Goal: Task Accomplishment & Management: Use online tool/utility

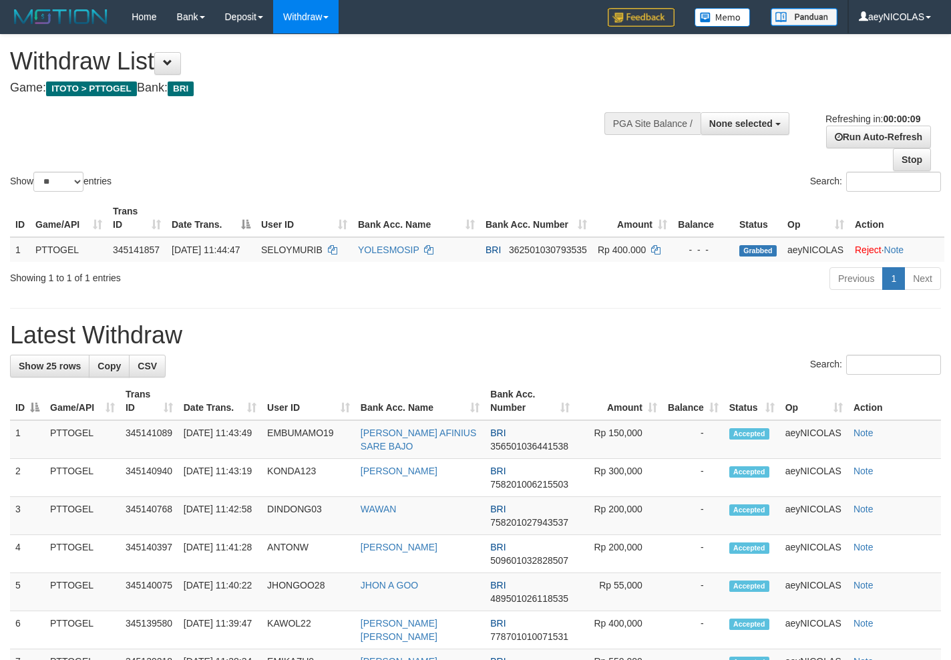
select select
select select "**"
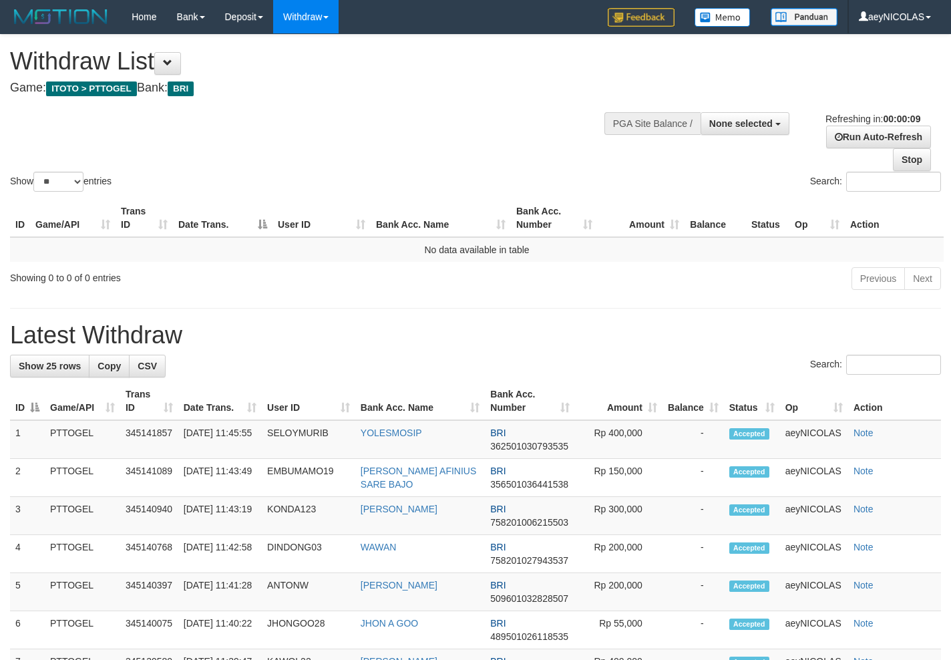
select select
select select "**"
select select
select select "**"
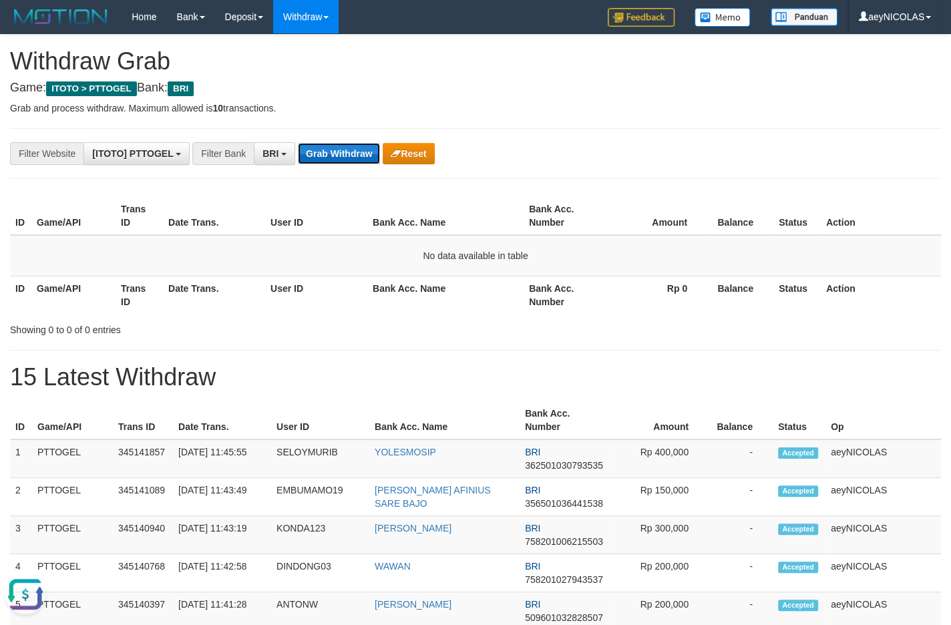
click at [358, 152] on button "Grab Withdraw" at bounding box center [339, 153] width 82 height 21
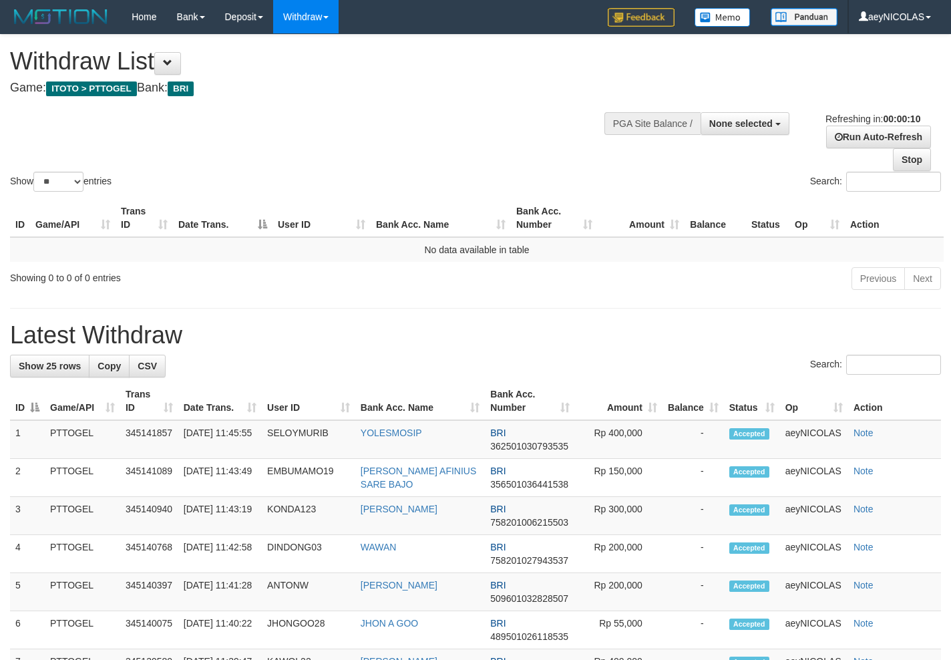
select select
select select "**"
select select
select select "**"
select select
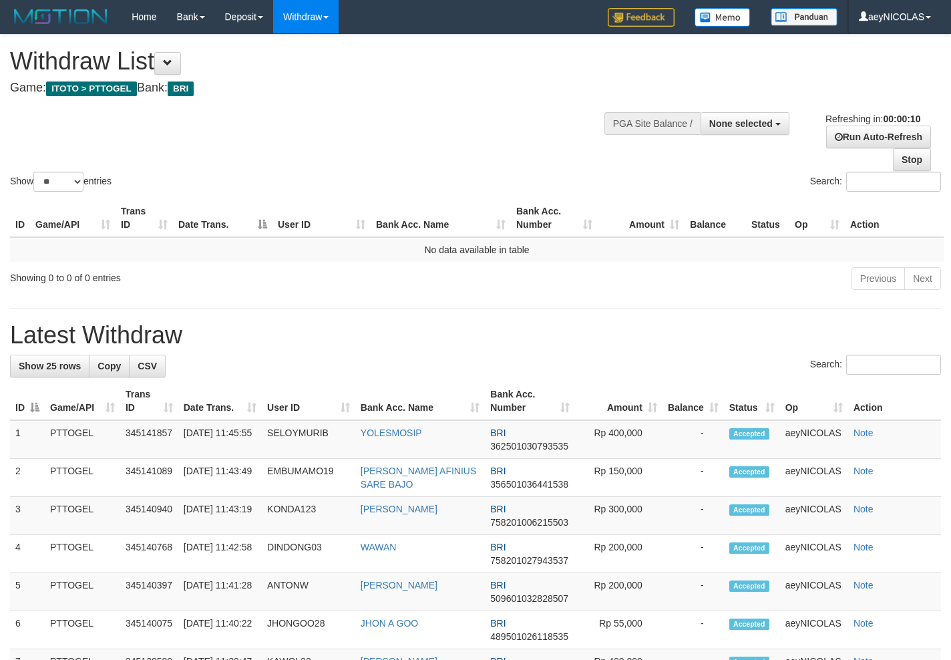
select select "**"
drag, startPoint x: 0, startPoint y: 0, endPoint x: 400, endPoint y: 126, distance: 419.0
click at [398, 128] on div "Show ** ** ** *** entries Search:" at bounding box center [475, 115] width 951 height 160
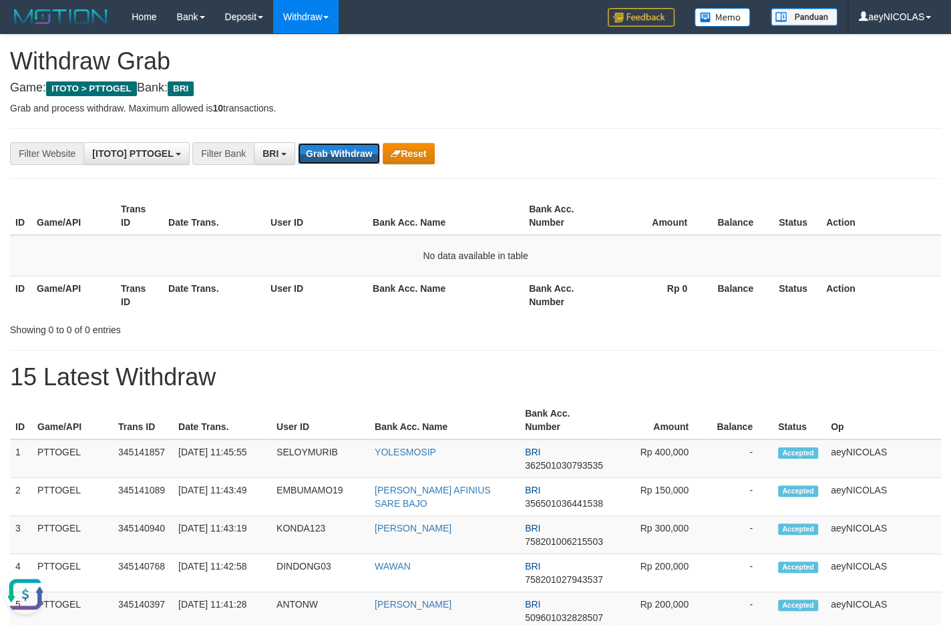
click at [358, 152] on button "Grab Withdraw" at bounding box center [339, 153] width 82 height 21
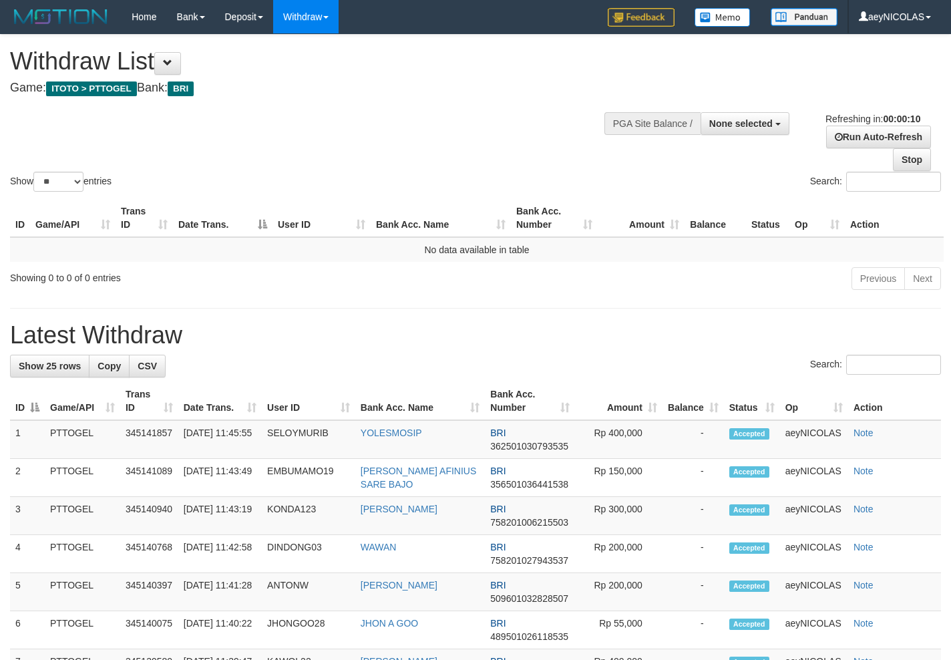
select select
select select "**"
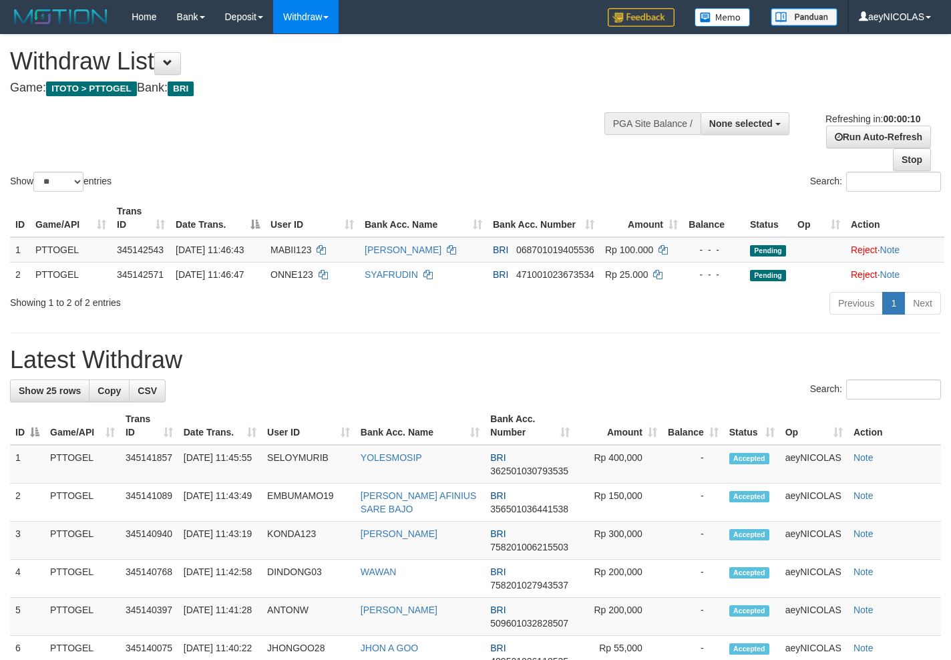
select select
select select "**"
click at [358, 152] on div "Show ** ** ** *** entries Search:" at bounding box center [475, 115] width 951 height 160
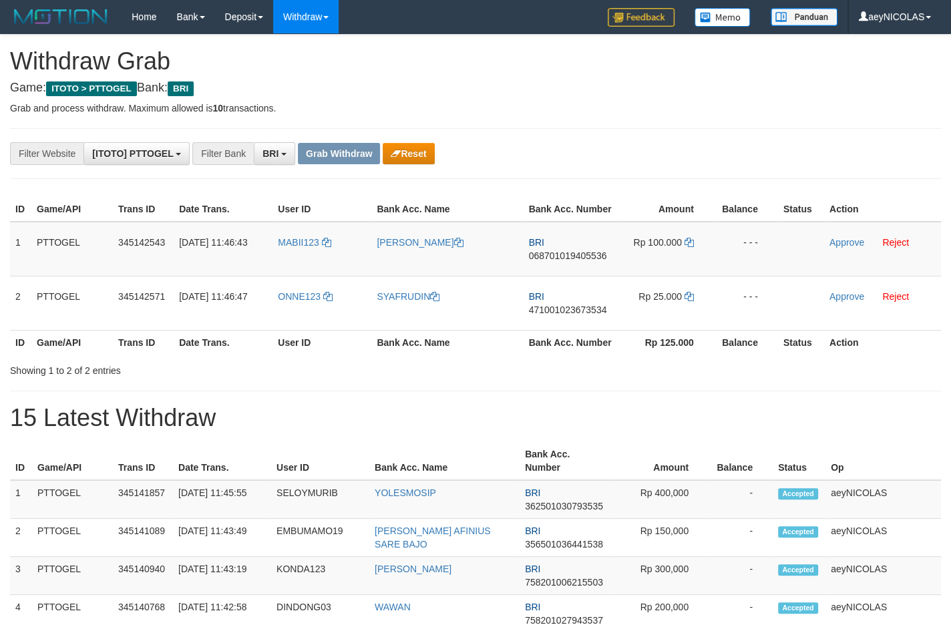
scroll to position [65, 0]
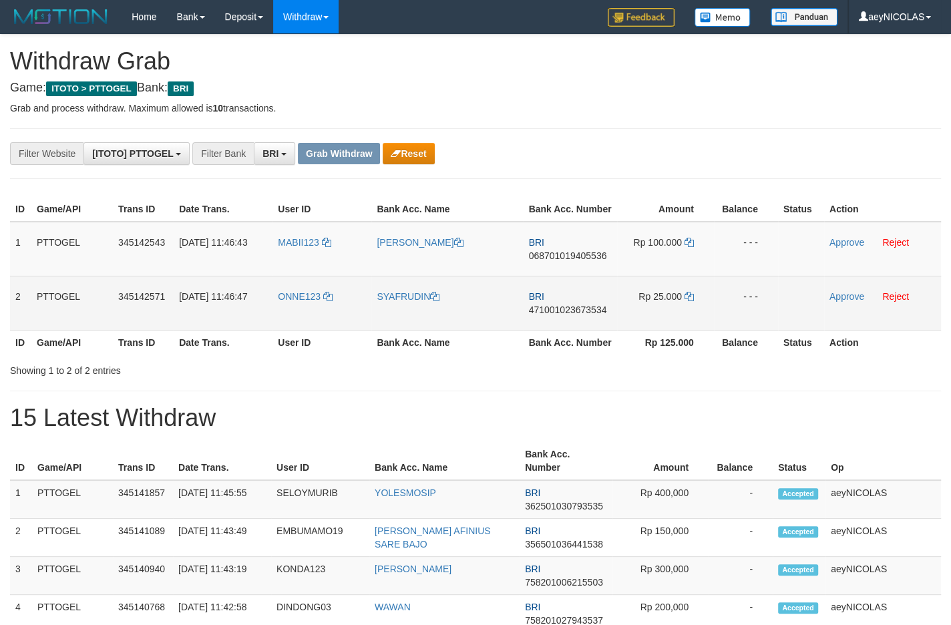
drag, startPoint x: 297, startPoint y: 281, endPoint x: 667, endPoint y: 297, distance: 370.5
click at [667, 297] on tbody "1 PTTOGEL 345142543 01/10/2025 11:46:43 MABII123 FERY DOUW BRI 068701019405536 …" at bounding box center [475, 276] width 931 height 109
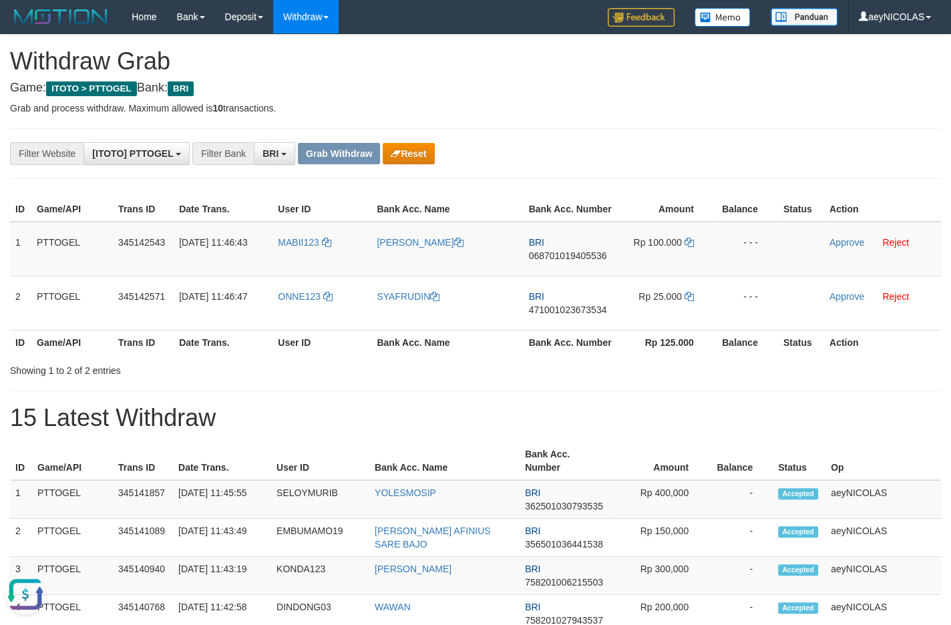
scroll to position [0, 0]
click at [577, 261] on span "068701019405536" at bounding box center [568, 256] width 78 height 11
copy span "068701019405536"
click at [555, 261] on span "068701019405536" at bounding box center [568, 256] width 78 height 11
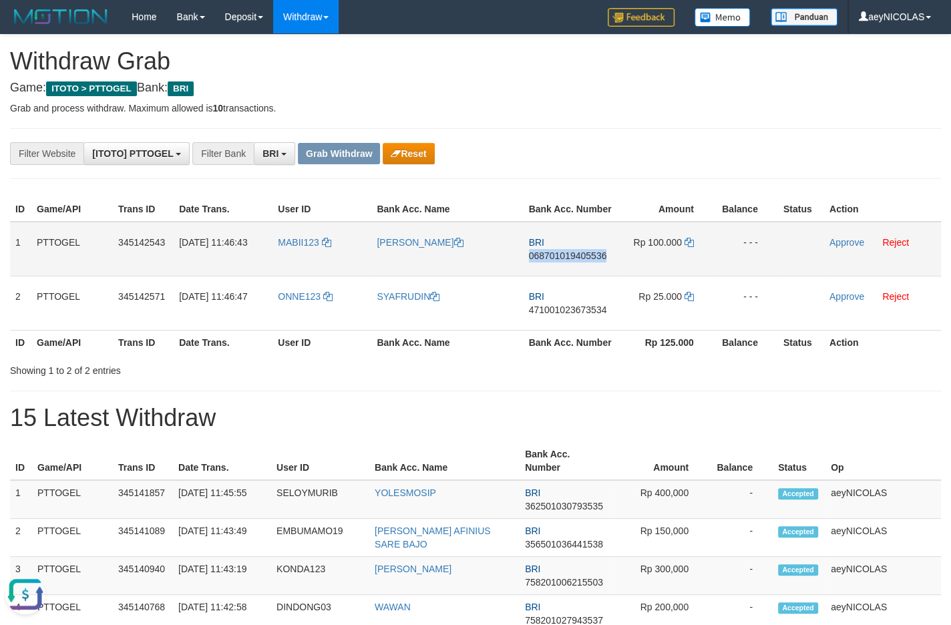
click at [555, 261] on span "068701019405536" at bounding box center [568, 256] width 78 height 11
copy span "068701019405536"
click at [600, 206] on th "Bank Acc. Number" at bounding box center [571, 209] width 94 height 25
click at [691, 247] on icon at bounding box center [689, 242] width 9 height 9
copy th "Bank Acc. Name"
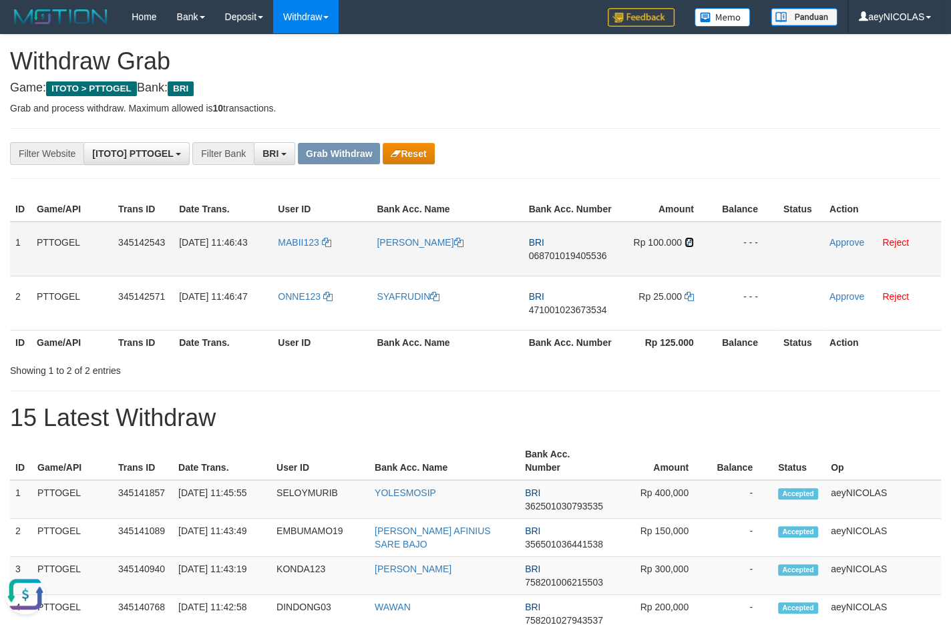
click at [691, 247] on icon at bounding box center [689, 242] width 9 height 9
drag, startPoint x: 691, startPoint y: 253, endPoint x: 859, endPoint y: 255, distance: 167.7
click at [697, 258] on td "Rp 100.000" at bounding box center [665, 249] width 97 height 55
click at [857, 248] on link "Approve" at bounding box center [847, 242] width 35 height 11
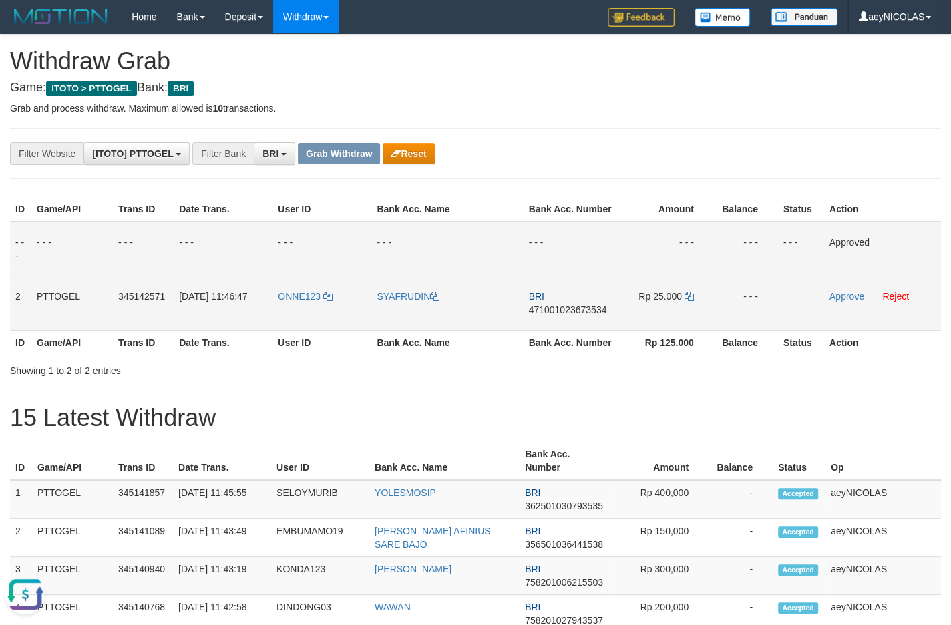
click at [575, 315] on span "471001023673534" at bounding box center [568, 310] width 78 height 11
copy span "471001023673534"
click at [565, 316] on td "BRI 471001023673534" at bounding box center [571, 303] width 94 height 54
click at [562, 330] on td "BRI 471001023673534" at bounding box center [571, 303] width 94 height 54
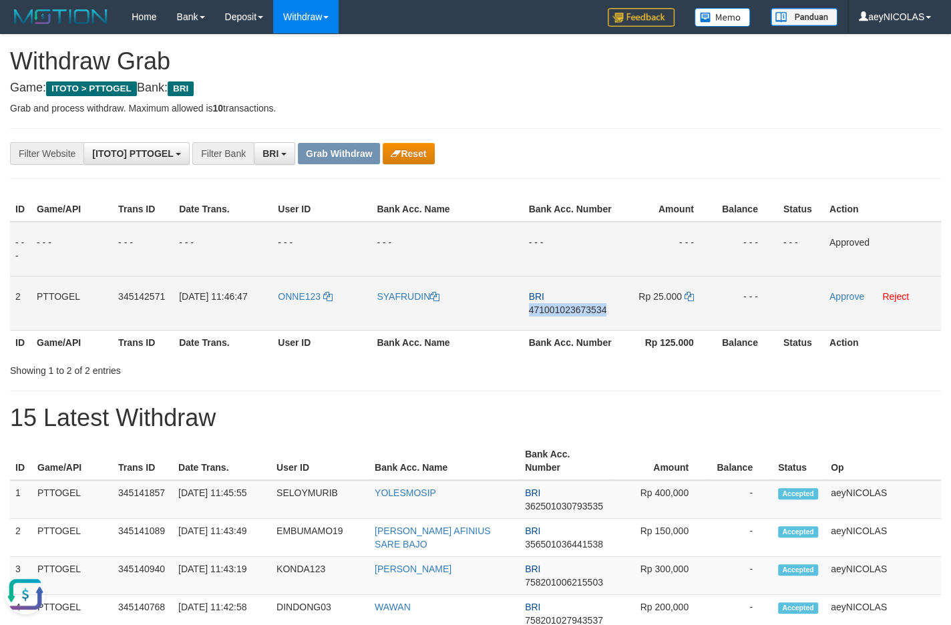
click at [562, 330] on td "BRI 471001023673534" at bounding box center [571, 303] width 94 height 54
click at [562, 315] on span "471001023673534" at bounding box center [568, 310] width 78 height 11
copy td "BRI 471001023673534"
click at [562, 315] on span "471001023673534" at bounding box center [568, 310] width 78 height 11
copy span "471001023673534"
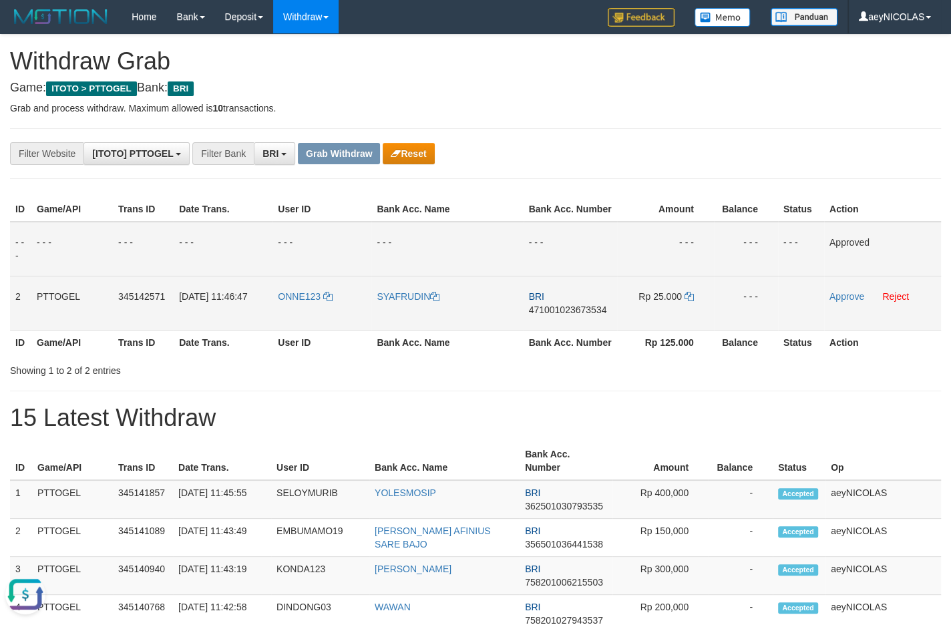
click at [579, 315] on span "471001023673534" at bounding box center [568, 310] width 78 height 11
copy span "471001023673534"
click at [565, 315] on span "471001023673534" at bounding box center [568, 310] width 78 height 11
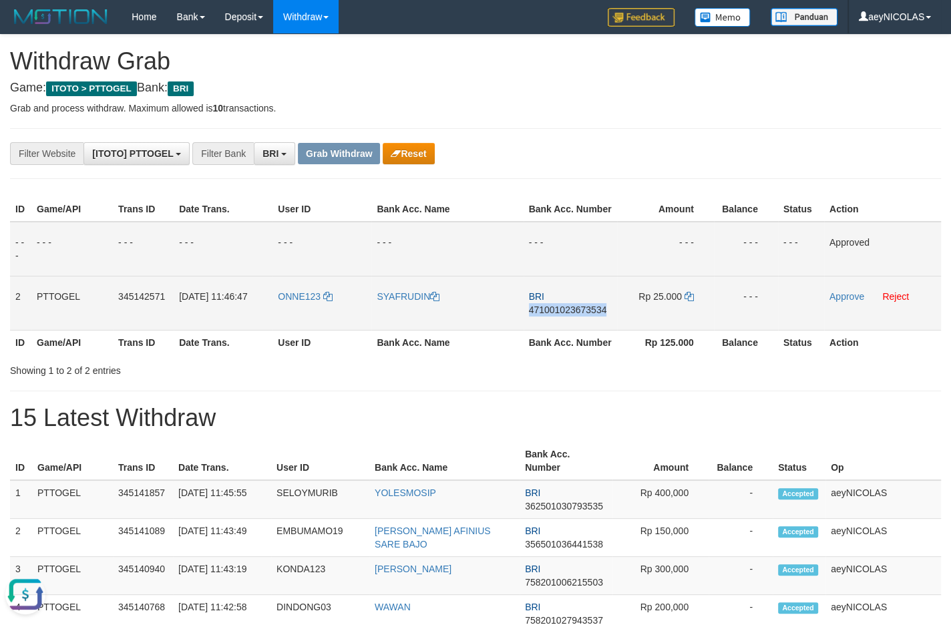
copy span "471001023673534"
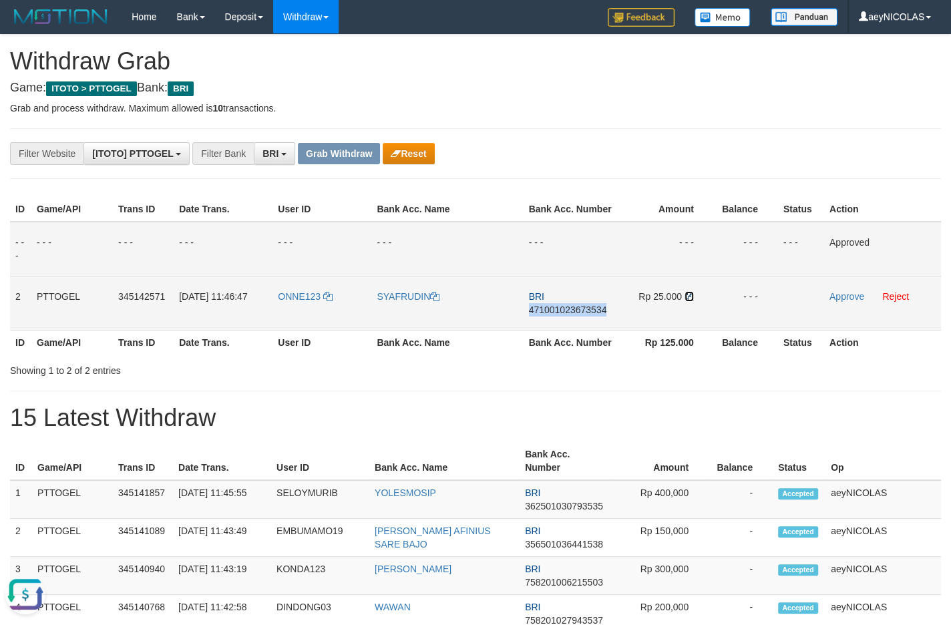
click at [688, 301] on icon at bounding box center [689, 296] width 9 height 9
copy span "471001023673534"
click at [688, 301] on icon at bounding box center [689, 296] width 9 height 9
click at [844, 316] on td "Approve Reject" at bounding box center [882, 303] width 117 height 54
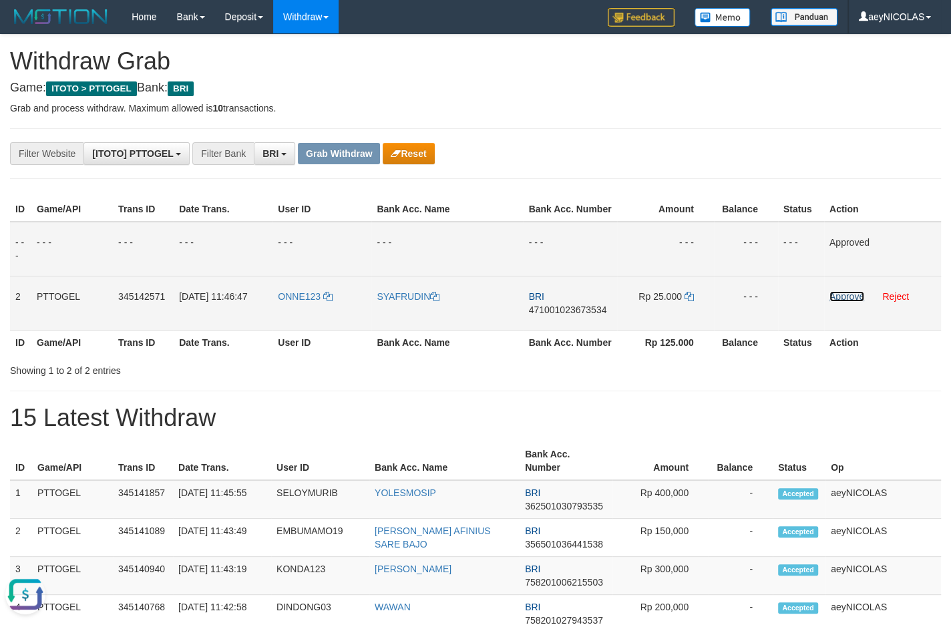
click at [844, 302] on link "Approve" at bounding box center [847, 296] width 35 height 11
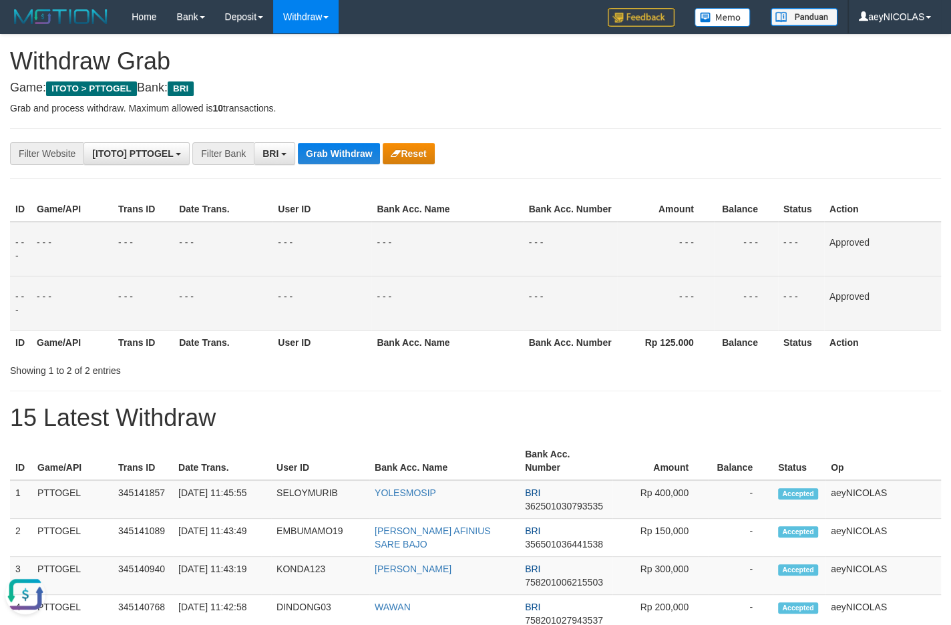
click at [724, 351] on th "Balance" at bounding box center [746, 342] width 64 height 25
click at [321, 152] on button "Grab Withdraw" at bounding box center [339, 153] width 82 height 21
drag, startPoint x: 321, startPoint y: 152, endPoint x: 298, endPoint y: 166, distance: 26.9
click at [321, 159] on button "Grab Withdraw" at bounding box center [339, 153] width 82 height 21
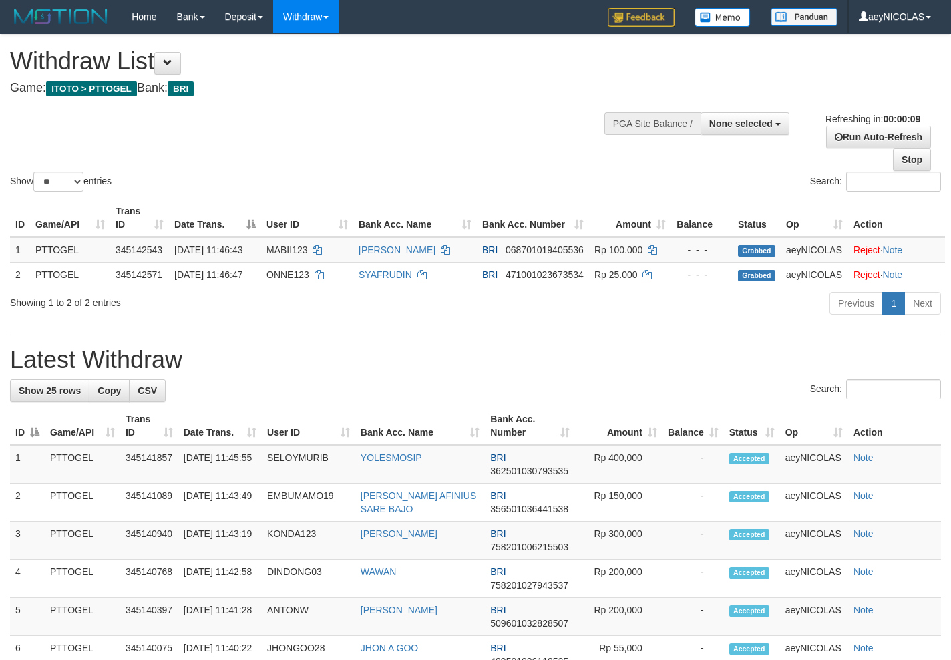
select select
select select "**"
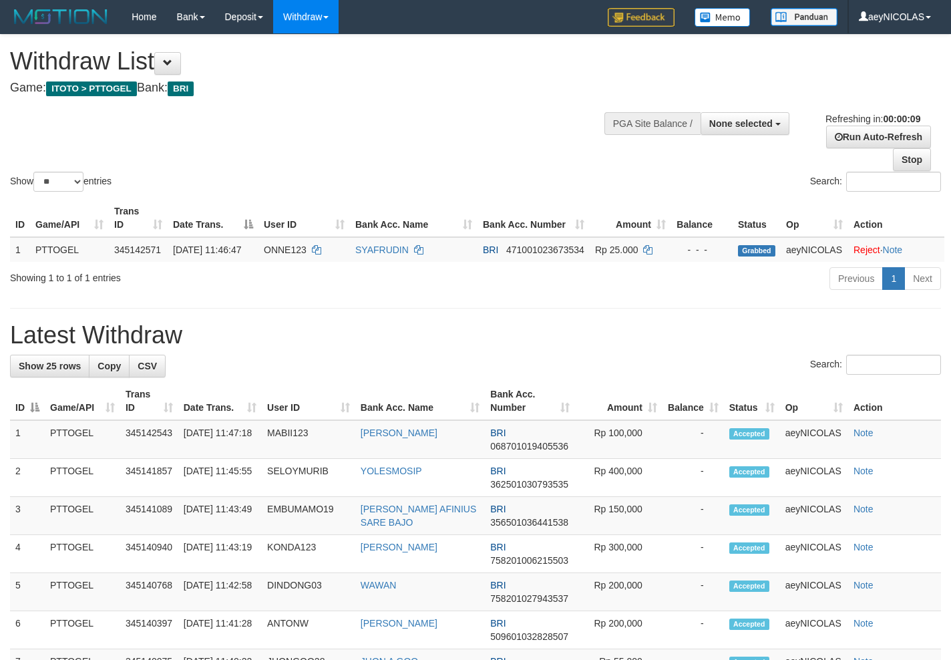
select select
select select "**"
select select
select select "**"
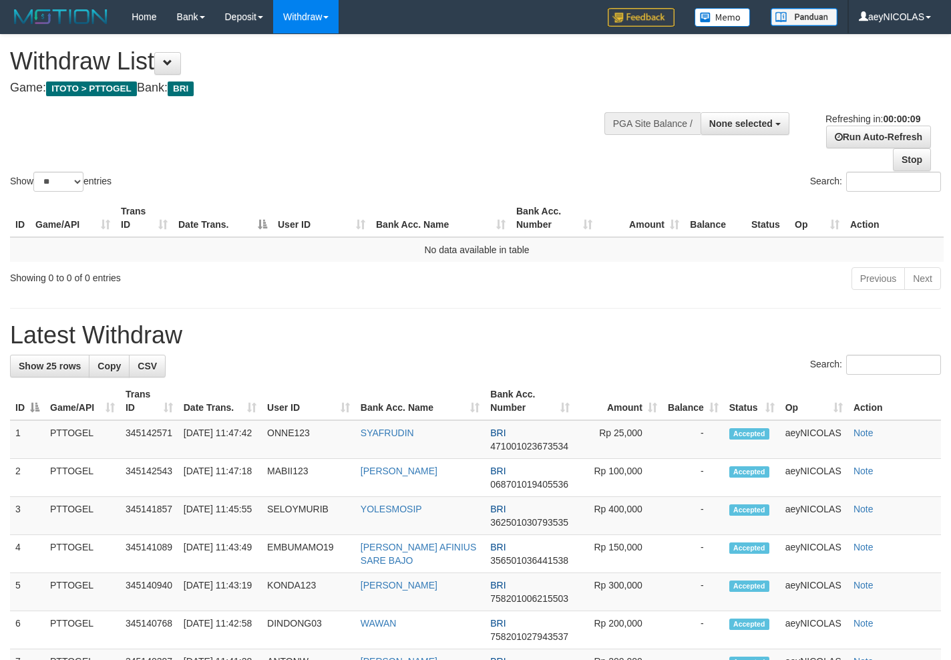
select select
select select "**"
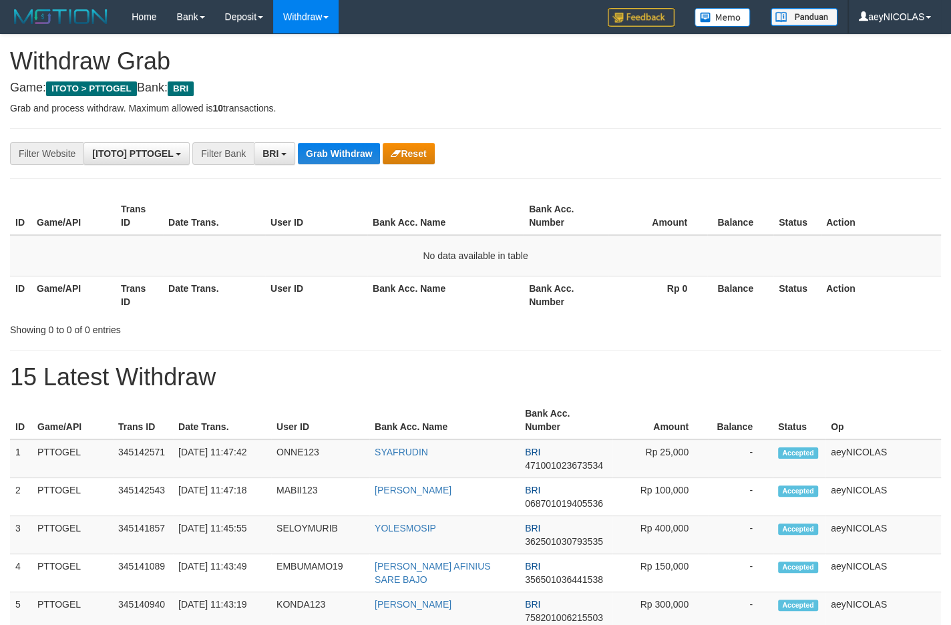
scroll to position [65, 0]
click at [340, 144] on button "Grab Withdraw" at bounding box center [339, 153] width 82 height 21
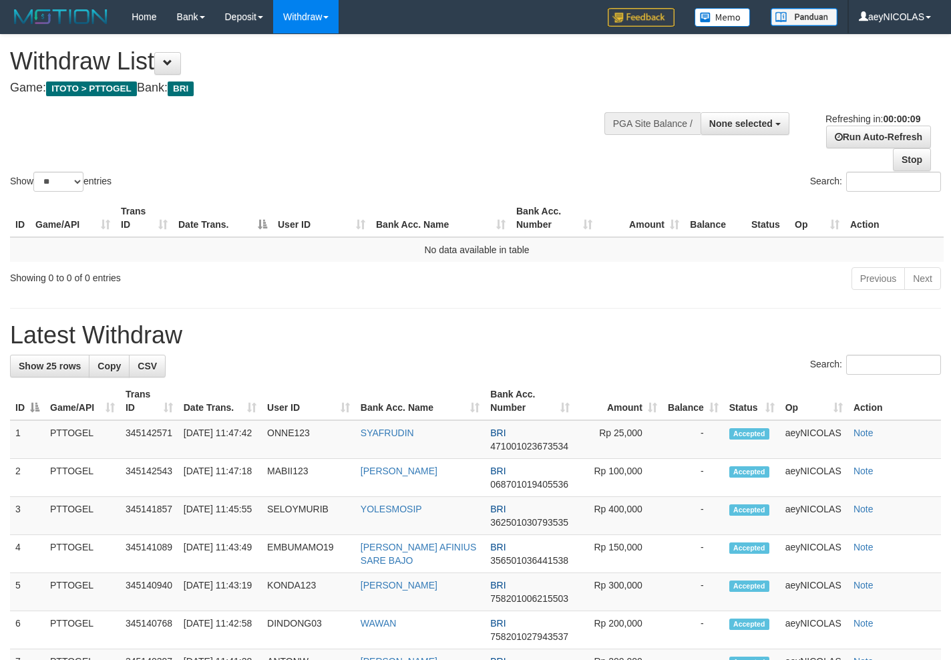
select select
select select "**"
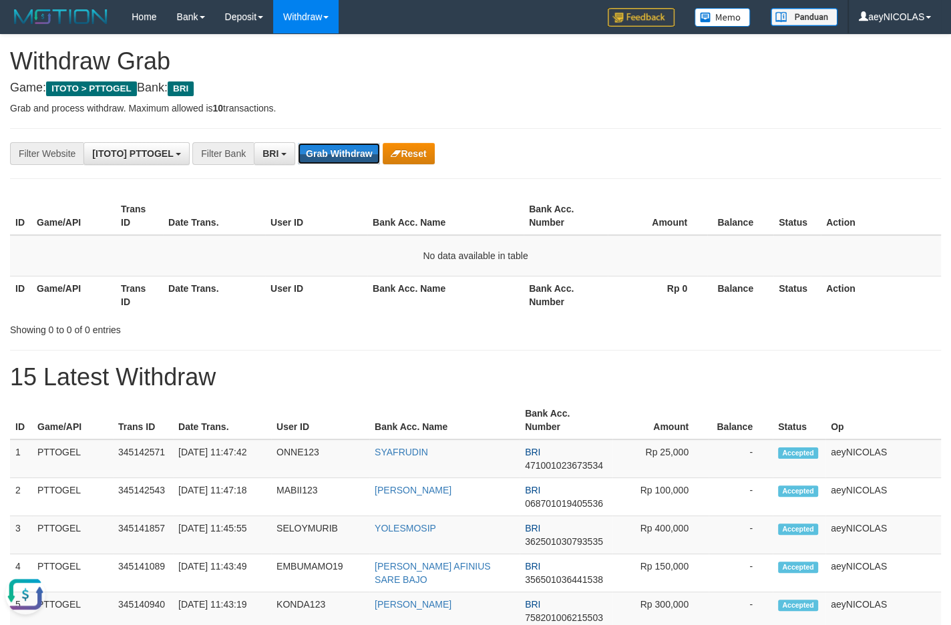
click at [340, 144] on button "Grab Withdraw" at bounding box center [339, 153] width 82 height 21
click at [357, 160] on button "Grab Withdraw" at bounding box center [339, 153] width 82 height 21
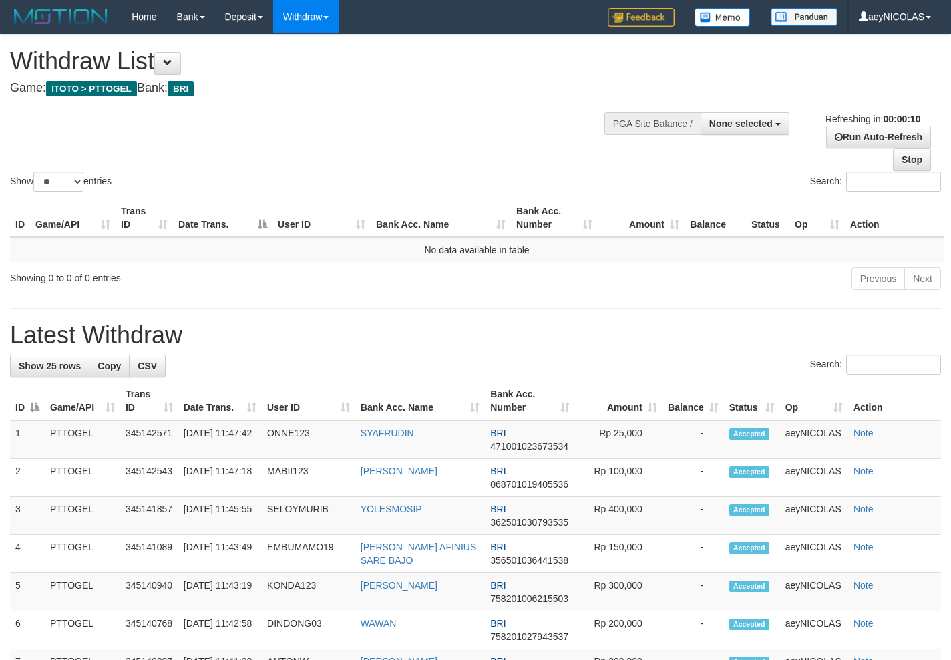
select select
select select "**"
click at [542, 261] on td "No data available in table" at bounding box center [477, 249] width 934 height 25
click at [350, 141] on div "Show ** ** ** *** entries Search:" at bounding box center [475, 115] width 951 height 160
select select
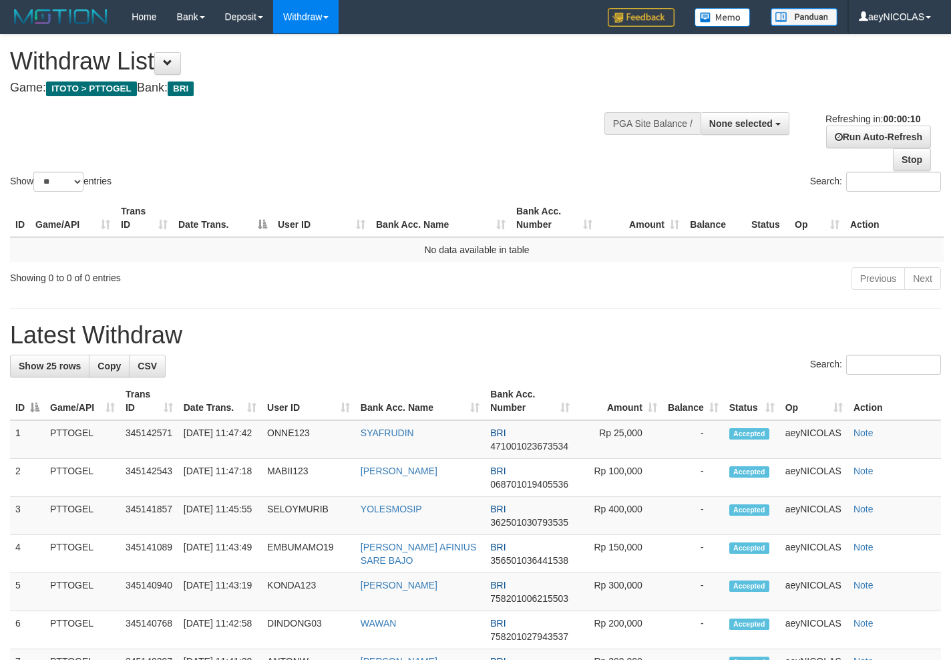
select select "**"
select select
select select "**"
select select
select select "**"
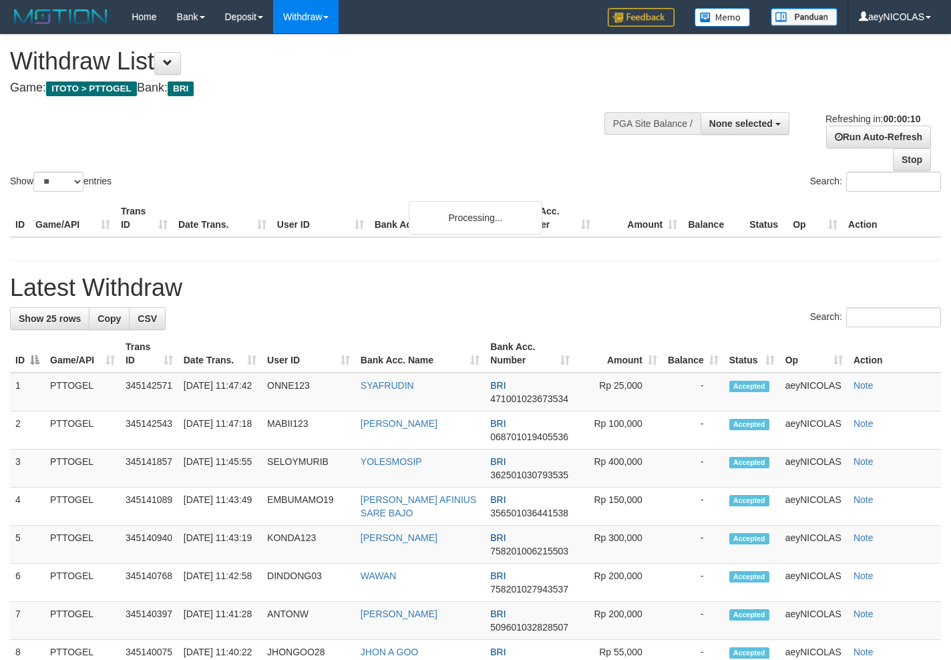
select select
select select "**"
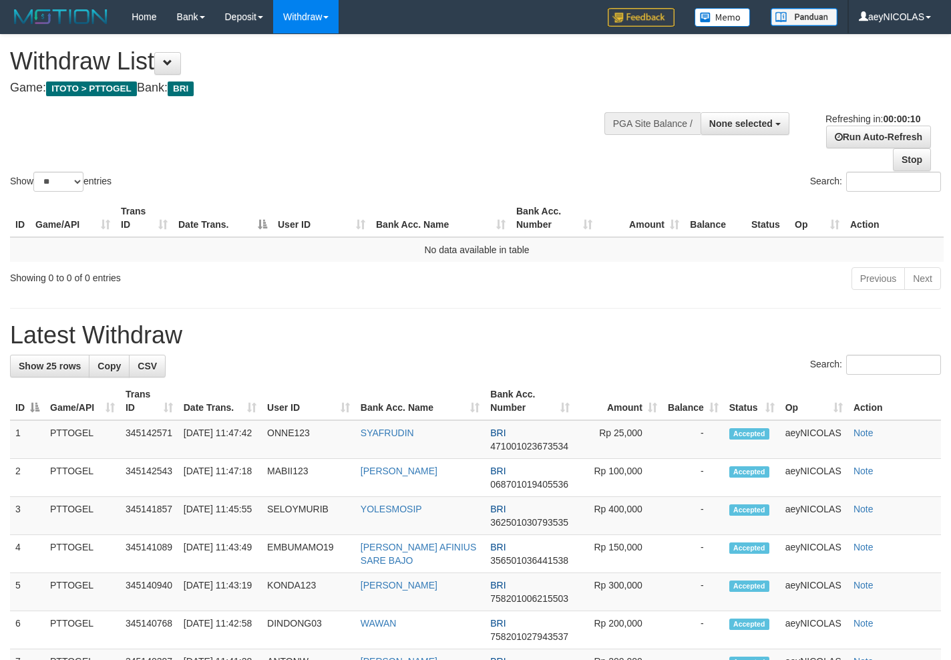
select select
select select "**"
select select
select select "**"
select select
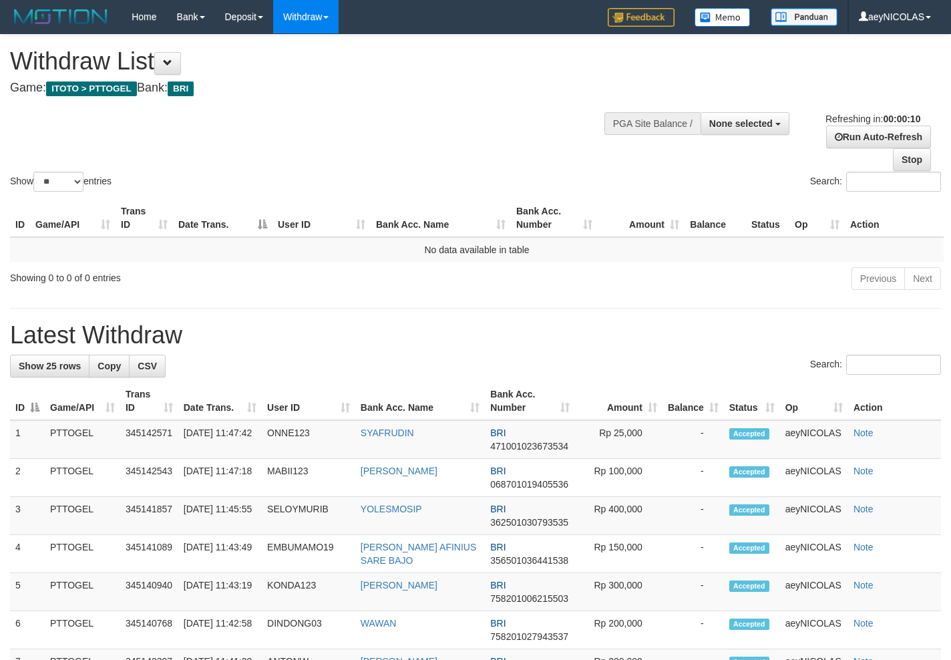
select select "**"
select select
select select "**"
select select
select select "**"
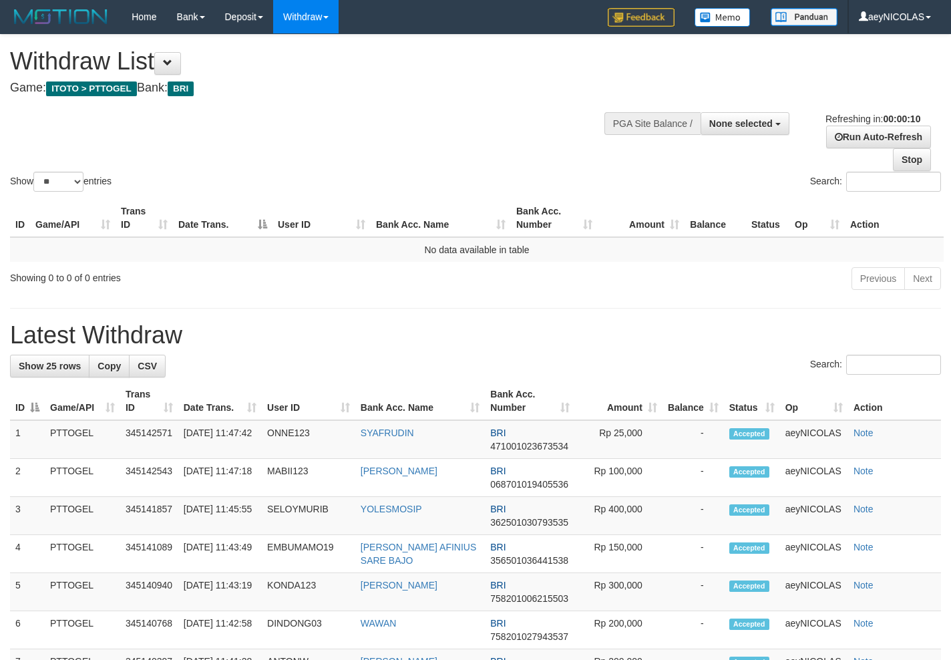
select select
select select "**"
click at [484, 336] on h1 "Latest Withdraw" at bounding box center [475, 335] width 931 height 27
click at [485, 330] on h1 "Latest Withdraw" at bounding box center [475, 335] width 931 height 27
select select
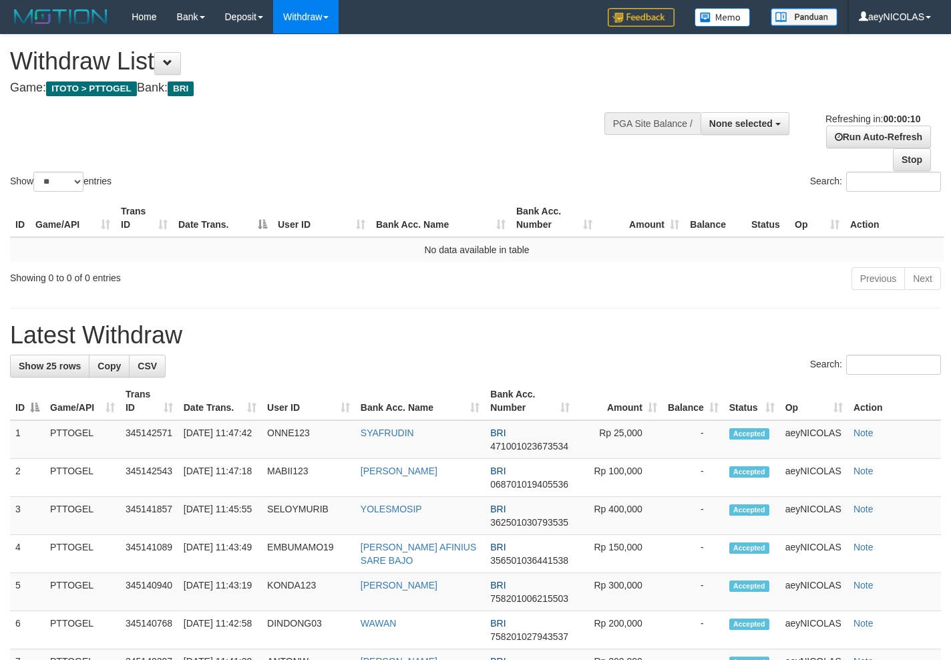
select select "**"
click at [485, 330] on h1 "Latest Withdraw" at bounding box center [475, 335] width 931 height 27
select select
select select "**"
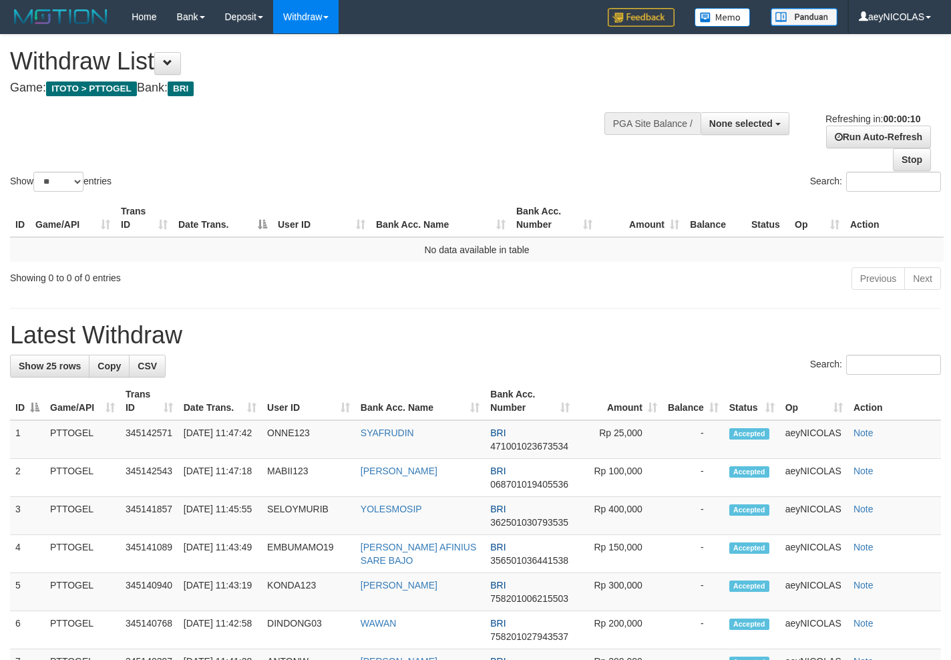
select select
select select "**"
click at [485, 330] on h1 "Latest Withdraw" at bounding box center [475, 335] width 931 height 27
select select
select select "**"
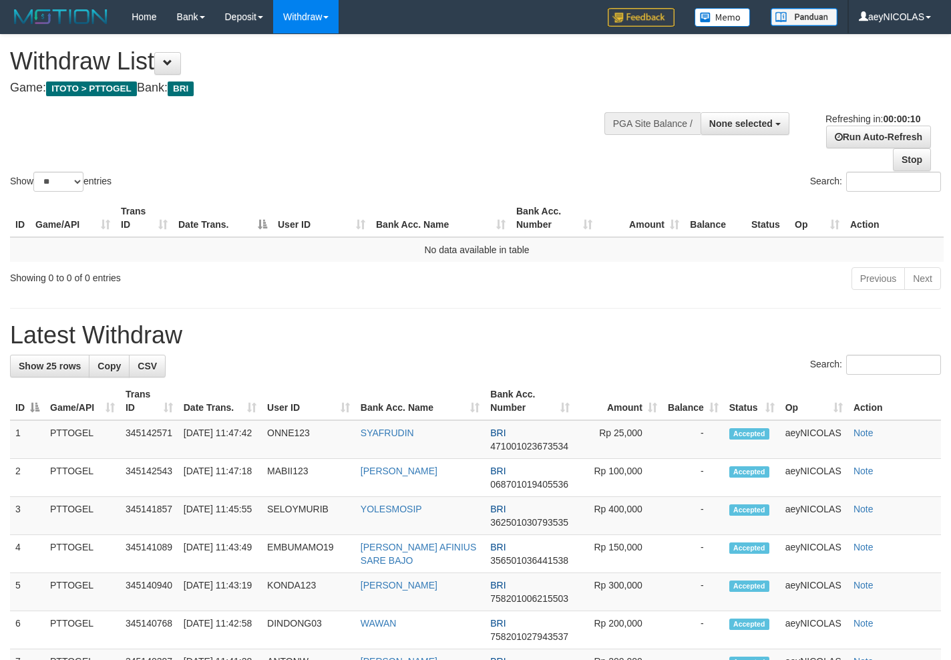
select select
select select "**"
select select
select select "**"
select select
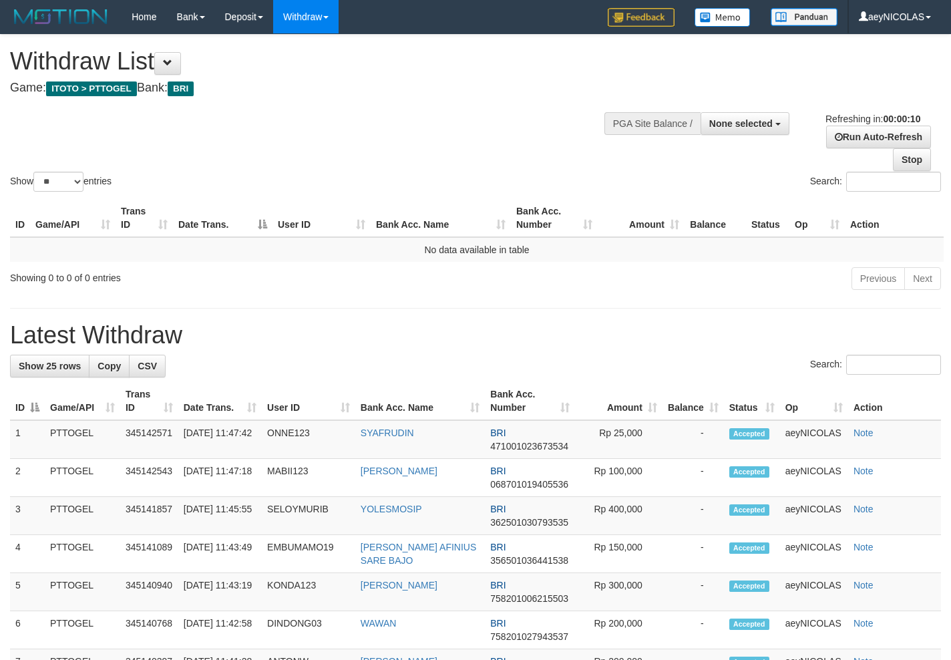
select select "**"
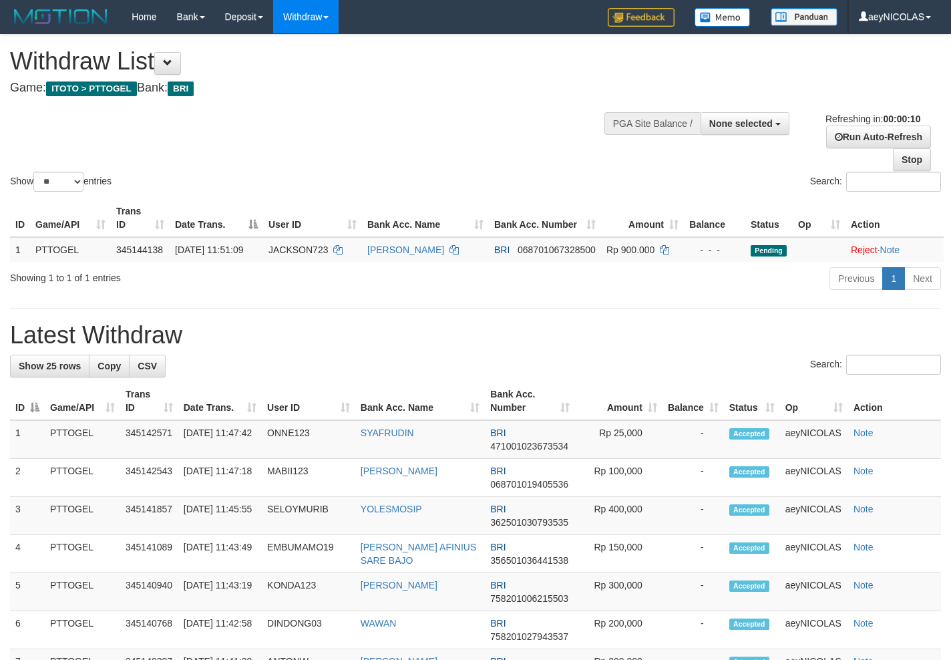
select select
select select "**"
select select
select select "**"
select select
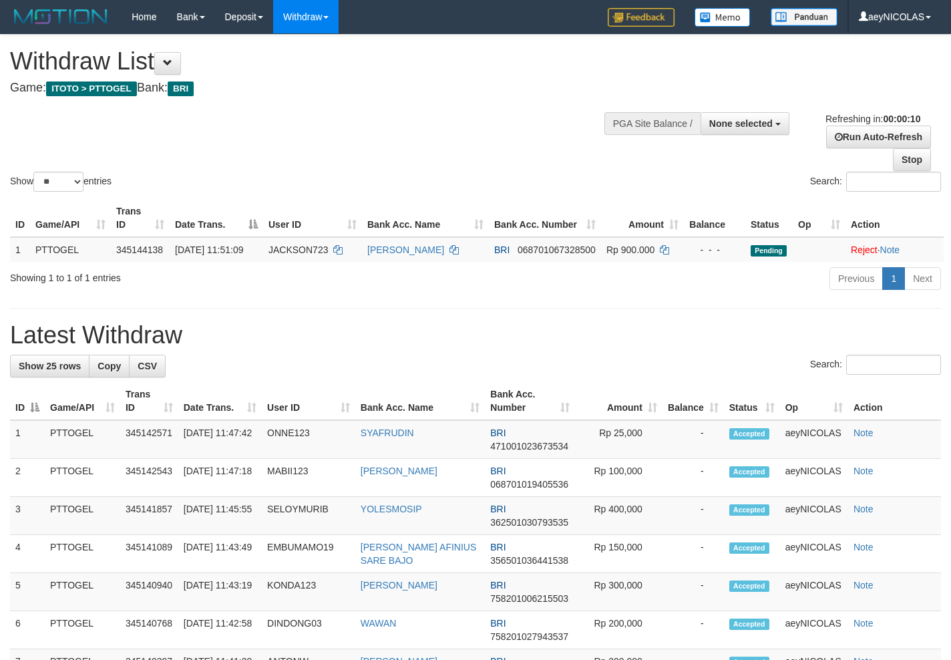
select select "**"
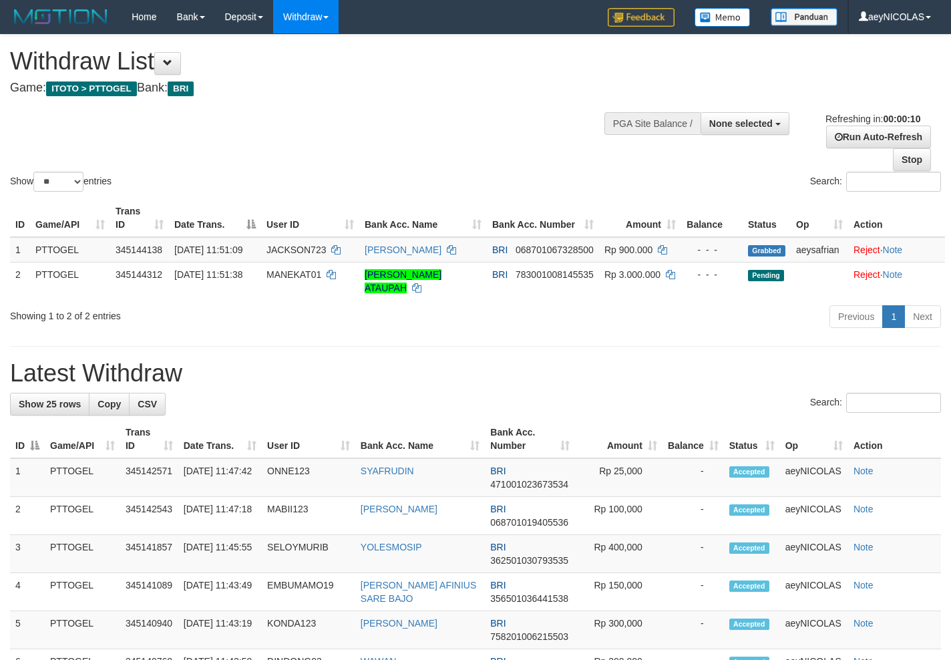
select select
select select "**"
select select
select select "**"
click at [473, 300] on td "[PERSON_NAME] ATAUPAH" at bounding box center [423, 281] width 128 height 38
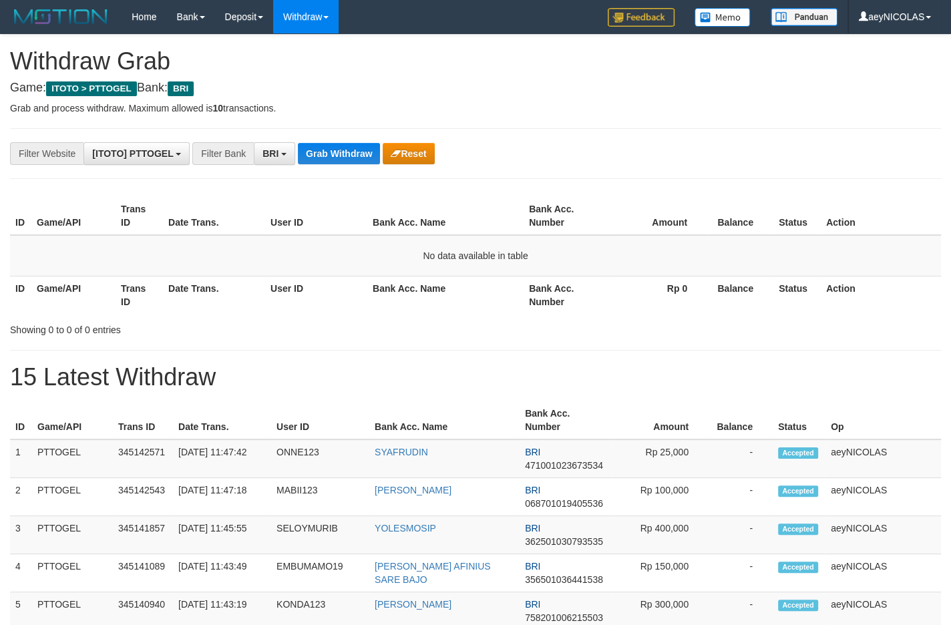
scroll to position [65, 0]
click at [325, 154] on button "Grab Withdraw" at bounding box center [339, 153] width 82 height 21
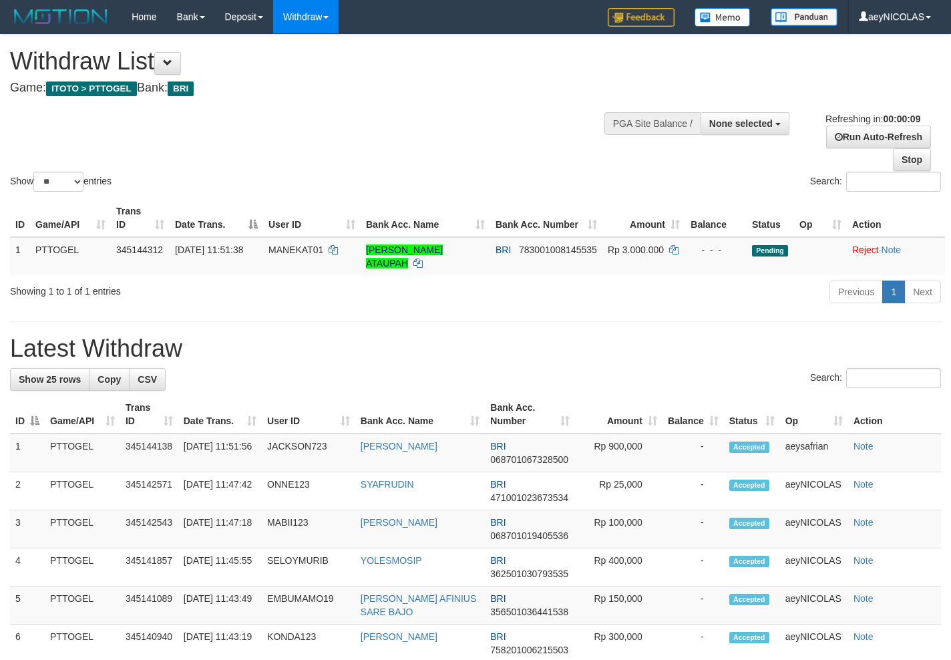
select select
select select "**"
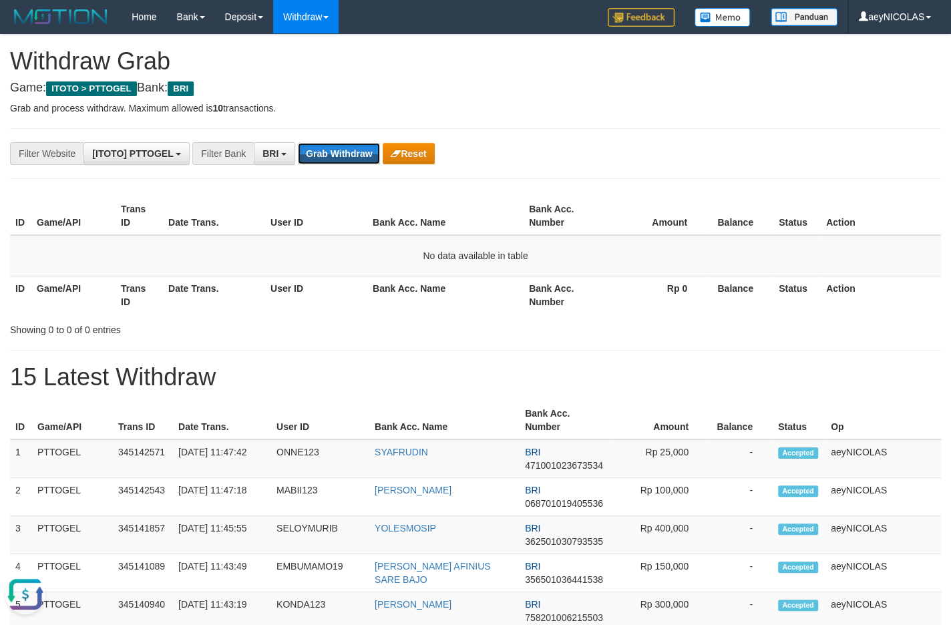
click at [325, 154] on button "Grab Withdraw" at bounding box center [339, 153] width 82 height 21
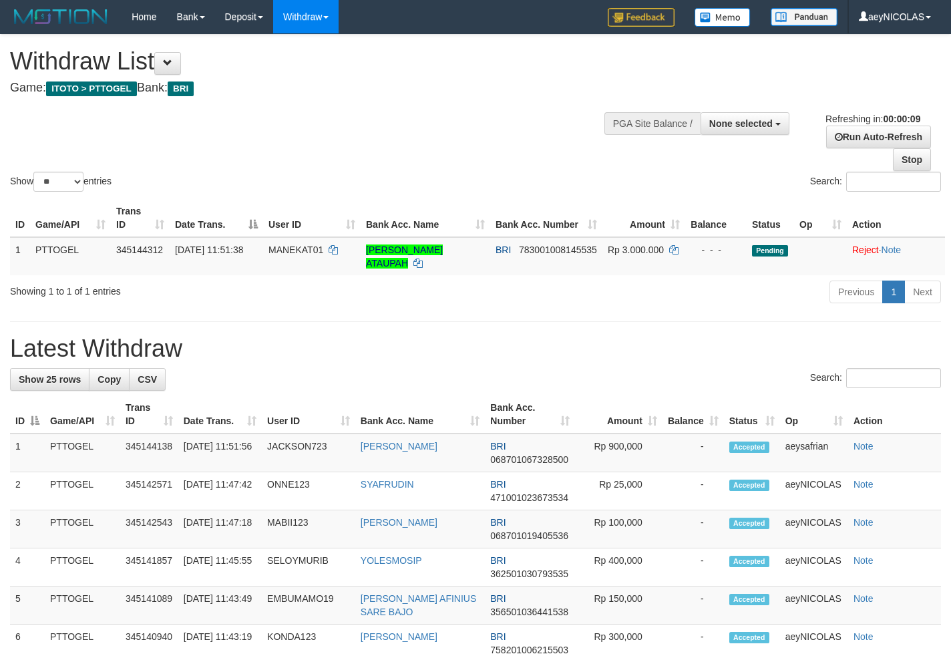
select select
select select "**"
select select
select select "**"
select select
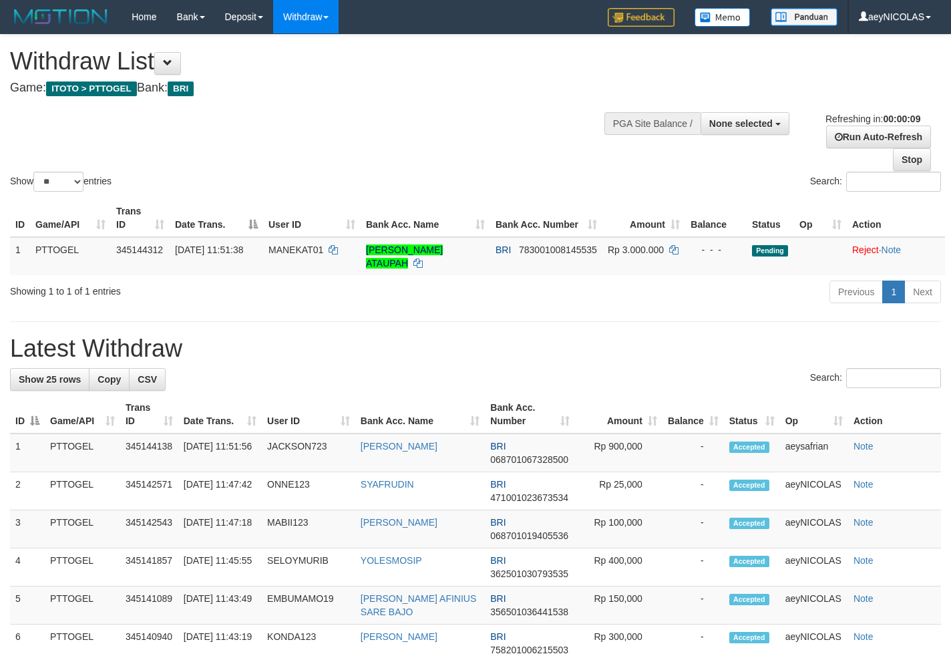
select select "**"
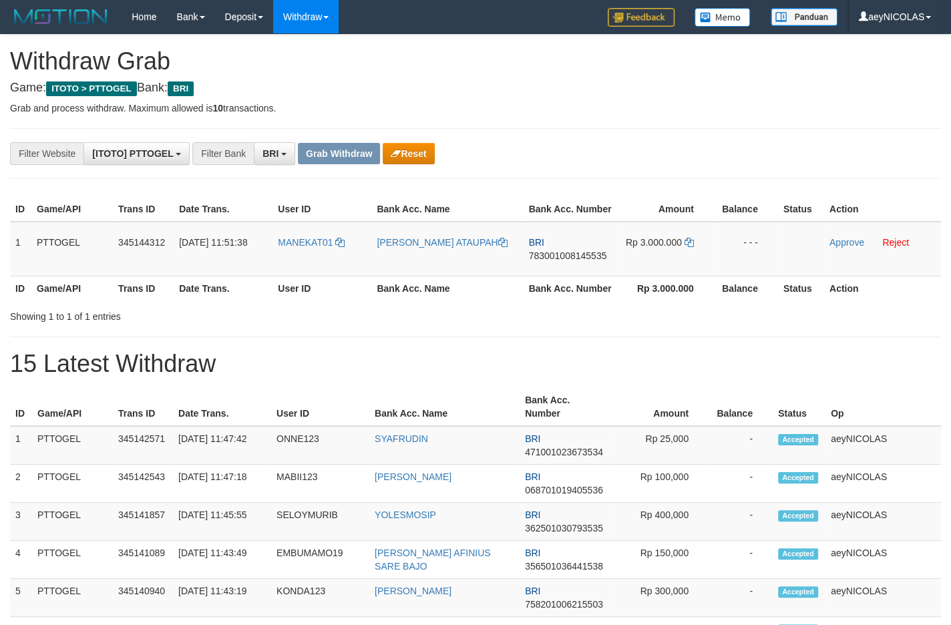
scroll to position [65, 0]
drag, startPoint x: 301, startPoint y: 273, endPoint x: 677, endPoint y: 261, distance: 376.4
click at [677, 261] on tr "1 PTTOGEL 345144312 01/10/2025 11:51:38 MANEKAT01 ERYCH SHINODRIN ATAUPAH BRI 7…" at bounding box center [475, 249] width 931 height 55
click at [561, 261] on span "783001008145535" at bounding box center [568, 256] width 78 height 11
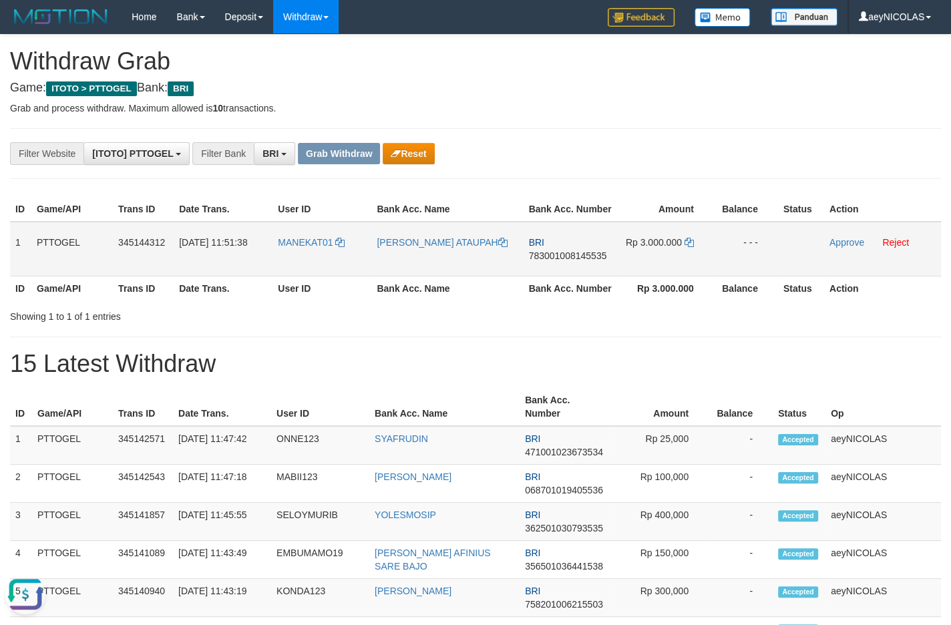
click at [562, 261] on span "783001008145535" at bounding box center [568, 256] width 78 height 11
click at [549, 261] on span "783001008145535" at bounding box center [568, 256] width 78 height 11
copy span "783001008145535"
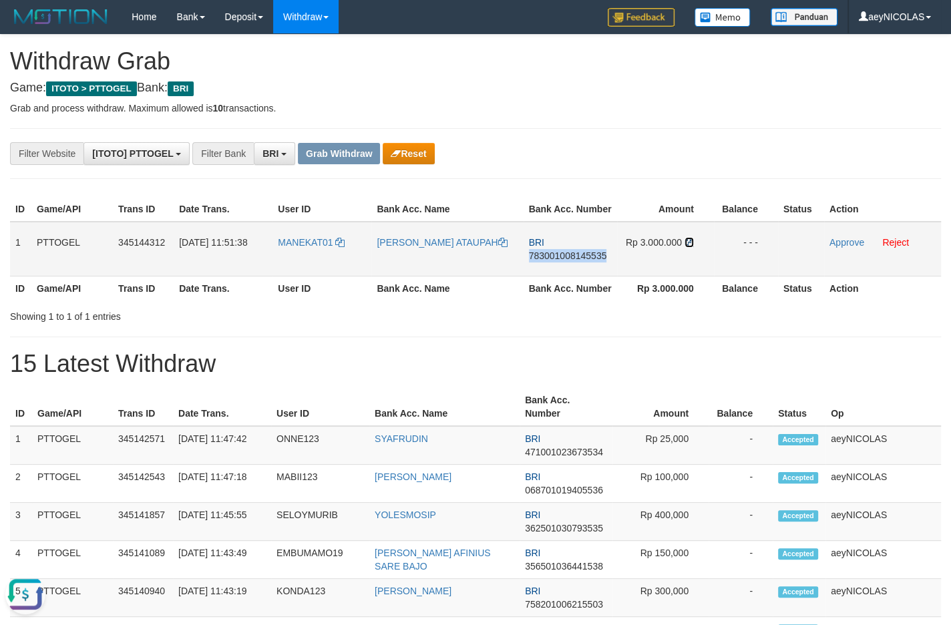
click at [692, 247] on icon at bounding box center [689, 242] width 9 height 9
copy span "783001008145535"
click at [692, 247] on icon at bounding box center [689, 242] width 9 height 9
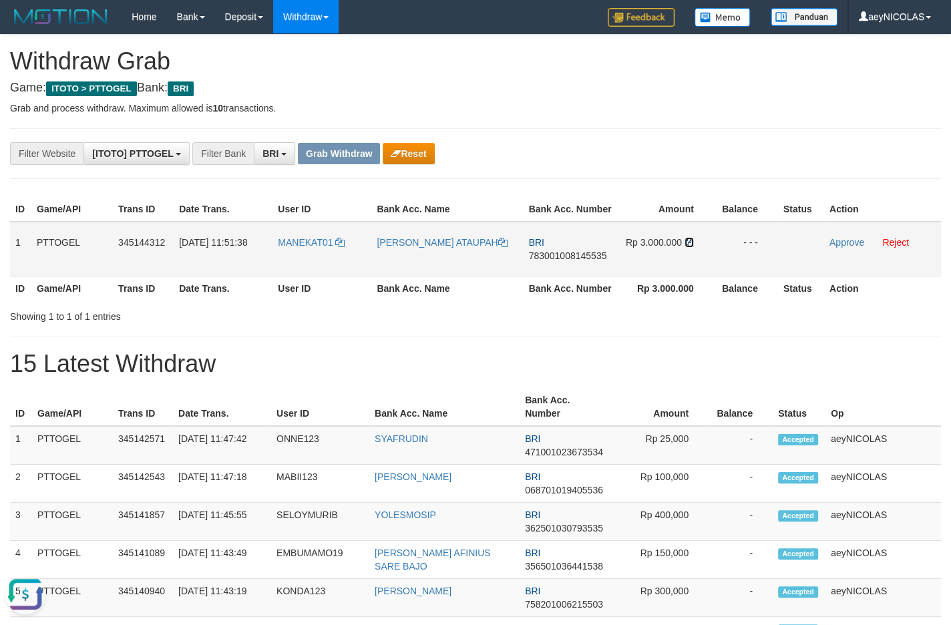
click at [692, 247] on icon at bounding box center [689, 242] width 9 height 9
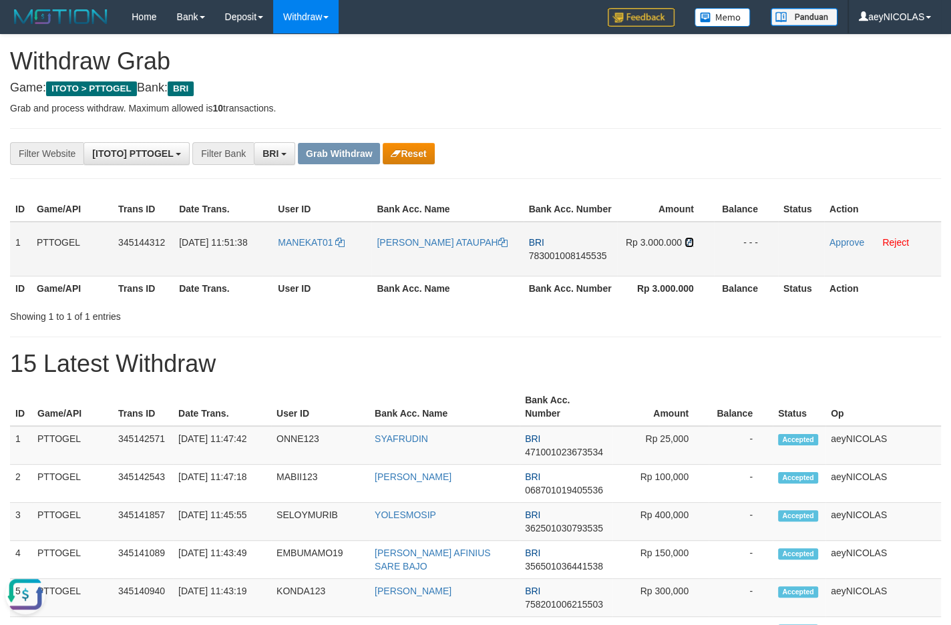
click at [692, 247] on icon at bounding box center [689, 242] width 9 height 9
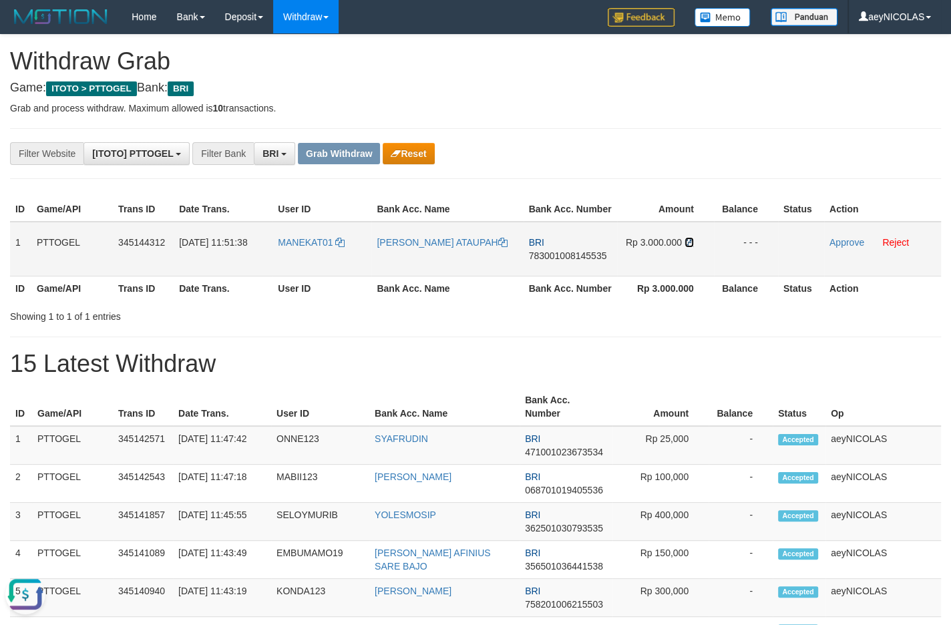
click at [692, 247] on icon at bounding box center [689, 242] width 9 height 9
drag, startPoint x: 826, startPoint y: 266, endPoint x: 834, endPoint y: 261, distance: 9.6
click at [827, 266] on td "Approve Reject" at bounding box center [882, 249] width 117 height 55
click at [836, 248] on link "Approve" at bounding box center [847, 242] width 35 height 11
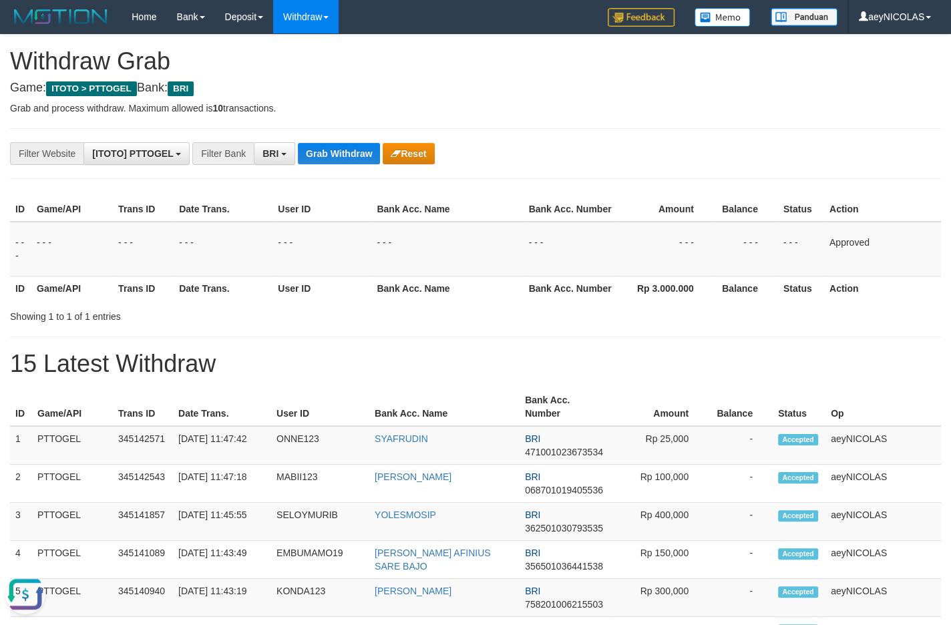
drag, startPoint x: 807, startPoint y: 247, endPoint x: 627, endPoint y: 210, distance: 183.3
click at [799, 246] on td "- - -" at bounding box center [801, 249] width 46 height 55
click at [338, 148] on button "Grab Withdraw" at bounding box center [339, 153] width 82 height 21
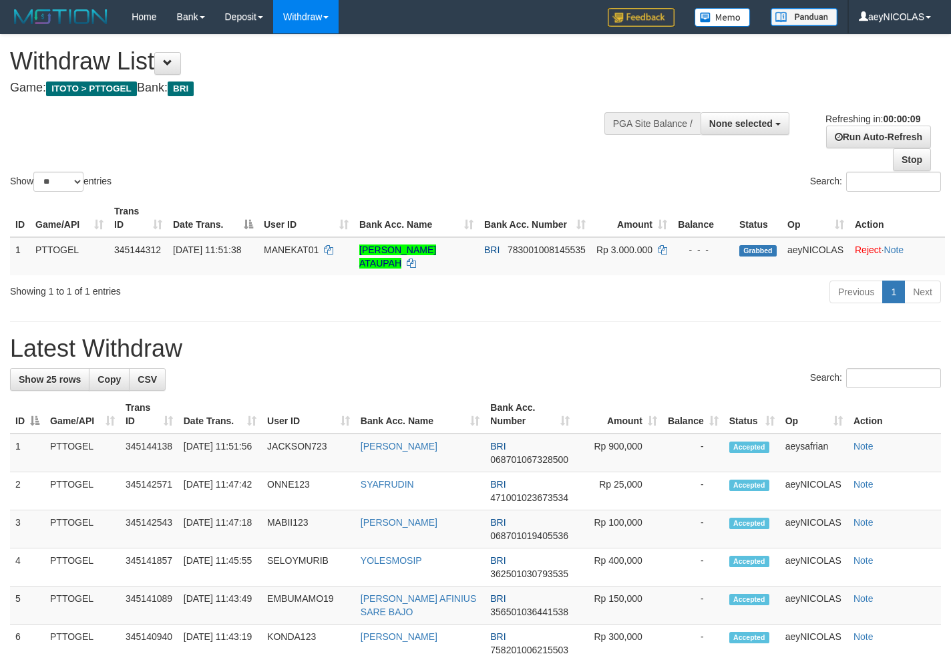
select select
select select "**"
select select
select select "**"
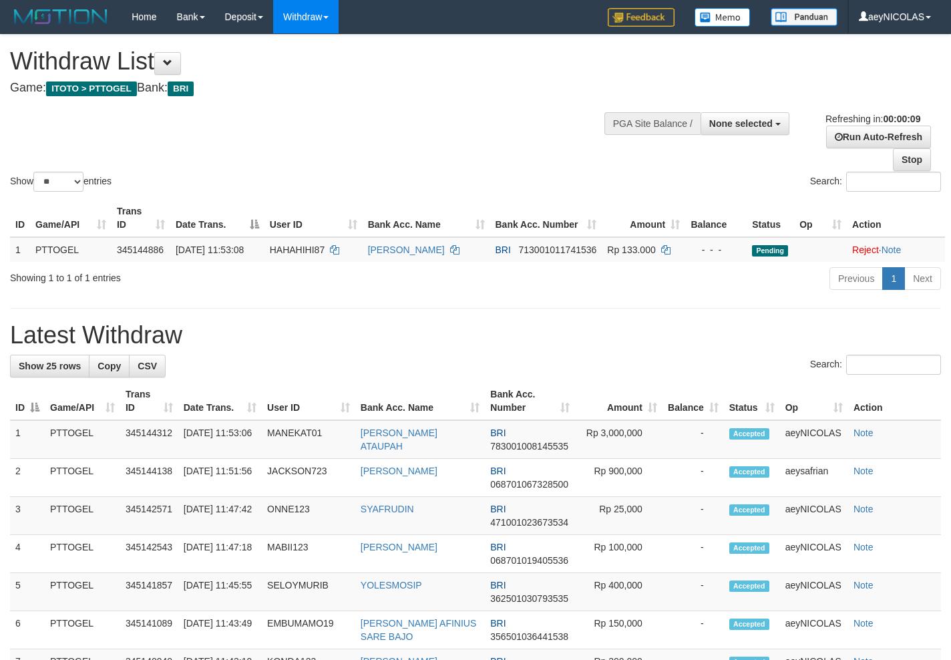
select select
select select "**"
select select
select select "**"
select select
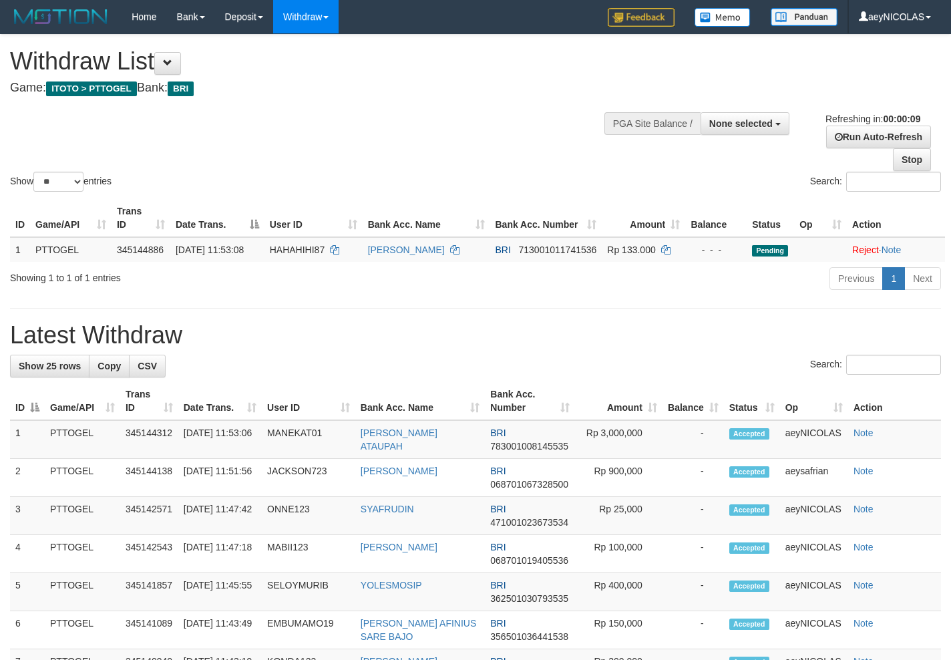
select select "**"
select select
select select "**"
select select
select select "**"
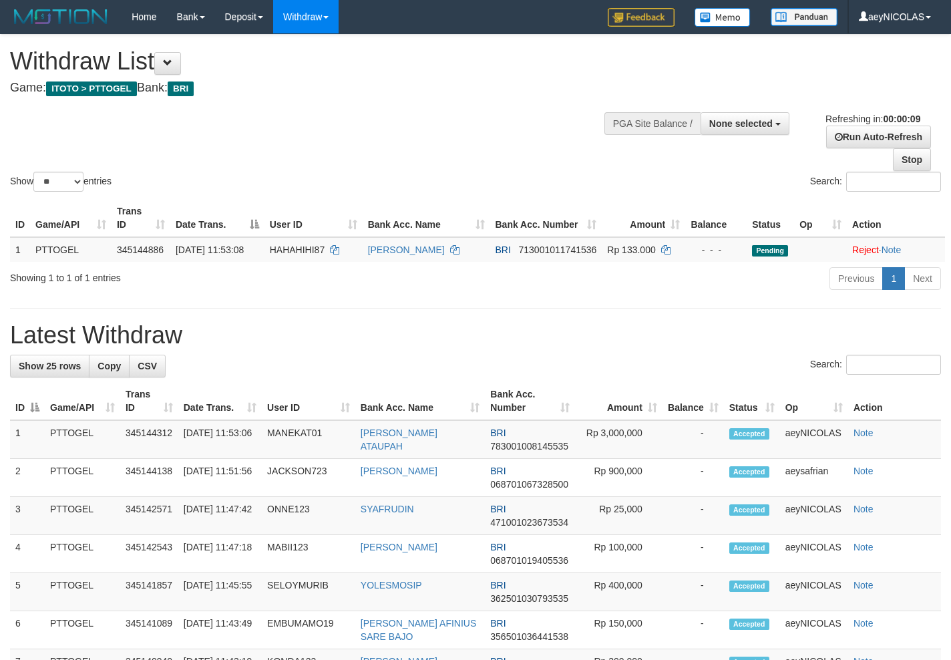
select select
select select "**"
select select
select select "**"
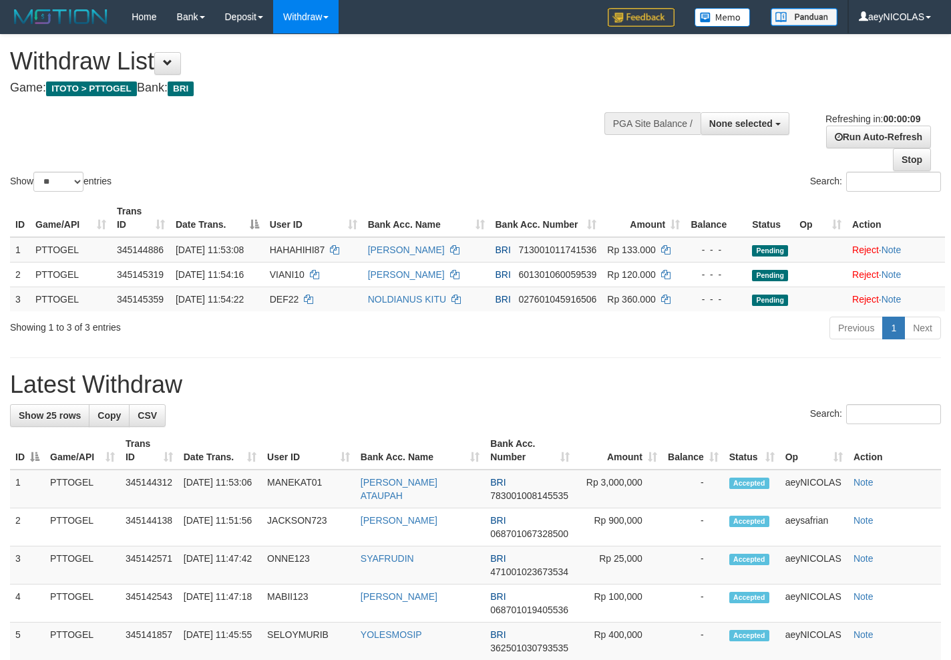
select select
select select "**"
select select
select select "**"
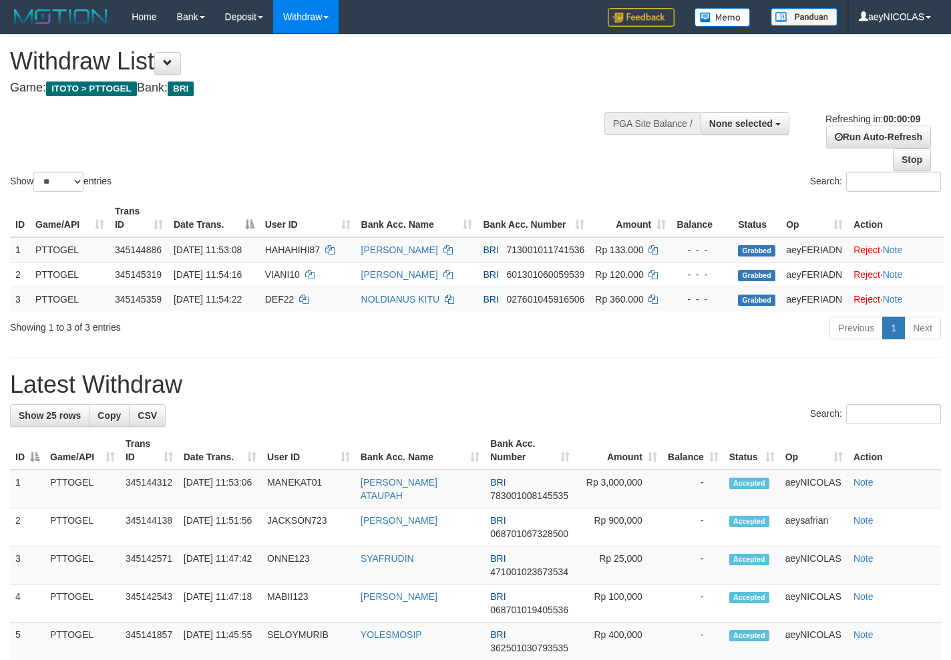
select select
select select "**"
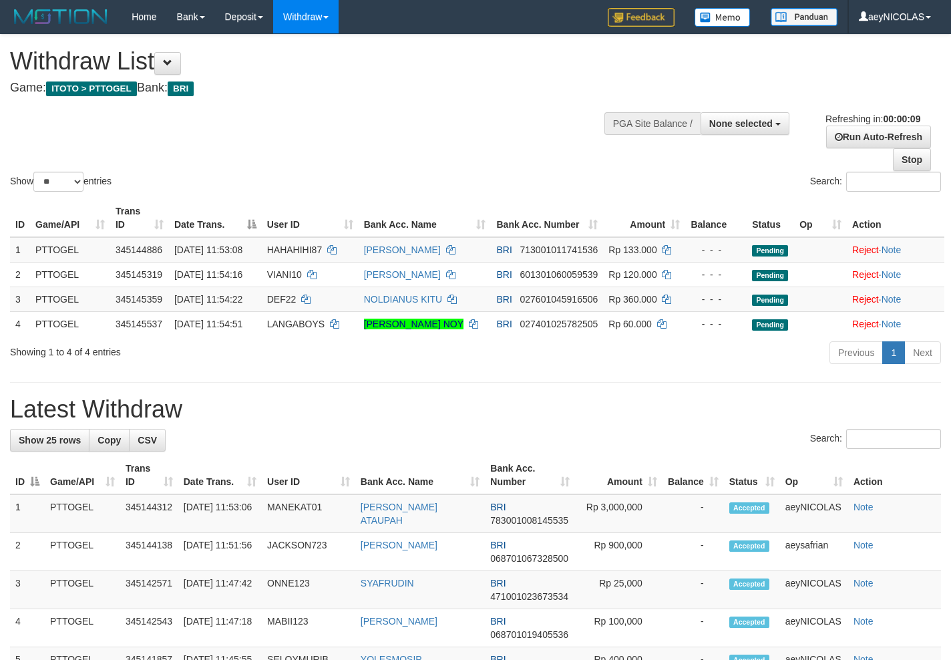
select select
select select "**"
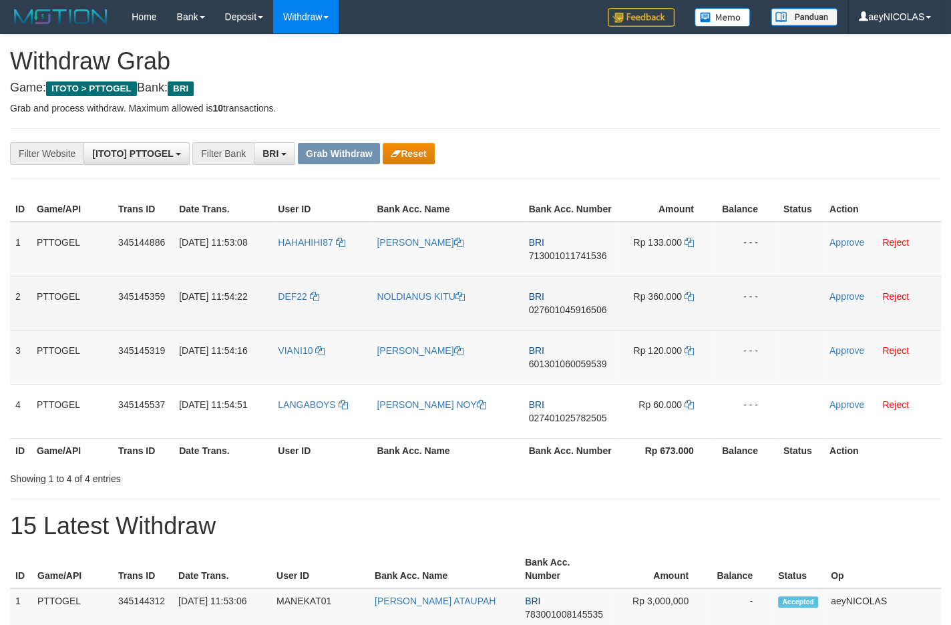
scroll to position [65, 0]
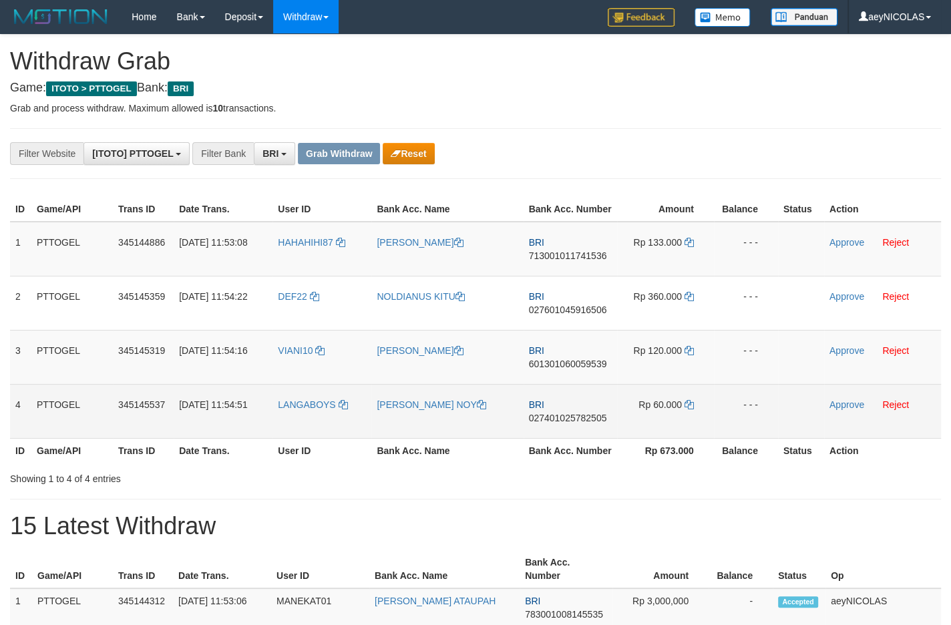
drag, startPoint x: 304, startPoint y: 286, endPoint x: 631, endPoint y: 422, distance: 353.7
click at [631, 422] on tbody "1 PTTOGEL 345144886 01/10/2025 11:53:08 HAHAHIHI87 KHAIRUL FATJRI BRI 713001011…" at bounding box center [475, 330] width 931 height 217
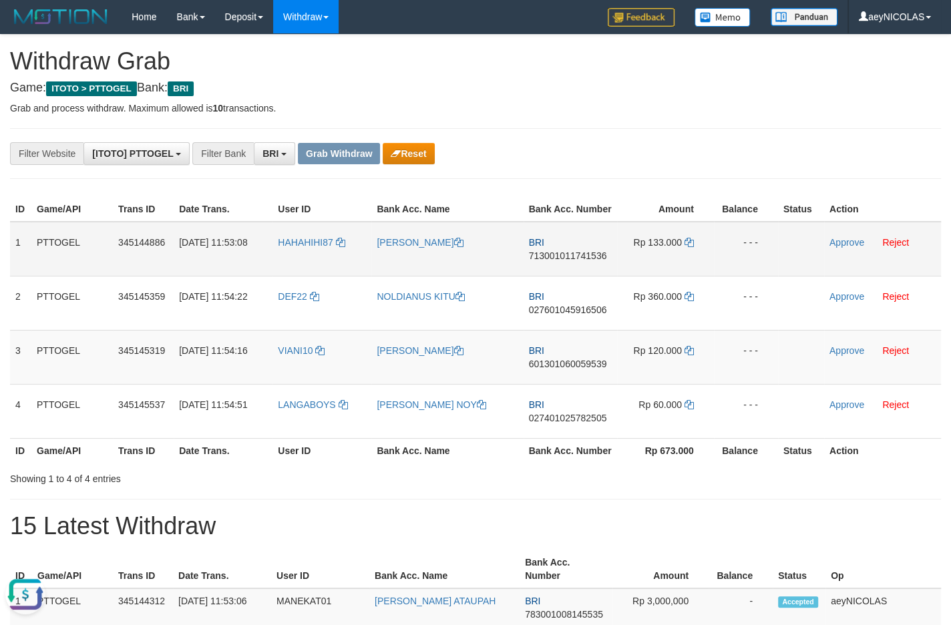
click at [570, 276] on td "BRI 713001011741536" at bounding box center [571, 249] width 94 height 55
click at [554, 261] on span "713001011741536" at bounding box center [568, 256] width 78 height 11
copy span "713001011741536"
click at [554, 261] on span "713001011741536" at bounding box center [568, 256] width 78 height 11
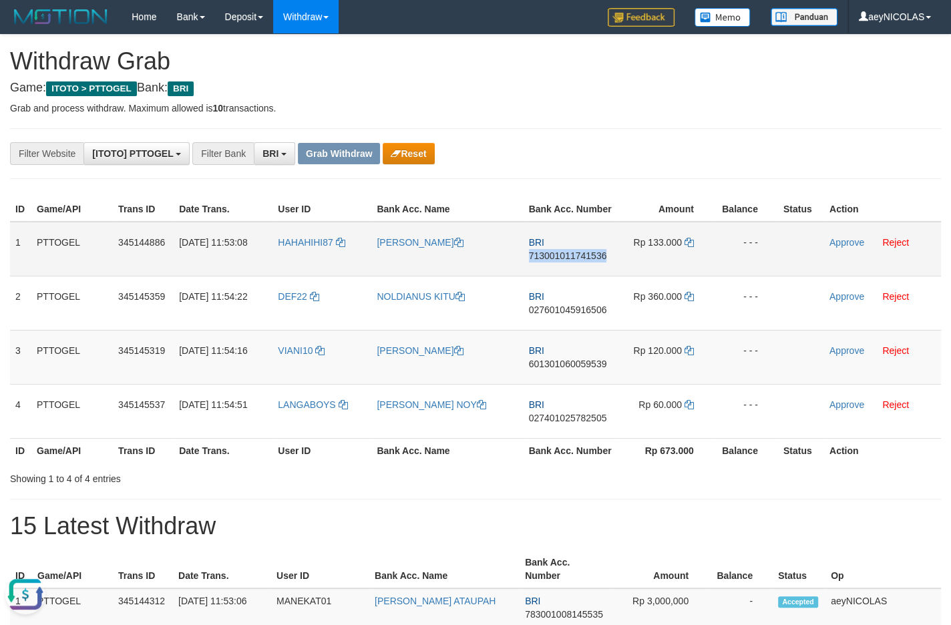
copy span "713001011741536"
click at [685, 247] on icon at bounding box center [689, 242] width 9 height 9
copy span "713001011741536"
click at [841, 263] on td "Approve Reject" at bounding box center [882, 249] width 117 height 55
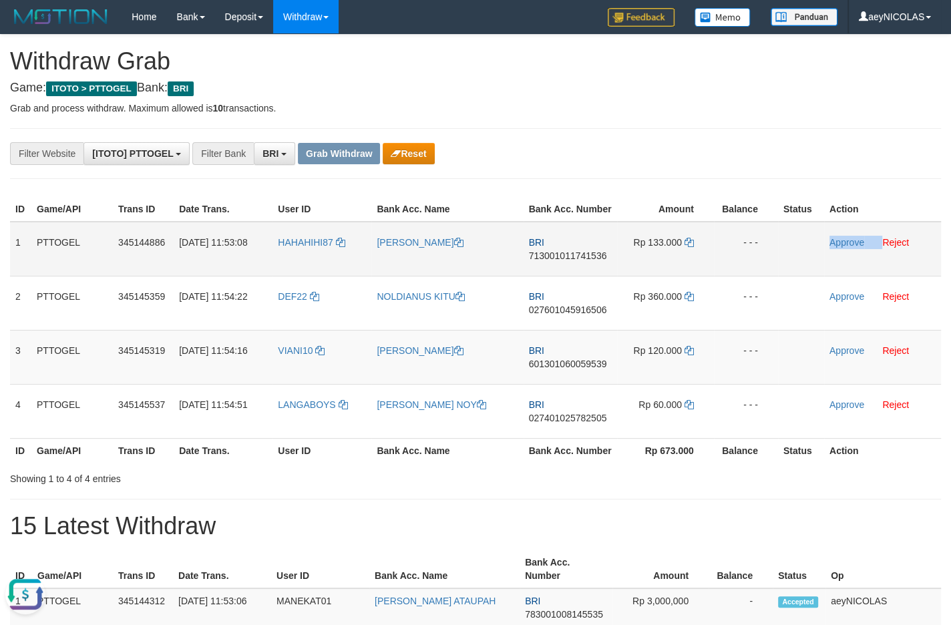
click at [842, 263] on td "Approve Reject" at bounding box center [882, 249] width 117 height 55
click at [844, 261] on td "Approve Reject" at bounding box center [882, 249] width 117 height 55
click at [844, 248] on link "Approve" at bounding box center [847, 242] width 35 height 11
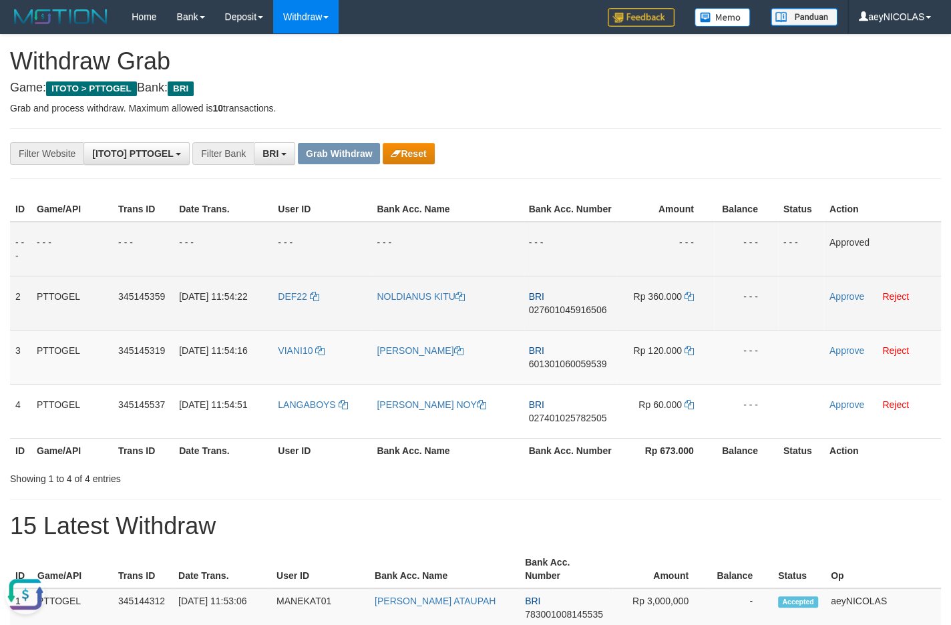
click at [571, 315] on span "027601045916506" at bounding box center [568, 310] width 78 height 11
copy span "027601045916506"
click at [597, 308] on td "BRI 027601045916506" at bounding box center [571, 303] width 94 height 54
click at [583, 315] on span "027601045916506" at bounding box center [568, 310] width 78 height 11
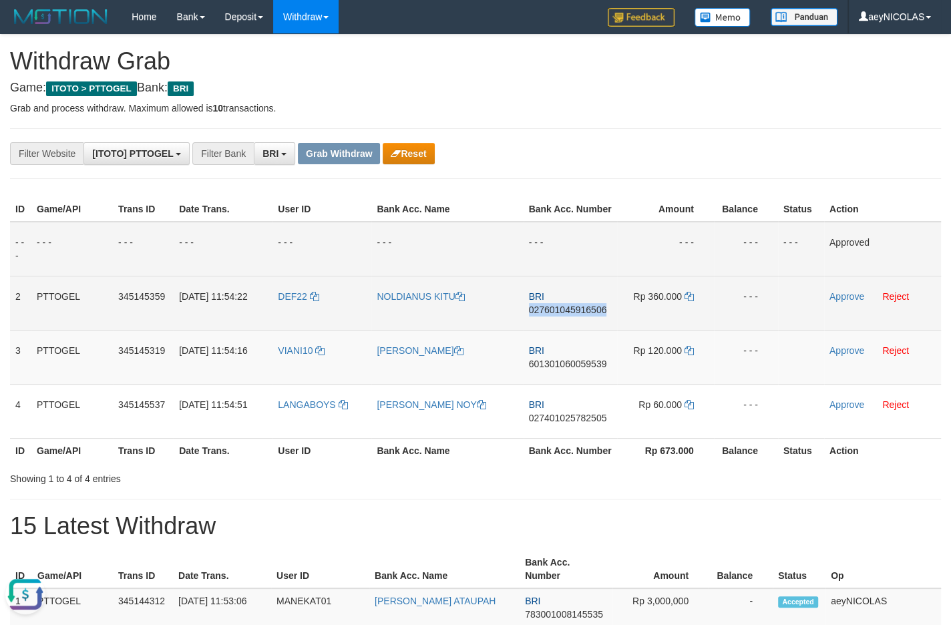
click at [583, 315] on span "027601045916506" at bounding box center [568, 310] width 78 height 11
copy span "027601045916506"
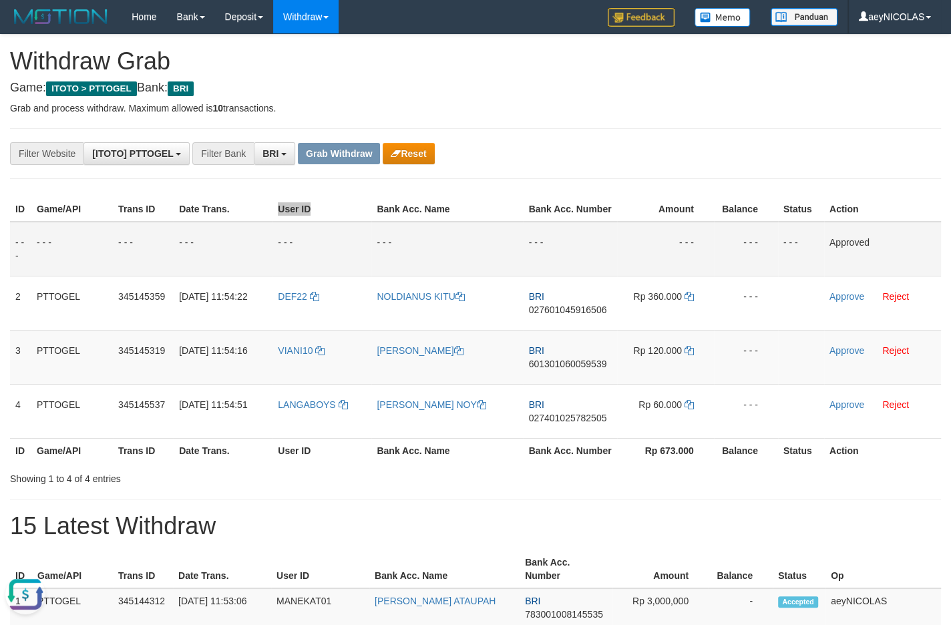
click at [473, 198] on th "Bank Acc. Name" at bounding box center [447, 209] width 152 height 25
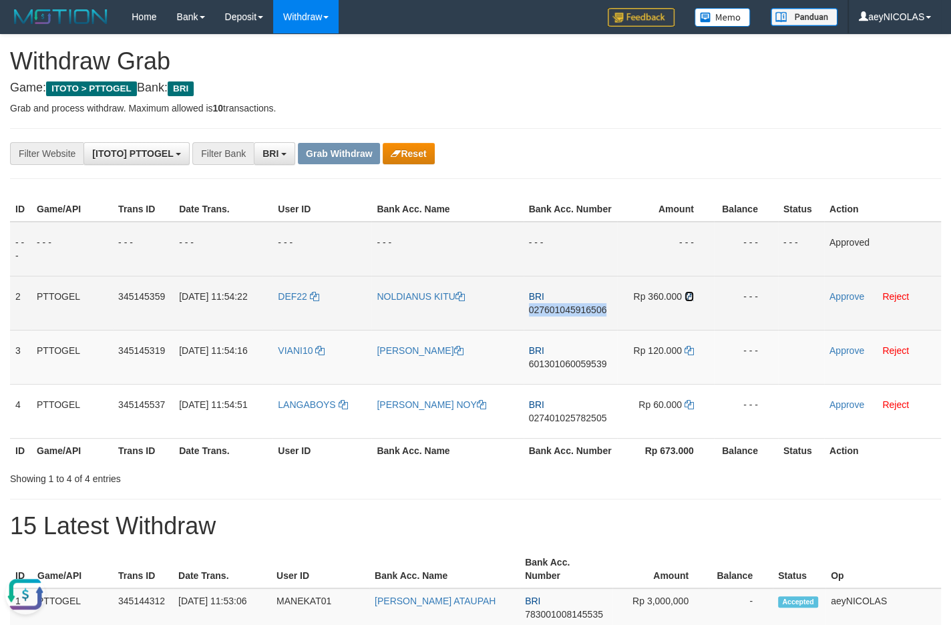
click at [689, 301] on icon at bounding box center [689, 296] width 9 height 9
copy span "027601045916506"
drag, startPoint x: 689, startPoint y: 311, endPoint x: 724, endPoint y: 311, distance: 35.4
click at [697, 311] on td "Rp 360.000" at bounding box center [665, 303] width 97 height 54
click at [841, 302] on link "Approve" at bounding box center [847, 296] width 35 height 11
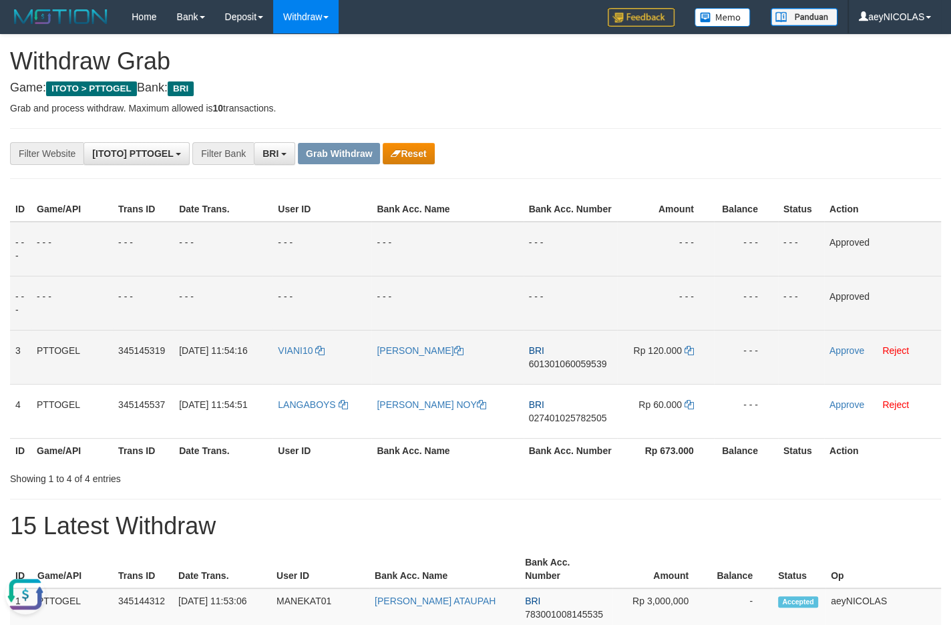
click at [567, 384] on td "BRI 601301060059539" at bounding box center [571, 357] width 94 height 54
click at [573, 369] on span "601301060059539" at bounding box center [568, 364] width 78 height 11
copy span "601301060059539"
click at [559, 371] on td "BRI 601301060059539" at bounding box center [571, 357] width 94 height 54
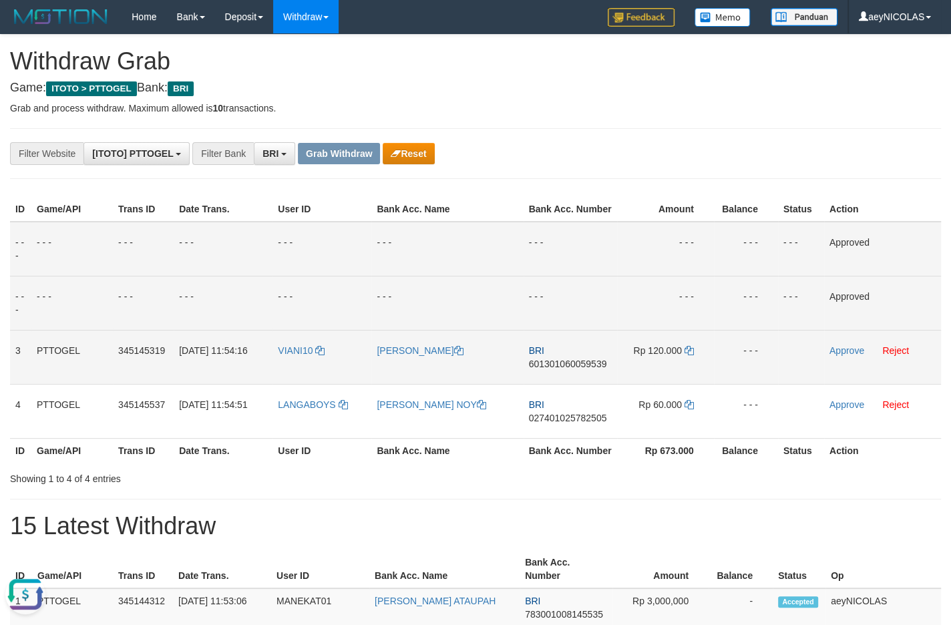
click at [559, 371] on td "BRI 601301060059539" at bounding box center [571, 357] width 94 height 54
click at [560, 369] on span "601301060059539" at bounding box center [568, 364] width 78 height 11
copy span "601301060059539"
click at [559, 369] on span "601301060059539" at bounding box center [568, 364] width 78 height 11
copy span "601301060059539"
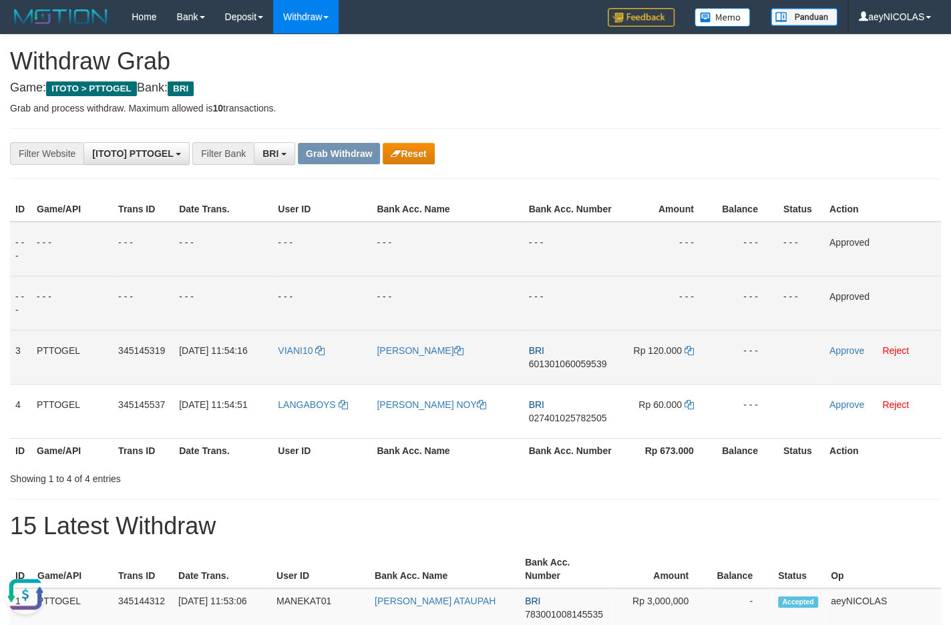
click at [561, 369] on span "601301060059539" at bounding box center [568, 364] width 78 height 11
copy span "601301060059539"
click at [506, 258] on td "- - -" at bounding box center [447, 249] width 152 height 55
click at [684, 363] on td "Rp 120.000" at bounding box center [665, 357] width 97 height 54
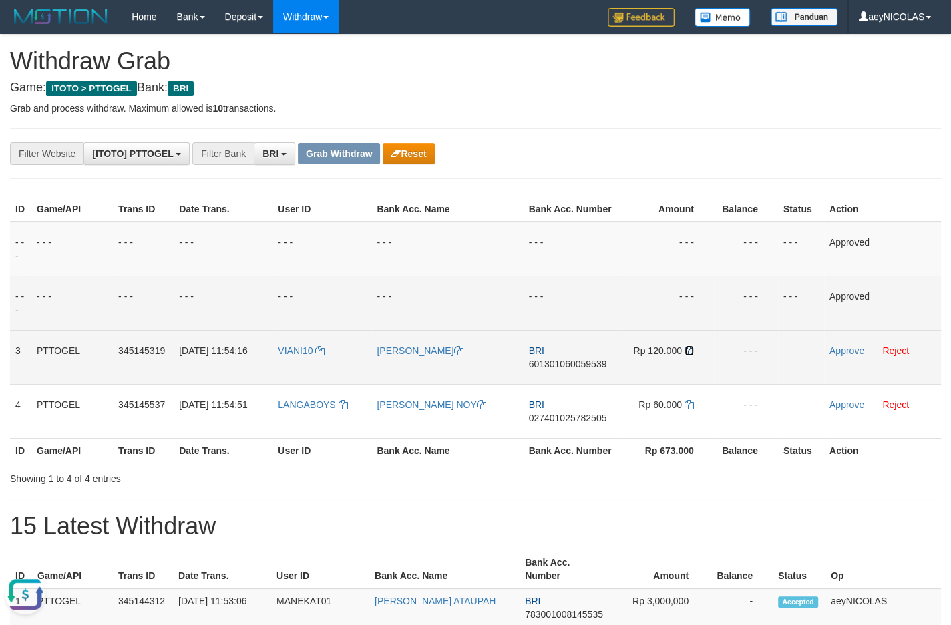
click at [687, 355] on icon at bounding box center [689, 350] width 9 height 9
click at [836, 358] on td "Approve Reject" at bounding box center [882, 357] width 117 height 54
click at [836, 356] on link "Approve" at bounding box center [847, 350] width 35 height 11
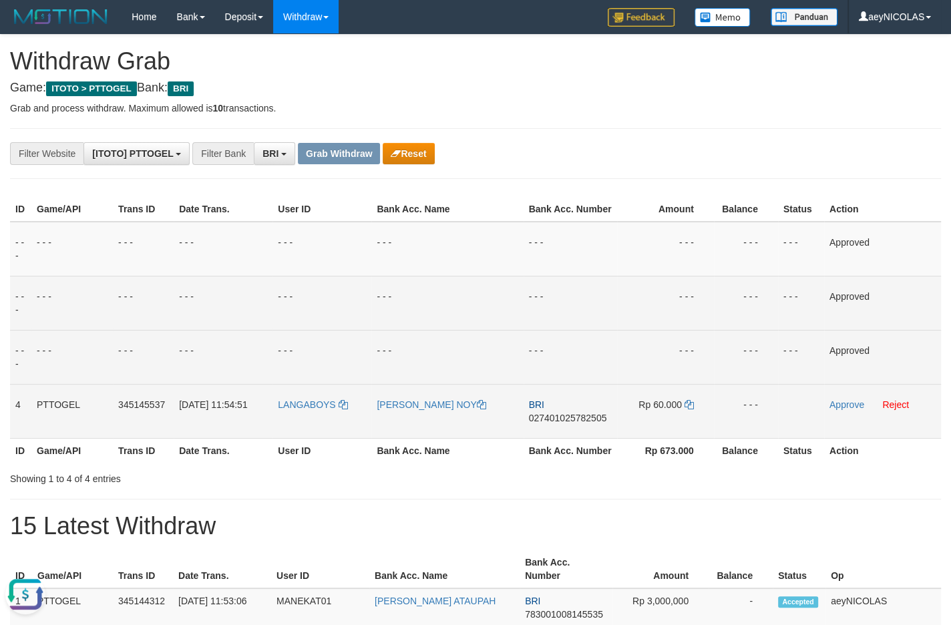
click at [578, 424] on span "027401025782505" at bounding box center [568, 418] width 78 height 11
click at [569, 424] on span "027401025782505" at bounding box center [568, 418] width 78 height 11
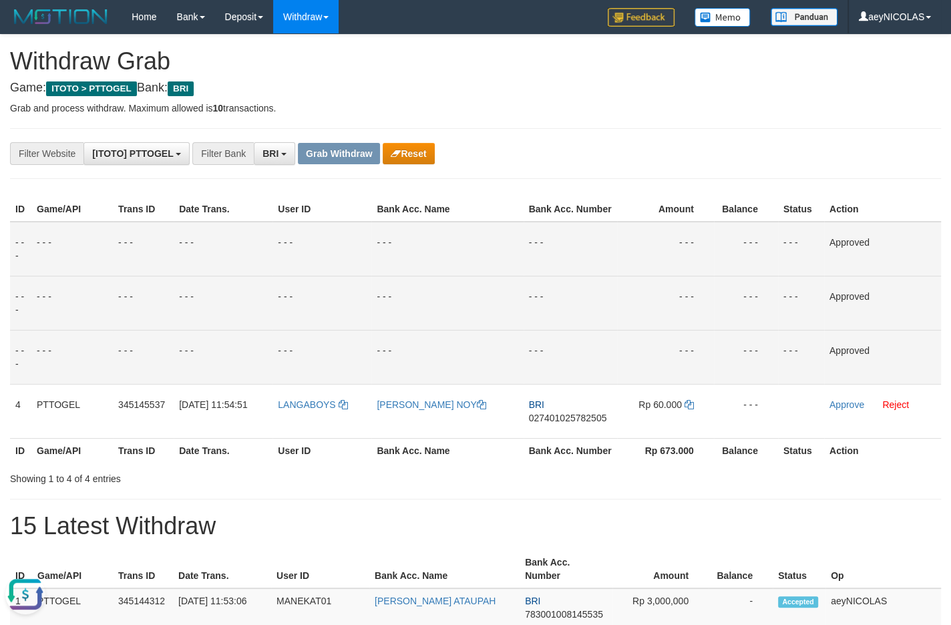
click at [714, 265] on td "- - -" at bounding box center [665, 249] width 97 height 55
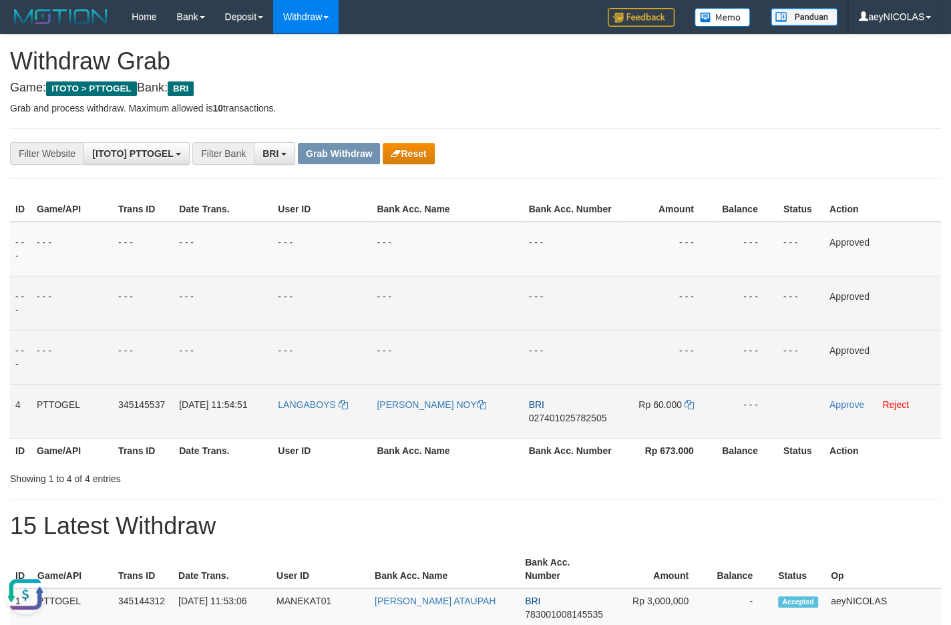
click at [695, 418] on td "Rp 60.000" at bounding box center [665, 411] width 97 height 54
click at [692, 410] on icon at bounding box center [689, 404] width 9 height 9
click at [854, 410] on link "Approve" at bounding box center [847, 405] width 35 height 11
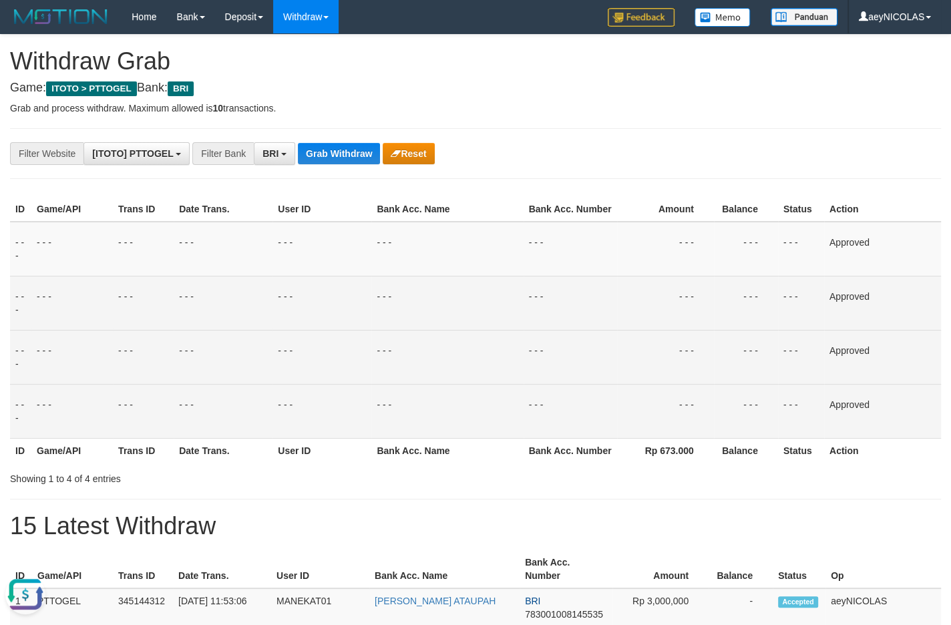
click at [577, 277] on td "- - -" at bounding box center [571, 249] width 94 height 55
click at [347, 151] on button "Grab Withdraw" at bounding box center [339, 153] width 82 height 21
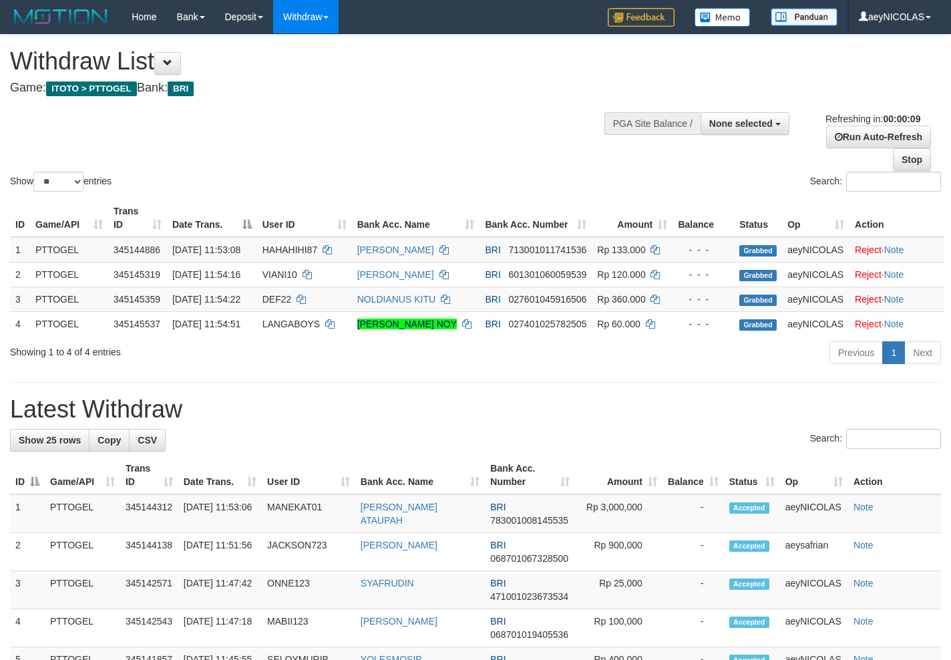
select select
select select "**"
select select
select select "**"
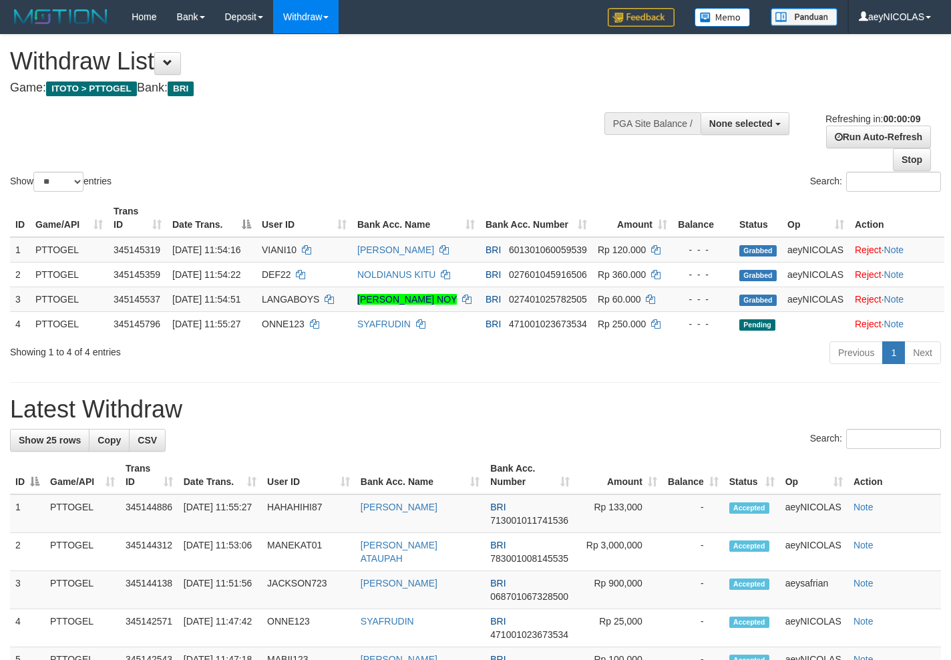
select select
select select "**"
select select
select select "**"
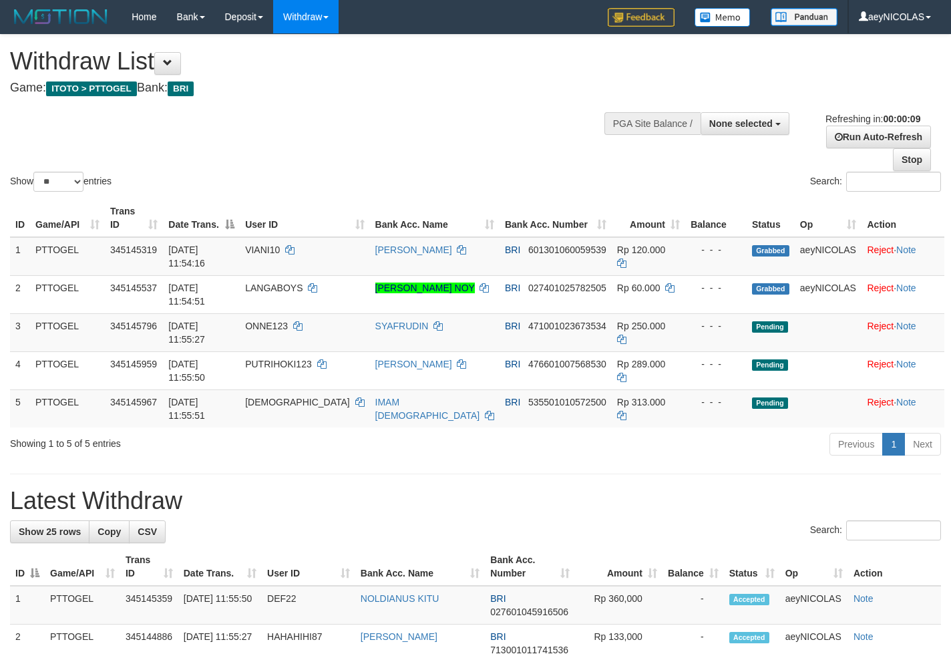
select select
select select "**"
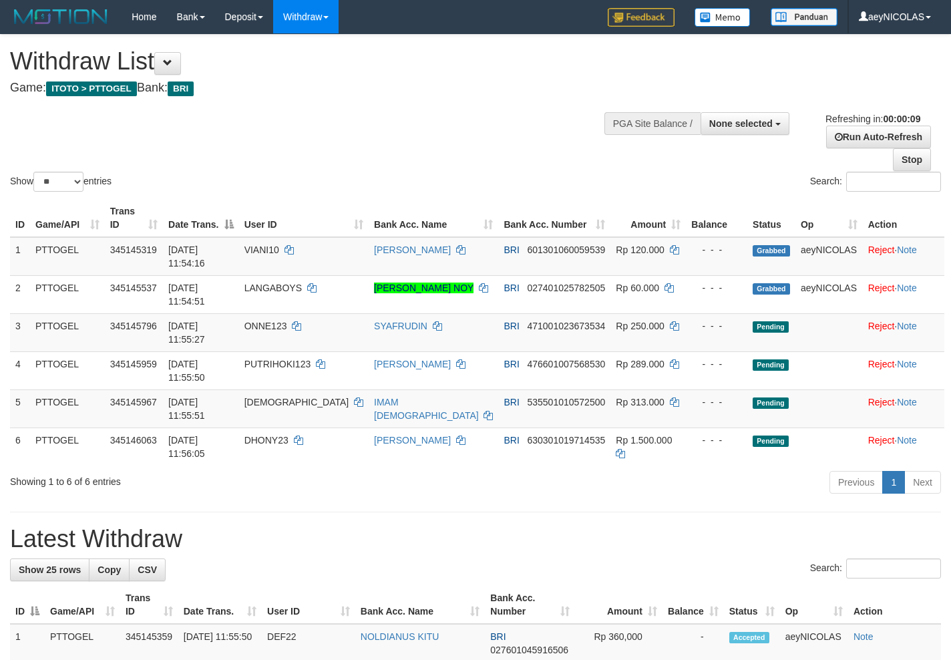
select select
select select "**"
select select
select select "**"
select select
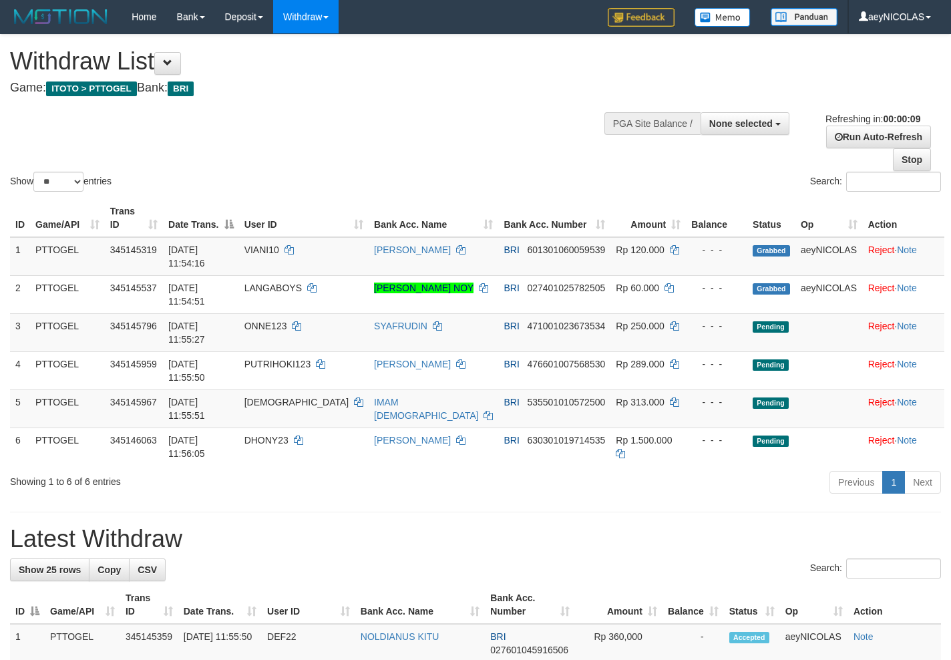
select select "**"
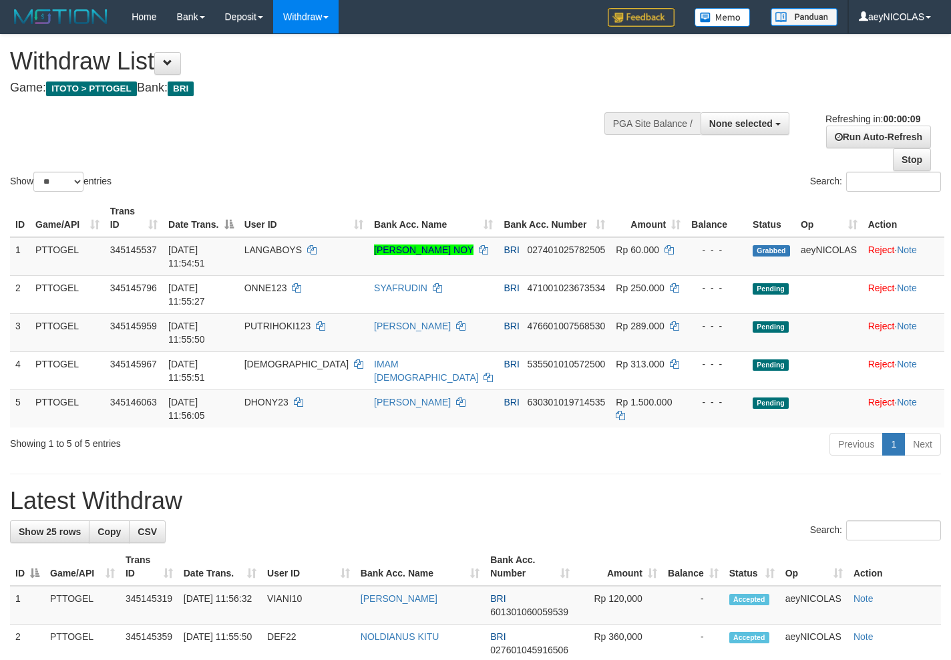
select select
select select "**"
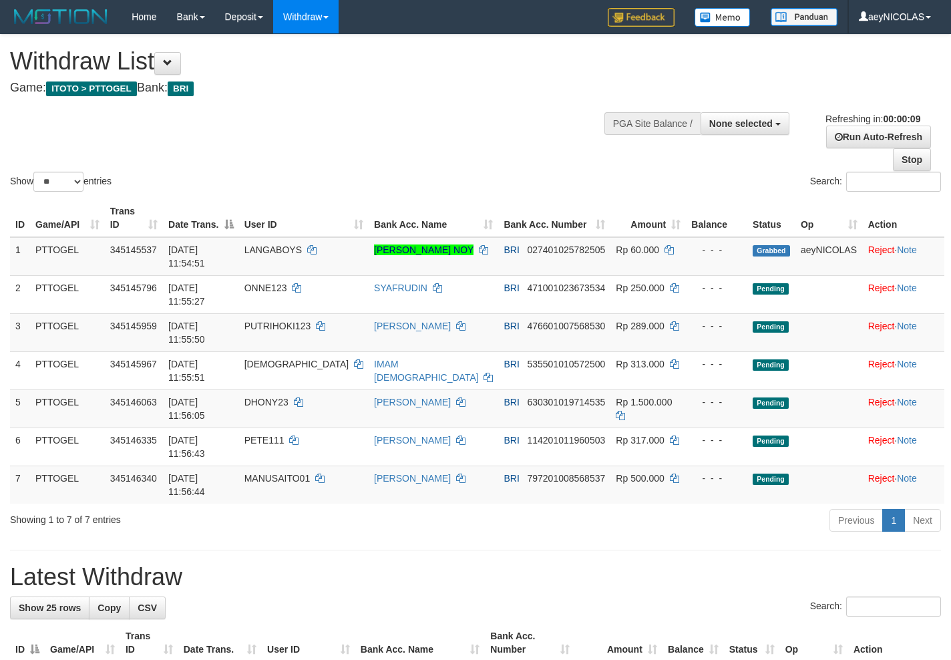
select select
select select "**"
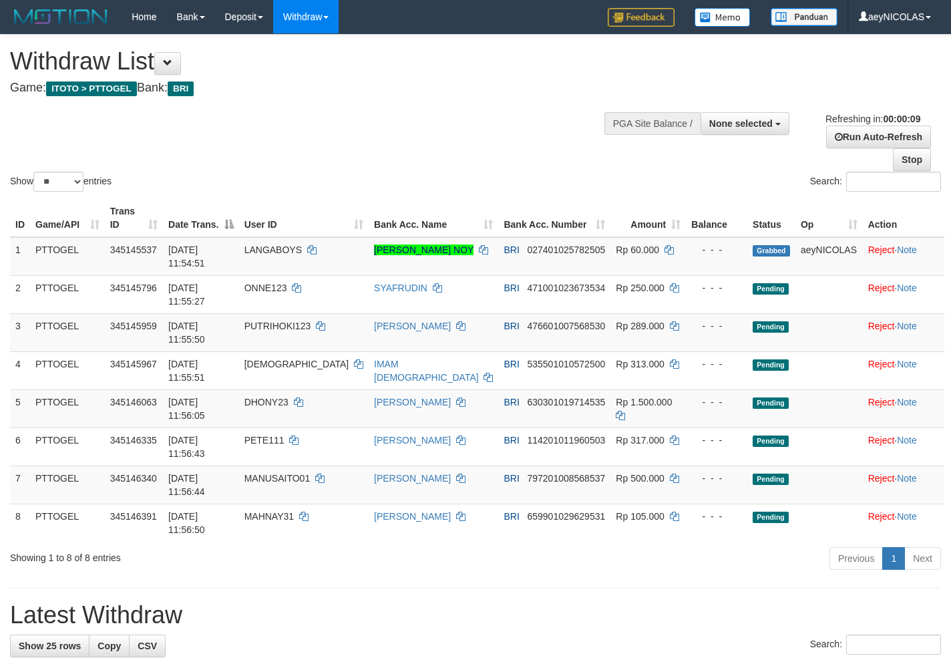
select select
select select "**"
select select
select select "**"
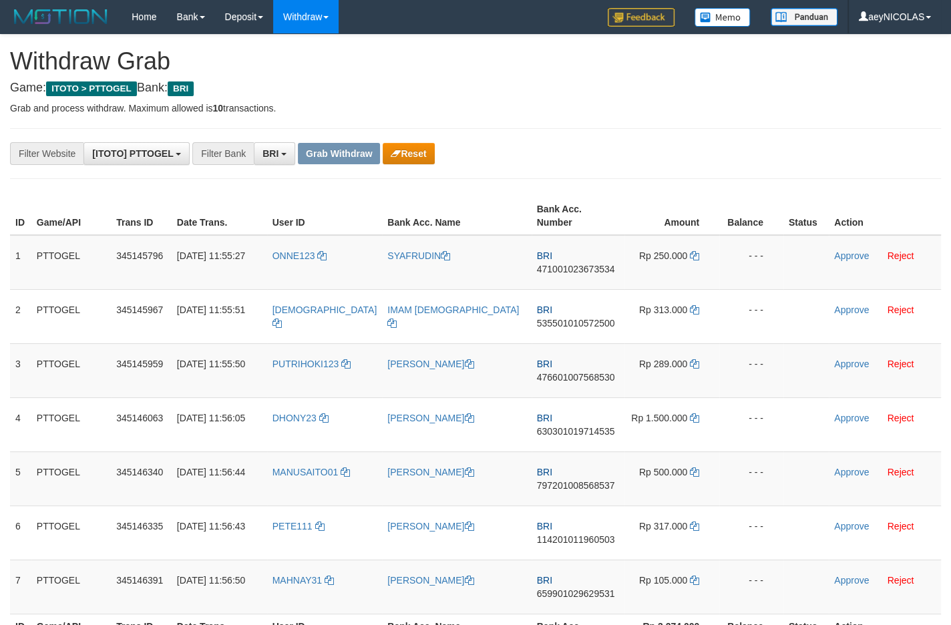
scroll to position [673, 0]
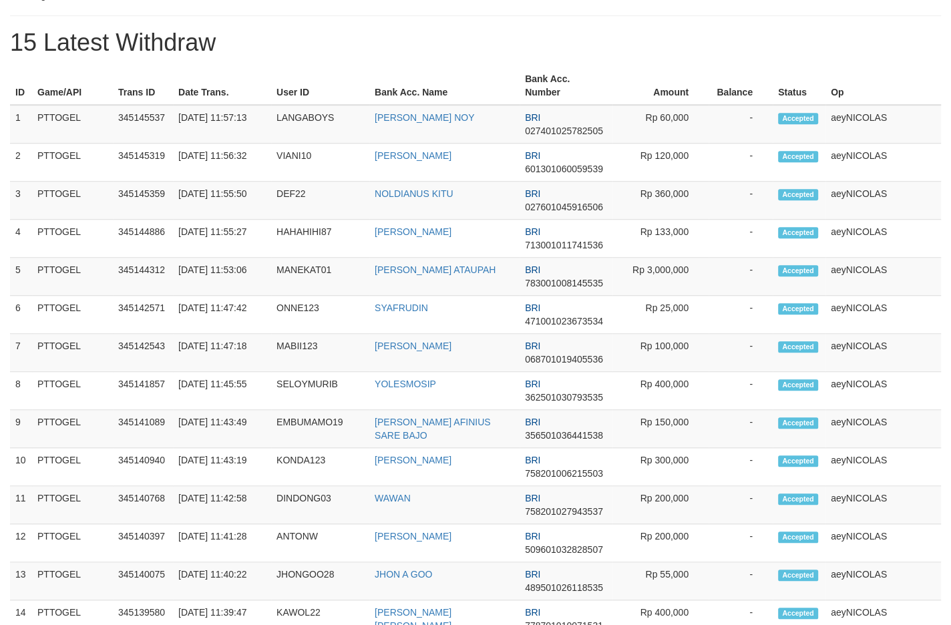
drag, startPoint x: 318, startPoint y: 279, endPoint x: 642, endPoint y: 56, distance: 393.4
click at [647, 50] on div "**********" at bounding box center [475, 240] width 951 height 1756
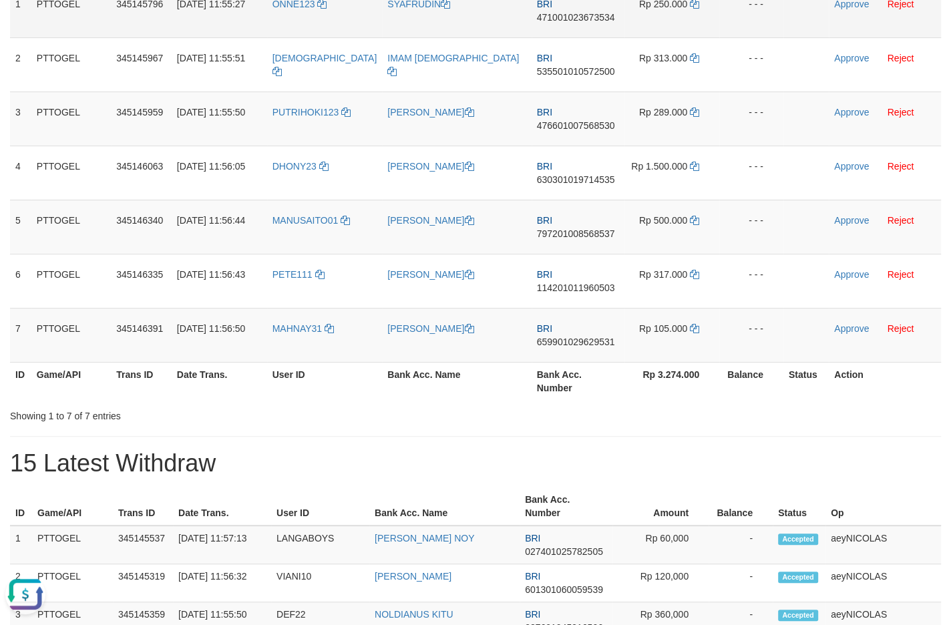
scroll to position [0, 0]
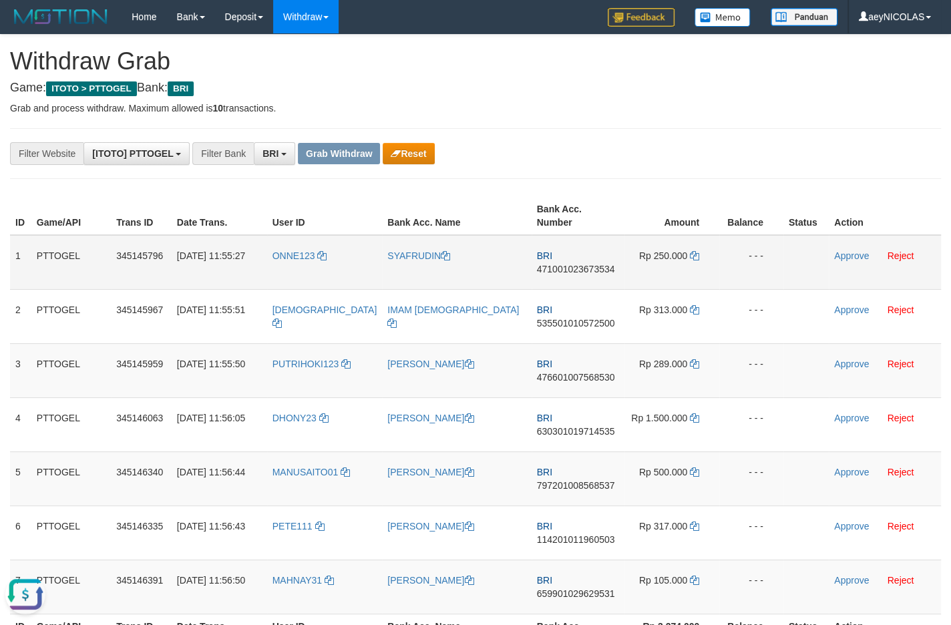
click at [572, 267] on span "471001023673534" at bounding box center [576, 269] width 78 height 11
copy span "471001023673534"
click at [561, 271] on span "471001023673534" at bounding box center [576, 269] width 78 height 11
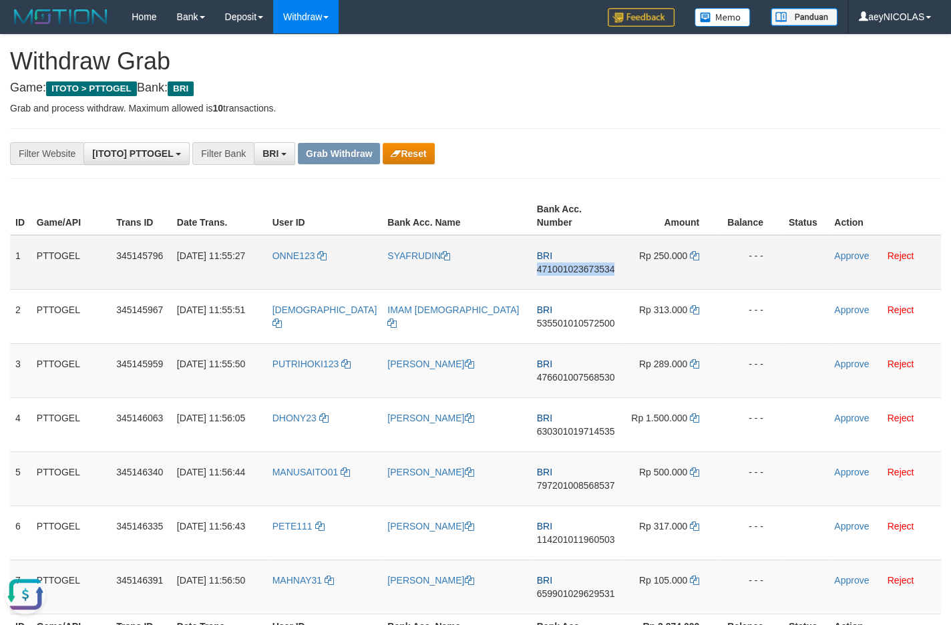
copy span "471001023673534"
click at [408, 212] on th "Bank Acc. Name" at bounding box center [456, 216] width 149 height 38
click at [687, 263] on td "Rp 250.000" at bounding box center [672, 262] width 95 height 55
click at [690, 260] on icon at bounding box center [694, 255] width 9 height 9
click at [690, 257] on icon at bounding box center [694, 255] width 9 height 9
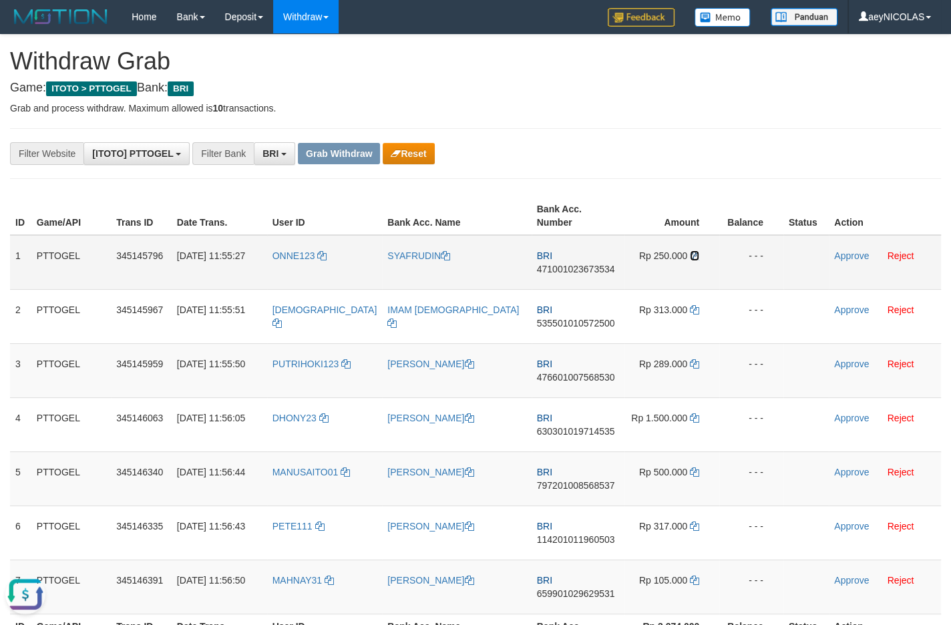
click at [690, 257] on icon at bounding box center [694, 255] width 9 height 9
click at [857, 256] on link "Approve" at bounding box center [851, 256] width 35 height 11
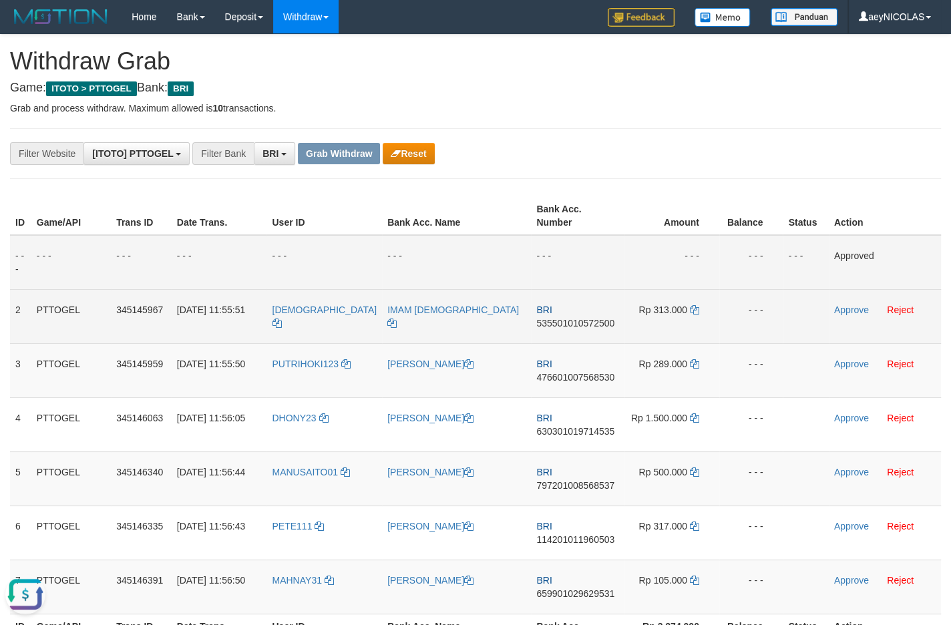
click at [584, 326] on span "535501010572500" at bounding box center [575, 323] width 78 height 11
copy span "535501010572500"
click at [561, 316] on td "BRI 535501010572500" at bounding box center [578, 316] width 94 height 54
click at [561, 318] on td "BRI 535501010572500" at bounding box center [578, 316] width 94 height 54
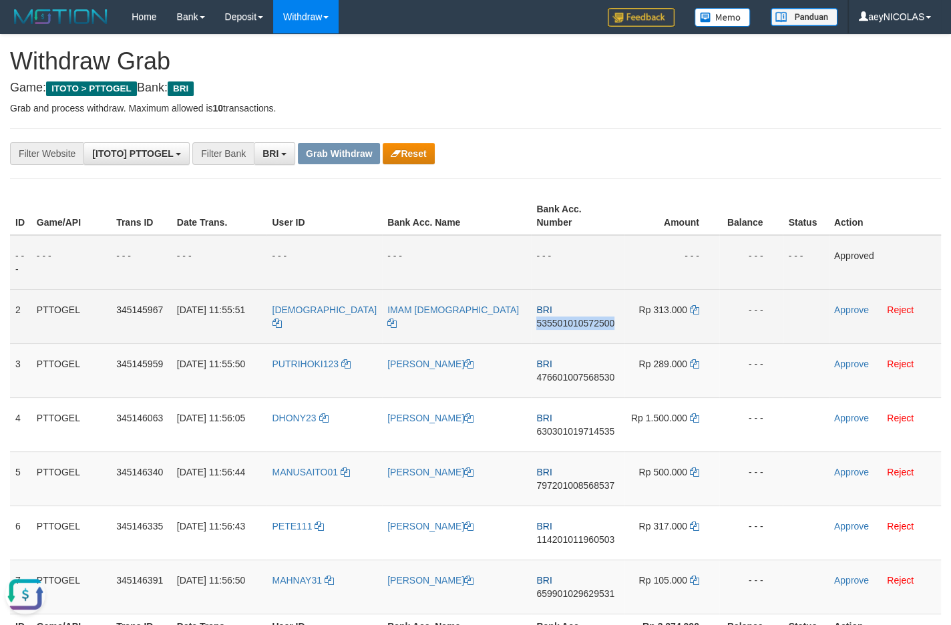
click at [561, 318] on td "BRI 535501010572500" at bounding box center [578, 316] width 94 height 54
click at [561, 319] on span "535501010572500" at bounding box center [575, 323] width 78 height 11
copy span "535501010572500"
click at [561, 321] on span "535501010572500" at bounding box center [575, 323] width 78 height 11
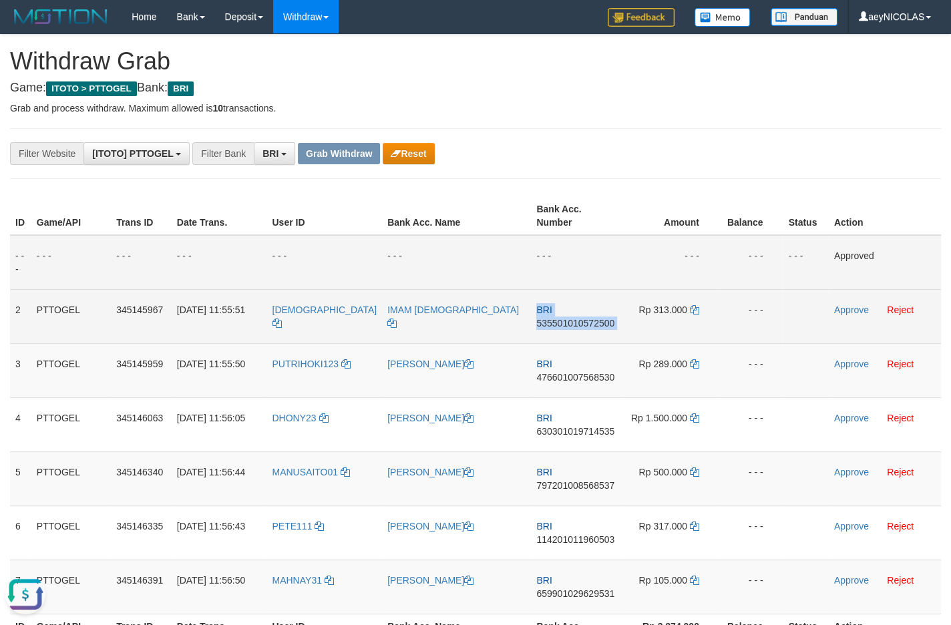
copy td "BRI 535501010572500"
click at [561, 321] on span "535501010572500" at bounding box center [575, 323] width 78 height 11
copy span "535501010572500"
click at [585, 327] on span "535501010572500" at bounding box center [575, 323] width 78 height 11
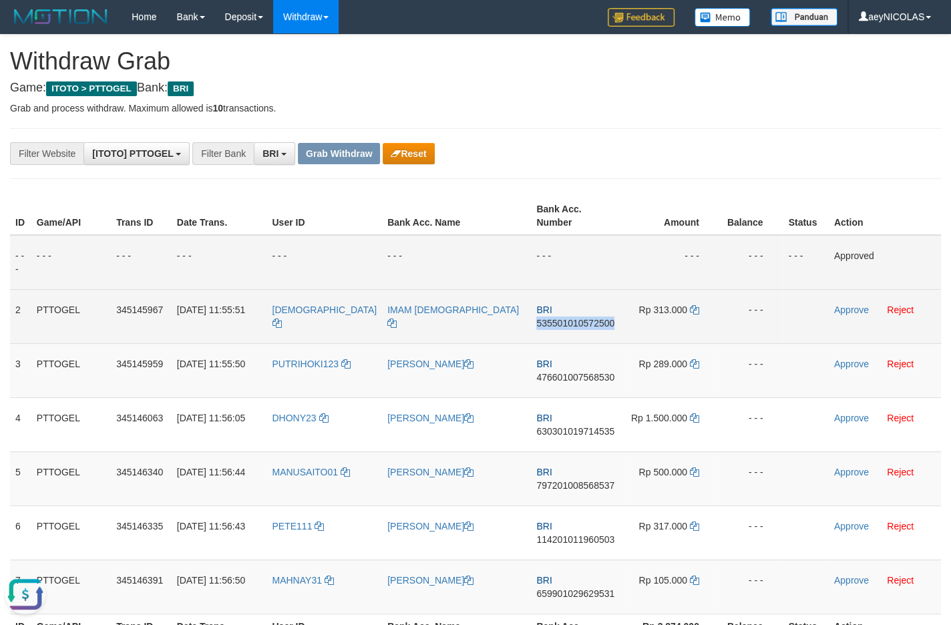
copy span "535501010572500"
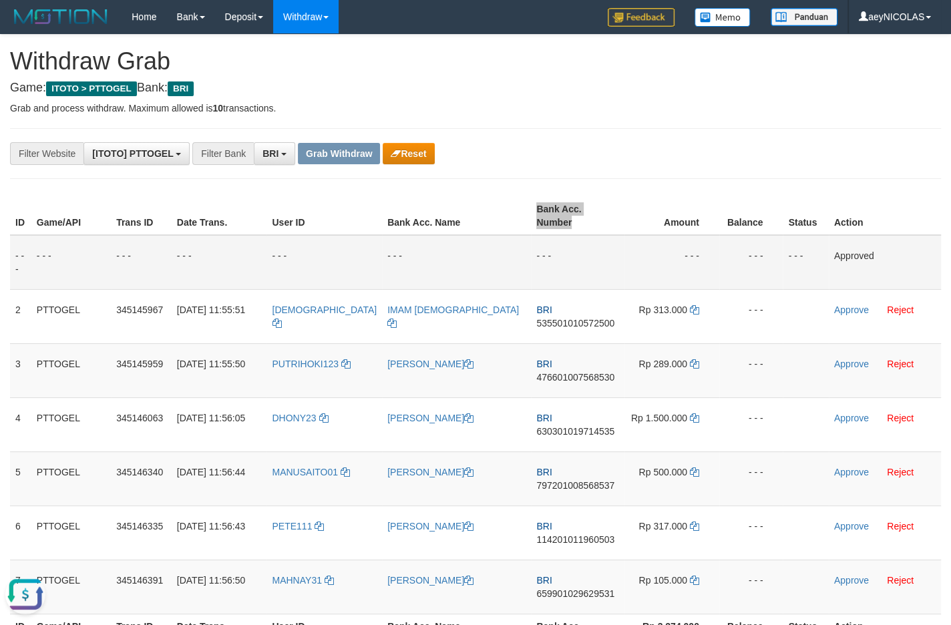
click at [706, 214] on th "Amount" at bounding box center [672, 216] width 95 height 38
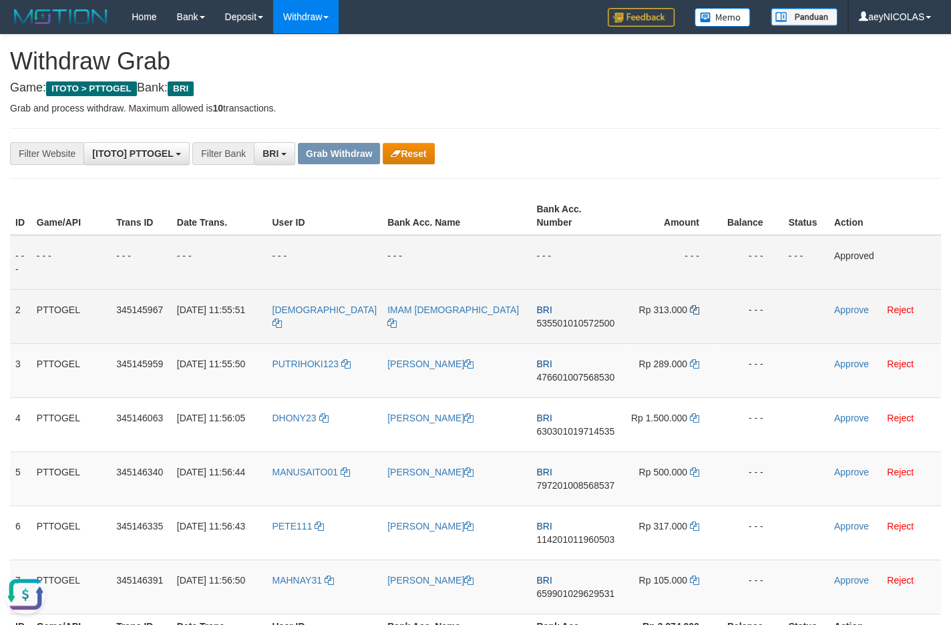
click at [683, 311] on td "Rp 313.000" at bounding box center [672, 316] width 95 height 54
click at [690, 311] on icon at bounding box center [694, 309] width 9 height 9
drag, startPoint x: 687, startPoint y: 311, endPoint x: 748, endPoint y: 310, distance: 60.8
click at [690, 311] on icon at bounding box center [694, 309] width 9 height 9
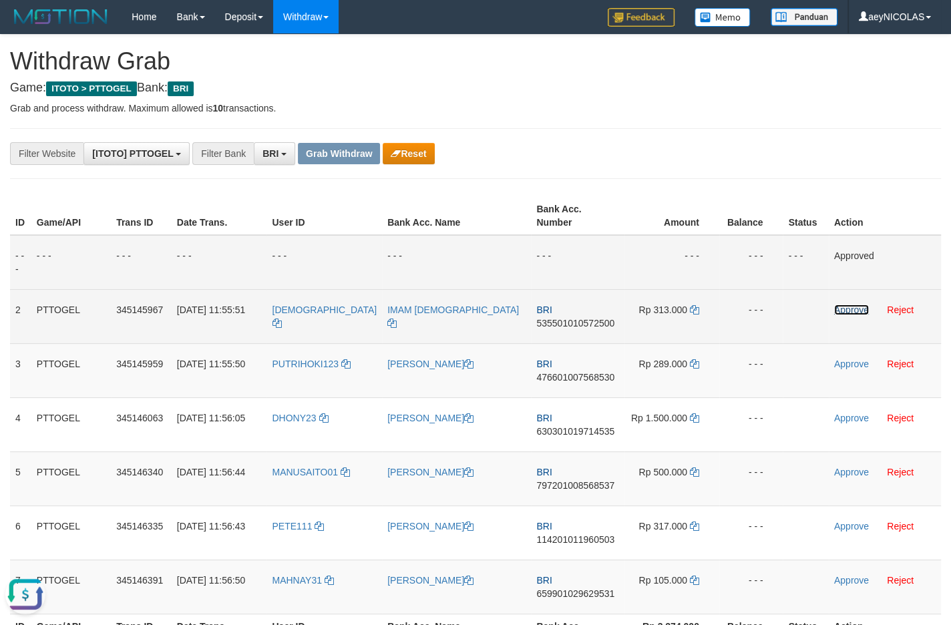
click at [840, 308] on link "Approve" at bounding box center [851, 310] width 35 height 11
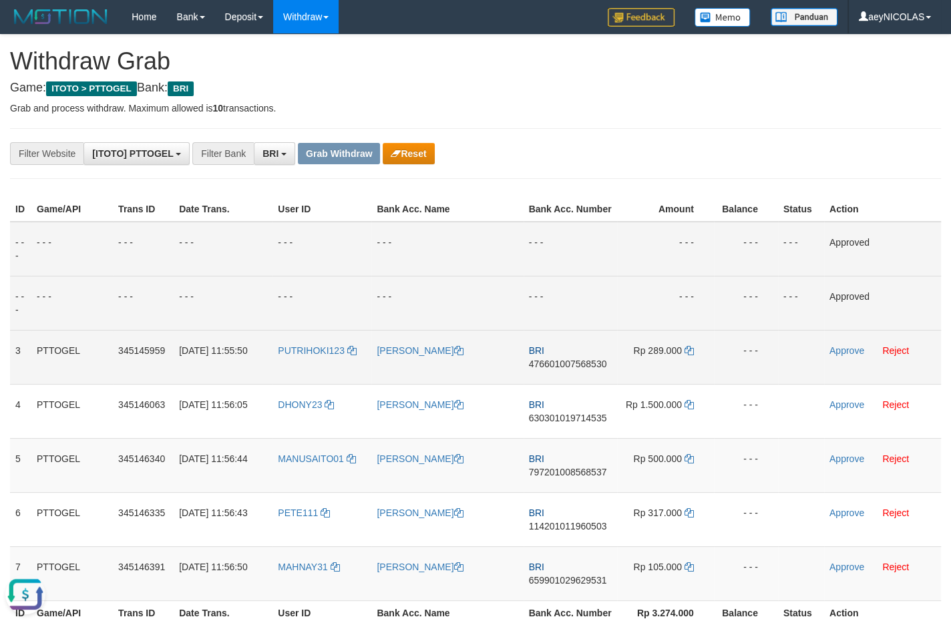
click at [565, 369] on span "476601007568530" at bounding box center [568, 364] width 78 height 11
copy span "476601007568530"
click at [579, 369] on span "476601007568530" at bounding box center [568, 364] width 78 height 11
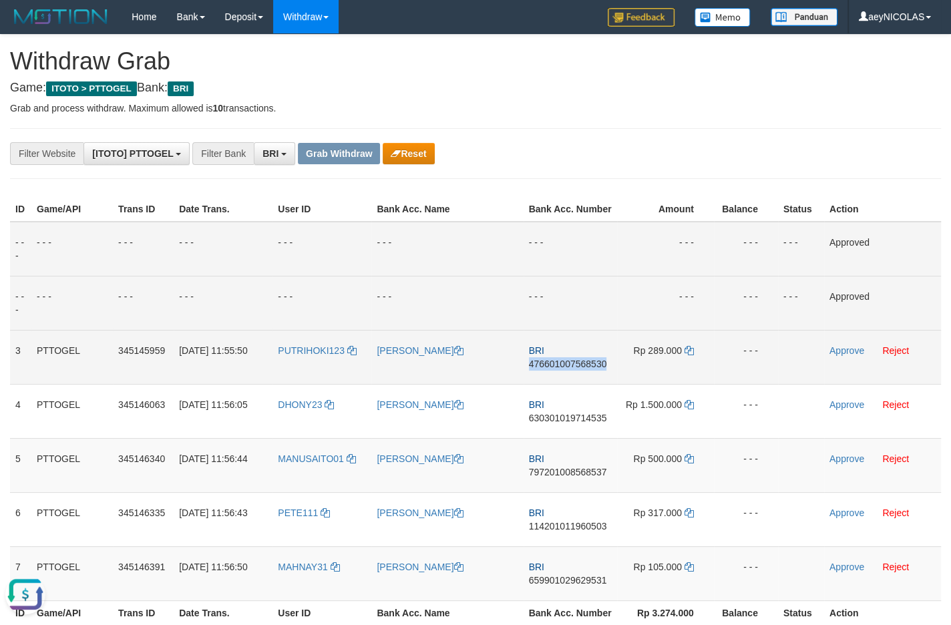
copy span "476601007568530"
click at [601, 222] on th "Bank Acc. Number" at bounding box center [571, 209] width 94 height 25
click at [692, 355] on icon at bounding box center [689, 350] width 9 height 9
copy span "476601007568530"
click at [692, 355] on icon at bounding box center [689, 350] width 9 height 9
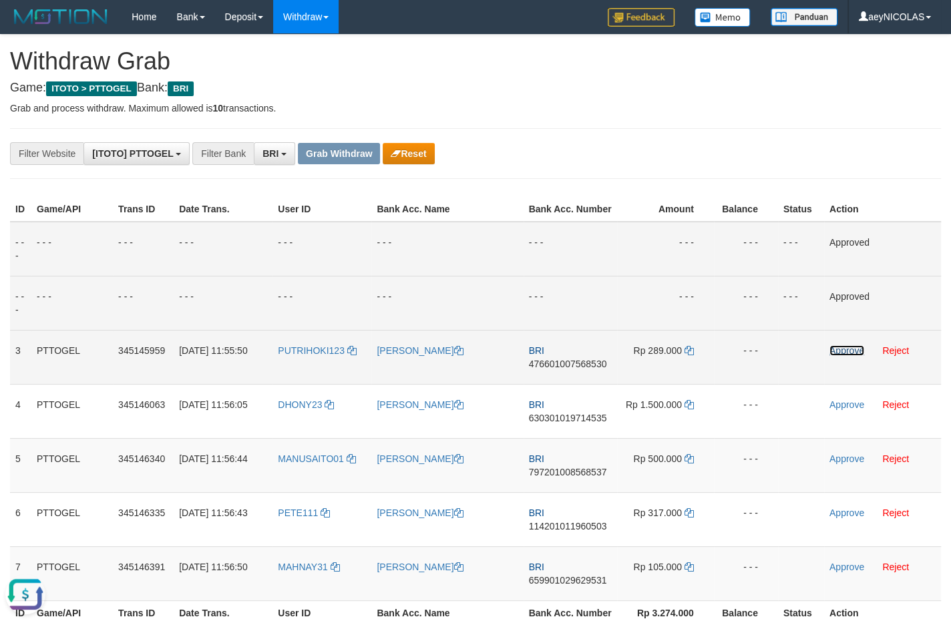
click at [842, 356] on link "Approve" at bounding box center [847, 350] width 35 height 11
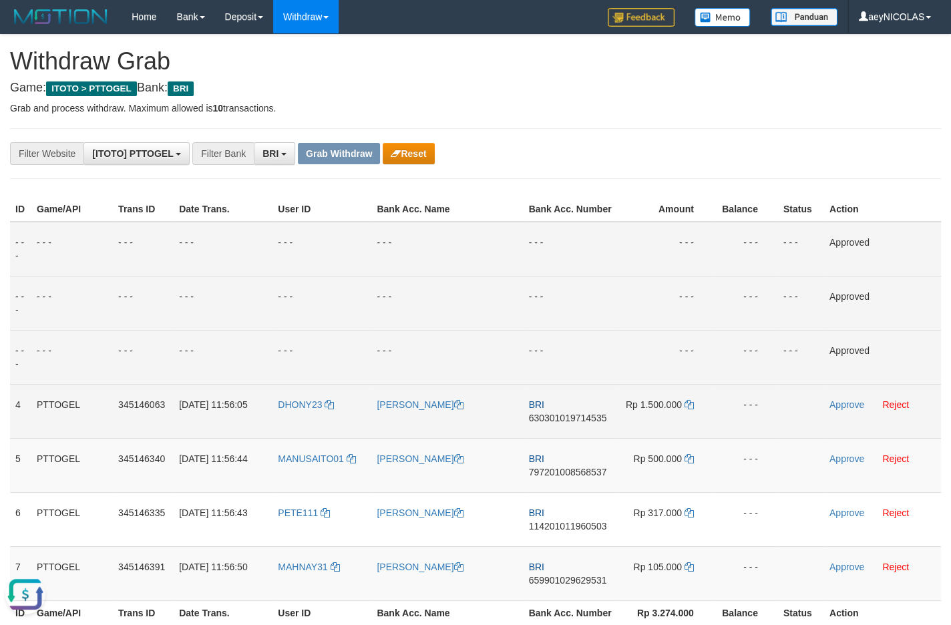
click at [571, 424] on span "630301019714535" at bounding box center [568, 418] width 78 height 11
click at [551, 438] on td "BRI 630301019714535" at bounding box center [571, 411] width 94 height 54
click at [555, 424] on span "630301019714535" at bounding box center [568, 418] width 78 height 11
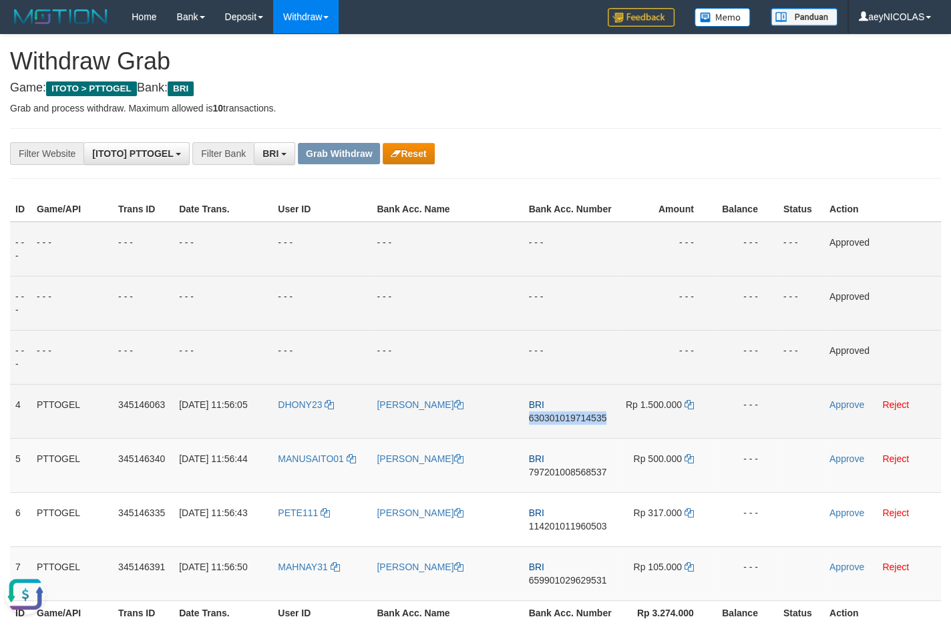
click at [555, 424] on span "630301019714535" at bounding box center [568, 418] width 78 height 11
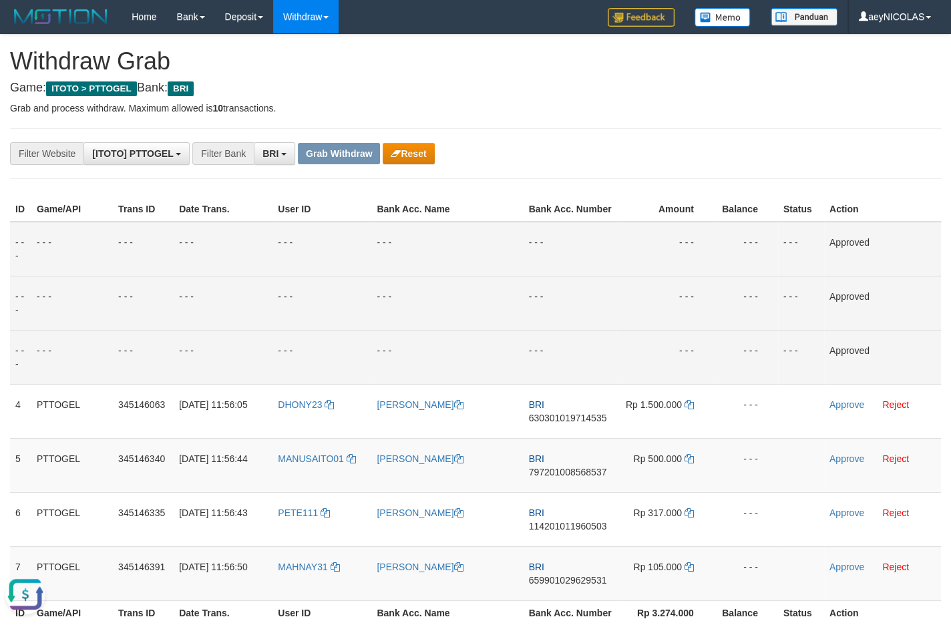
click at [595, 273] on td "- - -" at bounding box center [571, 249] width 94 height 55
click at [485, 271] on td "- - -" at bounding box center [447, 249] width 152 height 55
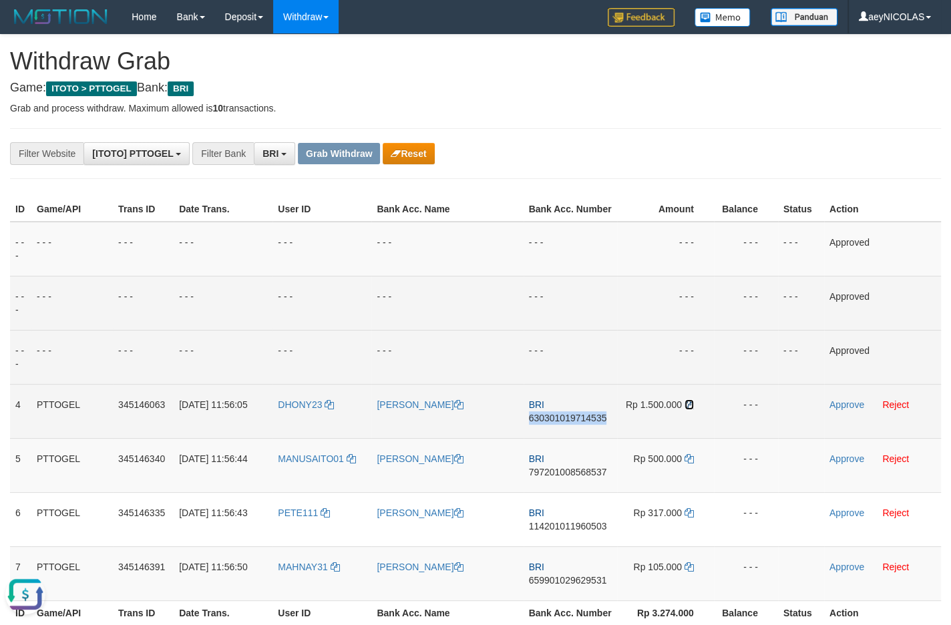
click at [692, 410] on icon at bounding box center [689, 404] width 9 height 9
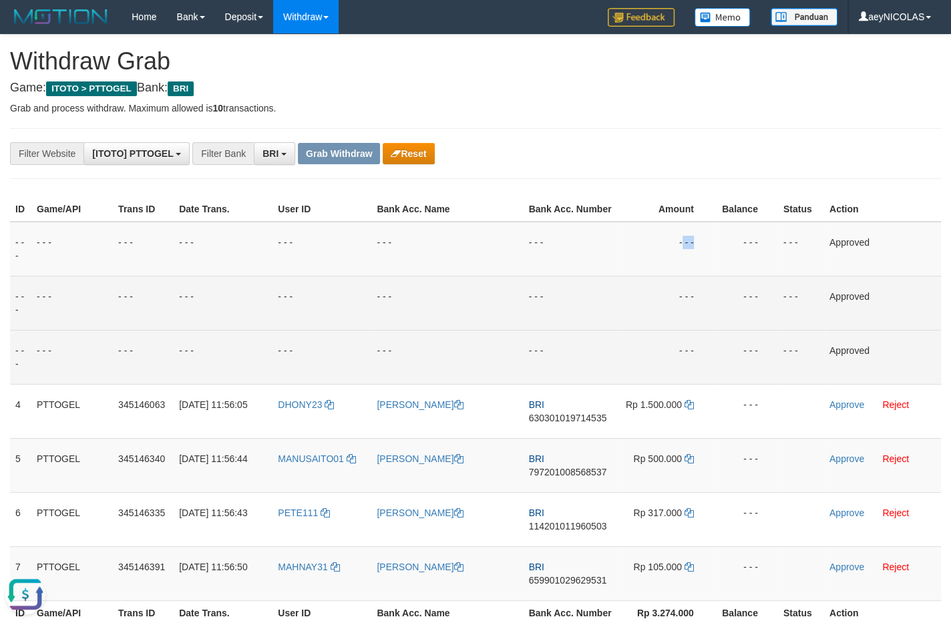
click at [671, 226] on table "ID Game/API Trans ID Date Trans. User ID Bank Acc. Name Bank Acc. Number Amount…" at bounding box center [475, 411] width 931 height 428
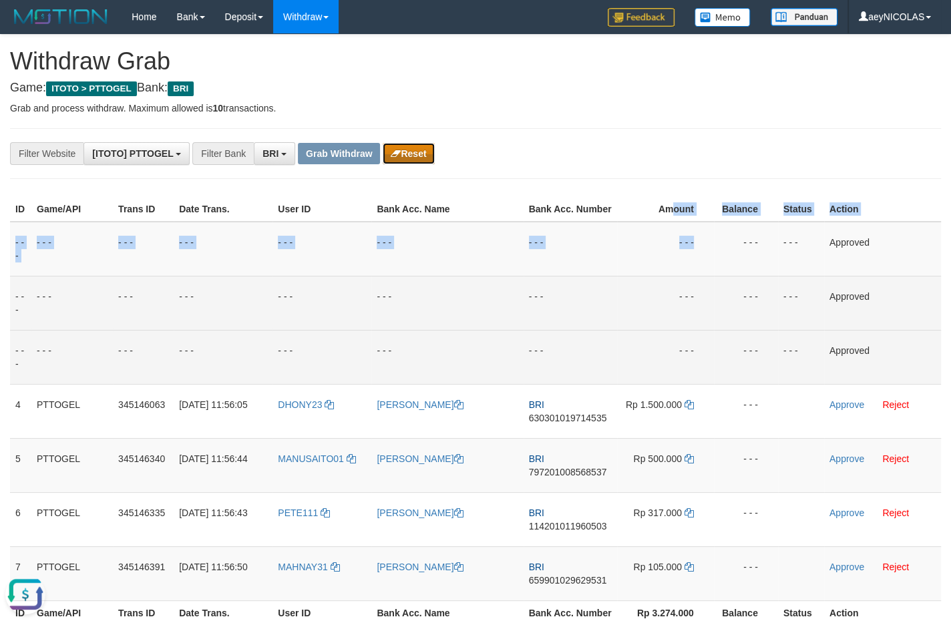
click at [424, 156] on button "Reset" at bounding box center [408, 153] width 51 height 21
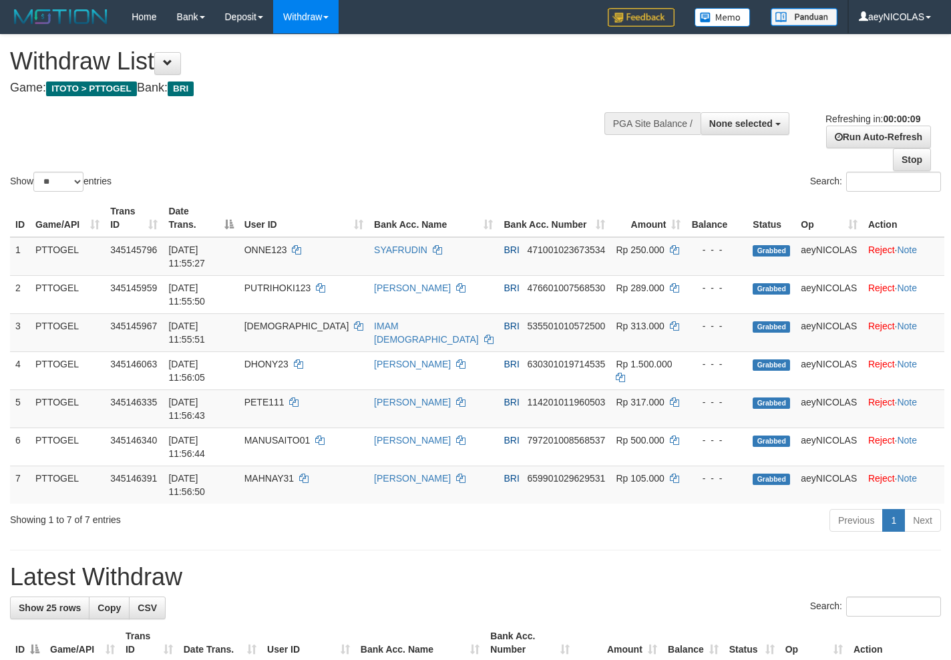
select select
select select "**"
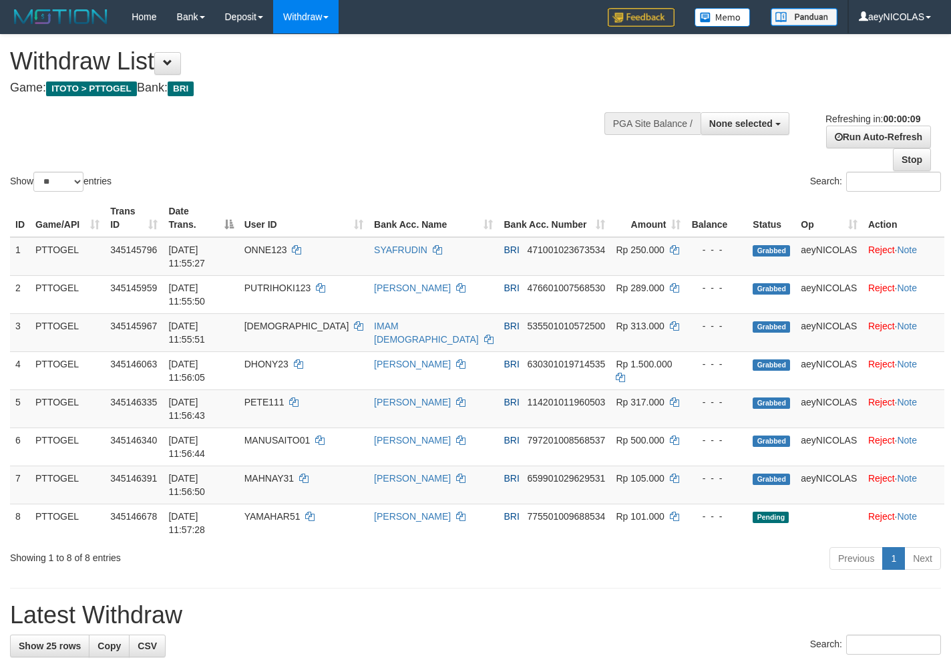
select select
select select "**"
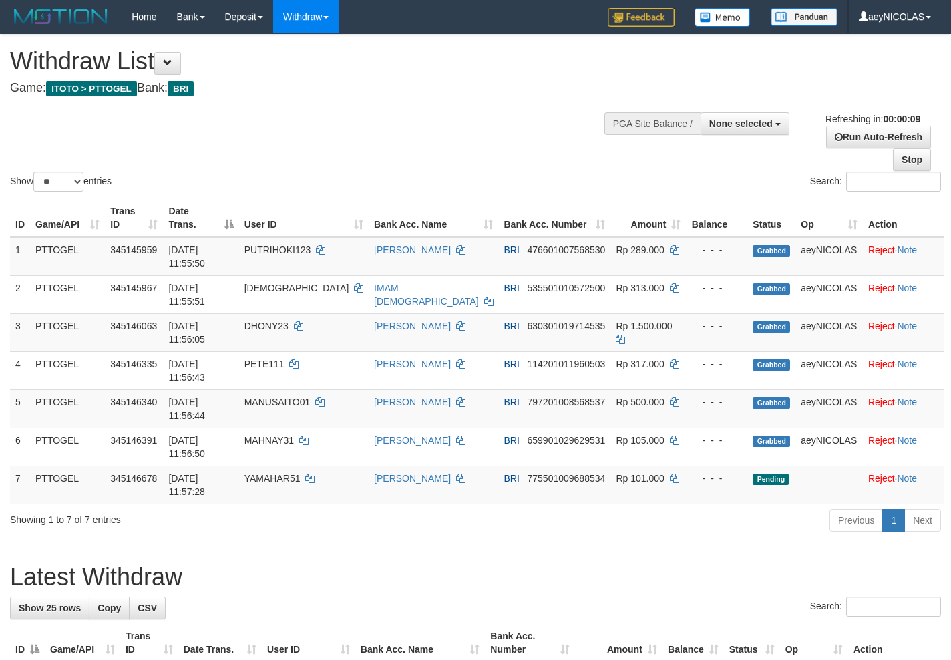
select select
select select "**"
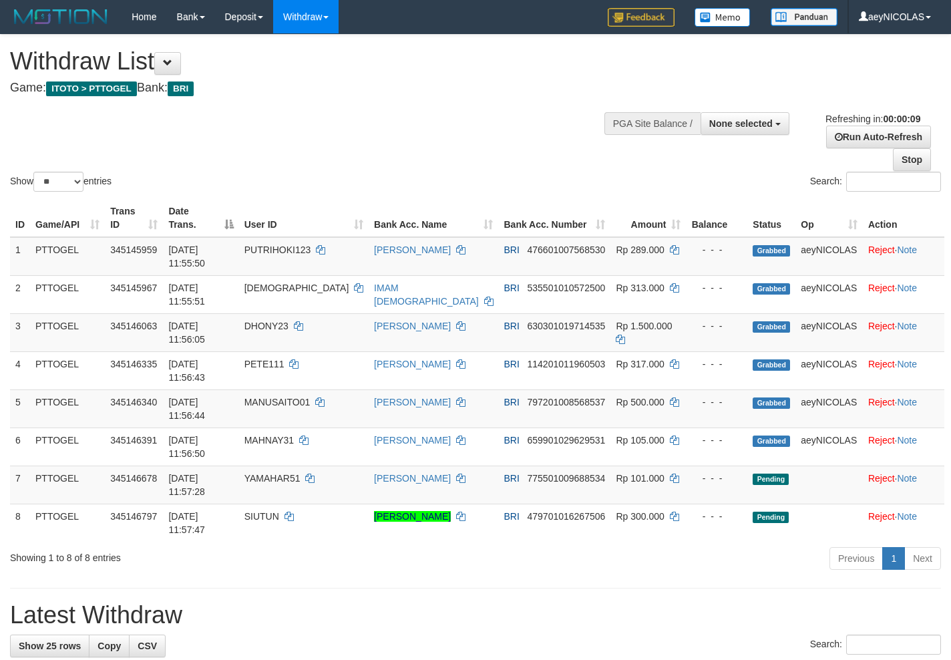
select select
select select "**"
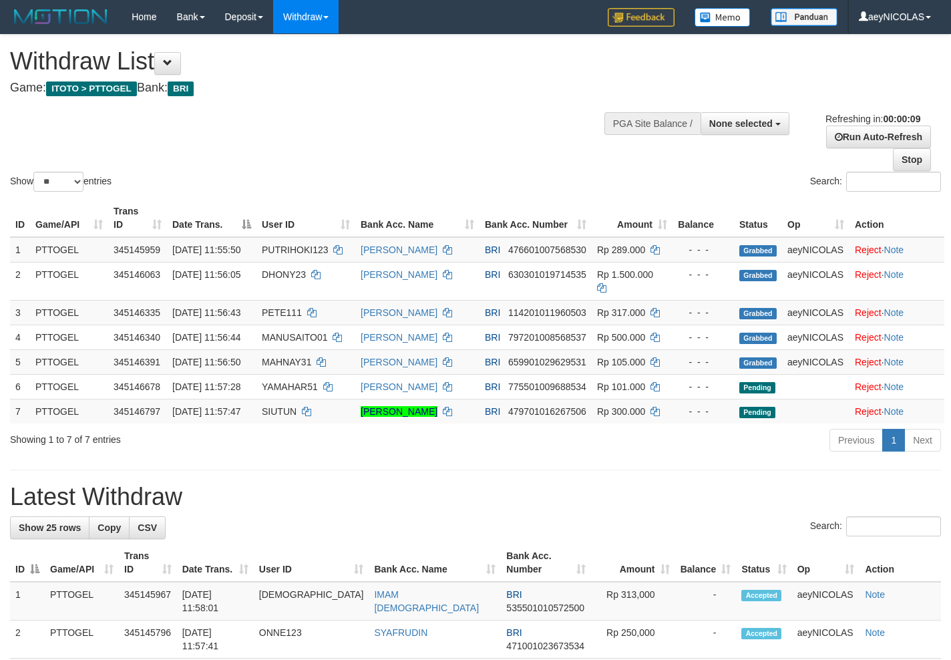
select select
select select "**"
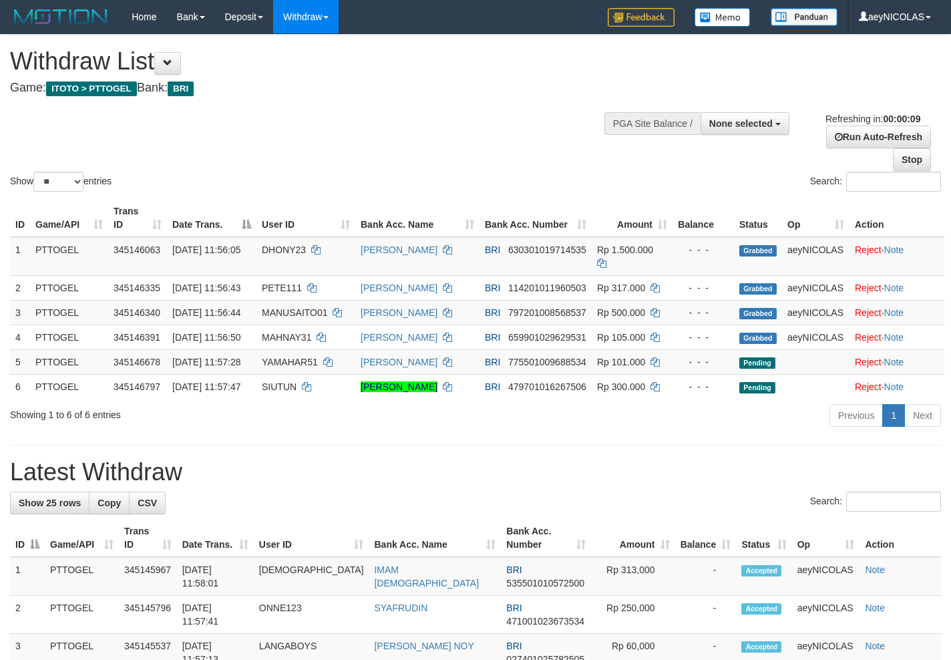
select select
select select "**"
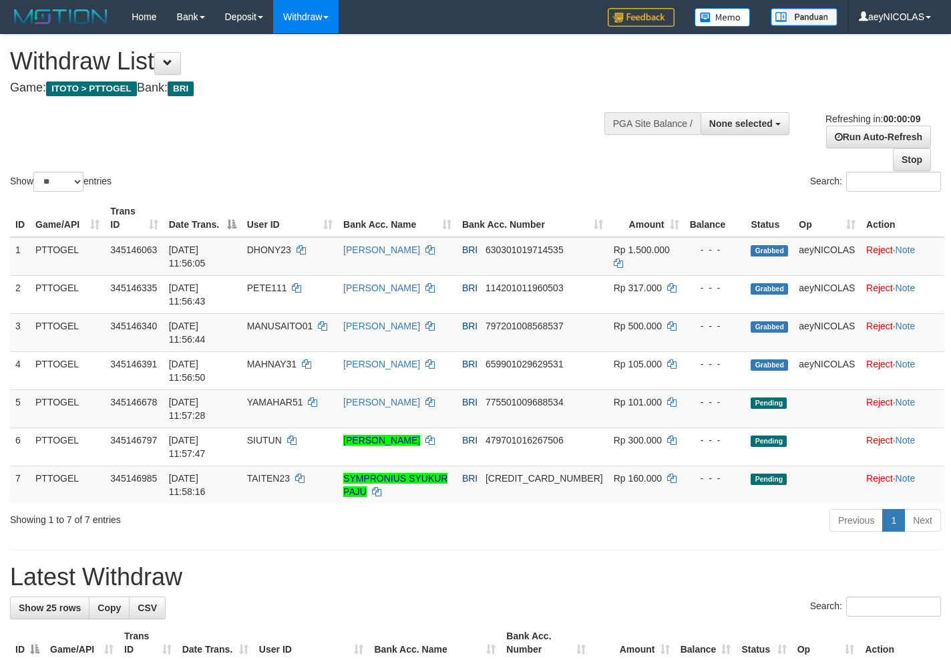
select select
select select "**"
select select
select select "**"
select select
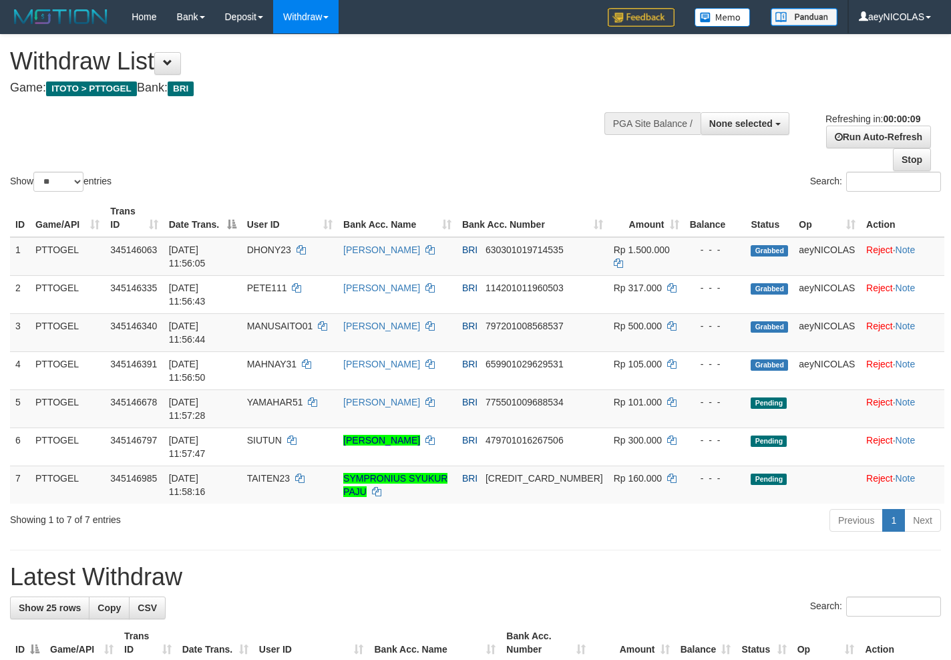
select select "**"
select select
select select "**"
select select
select select "**"
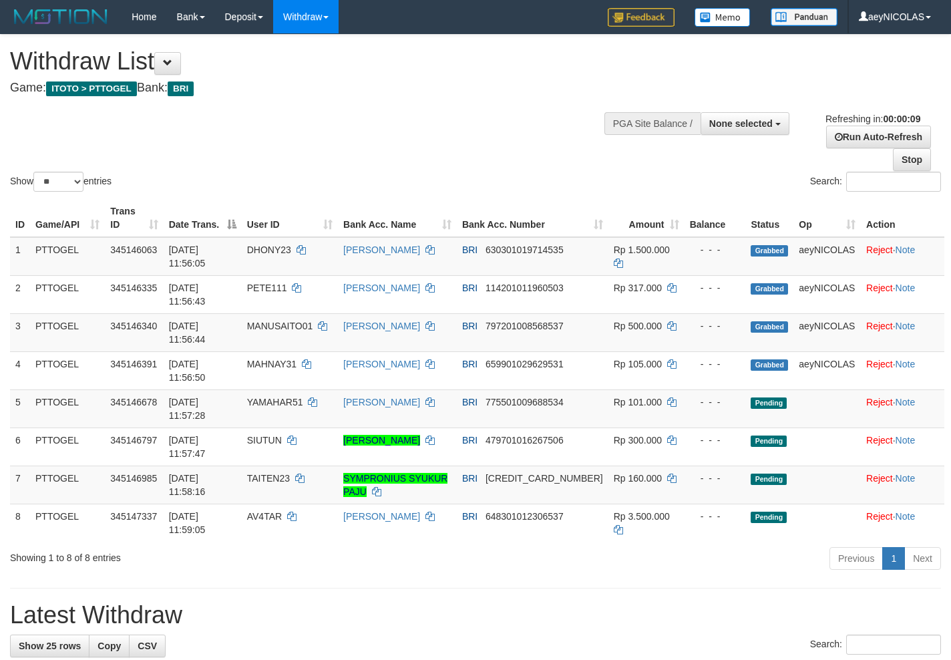
select select
select select "**"
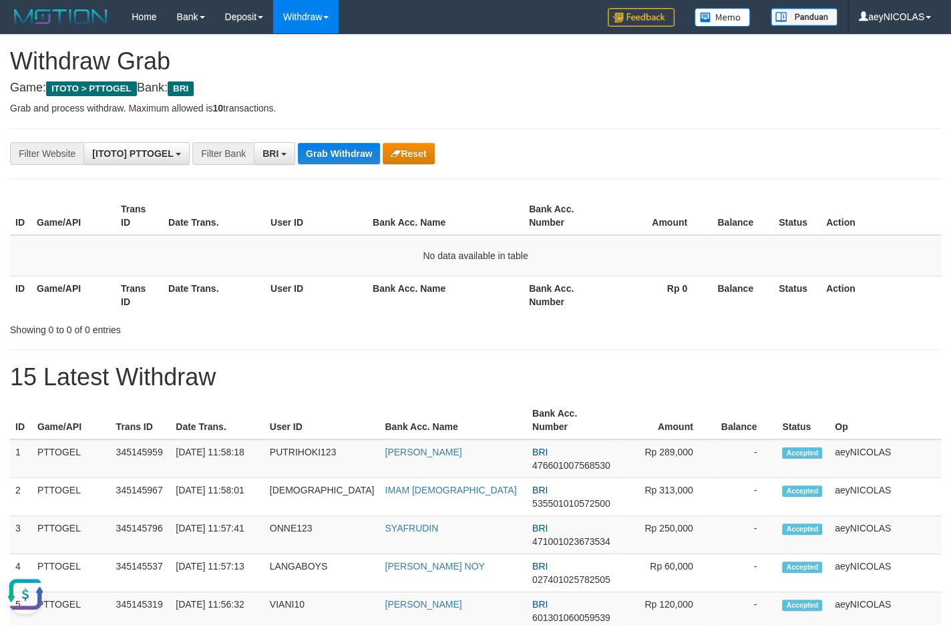
click at [599, 293] on th "Bank Acc. Number" at bounding box center [566, 295] width 84 height 38
drag, startPoint x: 549, startPoint y: 345, endPoint x: 444, endPoint y: 204, distance: 175.2
click at [503, 331] on div "Showing 0 to 0 of 0 entries" at bounding box center [475, 327] width 951 height 19
drag, startPoint x: 610, startPoint y: 341, endPoint x: 476, endPoint y: 120, distance: 258.9
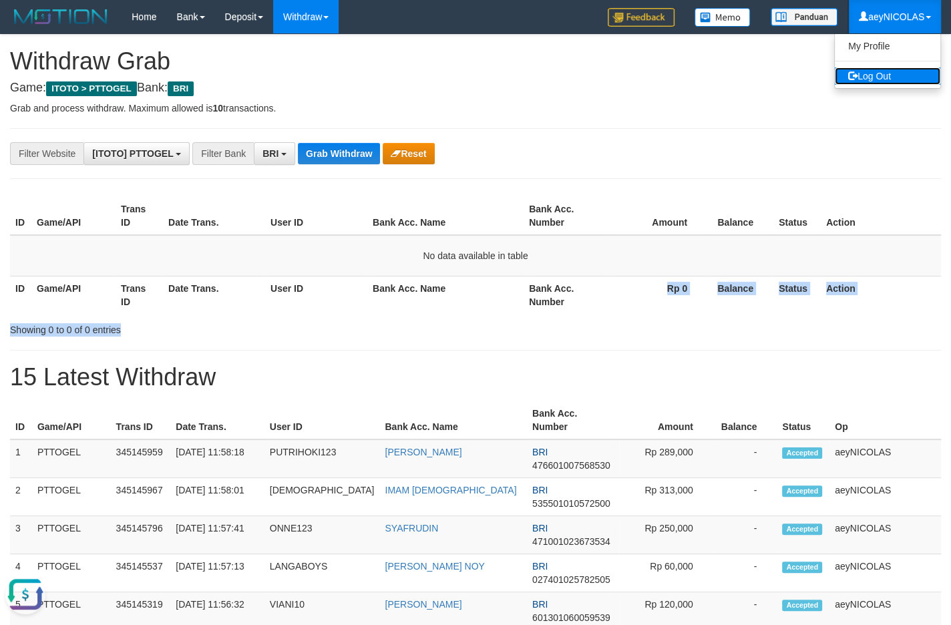
click at [908, 77] on link "Log Out" at bounding box center [888, 75] width 106 height 17
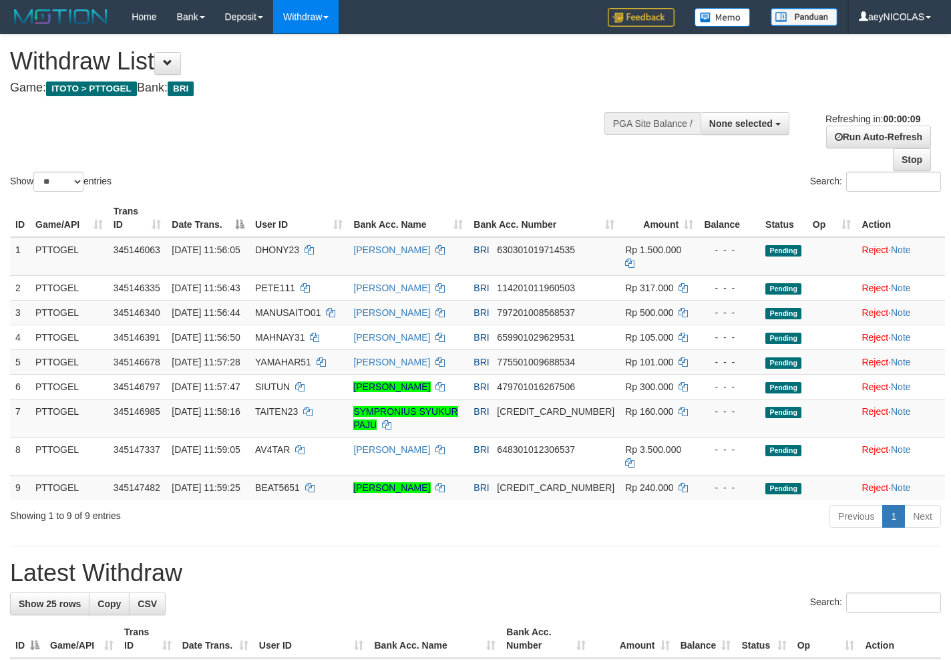
select select
select select "**"
select select
select select "**"
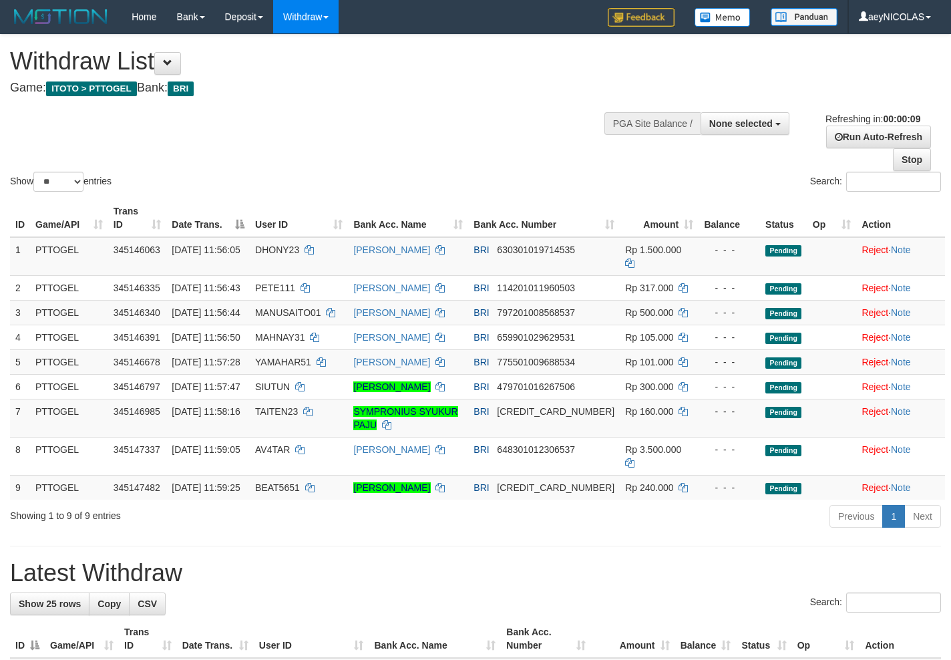
select select
select select "**"
select select
select select "**"
select select
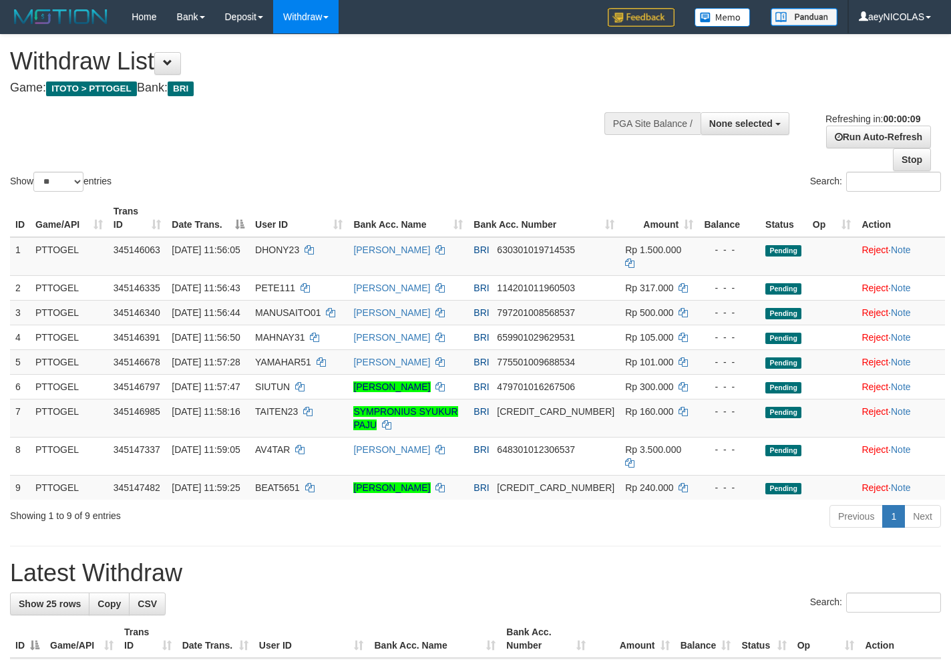
select select "**"
select select
select select "**"
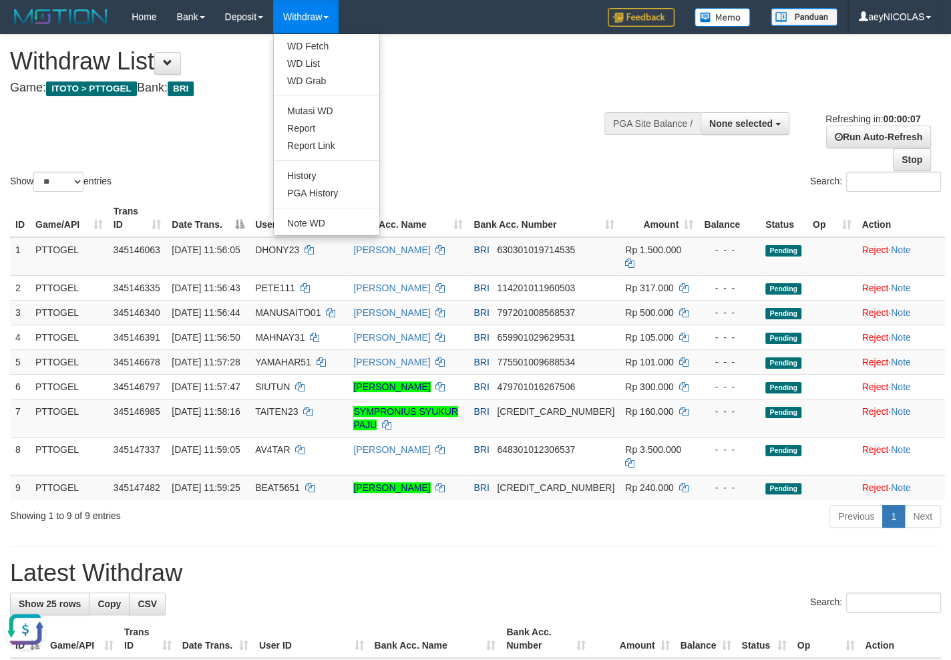
click at [380, 154] on ul "WD Fetch WD List WD Grab Mutasi WD Report Report Link History PGA History Note …" at bounding box center [326, 134] width 107 height 202
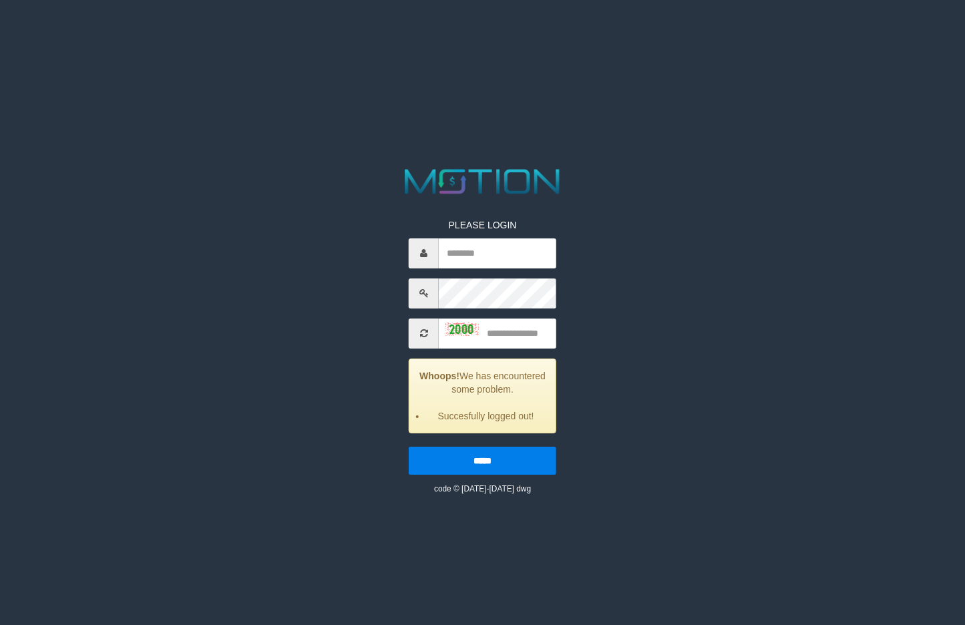
drag, startPoint x: 0, startPoint y: 0, endPoint x: 595, endPoint y: 119, distance: 607.0
click at [786, 33] on html "PLEASE LOGIN Whoops! We has encountered some problem. Succesfully logged out! *…" at bounding box center [482, 16] width 965 height 33
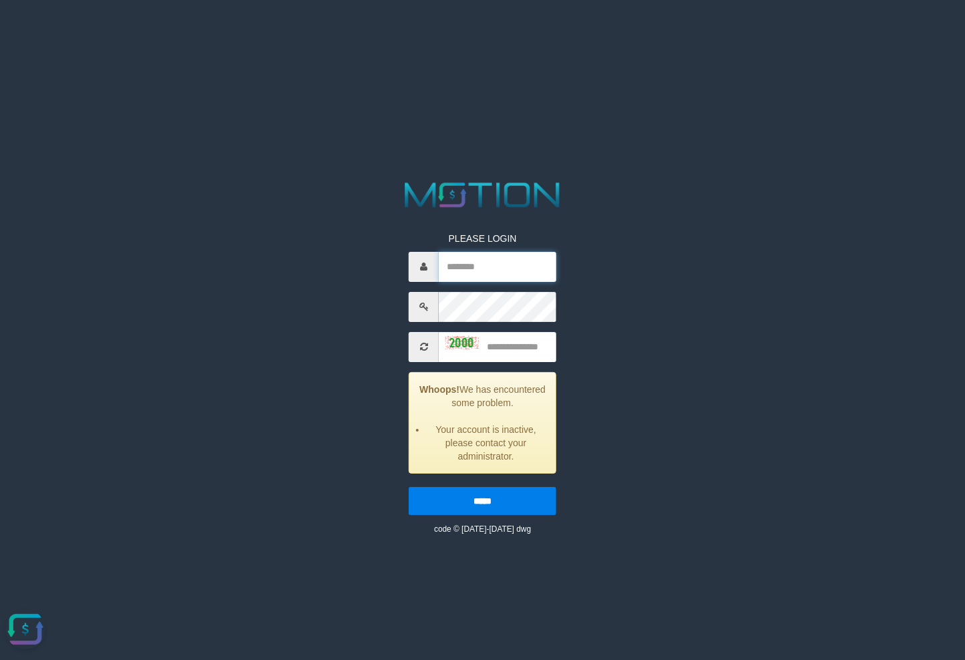
click at [504, 264] on input "text" at bounding box center [498, 267] width 118 height 30
type input "**********"
type input "****"
click at [409, 487] on input "*****" at bounding box center [483, 501] width 148 height 28
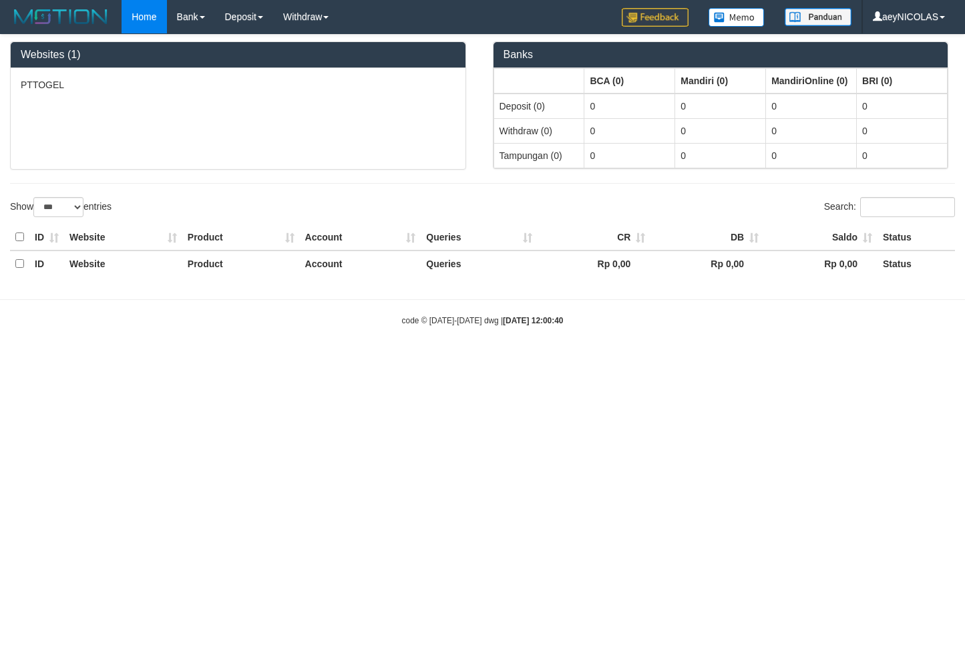
select select "***"
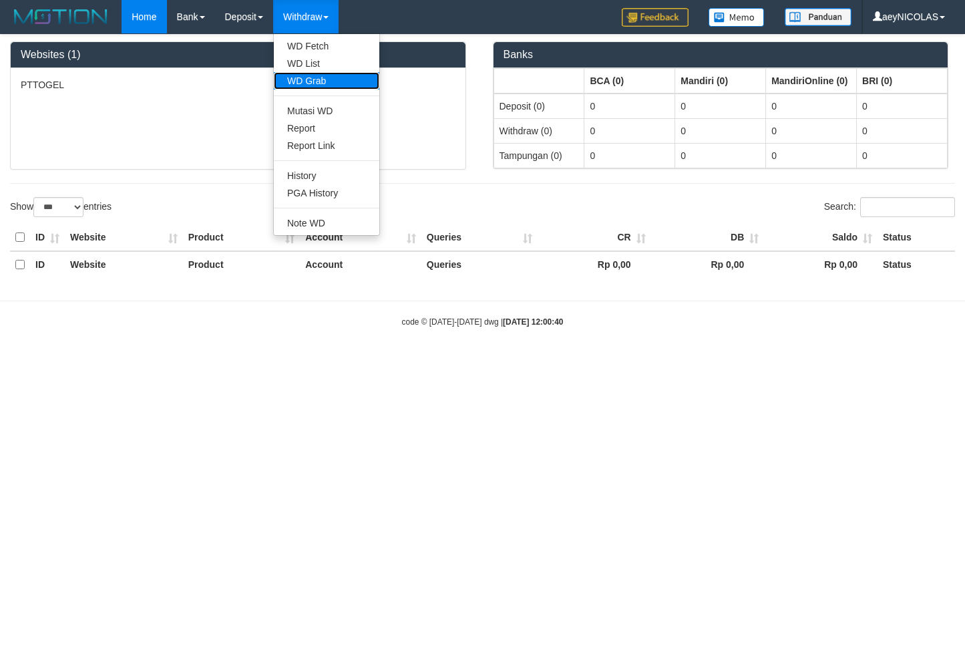
click at [297, 84] on link "WD Grab" at bounding box center [327, 80] width 106 height 17
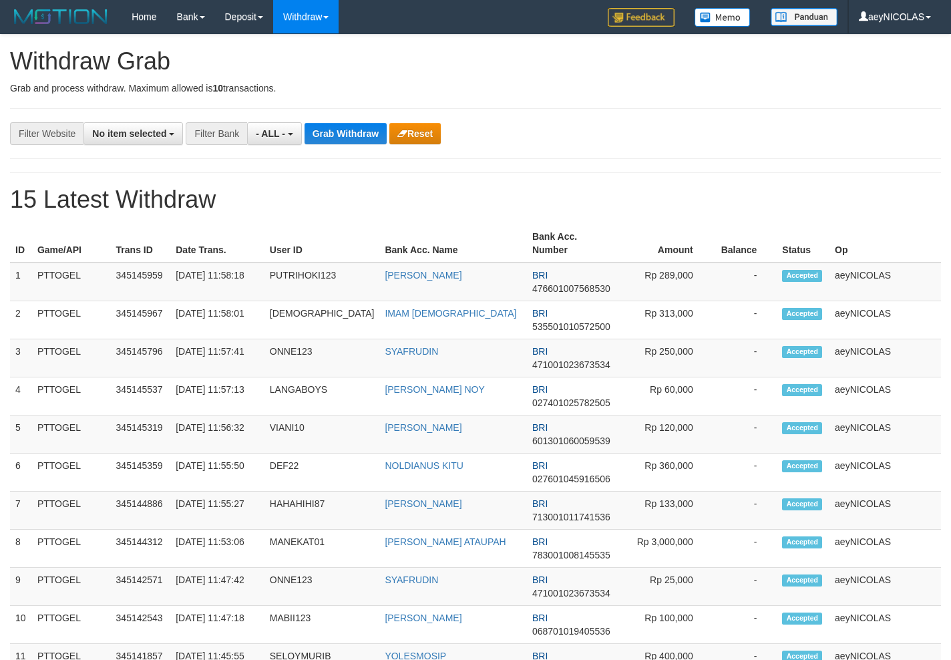
select select
click at [446, 130] on div "**********" at bounding box center [396, 133] width 793 height 23
click at [437, 130] on button "Reset" at bounding box center [414, 133] width 51 height 21
select select
click at [431, 144] on button "Reset" at bounding box center [414, 133] width 51 height 21
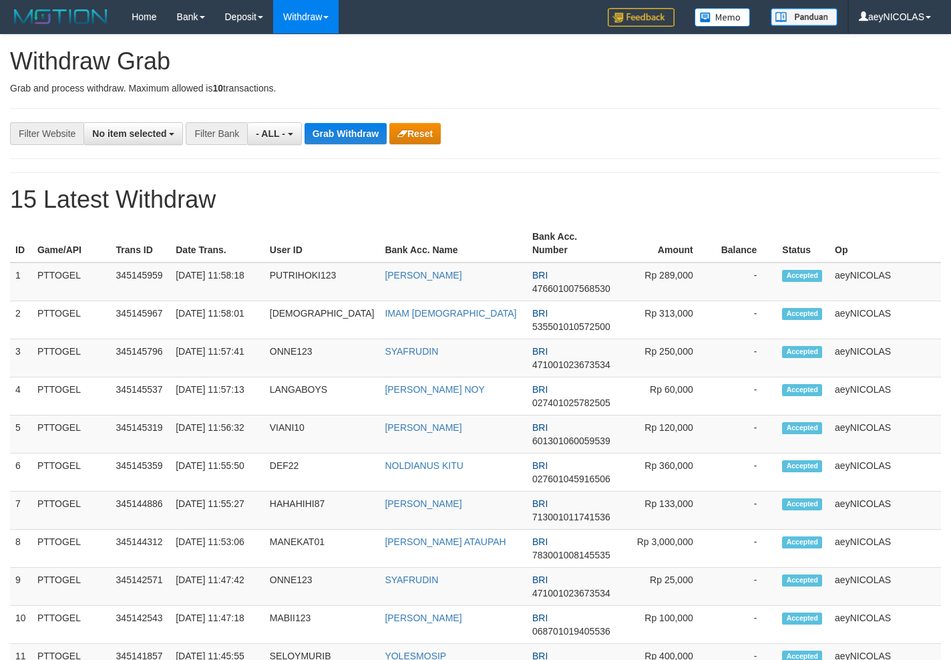
select select
click at [421, 141] on button "Reset" at bounding box center [414, 133] width 51 height 21
select select
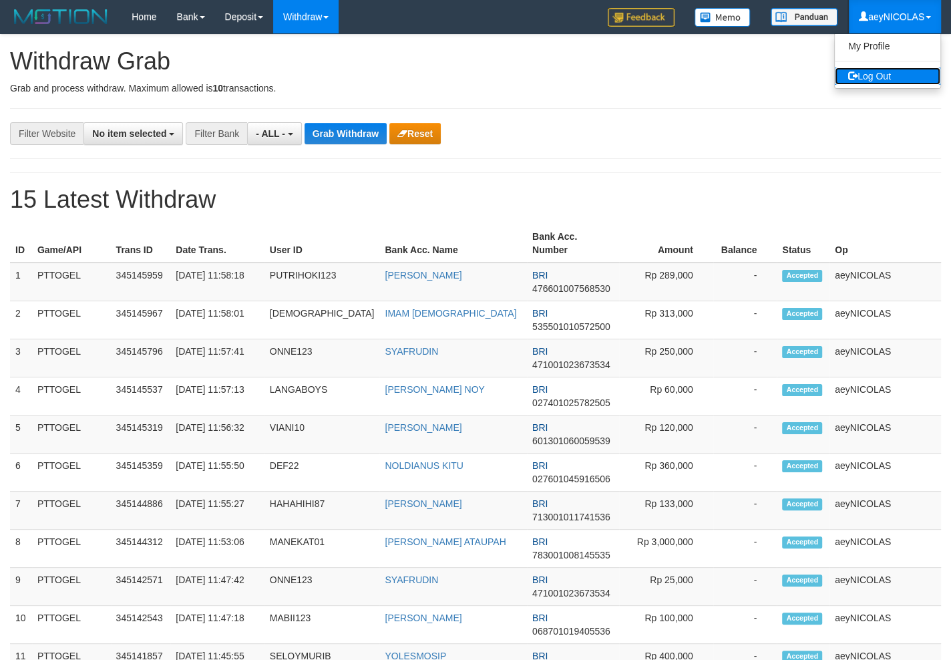
click at [912, 75] on link "Log Out" at bounding box center [888, 75] width 106 height 17
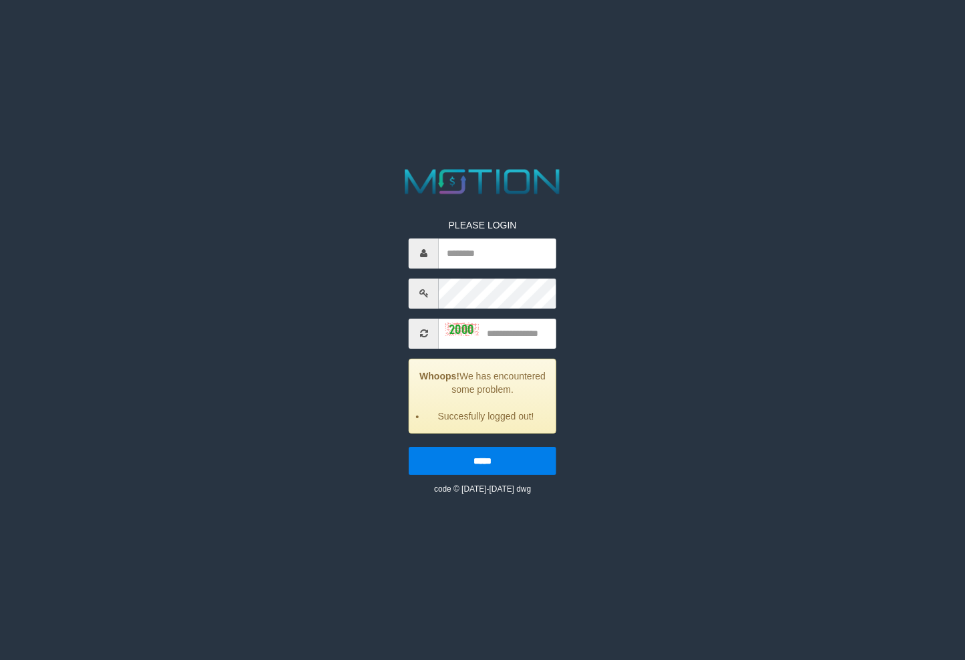
drag, startPoint x: 838, startPoint y: 162, endPoint x: 839, endPoint y: 120, distance: 42.8
click at [839, 33] on html "PLEASE LOGIN Whoops! We has encountered some problem. Succesfully logged out! *…" at bounding box center [482, 16] width 965 height 33
click at [822, 33] on html "PLEASE LOGIN Whoops! We has encountered some problem. Succesfully logged out! *…" at bounding box center [482, 16] width 965 height 33
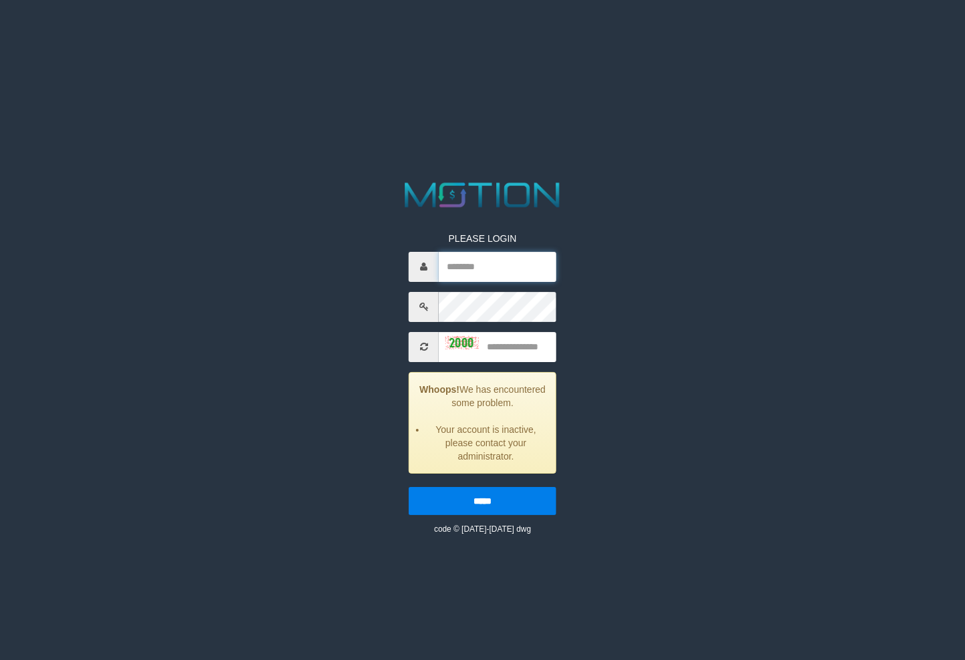
click at [518, 256] on input "text" at bounding box center [498, 267] width 118 height 30
type input "*******"
click at [531, 345] on input "text" at bounding box center [498, 347] width 118 height 30
type input "****"
click at [409, 487] on input "*****" at bounding box center [483, 501] width 148 height 28
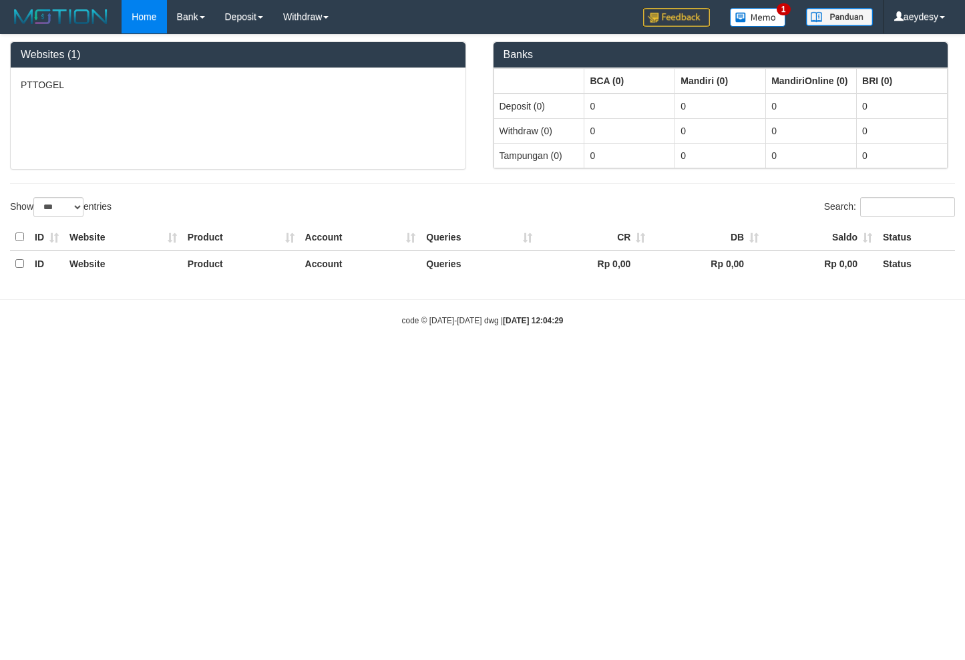
select select "***"
click at [486, 287] on body "Toggle navigation Home Bank Account List Load By Website Group [ITOTO] PTTOGEL …" at bounding box center [482, 180] width 965 height 361
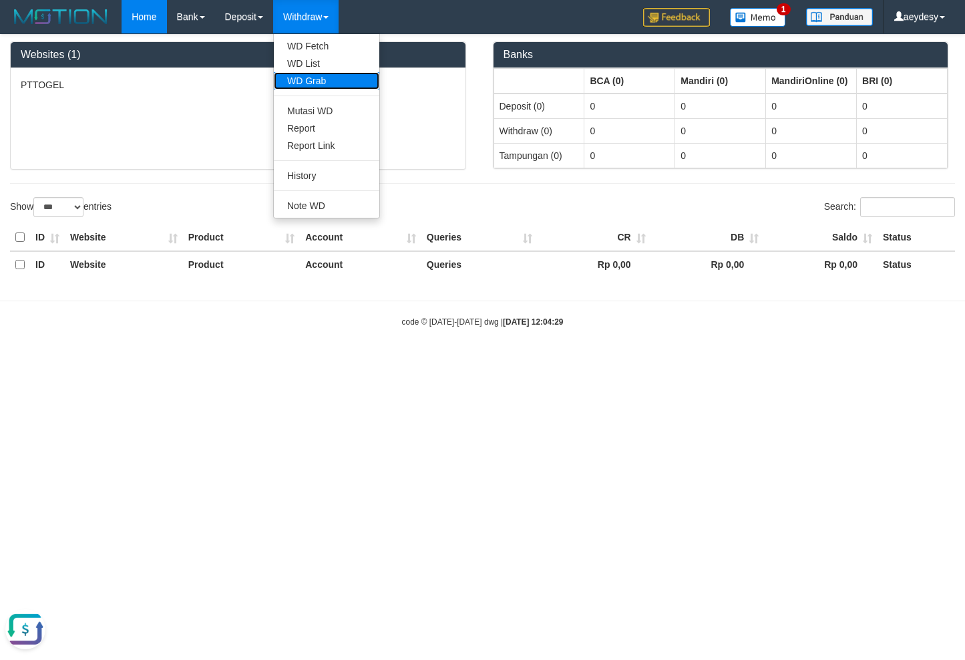
click at [330, 84] on link "WD Grab" at bounding box center [327, 80] width 106 height 17
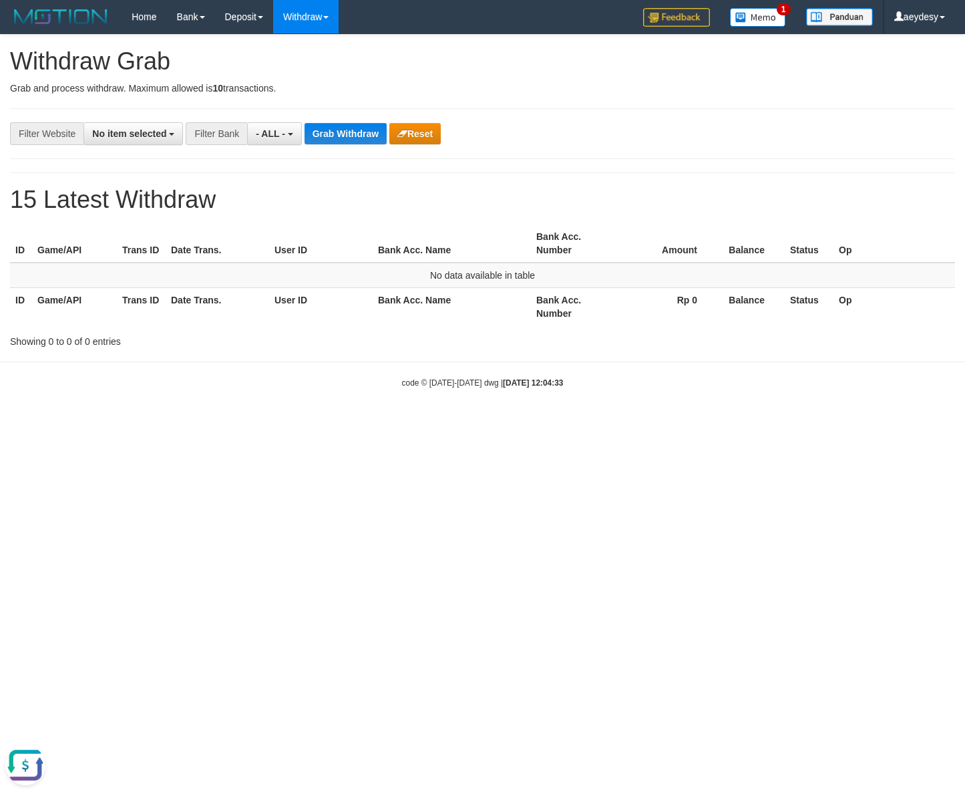
click at [834, 422] on html "Toggle navigation Home Bank Account List Load By Website Group [ITOTO] PTTOGEL …" at bounding box center [482, 211] width 965 height 422
click at [137, 126] on button "No item selected" at bounding box center [134, 133] width 100 height 23
click at [89, 182] on label "SELECT ALL" at bounding box center [129, 184] width 90 height 19
select select "***"
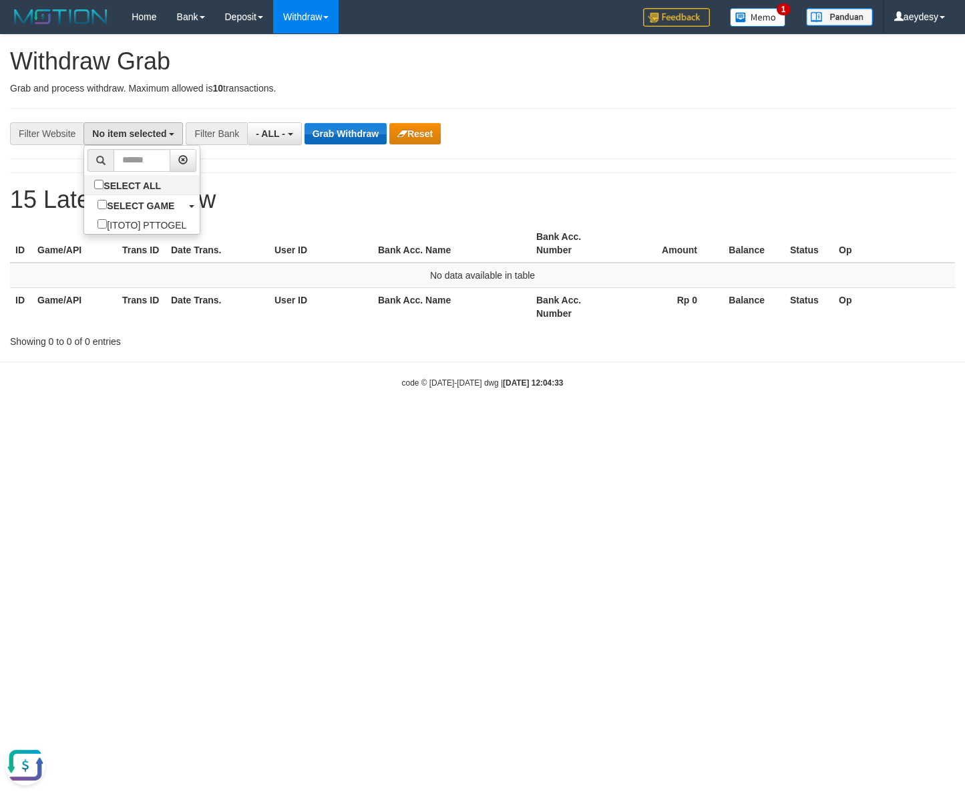
scroll to position [11, 0]
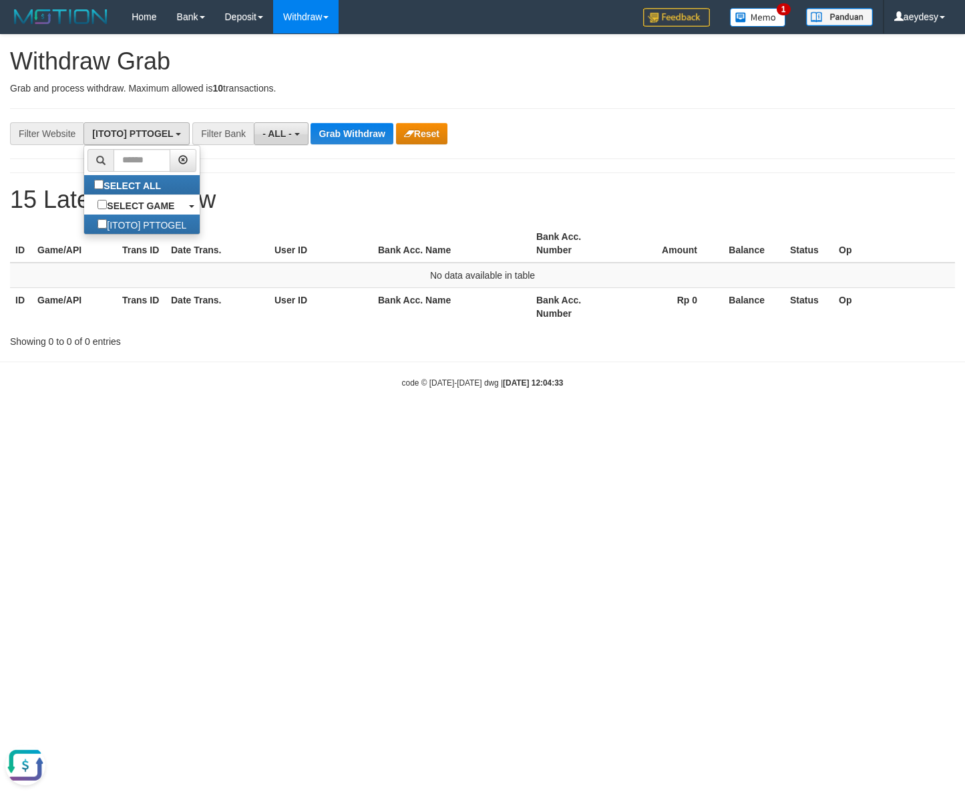
click at [289, 132] on span "- ALL -" at bounding box center [277, 133] width 29 height 11
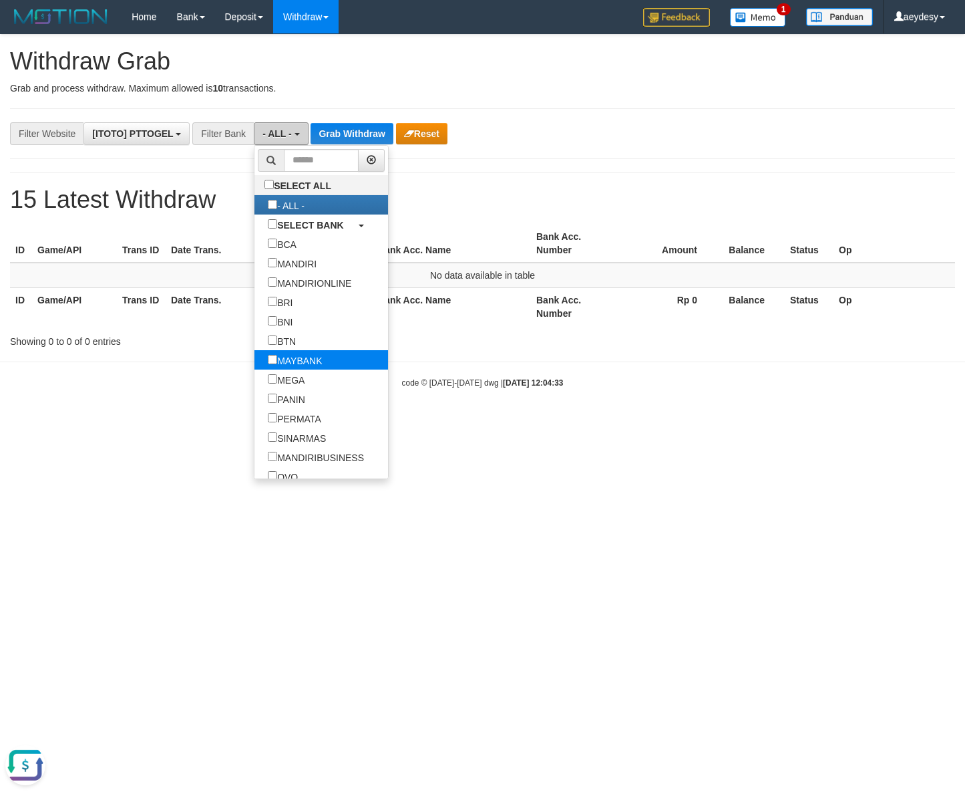
scroll to position [120, 0]
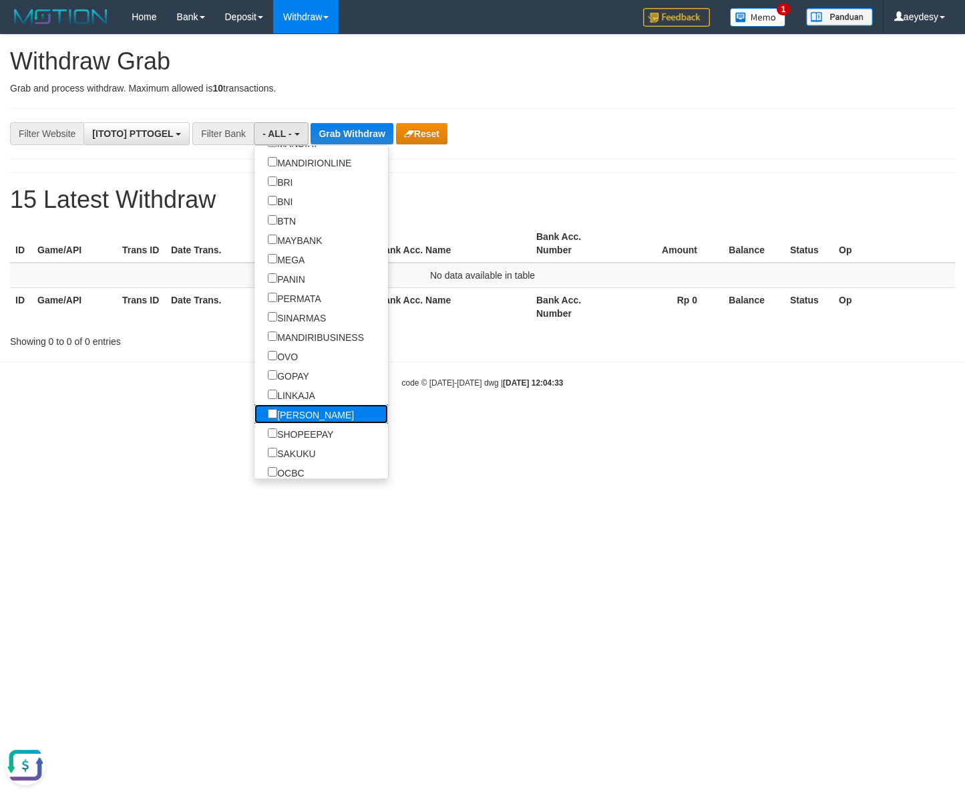
click at [255, 423] on label "[PERSON_NAME]" at bounding box center [311, 413] width 113 height 19
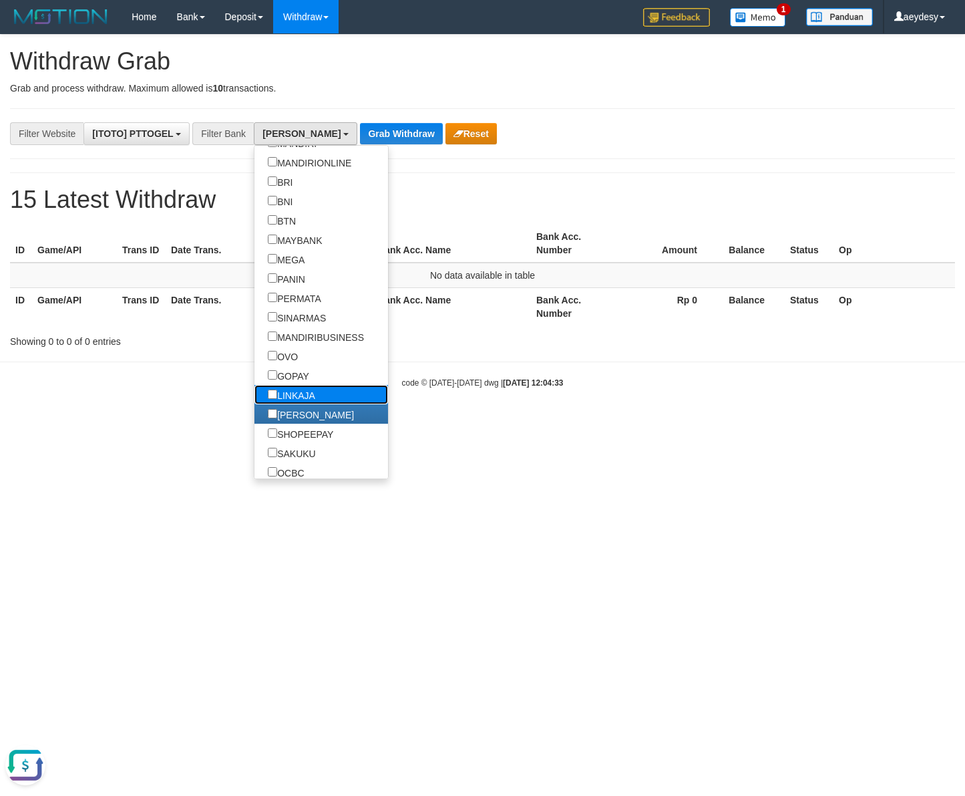
click at [255, 401] on label "LINKAJA" at bounding box center [292, 394] width 74 height 19
click at [255, 379] on label "GOPAY" at bounding box center [289, 374] width 68 height 19
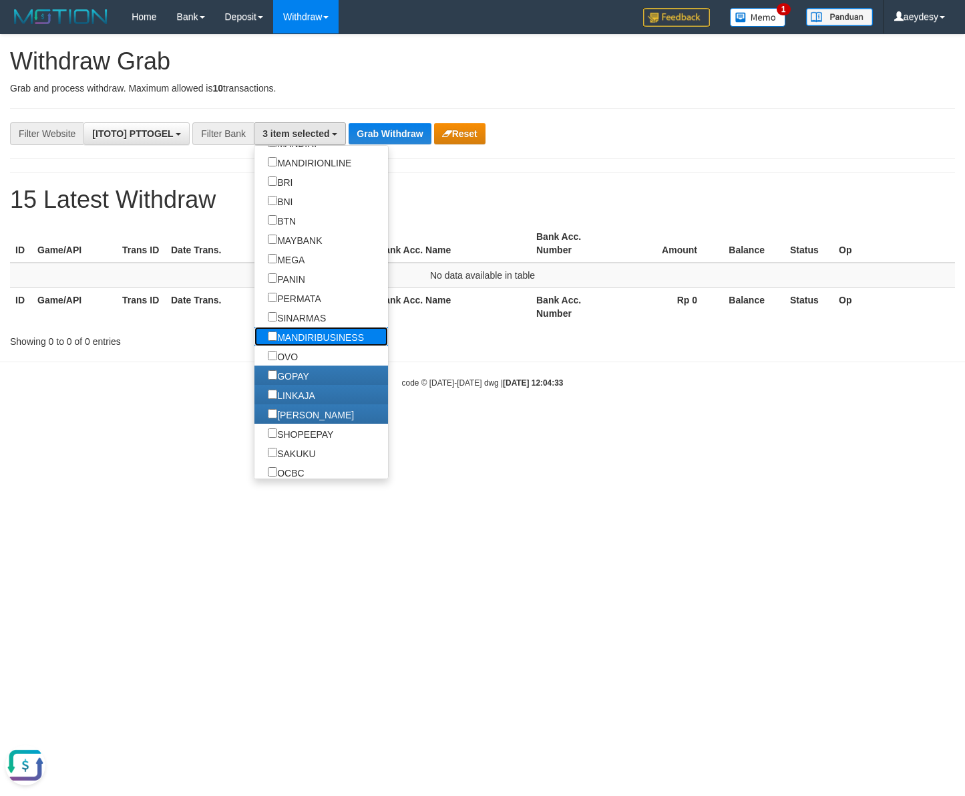
click at [255, 346] on label "MANDIRIBUSINESS" at bounding box center [316, 336] width 123 height 19
click at [255, 318] on label "SINARMAS" at bounding box center [297, 316] width 85 height 19
drag, startPoint x: 253, startPoint y: 337, endPoint x: 253, endPoint y: 324, distance: 13.4
click at [255, 337] on label "MANDIRIBUSINESS" at bounding box center [316, 336] width 123 height 19
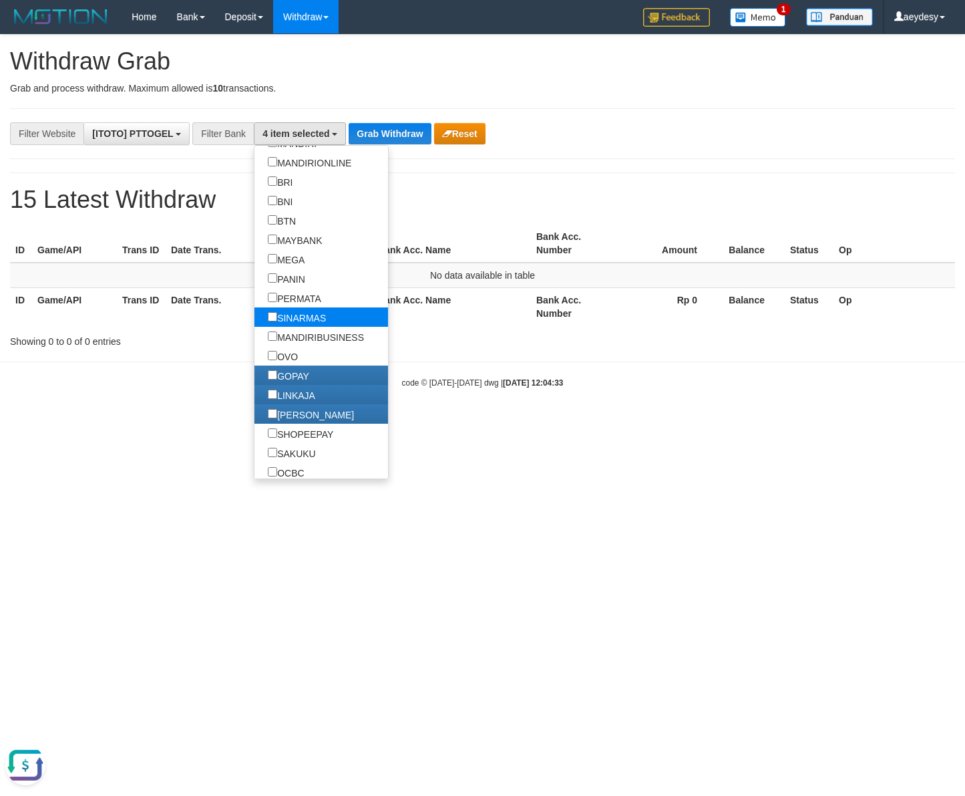
click at [255, 317] on label "SINARMAS" at bounding box center [297, 316] width 85 height 19
click at [255, 354] on label "OVO" at bounding box center [283, 355] width 57 height 19
select select "***"
drag, startPoint x: 721, startPoint y: 190, endPoint x: 448, endPoint y: 156, distance: 275.3
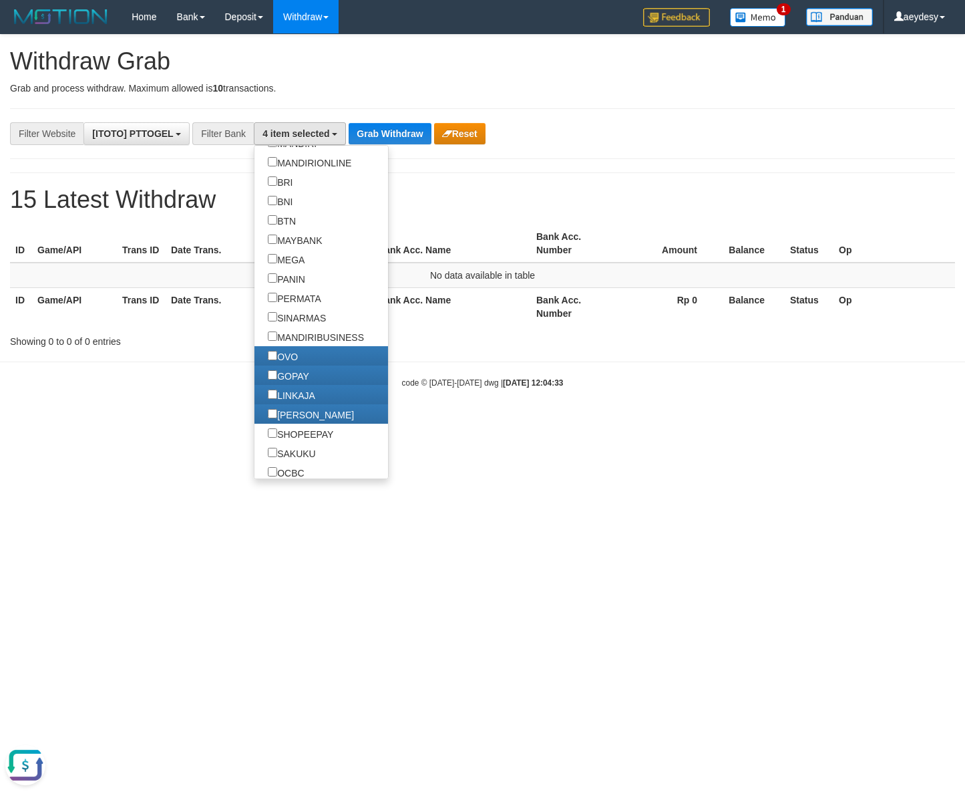
click at [717, 190] on h1 "15 Latest Withdraw" at bounding box center [482, 199] width 945 height 27
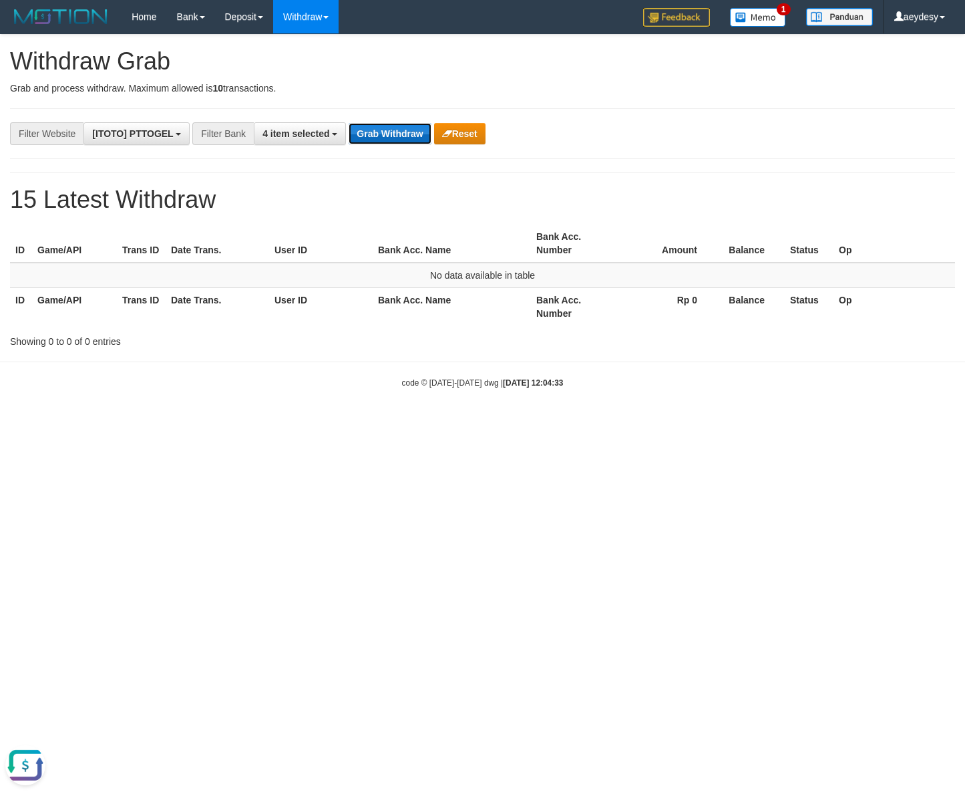
click at [411, 140] on button "Grab Withdraw" at bounding box center [390, 133] width 82 height 21
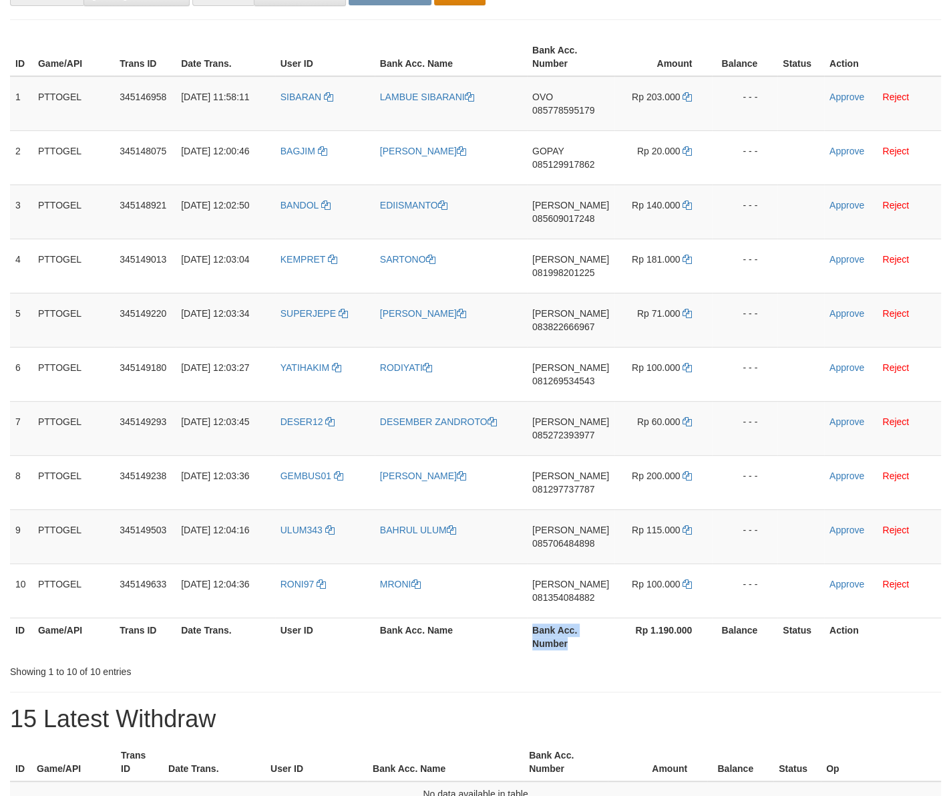
scroll to position [305, 0]
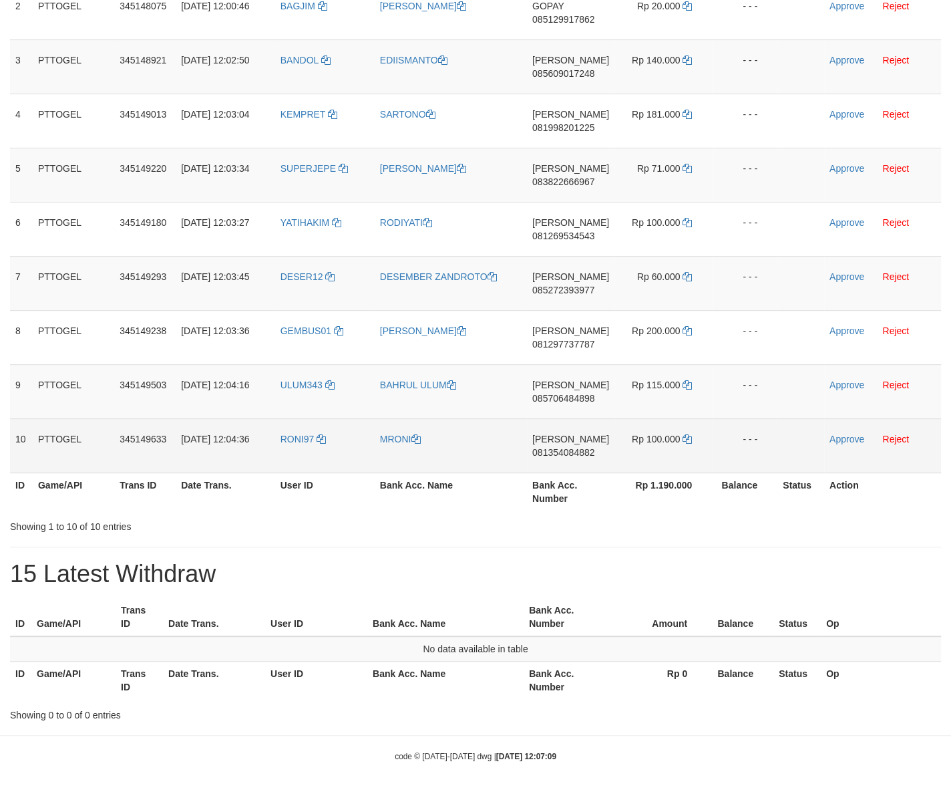
drag, startPoint x: 294, startPoint y: 284, endPoint x: 662, endPoint y: 440, distance: 399.7
click at [662, 440] on tbody "1 PTTOGEL 345146958 [DATE] 11:58:11 [GEOGRAPHIC_DATA] LAMBUE SIBARANI OVO 08577…" at bounding box center [475, 202] width 931 height 542
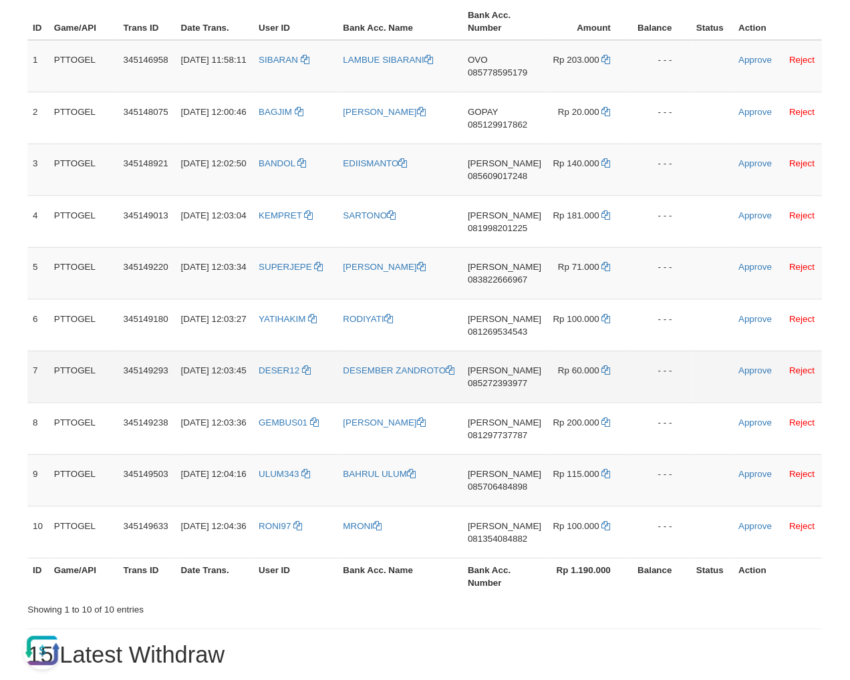
scroll to position [0, 0]
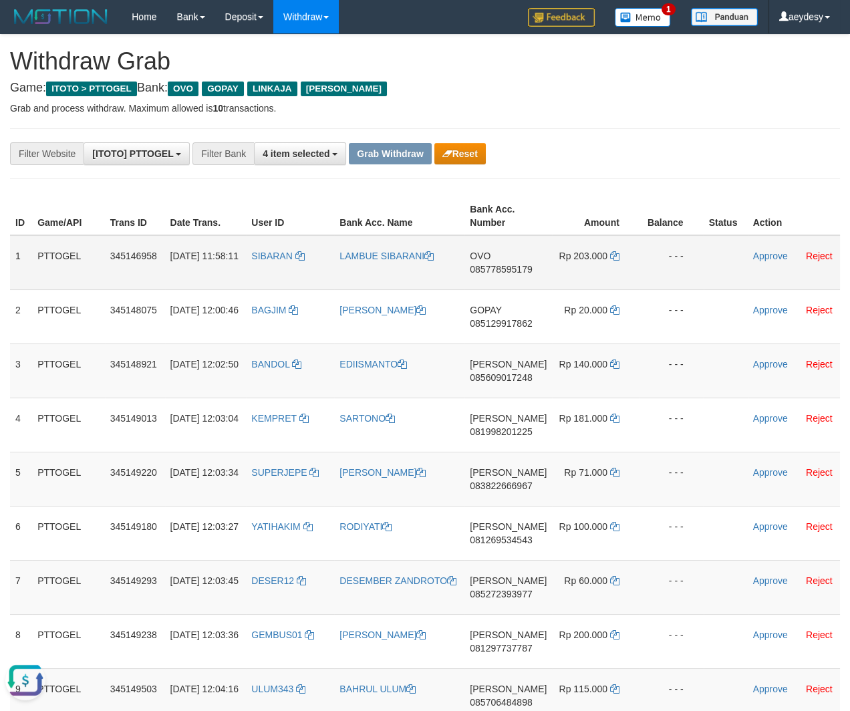
click at [524, 268] on span "085778595179" at bounding box center [501, 269] width 62 height 11
click at [614, 257] on icon at bounding box center [614, 255] width 9 height 9
click at [492, 268] on span "085778595179" at bounding box center [501, 269] width 62 height 11
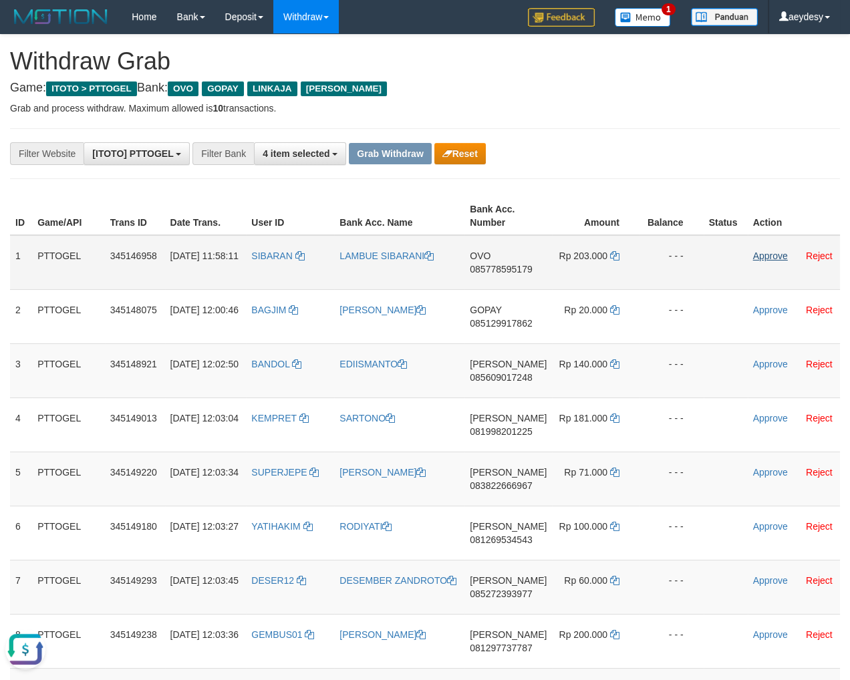
click at [771, 251] on td "Approve Reject" at bounding box center [794, 262] width 92 height 55
click at [770, 255] on link "Approve" at bounding box center [770, 256] width 35 height 11
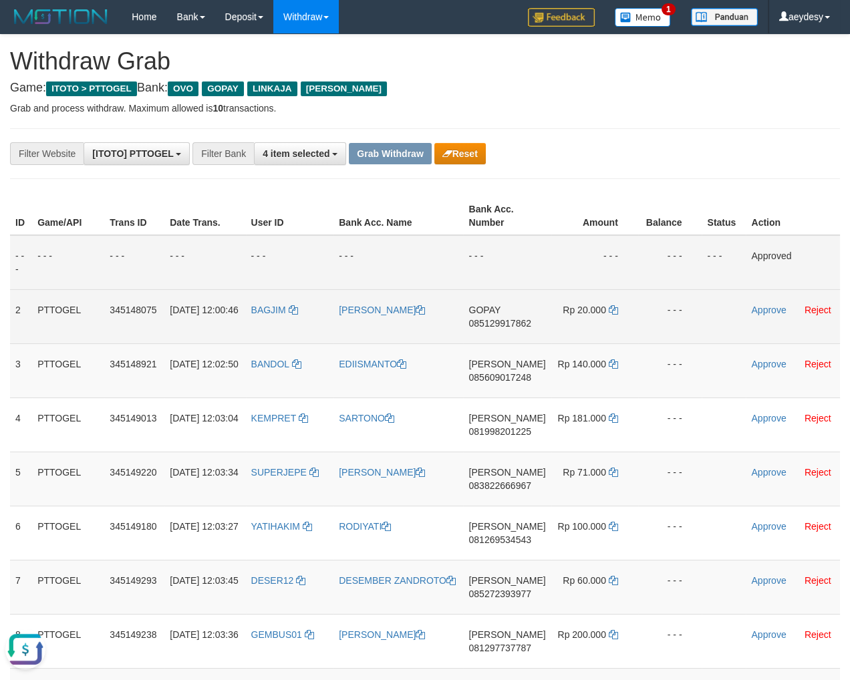
click at [511, 321] on span "085129917862" at bounding box center [499, 323] width 62 height 11
click at [510, 325] on span "085129917862" at bounding box center [499, 323] width 62 height 11
click at [508, 325] on span "085129917862" at bounding box center [499, 323] width 62 height 11
click at [507, 325] on span "085129917862" at bounding box center [499, 323] width 62 height 11
click at [609, 311] on icon at bounding box center [613, 309] width 9 height 9
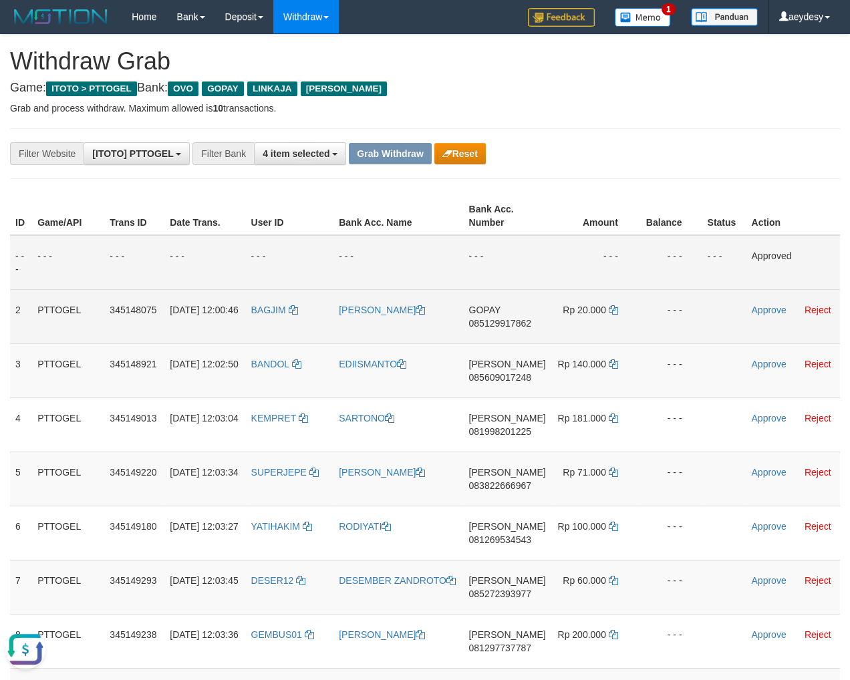
click at [490, 315] on span "GOPAY" at bounding box center [483, 310] width 31 height 11
click at [490, 321] on span "085129917862" at bounding box center [499, 323] width 62 height 11
click at [768, 305] on td "Approve Reject" at bounding box center [793, 316] width 94 height 54
click at [760, 306] on link "Approve" at bounding box center [768, 310] width 35 height 11
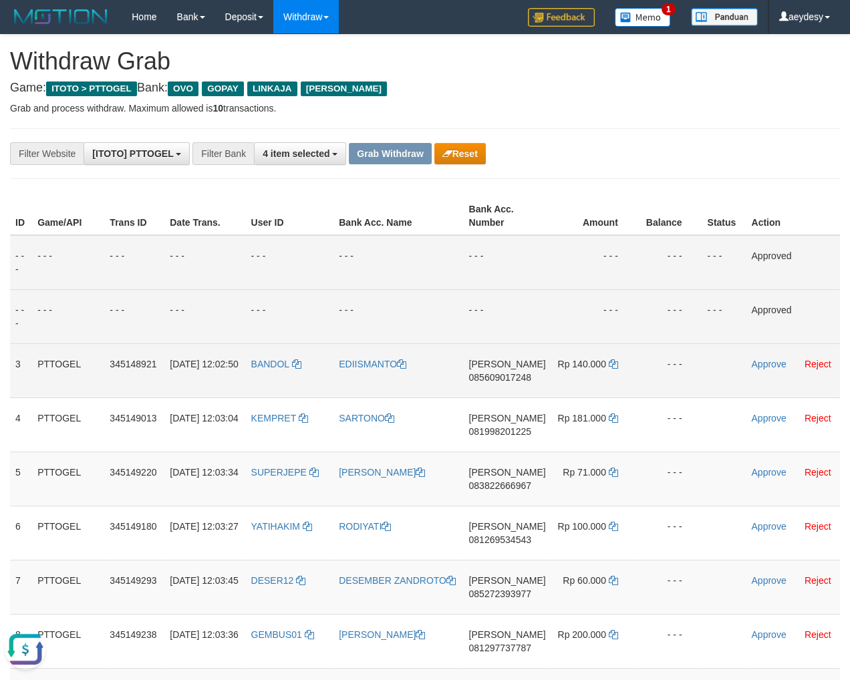
click at [518, 375] on span "085609017248" at bounding box center [499, 377] width 62 height 11
click at [519, 375] on span "085609017248" at bounding box center [499, 377] width 62 height 11
click at [616, 365] on td "Rp 140.000" at bounding box center [594, 370] width 87 height 54
click at [609, 362] on icon at bounding box center [613, 363] width 9 height 9
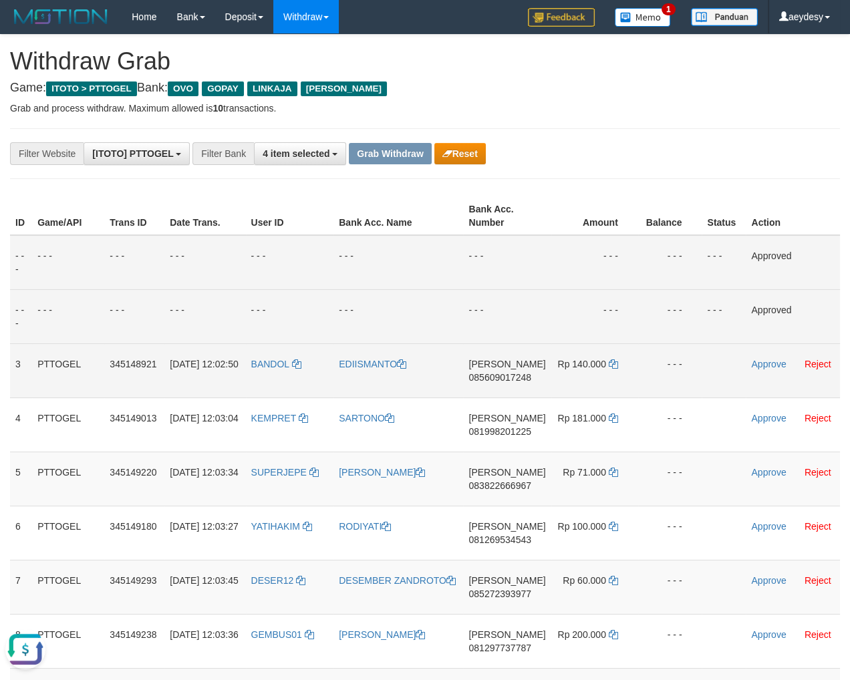
click at [497, 378] on span "085609017248" at bounding box center [499, 377] width 62 height 11
click at [756, 363] on link "Approve" at bounding box center [768, 364] width 35 height 11
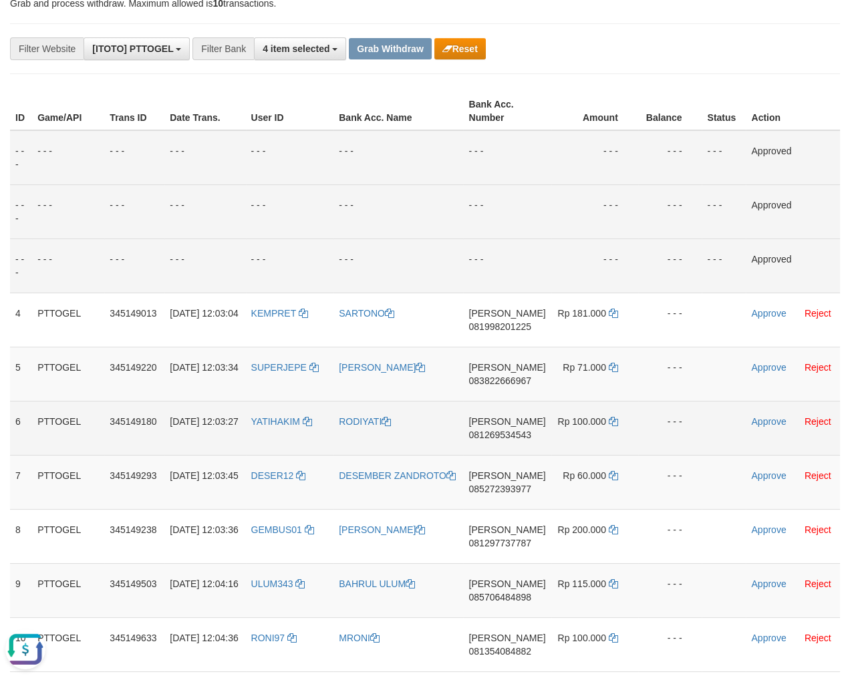
scroll to position [143, 0]
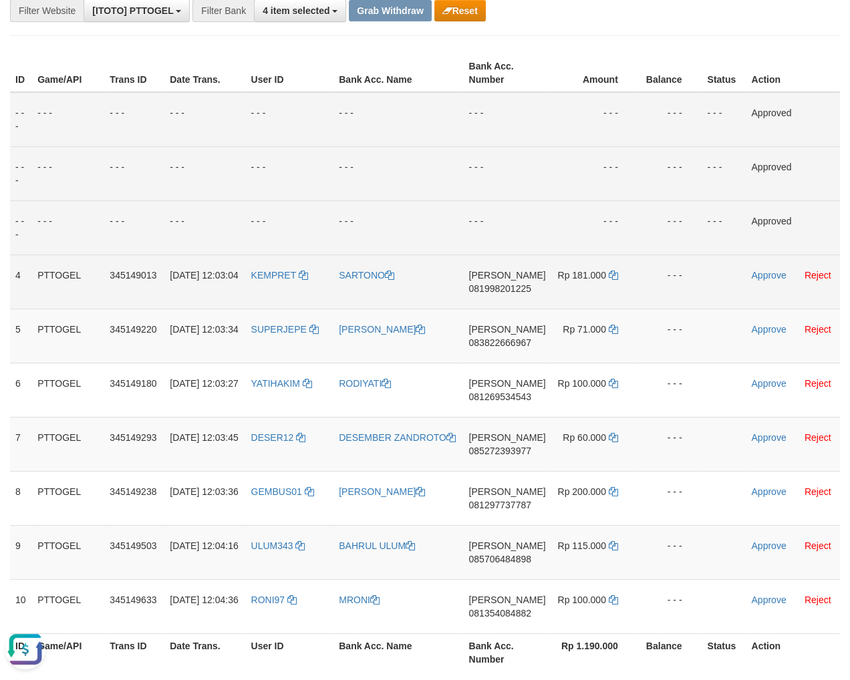
click at [519, 287] on span "081998201225" at bounding box center [499, 288] width 62 height 11
click at [517, 287] on span "081998201225" at bounding box center [499, 288] width 62 height 11
click at [517, 292] on span "081998201225" at bounding box center [499, 288] width 62 height 11
click at [609, 273] on icon at bounding box center [613, 275] width 9 height 9
click at [510, 285] on span "081998201225" at bounding box center [499, 288] width 62 height 11
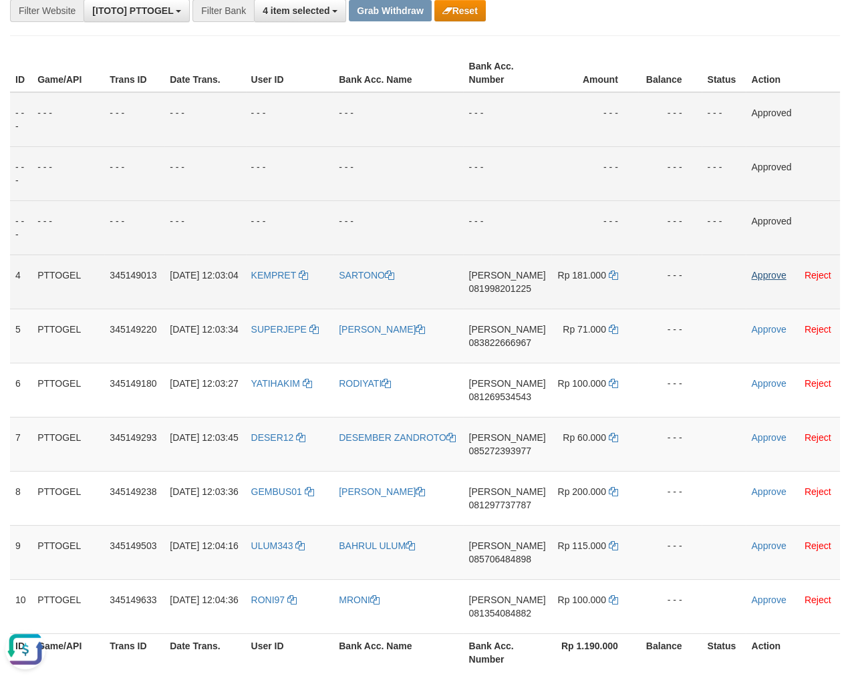
click at [766, 271] on td "Approve Reject" at bounding box center [793, 282] width 94 height 54
click at [766, 271] on link "Approve" at bounding box center [768, 275] width 35 height 11
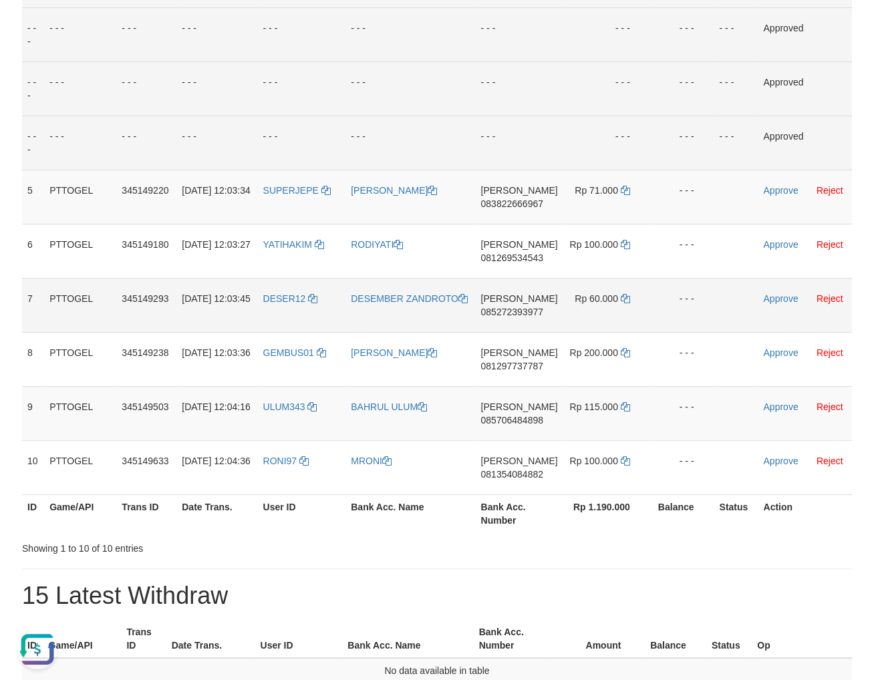
scroll to position [11, 0]
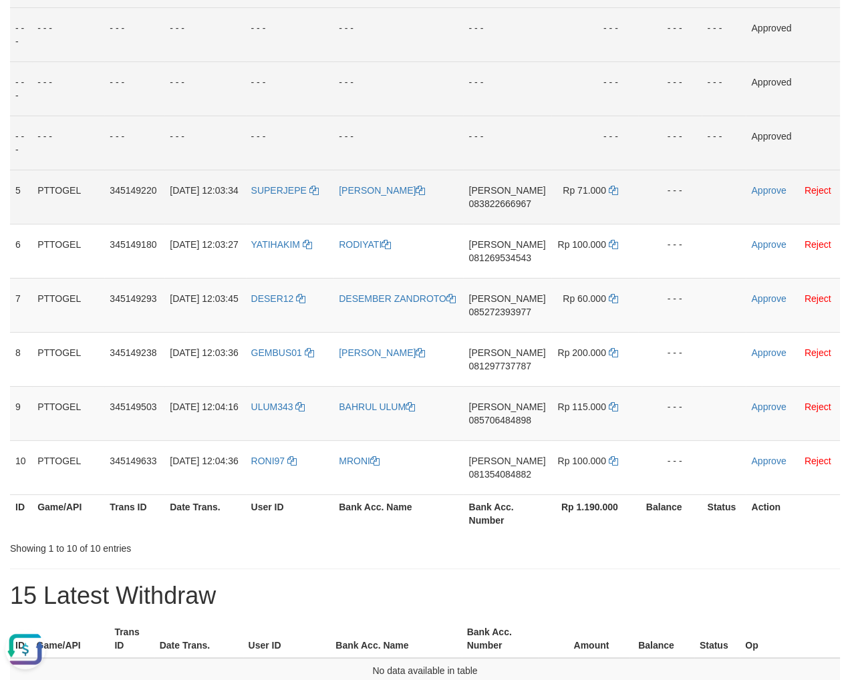
click at [520, 200] on span "083822666967" at bounding box center [499, 203] width 62 height 11
click at [520, 202] on span "083822666967" at bounding box center [499, 203] width 62 height 11
click at [520, 203] on span "083822666967" at bounding box center [499, 203] width 62 height 11
click at [609, 192] on icon at bounding box center [613, 190] width 9 height 9
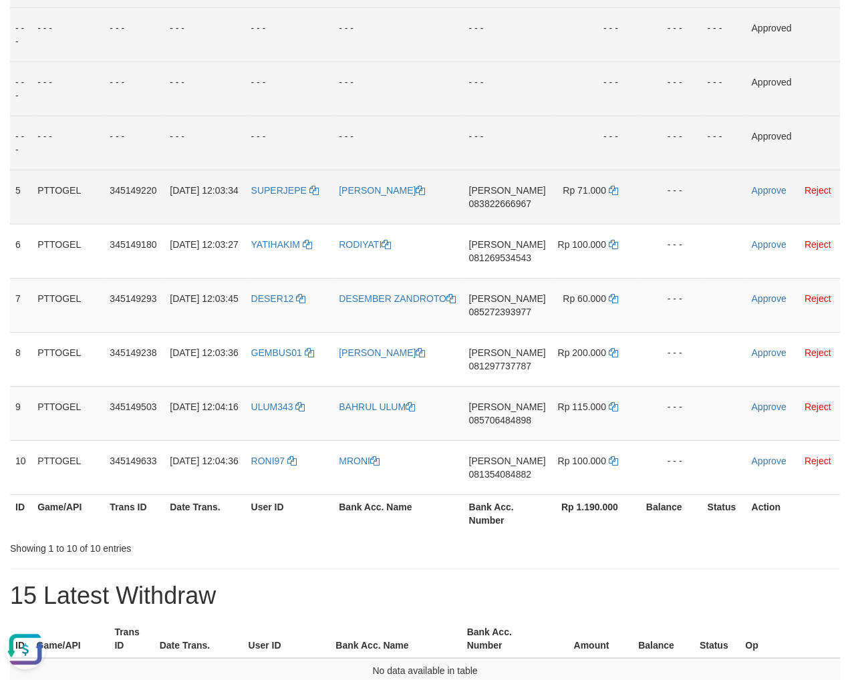
click at [492, 203] on span "083822666967" at bounding box center [499, 203] width 62 height 11
click at [763, 186] on link "Approve" at bounding box center [768, 190] width 35 height 11
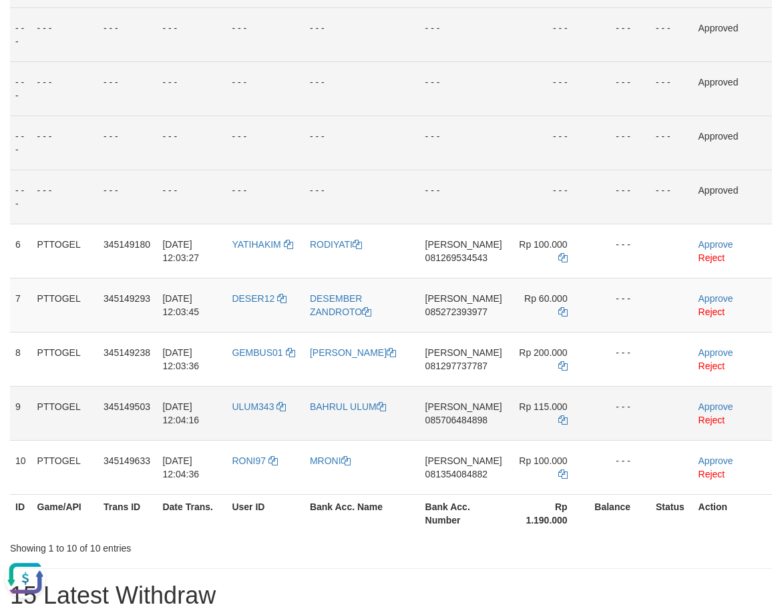
scroll to position [11, 0]
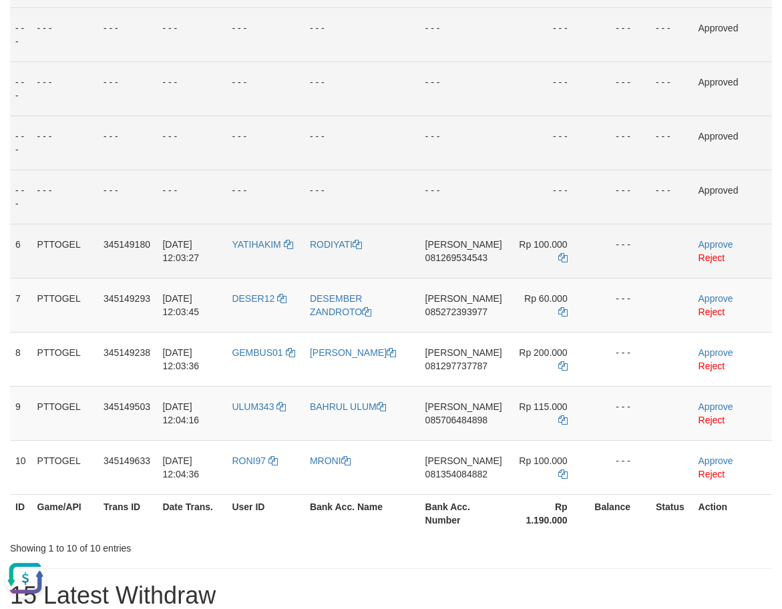
click at [471, 261] on span "081269534543" at bounding box center [457, 258] width 62 height 11
click at [561, 253] on icon at bounding box center [563, 257] width 9 height 9
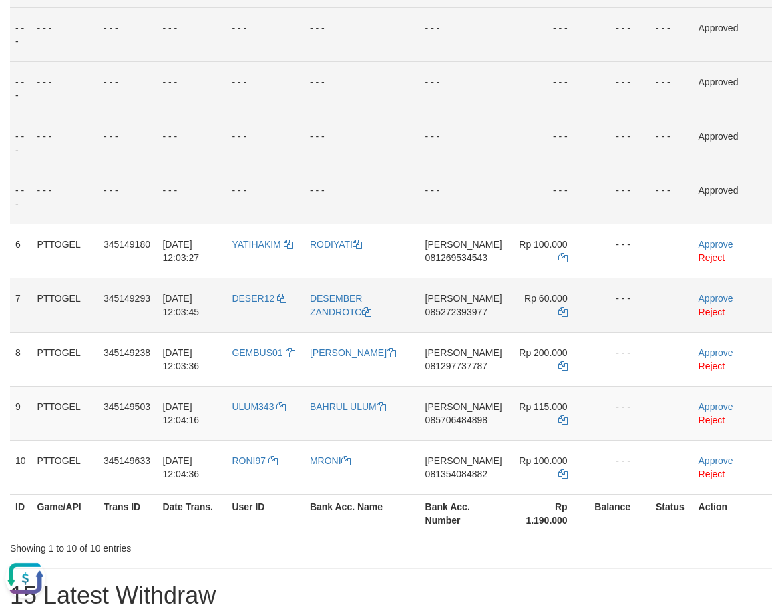
click at [605, 327] on td "- - -" at bounding box center [619, 305] width 63 height 54
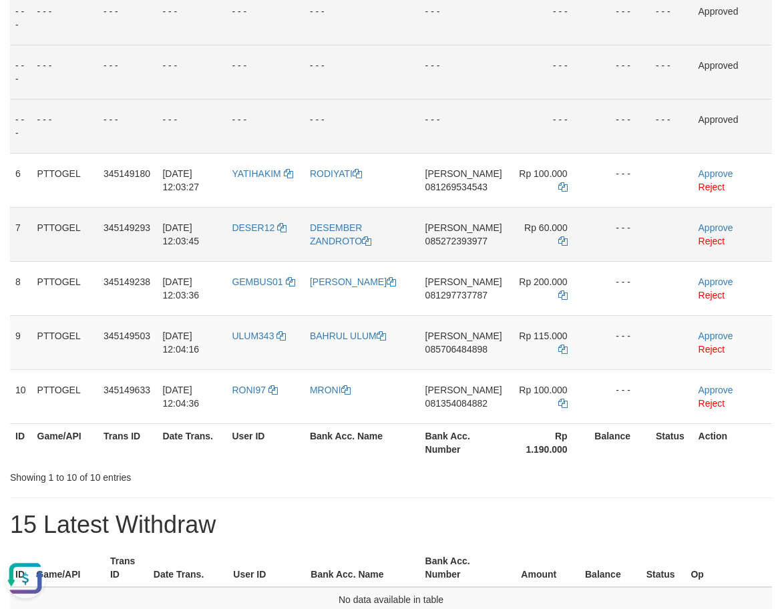
click at [645, 212] on td "- - -" at bounding box center [619, 234] width 63 height 54
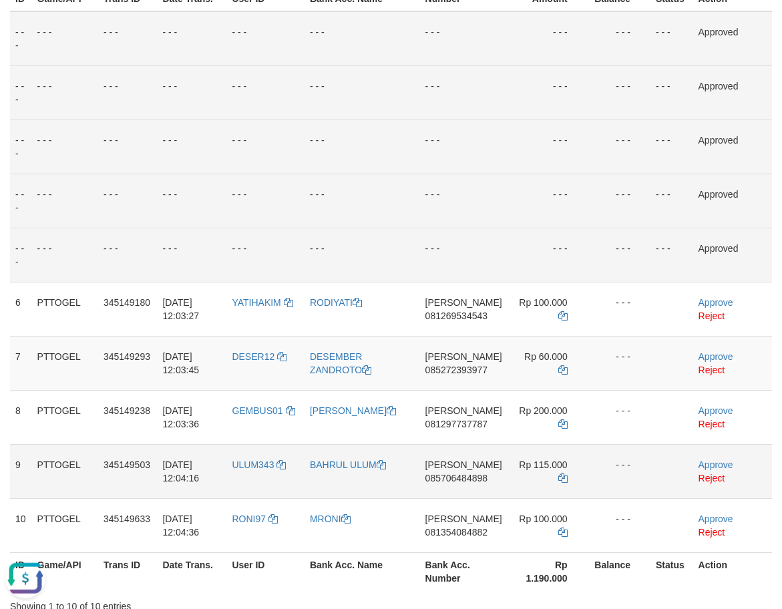
scroll to position [216, 0]
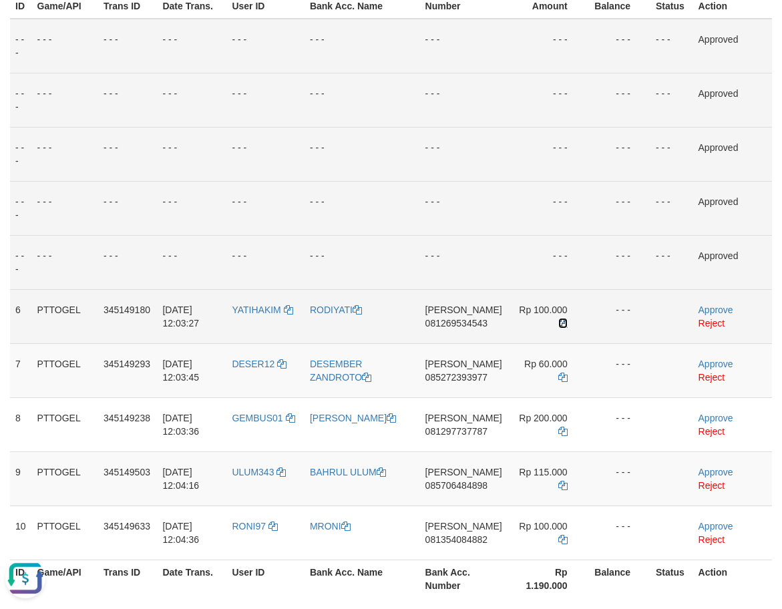
click at [561, 327] on icon at bounding box center [563, 323] width 9 height 9
click at [446, 327] on span "081269534543" at bounding box center [457, 323] width 62 height 11
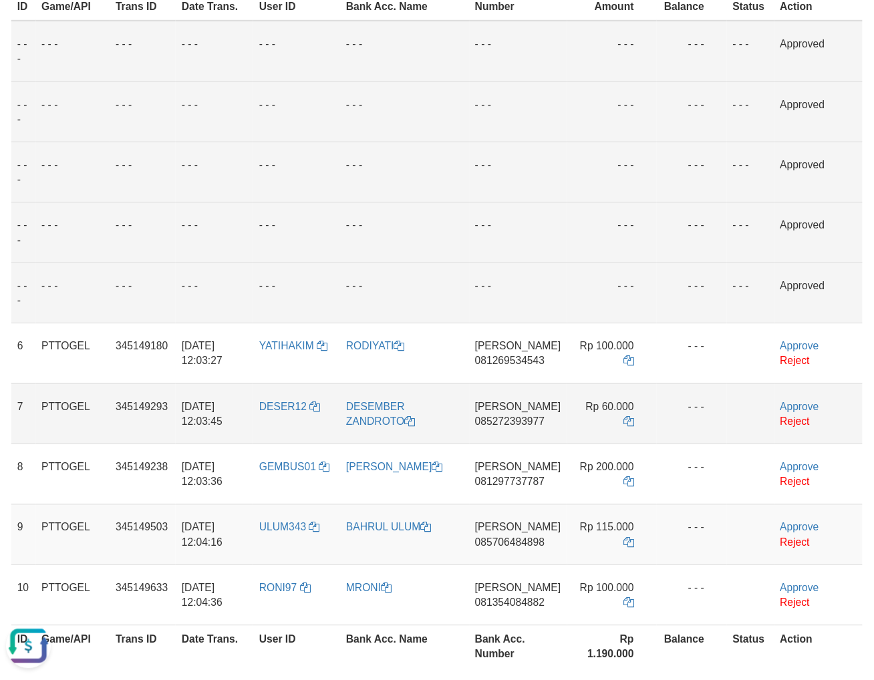
scroll to position [11, 0]
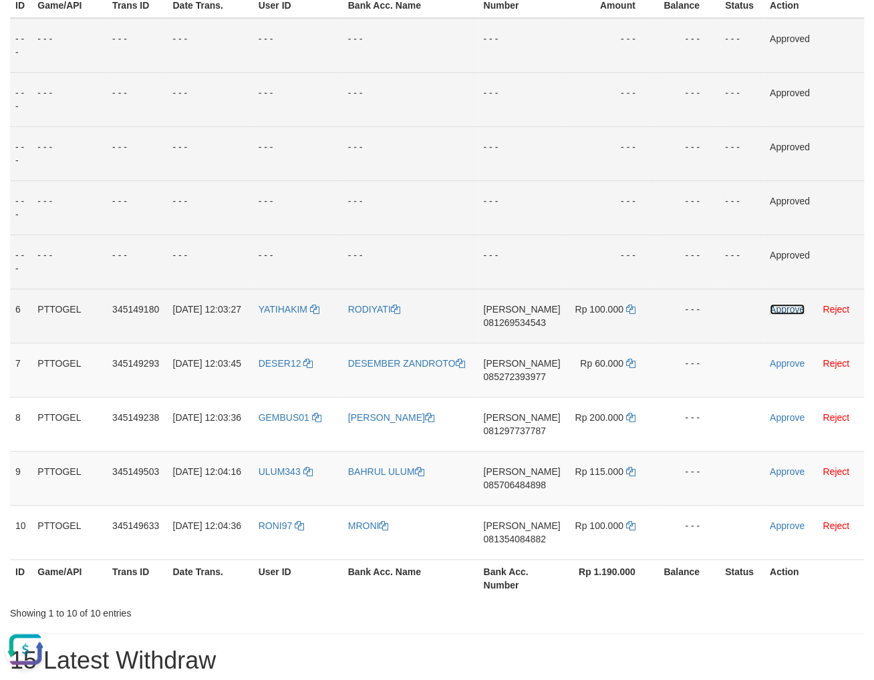
click at [782, 309] on link "Approve" at bounding box center [787, 309] width 35 height 11
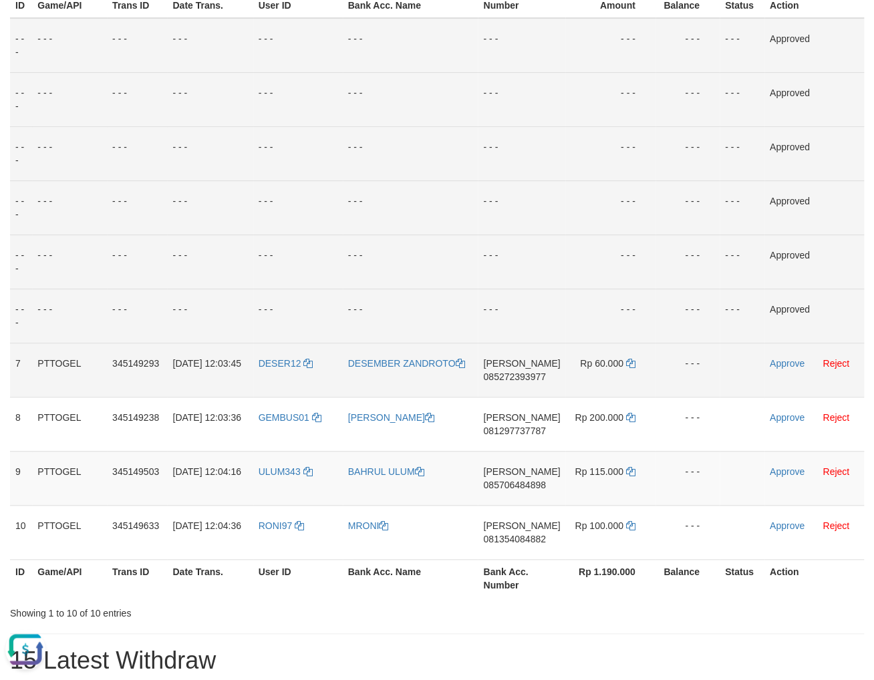
click at [501, 380] on span "085272393977" at bounding box center [514, 376] width 62 height 11
click at [537, 374] on span "085272393977" at bounding box center [514, 376] width 62 height 11
click at [538, 378] on span "085272393977" at bounding box center [514, 376] width 62 height 11
click at [538, 379] on span "085272393977" at bounding box center [514, 376] width 62 height 11
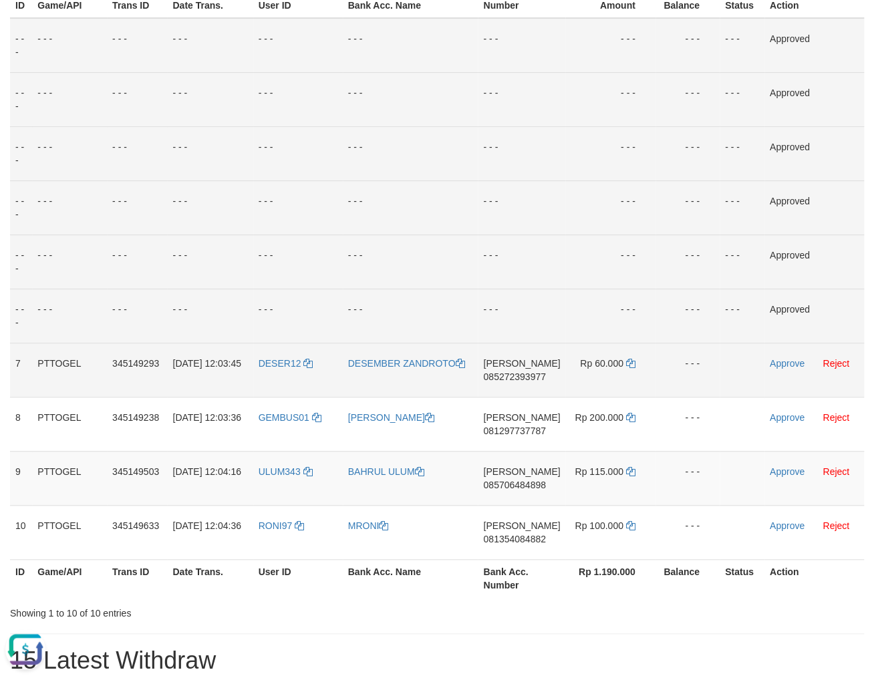
click at [538, 379] on span "085272393977" at bounding box center [514, 376] width 62 height 11
click at [626, 366] on icon at bounding box center [630, 363] width 9 height 9
click at [512, 369] on td "DANA 085272393977" at bounding box center [522, 370] width 88 height 54
click at [512, 376] on span "085272393977" at bounding box center [514, 376] width 62 height 11
click at [784, 363] on link "Approve" at bounding box center [787, 363] width 35 height 11
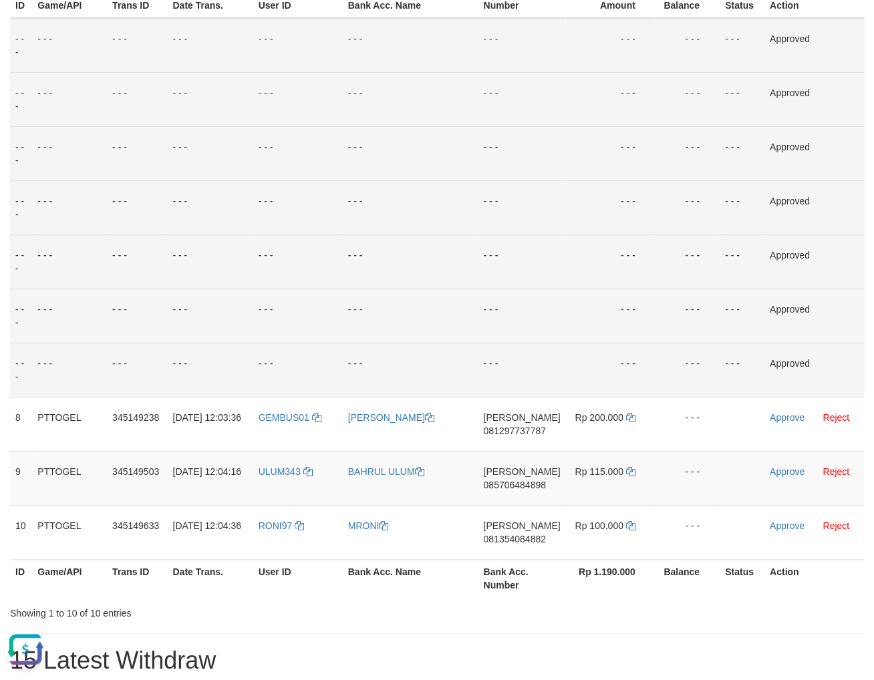
click at [541, 334] on td "- - -" at bounding box center [522, 316] width 88 height 54
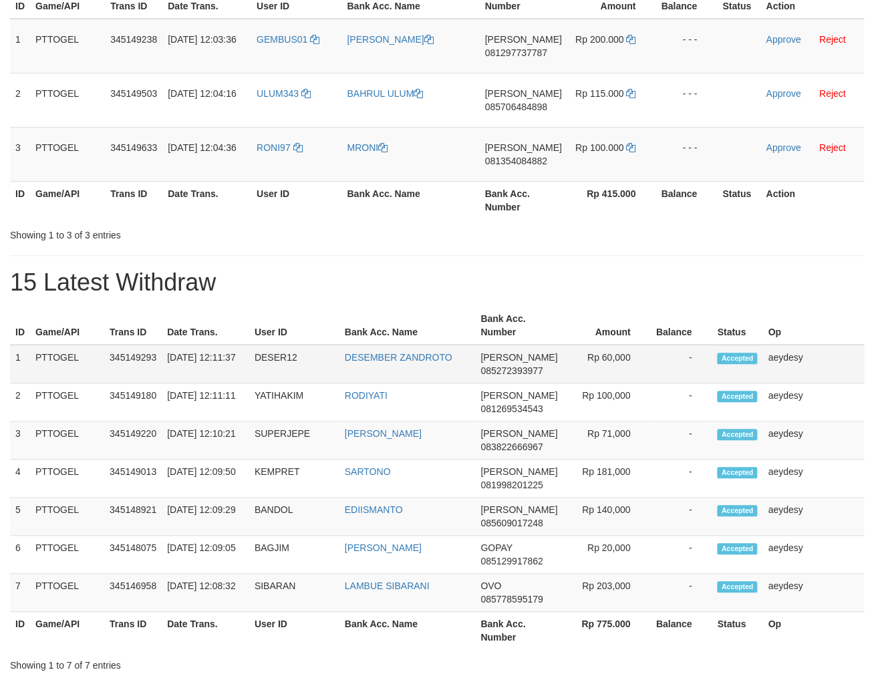
scroll to position [191, 0]
click at [524, 369] on span "085272393977" at bounding box center [511, 370] width 62 height 11
click at [538, 47] on span "081297737787" at bounding box center [515, 52] width 62 height 11
click at [539, 52] on span "081297737787" at bounding box center [515, 52] width 62 height 11
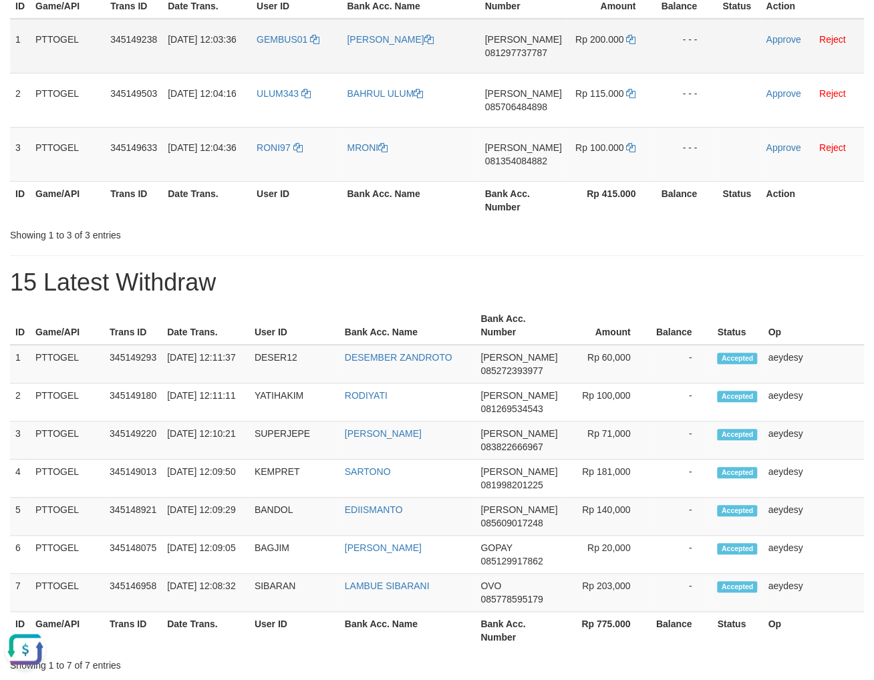
click at [539, 52] on span "081297737787" at bounding box center [515, 52] width 62 height 11
click at [536, 45] on td "DANA 081297737787" at bounding box center [523, 46] width 88 height 55
click at [626, 37] on icon at bounding box center [630, 39] width 9 height 9
click at [516, 50] on span "081297737787" at bounding box center [515, 52] width 62 height 11
click at [770, 39] on link "Approve" at bounding box center [783, 39] width 35 height 11
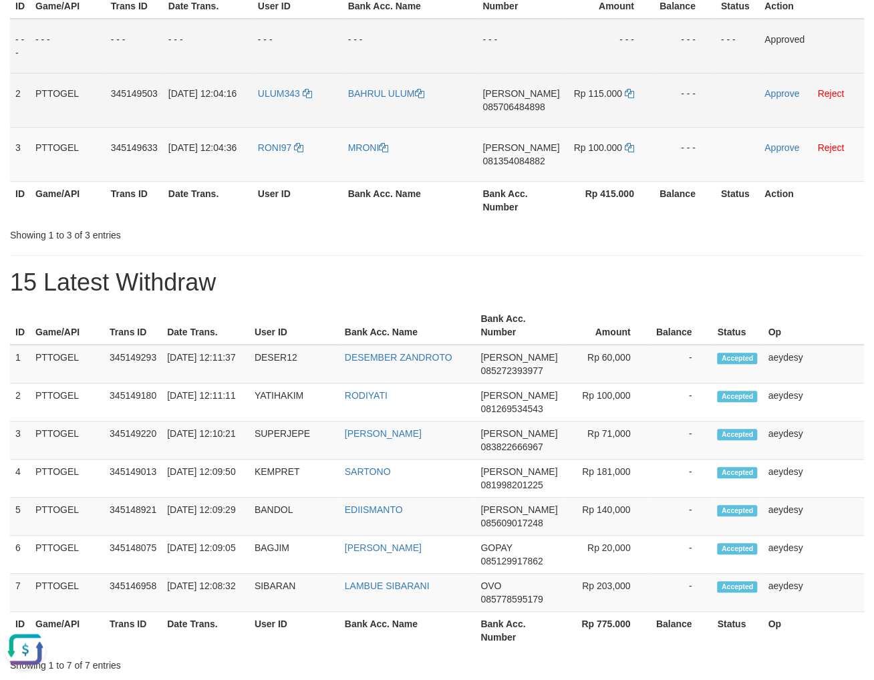
click at [522, 104] on span "085706484898" at bounding box center [513, 107] width 62 height 11
click at [518, 107] on span "085706484898" at bounding box center [513, 107] width 62 height 11
click at [520, 109] on span "085706484898" at bounding box center [513, 107] width 62 height 11
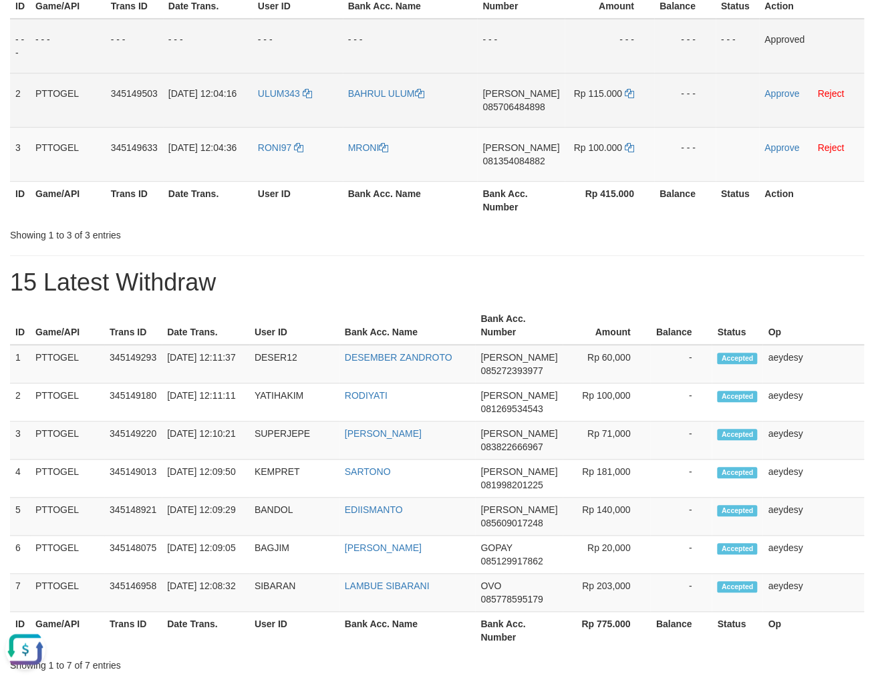
click at [520, 109] on span "085706484898" at bounding box center [513, 107] width 62 height 11
click at [629, 96] on icon at bounding box center [629, 93] width 9 height 9
click at [527, 98] on td "DANA 085706484898" at bounding box center [521, 100] width 88 height 54
click at [764, 95] on link "Approve" at bounding box center [781, 93] width 35 height 11
click at [532, 159] on span "081354084882" at bounding box center [513, 161] width 62 height 11
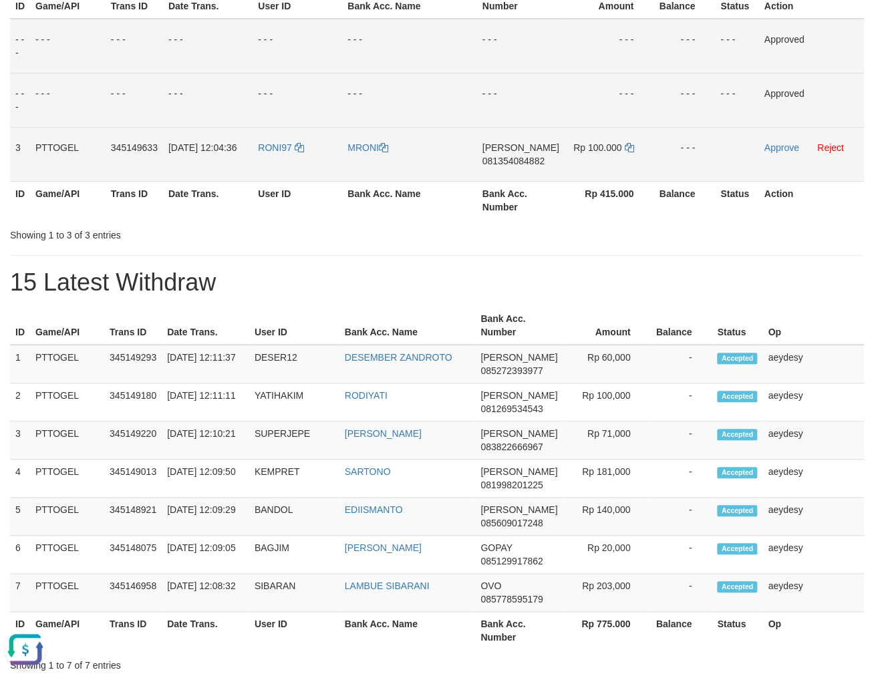
click at [530, 161] on span "081354084882" at bounding box center [513, 161] width 62 height 11
click at [627, 143] on icon at bounding box center [628, 147] width 9 height 9
click at [624, 148] on icon at bounding box center [628, 147] width 9 height 9
click at [524, 154] on td "DANA 081354084882" at bounding box center [521, 154] width 88 height 54
click at [526, 160] on span "081354084882" at bounding box center [513, 161] width 62 height 11
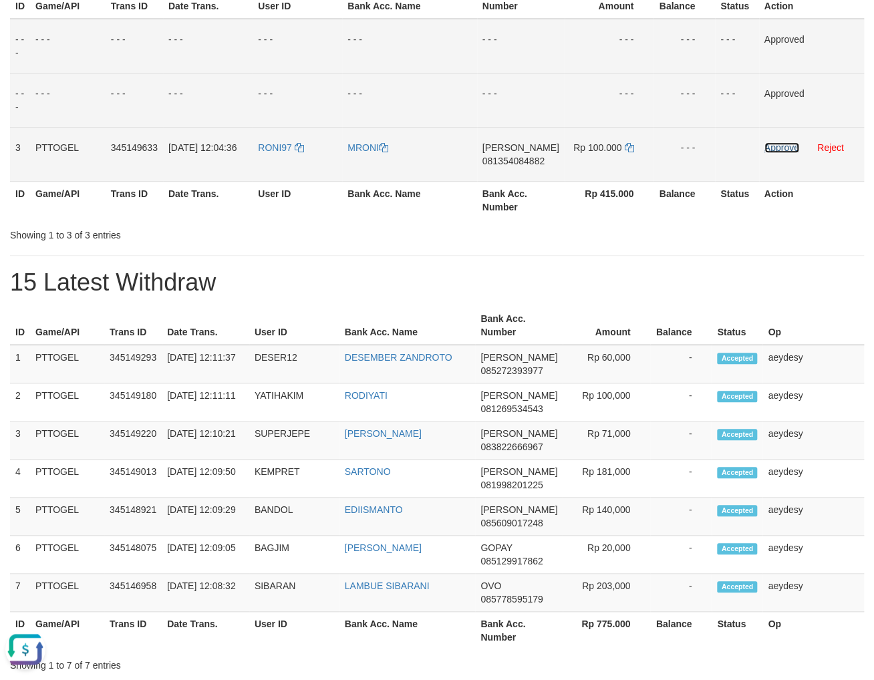
click at [790, 146] on link "Approve" at bounding box center [781, 147] width 35 height 11
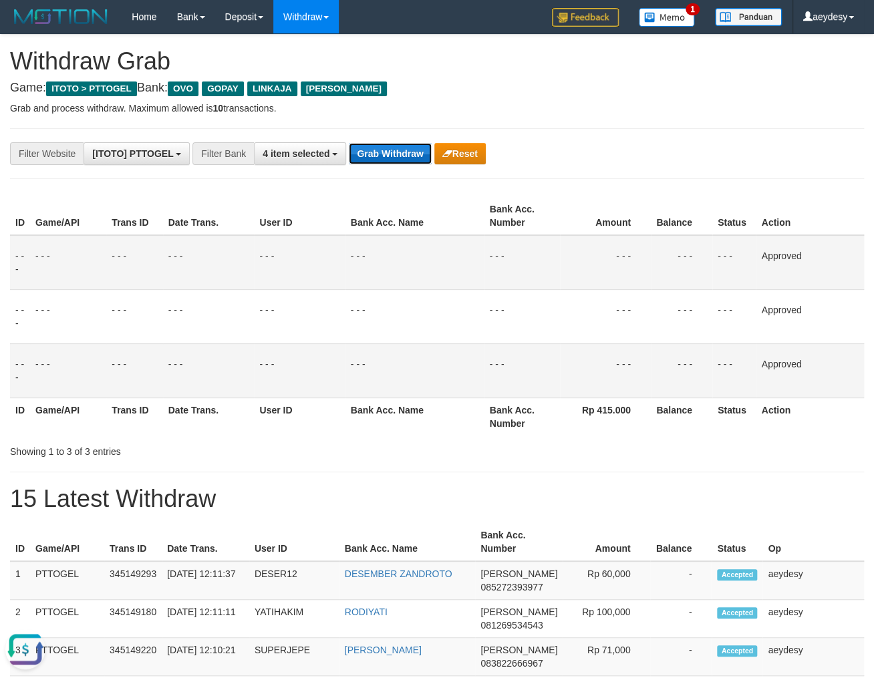
click at [381, 158] on button "Grab Withdraw" at bounding box center [390, 153] width 82 height 21
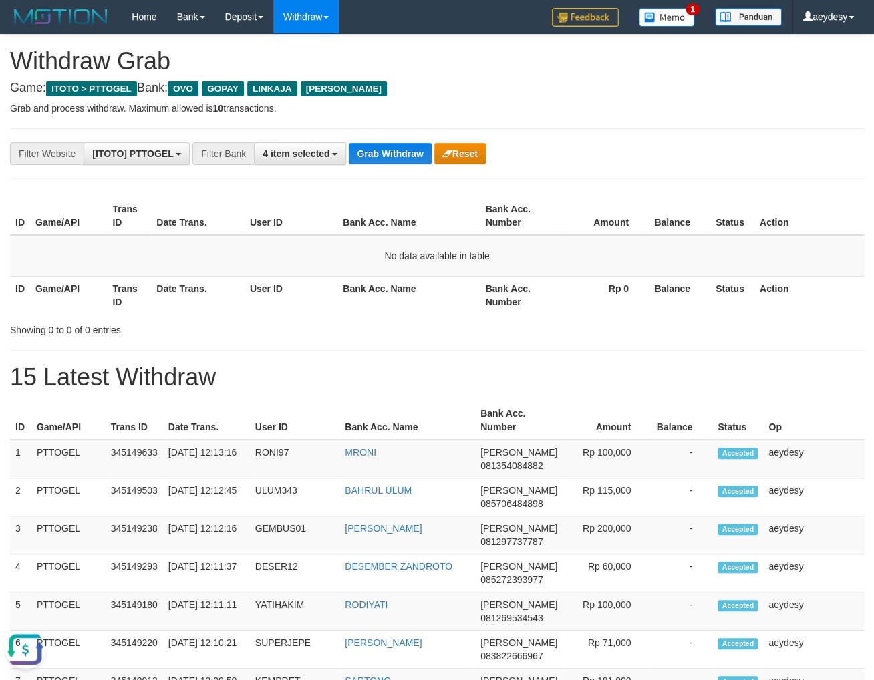
click at [654, 358] on div "**********" at bounding box center [437, 458] width 874 height 846
click at [410, 161] on button "Grab Withdraw" at bounding box center [390, 153] width 82 height 21
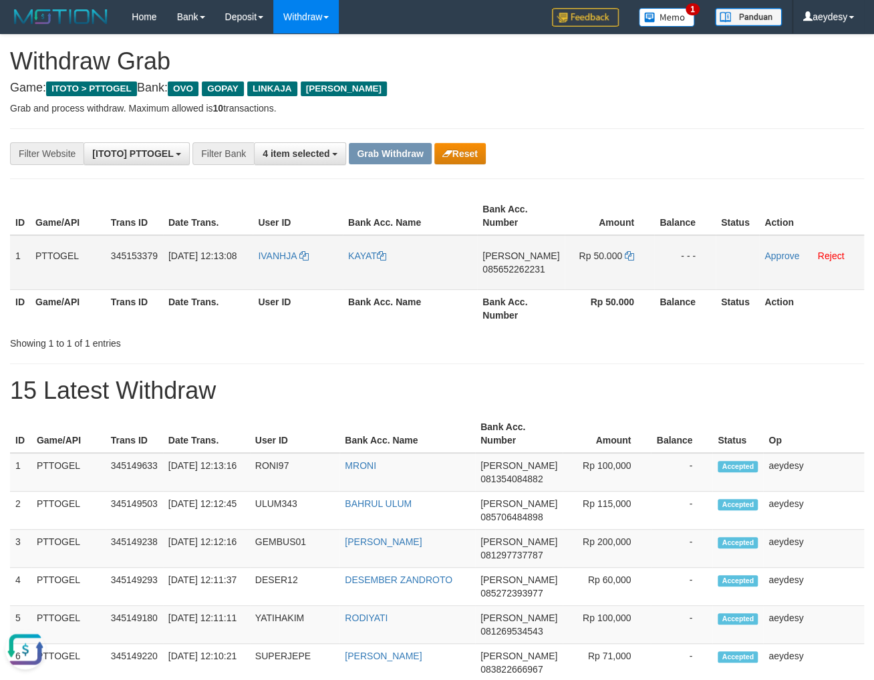
drag, startPoint x: 296, startPoint y: 283, endPoint x: 594, endPoint y: 261, distance: 298.8
click at [594, 261] on tr "1 PTTOGEL 345153379 [DATE] 12:13:08 [GEOGRAPHIC_DATA] [PERSON_NAME] 08565226223…" at bounding box center [437, 262] width 854 height 55
click at [544, 270] on span "085652262231" at bounding box center [513, 269] width 62 height 11
click at [526, 271] on span "085652262231" at bounding box center [513, 269] width 62 height 11
click at [524, 271] on span "085652262231" at bounding box center [513, 269] width 62 height 11
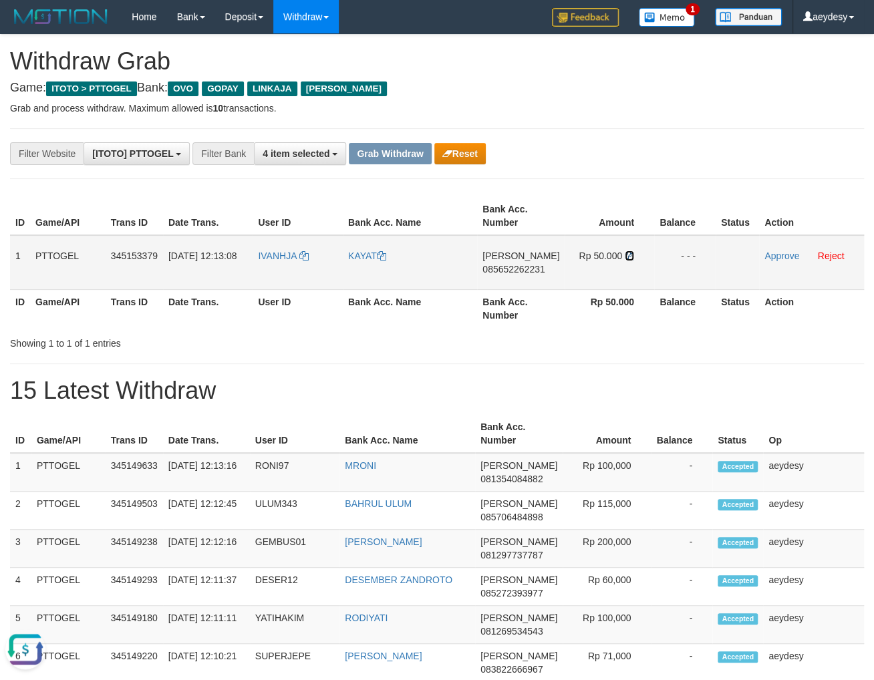
click at [625, 255] on icon at bounding box center [629, 255] width 9 height 9
click at [510, 271] on span "085652262231" at bounding box center [513, 269] width 62 height 11
drag, startPoint x: 320, startPoint y: 273, endPoint x: 645, endPoint y: 241, distance: 326.3
click at [645, 241] on tr "1 PTTOGEL 345153379 01/10/2025 12:13:08 IVANHJA KAYAT DANA 085652262231 Rp 50.0…" at bounding box center [437, 262] width 854 height 55
copy tr
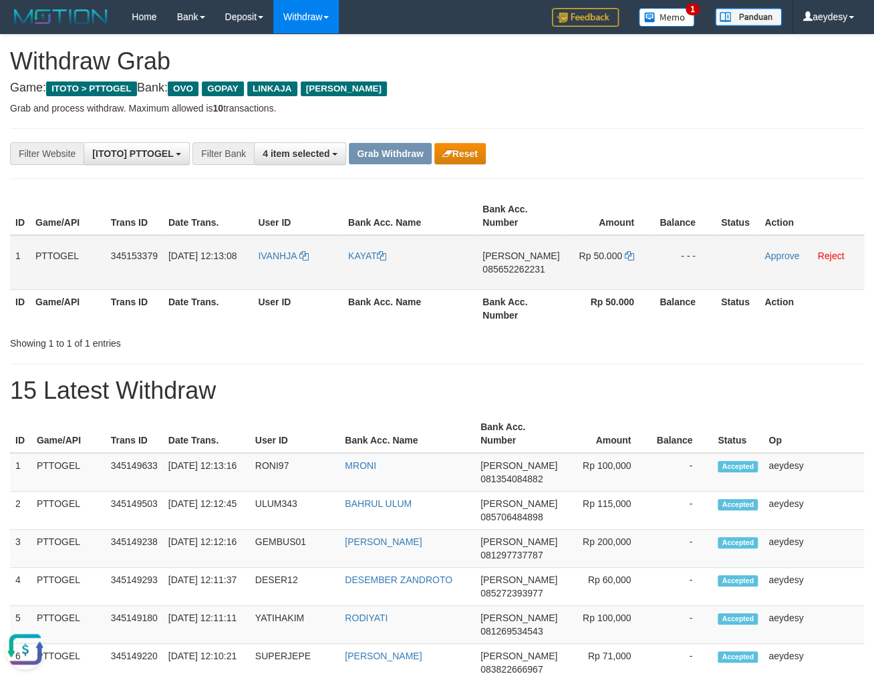
click at [786, 249] on td "Approve Reject" at bounding box center [811, 262] width 105 height 55
click at [784, 251] on link "Approve" at bounding box center [781, 256] width 35 height 11
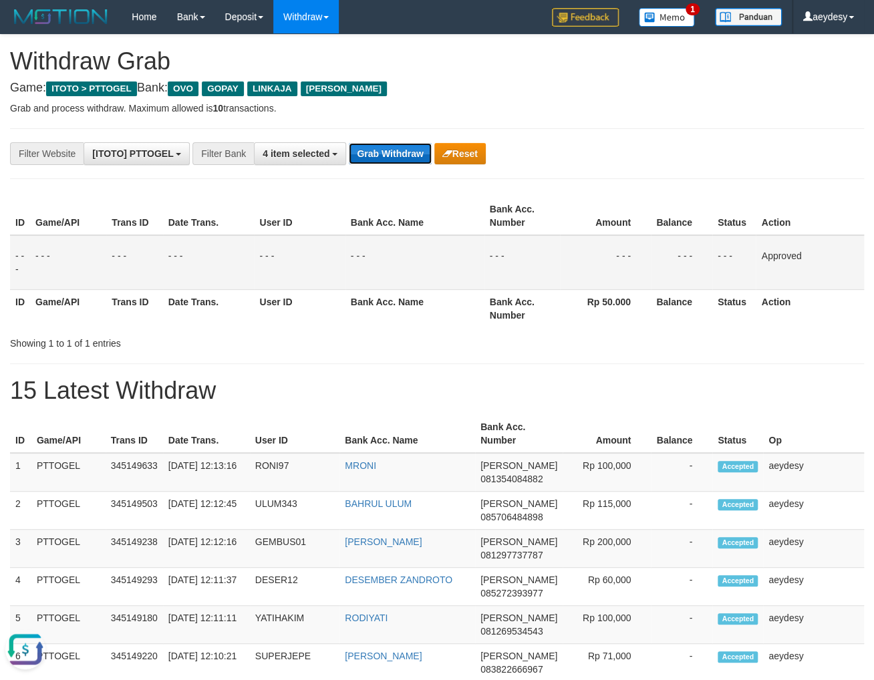
click at [405, 152] on button "Grab Withdraw" at bounding box center [390, 153] width 82 height 21
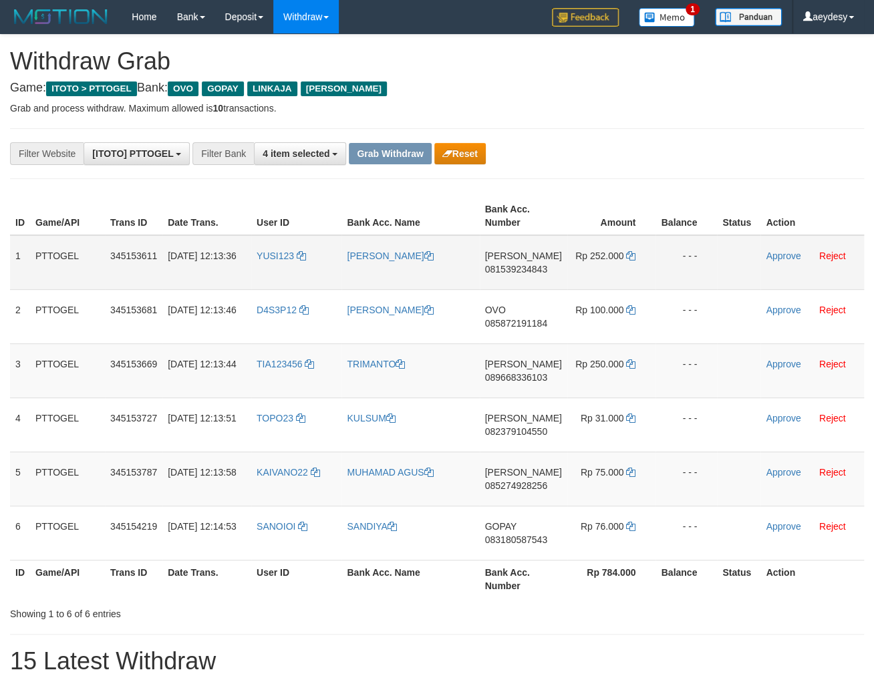
scroll to position [191, 0]
drag, startPoint x: 343, startPoint y: 281, endPoint x: 567, endPoint y: 495, distance: 309.0
click at [576, 514] on tbody "1 PTTOGEL 345153611 [DATE] 12:13:36 YUSI123 [PERSON_NAME] MENOGALA [PERSON_NAME…" at bounding box center [437, 397] width 854 height 325
click at [534, 267] on span "081539234843" at bounding box center [516, 269] width 62 height 11
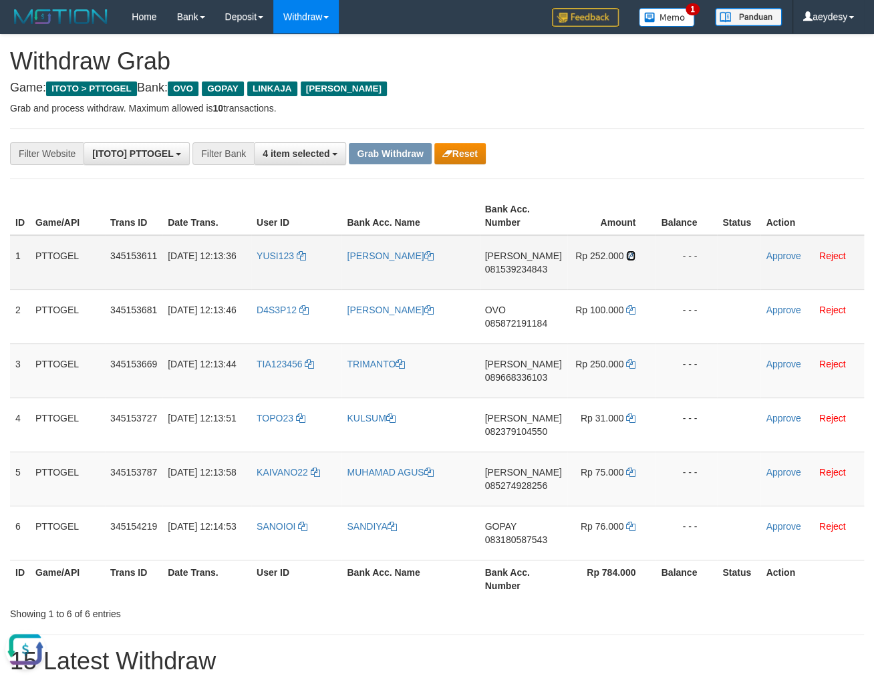
click at [629, 251] on icon at bounding box center [630, 255] width 9 height 9
click at [504, 269] on span "081539234843" at bounding box center [516, 269] width 62 height 11
click at [780, 260] on link "Approve" at bounding box center [783, 256] width 35 height 11
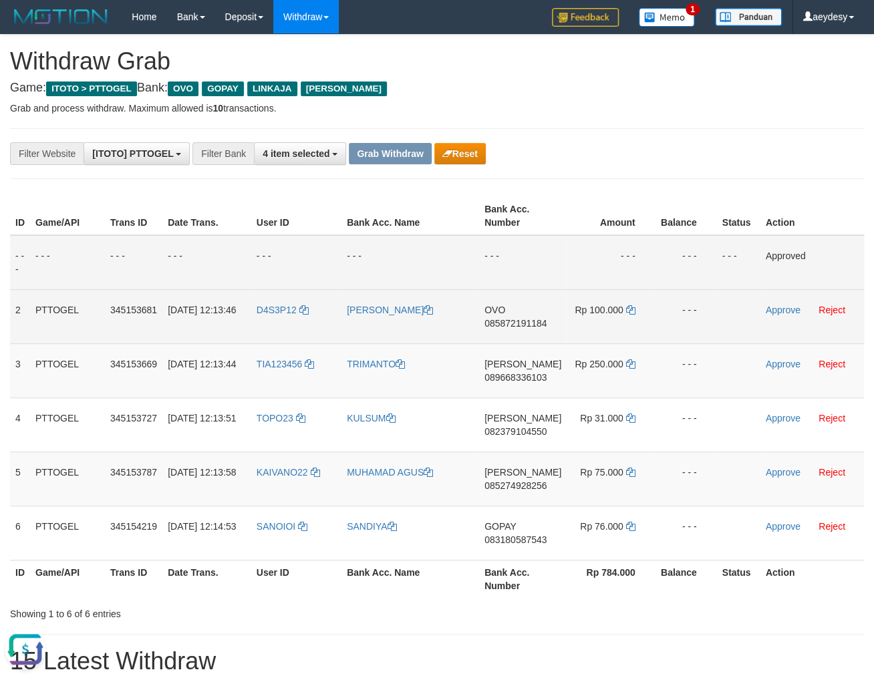
click at [524, 325] on span "085872191184" at bounding box center [515, 323] width 62 height 11
click at [526, 324] on span "085872191184" at bounding box center [515, 323] width 62 height 11
click at [530, 324] on span "085872191184" at bounding box center [515, 323] width 62 height 11
click at [534, 320] on span "085872191184" at bounding box center [515, 323] width 62 height 11
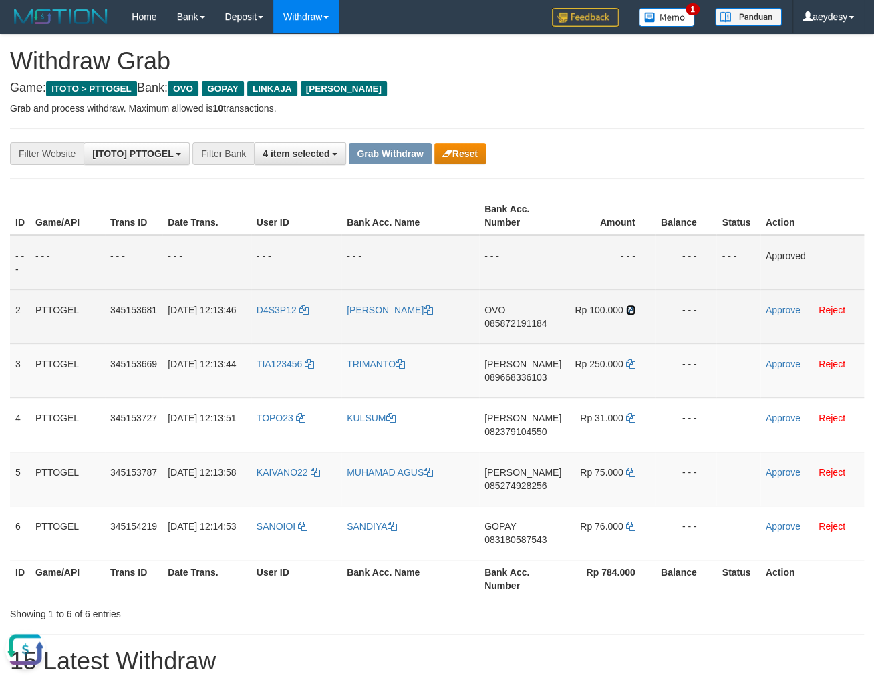
click at [626, 314] on icon at bounding box center [630, 309] width 9 height 9
click at [515, 321] on span "085872191184" at bounding box center [515, 323] width 62 height 11
click at [766, 315] on link "Approve" at bounding box center [783, 310] width 35 height 11
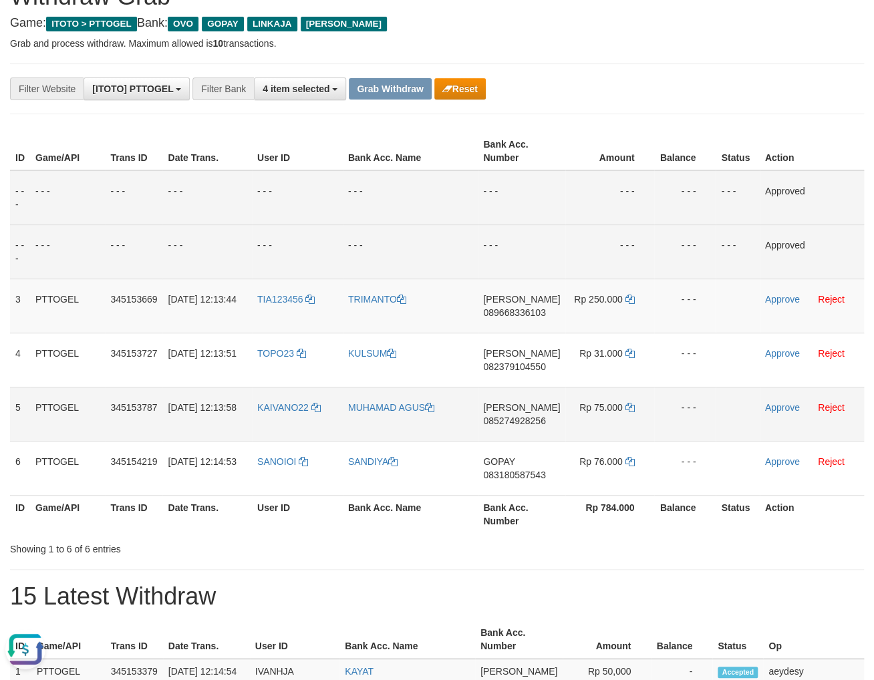
scroll to position [71, 0]
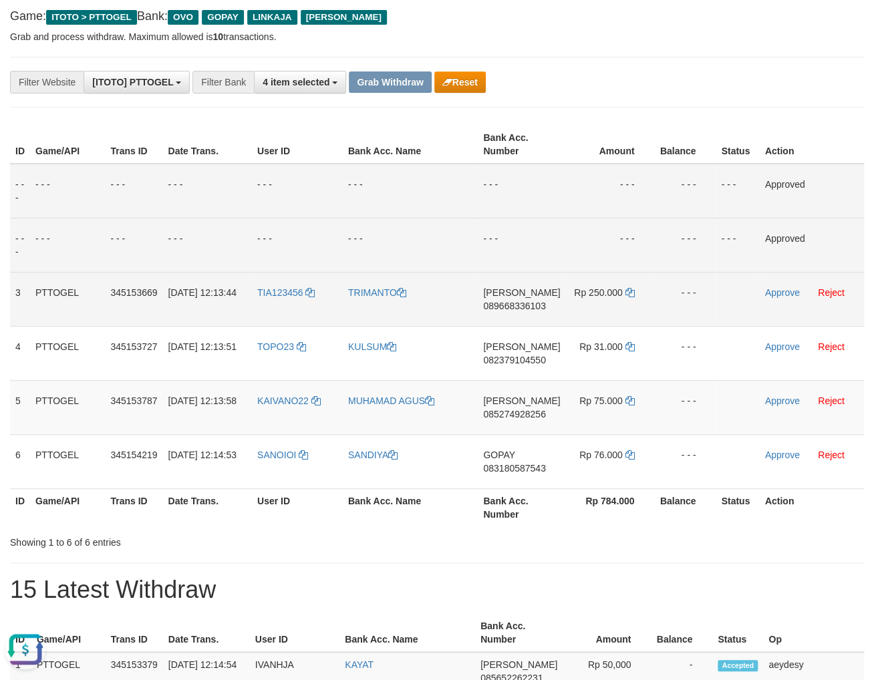
click at [530, 302] on span "089668336103" at bounding box center [514, 306] width 62 height 11
click at [532, 307] on span "089668336103" at bounding box center [514, 306] width 62 height 11
click at [538, 307] on span "089668336103" at bounding box center [514, 306] width 62 height 11
click at [532, 309] on span "089668336103" at bounding box center [514, 306] width 62 height 11
click at [627, 288] on icon at bounding box center [629, 292] width 9 height 9
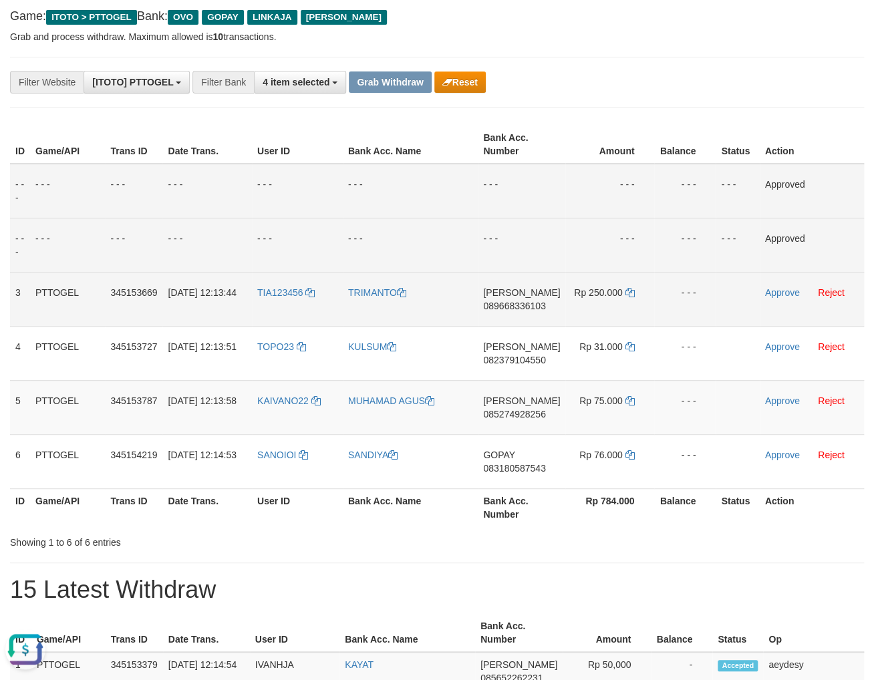
click at [518, 305] on span "089668336103" at bounding box center [514, 306] width 62 height 11
click at [768, 292] on link "Approve" at bounding box center [782, 292] width 35 height 11
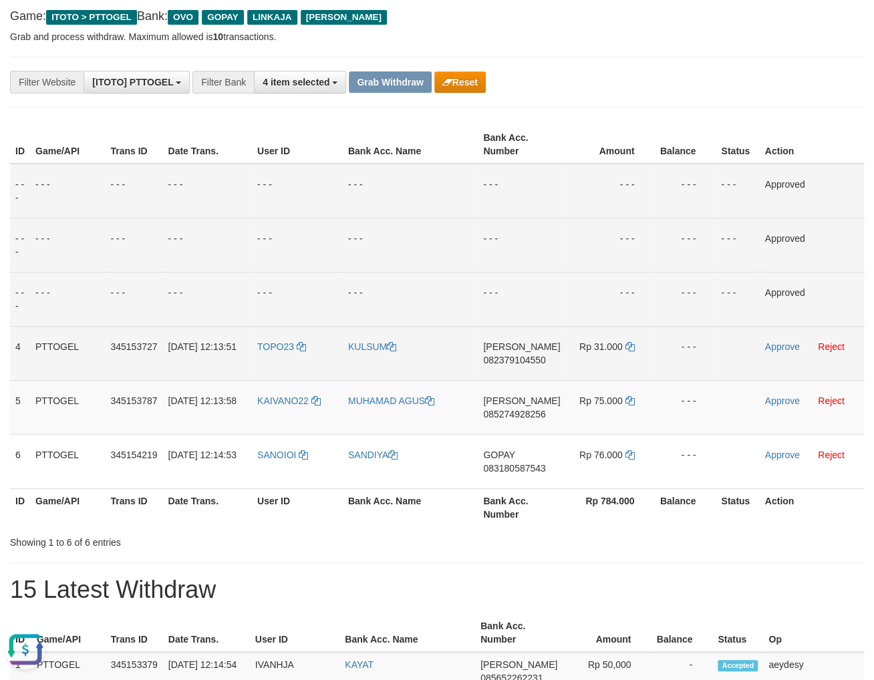
click at [514, 358] on span "082379104550" at bounding box center [514, 360] width 62 height 11
click at [516, 360] on span "082379104550" at bounding box center [514, 360] width 62 height 11
click at [531, 365] on span "082379104550" at bounding box center [514, 360] width 62 height 11
click at [531, 361] on span "082379104550" at bounding box center [514, 360] width 62 height 11
click at [511, 362] on span "082379104550" at bounding box center [514, 360] width 62 height 11
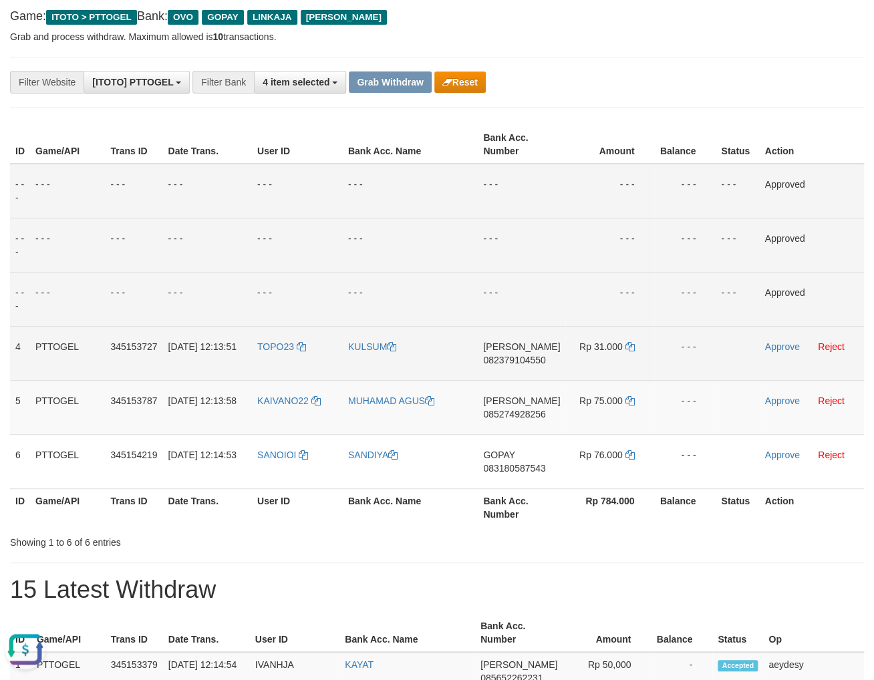
click at [632, 345] on td "Rp 31.000" at bounding box center [609, 353] width 89 height 54
click at [626, 347] on icon at bounding box center [629, 346] width 9 height 9
click at [536, 360] on span "082379104550" at bounding box center [514, 360] width 62 height 11
click at [789, 343] on link "Approve" at bounding box center [782, 346] width 35 height 11
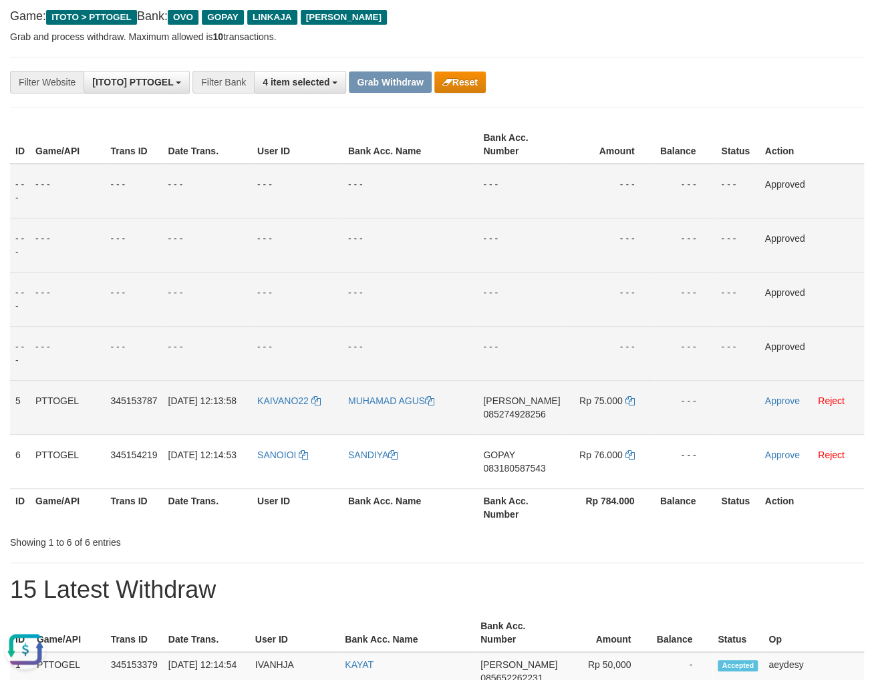
click at [511, 415] on span "085274928256" at bounding box center [514, 414] width 62 height 11
click at [518, 417] on span "085274928256" at bounding box center [514, 414] width 62 height 11
click at [520, 416] on span "085274928256" at bounding box center [514, 414] width 62 height 11
click at [518, 410] on span "085274928256" at bounding box center [514, 414] width 62 height 11
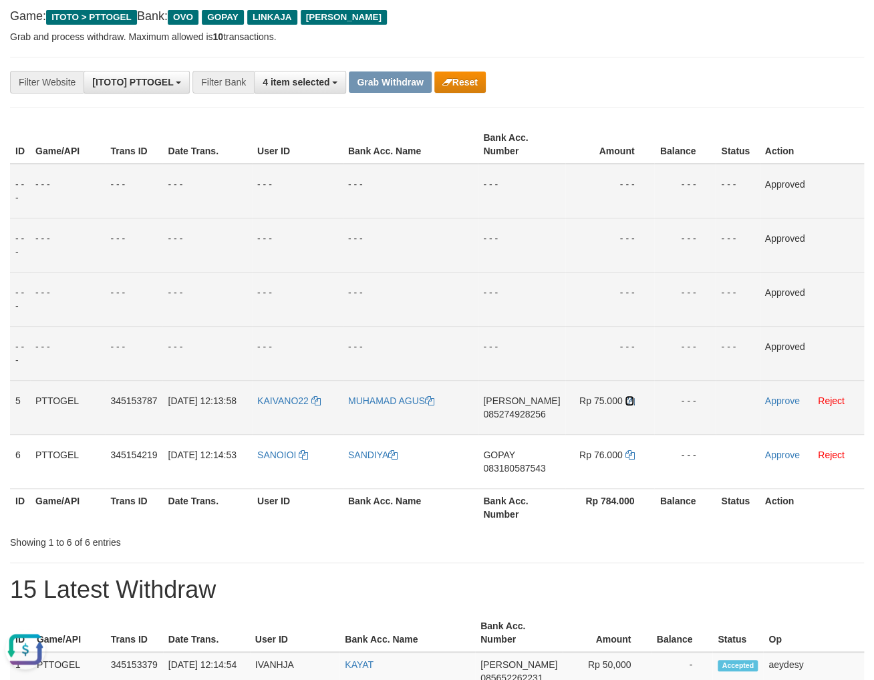
click at [628, 400] on icon at bounding box center [629, 400] width 9 height 9
click at [518, 413] on span "085274928256" at bounding box center [514, 414] width 62 height 11
click at [794, 404] on link "Approve" at bounding box center [782, 401] width 35 height 11
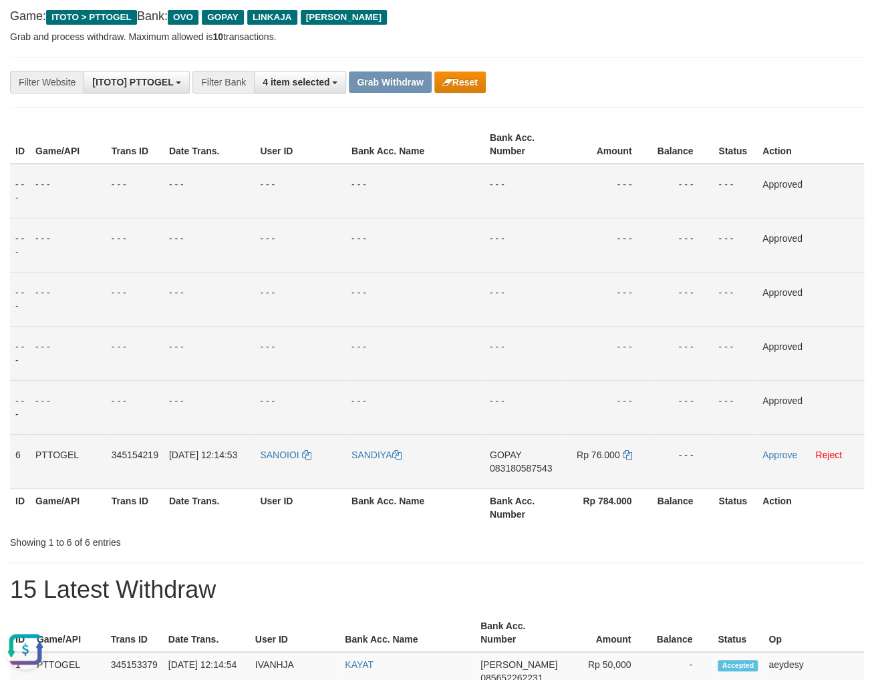
drag, startPoint x: 508, startPoint y: 468, endPoint x: 513, endPoint y: 440, distance: 28.6
click at [509, 468] on span "083180587543" at bounding box center [521, 468] width 62 height 11
click at [507, 468] on span "083180587543" at bounding box center [521, 468] width 62 height 11
click at [507, 465] on span "083180587543" at bounding box center [521, 468] width 62 height 11
click at [522, 470] on span "083180587543" at bounding box center [521, 468] width 62 height 11
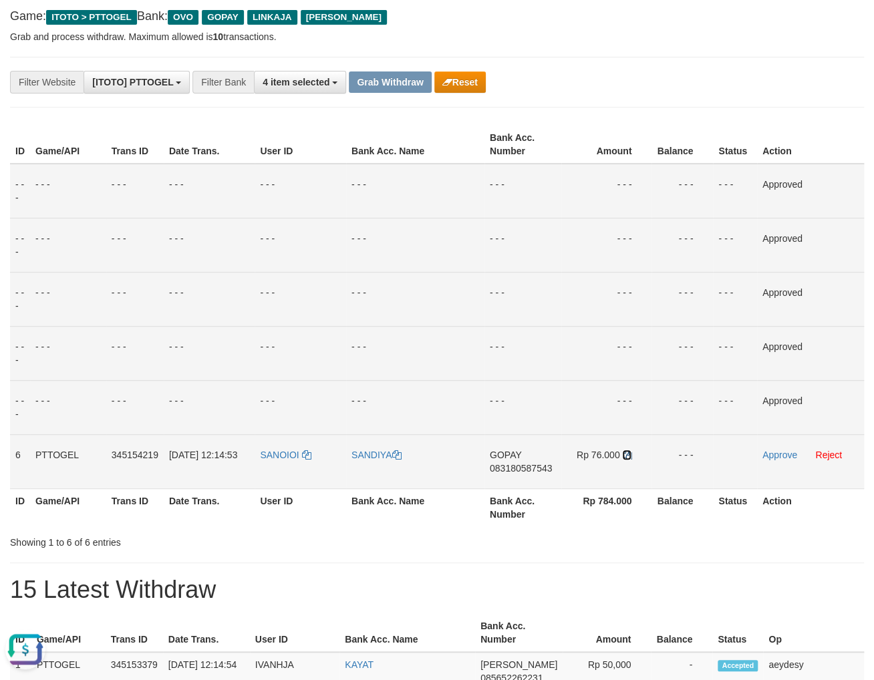
click at [629, 452] on icon at bounding box center [626, 454] width 9 height 9
click at [513, 470] on span "083180587543" at bounding box center [521, 468] width 62 height 11
click at [779, 454] on link "Approve" at bounding box center [779, 455] width 35 height 11
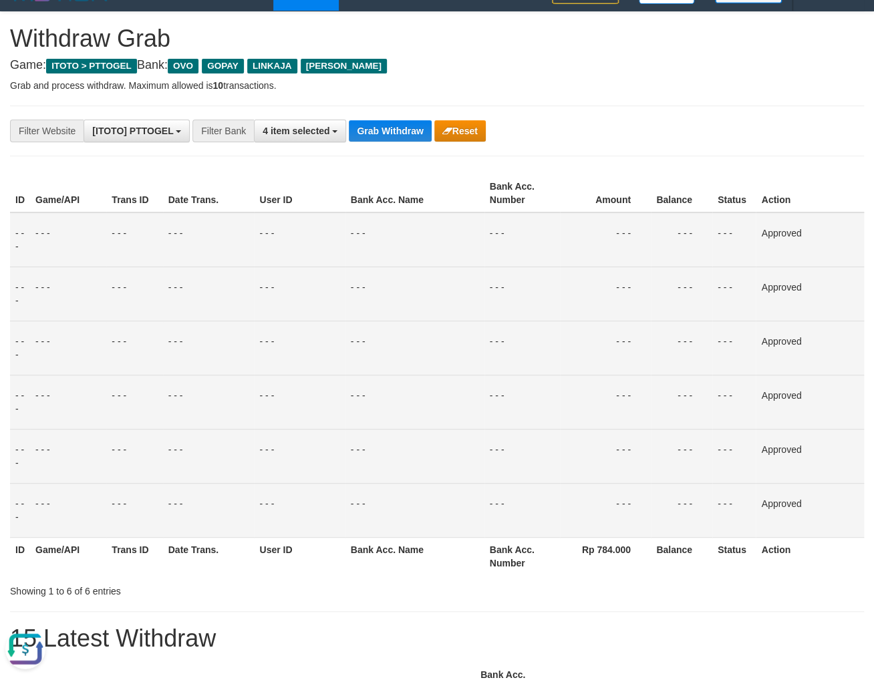
scroll to position [0, 0]
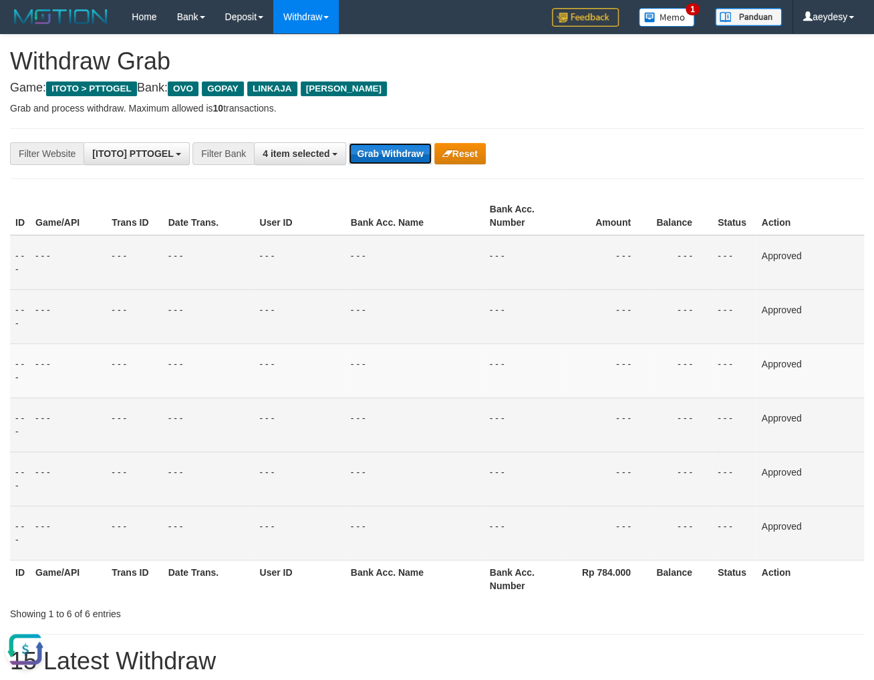
click at [406, 156] on button "Grab Withdraw" at bounding box center [390, 153] width 82 height 21
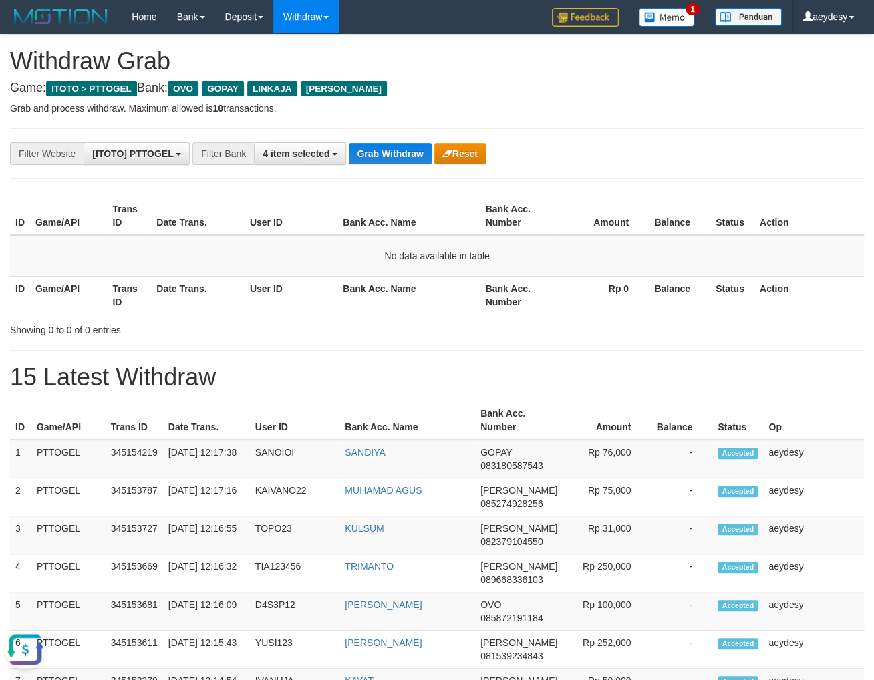
drag, startPoint x: 718, startPoint y: 196, endPoint x: 615, endPoint y: 196, distance: 102.2
click at [716, 196] on div "ID Game/API Trans ID Date Trans. User ID Bank Acc. Name Bank Acc. Number Amount…" at bounding box center [437, 255] width 874 height 125
click at [382, 159] on button "Grab Withdraw" at bounding box center [390, 153] width 82 height 21
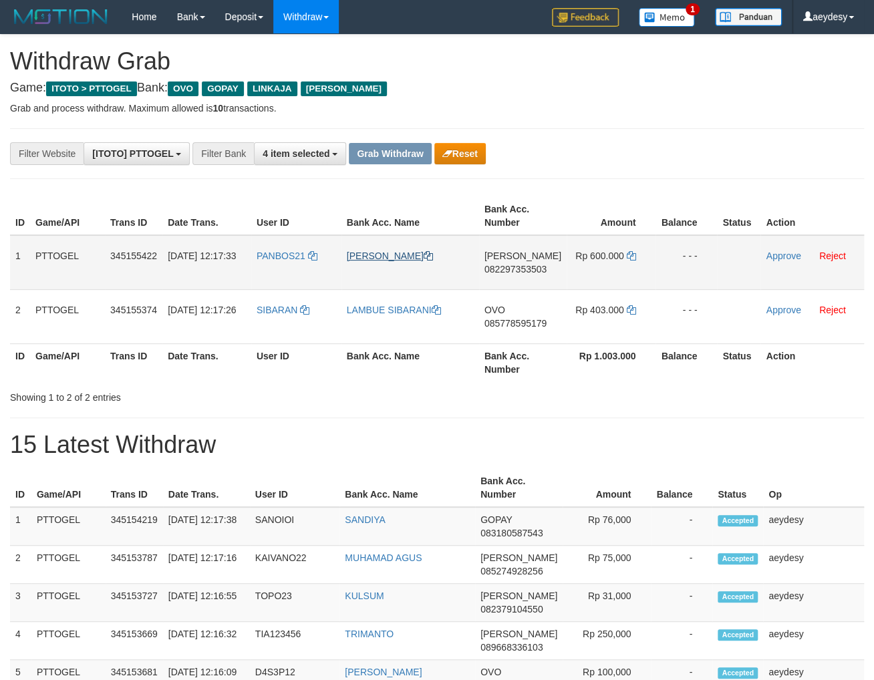
scroll to position [191, 0]
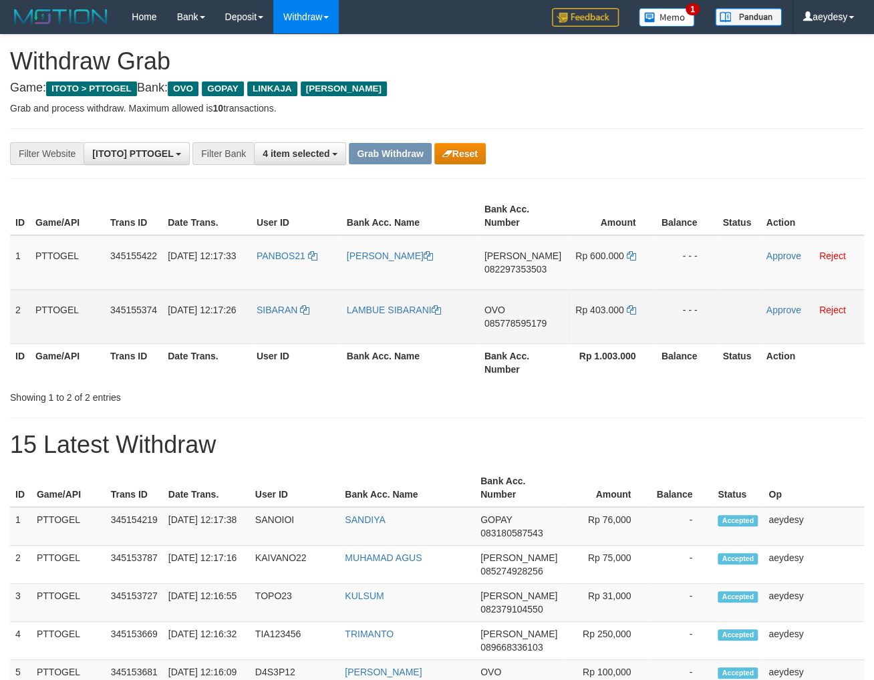
drag, startPoint x: 295, startPoint y: 275, endPoint x: 607, endPoint y: 327, distance: 316.4
click at [607, 327] on tbody "1 PTTOGEL 345155422 01/10/2025 12:17:33 PANBOS21 TEDI HIDAYAT DANA 082297353503…" at bounding box center [437, 289] width 854 height 109
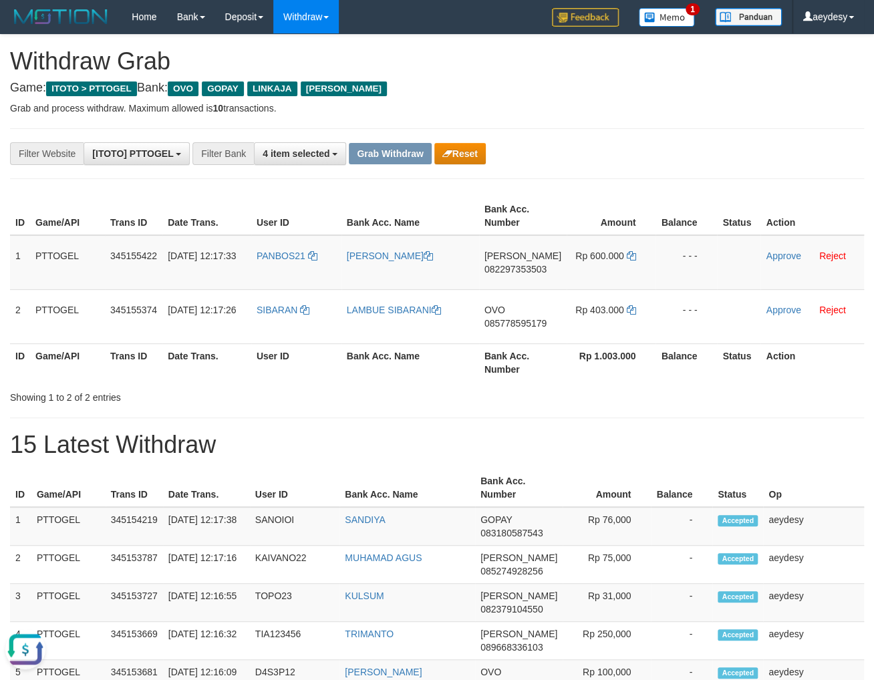
scroll to position [0, 0]
click at [536, 269] on span "082297353503" at bounding box center [515, 269] width 62 height 11
click at [627, 254] on icon at bounding box center [630, 255] width 9 height 9
click at [517, 273] on span "082297353503" at bounding box center [515, 269] width 62 height 11
click at [778, 251] on link "Approve" at bounding box center [783, 256] width 35 height 11
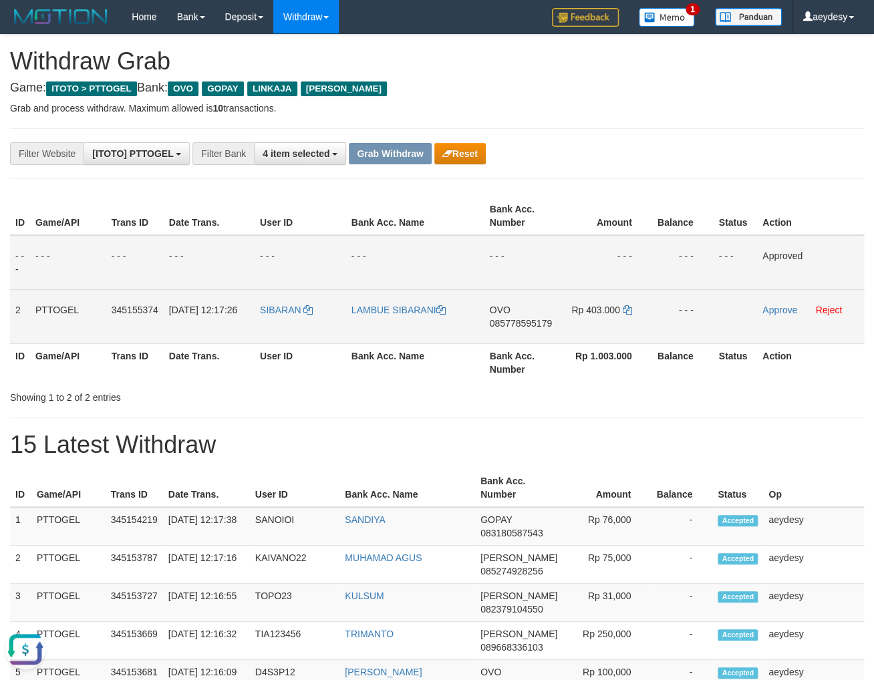
click at [505, 322] on span "085778595179" at bounding box center [521, 323] width 62 height 11
click at [508, 325] on span "085778595179" at bounding box center [521, 323] width 62 height 11
click at [536, 321] on span "085778595179" at bounding box center [521, 323] width 62 height 11
click at [628, 308] on icon at bounding box center [627, 309] width 9 height 9
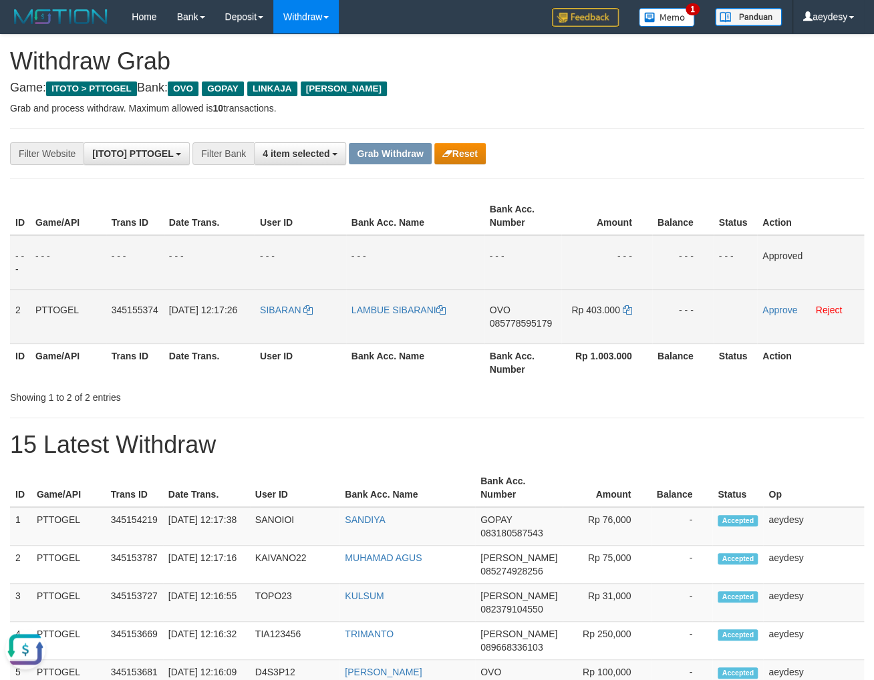
click at [512, 324] on span "085778595179" at bounding box center [521, 323] width 62 height 11
click at [781, 309] on link "Approve" at bounding box center [779, 310] width 35 height 11
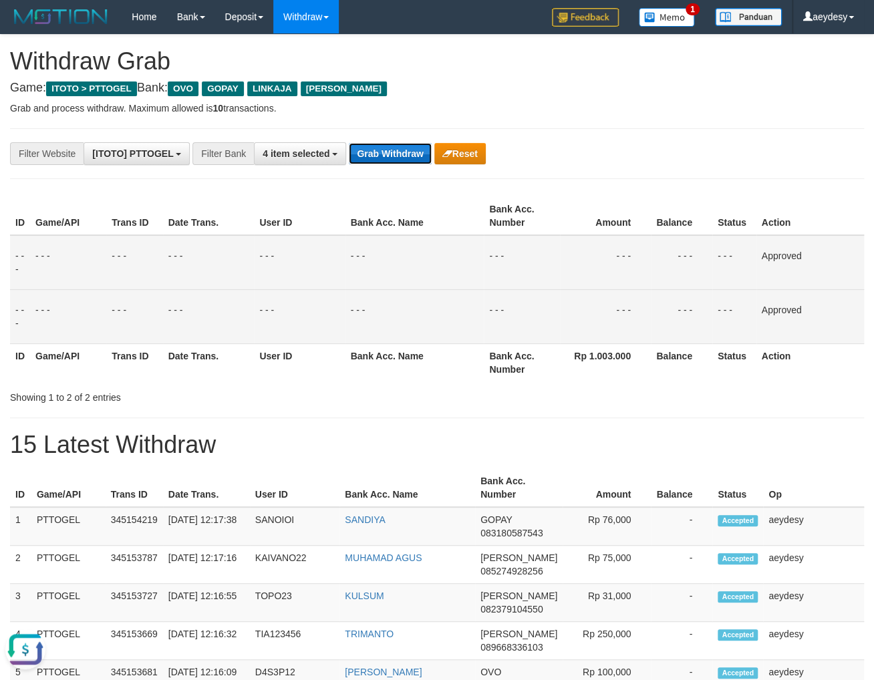
click at [392, 154] on button "Grab Withdraw" at bounding box center [390, 153] width 82 height 21
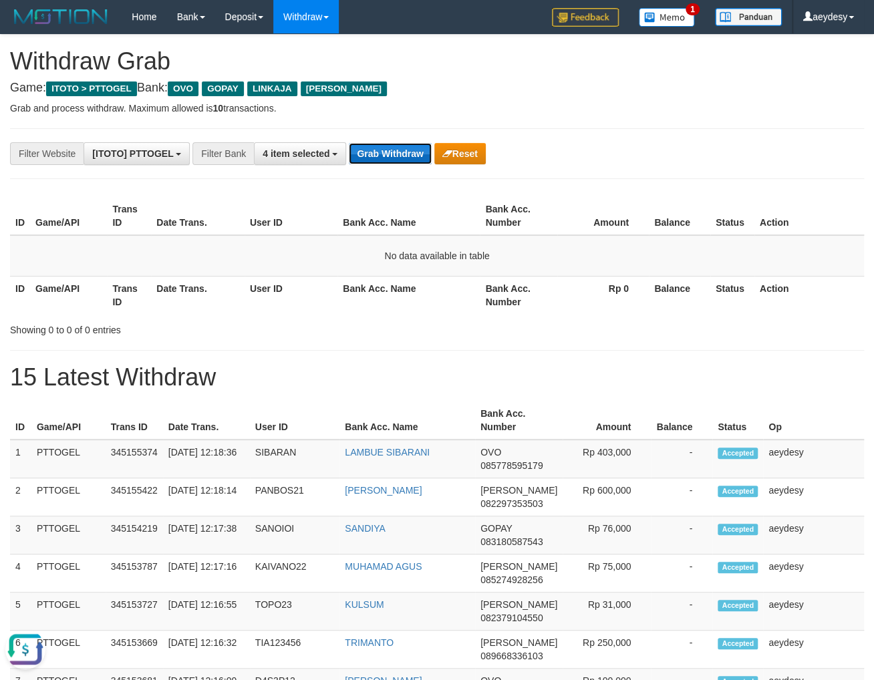
click at [396, 148] on button "Grab Withdraw" at bounding box center [390, 153] width 82 height 21
click at [390, 149] on button "Grab Withdraw" at bounding box center [390, 153] width 82 height 21
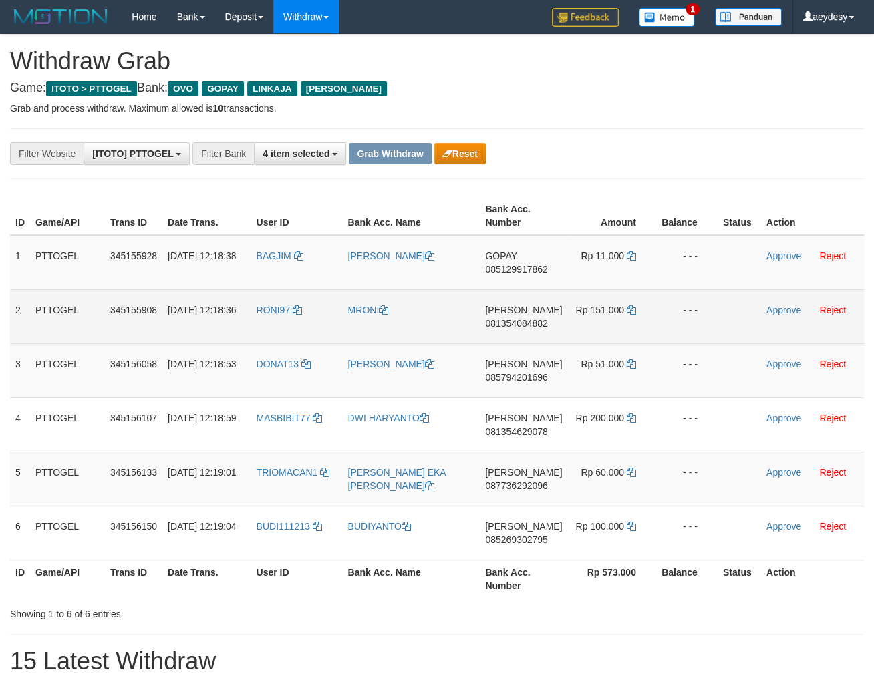
scroll to position [191, 0]
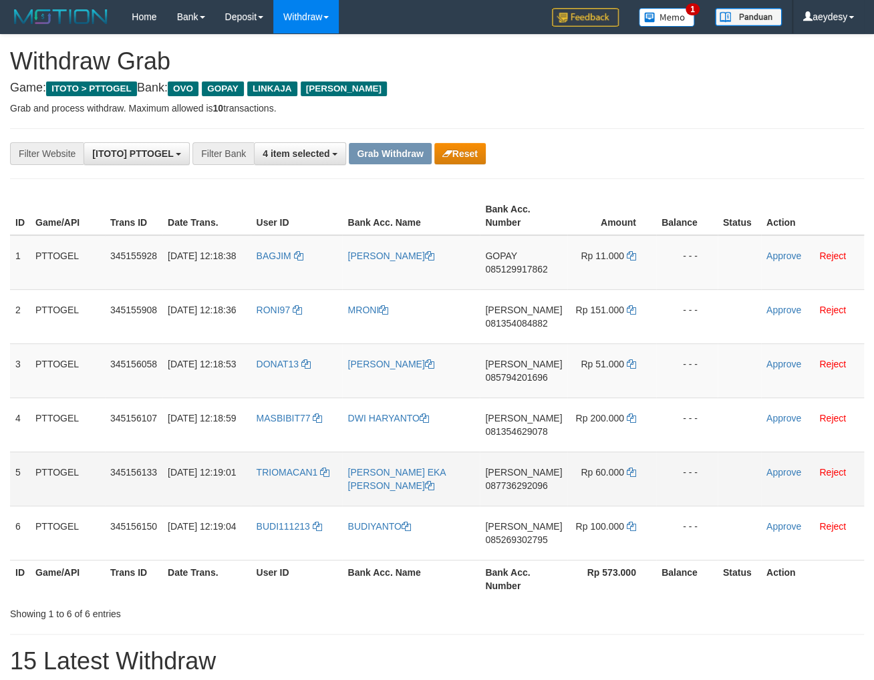
drag, startPoint x: 279, startPoint y: 273, endPoint x: 570, endPoint y: 499, distance: 368.0
click at [570, 506] on tbody "1 PTTOGEL 345155928 [DATE] 12:18:38 BAGJIM [PERSON_NAME] GOPAY 085129917862 Rp …" at bounding box center [437, 397] width 854 height 325
click at [542, 271] on span "085129917862" at bounding box center [516, 269] width 62 height 11
click at [631, 257] on icon at bounding box center [631, 255] width 9 height 9
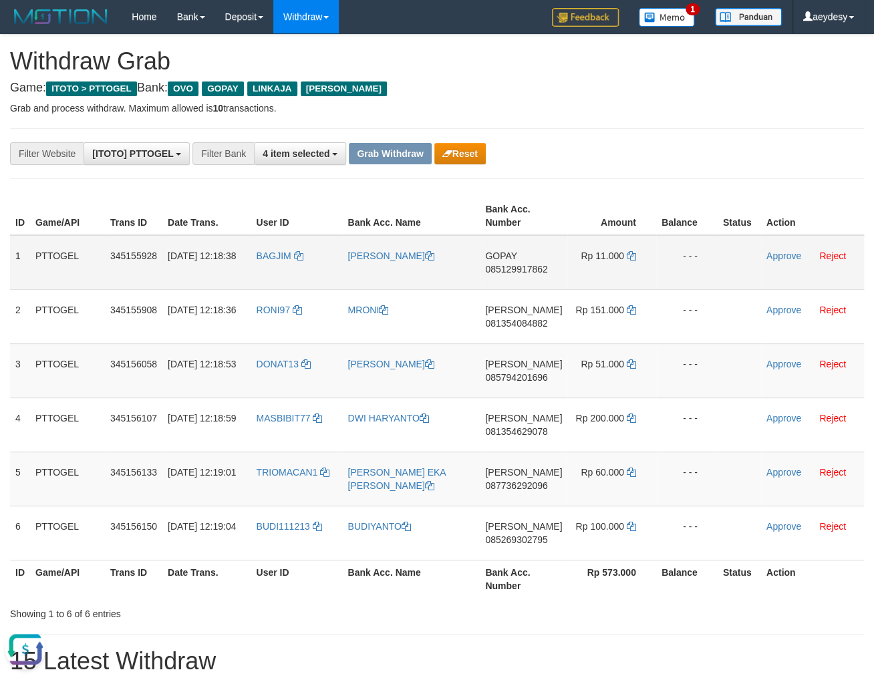
click at [505, 267] on span "085129917862" at bounding box center [516, 269] width 62 height 11
click at [780, 253] on link "Approve" at bounding box center [783, 256] width 35 height 11
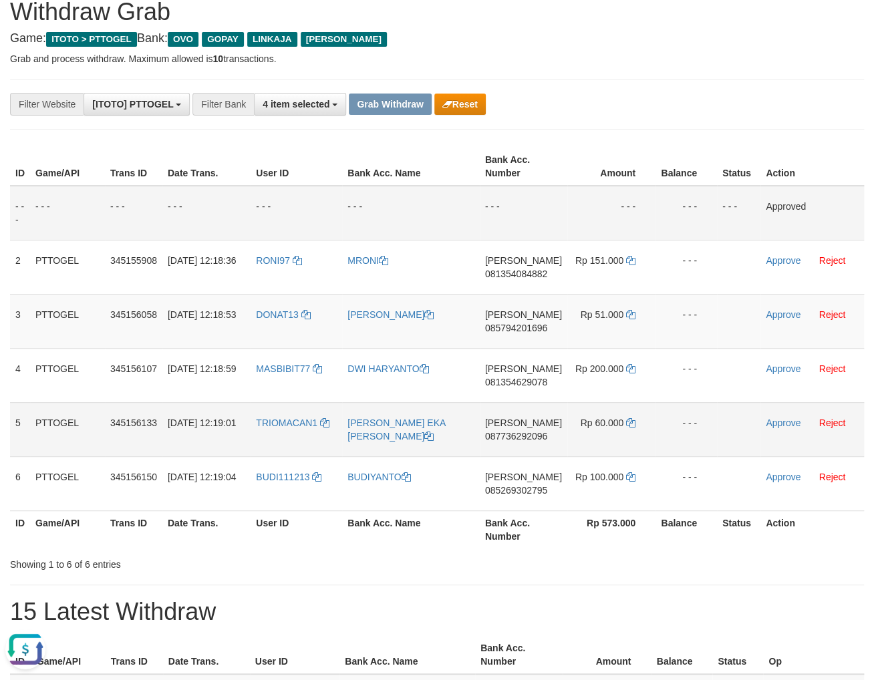
scroll to position [71, 0]
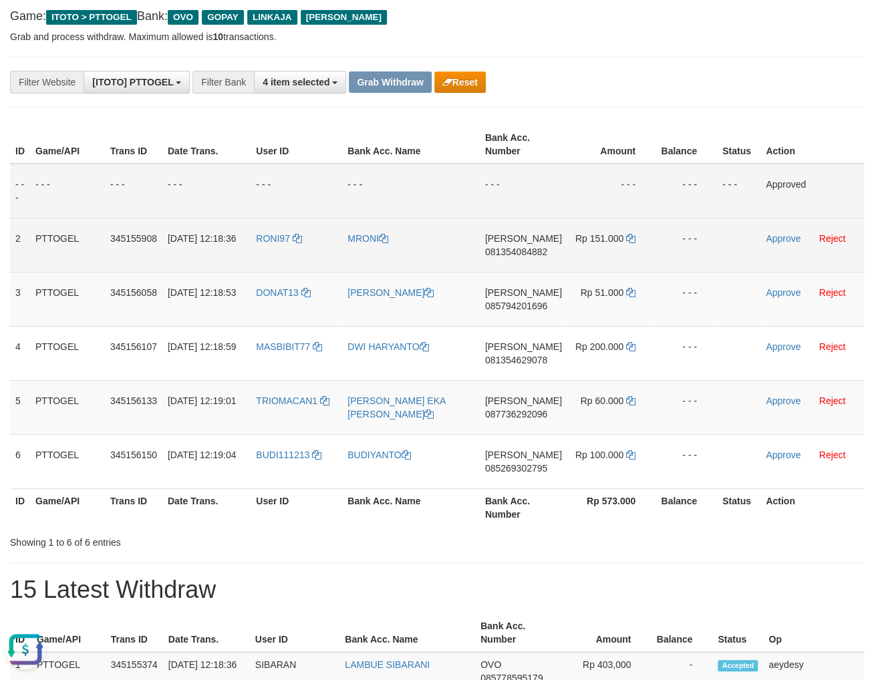
click at [511, 255] on span "081354084882" at bounding box center [516, 252] width 62 height 11
click at [520, 254] on span "081354084882" at bounding box center [516, 252] width 62 height 11
click at [534, 250] on span "081354084882" at bounding box center [516, 252] width 62 height 11
click at [540, 251] on span "081354084882" at bounding box center [516, 252] width 62 height 11
click at [507, 253] on span "081354084882" at bounding box center [516, 252] width 62 height 11
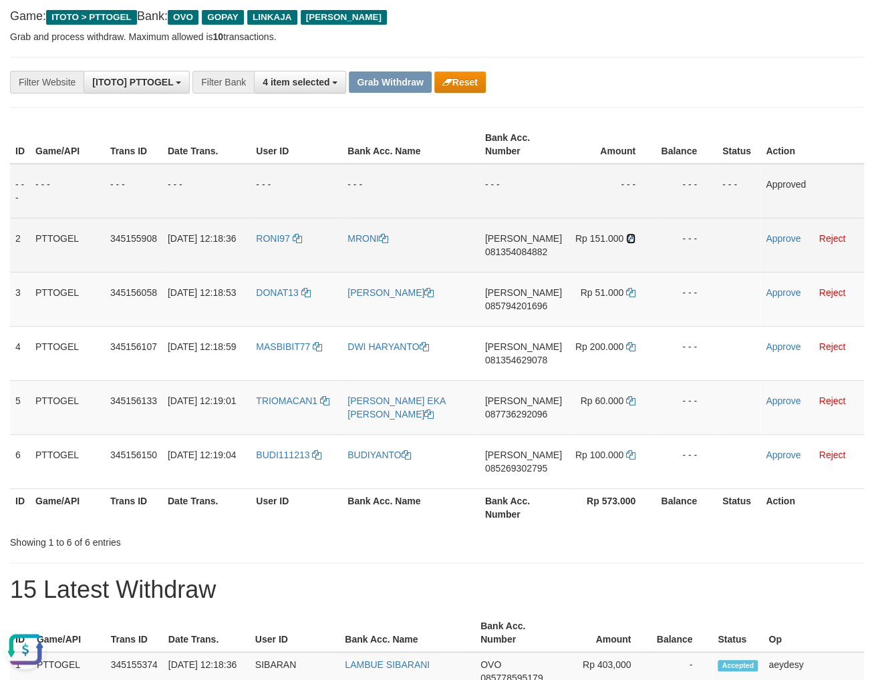
click at [628, 238] on icon at bounding box center [630, 238] width 9 height 9
click at [543, 253] on span "081354084882" at bounding box center [516, 252] width 62 height 11
click at [771, 241] on link "Approve" at bounding box center [783, 238] width 35 height 11
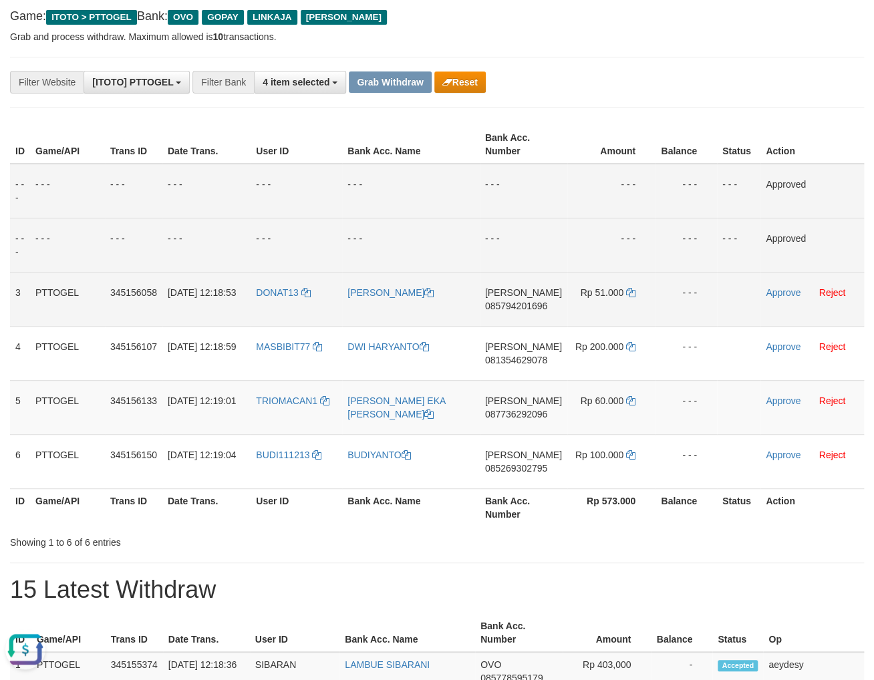
click at [540, 307] on span "085794201696" at bounding box center [516, 306] width 62 height 11
click at [540, 311] on span "085794201696" at bounding box center [516, 306] width 62 height 11
click at [540, 309] on span "085794201696" at bounding box center [516, 306] width 62 height 11
click at [540, 307] on span "085794201696" at bounding box center [516, 306] width 62 height 11
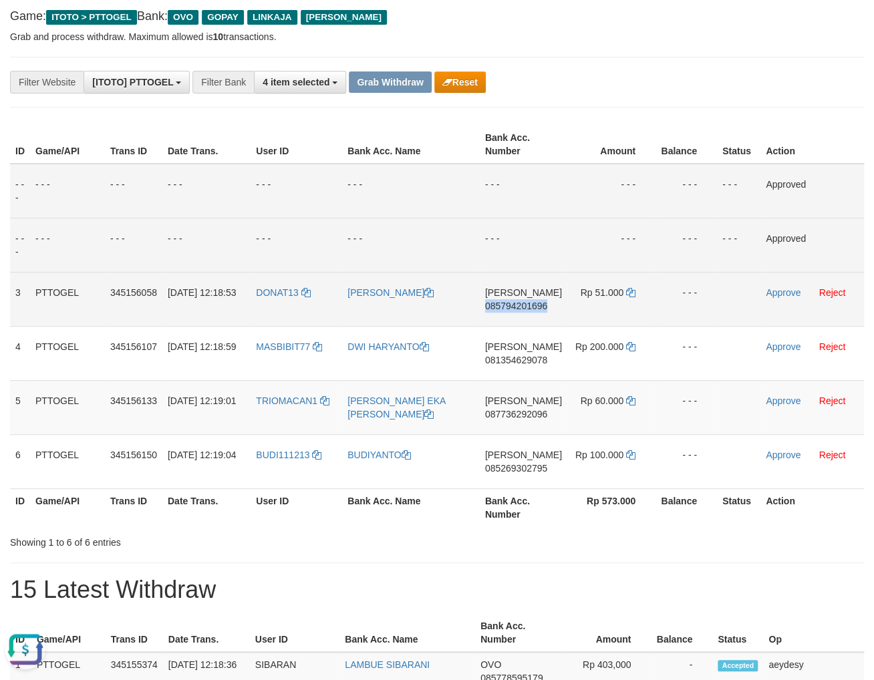
copy span "085794201696"
click at [530, 308] on span "085794201696" at bounding box center [516, 306] width 62 height 11
click at [626, 295] on icon at bounding box center [630, 292] width 9 height 9
click at [504, 301] on span "085794201696" at bounding box center [516, 306] width 62 height 11
click at [775, 292] on link "Approve" at bounding box center [783, 292] width 35 height 11
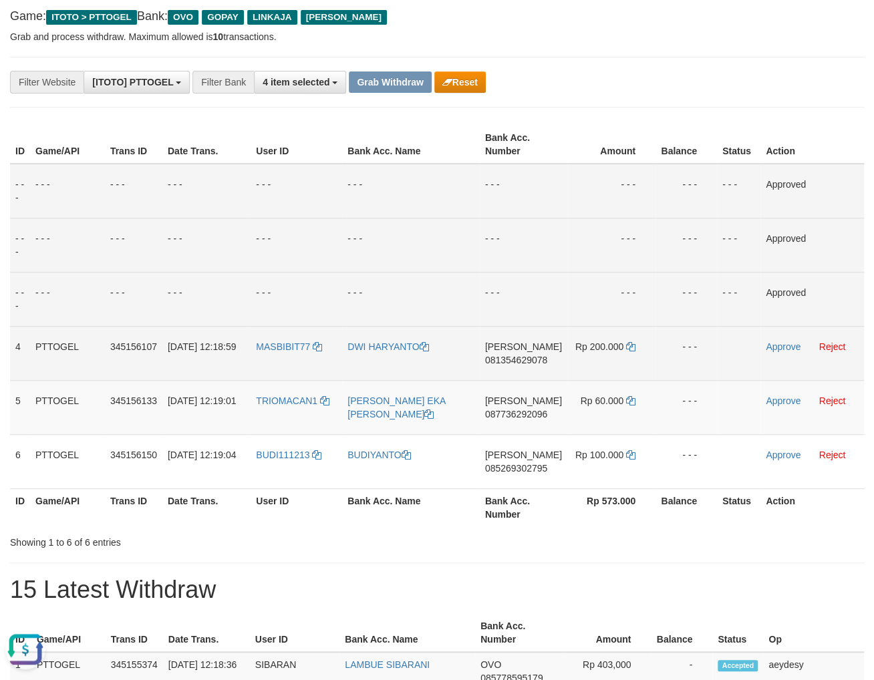
click at [520, 364] on span "081354629078" at bounding box center [516, 360] width 62 height 11
click at [525, 360] on span "081354629078" at bounding box center [516, 360] width 62 height 11
click at [530, 359] on span "081354629078" at bounding box center [516, 360] width 62 height 11
click at [532, 356] on span "081354629078" at bounding box center [516, 360] width 62 height 11
click at [626, 345] on icon at bounding box center [630, 346] width 9 height 9
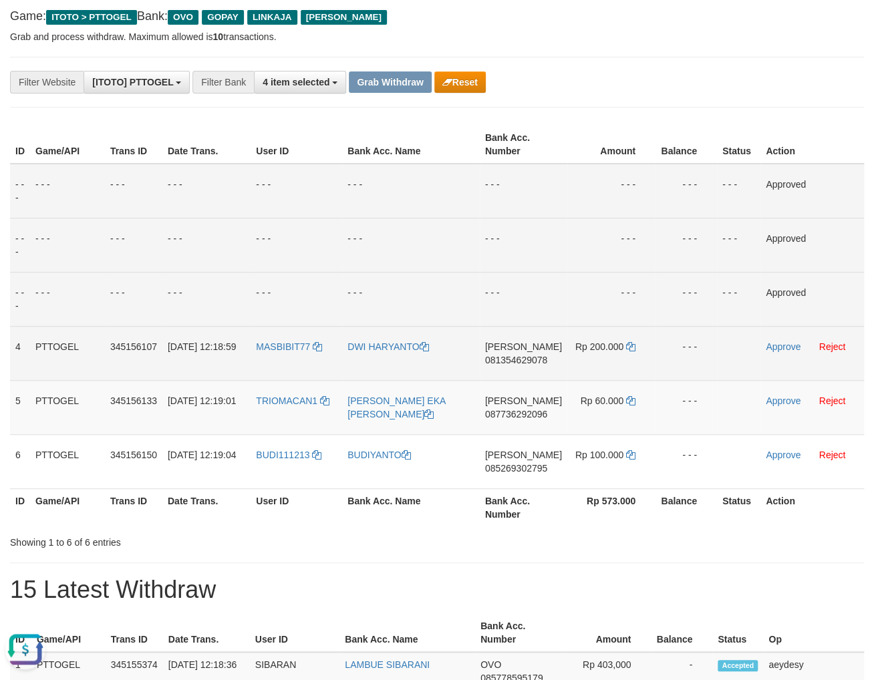
click at [500, 367] on td "DANA 081354629078" at bounding box center [524, 353] width 88 height 54
click at [508, 354] on td "DANA 081354629078" at bounding box center [524, 353] width 88 height 54
click at [513, 365] on td "DANA 081354629078" at bounding box center [524, 353] width 88 height 54
click at [526, 357] on span "081354629078" at bounding box center [516, 360] width 62 height 11
click at [776, 346] on link "Approve" at bounding box center [783, 346] width 35 height 11
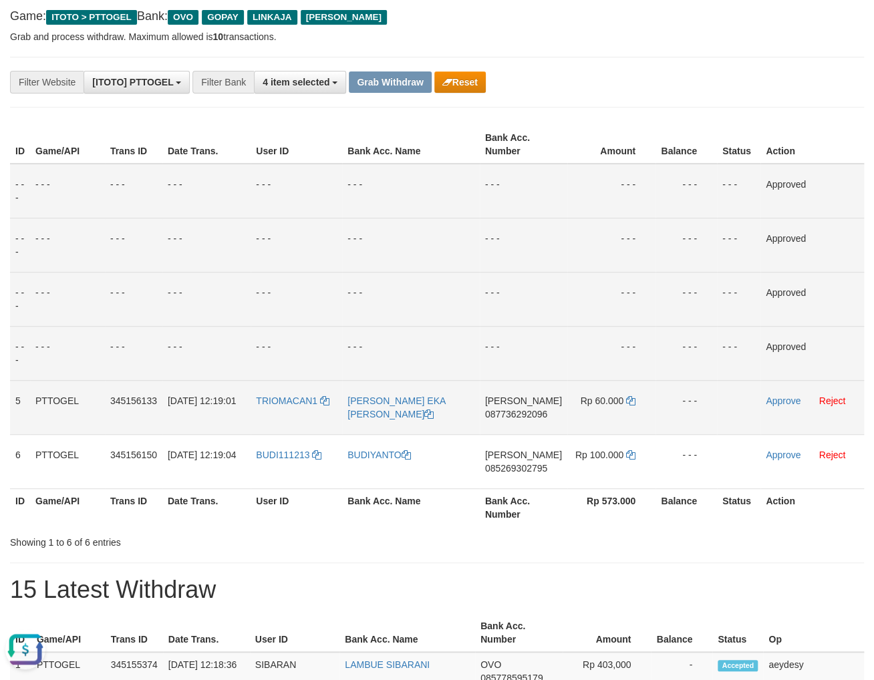
click at [547, 416] on span "087736292096" at bounding box center [516, 414] width 62 height 11
click at [546, 414] on span "087736292096" at bounding box center [516, 414] width 62 height 11
click at [628, 397] on icon at bounding box center [630, 400] width 9 height 9
click at [504, 416] on span "087736292096" at bounding box center [516, 414] width 62 height 11
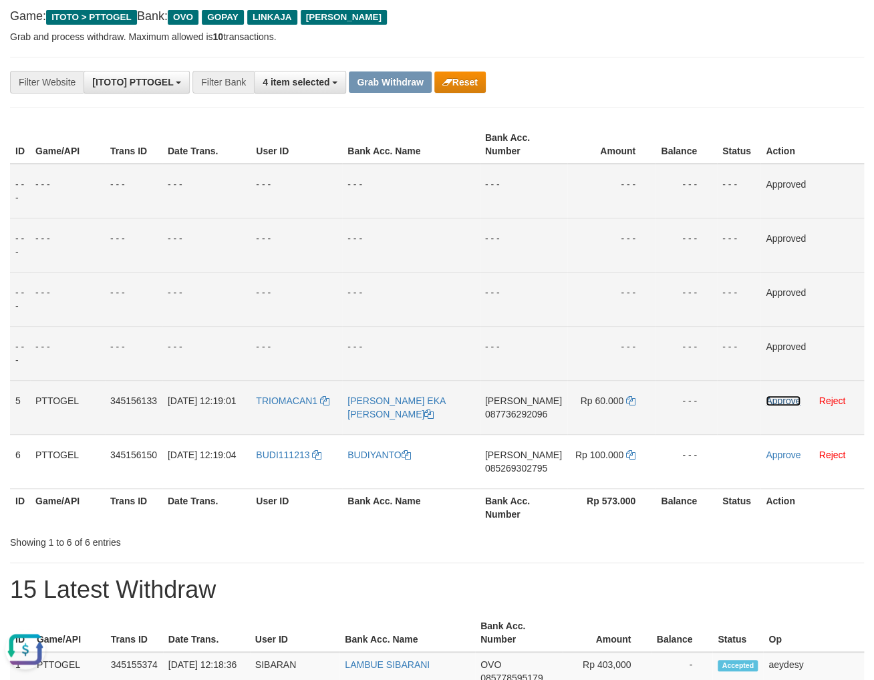
click at [774, 398] on link "Approve" at bounding box center [783, 401] width 35 height 11
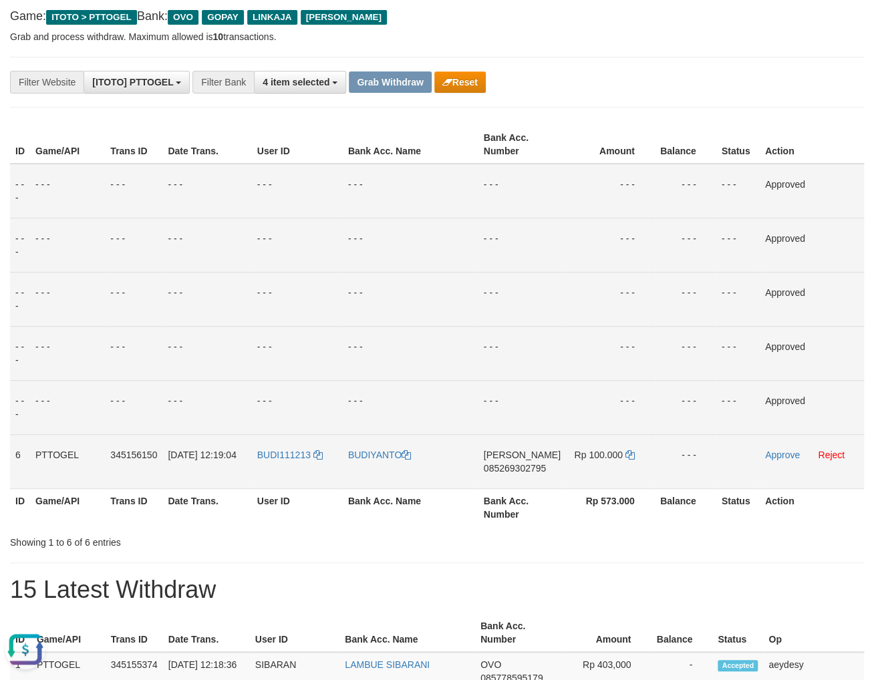
click at [517, 470] on span "085269302795" at bounding box center [515, 468] width 62 height 11
click at [518, 470] on span "085269302795" at bounding box center [515, 468] width 62 height 11
click at [524, 468] on span "085269302795" at bounding box center [515, 468] width 62 height 11
click at [511, 472] on span "085269302795" at bounding box center [515, 468] width 62 height 11
click at [520, 475] on td "DANA 085269302795" at bounding box center [522, 461] width 88 height 54
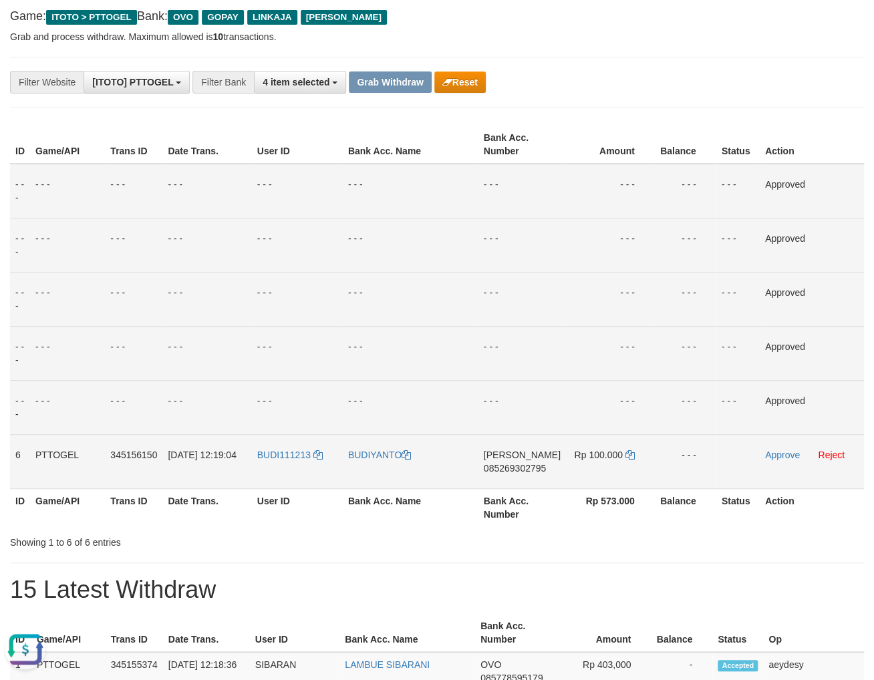
click at [520, 471] on span "085269302795" at bounding box center [515, 468] width 62 height 11
click at [629, 453] on icon at bounding box center [629, 454] width 9 height 9
click at [508, 473] on span "085269302795" at bounding box center [515, 468] width 62 height 11
click at [786, 459] on link "Approve" at bounding box center [782, 455] width 35 height 11
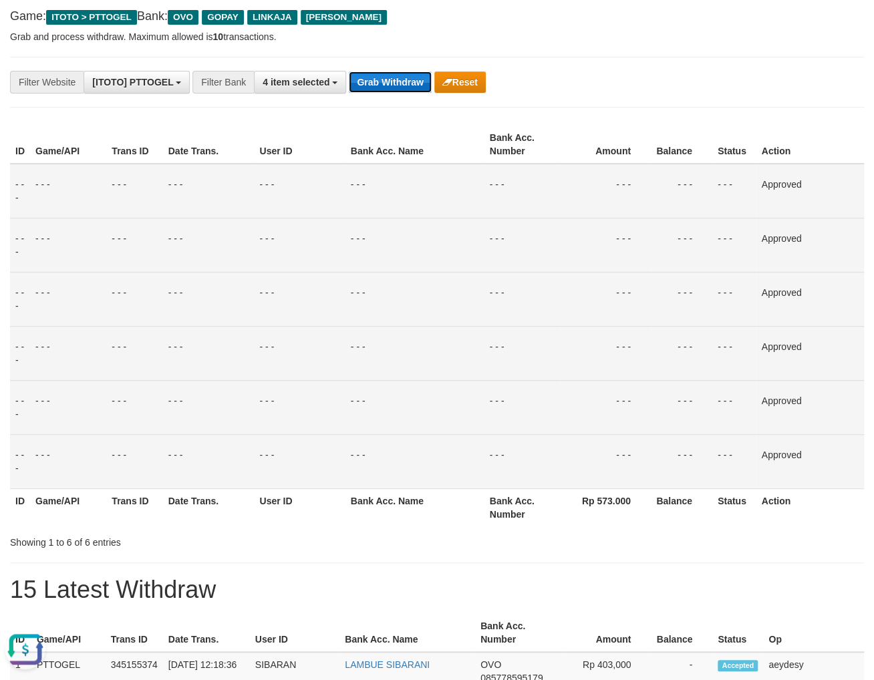
click at [394, 88] on button "Grab Withdraw" at bounding box center [390, 81] width 82 height 21
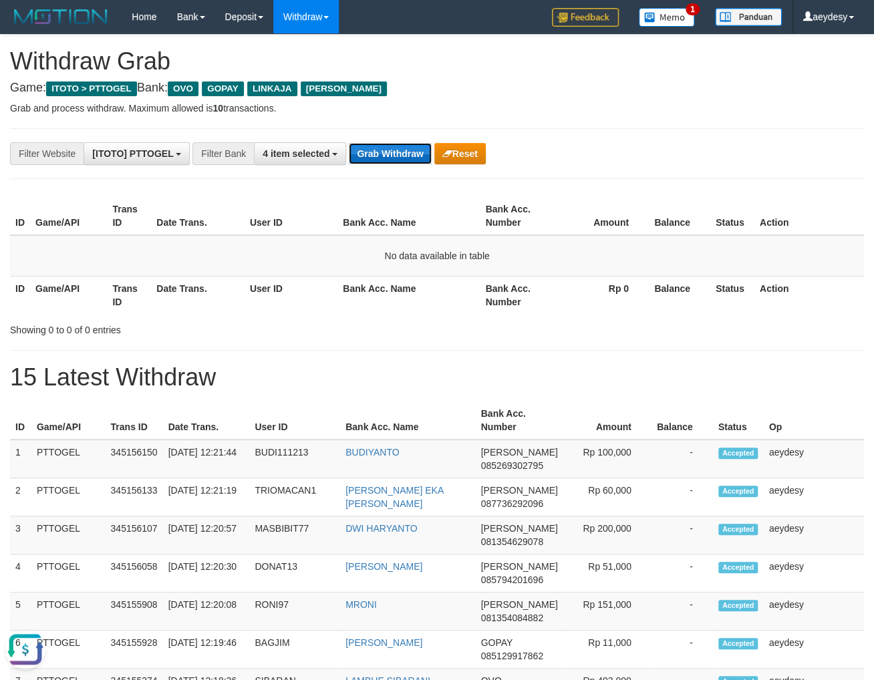
click at [372, 150] on button "Grab Withdraw" at bounding box center [390, 153] width 82 height 21
click at [389, 150] on button "Grab Withdraw" at bounding box center [390, 153] width 82 height 21
click at [404, 153] on button "Grab Withdraw" at bounding box center [390, 153] width 82 height 21
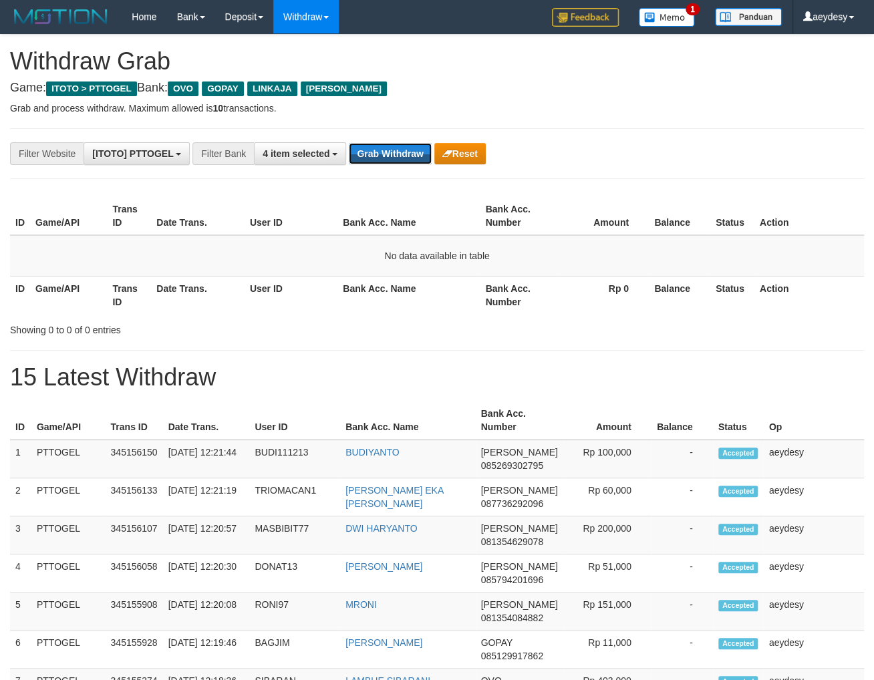
click at [389, 161] on button "Grab Withdraw" at bounding box center [390, 153] width 82 height 21
click at [398, 154] on button "Grab Withdraw" at bounding box center [390, 153] width 82 height 21
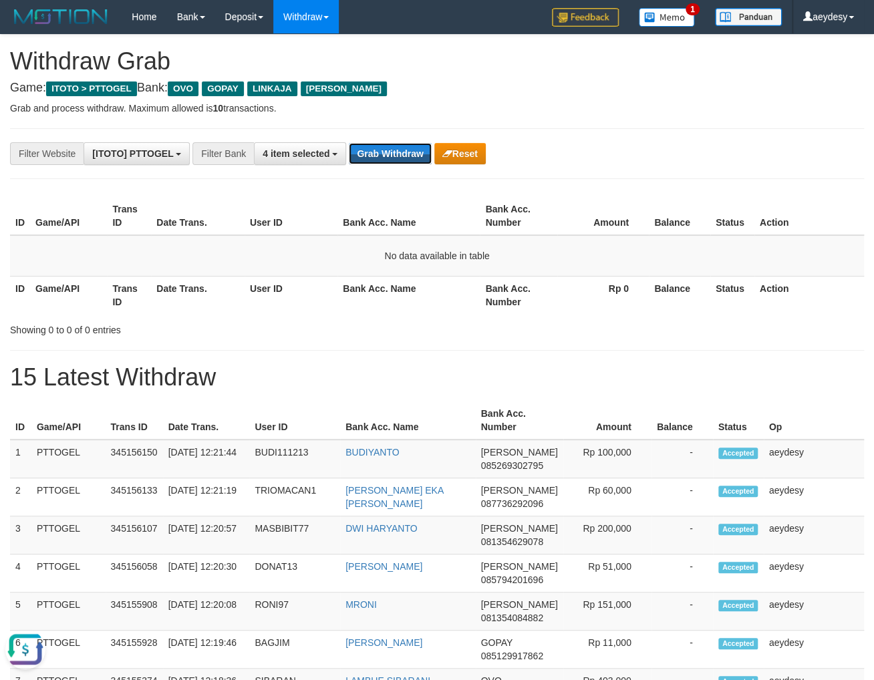
click at [398, 154] on button "Grab Withdraw" at bounding box center [390, 153] width 82 height 21
click at [381, 156] on button "Grab Withdraw" at bounding box center [390, 153] width 82 height 21
click at [395, 152] on button "Grab Withdraw" at bounding box center [390, 153] width 82 height 21
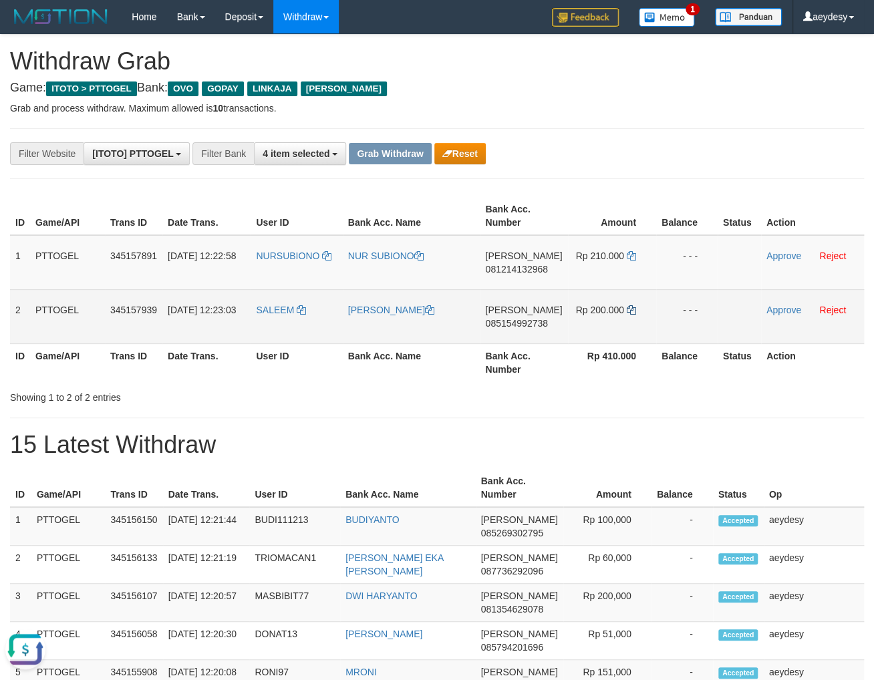
drag, startPoint x: 262, startPoint y: 283, endPoint x: 631, endPoint y: 313, distance: 370.7
click at [632, 321] on tbody "1 PTTOGEL 345157891 01/10/2025 12:22:58 NURSUBIONO NUR SUBIONO DANA 08121413296…" at bounding box center [437, 289] width 854 height 109
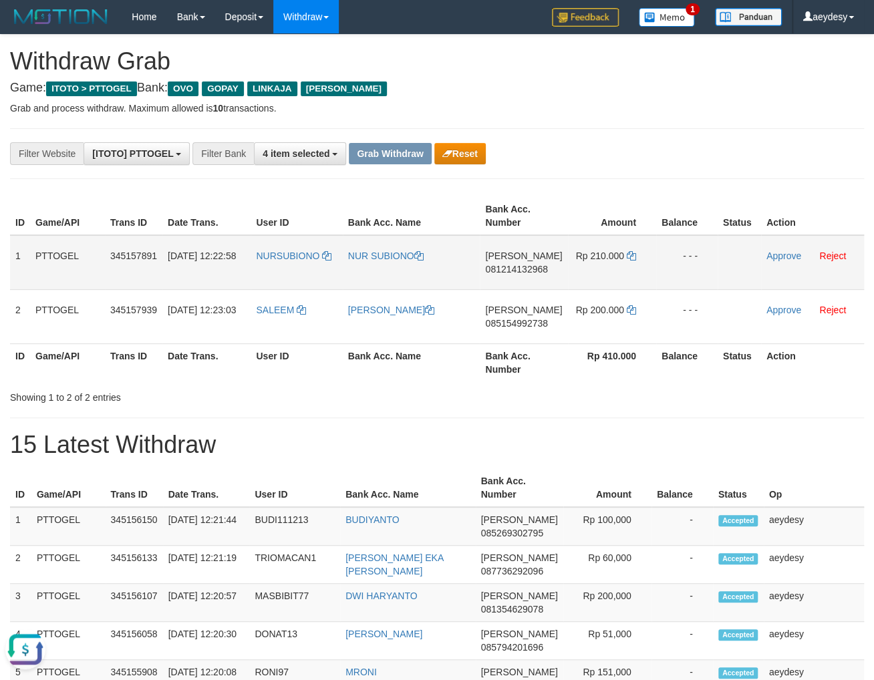
click at [504, 269] on span "081214132968" at bounding box center [516, 269] width 62 height 11
click at [627, 255] on icon at bounding box center [631, 255] width 9 height 9
click at [520, 273] on span "081214132968" at bounding box center [516, 269] width 62 height 11
click at [795, 251] on link "Approve" at bounding box center [783, 256] width 35 height 11
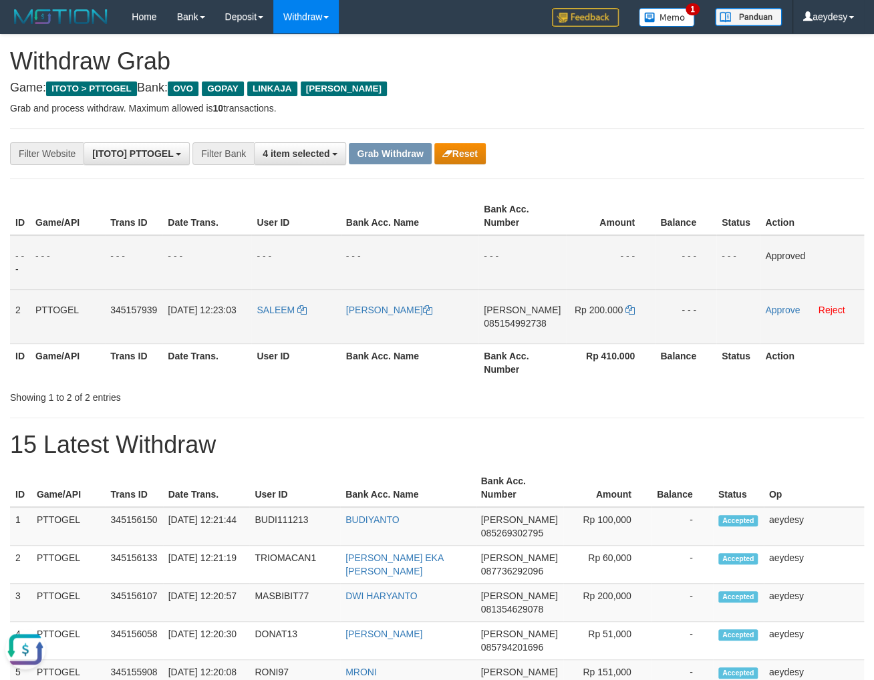
click at [522, 321] on span "085154992738" at bounding box center [515, 323] width 62 height 11
click at [524, 326] on span "085154992738" at bounding box center [515, 323] width 62 height 11
click at [627, 308] on icon at bounding box center [629, 309] width 9 height 9
click at [530, 321] on span "085154992738" at bounding box center [515, 323] width 62 height 11
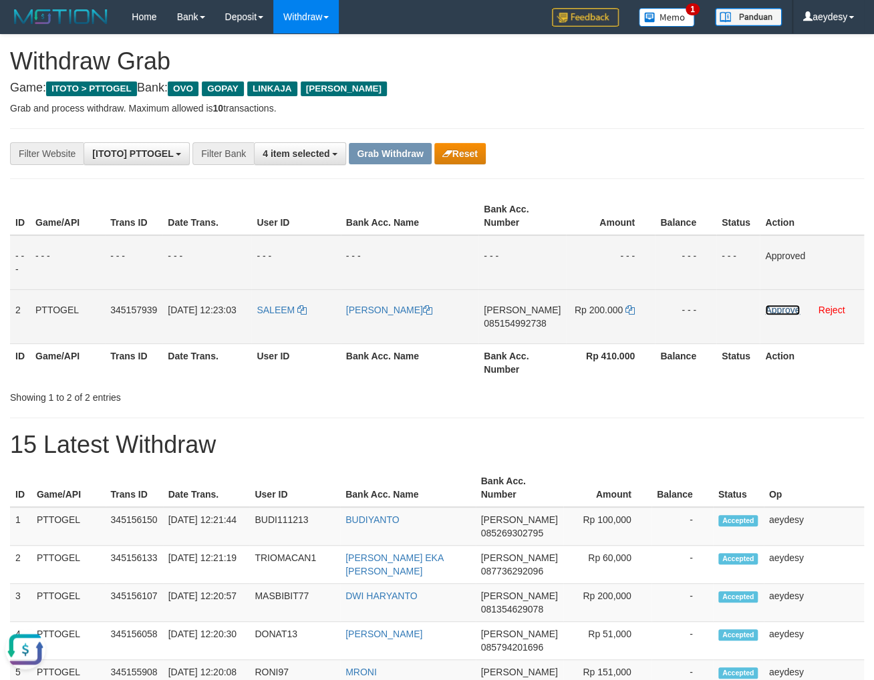
click at [780, 309] on link "Approve" at bounding box center [782, 310] width 35 height 11
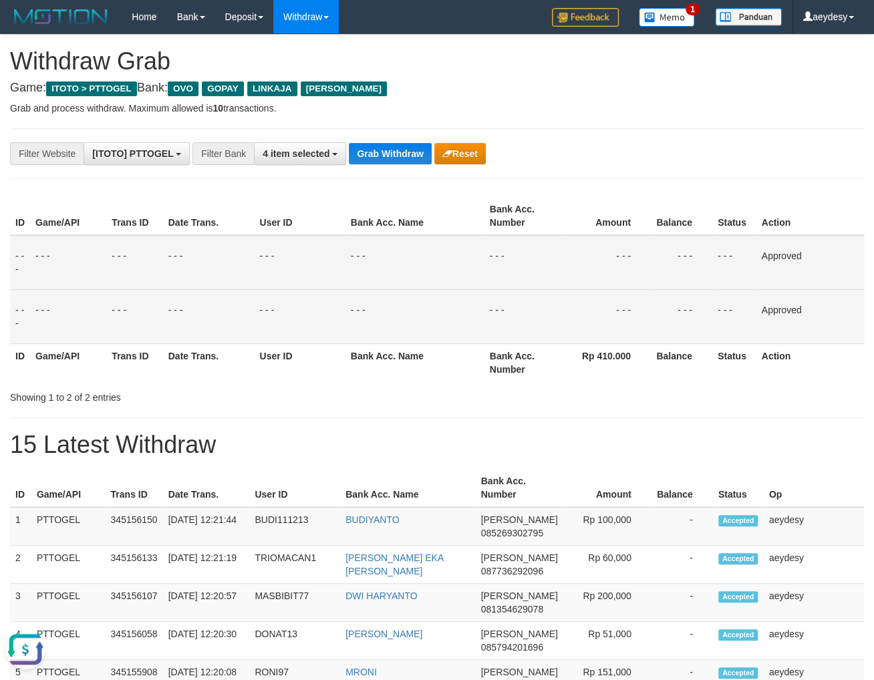
click at [362, 152] on button "Grab Withdraw" at bounding box center [390, 153] width 82 height 21
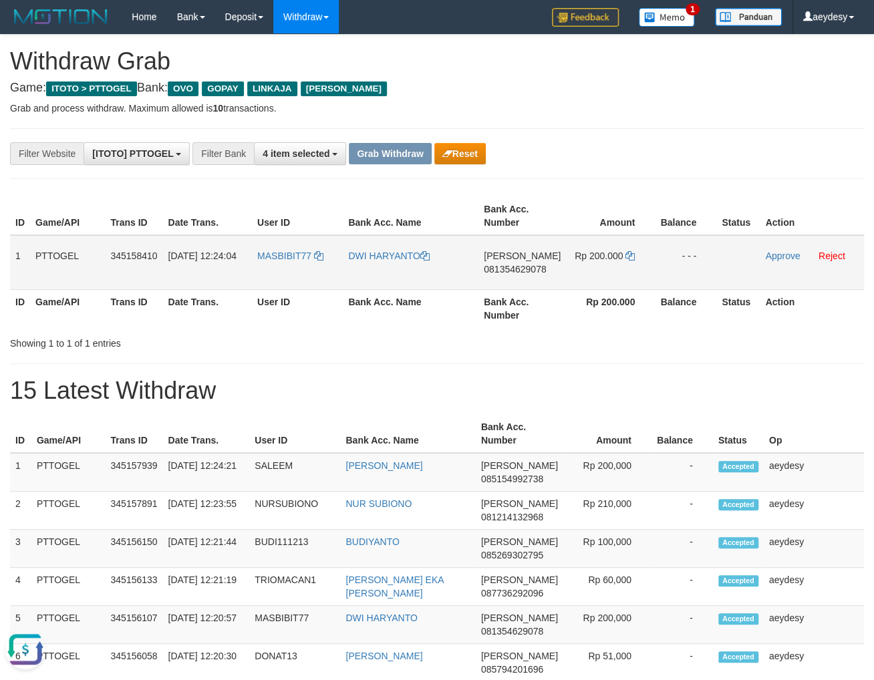
click at [536, 273] on span "081354629078" at bounding box center [515, 269] width 62 height 11
click at [515, 269] on span "081354629078" at bounding box center [515, 269] width 62 height 11
drag, startPoint x: 593, startPoint y: 379, endPoint x: 583, endPoint y: 347, distance: 33.2
click at [538, 266] on span "081354629078" at bounding box center [515, 269] width 62 height 11
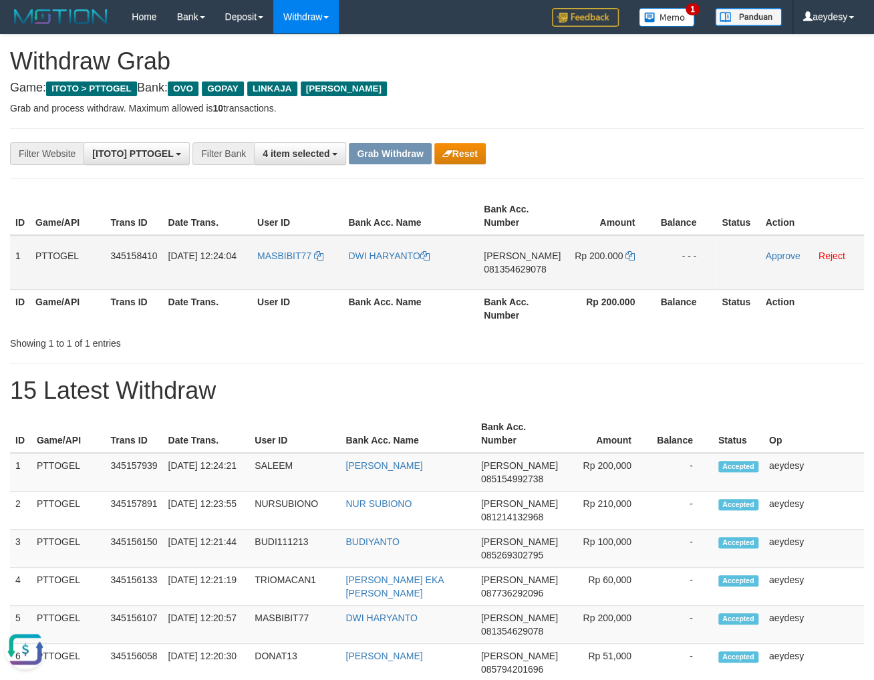
click at [537, 270] on span "081354629078" at bounding box center [515, 269] width 62 height 11
click at [631, 252] on td "Rp 200.000" at bounding box center [610, 262] width 89 height 55
click at [626, 254] on icon at bounding box center [629, 255] width 9 height 9
click at [530, 267] on span "081354629078" at bounding box center [515, 269] width 62 height 11
drag, startPoint x: 303, startPoint y: 276, endPoint x: 644, endPoint y: 256, distance: 342.0
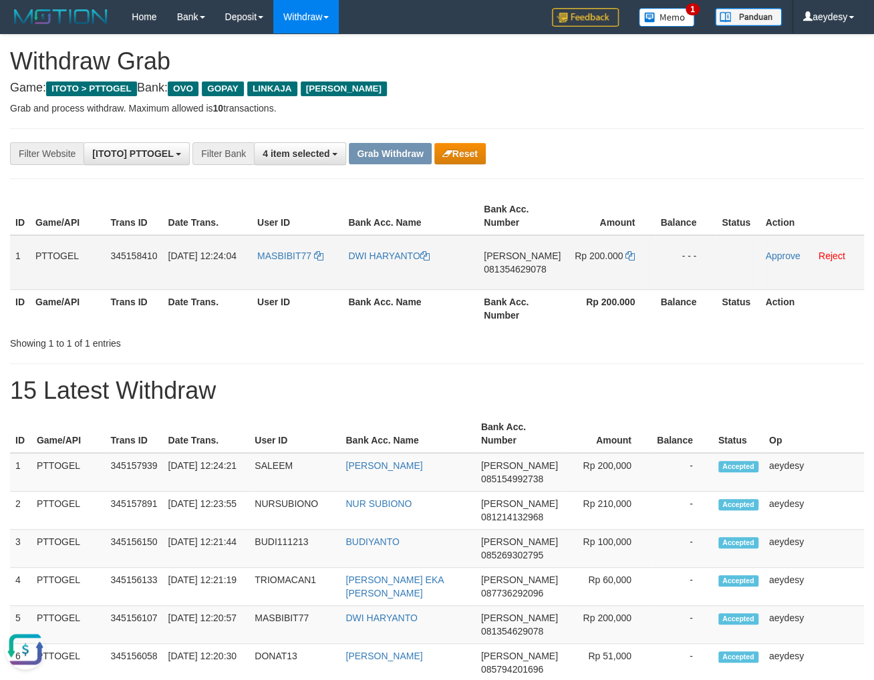
click at [644, 256] on tr "1 PTTOGEL 345158410 01/10/2025 12:24:04 MASBIBIT77 DWI HARYANTO DANA 0813546290…" at bounding box center [437, 262] width 854 height 55
copy tr
click at [774, 257] on link "Approve" at bounding box center [782, 256] width 35 height 11
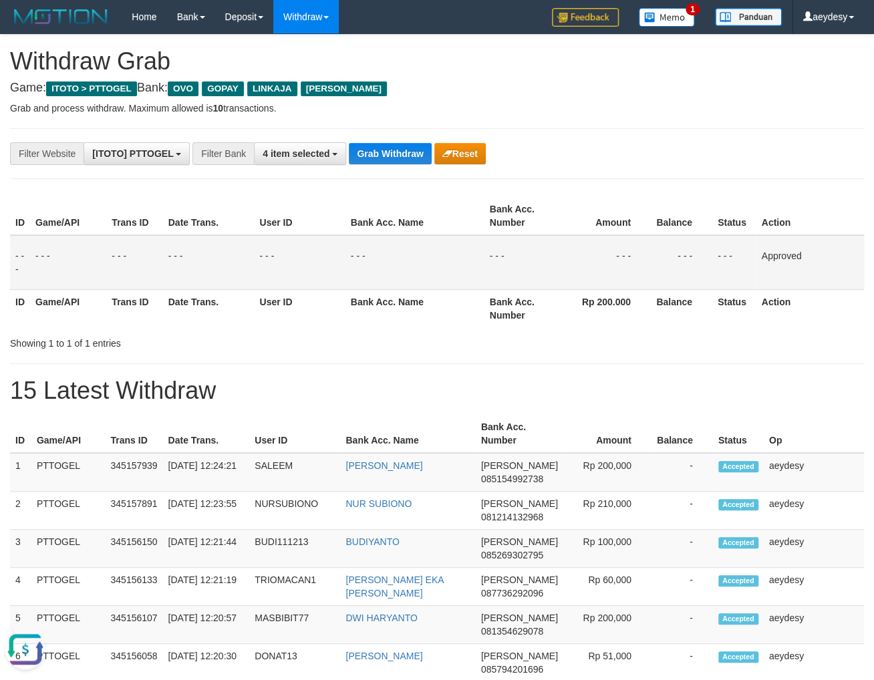
click at [395, 162] on button "Grab Withdraw" at bounding box center [390, 153] width 82 height 21
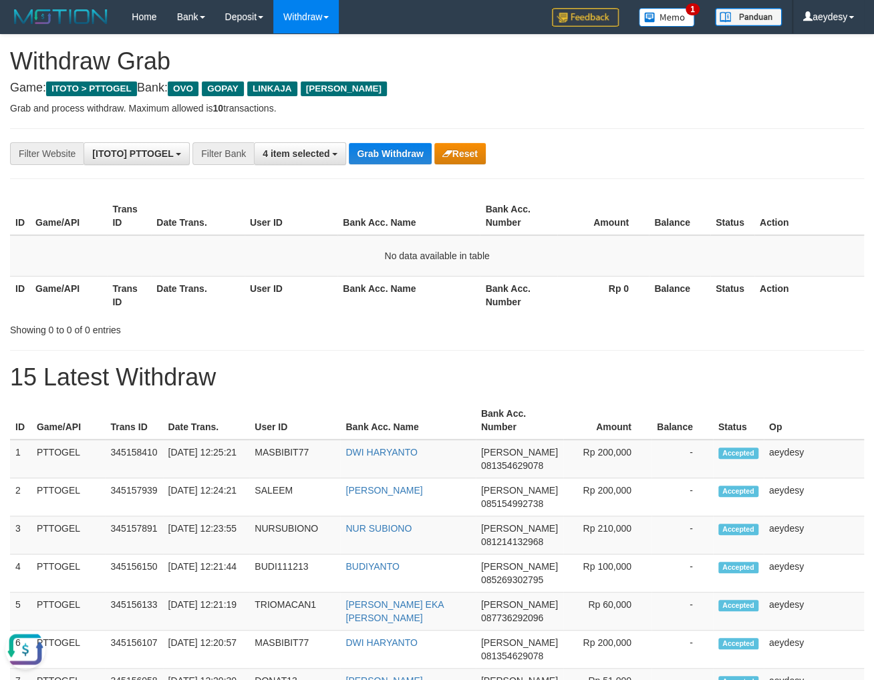
click at [63, 206] on th "Game/API" at bounding box center [68, 216] width 77 height 38
click at [388, 155] on button "Grab Withdraw" at bounding box center [390, 153] width 82 height 21
click at [389, 148] on button "Grab Withdraw" at bounding box center [390, 153] width 82 height 21
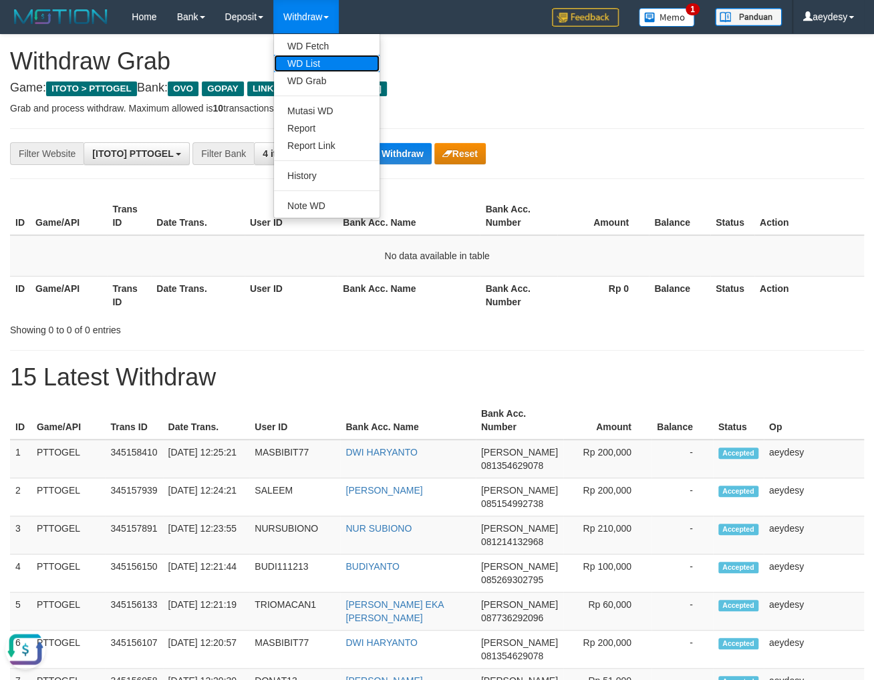
click at [311, 61] on link "WD List" at bounding box center [327, 63] width 106 height 17
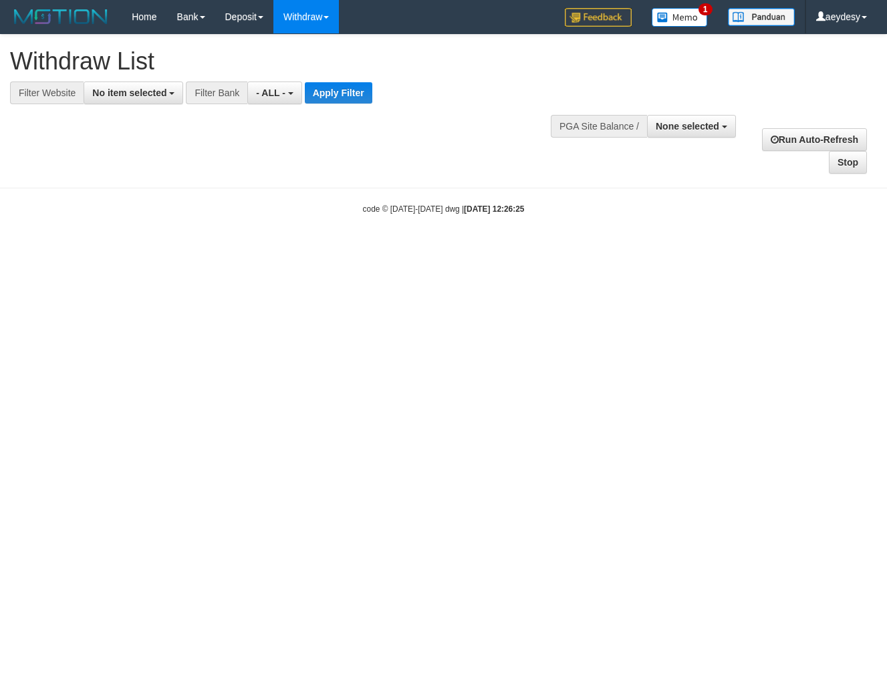
select select
click at [122, 100] on button "No item selected" at bounding box center [134, 93] width 100 height 23
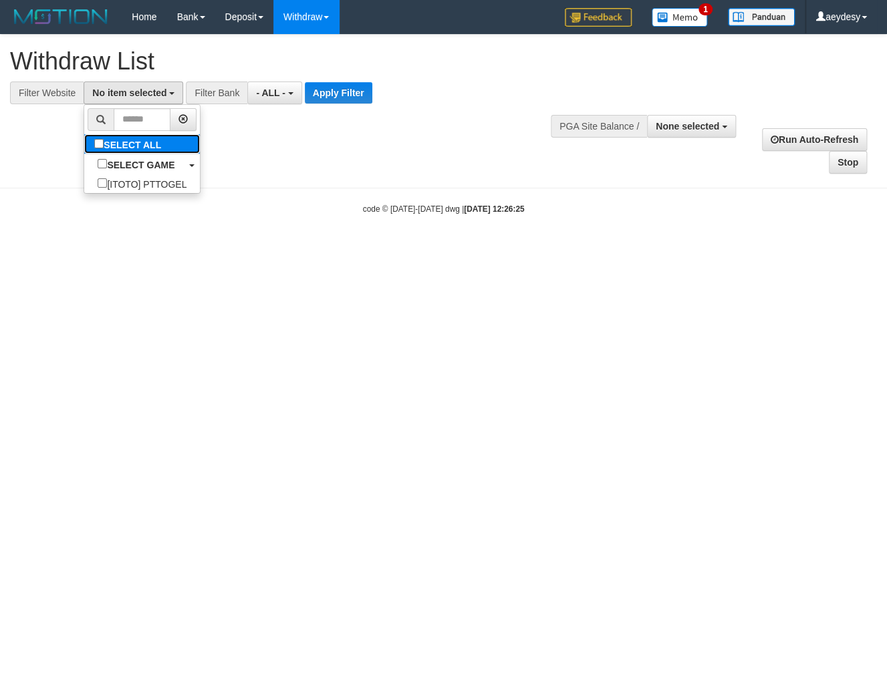
click at [84, 140] on label "SELECT ALL" at bounding box center [129, 143] width 90 height 19
select select "***"
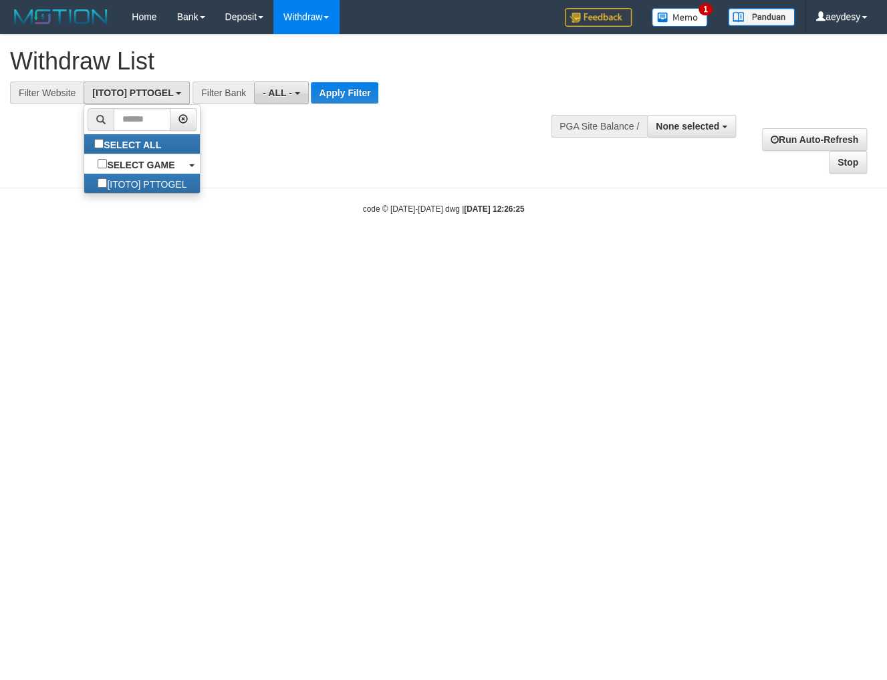
click at [276, 97] on span "- ALL -" at bounding box center [277, 93] width 29 height 11
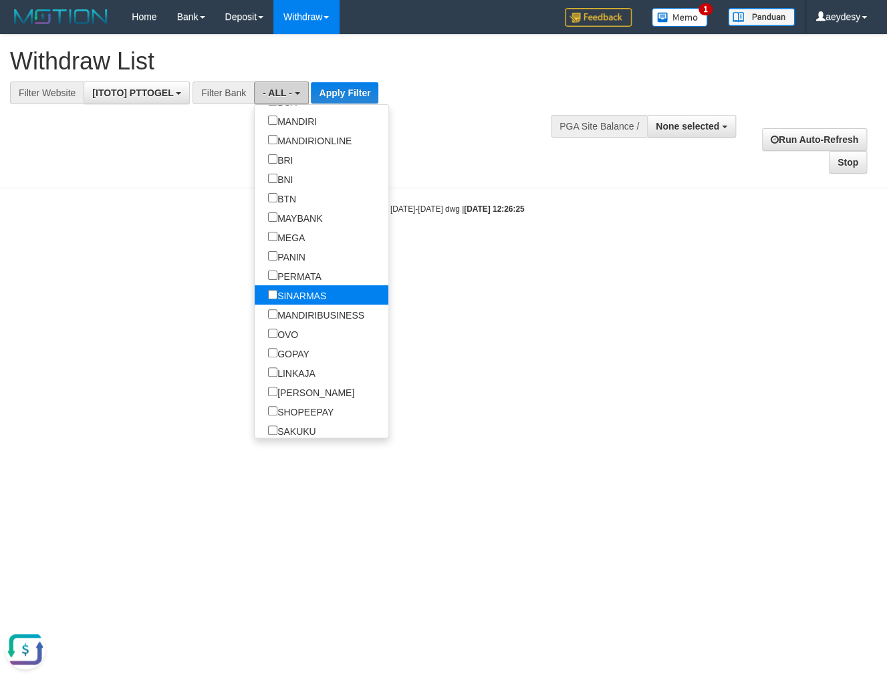
scroll to position [125, 0]
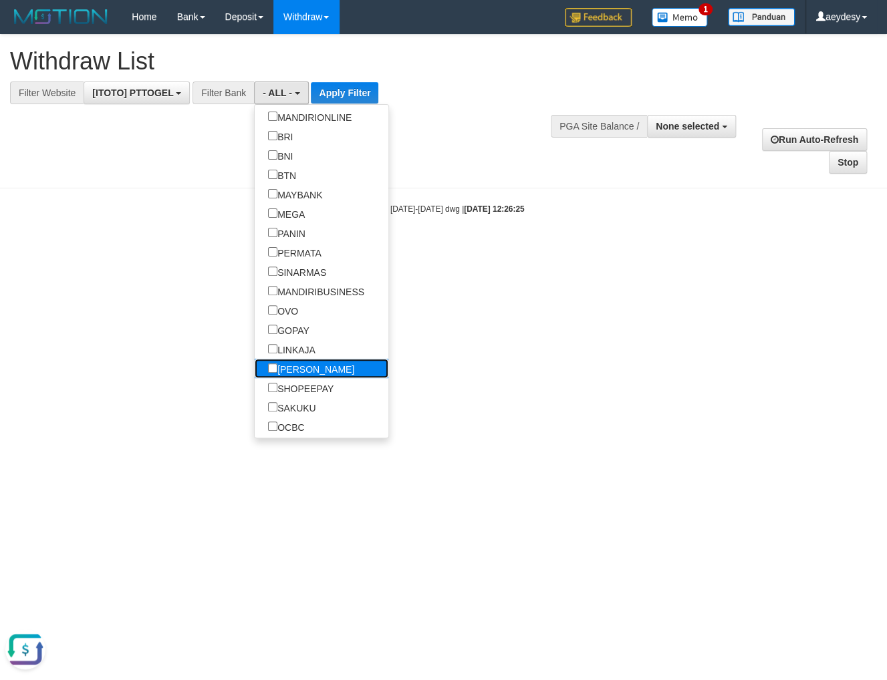
click at [255, 369] on label "[PERSON_NAME]" at bounding box center [311, 368] width 113 height 19
select select "****"
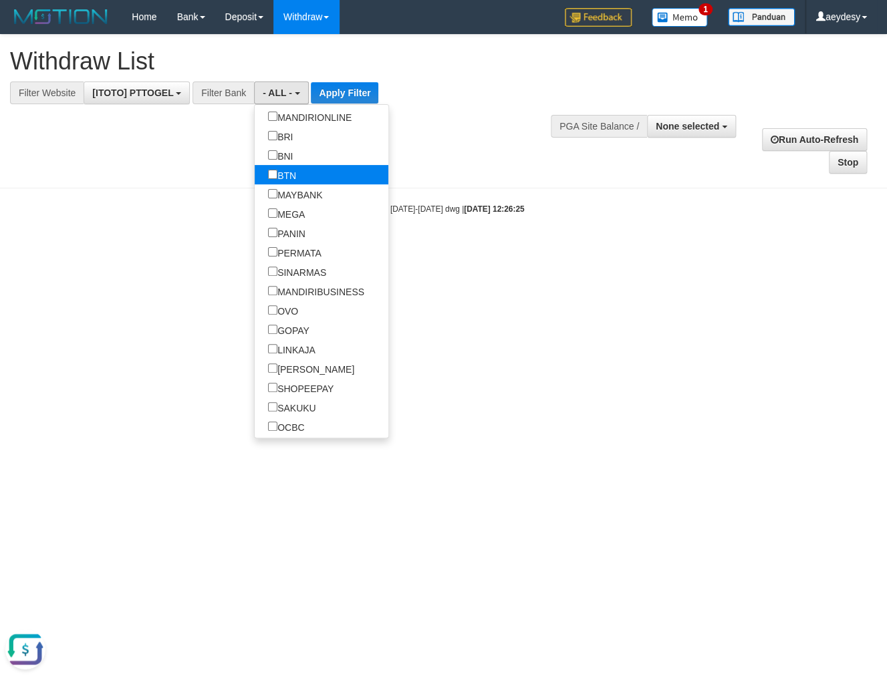
scroll to position [232, 0]
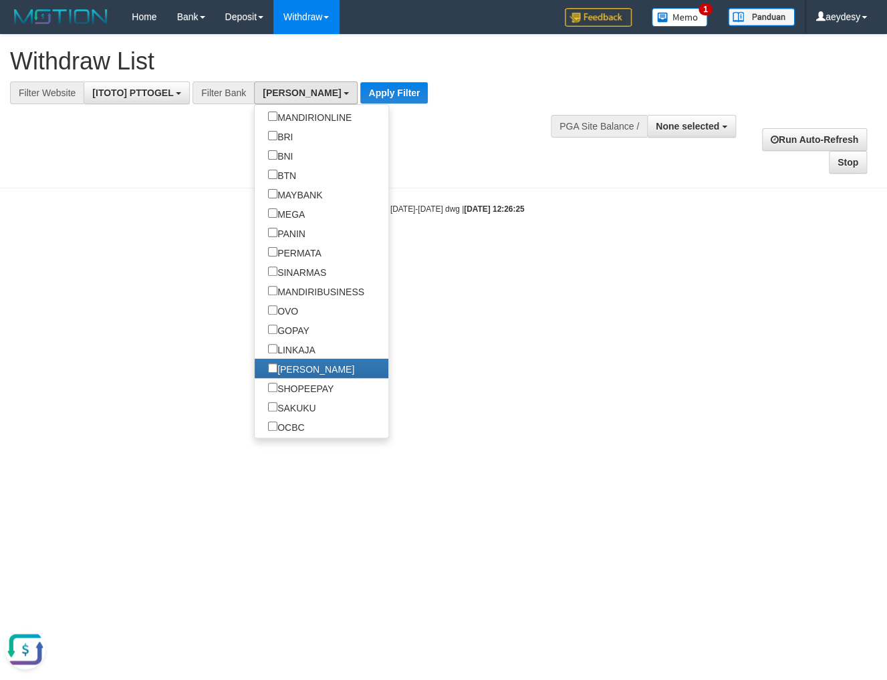
click at [345, 78] on div "**********" at bounding box center [299, 69] width 578 height 69
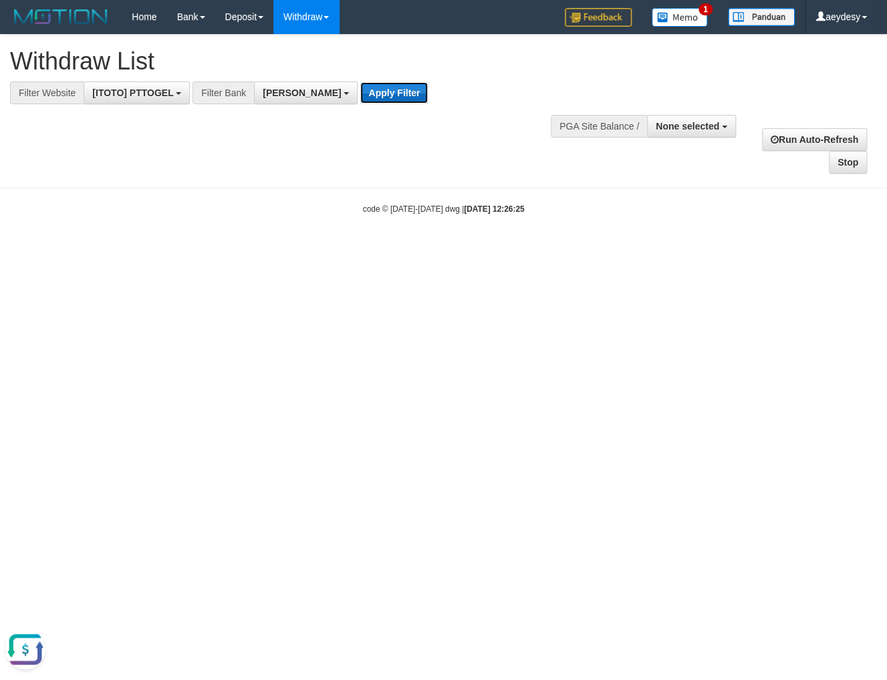
click at [360, 84] on button "Apply Filter" at bounding box center [393, 92] width 67 height 21
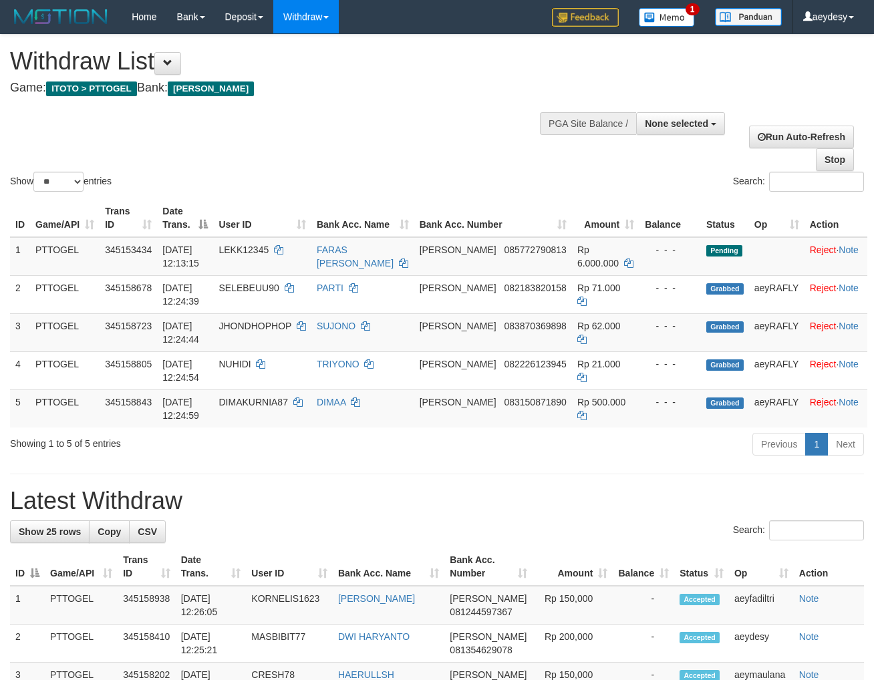
select select
select select "**"
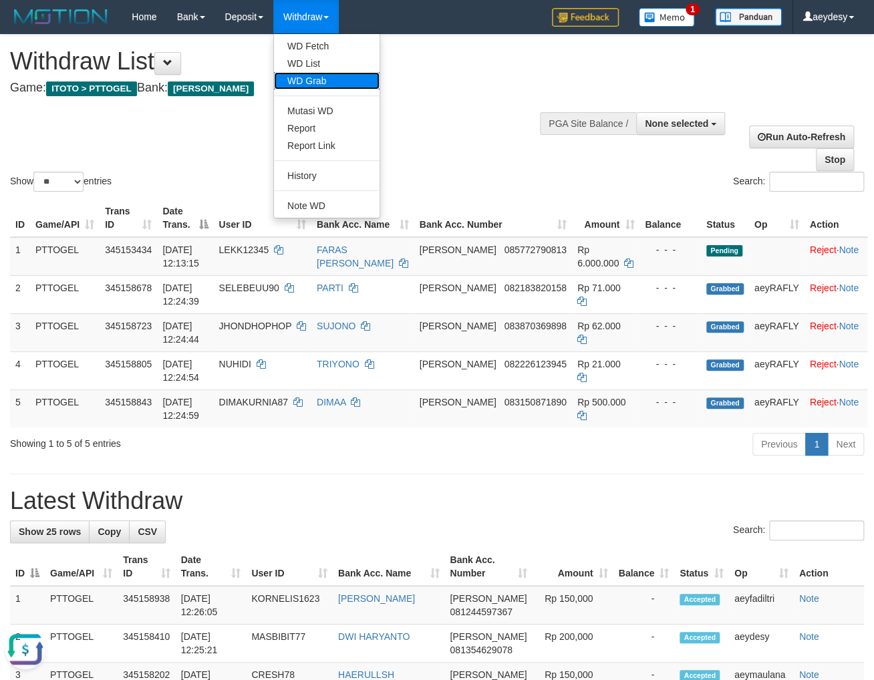
click at [320, 77] on link "WD Grab" at bounding box center [327, 80] width 106 height 17
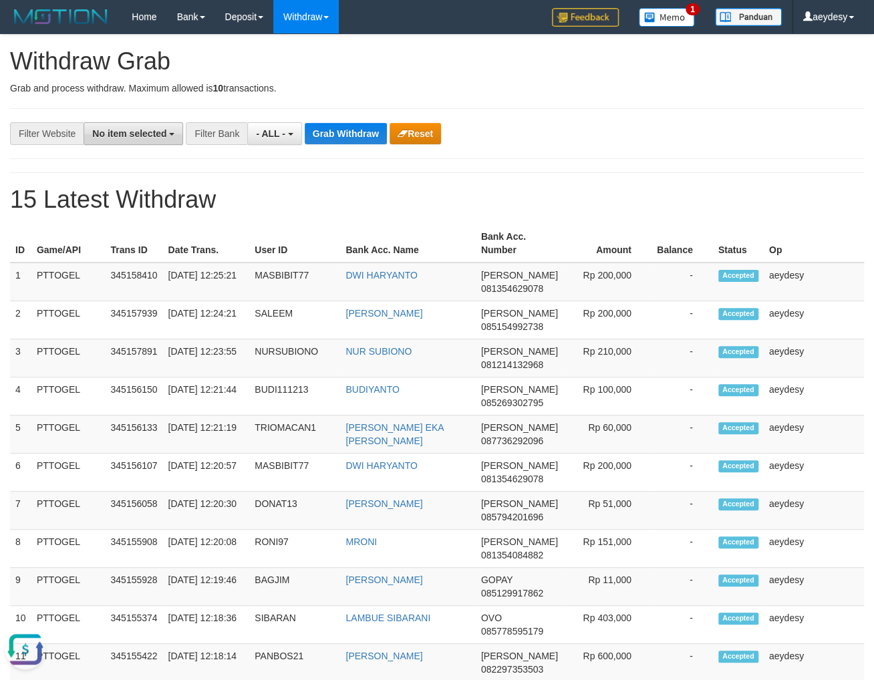
click at [134, 136] on span "No item selected" at bounding box center [129, 133] width 74 height 11
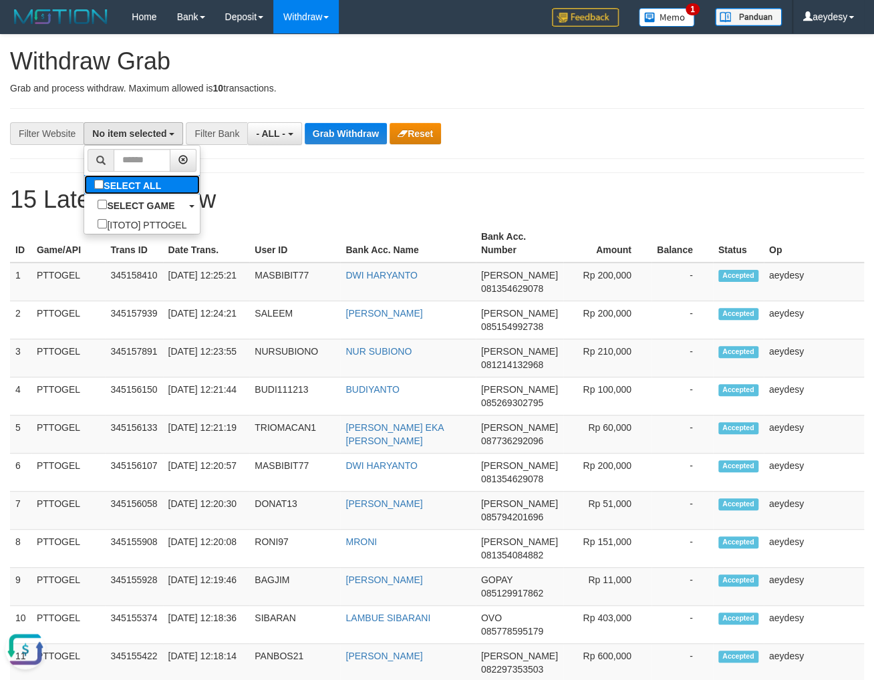
click at [84, 178] on label "SELECT ALL" at bounding box center [129, 184] width 90 height 19
select select "***"
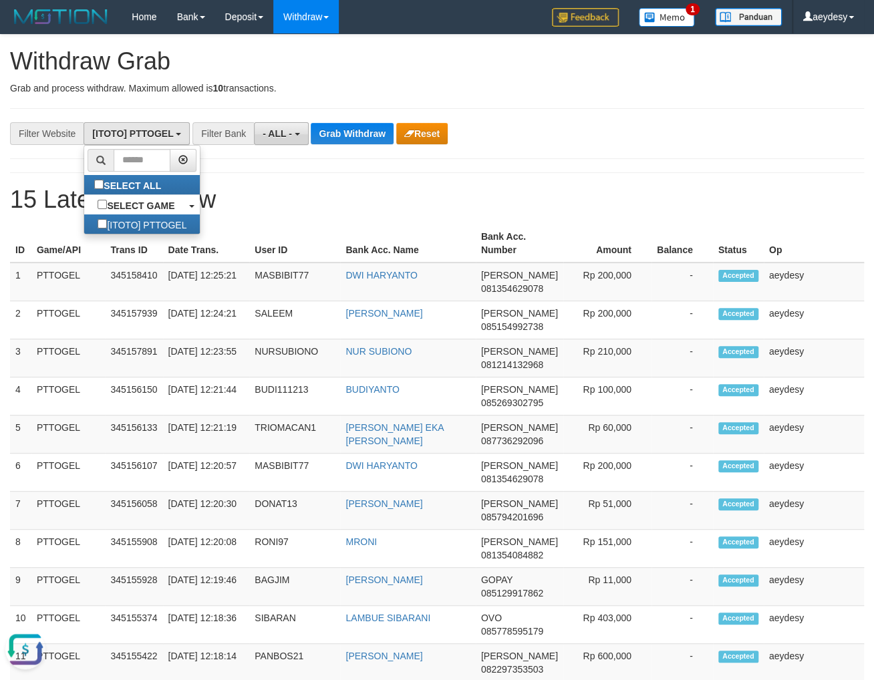
click at [265, 130] on span "- ALL -" at bounding box center [277, 133] width 29 height 11
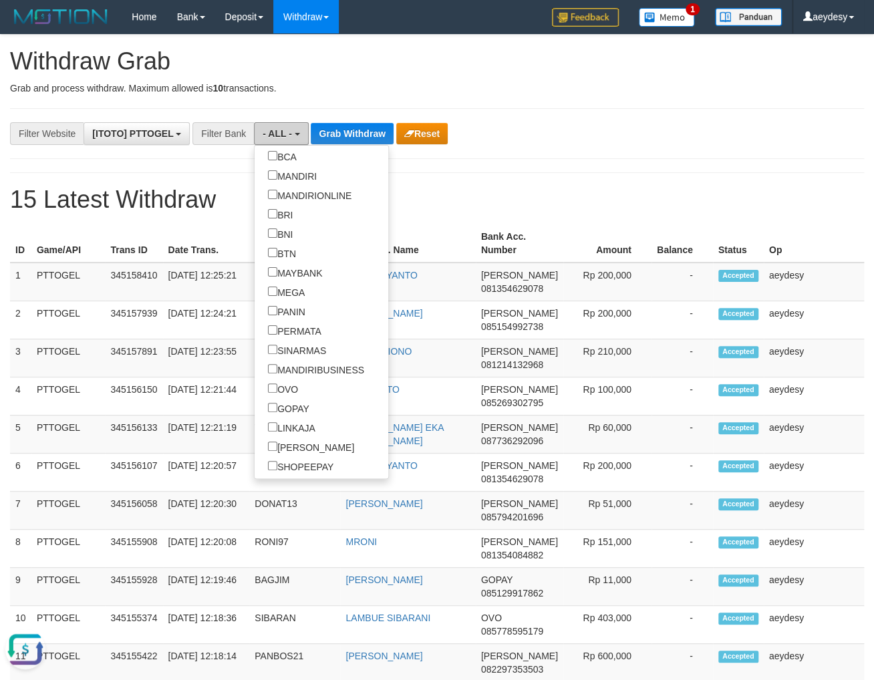
scroll to position [188, 0]
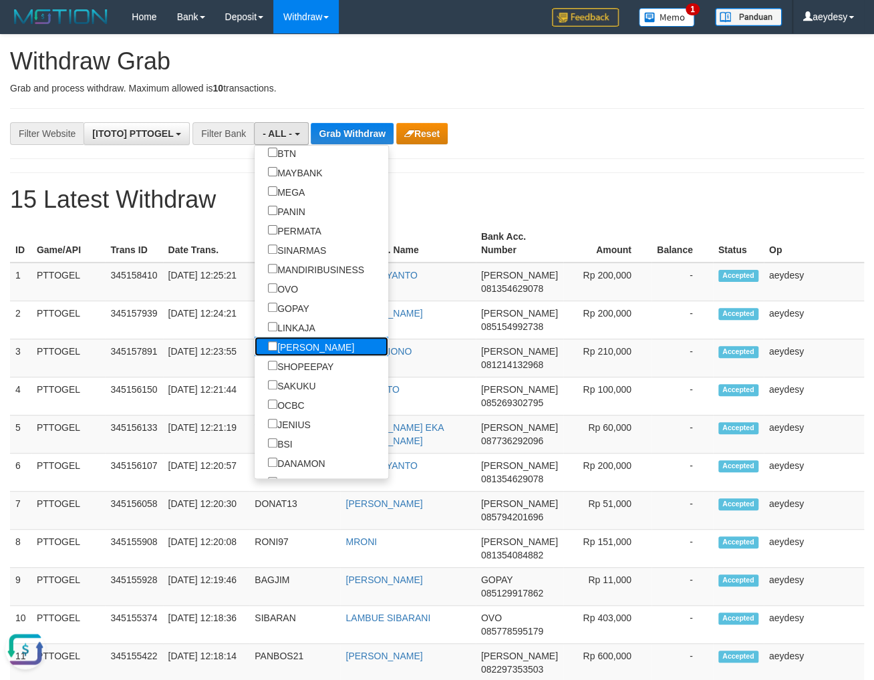
click at [255, 343] on label "[PERSON_NAME]" at bounding box center [311, 346] width 113 height 19
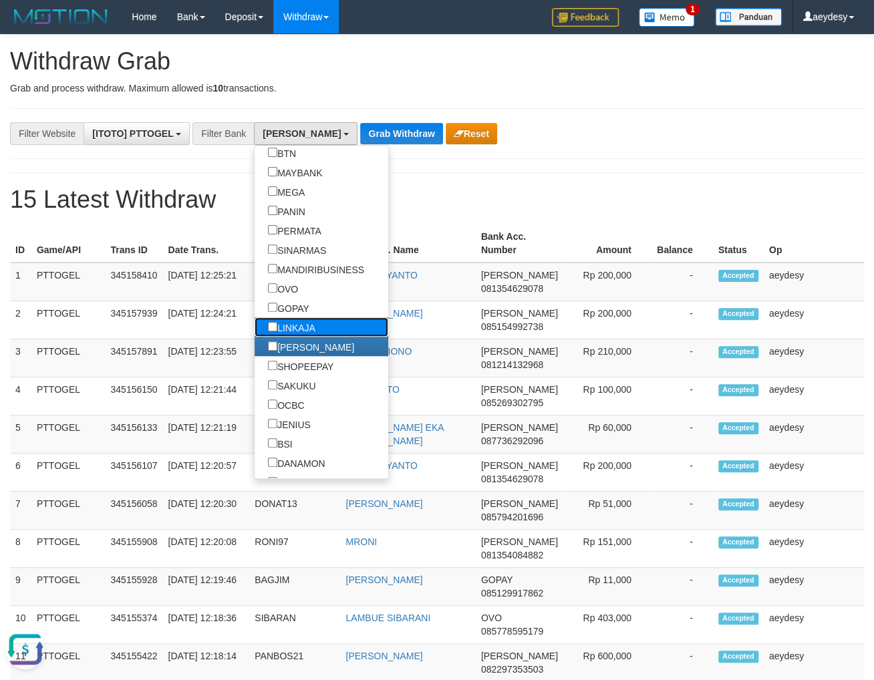
click at [255, 331] on label "LINKAJA" at bounding box center [292, 326] width 74 height 19
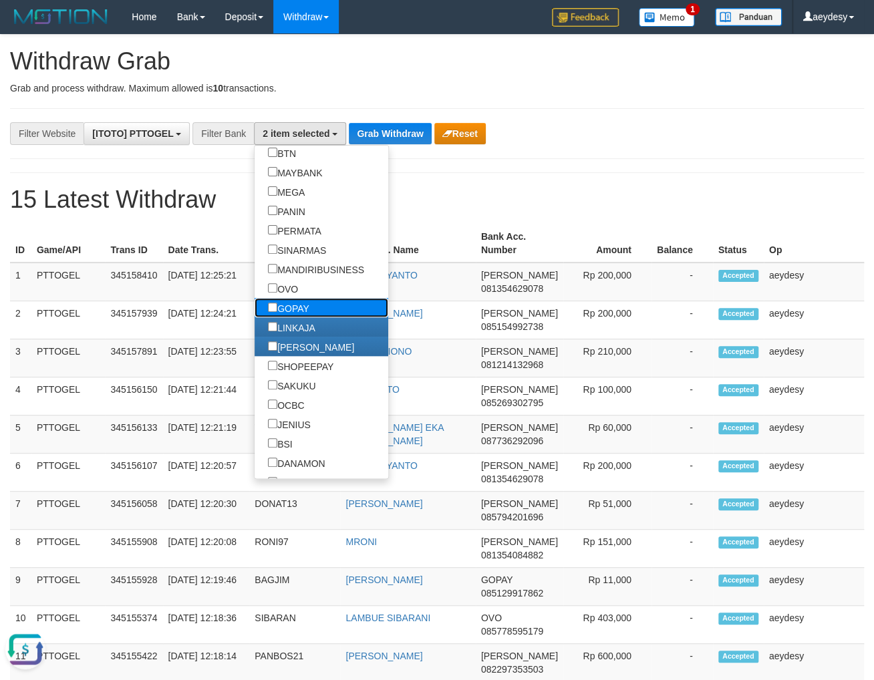
click at [255, 311] on label "GOPAY" at bounding box center [289, 307] width 68 height 19
click at [255, 287] on label "OVO" at bounding box center [283, 288] width 57 height 19
select select "***"
click at [393, 134] on button "Grab Withdraw" at bounding box center [390, 133] width 82 height 21
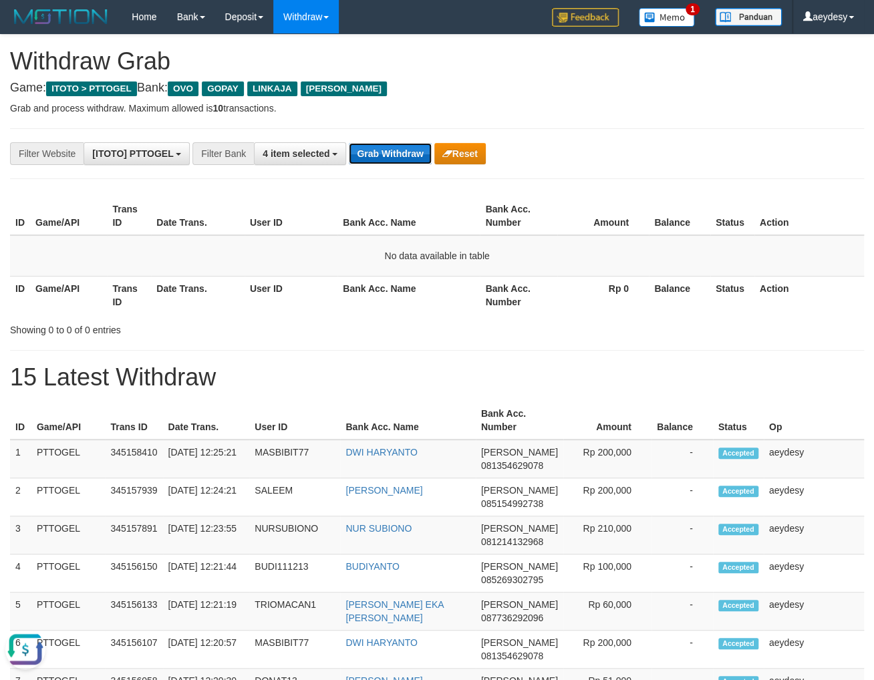
click at [392, 144] on button "Grab Withdraw" at bounding box center [390, 153] width 82 height 21
click at [398, 160] on button "Grab Withdraw" at bounding box center [390, 153] width 82 height 21
click at [390, 152] on button "Grab Withdraw" at bounding box center [390, 153] width 82 height 21
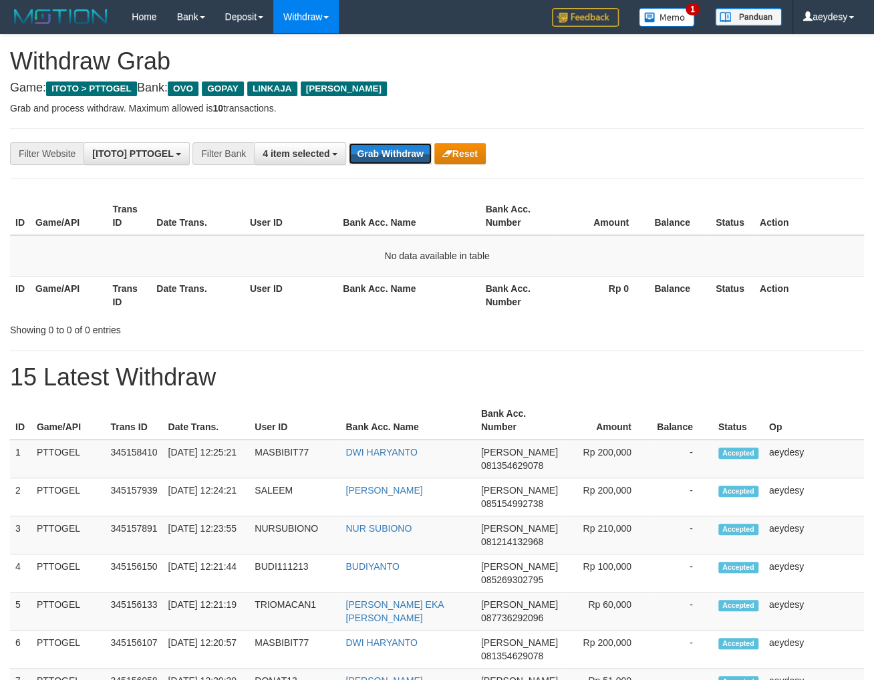
click at [390, 151] on button "Grab Withdraw" at bounding box center [390, 153] width 82 height 21
click at [394, 158] on button "Grab Withdraw" at bounding box center [390, 153] width 82 height 21
click at [375, 160] on button "Grab Withdraw" at bounding box center [390, 153] width 82 height 21
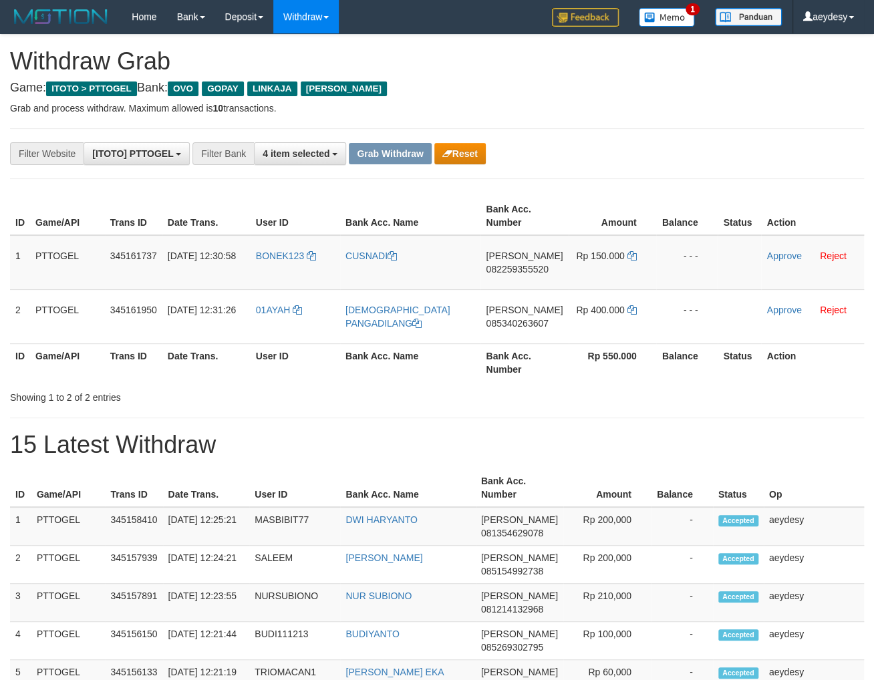
scroll to position [191, 0]
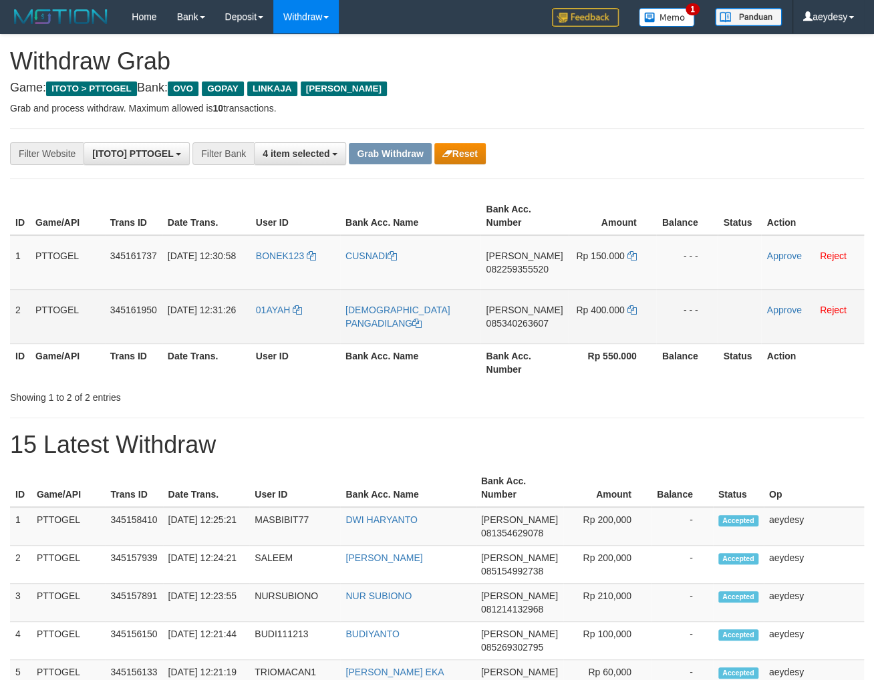
drag, startPoint x: 269, startPoint y: 277, endPoint x: 612, endPoint y: 339, distance: 348.4
click at [612, 339] on tbody "1 PTTOGEL 345161737 [DATE] 12:30:58 BONEK123 CUSNADI [PERSON_NAME] 082259355520…" at bounding box center [437, 289] width 854 height 109
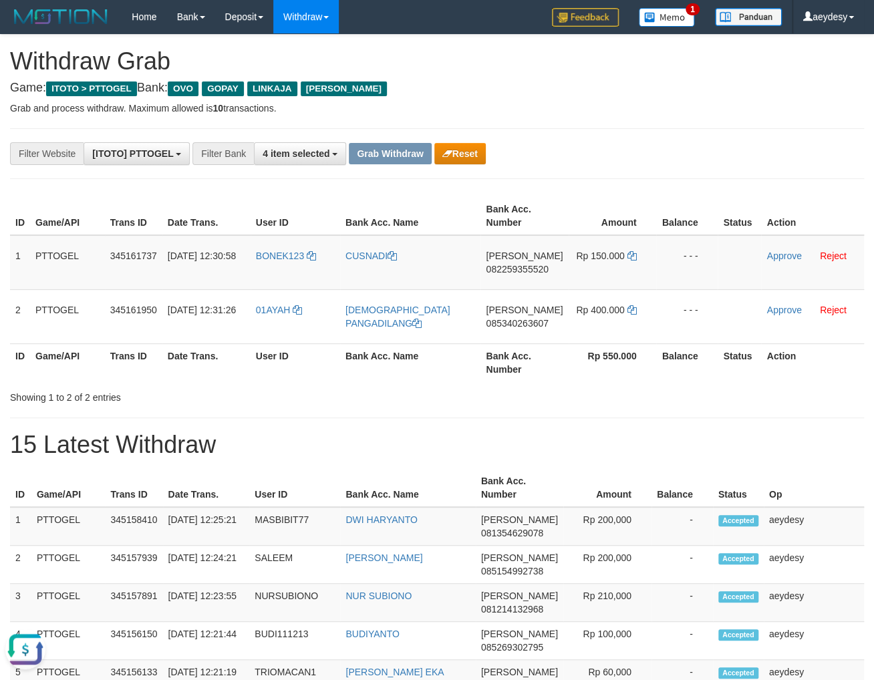
scroll to position [0, 0]
click at [542, 268] on span "082259355520" at bounding box center [517, 269] width 62 height 11
click at [627, 252] on icon at bounding box center [631, 255] width 9 height 9
click at [502, 268] on span "082259355520" at bounding box center [517, 269] width 62 height 11
click at [780, 255] on link "Approve" at bounding box center [783, 256] width 35 height 11
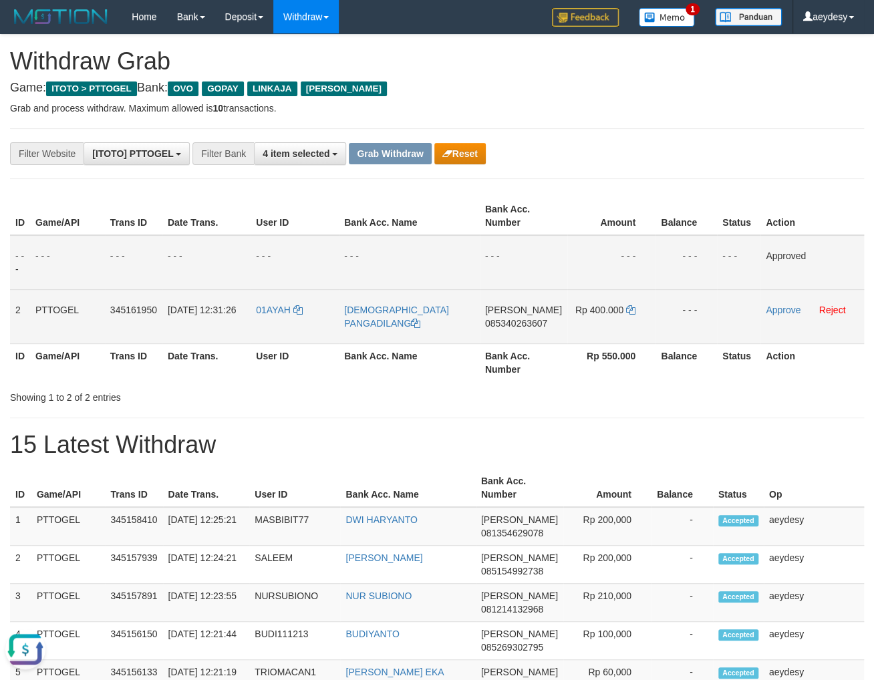
click at [537, 322] on span "085340263607" at bounding box center [516, 323] width 62 height 11
click at [529, 321] on span "085340263607" at bounding box center [516, 323] width 62 height 11
click at [524, 315] on td "DANA 085340263607" at bounding box center [524, 316] width 88 height 54
click at [520, 327] on span "085340263607" at bounding box center [516, 323] width 62 height 11
click at [533, 321] on span "085340263607" at bounding box center [516, 323] width 62 height 11
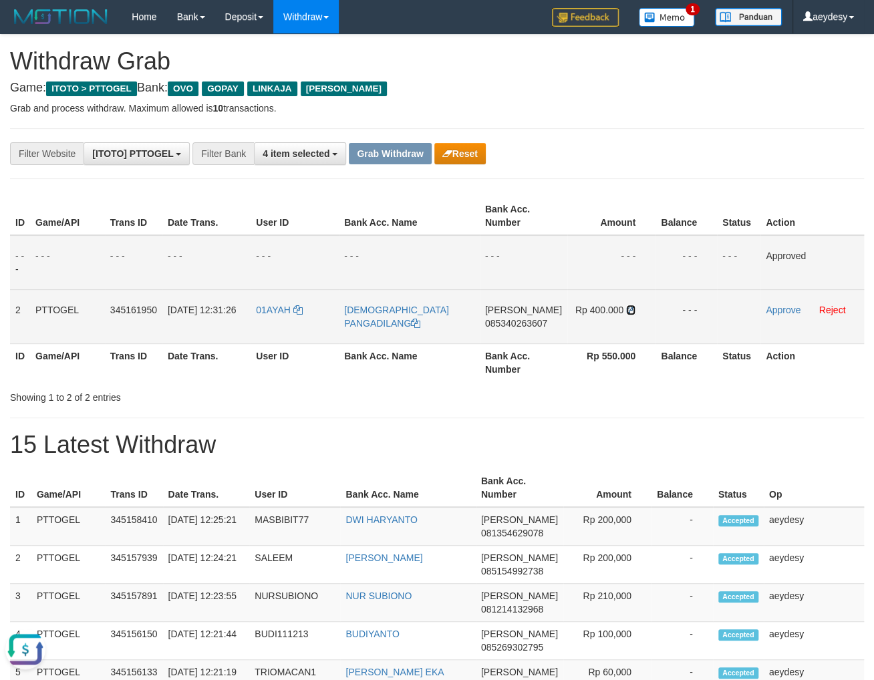
click at [629, 307] on icon at bounding box center [630, 309] width 9 height 9
click at [520, 325] on span "085340263607" at bounding box center [516, 323] width 62 height 11
click at [778, 312] on link "Approve" at bounding box center [783, 310] width 35 height 11
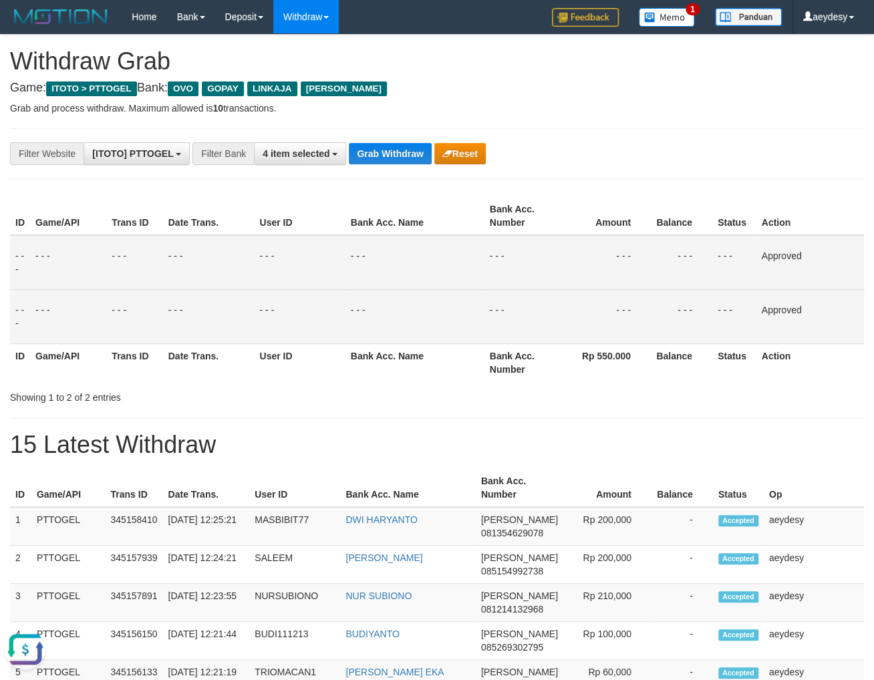
click at [399, 158] on button "Grab Withdraw" at bounding box center [390, 153] width 82 height 21
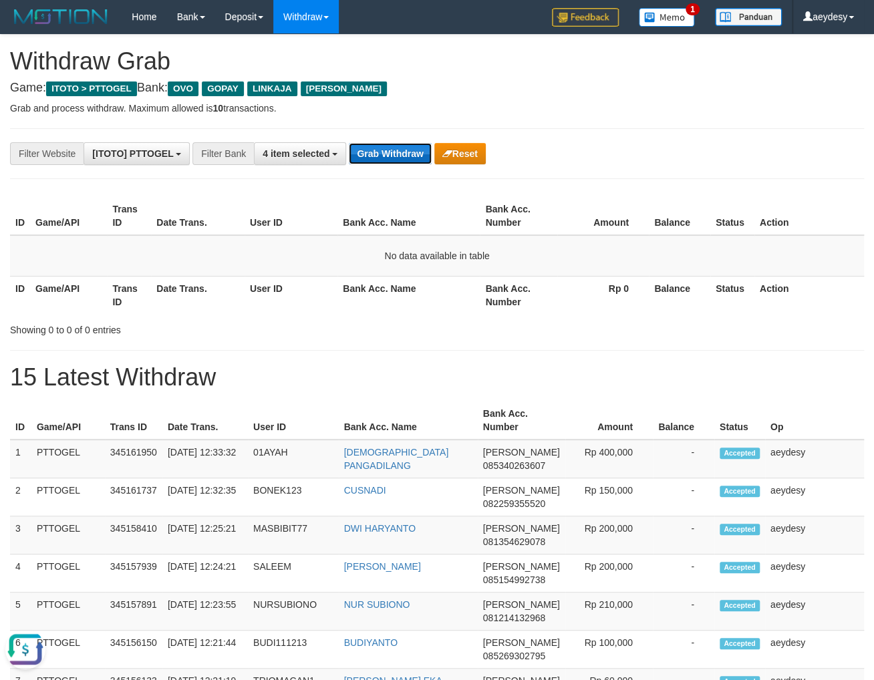
click at [397, 160] on button "Grab Withdraw" at bounding box center [390, 153] width 82 height 21
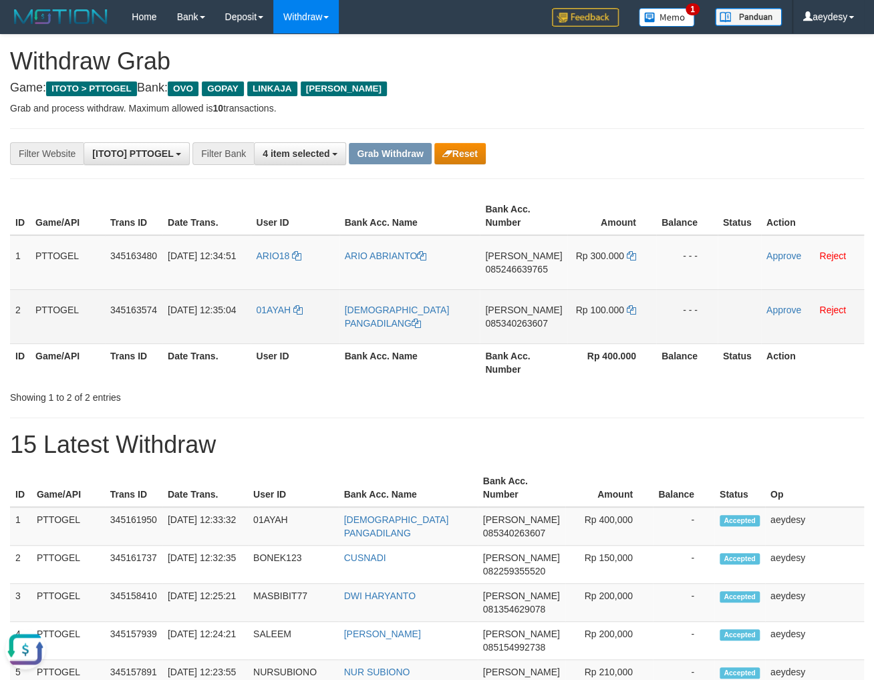
drag, startPoint x: 281, startPoint y: 271, endPoint x: 581, endPoint y: 315, distance: 302.5
click at [581, 315] on tbody "1 PTTOGEL 345163480 01/10/2025 12:34:51 ARIO18 ARIO ABRIANTO DANA 085246639765 …" at bounding box center [437, 289] width 854 height 109
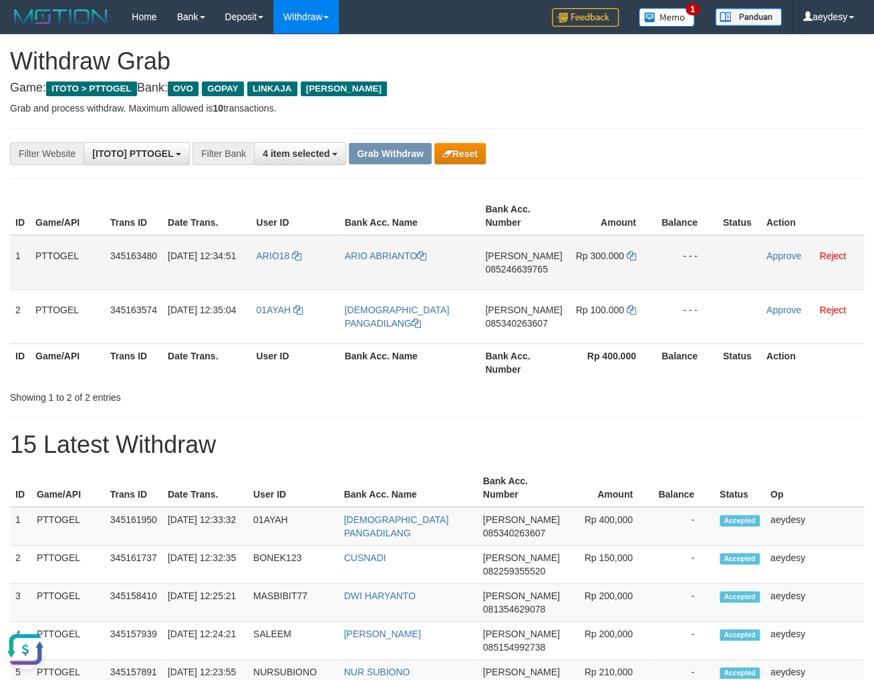
click at [531, 271] on span "085246639765" at bounding box center [516, 269] width 62 height 11
click at [526, 269] on span "085246639765" at bounding box center [516, 269] width 62 height 11
click at [526, 271] on span "085246639765" at bounding box center [516, 269] width 62 height 11
click at [628, 254] on icon at bounding box center [631, 255] width 9 height 9
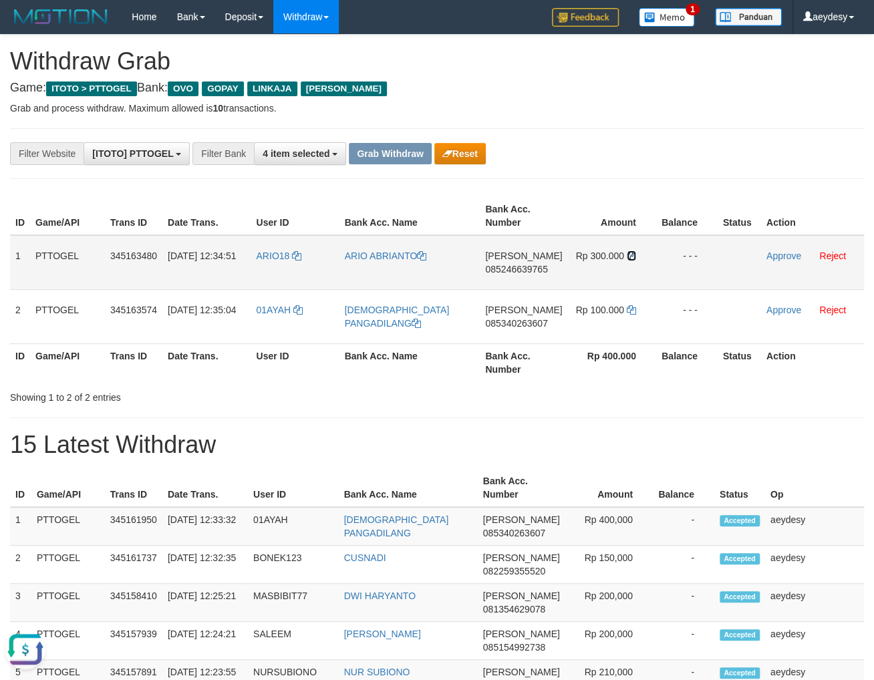
click at [628, 254] on icon at bounding box center [631, 255] width 9 height 9
click at [780, 257] on link "Approve" at bounding box center [783, 256] width 35 height 11
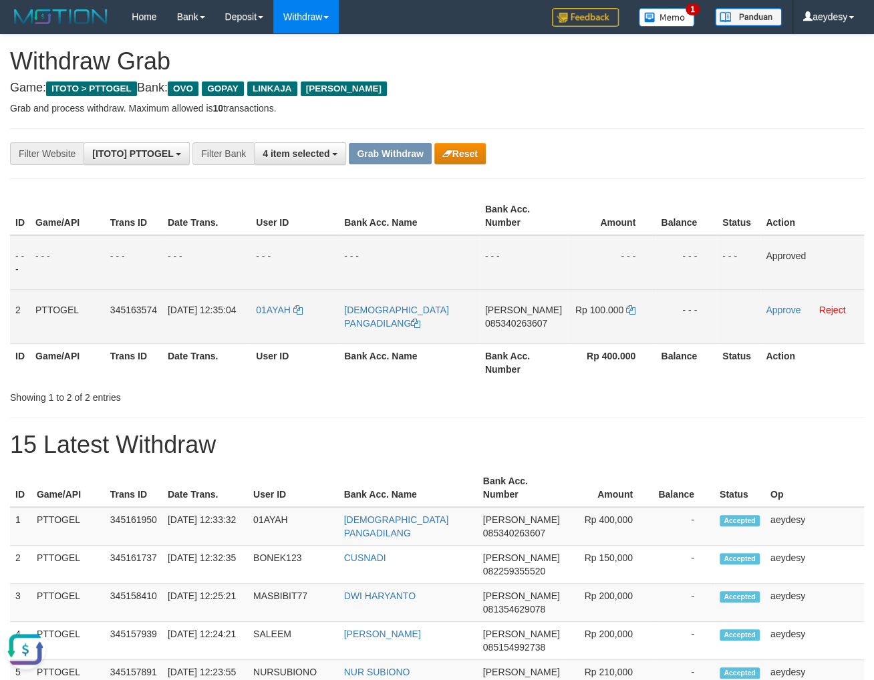
click at [546, 323] on span "085340263607" at bounding box center [516, 323] width 62 height 11
click at [629, 309] on icon at bounding box center [630, 309] width 9 height 9
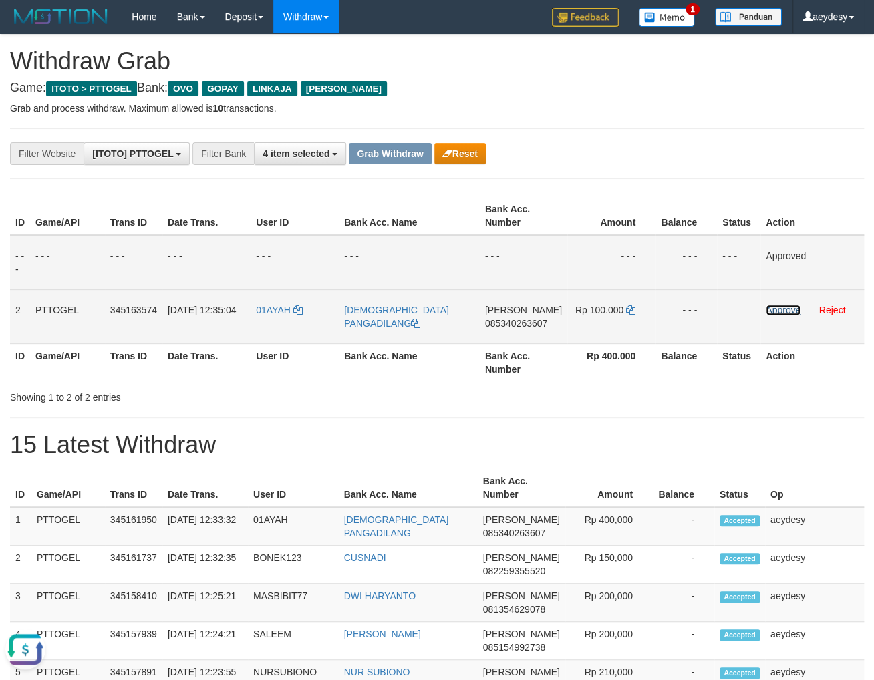
click at [778, 308] on link "Approve" at bounding box center [783, 310] width 35 height 11
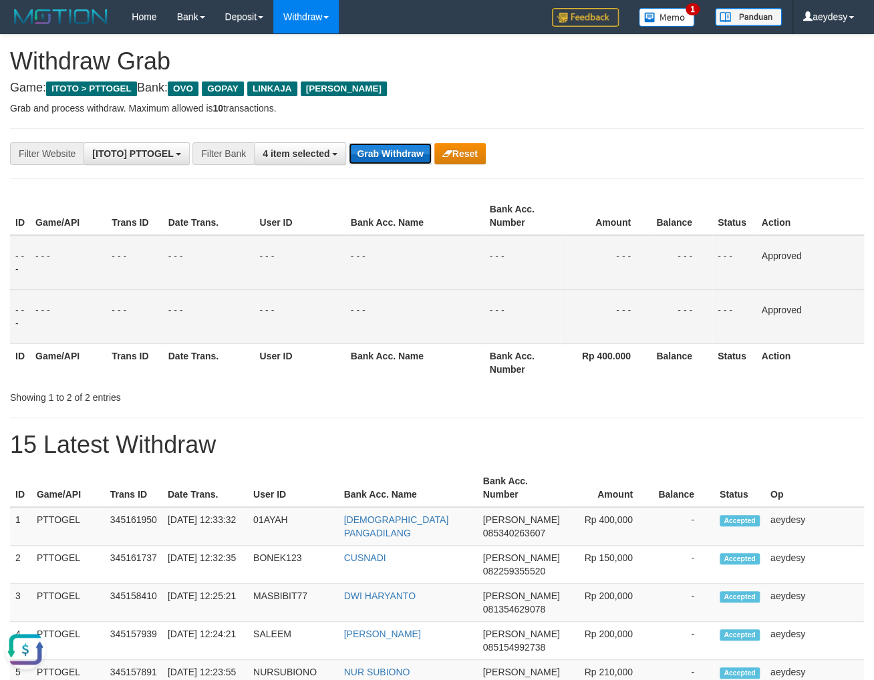
click at [420, 152] on button "Grab Withdraw" at bounding box center [390, 153] width 82 height 21
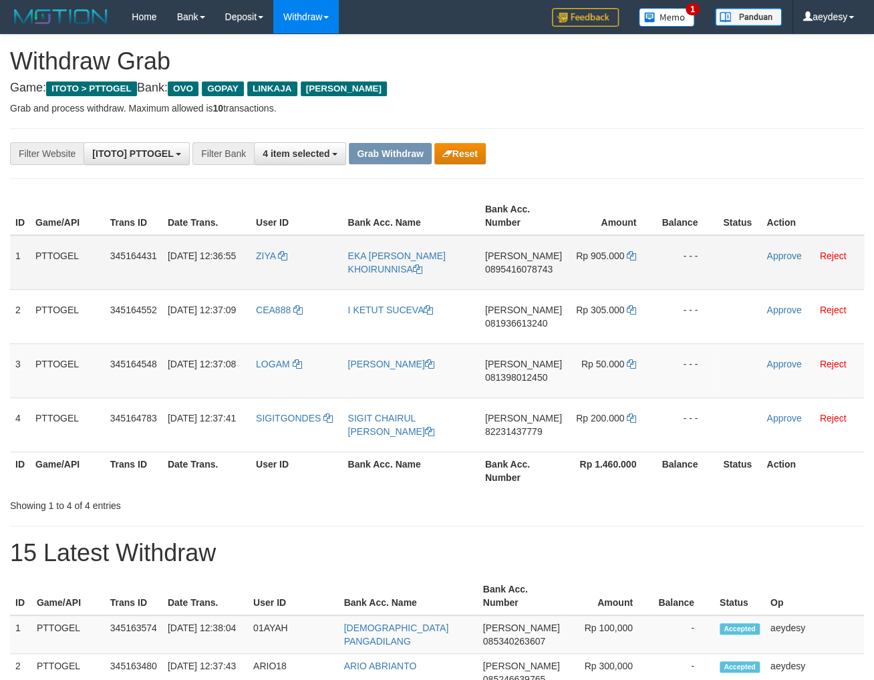
scroll to position [191, 0]
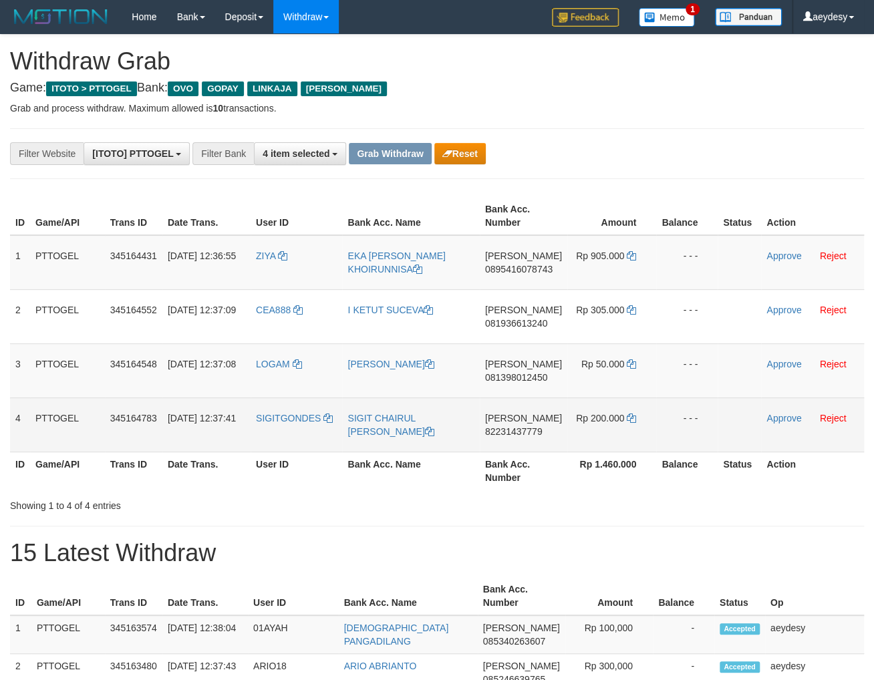
drag, startPoint x: 275, startPoint y: 269, endPoint x: 605, endPoint y: 442, distance: 373.6
click at [605, 442] on tbody "1 PTTOGEL 345164431 [DATE] 12:36:55 [GEOGRAPHIC_DATA] EKA [PERSON_NAME] KHOIRUN…" at bounding box center [437, 343] width 854 height 217
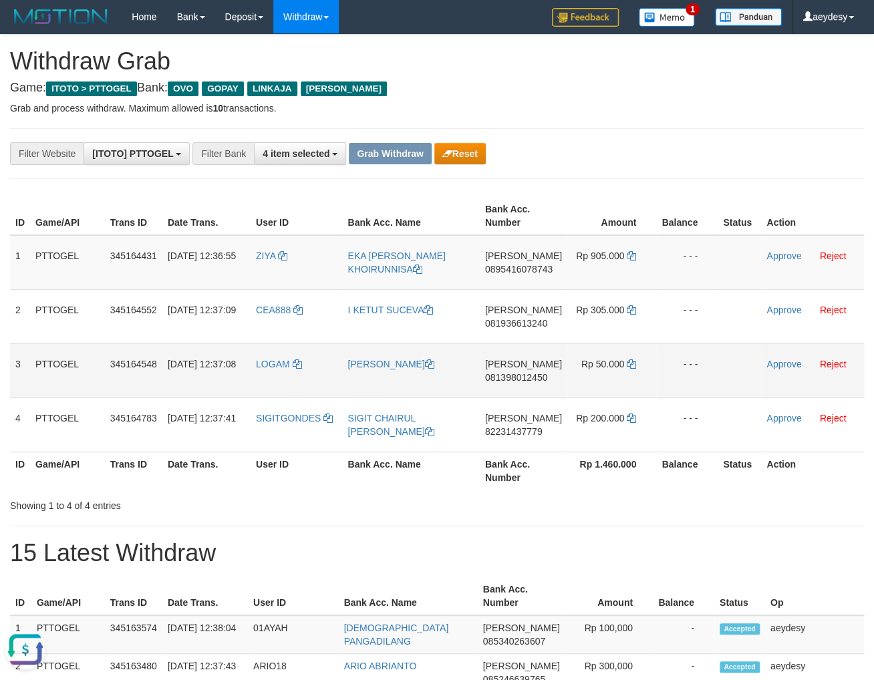
scroll to position [0, 0]
click at [659, 155] on div "**********" at bounding box center [364, 153] width 728 height 23
click at [539, 273] on span "0895416078743" at bounding box center [518, 269] width 67 height 11
click at [518, 267] on span "0895416078743" at bounding box center [518, 269] width 67 height 11
click at [628, 254] on icon at bounding box center [631, 255] width 9 height 9
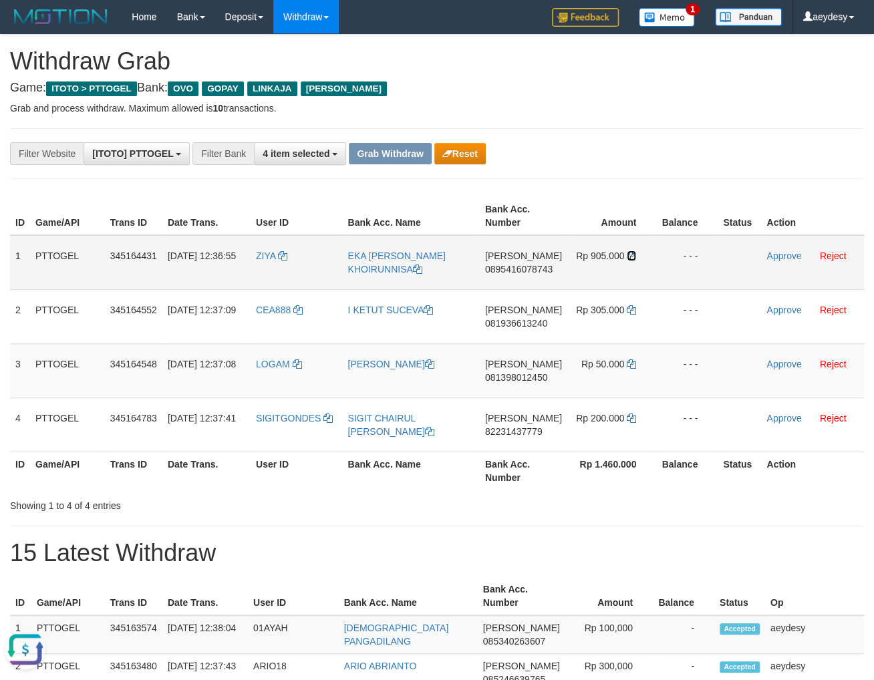
click at [628, 254] on icon at bounding box center [631, 255] width 9 height 9
click at [774, 254] on link "Approve" at bounding box center [783, 256] width 35 height 11
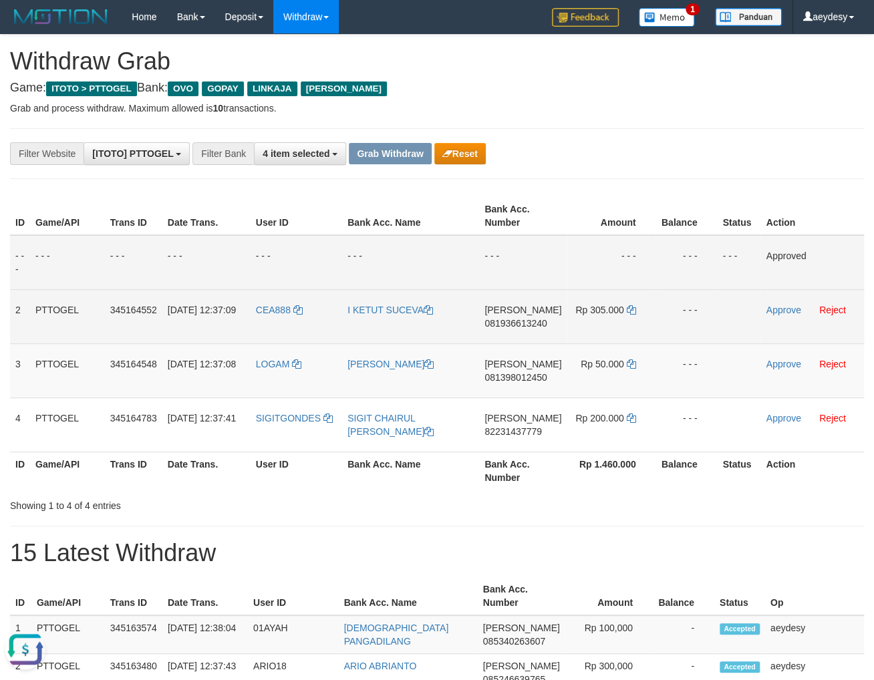
drag, startPoint x: 526, startPoint y: 324, endPoint x: 452, endPoint y: 325, distance: 74.8
click at [525, 322] on span "081936613240" at bounding box center [515, 323] width 62 height 11
click at [628, 309] on icon at bounding box center [630, 309] width 9 height 9
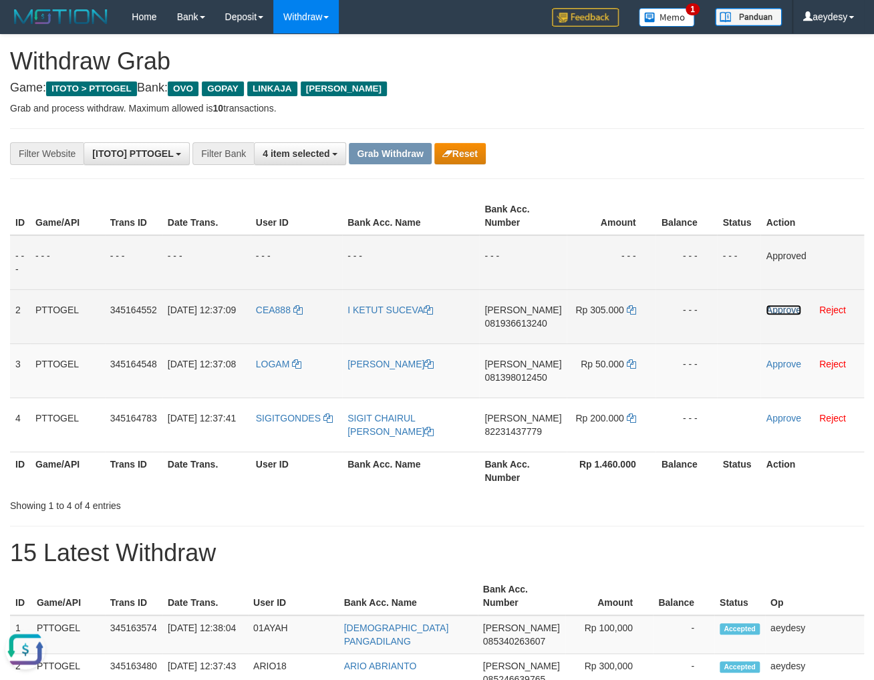
click at [780, 307] on link "Approve" at bounding box center [783, 310] width 35 height 11
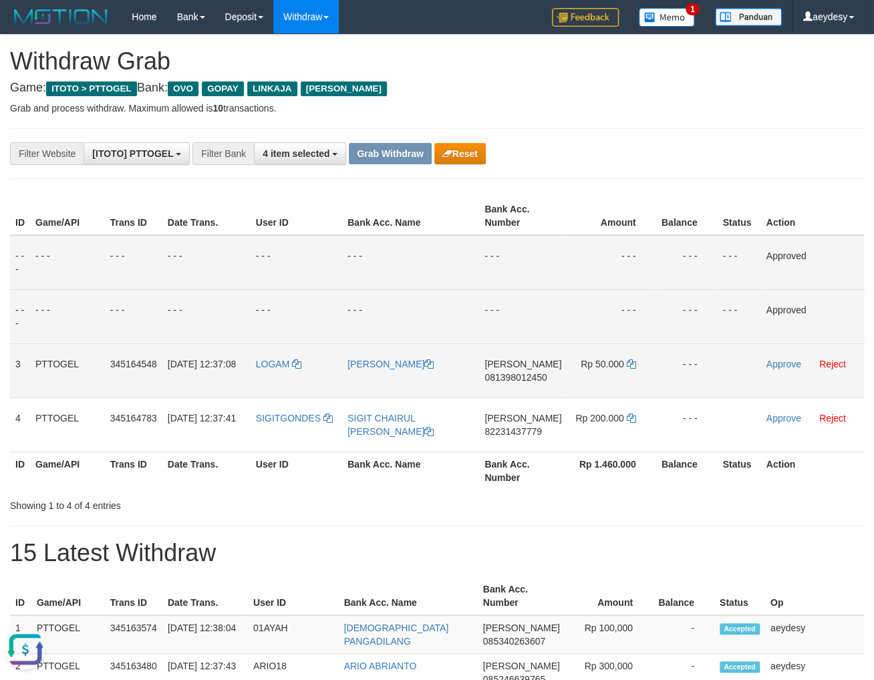
click at [518, 382] on span "081398012450" at bounding box center [515, 377] width 62 height 11
click at [629, 364] on icon at bounding box center [630, 363] width 9 height 9
drag, startPoint x: 629, startPoint y: 364, endPoint x: 41, endPoint y: 283, distance: 594.1
click at [618, 365] on td "Rp 50.000" at bounding box center [611, 370] width 89 height 54
click at [774, 371] on td "Approve Reject" at bounding box center [812, 370] width 104 height 54
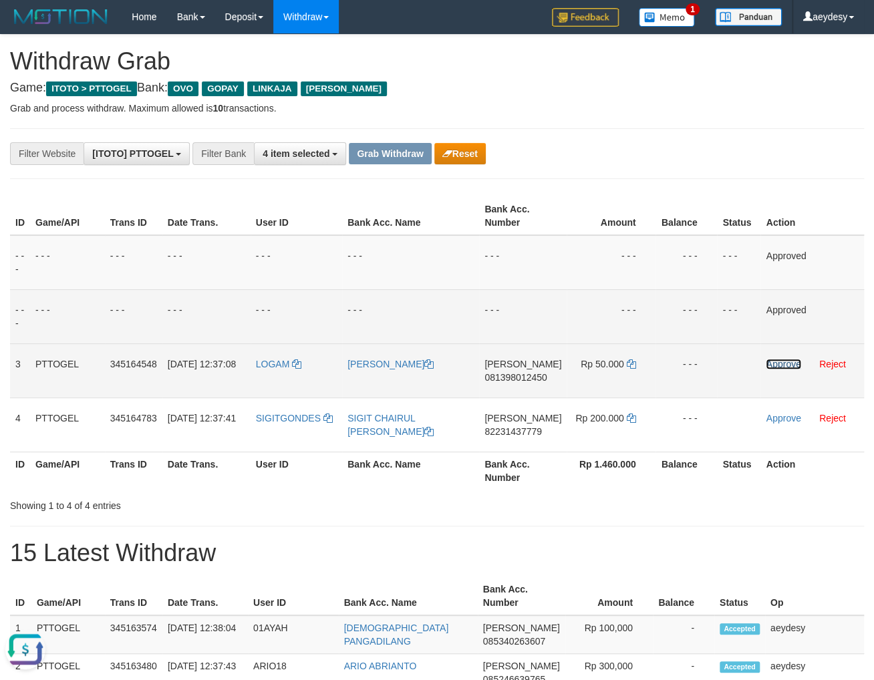
click at [787, 361] on link "Approve" at bounding box center [783, 364] width 35 height 11
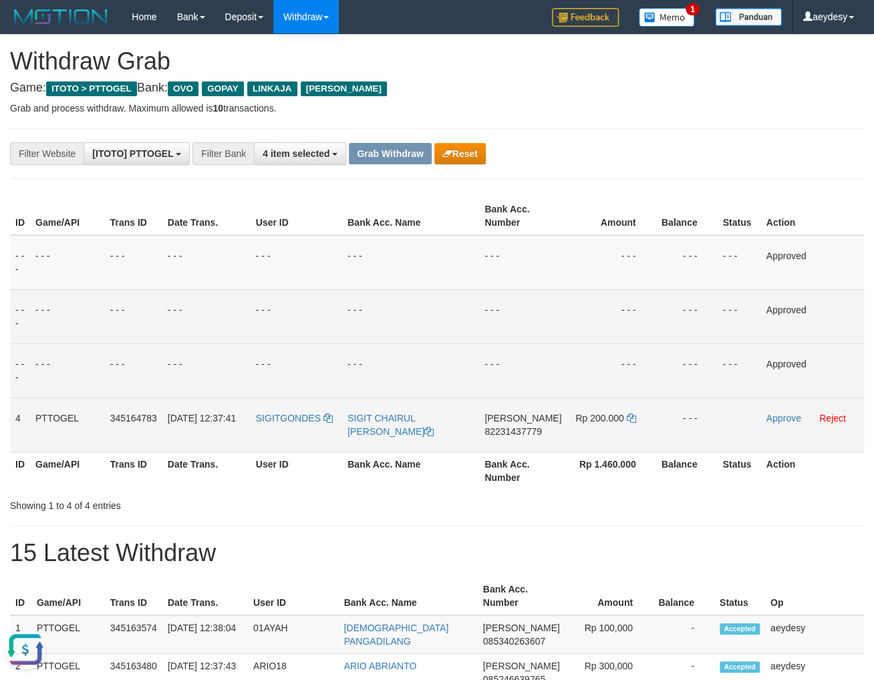
click at [516, 433] on span "82231437779" at bounding box center [512, 431] width 57 height 11
drag, startPoint x: 261, startPoint y: 424, endPoint x: 322, endPoint y: 428, distance: 61.6
click at [322, 428] on td "SIGITGONDES" at bounding box center [297, 425] width 92 height 54
copy span "SIGITGONDES"
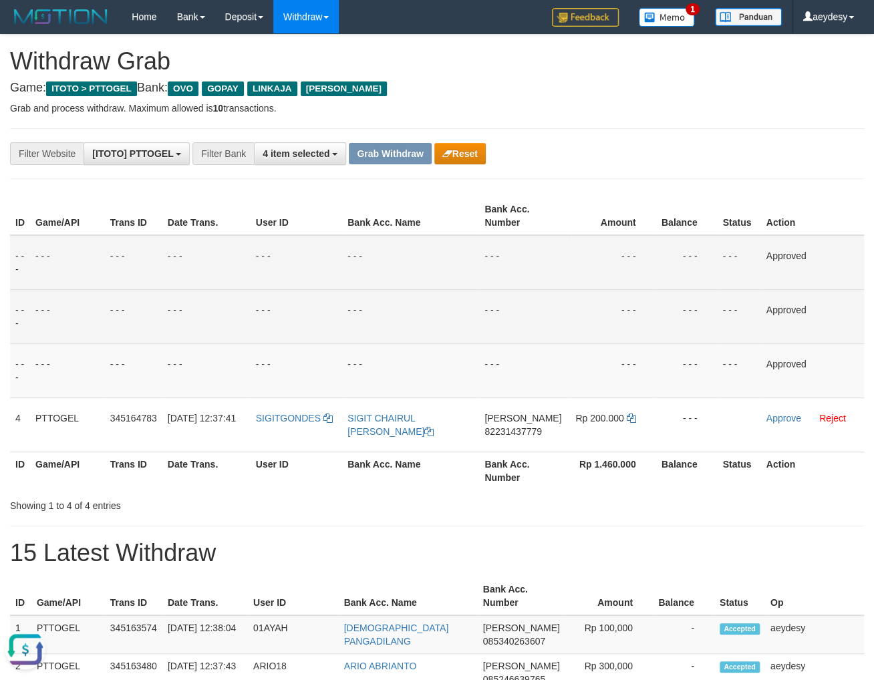
click at [184, 262] on td "- - -" at bounding box center [206, 262] width 88 height 55
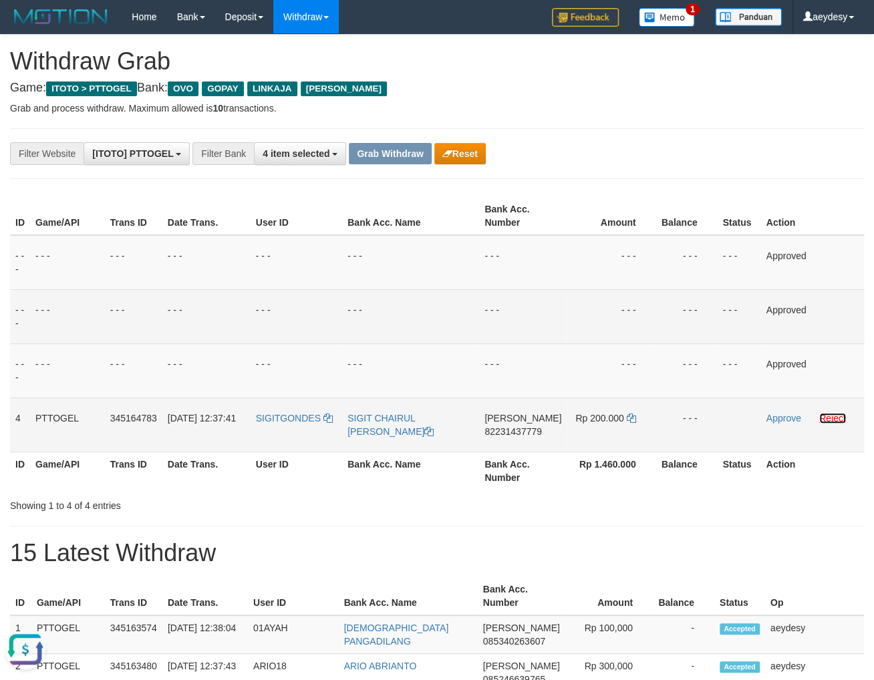
click at [833, 421] on link "Reject" at bounding box center [832, 418] width 27 height 11
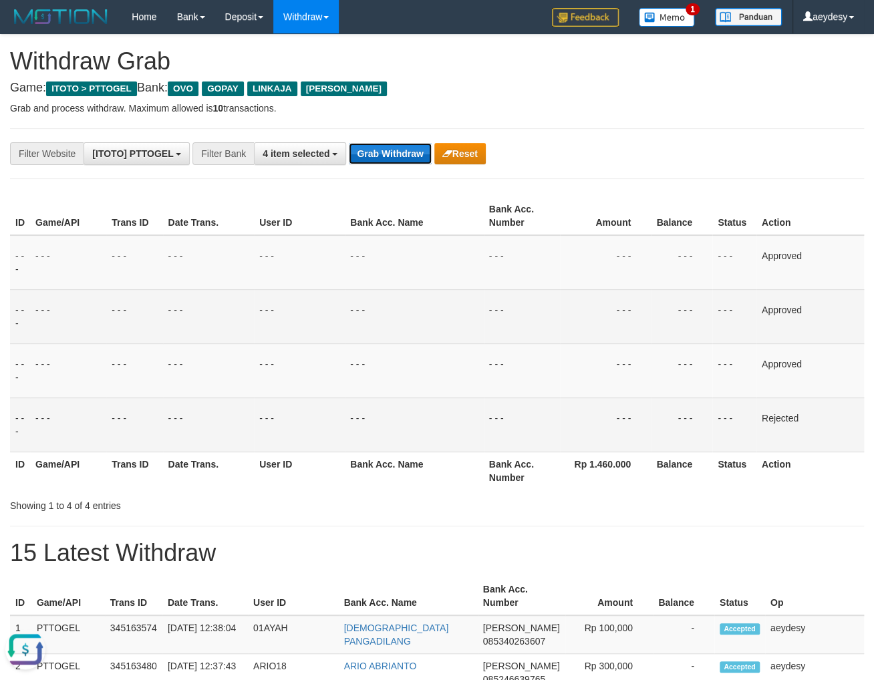
click at [410, 154] on button "Grab Withdraw" at bounding box center [390, 153] width 82 height 21
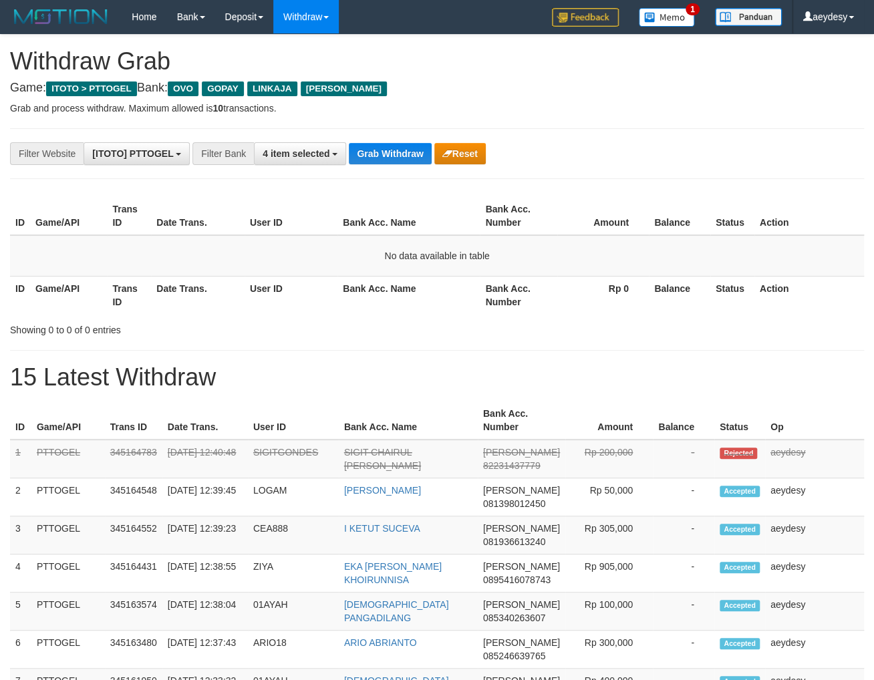
scroll to position [191, 0]
click at [410, 154] on button "Grab Withdraw" at bounding box center [390, 153] width 82 height 21
click at [63, 196] on div "ID Game/API Trans ID Date Trans. User ID Bank Acc. Name Bank Acc. Number Amount…" at bounding box center [437, 255] width 874 height 125
click at [377, 151] on button "Grab Withdraw" at bounding box center [390, 153] width 82 height 21
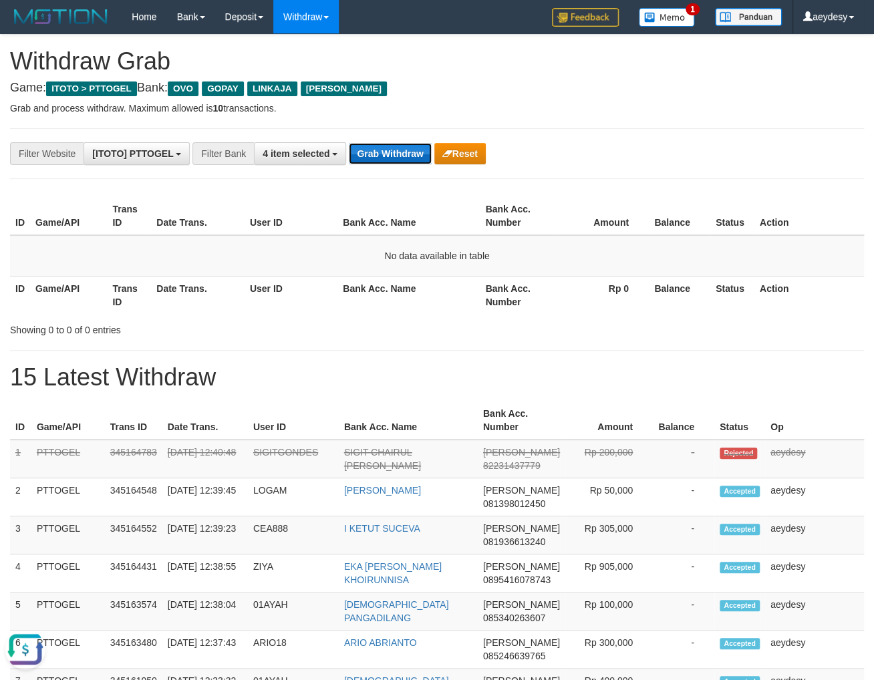
click at [377, 151] on button "Grab Withdraw" at bounding box center [390, 153] width 82 height 21
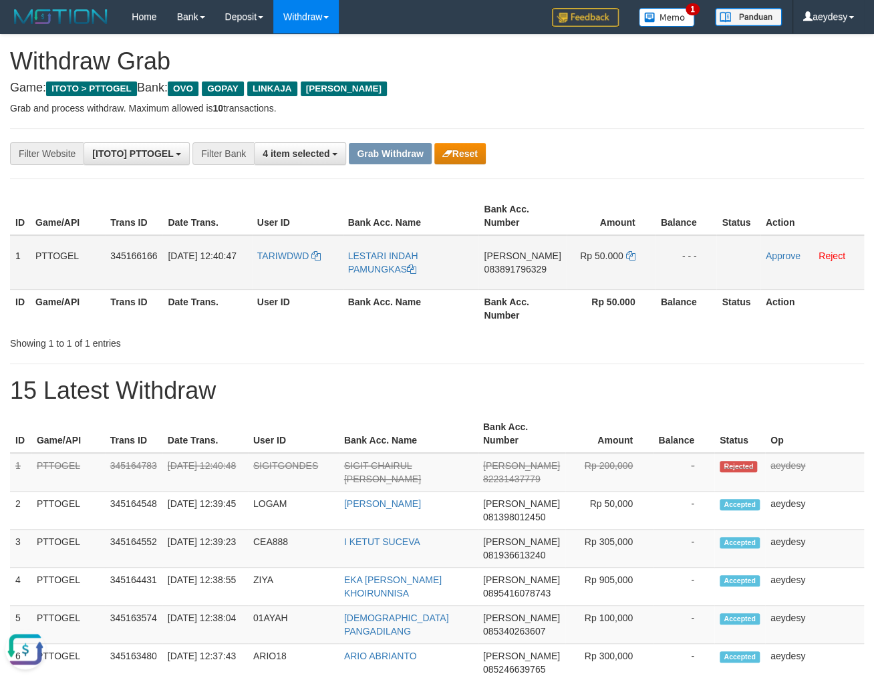
click at [535, 269] on span "083891796329" at bounding box center [515, 269] width 62 height 11
click at [632, 255] on icon at bounding box center [629, 255] width 9 height 9
drag, startPoint x: 277, startPoint y: 267, endPoint x: 594, endPoint y: 263, distance: 317.4
click at [594, 263] on tr "1 PTTOGEL 345166166 01/10/2025 12:40:47 TARIWDWD LESTARI INDAH PAMUNGKAS DANA 0…" at bounding box center [437, 262] width 854 height 55
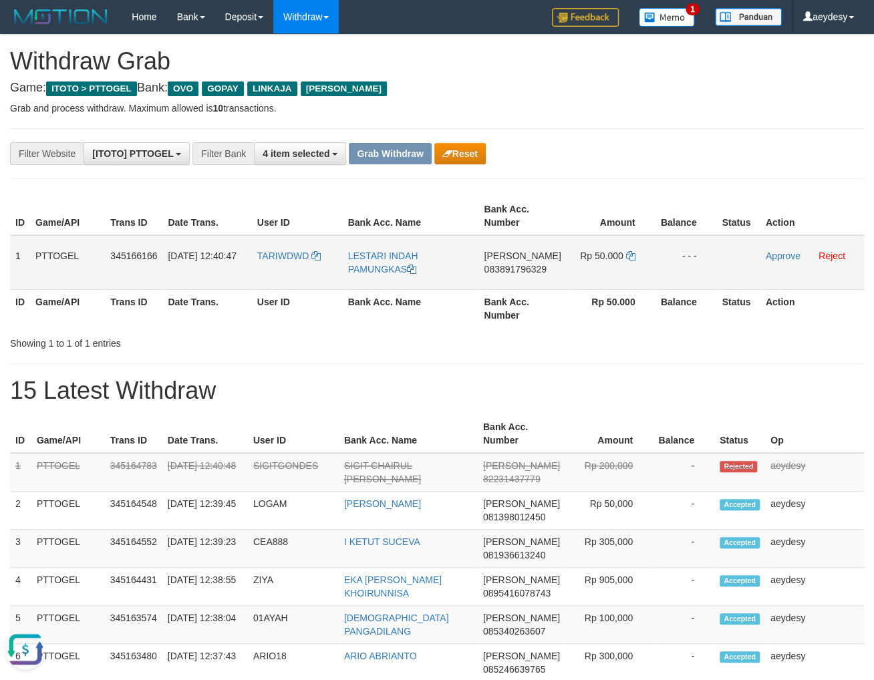
copy tr
click at [778, 261] on link "Approve" at bounding box center [783, 256] width 35 height 11
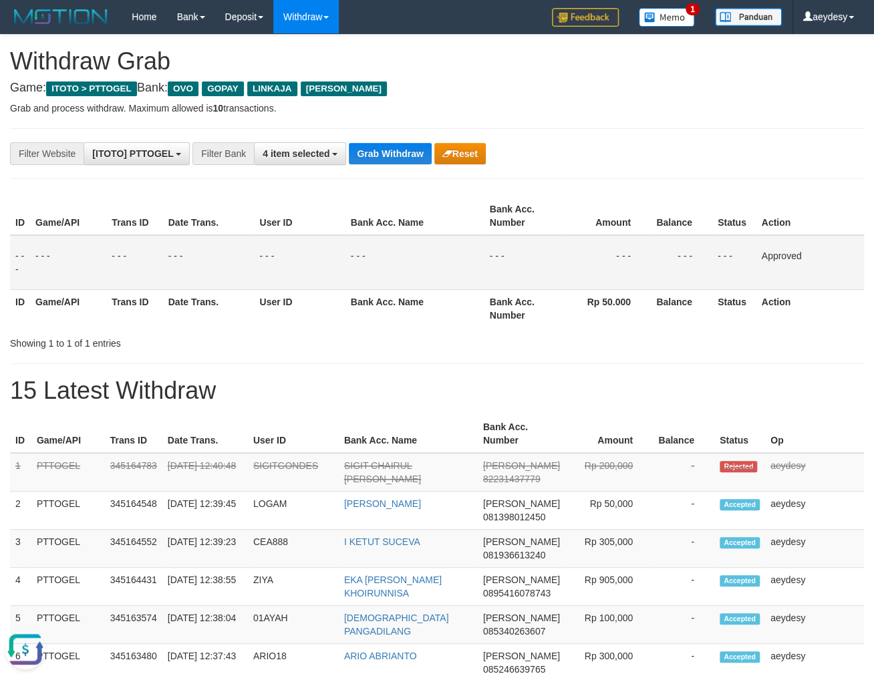
click at [609, 345] on div "Showing 1 to 1 of 1 entries" at bounding box center [437, 340] width 874 height 19
click at [369, 152] on button "Grab Withdraw" at bounding box center [390, 153] width 82 height 21
click at [370, 152] on button "Grab Withdraw" at bounding box center [390, 153] width 82 height 21
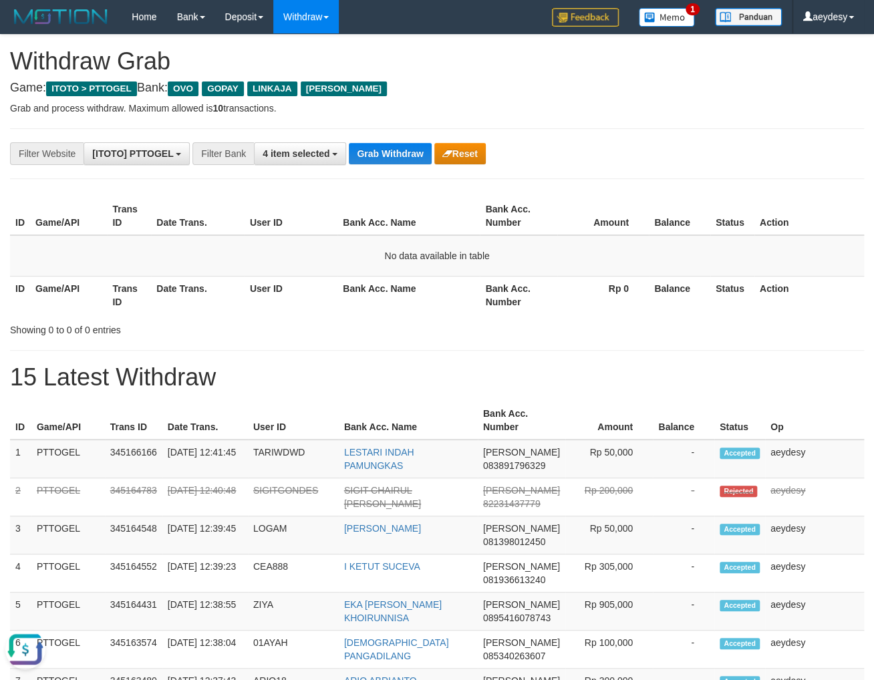
drag, startPoint x: 69, startPoint y: 198, endPoint x: 243, endPoint y: 192, distance: 174.5
click at [73, 202] on th "Game/API" at bounding box center [68, 216] width 77 height 38
click at [392, 151] on button "Grab Withdraw" at bounding box center [390, 153] width 82 height 21
click at [396, 149] on button "Grab Withdraw" at bounding box center [390, 153] width 82 height 21
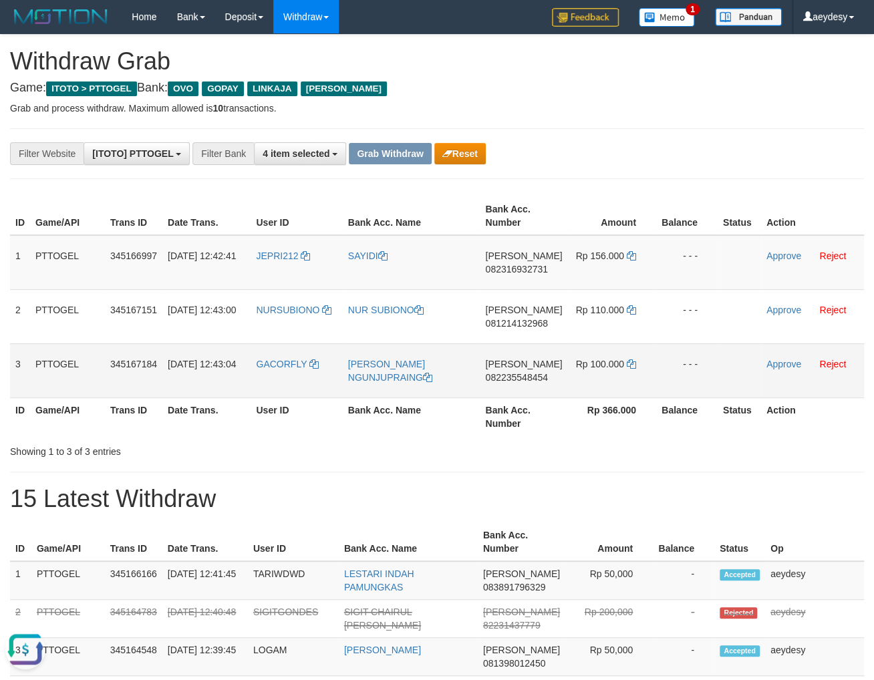
drag, startPoint x: 287, startPoint y: 271, endPoint x: 622, endPoint y: 361, distance: 346.5
click at [622, 361] on tbody "1 PTTOGEL 345166997 [DATE] 12:42:41 JEPRI212 [PERSON_NAME] 082316932731 Rp 156.…" at bounding box center [437, 316] width 854 height 163
click at [663, 542] on th "Balance" at bounding box center [683, 542] width 61 height 38
click at [524, 270] on span "082316932731" at bounding box center [516, 269] width 62 height 11
click at [533, 267] on span "082316932731" at bounding box center [516, 269] width 62 height 11
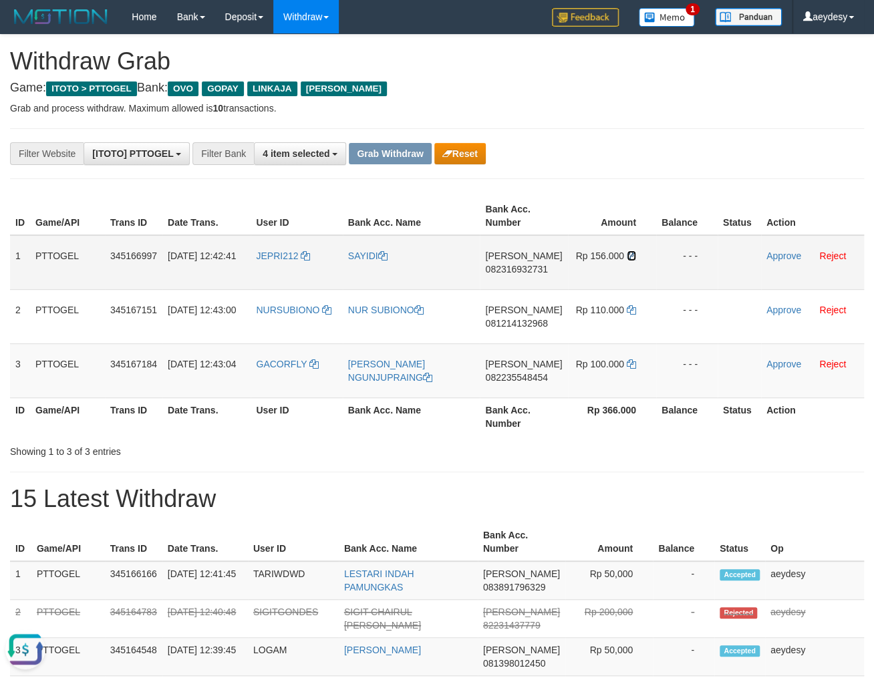
click at [627, 254] on icon at bounding box center [631, 255] width 9 height 9
click at [629, 256] on icon at bounding box center [631, 255] width 9 height 9
click at [763, 256] on td "Approve Reject" at bounding box center [812, 262] width 103 height 55
click at [778, 257] on link "Approve" at bounding box center [783, 256] width 35 height 11
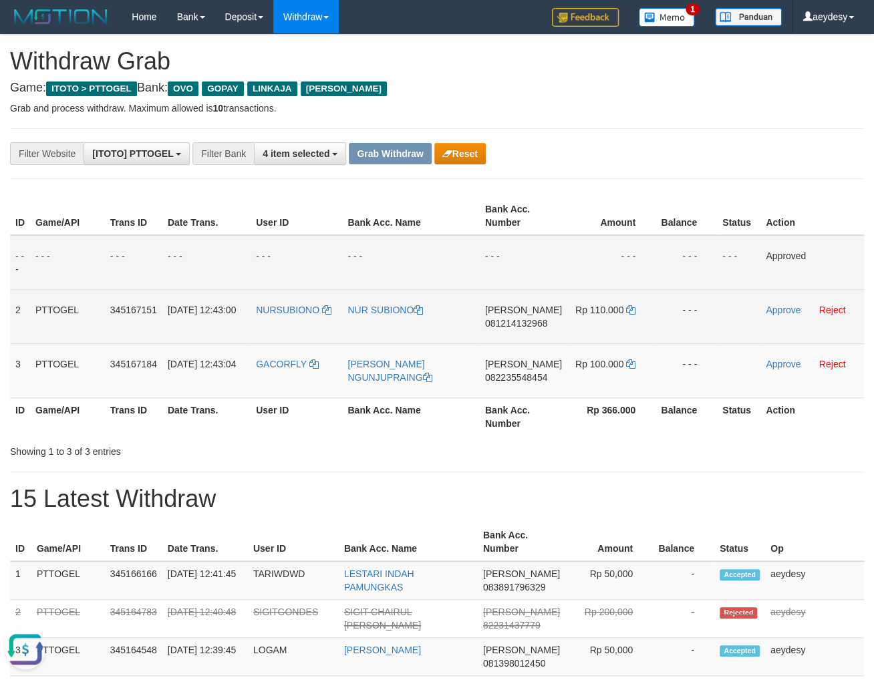
click at [546, 325] on span "081214132968" at bounding box center [516, 323] width 62 height 11
click at [513, 325] on span "081214132968" at bounding box center [516, 323] width 62 height 11
click at [629, 308] on icon at bounding box center [630, 309] width 9 height 9
click at [793, 303] on td "Approve Reject" at bounding box center [812, 316] width 104 height 54
click at [782, 312] on link "Approve" at bounding box center [783, 310] width 35 height 11
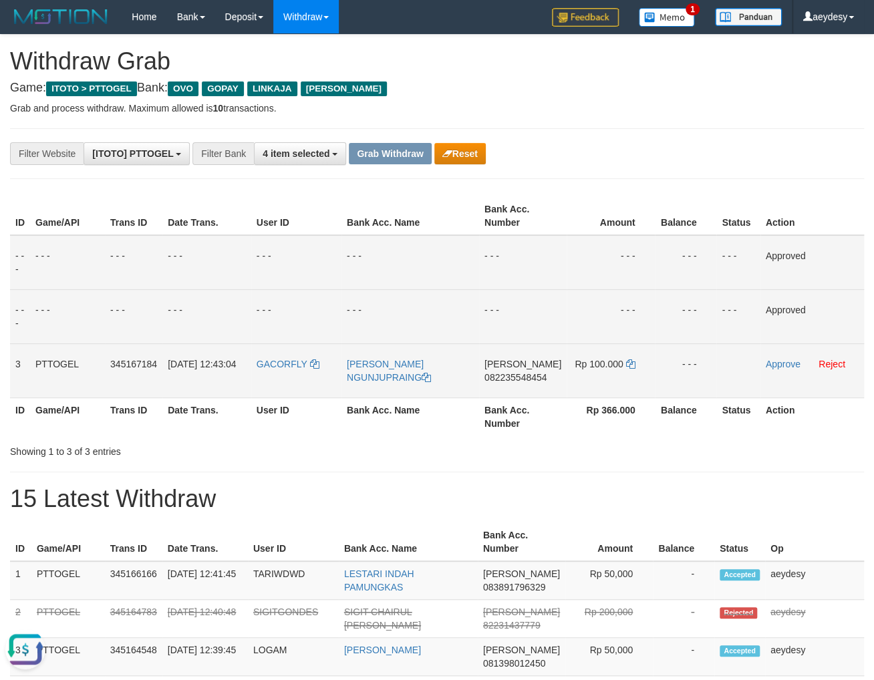
click at [529, 381] on span "082235548454" at bounding box center [515, 377] width 62 height 11
click at [539, 375] on span "082235548454" at bounding box center [515, 377] width 62 height 11
click at [540, 377] on span "082235548454" at bounding box center [515, 377] width 62 height 11
copy span "082235548454"
click at [540, 377] on span "082235548454" at bounding box center [515, 377] width 62 height 11
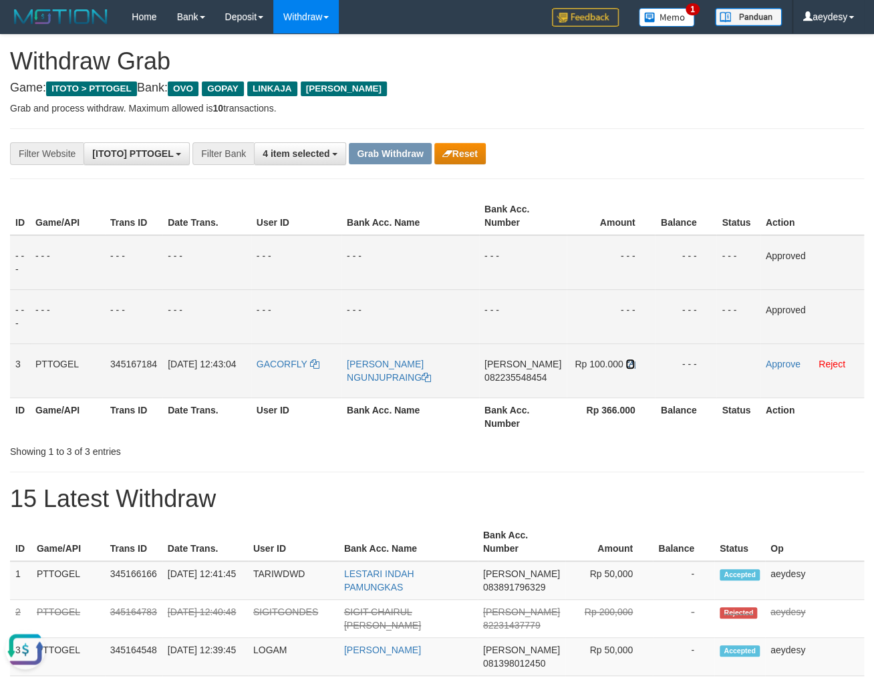
click at [627, 364] on icon at bounding box center [629, 363] width 9 height 9
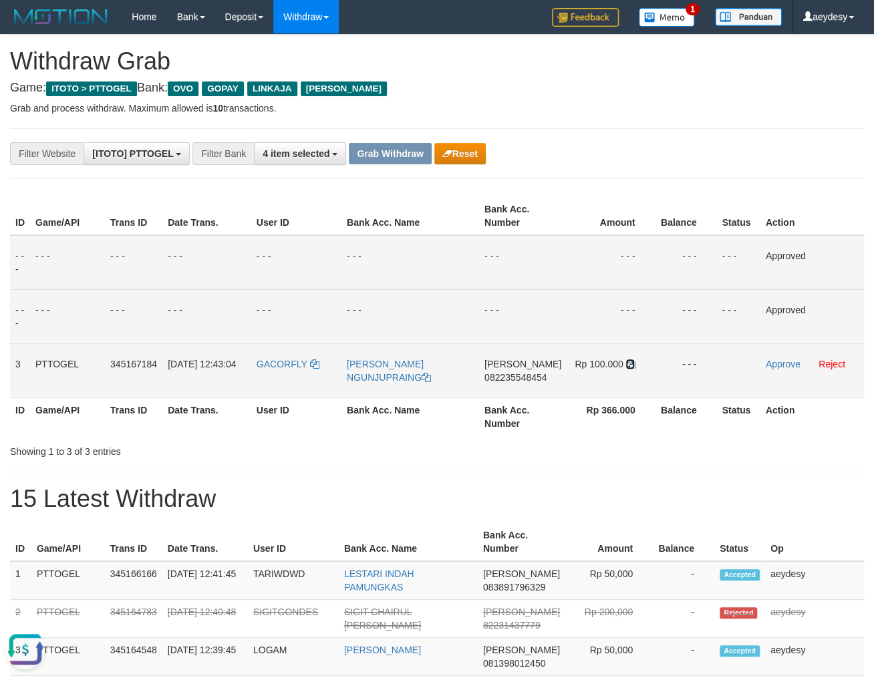
click at [627, 364] on icon at bounding box center [629, 363] width 9 height 9
click at [784, 369] on td "Approve Reject" at bounding box center [812, 370] width 104 height 54
click at [784, 369] on link "Approve" at bounding box center [783, 364] width 35 height 11
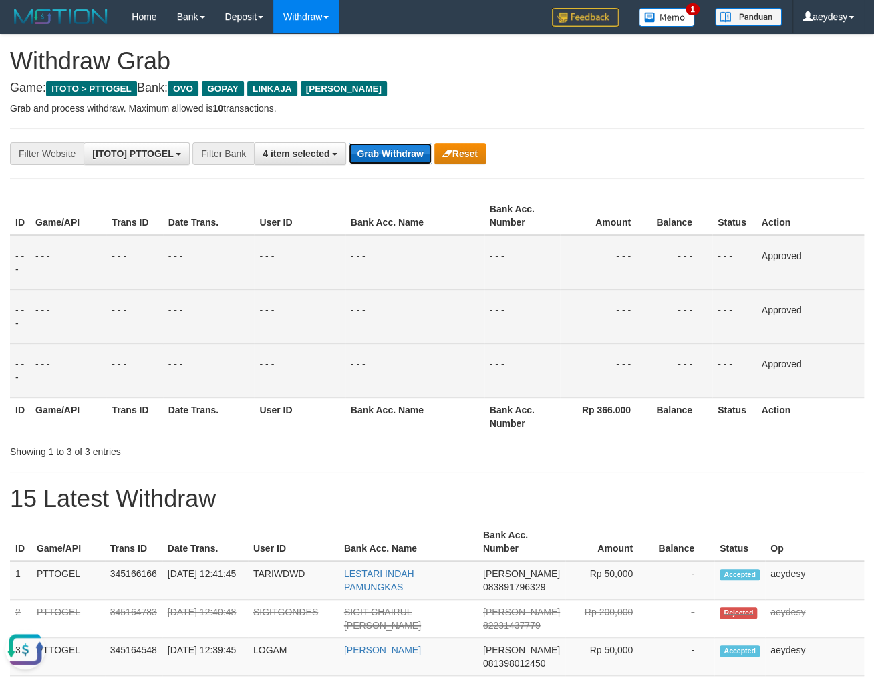
click at [410, 156] on button "Grab Withdraw" at bounding box center [390, 153] width 82 height 21
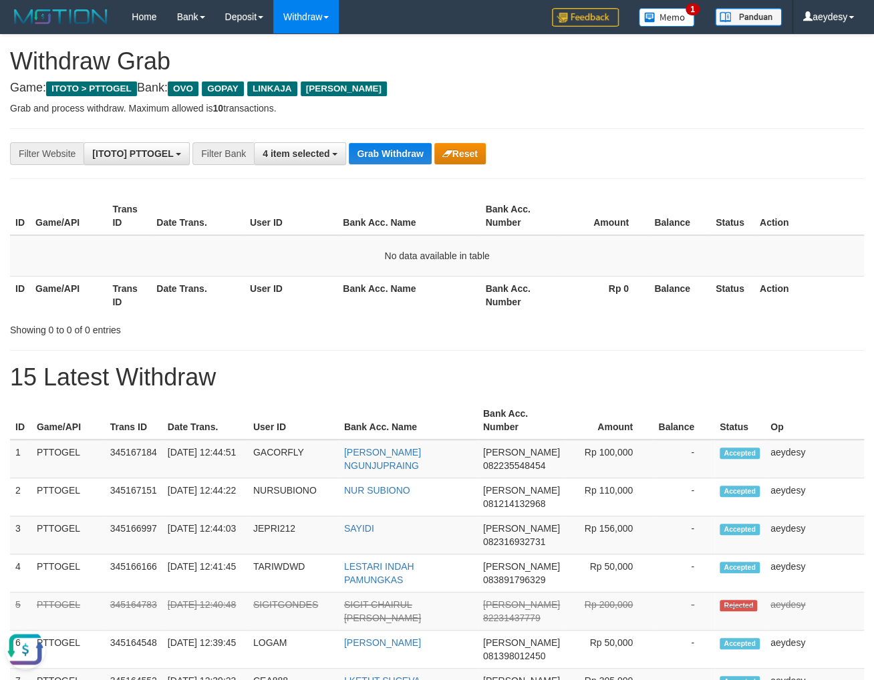
click at [750, 114] on p "Grab and process withdraw. Maximum allowed is 10 transactions." at bounding box center [437, 108] width 854 height 13
click at [420, 160] on button "Grab Withdraw" at bounding box center [390, 153] width 82 height 21
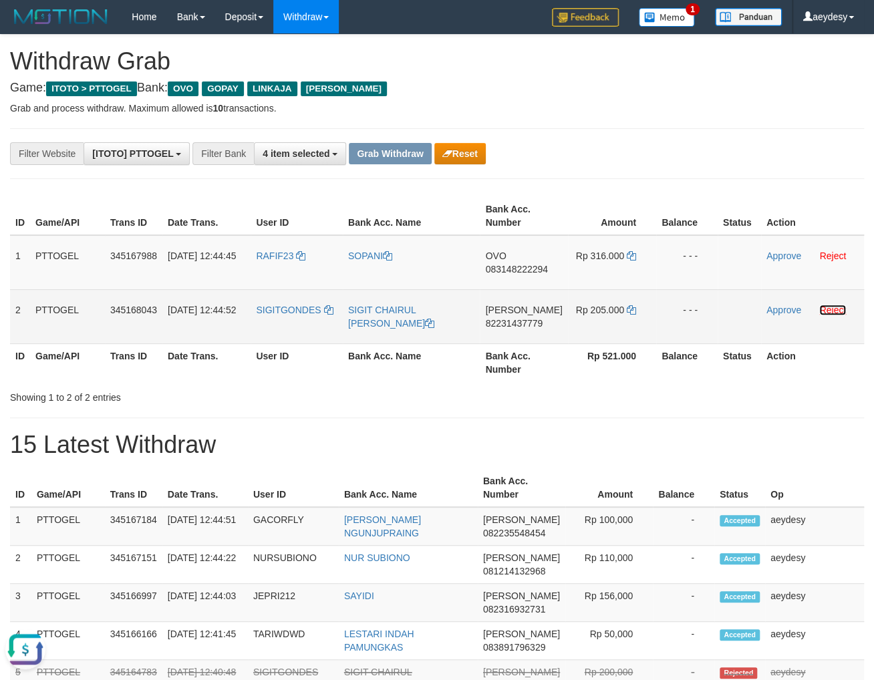
click at [832, 311] on link "Reject" at bounding box center [832, 310] width 27 height 11
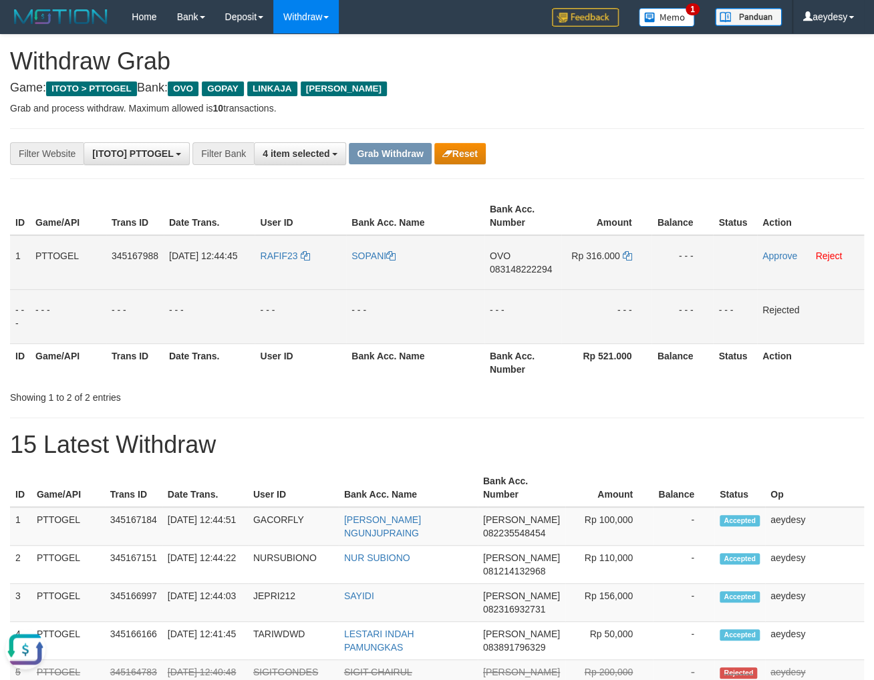
click at [519, 271] on span "083148222294" at bounding box center [521, 269] width 62 height 11
click at [535, 275] on td "OVO 083148222294" at bounding box center [522, 262] width 77 height 55
click at [535, 273] on span "083148222294" at bounding box center [521, 269] width 62 height 11
copy span "083148222294"
click at [522, 271] on span "083148222294" at bounding box center [521, 269] width 62 height 11
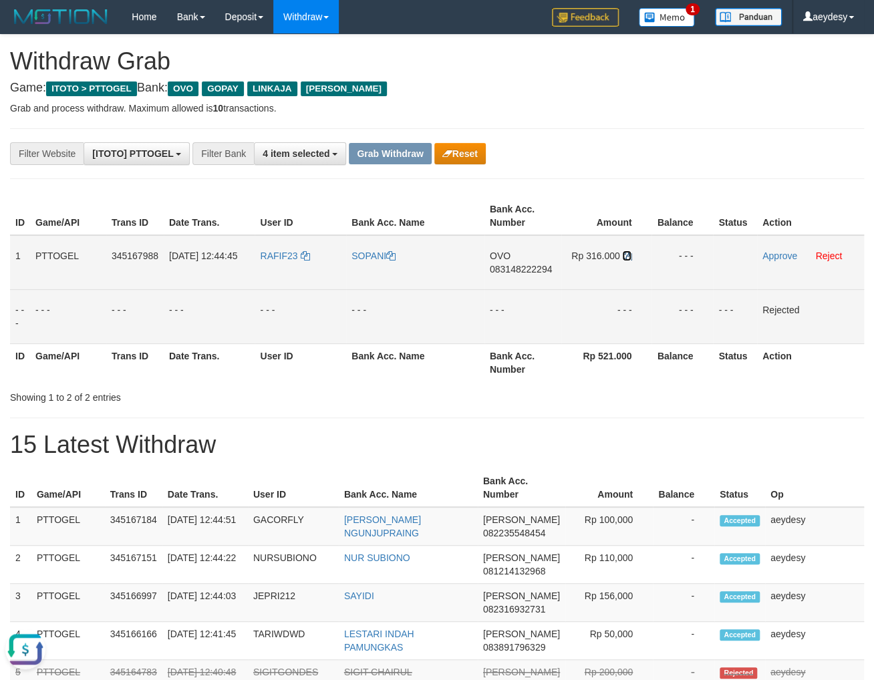
click at [626, 255] on icon at bounding box center [626, 255] width 9 height 9
drag, startPoint x: 289, startPoint y: 273, endPoint x: 587, endPoint y: 271, distance: 298.6
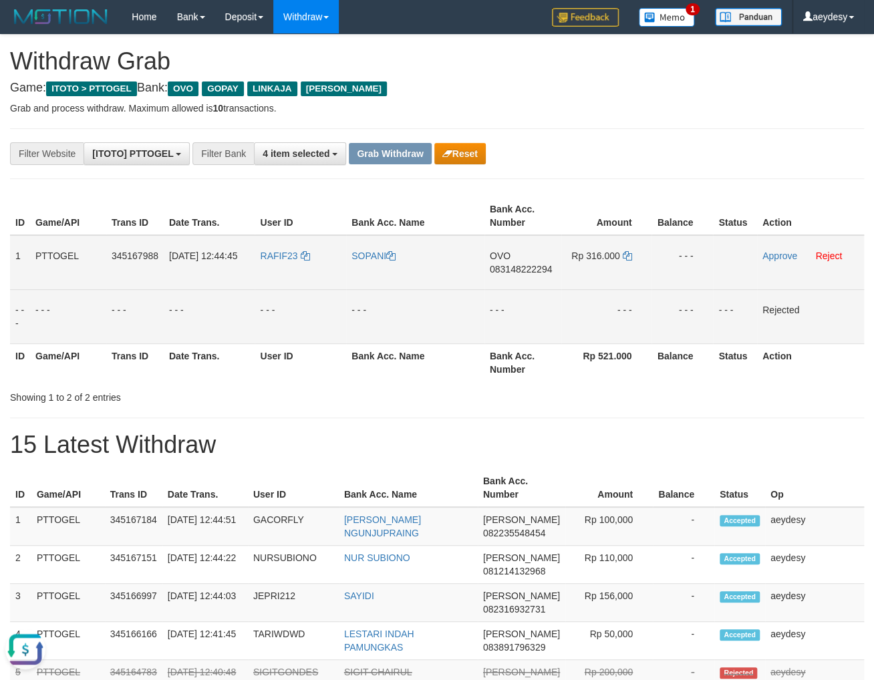
click at [587, 271] on tr "1 PTTOGEL 345167988 01/10/2025 12:44:45 RAFIF23 SOPANI OVO 083148222294 Rp 316.…" at bounding box center [437, 262] width 854 height 55
copy tr
click at [780, 253] on link "Approve" at bounding box center [779, 256] width 35 height 11
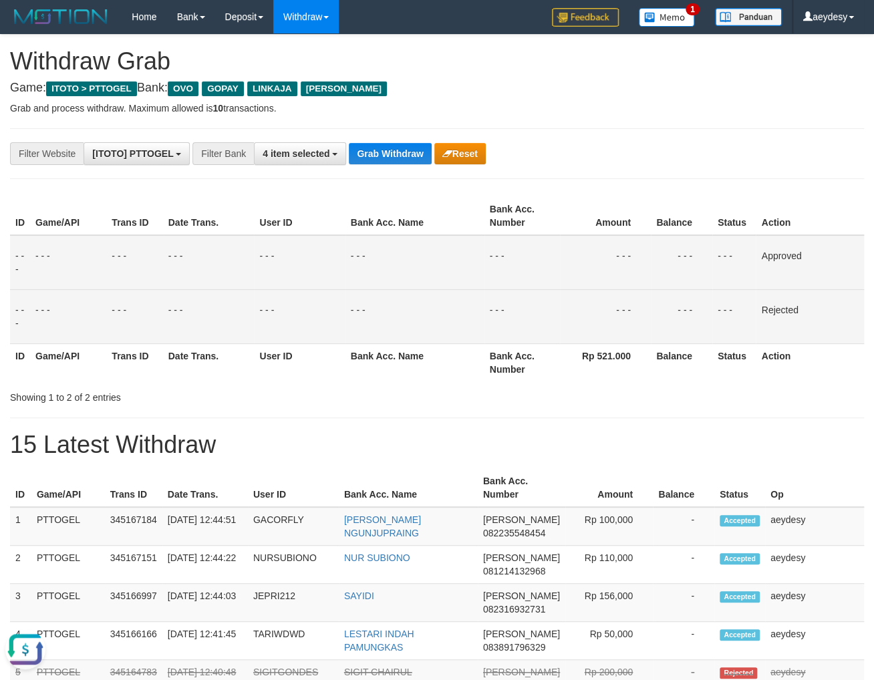
click at [628, 367] on th "Rp 521.000" at bounding box center [605, 362] width 91 height 38
click at [351, 161] on button "Grab Withdraw" at bounding box center [390, 153] width 82 height 21
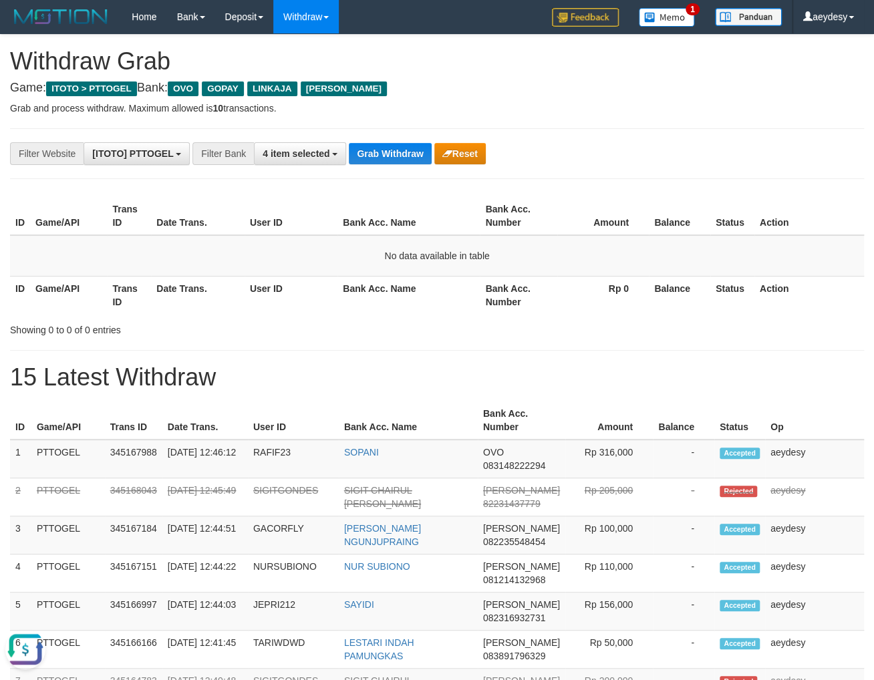
click at [81, 312] on th "Game/API" at bounding box center [68, 295] width 77 height 38
click at [400, 161] on button "Grab Withdraw" at bounding box center [390, 153] width 82 height 21
click at [410, 160] on button "Grab Withdraw" at bounding box center [390, 153] width 82 height 21
click at [404, 154] on button "Grab Withdraw" at bounding box center [390, 153] width 82 height 21
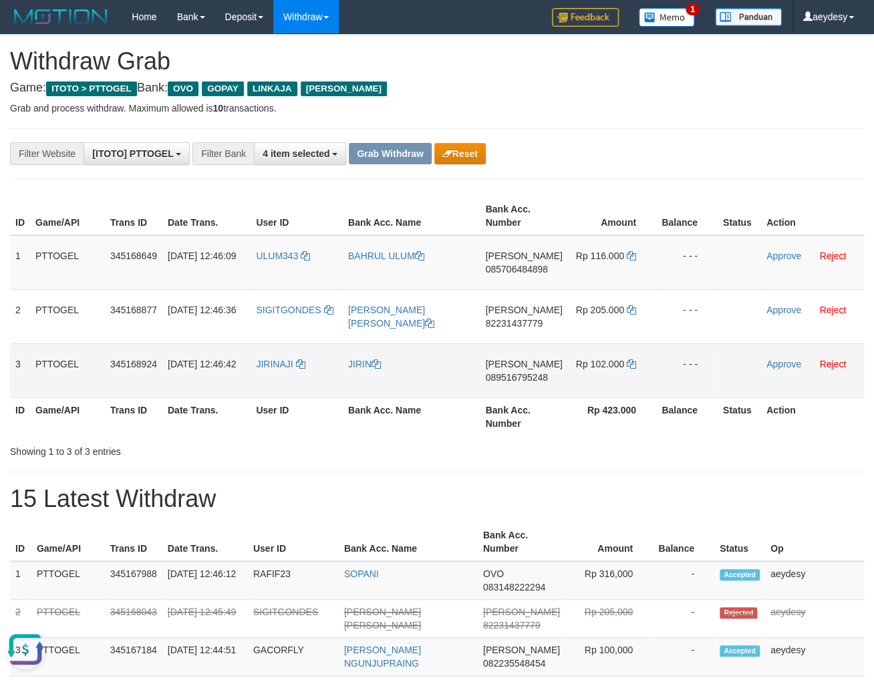
drag, startPoint x: 289, startPoint y: 285, endPoint x: 599, endPoint y: 353, distance: 317.3
click at [599, 353] on tbody "1 PTTOGEL 345168649 [DATE] 12:46:09 ULUM343 BAHRUL ULUM DANA 085706484898 Rp 11…" at bounding box center [437, 316] width 854 height 163
click at [501, 273] on span "085706484898" at bounding box center [516, 269] width 62 height 11
click at [536, 270] on span "085706484898" at bounding box center [516, 269] width 62 height 11
click at [634, 251] on td "Rp 116.000" at bounding box center [612, 262] width 88 height 55
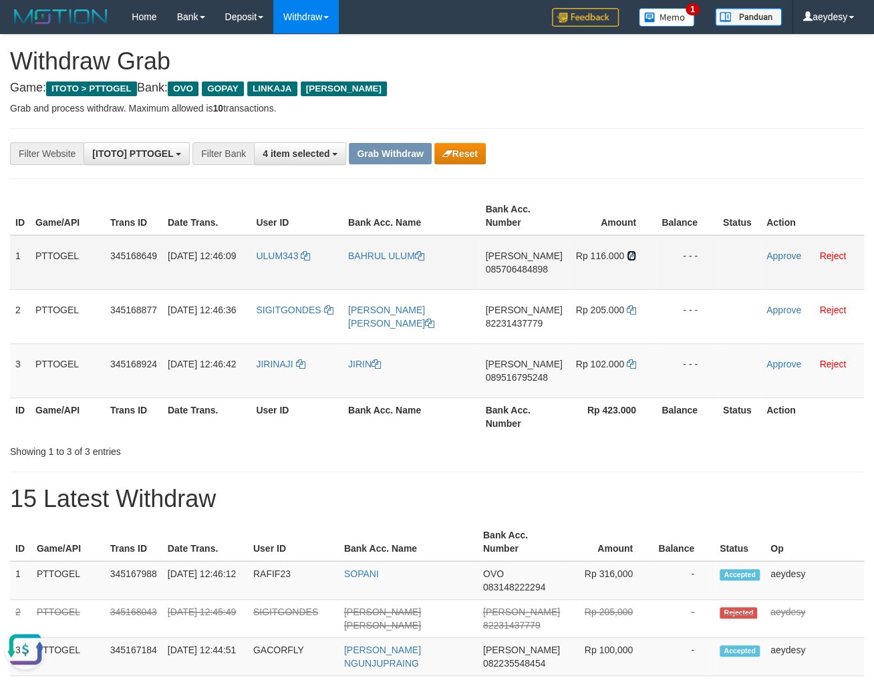
click at [627, 254] on icon at bounding box center [631, 255] width 9 height 9
click at [631, 255] on icon at bounding box center [631, 255] width 9 height 9
click at [767, 253] on link "Approve" at bounding box center [783, 256] width 35 height 11
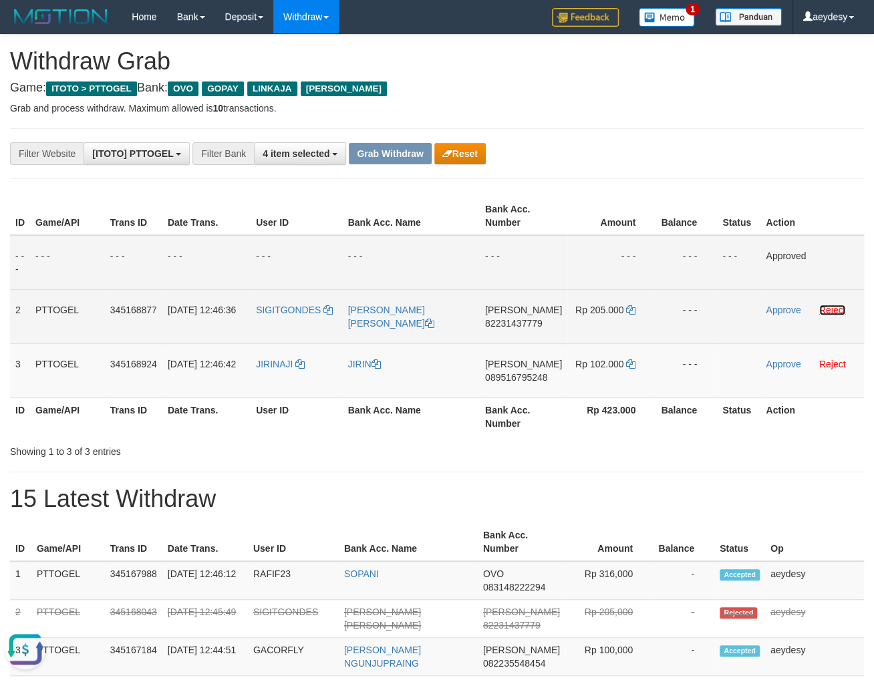
click at [836, 311] on link "Reject" at bounding box center [832, 310] width 27 height 11
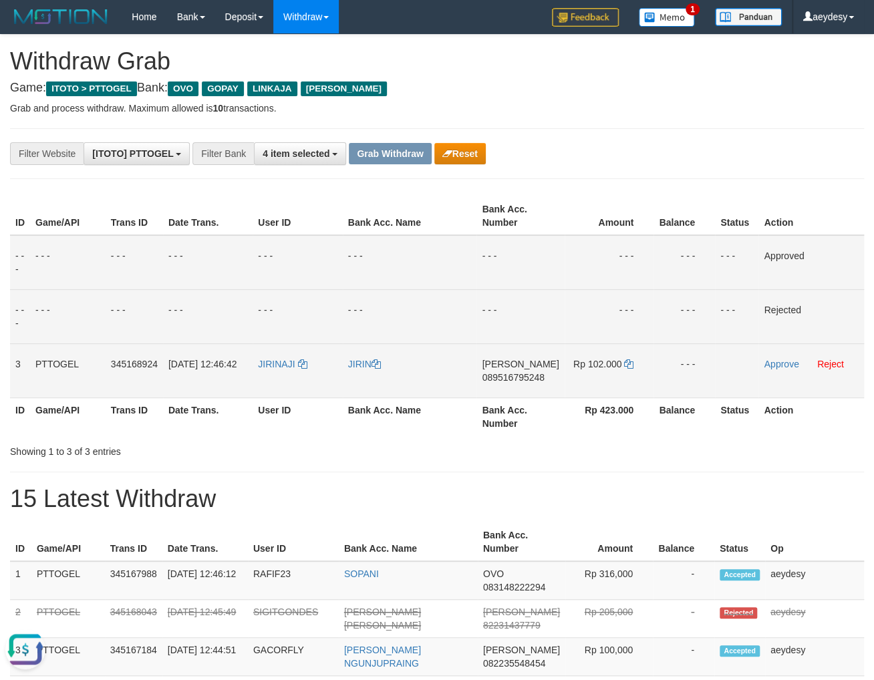
click at [544, 377] on span "089516795248" at bounding box center [513, 377] width 62 height 11
click at [542, 377] on span "089516795248" at bounding box center [513, 377] width 62 height 11
click at [627, 363] on icon at bounding box center [628, 363] width 9 height 9
click at [769, 361] on link "Approve" at bounding box center [781, 364] width 35 height 11
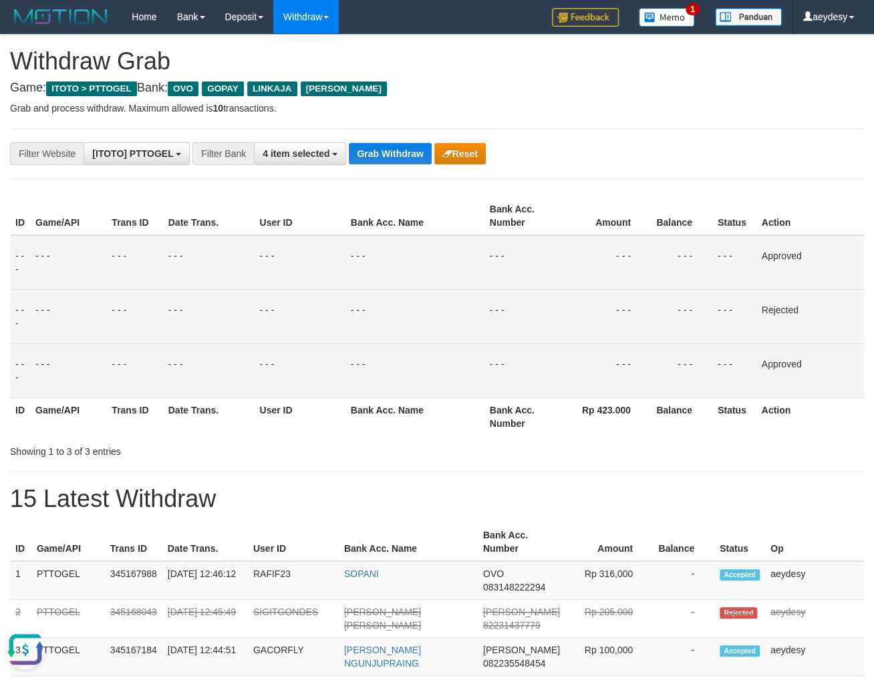
click at [385, 154] on button "Grab Withdraw" at bounding box center [390, 153] width 82 height 21
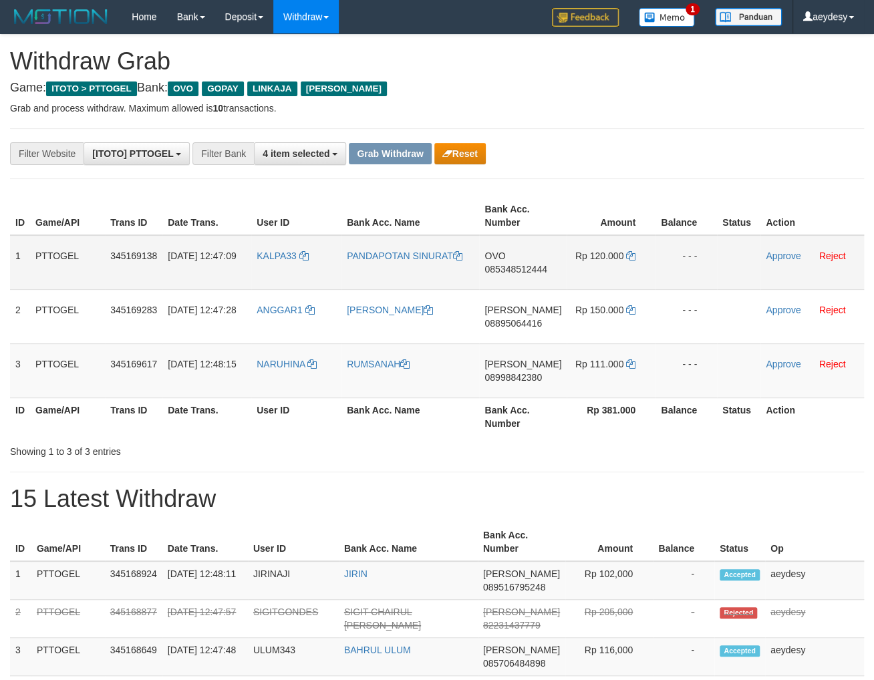
scroll to position [191, 0]
drag, startPoint x: 326, startPoint y: 287, endPoint x: 639, endPoint y: 368, distance: 323.8
click at [639, 368] on tbody "1 PTTOGEL 345169138 [DATE] 12:47:09 KALPA33 PANDAPOTAN SINURAT OVO 085348512444…" at bounding box center [437, 316] width 854 height 163
click at [526, 267] on span "085348512444" at bounding box center [515, 269] width 62 height 11
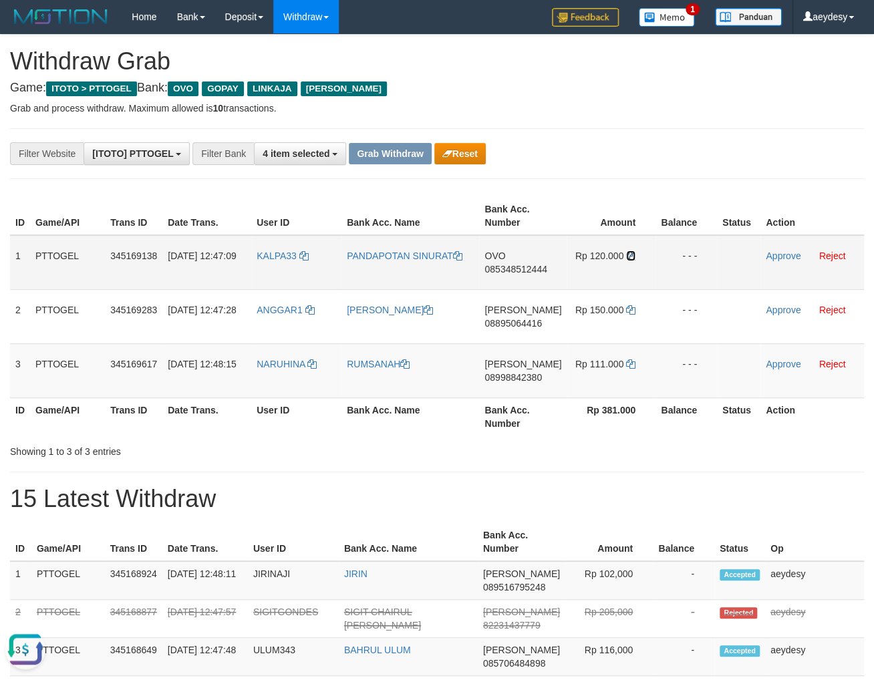
click at [628, 253] on icon at bounding box center [630, 255] width 9 height 9
click at [495, 264] on span "085348512444" at bounding box center [515, 269] width 62 height 11
click at [780, 257] on link "Approve" at bounding box center [783, 256] width 35 height 11
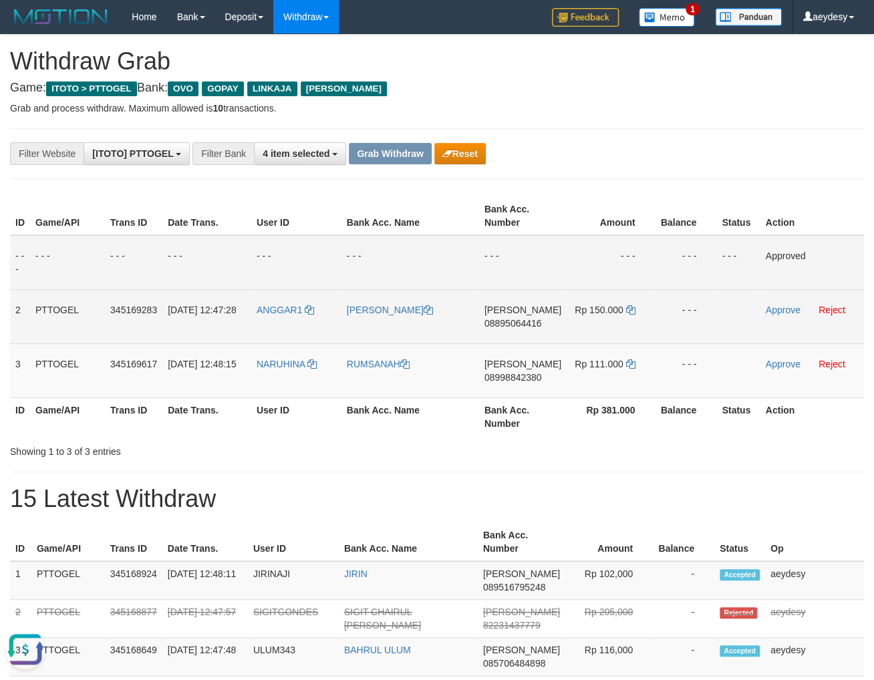
click at [527, 323] on span "08895064416" at bounding box center [512, 323] width 57 height 11
click at [527, 324] on span "08895064416" at bounding box center [512, 323] width 57 height 11
click at [516, 325] on span "08895064416" at bounding box center [512, 323] width 57 height 11
click at [625, 309] on icon at bounding box center [629, 309] width 9 height 9
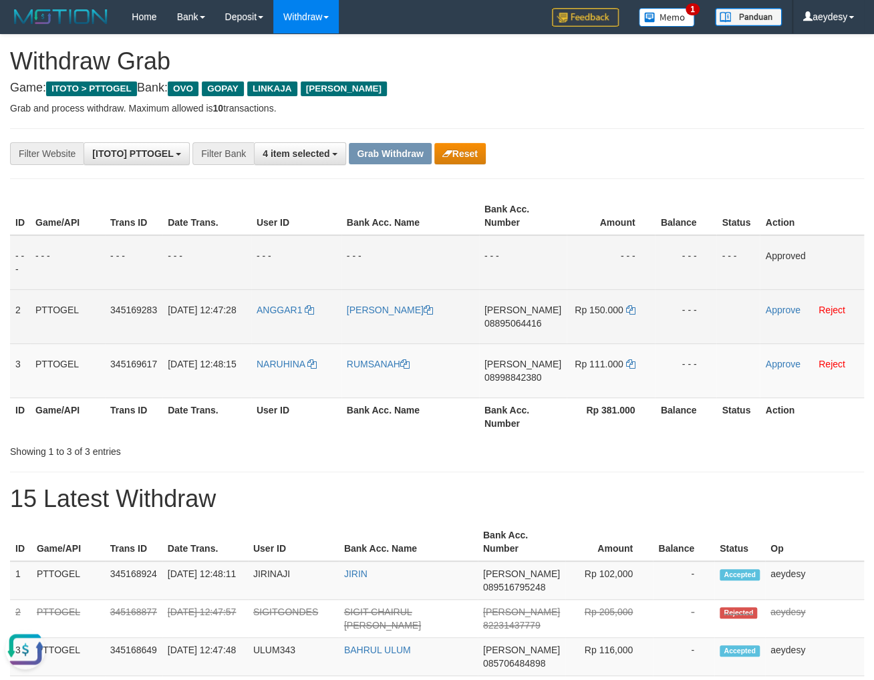
click at [522, 320] on span "08895064416" at bounding box center [512, 323] width 57 height 11
click at [774, 311] on link "Approve" at bounding box center [782, 310] width 35 height 11
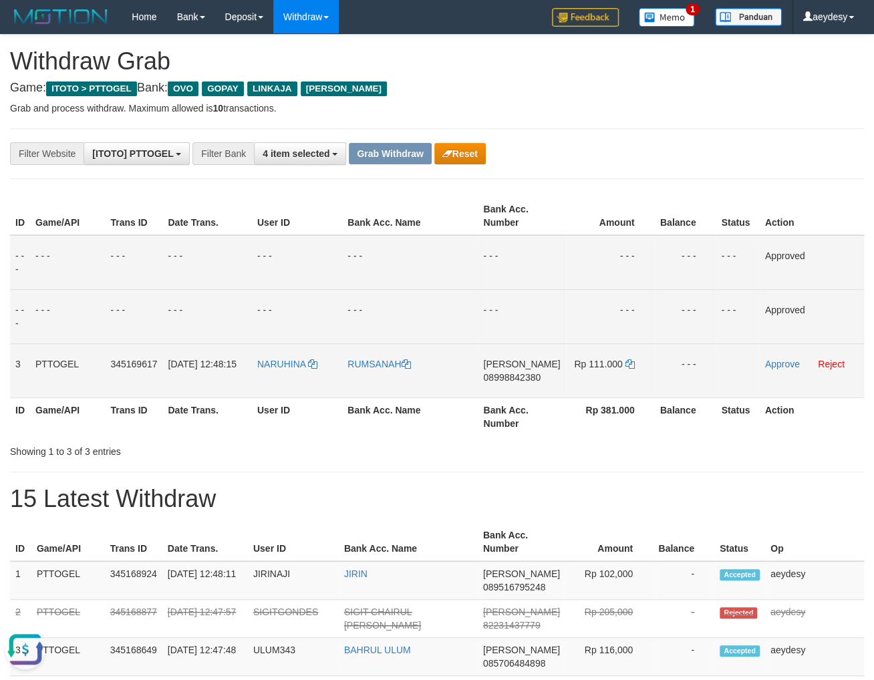
click at [536, 375] on span "08998842380" at bounding box center [511, 377] width 57 height 11
click at [540, 379] on span "08998842380" at bounding box center [511, 377] width 57 height 11
click at [540, 378] on span "08998842380" at bounding box center [511, 377] width 57 height 11
click at [539, 378] on span "08998842380" at bounding box center [511, 377] width 57 height 11
click at [533, 371] on td "DANA 08998842380" at bounding box center [522, 370] width 88 height 54
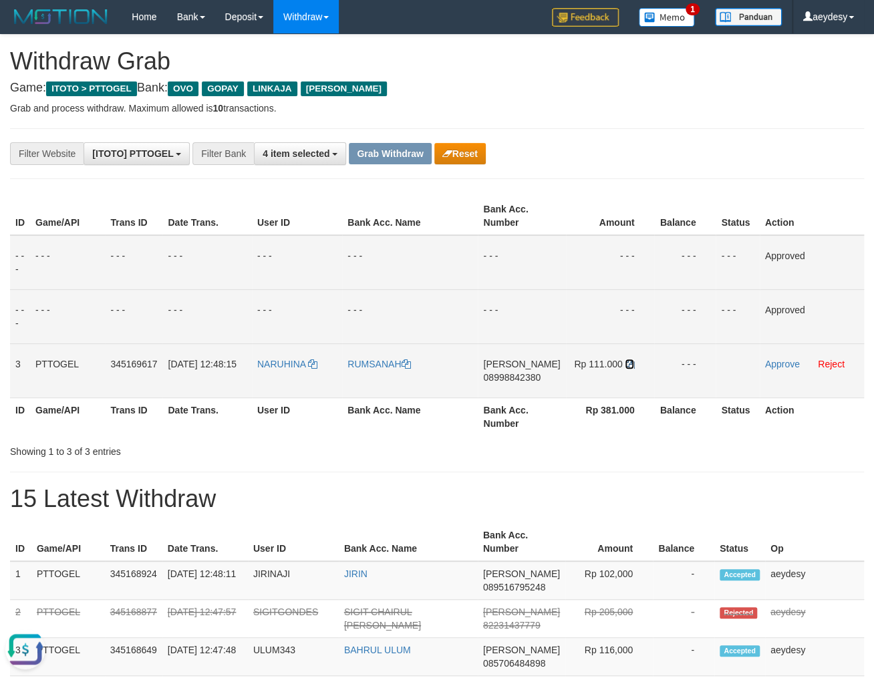
click at [626, 362] on icon at bounding box center [629, 363] width 9 height 9
click at [525, 371] on td "DANA 08998842380" at bounding box center [522, 370] width 88 height 54
click at [523, 382] on span "08998842380" at bounding box center [511, 377] width 57 height 11
click at [784, 365] on link "Approve" at bounding box center [782, 364] width 35 height 11
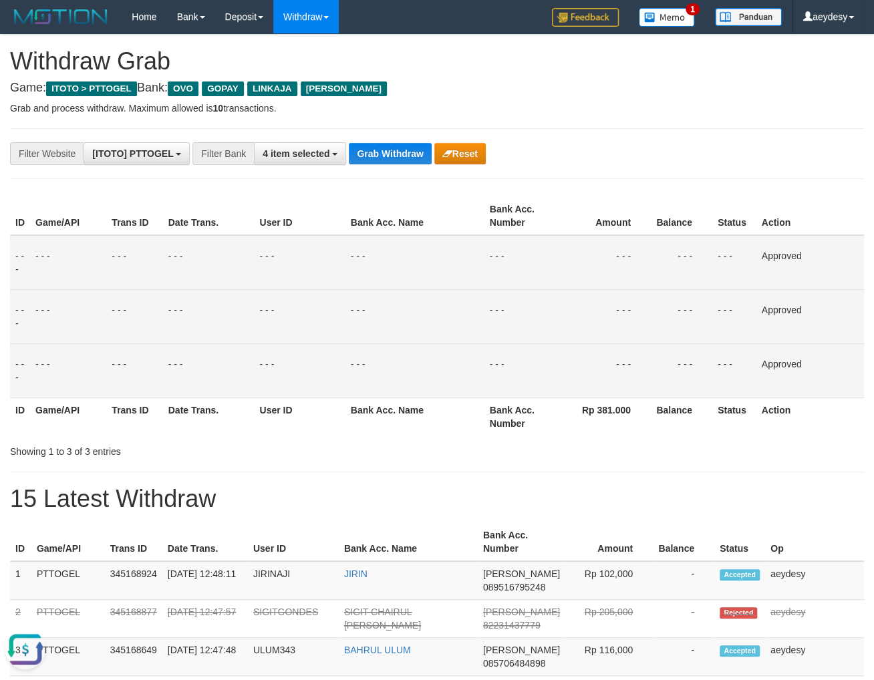
click at [408, 160] on button "Grab Withdraw" at bounding box center [390, 153] width 82 height 21
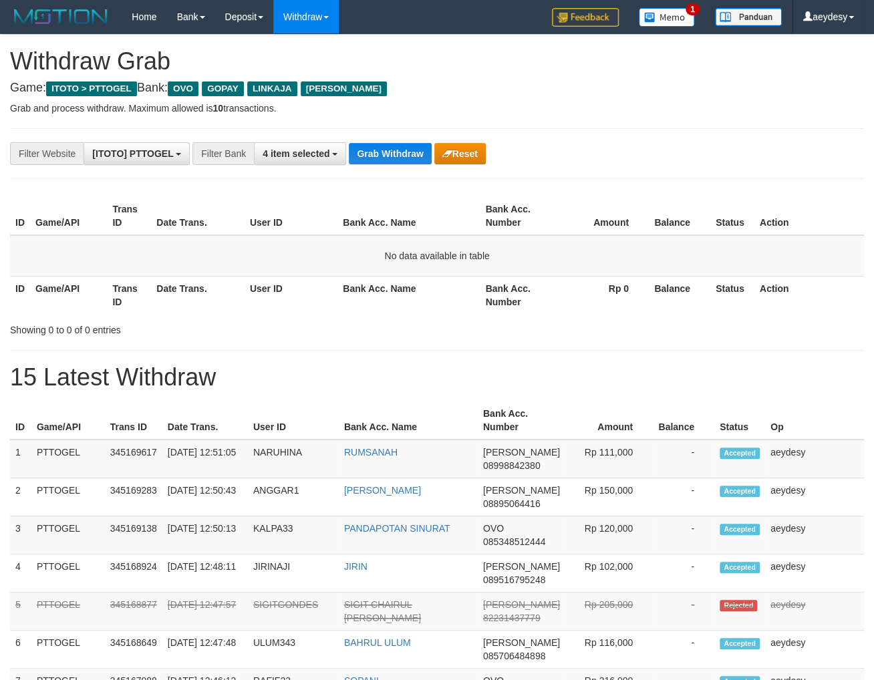
click at [408, 160] on button "Grab Withdraw" at bounding box center [390, 153] width 82 height 21
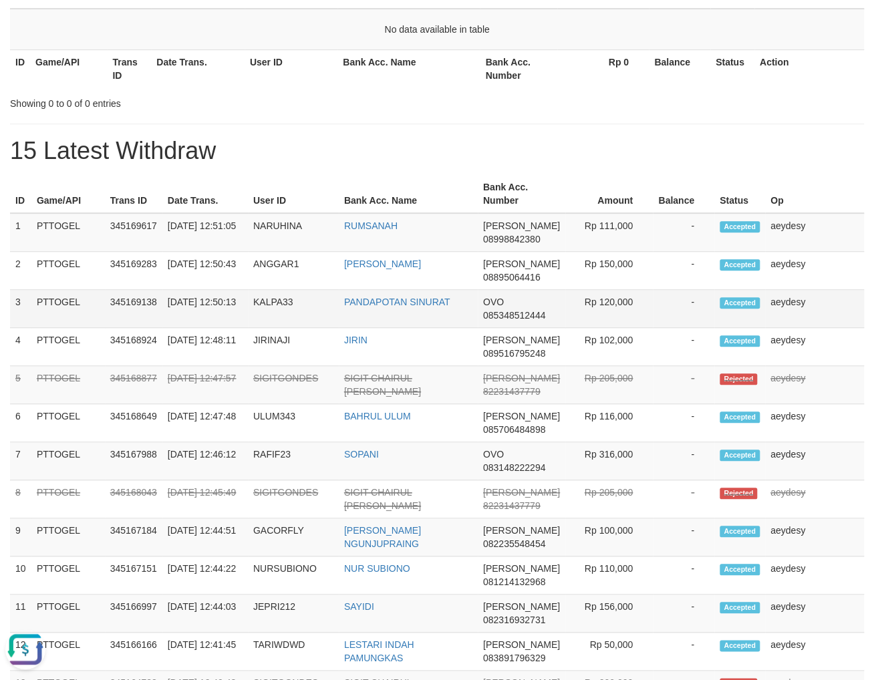
click at [575, 319] on td "Rp 120,000" at bounding box center [609, 309] width 88 height 38
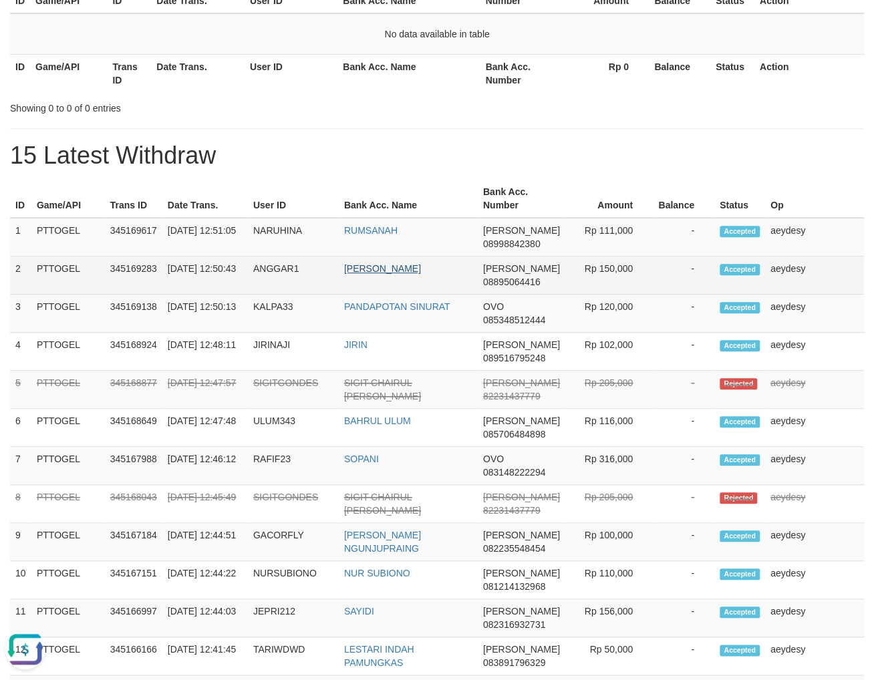
scroll to position [84, 0]
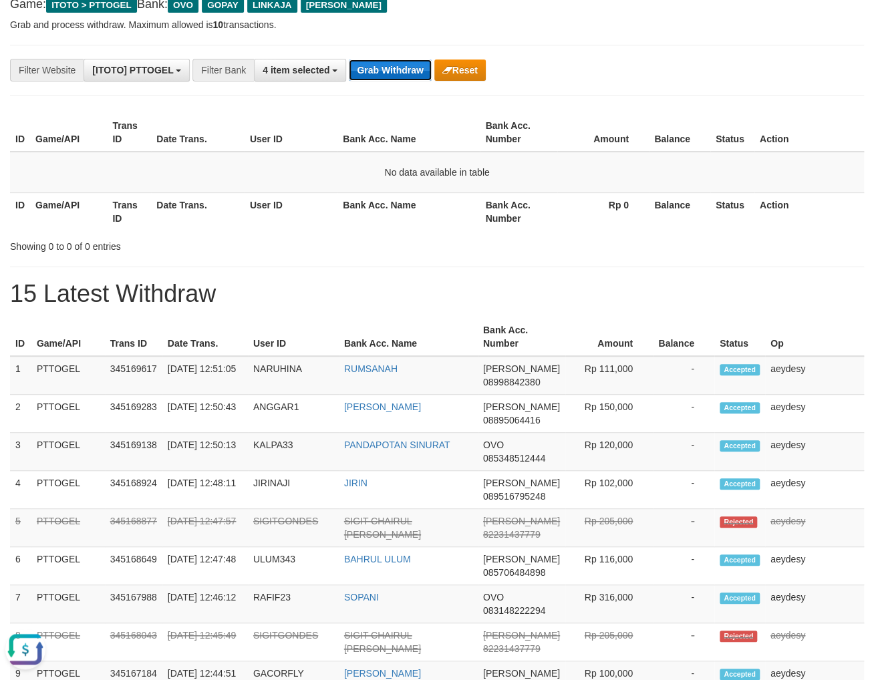
click at [408, 71] on button "Grab Withdraw" at bounding box center [390, 69] width 82 height 21
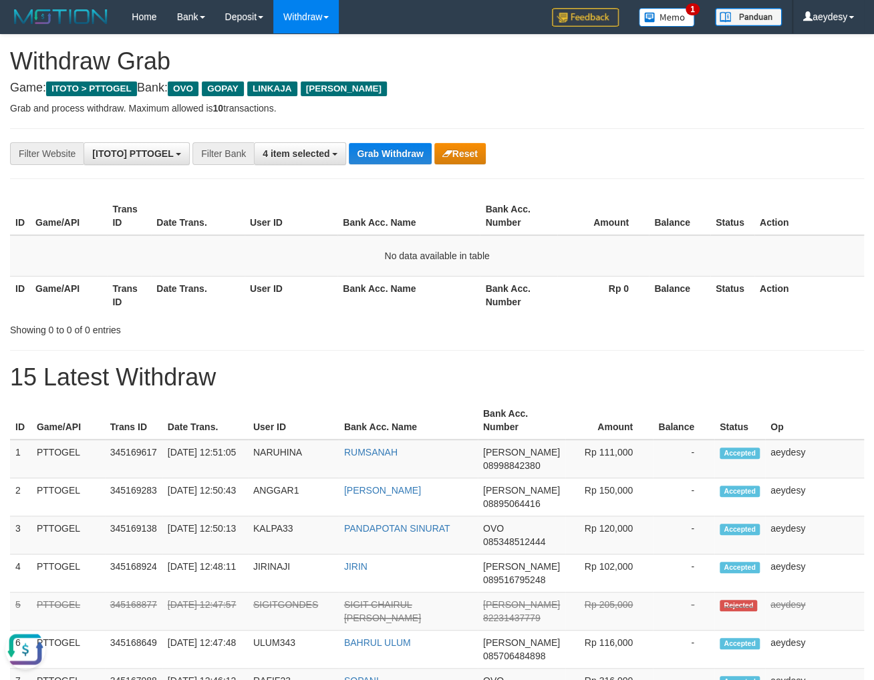
drag, startPoint x: 83, startPoint y: 204, endPoint x: 194, endPoint y: 190, distance: 112.5
click at [91, 205] on th "Game/API" at bounding box center [68, 216] width 77 height 38
click at [375, 148] on button "Grab Withdraw" at bounding box center [390, 153] width 82 height 21
click at [412, 150] on button "Grab Withdraw" at bounding box center [390, 153] width 82 height 21
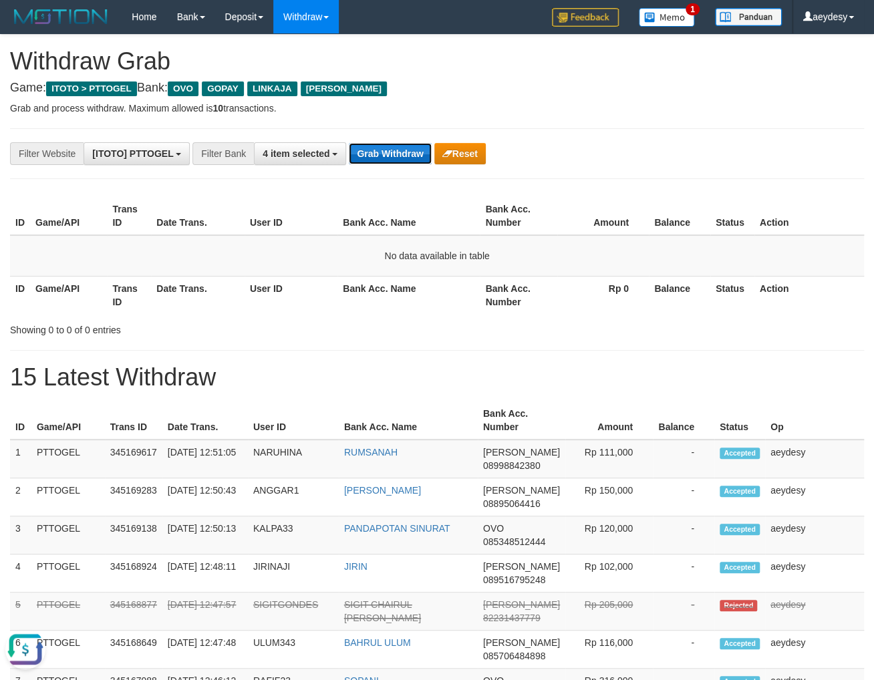
click at [375, 154] on button "Grab Withdraw" at bounding box center [390, 153] width 82 height 21
click at [398, 152] on button "Grab Withdraw" at bounding box center [390, 153] width 82 height 21
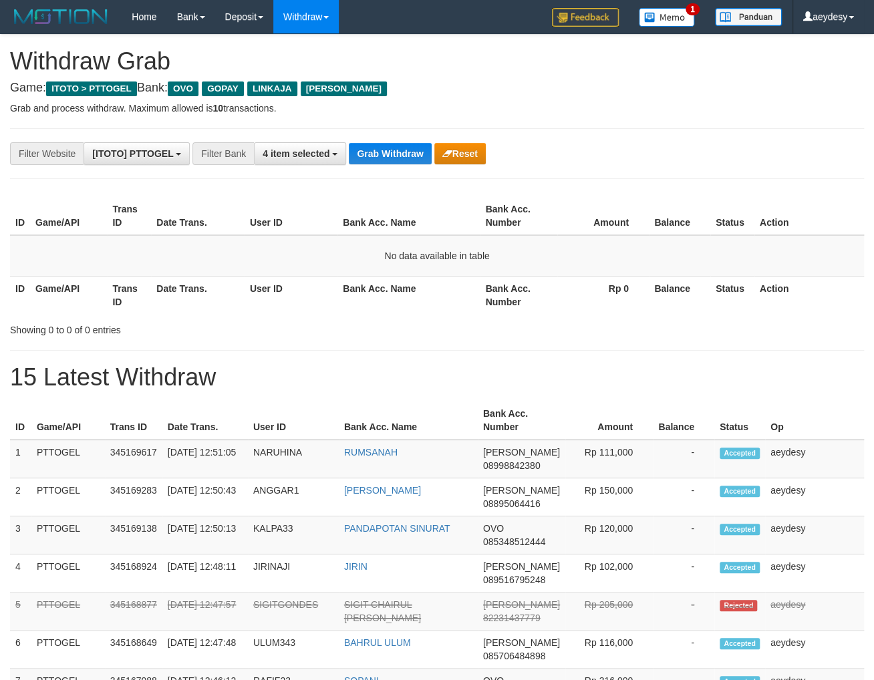
scroll to position [191, 0]
click at [404, 149] on button "Grab Withdraw" at bounding box center [390, 153] width 82 height 21
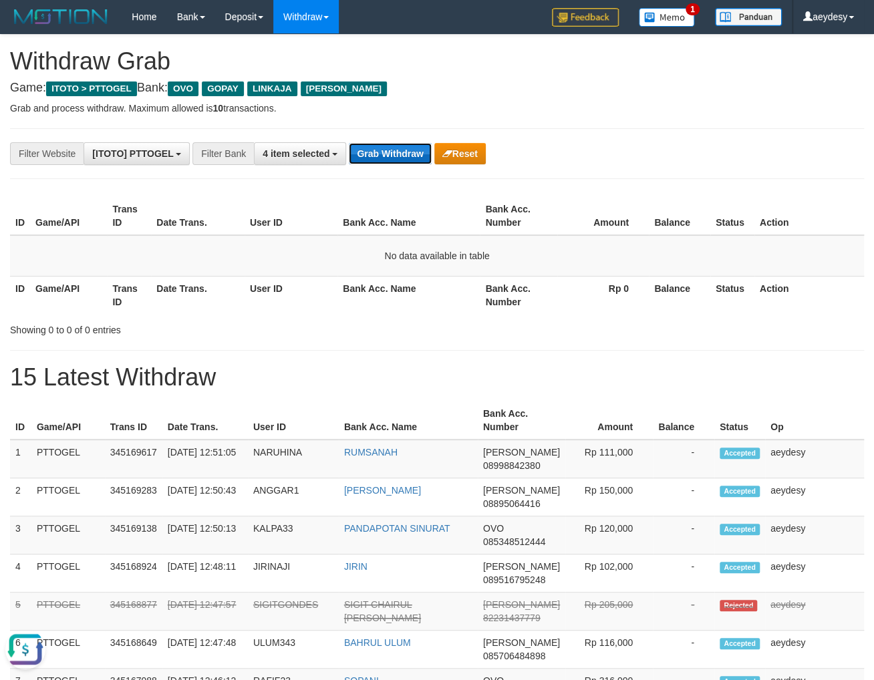
click at [382, 153] on button "Grab Withdraw" at bounding box center [390, 153] width 82 height 21
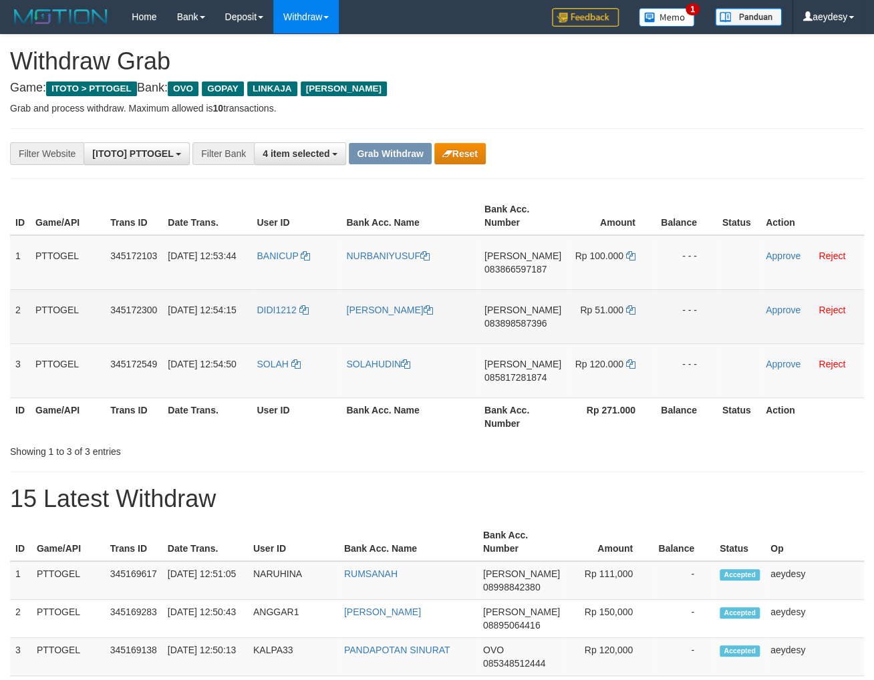
scroll to position [191, 0]
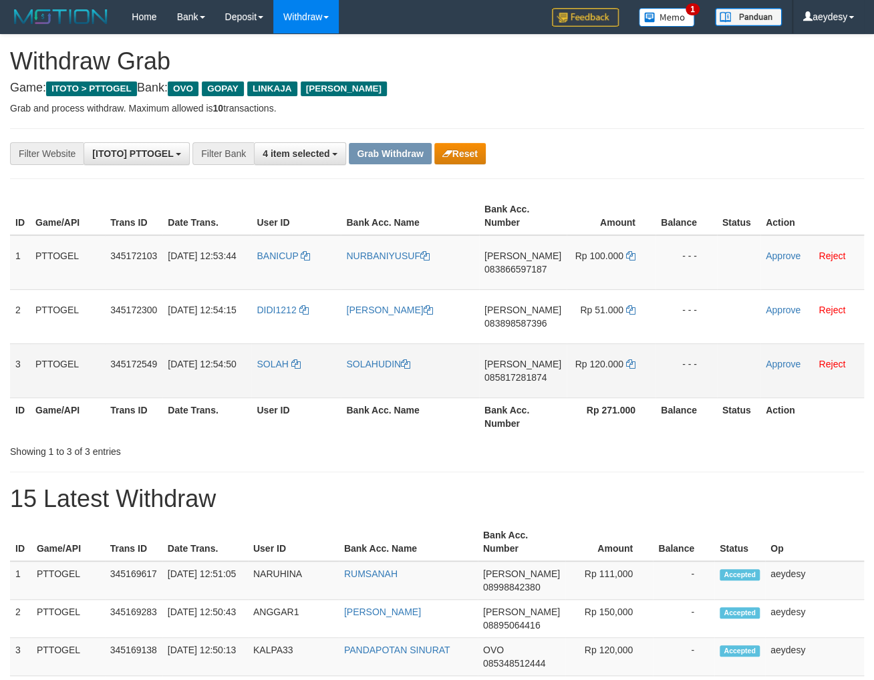
drag, startPoint x: 295, startPoint y: 280, endPoint x: 588, endPoint y: 368, distance: 306.3
click at [588, 368] on tbody "1 PTTOGEL 345172103 [DATE] 12:53:44 [GEOGRAPHIC_DATA] NURBANIYUSUF [PERSON_NAME…" at bounding box center [437, 316] width 854 height 163
click at [534, 270] on span "083866597187" at bounding box center [515, 269] width 62 height 11
click at [629, 257] on icon at bounding box center [630, 255] width 9 height 9
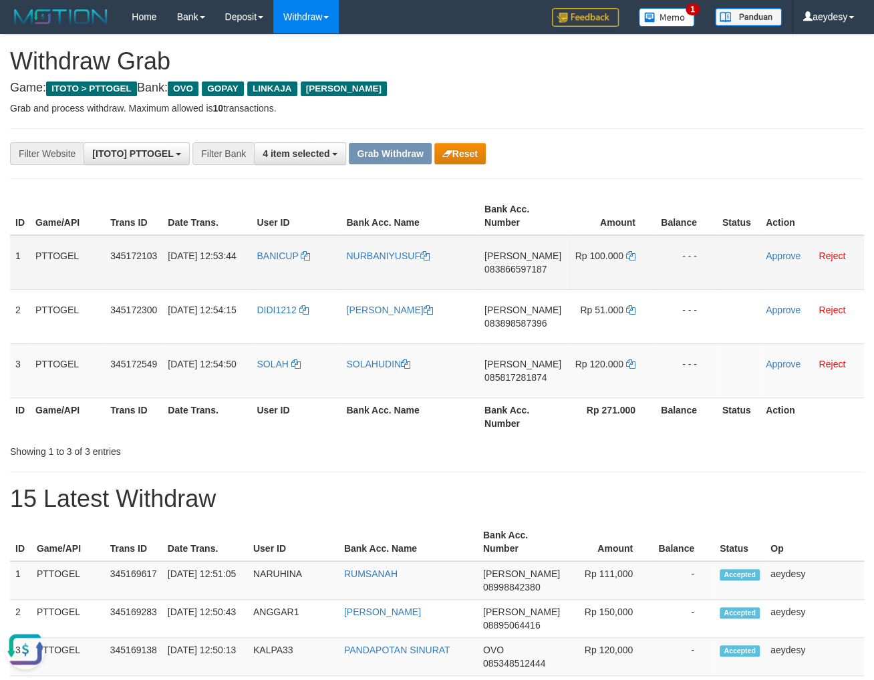
click at [506, 273] on span "083866597187" at bounding box center [515, 269] width 62 height 11
click at [782, 255] on link "Approve" at bounding box center [783, 256] width 35 height 11
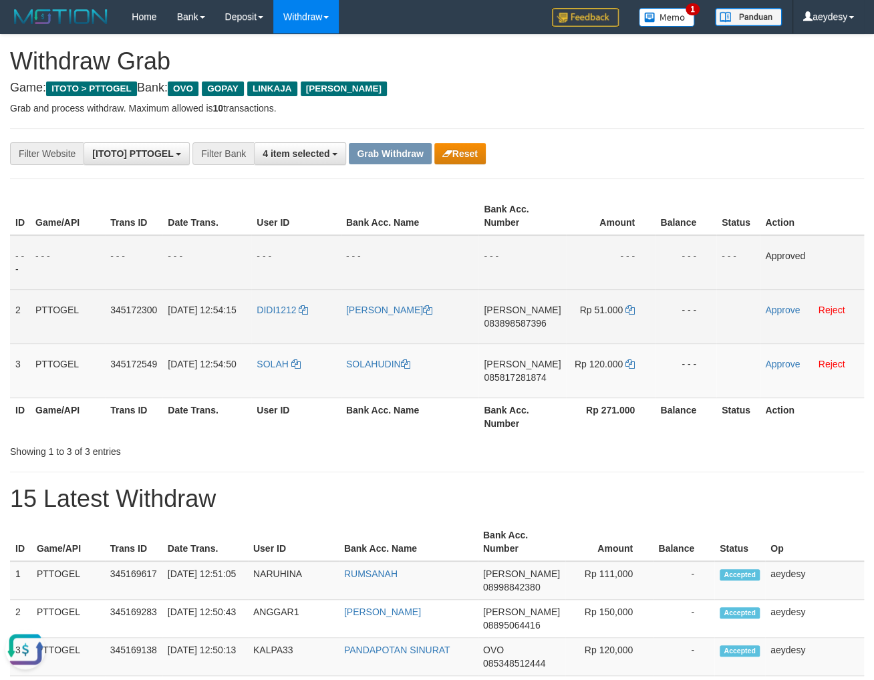
click at [537, 325] on span "083898587396" at bounding box center [515, 323] width 62 height 11
click at [538, 325] on span "083898587396" at bounding box center [515, 323] width 62 height 11
click at [626, 309] on icon at bounding box center [629, 309] width 9 height 9
click at [544, 318] on td "DANA 083898587396" at bounding box center [522, 316] width 88 height 54
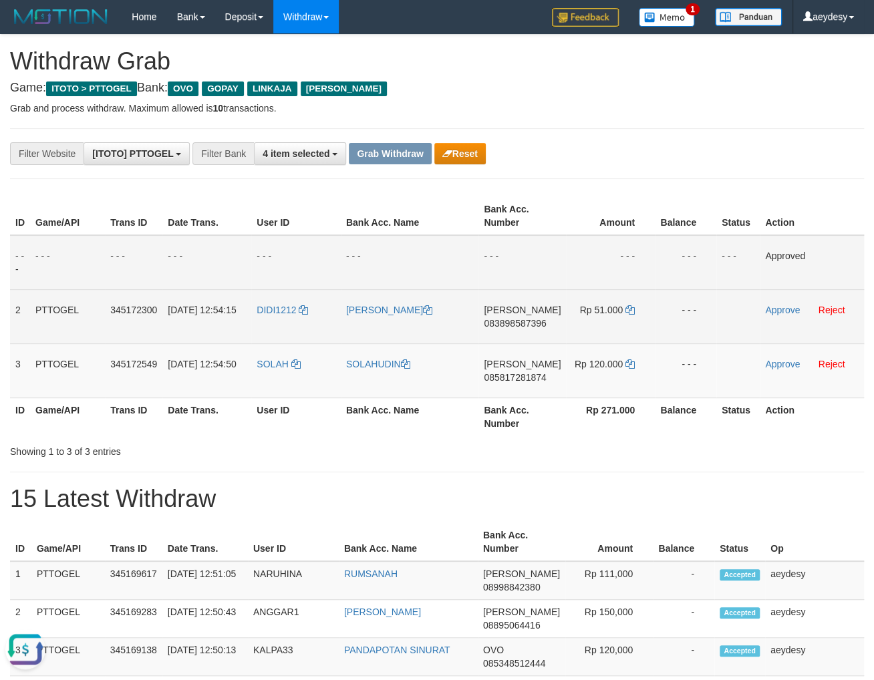
click at [540, 320] on span "083898587396" at bounding box center [515, 323] width 62 height 11
click at [785, 311] on link "Approve" at bounding box center [782, 310] width 35 height 11
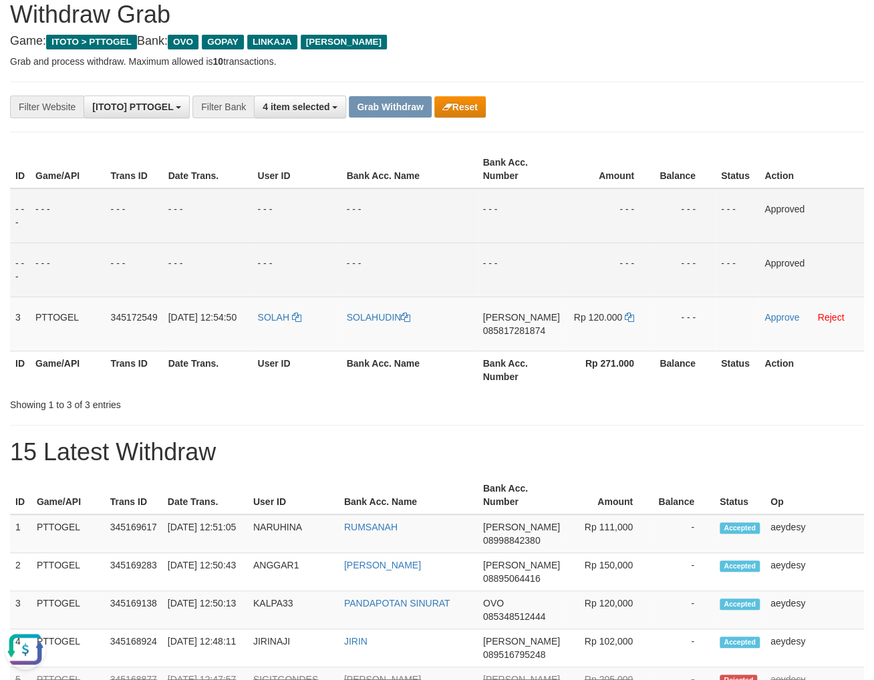
scroll to position [71, 0]
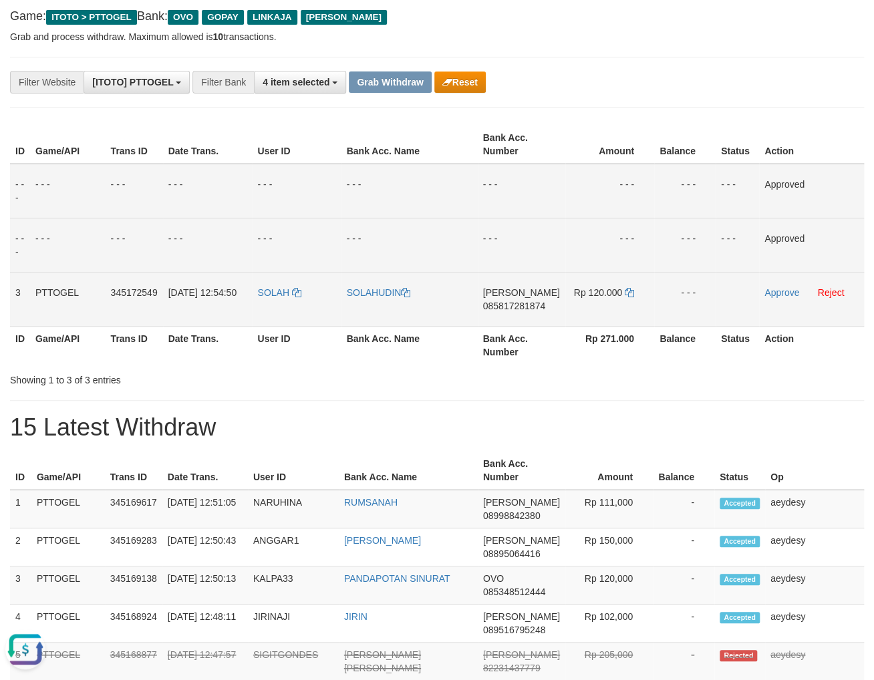
click at [539, 307] on span "085817281874" at bounding box center [514, 306] width 62 height 11
click at [539, 308] on span "085817281874" at bounding box center [514, 306] width 62 height 11
click at [538, 309] on span "085817281874" at bounding box center [514, 306] width 62 height 11
click at [536, 308] on span "085817281874" at bounding box center [514, 306] width 62 height 11
click at [629, 288] on icon at bounding box center [629, 292] width 9 height 9
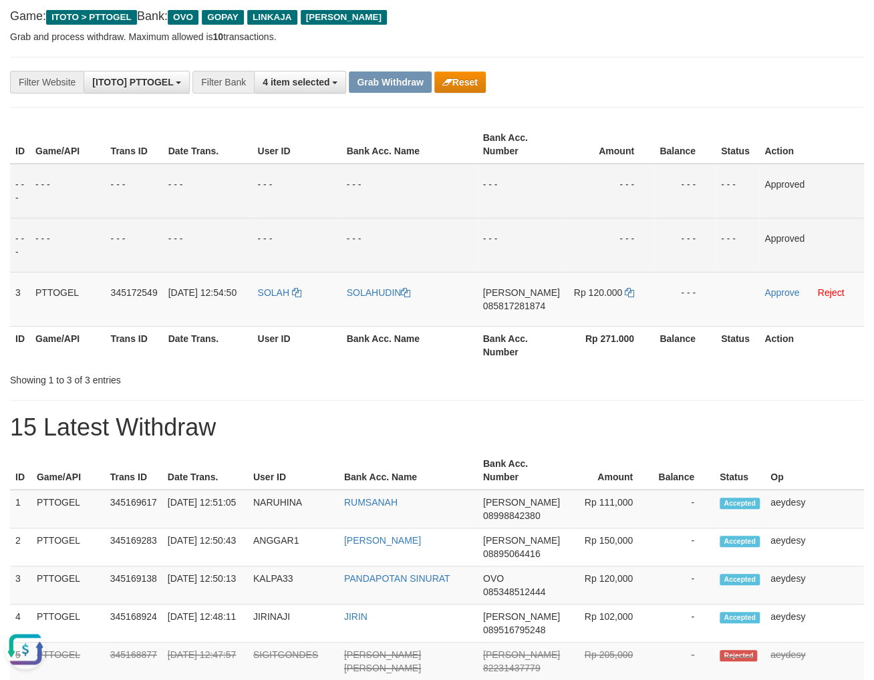
drag, startPoint x: 530, startPoint y: 303, endPoint x: 468, endPoint y: 331, distance: 68.2
click at [529, 303] on span "085817281874" at bounding box center [514, 306] width 62 height 11
click at [775, 293] on link "Approve" at bounding box center [781, 292] width 35 height 11
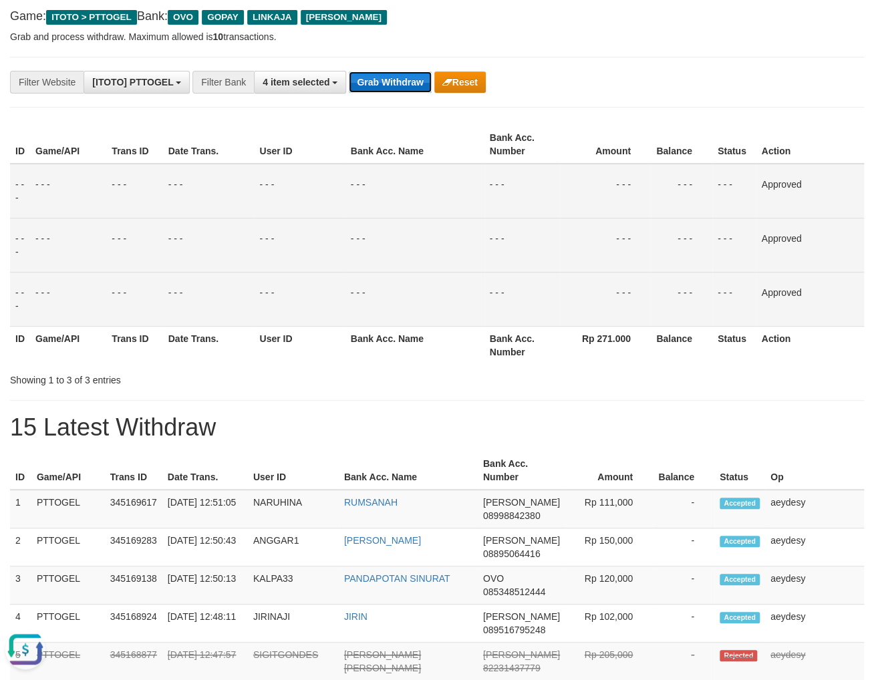
click at [377, 87] on button "Grab Withdraw" at bounding box center [390, 81] width 82 height 21
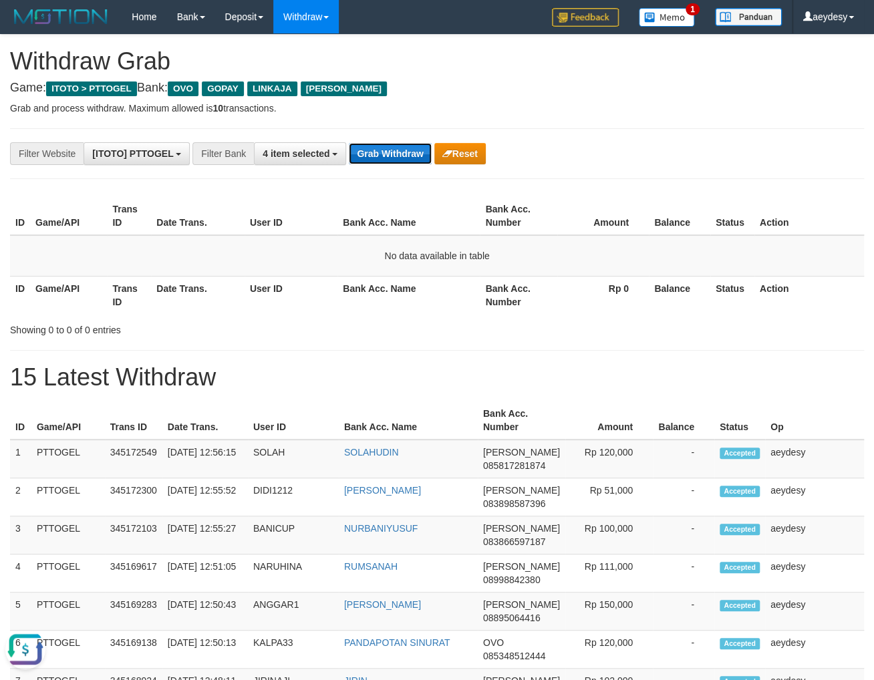
click at [396, 151] on button "Grab Withdraw" at bounding box center [390, 153] width 82 height 21
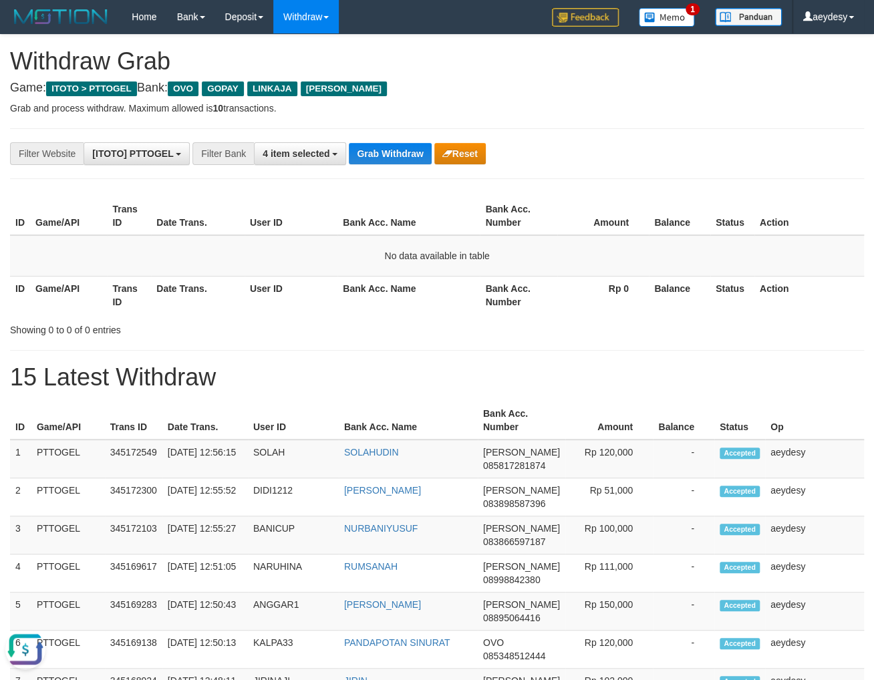
click at [392, 149] on button "Grab Withdraw" at bounding box center [390, 153] width 82 height 21
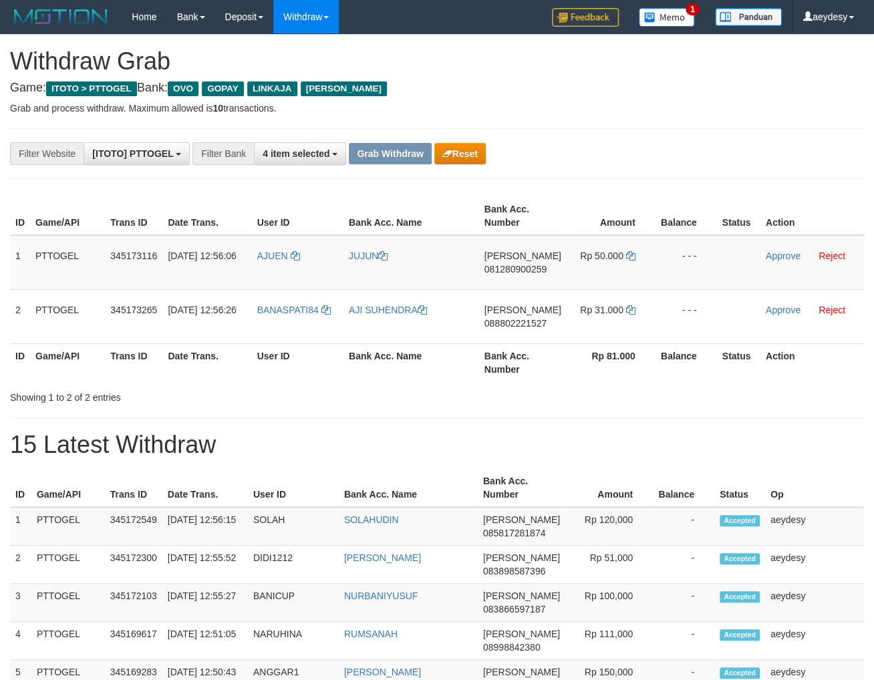
scroll to position [191, 0]
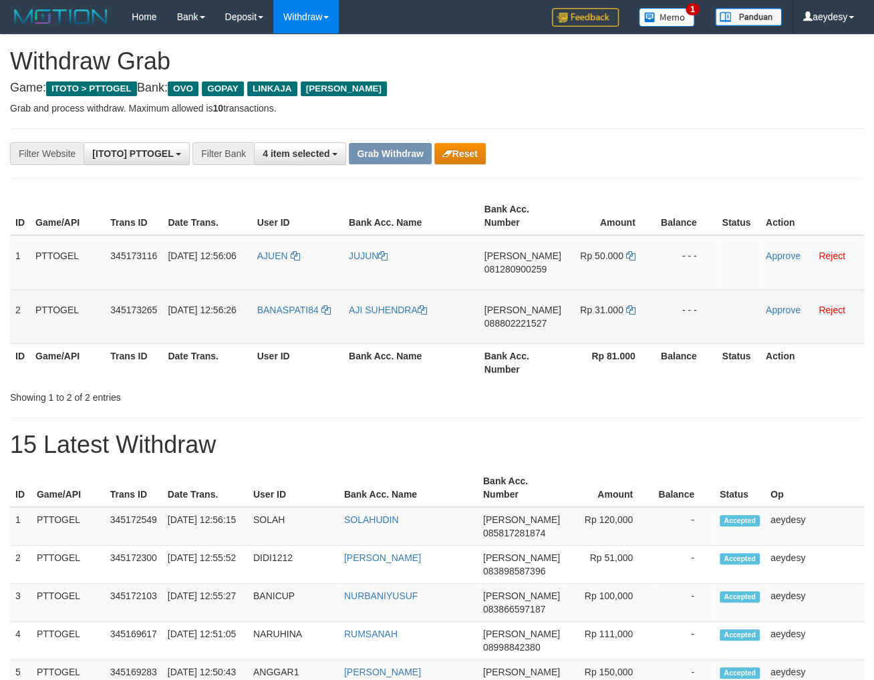
drag, startPoint x: 309, startPoint y: 279, endPoint x: 637, endPoint y: 305, distance: 329.7
click at [637, 305] on tbody "1 PTTOGEL 345173116 [DATE] 12:56:06 [GEOGRAPHIC_DATA] [PERSON_NAME] 08128090025…" at bounding box center [437, 289] width 854 height 109
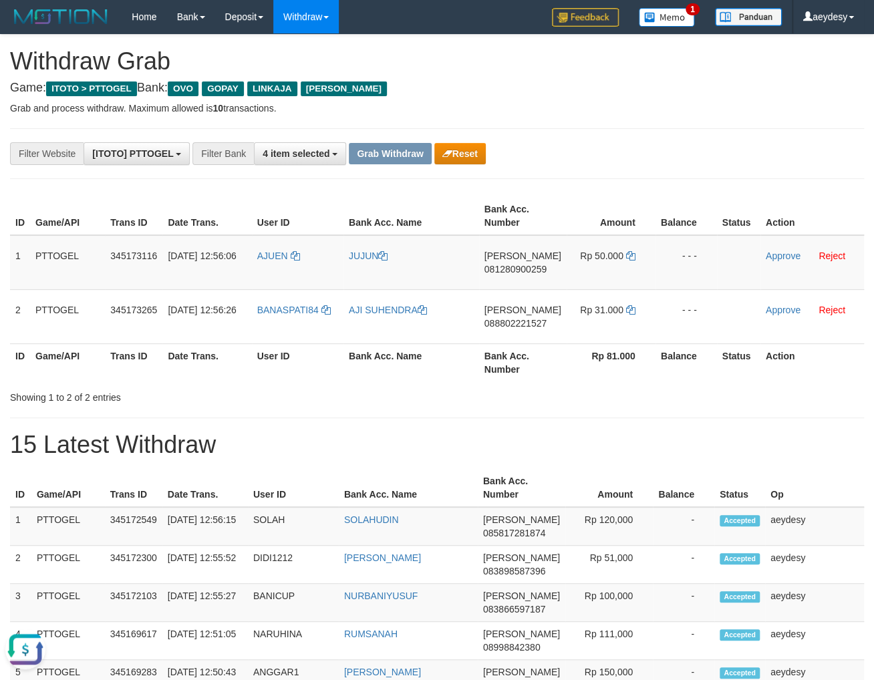
scroll to position [0, 0]
click at [520, 274] on span "081280900259" at bounding box center [515, 269] width 62 height 11
click at [628, 255] on icon at bounding box center [630, 255] width 9 height 9
click at [498, 265] on span "081280900259" at bounding box center [515, 269] width 62 height 11
click at [775, 260] on link "Approve" at bounding box center [783, 256] width 35 height 11
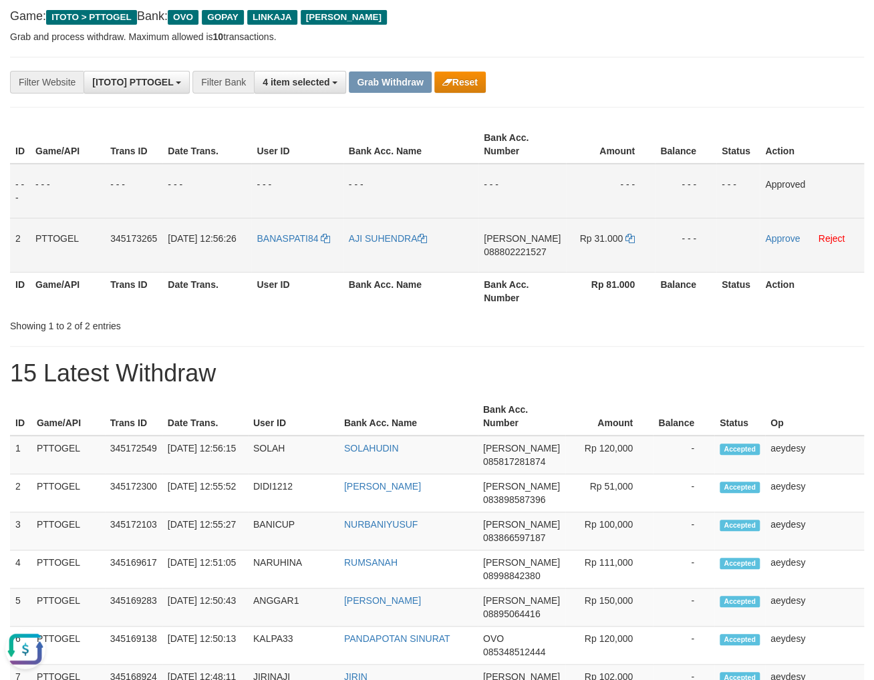
scroll to position [71, 0]
click at [531, 251] on span "088802221527" at bounding box center [515, 252] width 62 height 11
click at [535, 254] on span "088802221527" at bounding box center [515, 252] width 62 height 11
click at [508, 253] on span "088802221527" at bounding box center [515, 252] width 62 height 11
click at [627, 232] on td "Rp 31.000" at bounding box center [610, 245] width 89 height 54
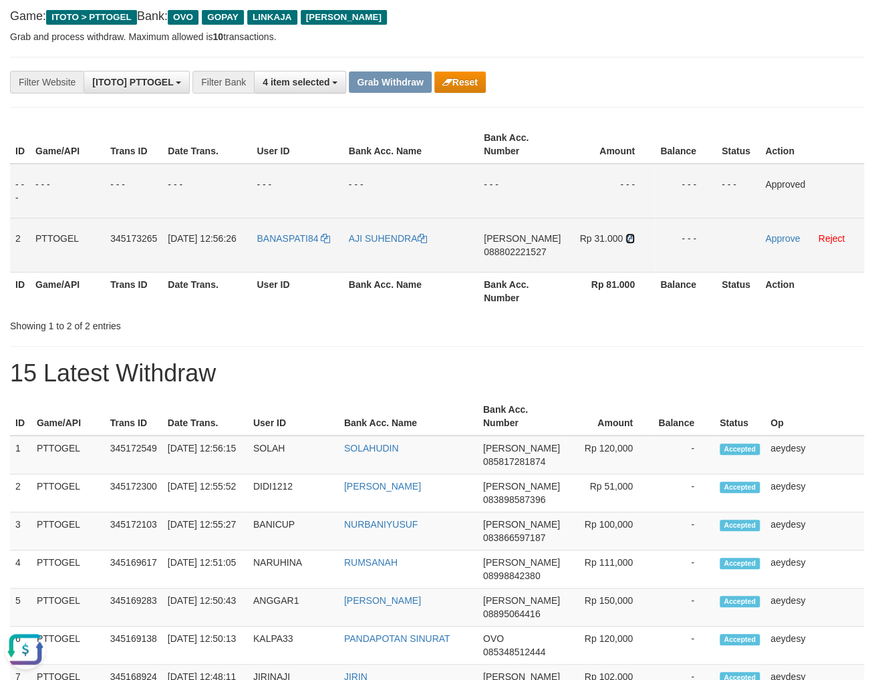
click at [629, 239] on icon at bounding box center [629, 238] width 9 height 9
click at [774, 241] on link "Approve" at bounding box center [782, 238] width 35 height 11
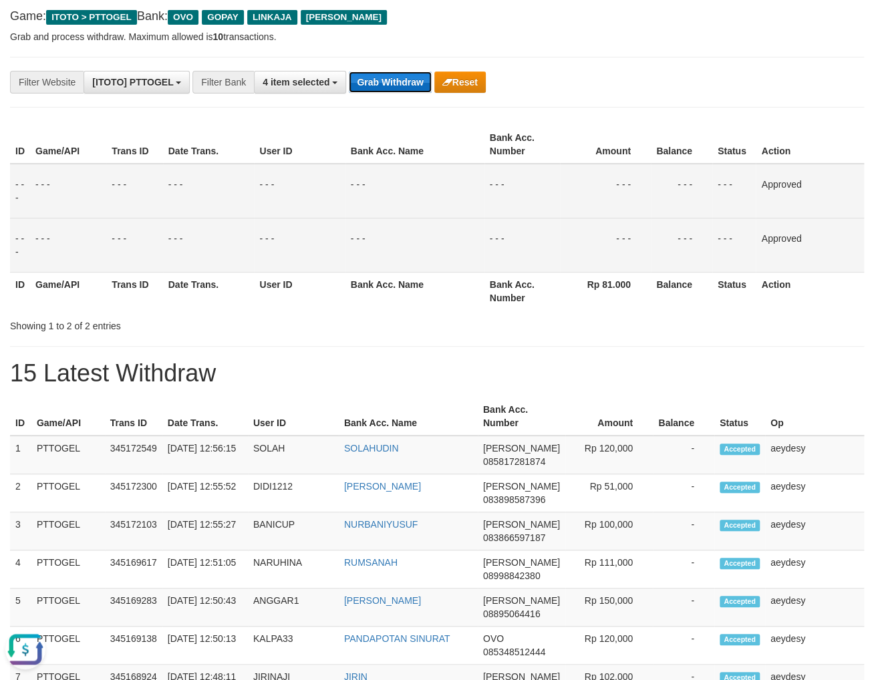
click at [408, 79] on button "Grab Withdraw" at bounding box center [390, 81] width 82 height 21
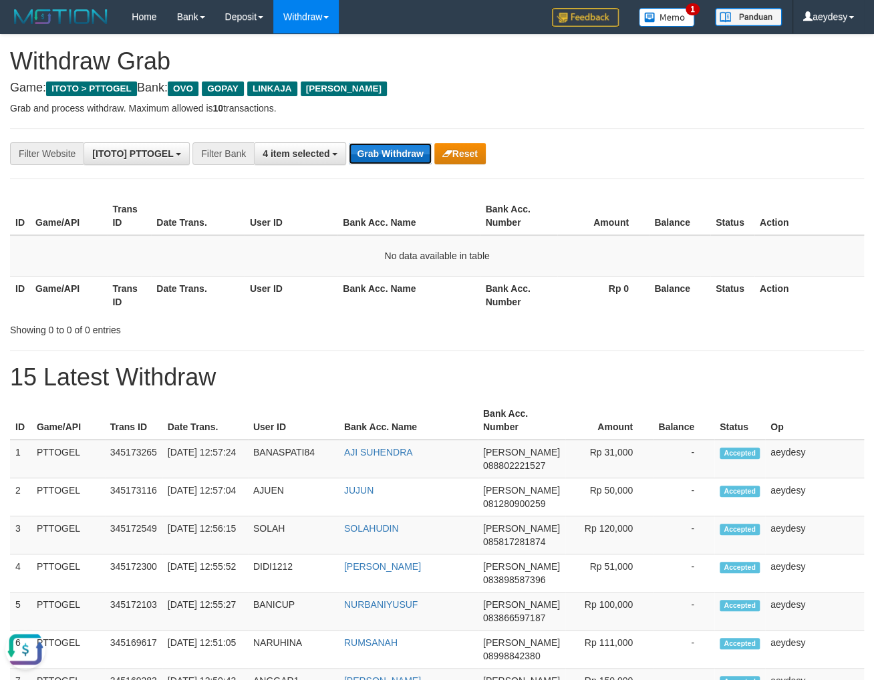
click at [389, 158] on button "Grab Withdraw" at bounding box center [390, 153] width 82 height 21
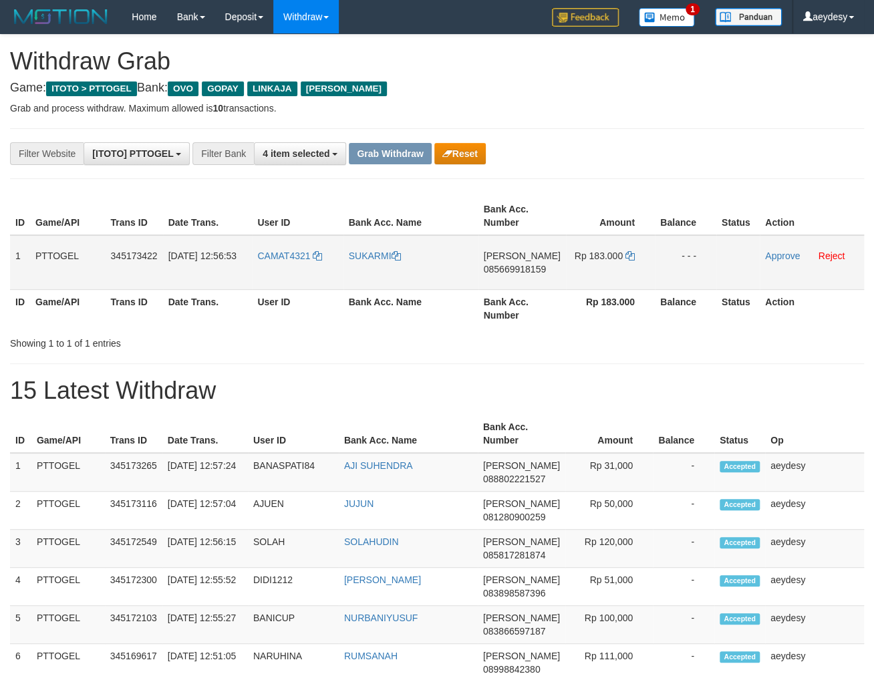
scroll to position [191, 0]
drag, startPoint x: 449, startPoint y: 279, endPoint x: 625, endPoint y: 270, distance: 176.0
click at [625, 270] on tr "1 PTTOGEL 345173422 [DATE] 12:56:53 CAMAT4321 SUKARMI [PERSON_NAME] 08566991815…" at bounding box center [437, 262] width 854 height 55
click at [510, 271] on span "085669918159" at bounding box center [515, 269] width 62 height 11
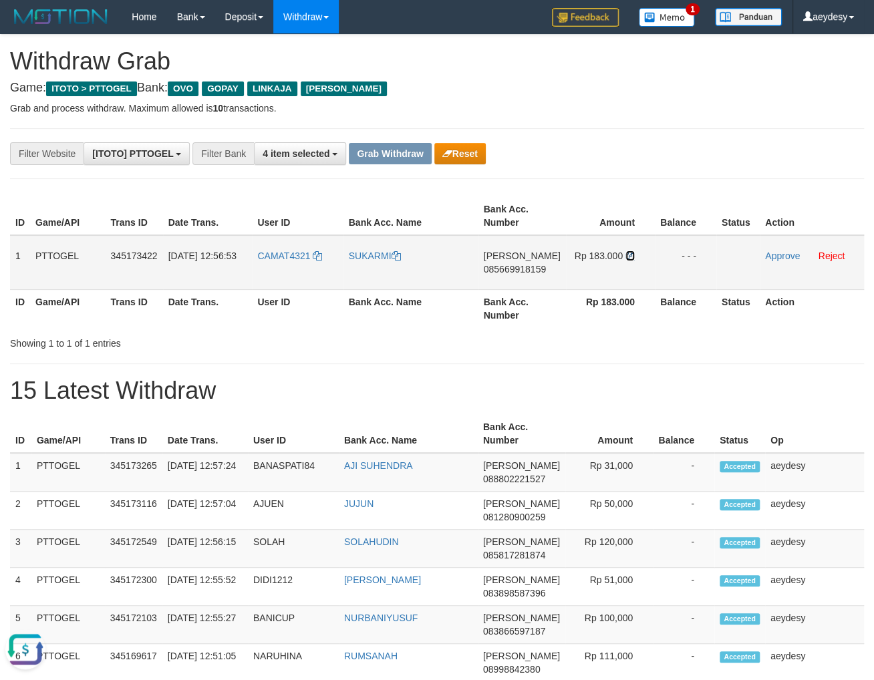
click at [625, 256] on icon at bounding box center [629, 255] width 9 height 9
click at [506, 269] on span "085669918159" at bounding box center [515, 269] width 62 height 11
click at [789, 249] on td "Approve Reject" at bounding box center [812, 262] width 104 height 55
click at [790, 256] on link "Approve" at bounding box center [782, 256] width 35 height 11
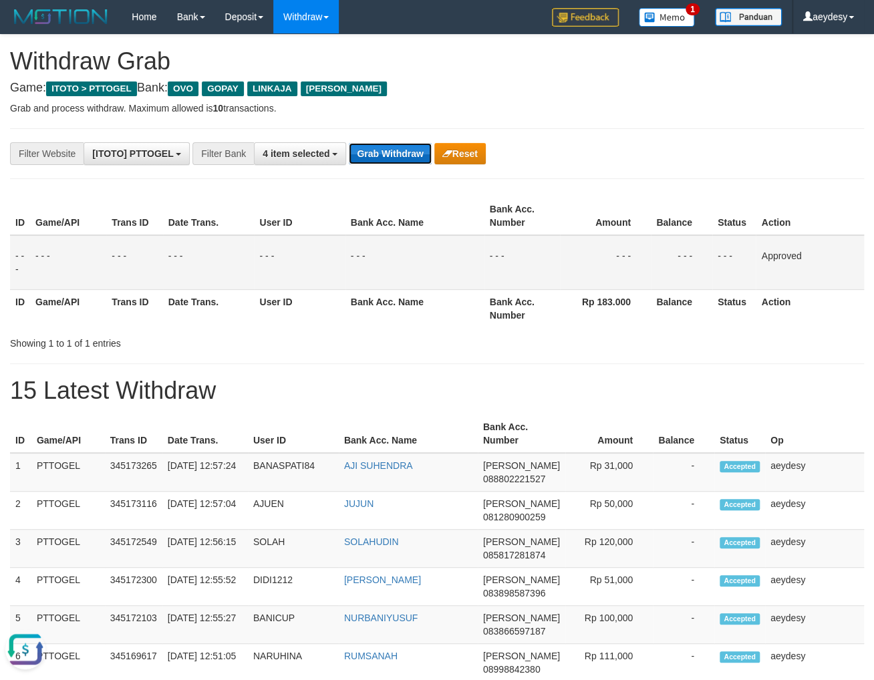
click at [391, 152] on button "Grab Withdraw" at bounding box center [390, 153] width 82 height 21
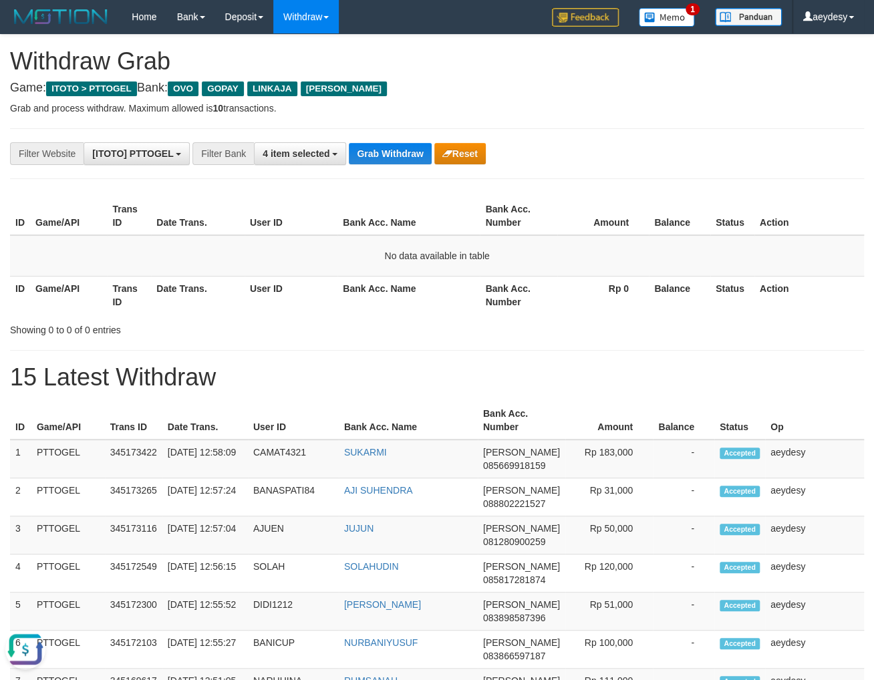
click at [572, 202] on th "Amount" at bounding box center [603, 216] width 92 height 38
click at [393, 161] on button "Grab Withdraw" at bounding box center [390, 153] width 82 height 21
click at [396, 159] on button "Grab Withdraw" at bounding box center [390, 153] width 82 height 21
click at [399, 147] on button "Grab Withdraw" at bounding box center [390, 153] width 82 height 21
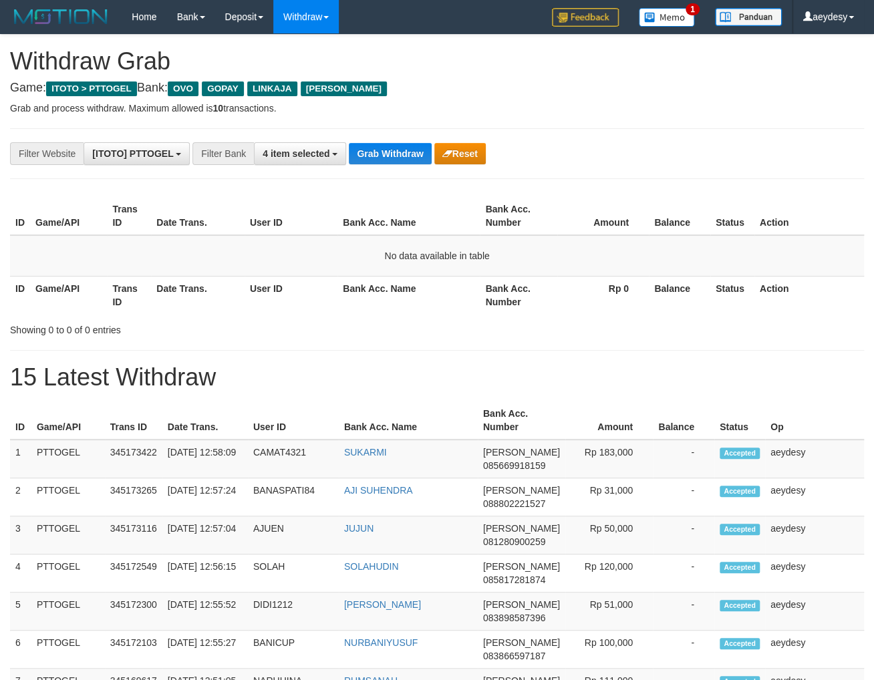
scroll to position [191, 0]
click at [399, 147] on button "Grab Withdraw" at bounding box center [390, 153] width 82 height 21
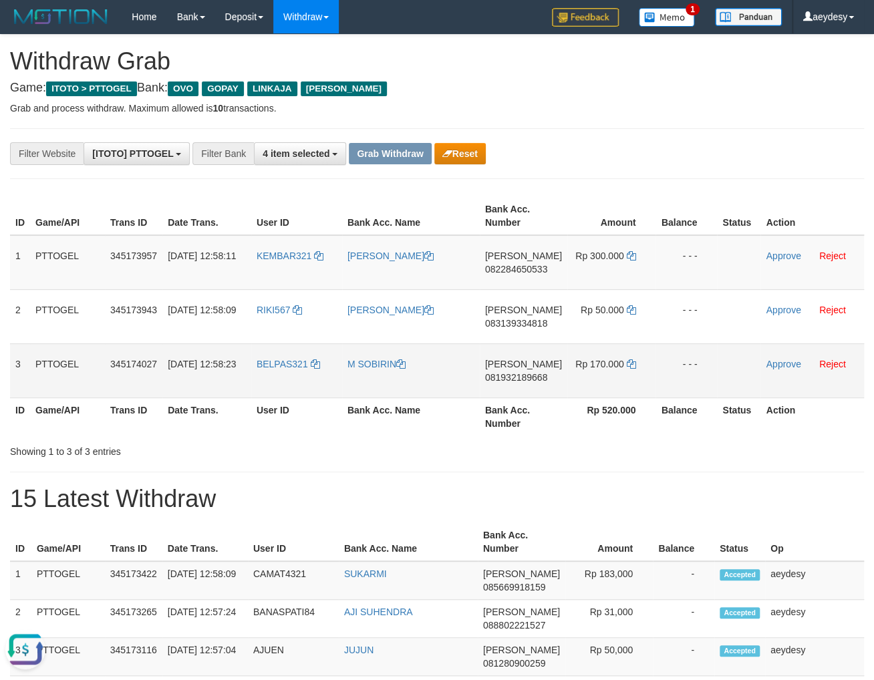
drag, startPoint x: 284, startPoint y: 274, endPoint x: 580, endPoint y: 369, distance: 311.0
click at [580, 369] on tbody "1 PTTOGEL 345173957 [DATE] 12:58:11 KEMBAR321 HERU [PERSON_NAME] 082284650533 R…" at bounding box center [437, 316] width 854 height 163
click at [518, 271] on span "082284650533" at bounding box center [516, 269] width 62 height 11
click at [633, 255] on td "Rp 300.000" at bounding box center [611, 262] width 88 height 55
click at [632, 252] on icon at bounding box center [630, 255] width 9 height 9
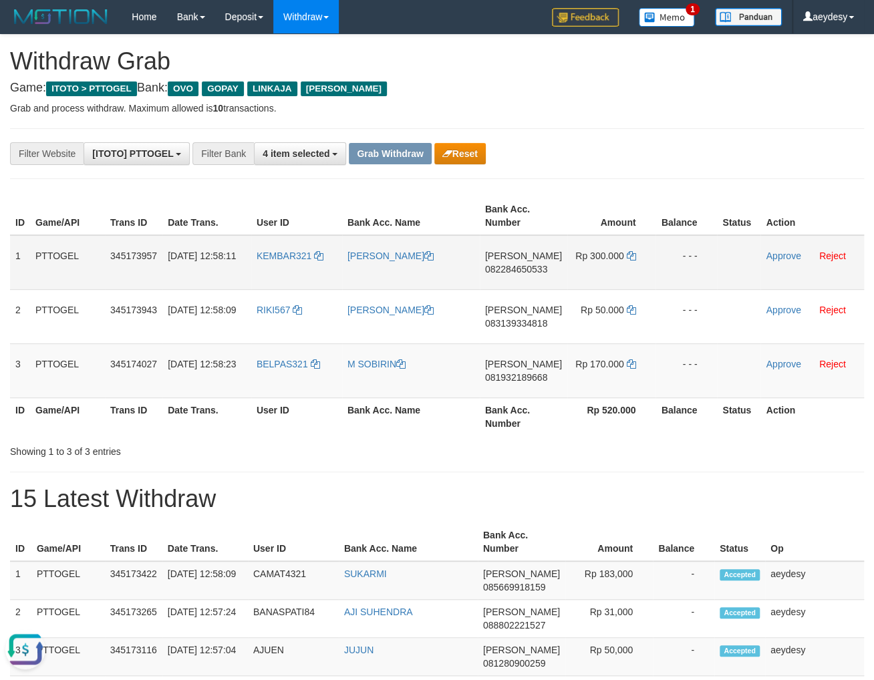
click at [506, 269] on span "082284650533" at bounding box center [516, 269] width 62 height 11
click at [781, 253] on link "Approve" at bounding box center [783, 256] width 35 height 11
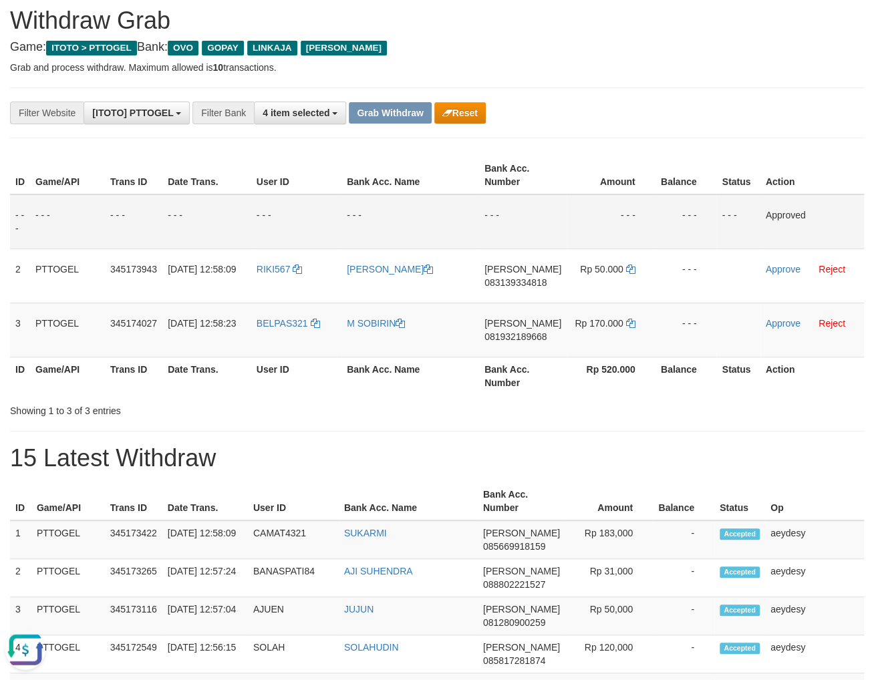
scroll to position [71, 0]
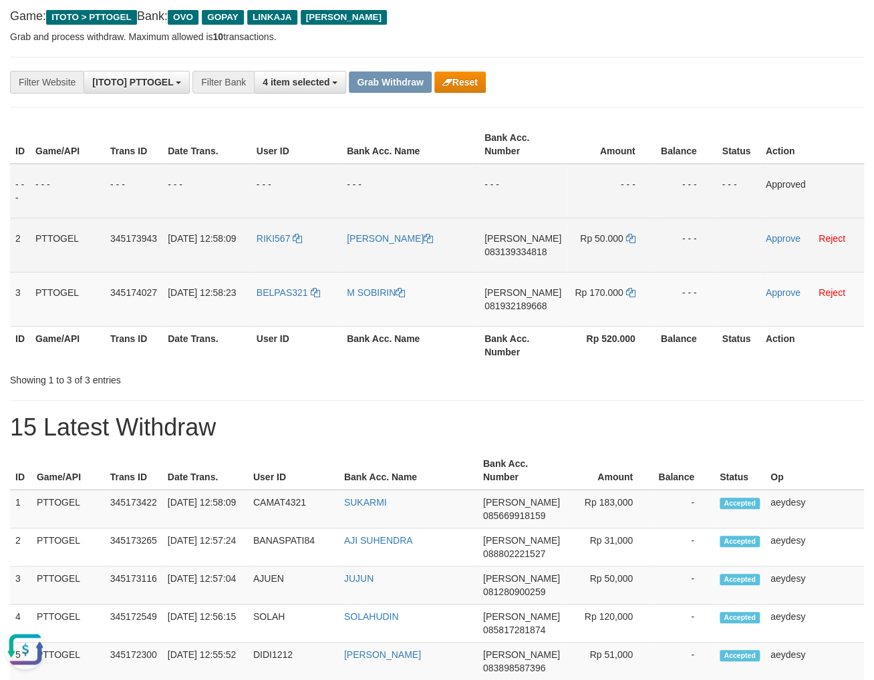
click at [542, 249] on span "083139334818" at bounding box center [515, 252] width 62 height 11
click at [542, 251] on span "083139334818" at bounding box center [515, 252] width 62 height 11
click at [543, 255] on span "083139334818" at bounding box center [515, 252] width 62 height 11
click at [522, 255] on span "083139334818" at bounding box center [515, 252] width 62 height 11
click at [619, 235] on span "Rp 50.000" at bounding box center [601, 238] width 43 height 11
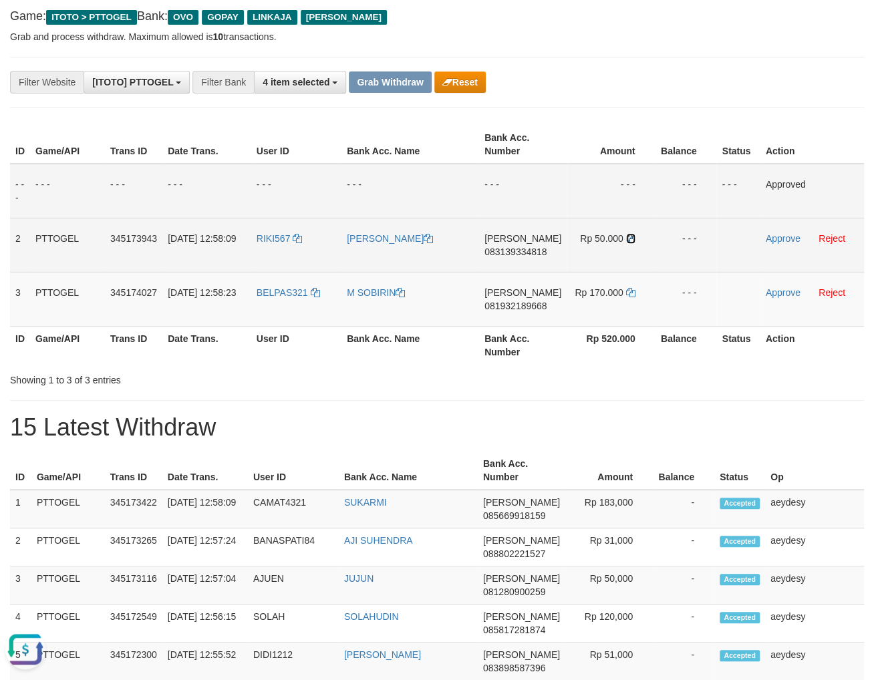
click at [629, 243] on link at bounding box center [630, 238] width 9 height 11
click at [537, 249] on span "083139334818" at bounding box center [515, 252] width 62 height 11
click at [788, 237] on link "Approve" at bounding box center [783, 238] width 35 height 11
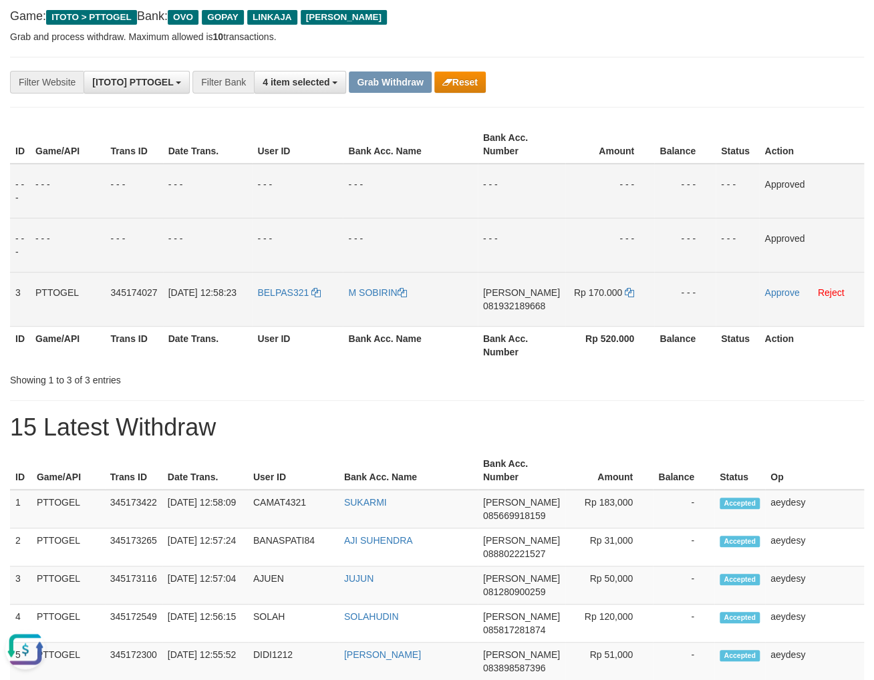
click at [531, 305] on span "081932189668" at bounding box center [514, 306] width 62 height 11
click at [534, 305] on span "081932189668" at bounding box center [514, 306] width 62 height 11
click at [532, 311] on span "081932189668" at bounding box center [514, 306] width 62 height 11
click at [534, 306] on span "081932189668" at bounding box center [514, 306] width 62 height 11
click at [629, 294] on icon at bounding box center [629, 292] width 9 height 9
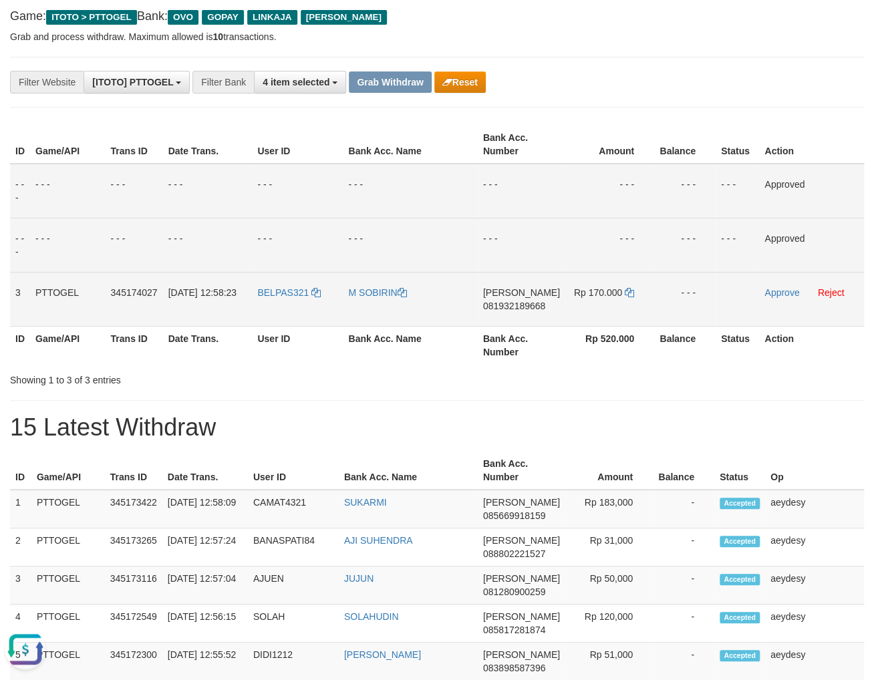
click at [504, 305] on span "081932189668" at bounding box center [514, 306] width 62 height 11
click at [784, 289] on link "Approve" at bounding box center [781, 292] width 35 height 11
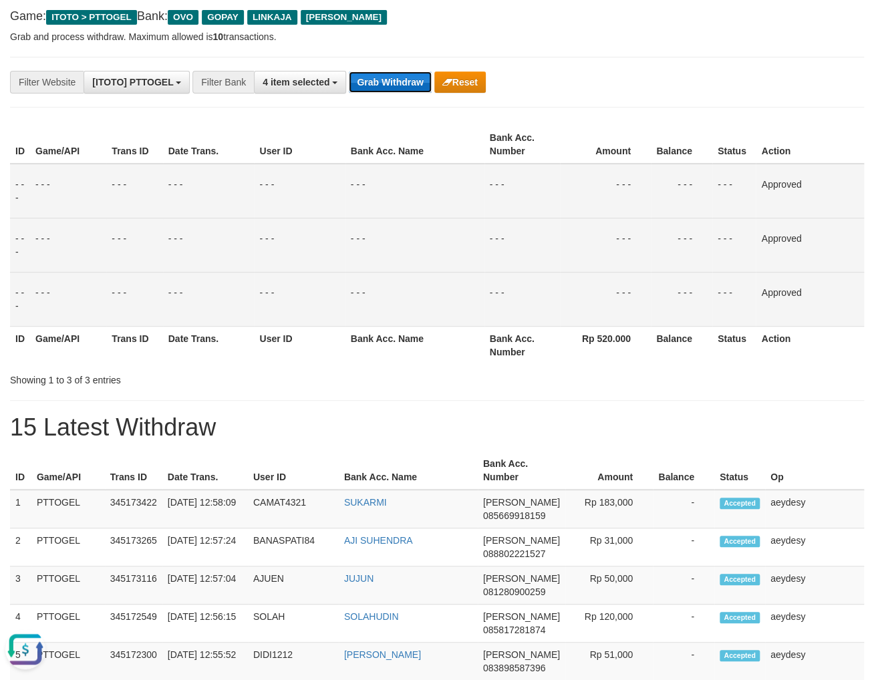
click at [378, 80] on button "Grab Withdraw" at bounding box center [390, 81] width 82 height 21
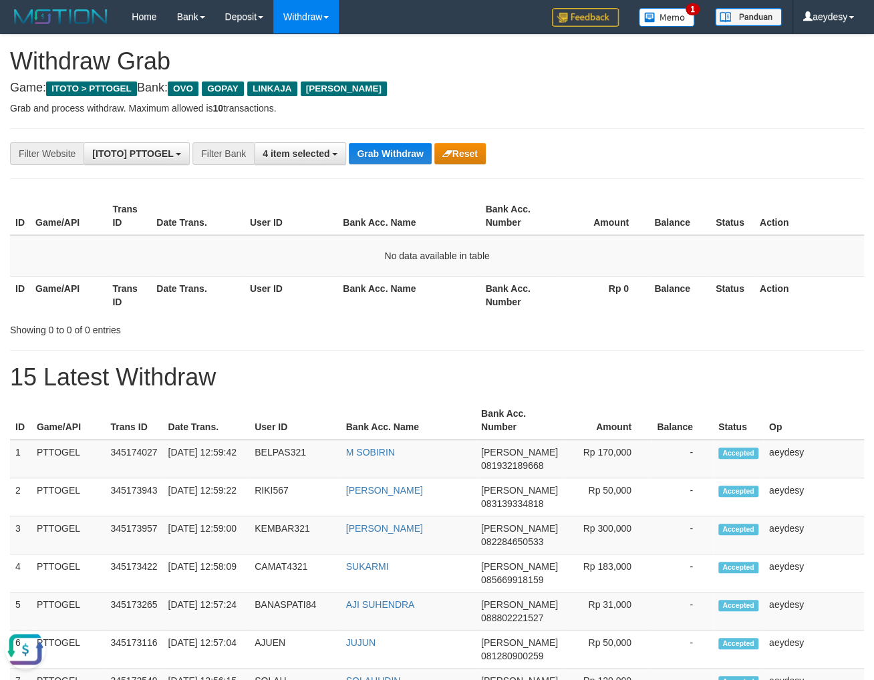
click at [393, 159] on button "Grab Withdraw" at bounding box center [390, 153] width 82 height 21
click at [416, 154] on button "Grab Withdraw" at bounding box center [390, 153] width 82 height 21
click at [418, 144] on button "Grab Withdraw" at bounding box center [390, 153] width 82 height 21
click at [416, 154] on button "Grab Withdraw" at bounding box center [390, 153] width 82 height 21
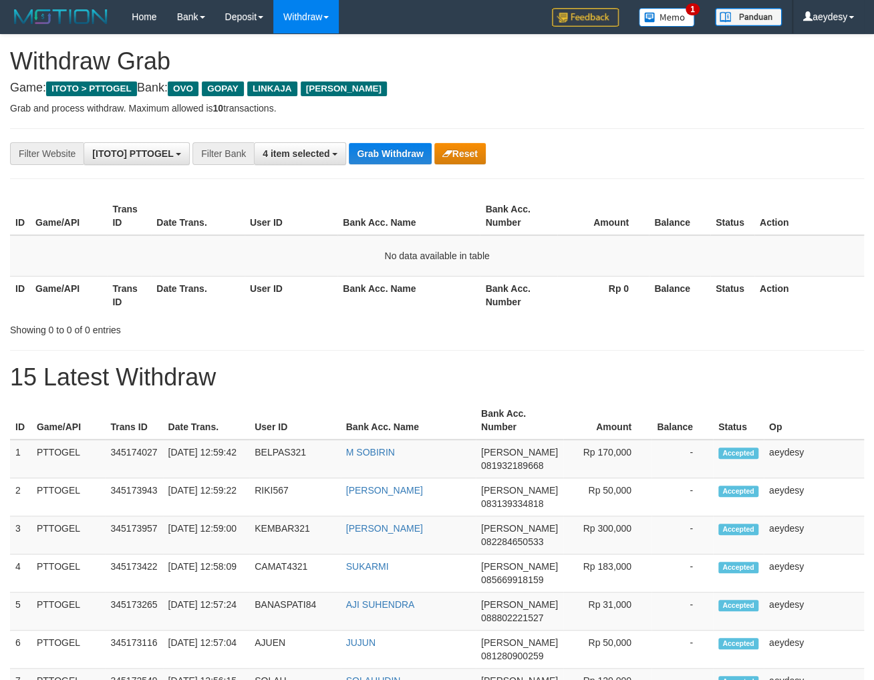
scroll to position [191, 0]
click at [416, 154] on button "Grab Withdraw" at bounding box center [390, 153] width 82 height 21
click at [390, 154] on button "Grab Withdraw" at bounding box center [390, 153] width 82 height 21
click at [389, 145] on button "Grab Withdraw" at bounding box center [390, 153] width 82 height 21
click at [392, 146] on button "Grab Withdraw" at bounding box center [390, 153] width 82 height 21
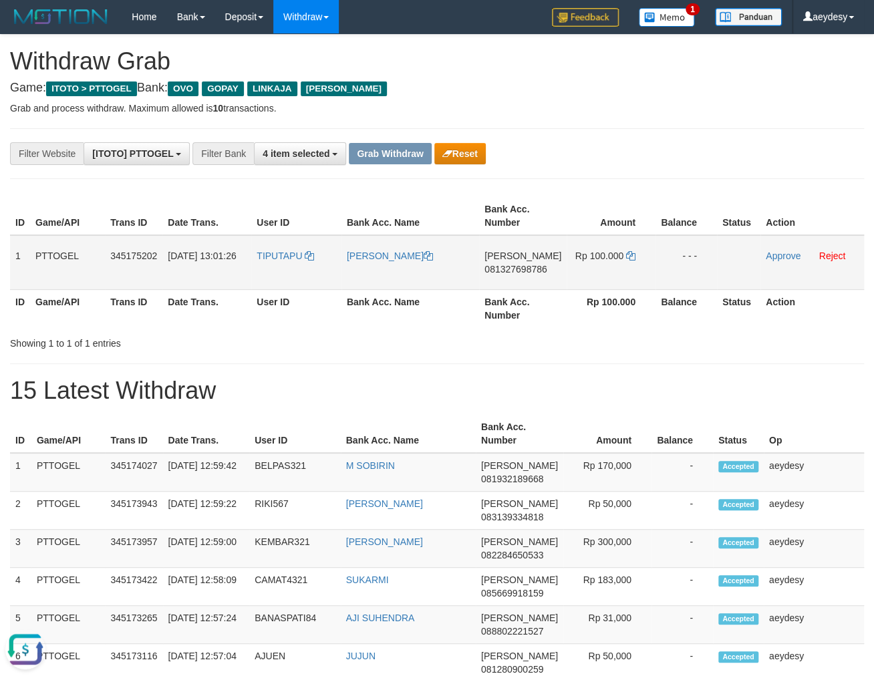
click at [506, 269] on span "081327698786" at bounding box center [515, 269] width 62 height 11
click at [627, 251] on icon at bounding box center [630, 255] width 9 height 9
click at [513, 268] on span "081327698786" at bounding box center [515, 269] width 62 height 11
drag, startPoint x: 307, startPoint y: 276, endPoint x: 587, endPoint y: 288, distance: 280.2
click at [587, 288] on tr "1 PTTOGEL 345175202 01/10/2025 13:01:26 TIPUTAPU EMANUEL DUDENG DANA 0813276987…" at bounding box center [437, 262] width 854 height 55
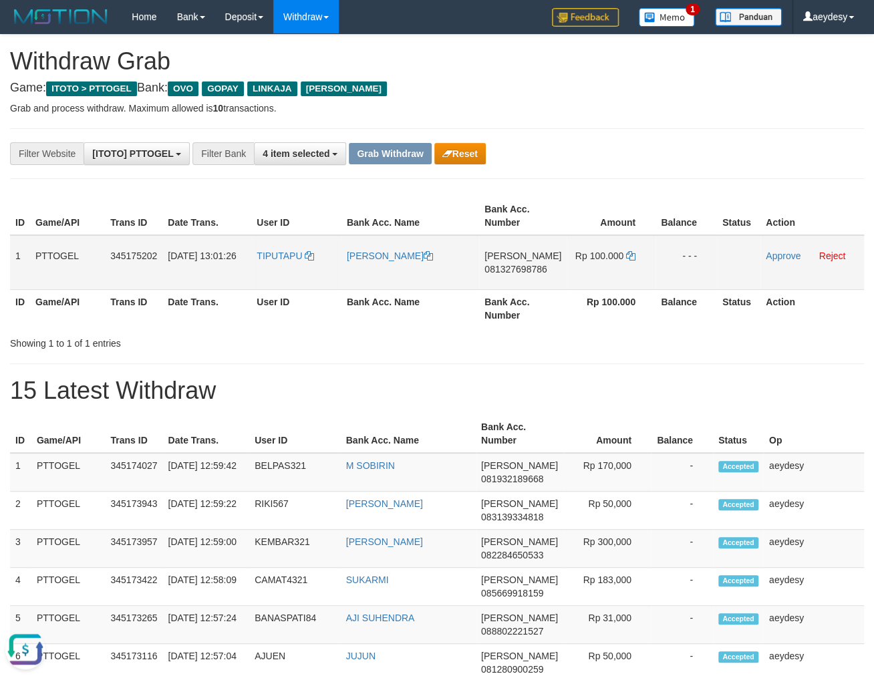
copy tr
click at [787, 252] on link "Approve" at bounding box center [783, 256] width 35 height 11
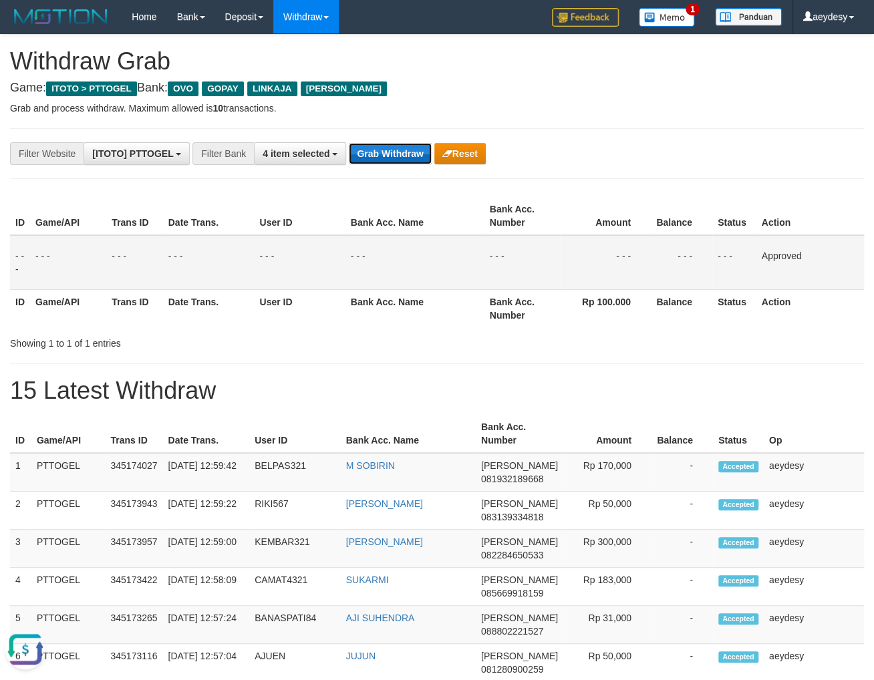
click at [408, 159] on button "Grab Withdraw" at bounding box center [390, 153] width 82 height 21
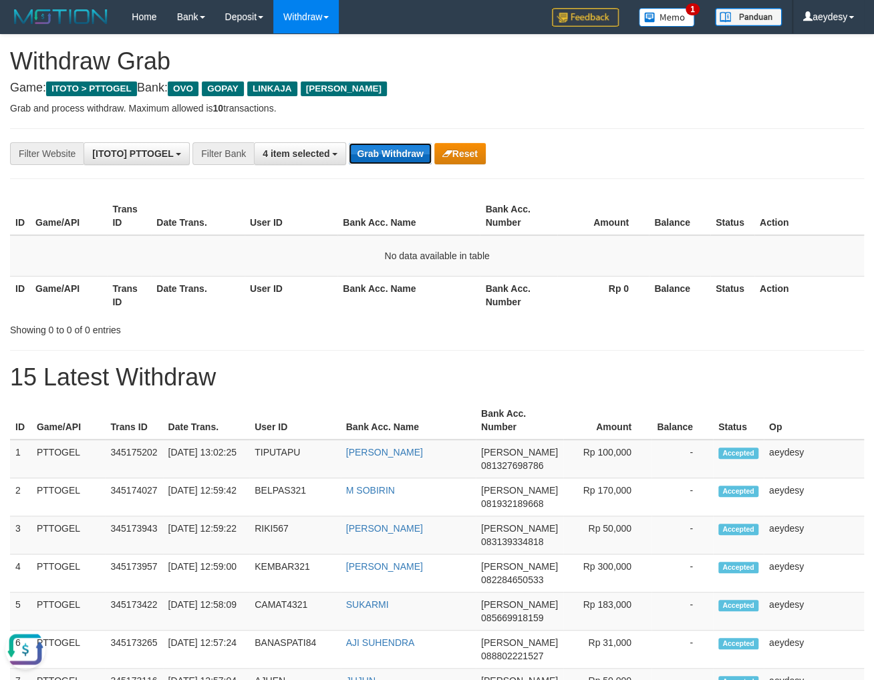
click at [406, 150] on button "Grab Withdraw" at bounding box center [390, 153] width 82 height 21
click at [82, 211] on th "Game/API" at bounding box center [68, 216] width 77 height 38
click at [86, 261] on td "No data available in table" at bounding box center [437, 255] width 854 height 41
click at [381, 152] on button "Grab Withdraw" at bounding box center [390, 153] width 82 height 21
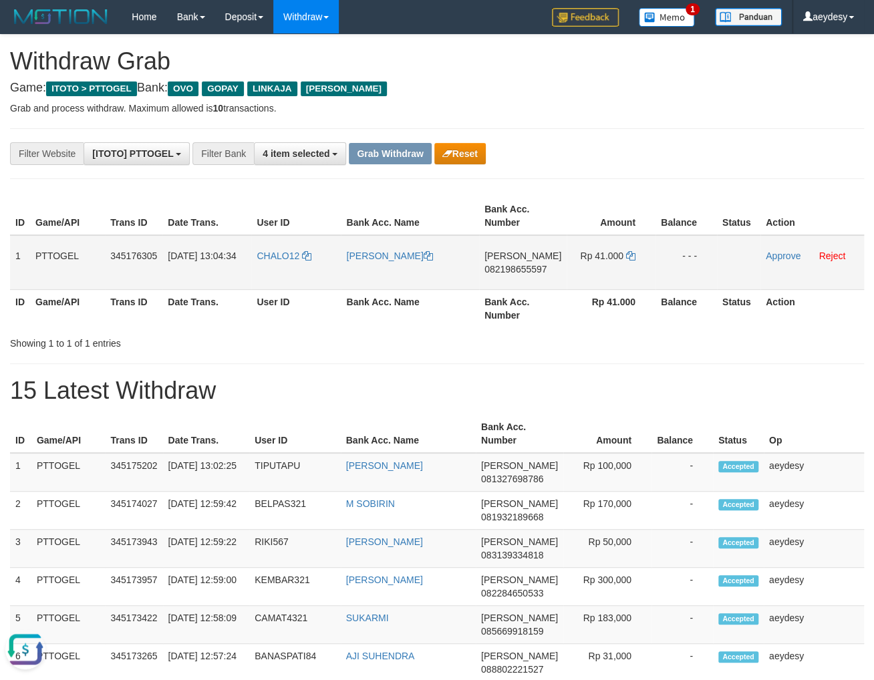
click at [538, 271] on span "082198655597" at bounding box center [515, 269] width 62 height 11
drag, startPoint x: 632, startPoint y: 263, endPoint x: 632, endPoint y: 255, distance: 7.3
click at [632, 261] on td "Rp 41.000" at bounding box center [611, 262] width 89 height 55
click at [632, 255] on td "Rp 41.000" at bounding box center [611, 262] width 89 height 55
click at [627, 255] on icon at bounding box center [630, 255] width 9 height 9
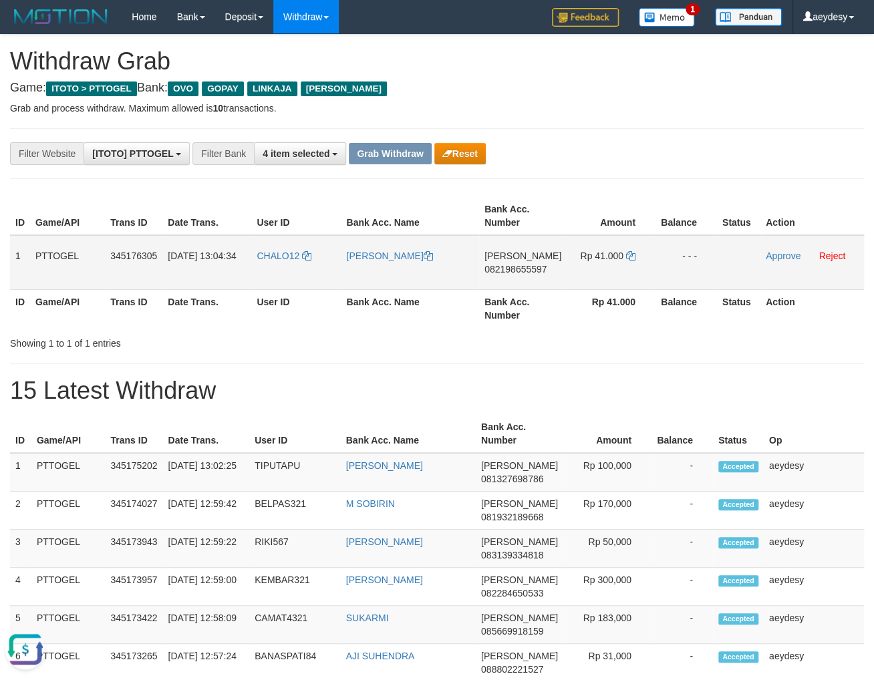
click at [496, 266] on span "082198655597" at bounding box center [515, 269] width 62 height 11
drag, startPoint x: 589, startPoint y: 285, endPoint x: 672, endPoint y: 283, distance: 82.9
click at [672, 283] on tr "1 PTTOGEL 345176305 01/10/2025 13:04:34 CHALO12 ALISRA CANGKI DANA 082198655597…" at bounding box center [437, 262] width 854 height 55
click at [297, 268] on td "CHALO12" at bounding box center [296, 262] width 90 height 55
drag, startPoint x: 283, startPoint y: 274, endPoint x: 603, endPoint y: 276, distance: 319.4
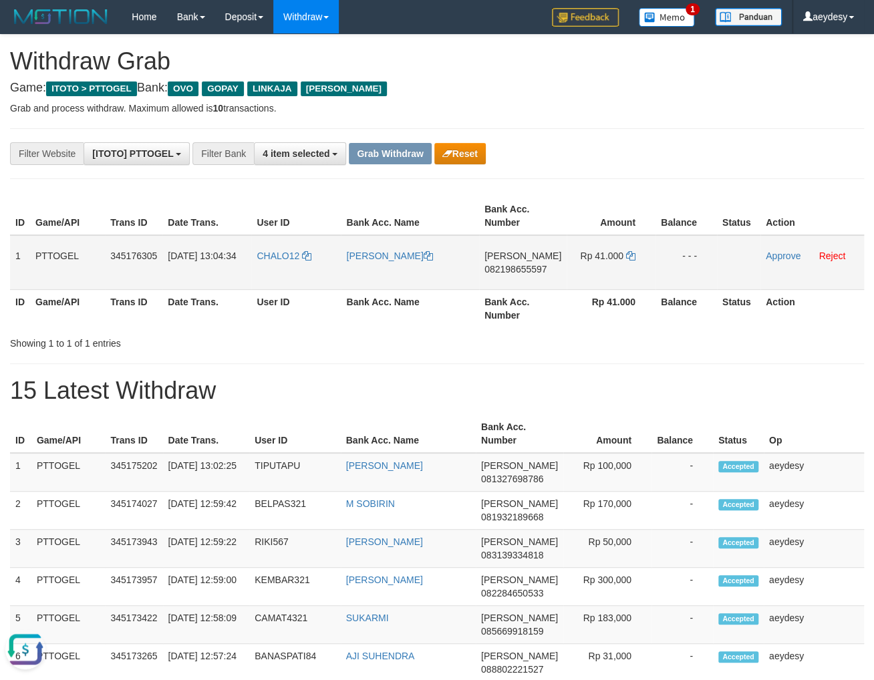
click at [603, 276] on tr "1 PTTOGEL 345176305 01/10/2025 13:04:34 CHALO12 ALISRA CANGKI DANA 082198655597…" at bounding box center [437, 262] width 854 height 55
copy tr
click at [780, 256] on link "Approve" at bounding box center [783, 256] width 35 height 11
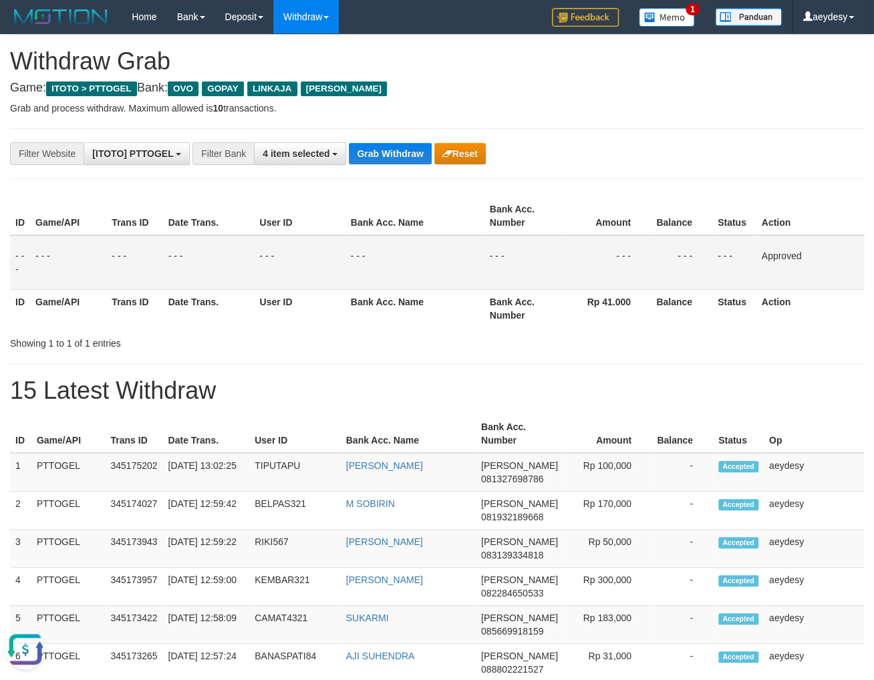
drag, startPoint x: 443, startPoint y: 168, endPoint x: 434, endPoint y: 164, distance: 9.6
click at [363, 159] on button "Grab Withdraw" at bounding box center [390, 153] width 82 height 21
click at [369, 155] on button "Grab Withdraw" at bounding box center [390, 153] width 82 height 21
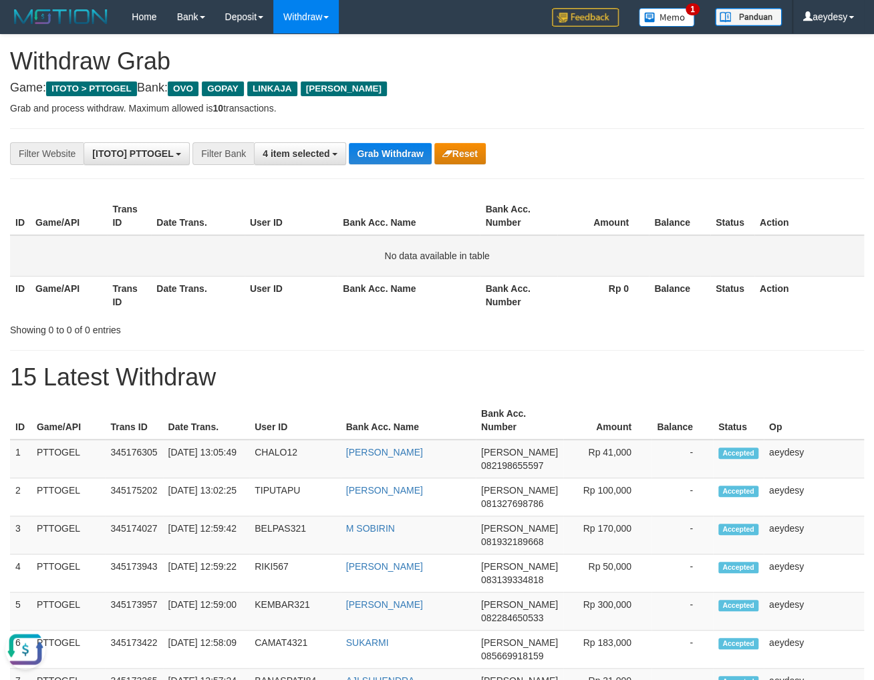
click at [47, 250] on td "No data available in table" at bounding box center [437, 255] width 854 height 41
click at [379, 159] on button "Grab Withdraw" at bounding box center [390, 153] width 82 height 21
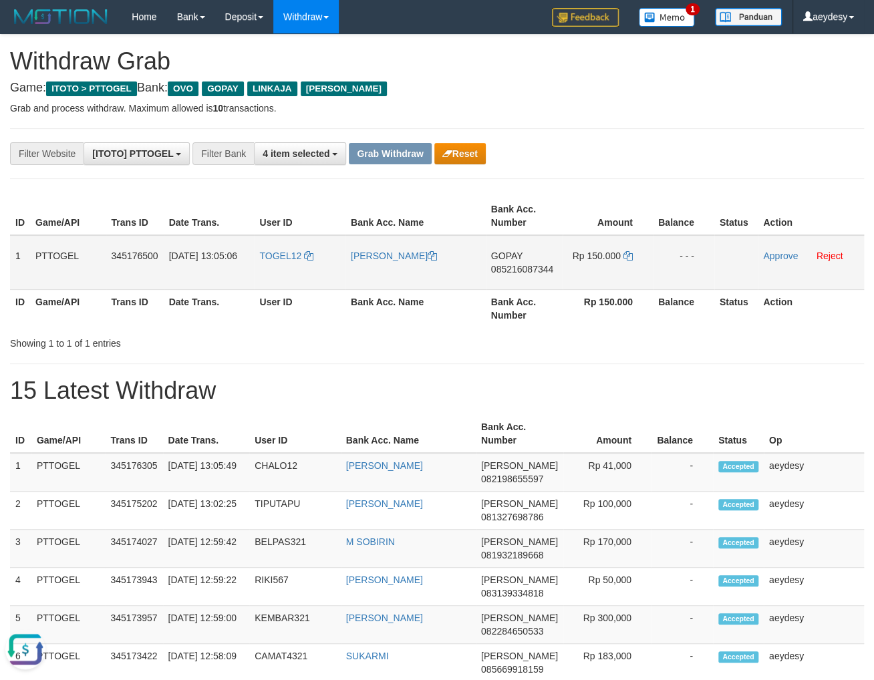
drag, startPoint x: 294, startPoint y: 281, endPoint x: 586, endPoint y: 280, distance: 292.0
click at [586, 280] on tr "1 PTTOGEL 345176500 01/10/2025 13:05:06 TOGEL12 NASIP JOSAFAT GOPAY 08521608734…" at bounding box center [437, 262] width 854 height 55
click at [549, 379] on h1 "15 Latest Withdraw" at bounding box center [437, 390] width 854 height 27
click at [516, 275] on td "GOPAY 085216087344" at bounding box center [524, 262] width 77 height 55
click at [516, 271] on span "085216087344" at bounding box center [522, 269] width 62 height 11
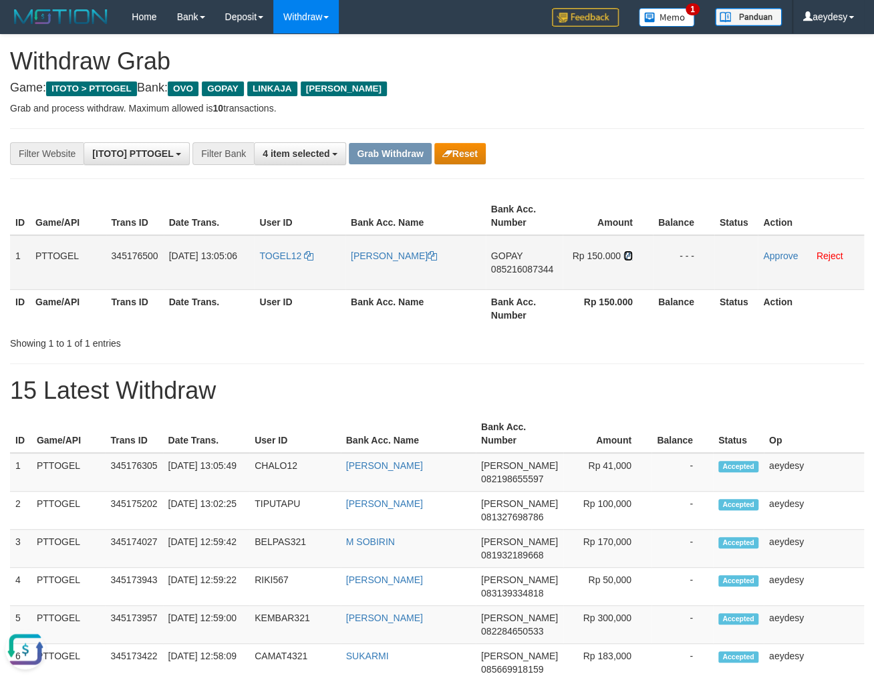
click at [629, 256] on icon at bounding box center [627, 255] width 9 height 9
click at [501, 267] on span "085216087344" at bounding box center [522, 269] width 62 height 11
drag, startPoint x: 300, startPoint y: 282, endPoint x: 611, endPoint y: 275, distance: 311.4
click at [611, 275] on tr "1 PTTOGEL 345176500 01/10/2025 13:05:06 TOGEL12 NASIP JOSAFAT GOPAY 08521608734…" at bounding box center [437, 262] width 854 height 55
copy tr
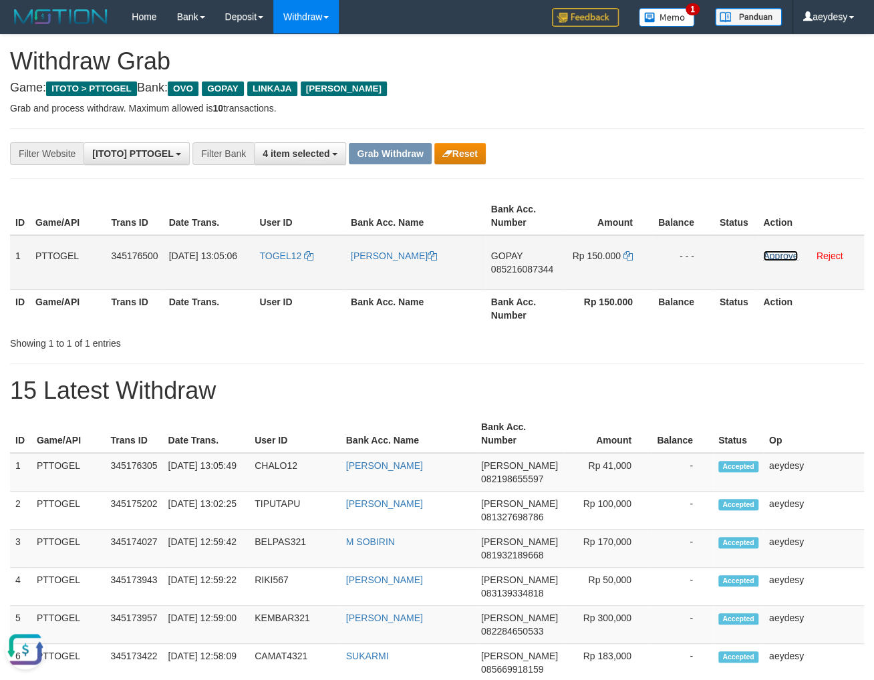
click at [787, 251] on link "Approve" at bounding box center [780, 256] width 35 height 11
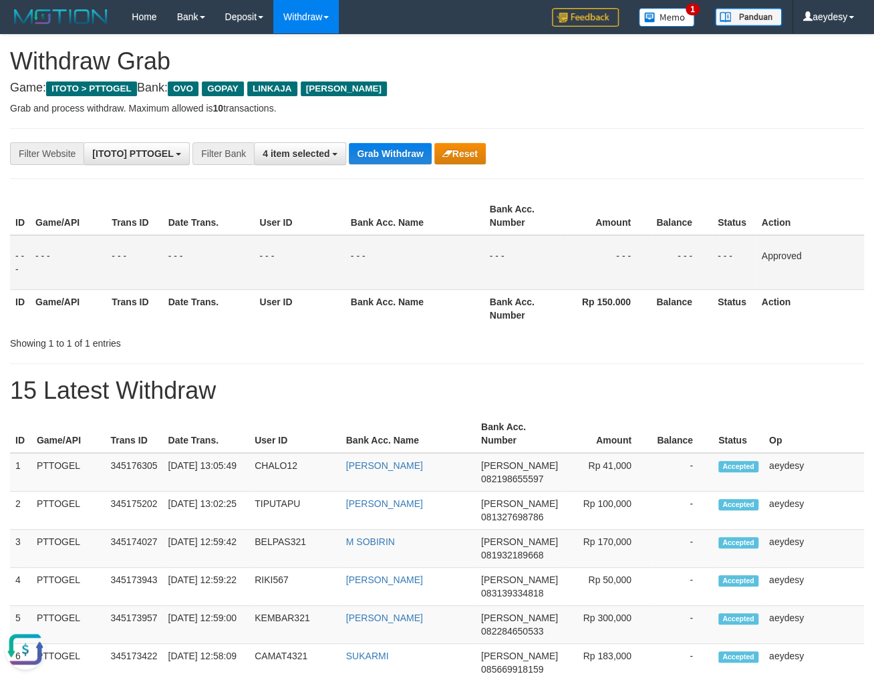
click at [657, 157] on div "**********" at bounding box center [364, 153] width 728 height 23
click at [408, 160] on button "Grab Withdraw" at bounding box center [390, 153] width 82 height 21
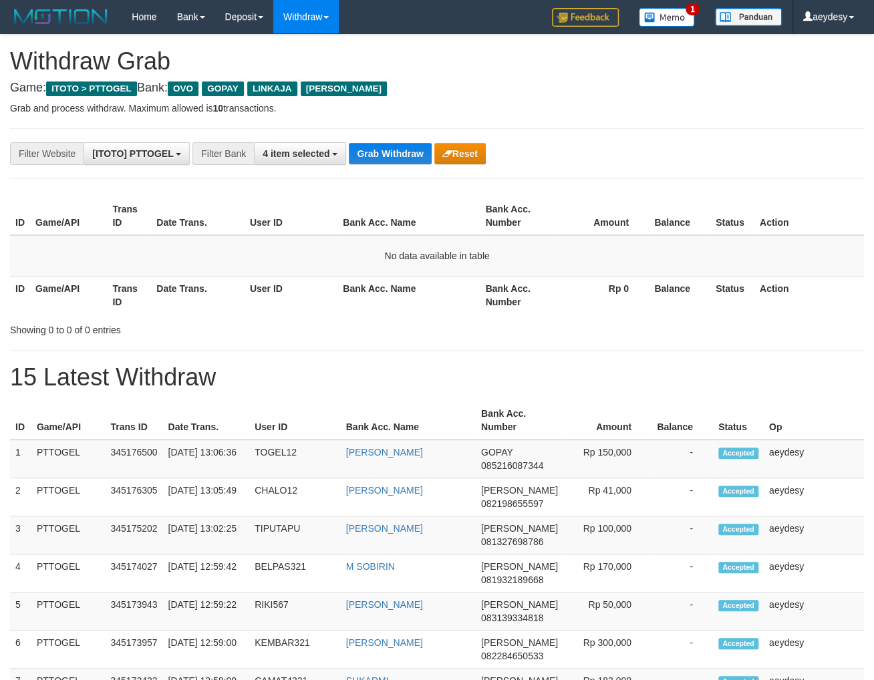
scroll to position [191, 0]
click at [408, 160] on button "Grab Withdraw" at bounding box center [390, 153] width 82 height 21
click at [399, 154] on button "Grab Withdraw" at bounding box center [390, 153] width 82 height 21
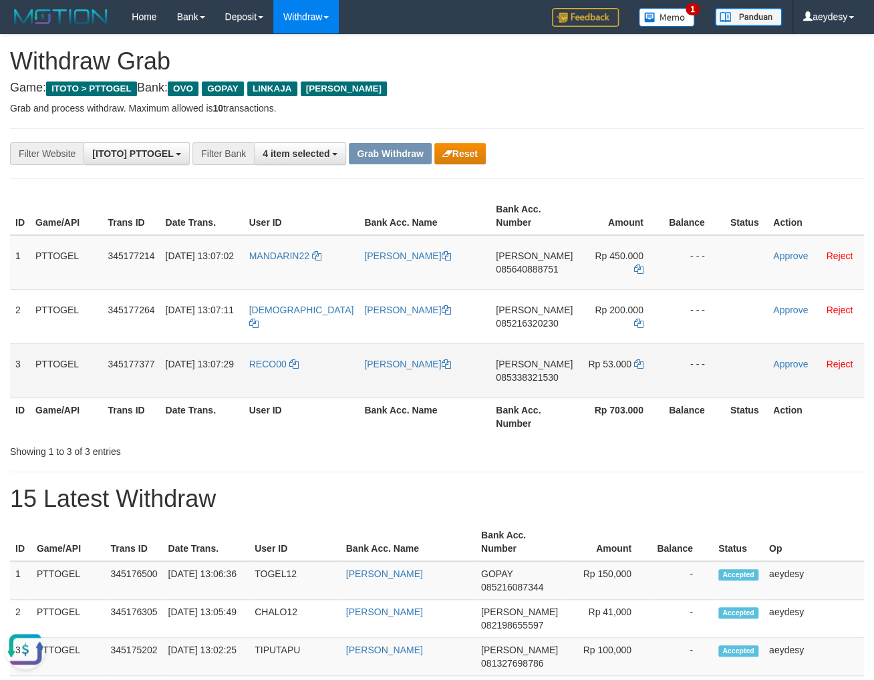
drag, startPoint x: 273, startPoint y: 268, endPoint x: 615, endPoint y: 372, distance: 357.6
click at [615, 372] on tbody "1 PTTOGEL 345177214 [DATE] 13:07:02 MANDARIN22 [PERSON_NAME] [PERSON_NAME] 0856…" at bounding box center [437, 316] width 854 height 163
click at [530, 267] on span "085640888751" at bounding box center [527, 269] width 62 height 11
click at [634, 265] on icon at bounding box center [638, 269] width 9 height 9
click at [508, 273] on span "085640888751" at bounding box center [527, 269] width 62 height 11
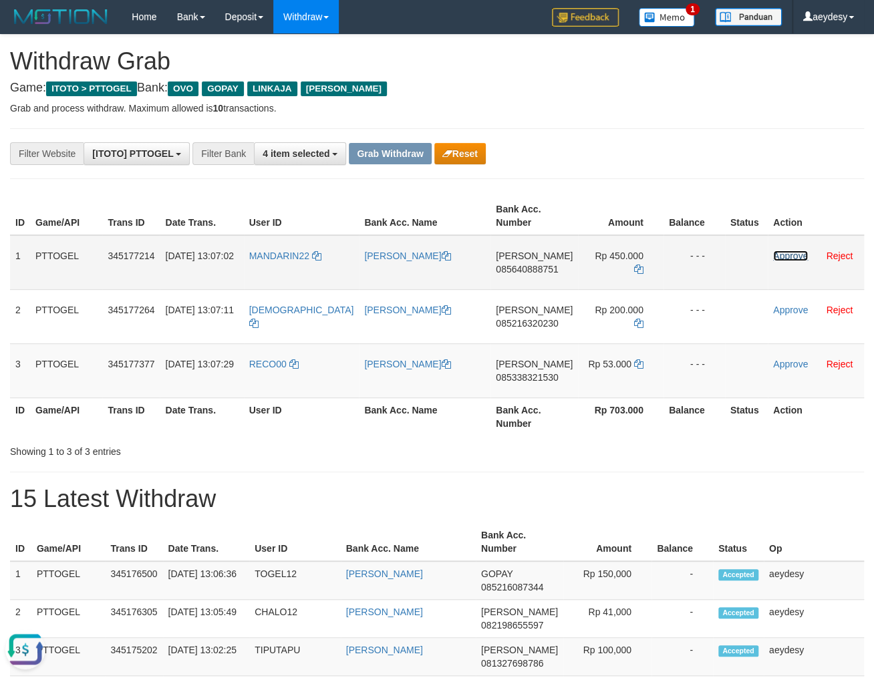
click at [780, 260] on link "Approve" at bounding box center [790, 256] width 35 height 11
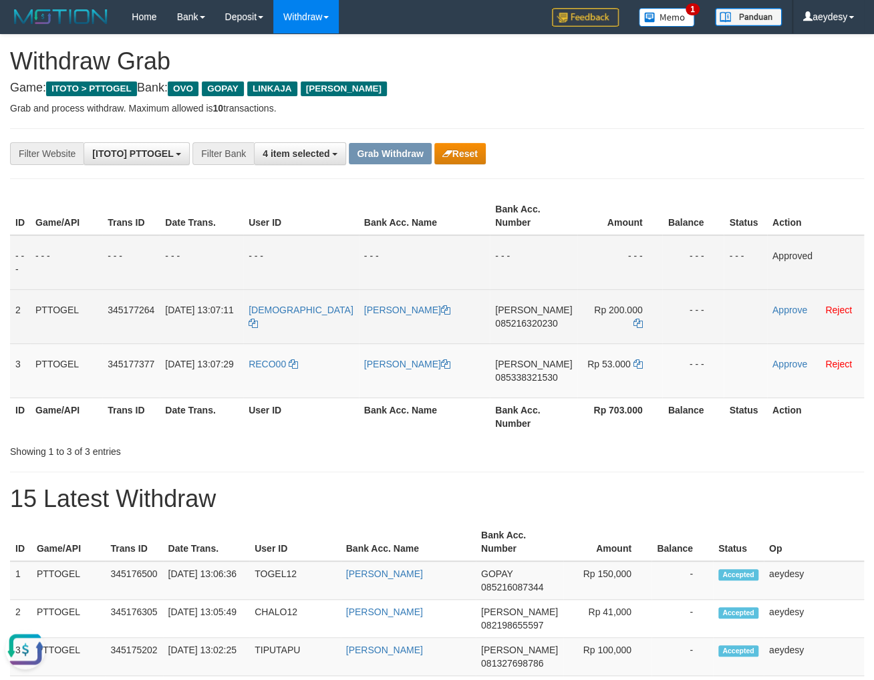
click at [539, 321] on span "085216320230" at bounding box center [526, 323] width 62 height 11
click at [537, 325] on span "085216320230" at bounding box center [526, 323] width 62 height 11
copy span "085216320230"
click at [533, 327] on span "085216320230" at bounding box center [526, 323] width 62 height 11
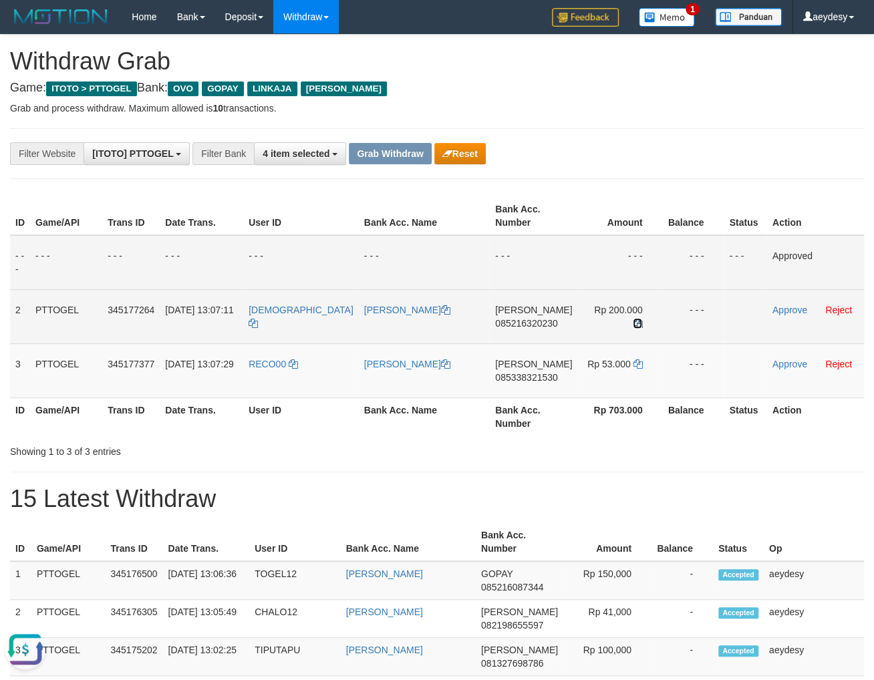
click at [633, 319] on icon at bounding box center [637, 323] width 9 height 9
click at [498, 321] on span "085216320230" at bounding box center [526, 323] width 62 height 11
click at [786, 303] on td "Approve Reject" at bounding box center [815, 316] width 97 height 54
click at [778, 307] on link "Approve" at bounding box center [789, 310] width 35 height 11
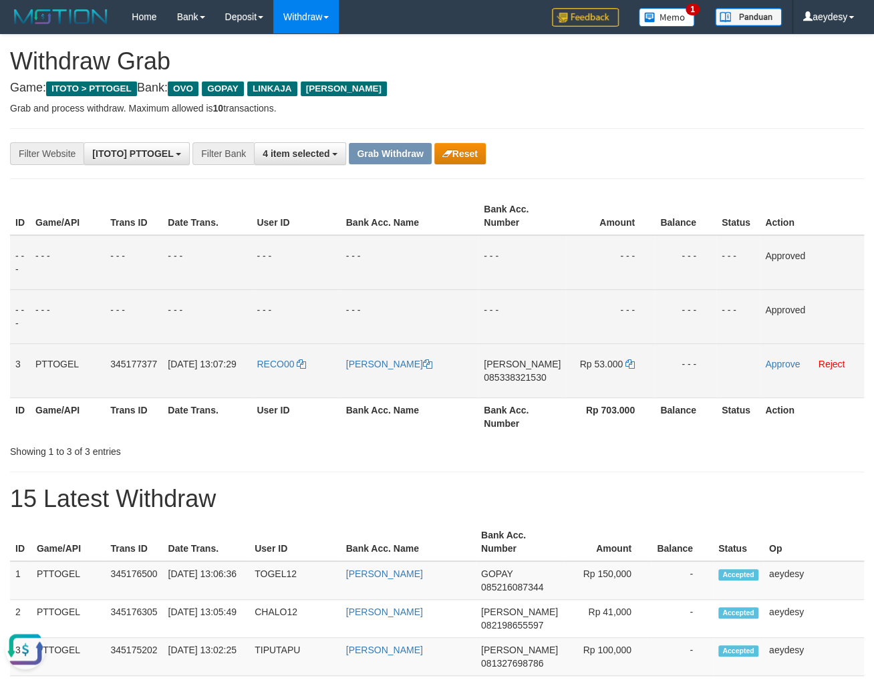
click at [531, 378] on span "085338321530" at bounding box center [515, 377] width 62 height 11
click at [627, 364] on icon at bounding box center [629, 363] width 9 height 9
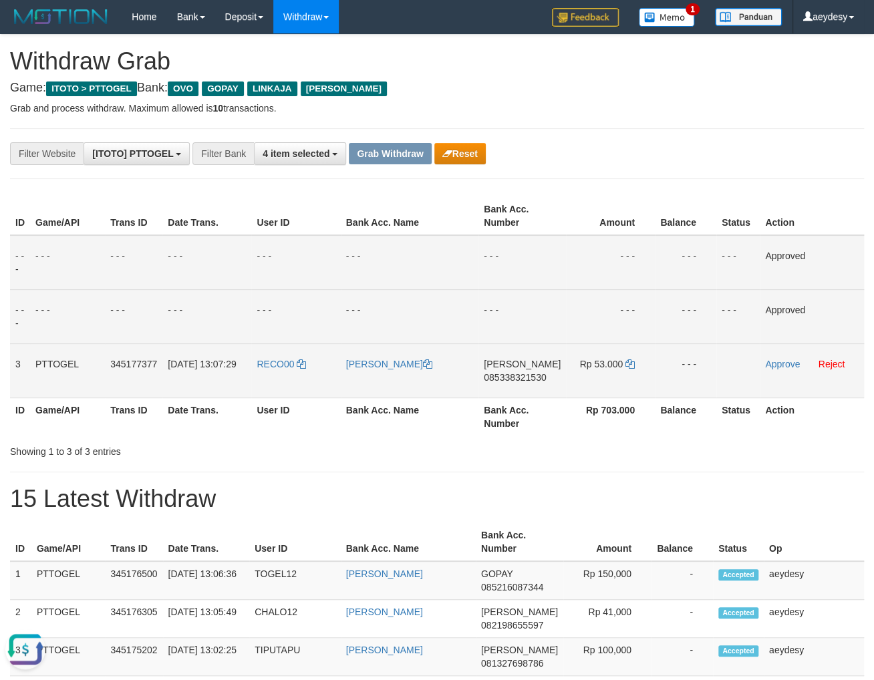
click at [533, 379] on span "085338321530" at bounding box center [515, 377] width 62 height 11
click at [774, 365] on link "Approve" at bounding box center [782, 364] width 35 height 11
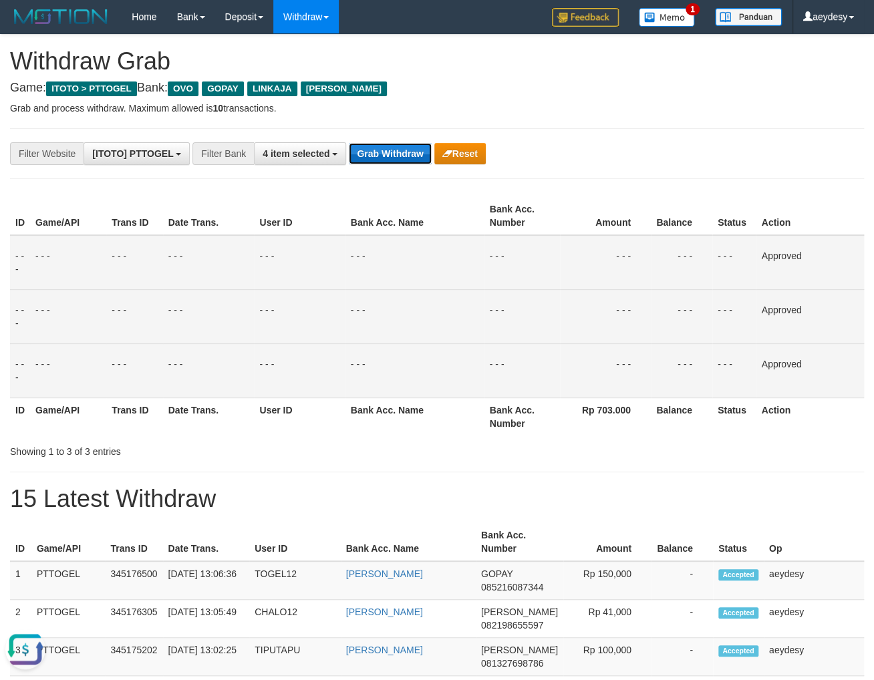
click at [402, 153] on button "Grab Withdraw" at bounding box center [390, 153] width 82 height 21
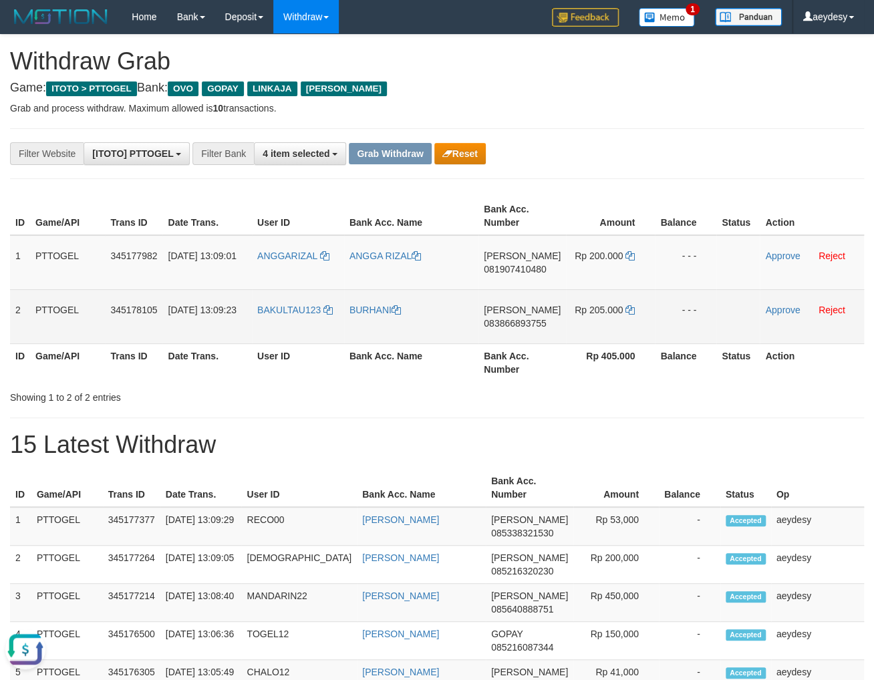
drag, startPoint x: 379, startPoint y: 298, endPoint x: 609, endPoint y: 325, distance: 231.4
click at [609, 325] on tbody "1 PTTOGEL 345177982 [DATE] 13:09:01 [GEOGRAPHIC_DATA] ANGGA [PERSON_NAME] 08190…" at bounding box center [437, 289] width 854 height 109
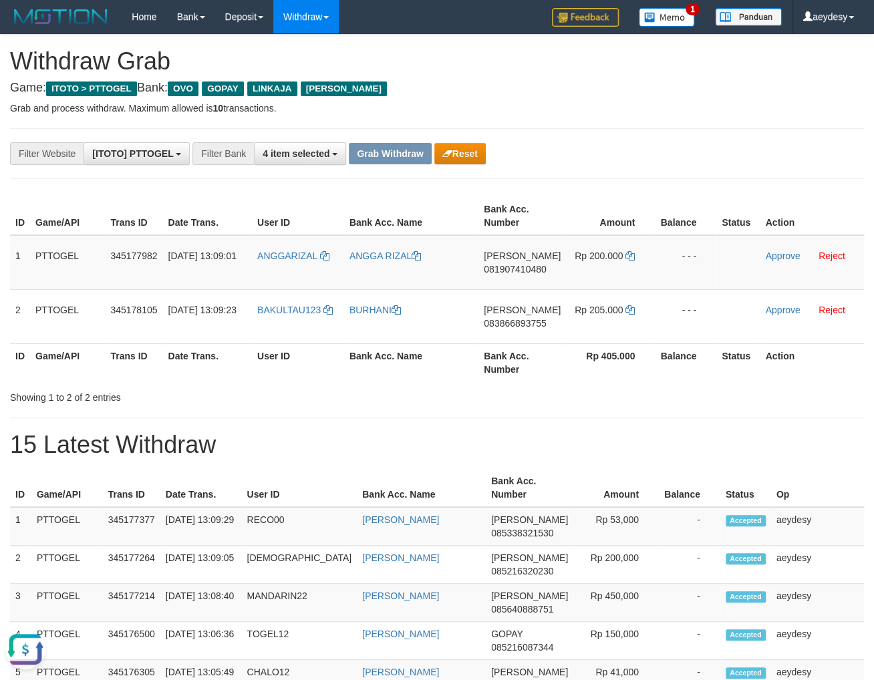
click at [502, 267] on span "081907410480" at bounding box center [515, 269] width 62 height 11
click at [629, 256] on icon at bounding box center [629, 255] width 9 height 9
click at [514, 268] on span "081907410480" at bounding box center [515, 269] width 62 height 11
click at [782, 262] on td "Approve Reject" at bounding box center [812, 262] width 104 height 55
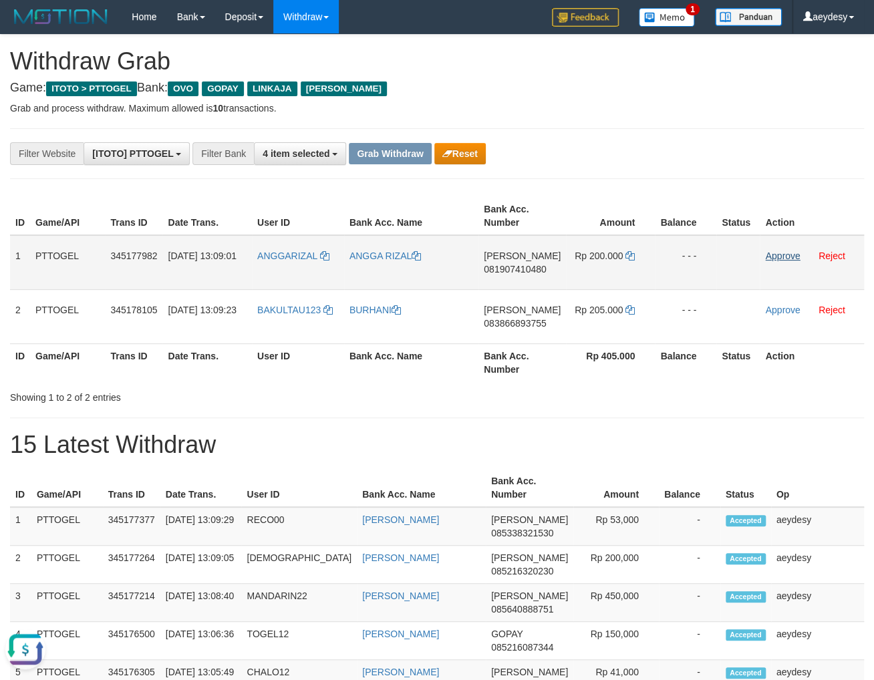
drag, startPoint x: 784, startPoint y: 243, endPoint x: 784, endPoint y: 254, distance: 11.4
click at [785, 242] on td "Approve Reject" at bounding box center [812, 262] width 104 height 55
click at [784, 254] on link "Approve" at bounding box center [782, 256] width 35 height 11
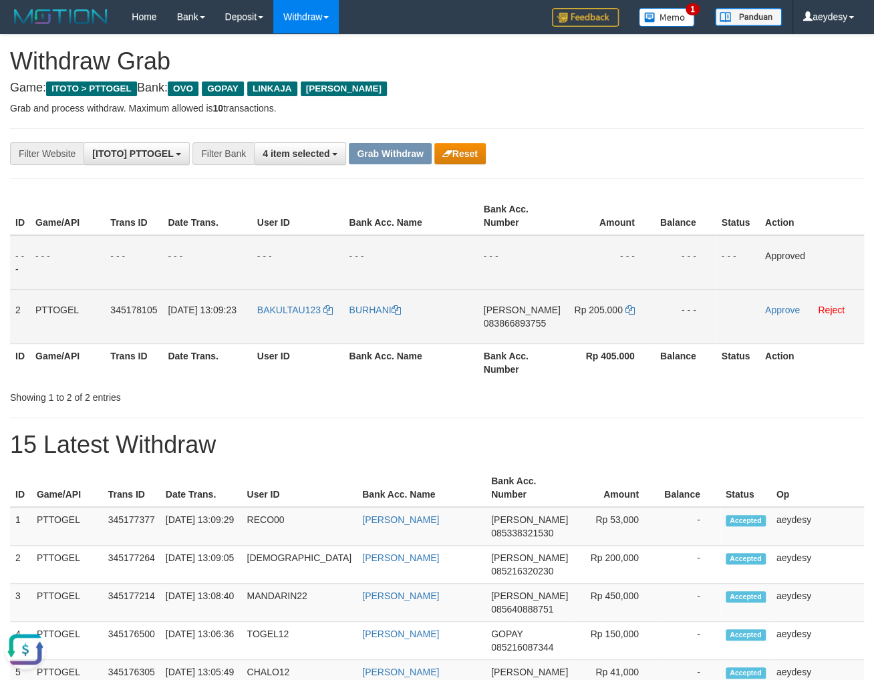
click at [542, 320] on span "083866893755" at bounding box center [515, 323] width 62 height 11
click at [536, 327] on span "083866893755" at bounding box center [515, 323] width 62 height 11
click at [534, 323] on span "083866893755" at bounding box center [515, 323] width 62 height 11
click at [627, 307] on icon at bounding box center [629, 309] width 9 height 9
click at [522, 324] on span "083866893755" at bounding box center [515, 323] width 62 height 11
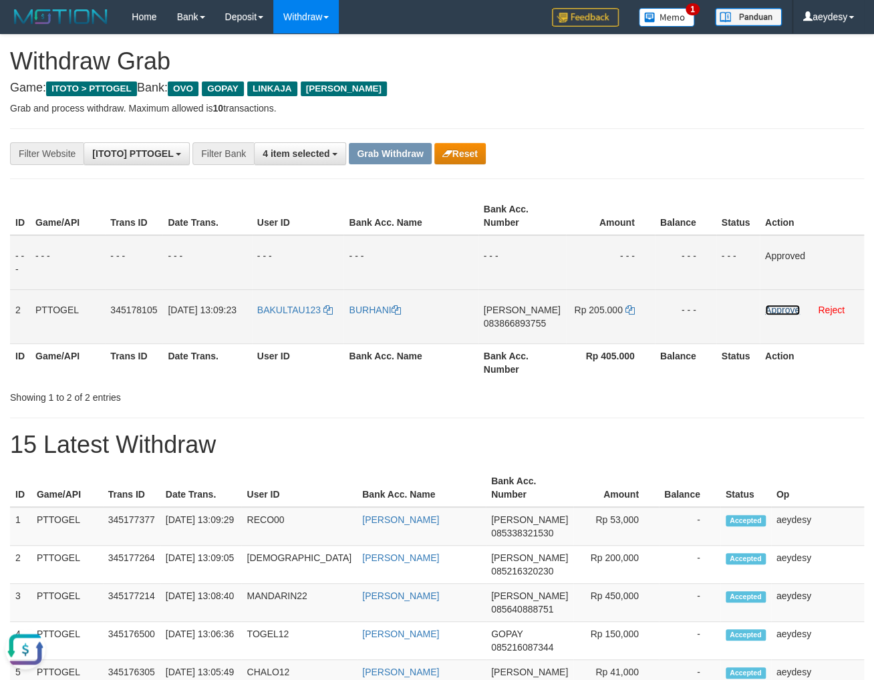
click at [784, 309] on link "Approve" at bounding box center [782, 310] width 35 height 11
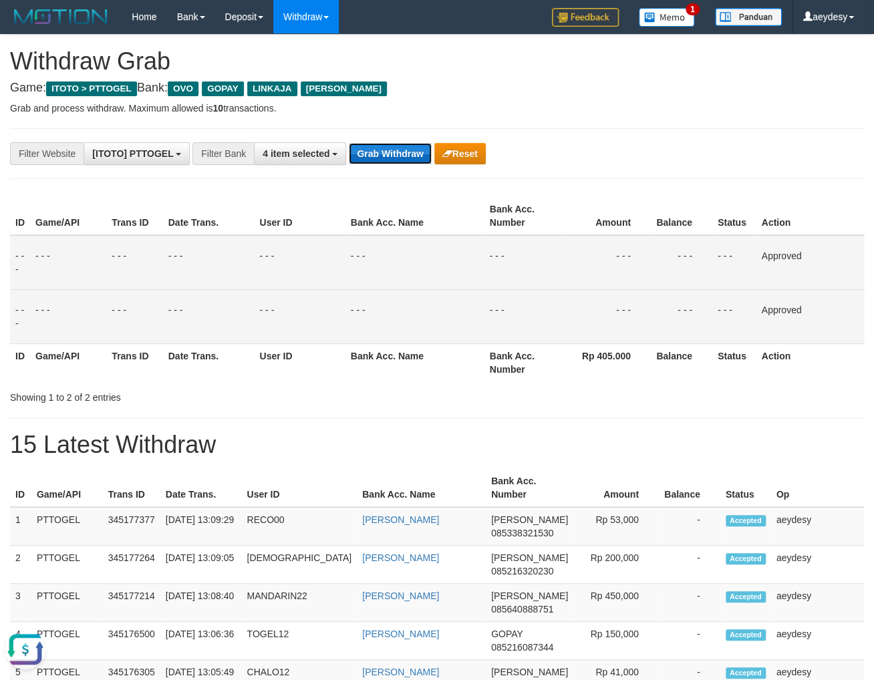
click at [410, 149] on button "Grab Withdraw" at bounding box center [390, 153] width 82 height 21
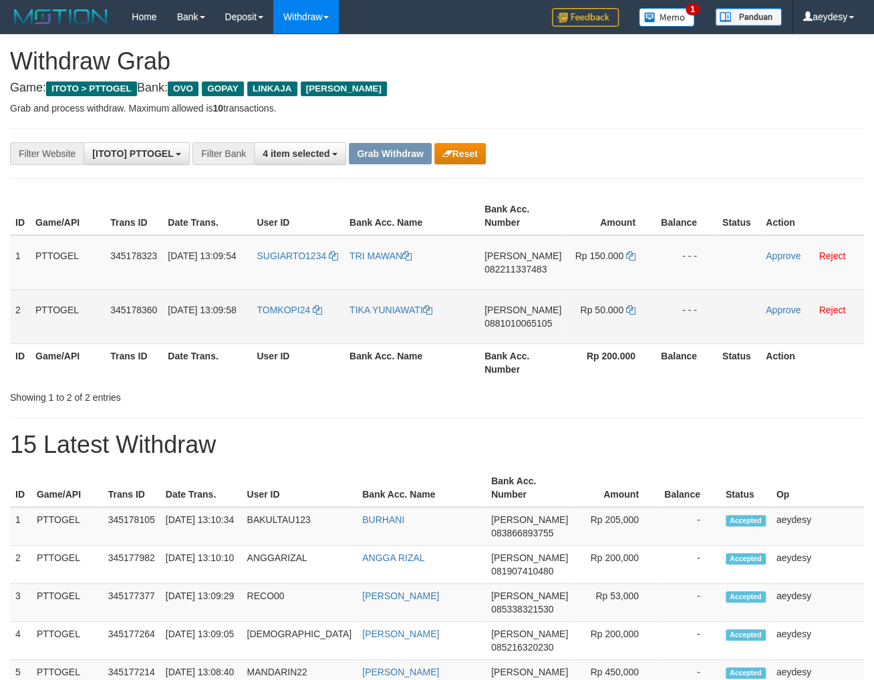
scroll to position [191, 0]
drag, startPoint x: 283, startPoint y: 277, endPoint x: 615, endPoint y: 331, distance: 336.3
click at [615, 331] on tbody "1 PTTOGEL 345178323 01/10/2025 13:09:54 SUGIARTO1234 TRI MAWAN DANA 08221133748…" at bounding box center [437, 289] width 854 height 109
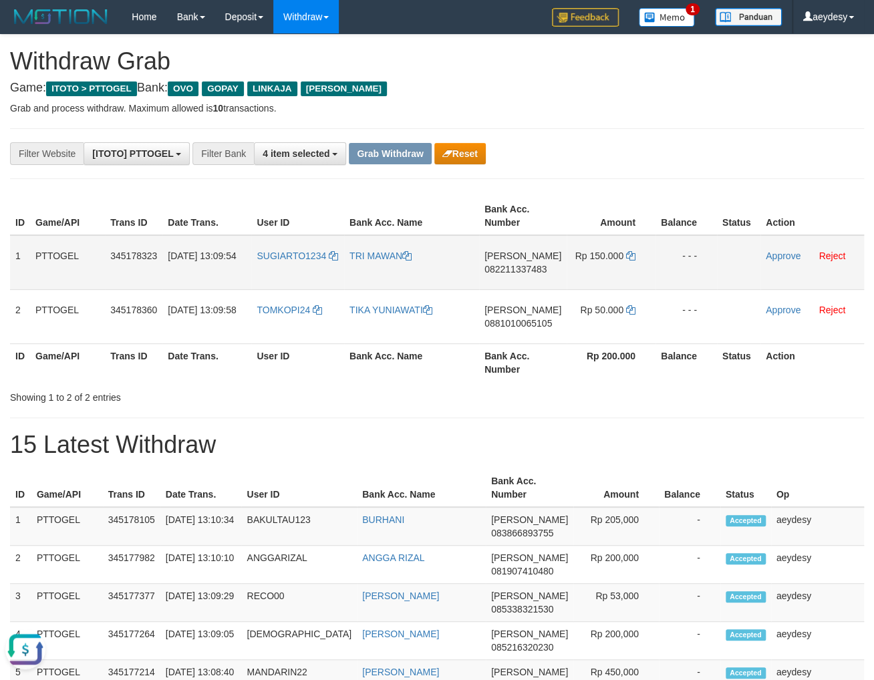
scroll to position [0, 0]
click at [520, 267] on span "082211337483" at bounding box center [515, 269] width 62 height 11
click at [631, 255] on icon at bounding box center [630, 255] width 9 height 9
click at [530, 273] on td "DANA 082211337483" at bounding box center [523, 262] width 88 height 55
click at [530, 271] on span "082211337483" at bounding box center [515, 269] width 62 height 11
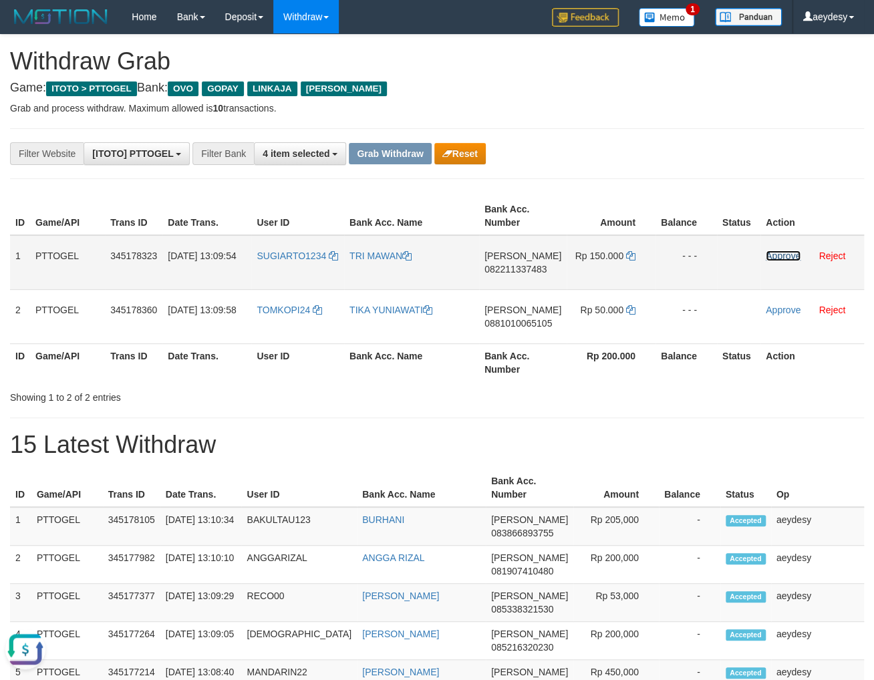
click at [771, 252] on link "Approve" at bounding box center [783, 256] width 35 height 11
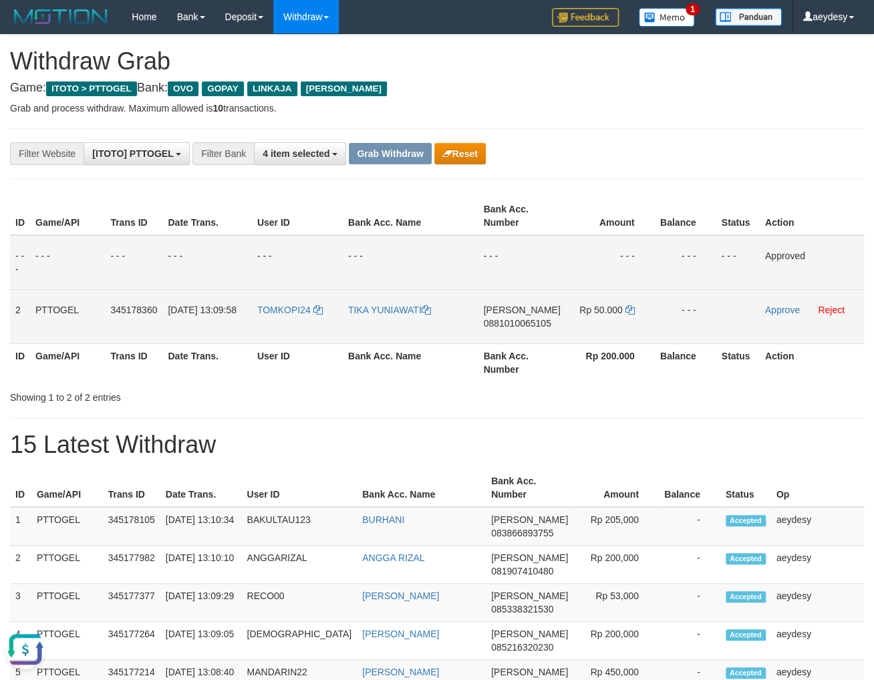
click at [509, 324] on span "0881010065105" at bounding box center [516, 323] width 67 height 11
click at [509, 327] on span "0881010065105" at bounding box center [516, 323] width 67 height 11
click at [541, 325] on span "0881010065105" at bounding box center [516, 323] width 67 height 11
click at [627, 314] on icon at bounding box center [629, 309] width 9 height 9
click at [505, 327] on span "0881010065105" at bounding box center [516, 323] width 67 height 11
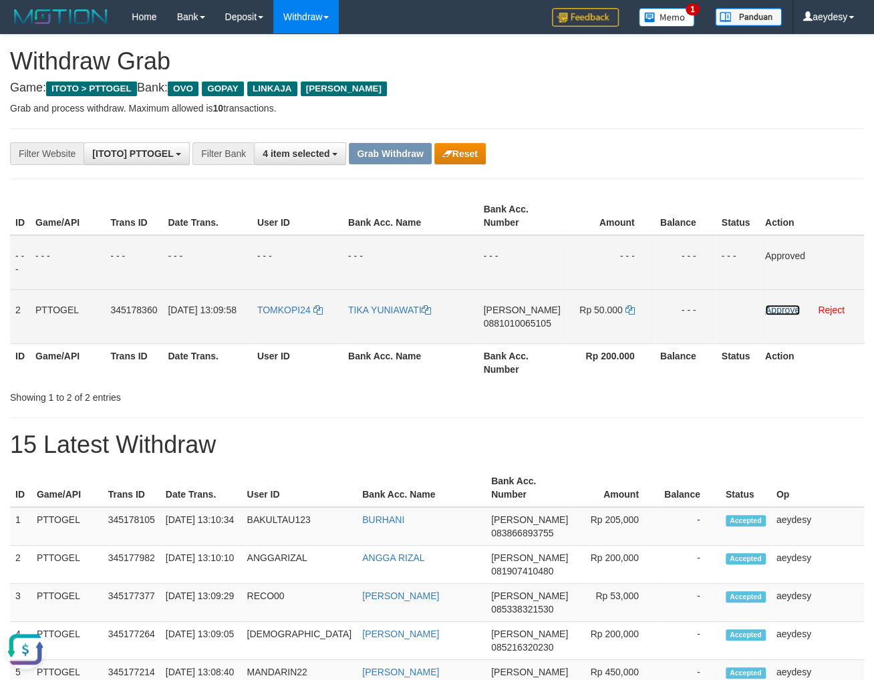
click at [781, 308] on link "Approve" at bounding box center [782, 310] width 35 height 11
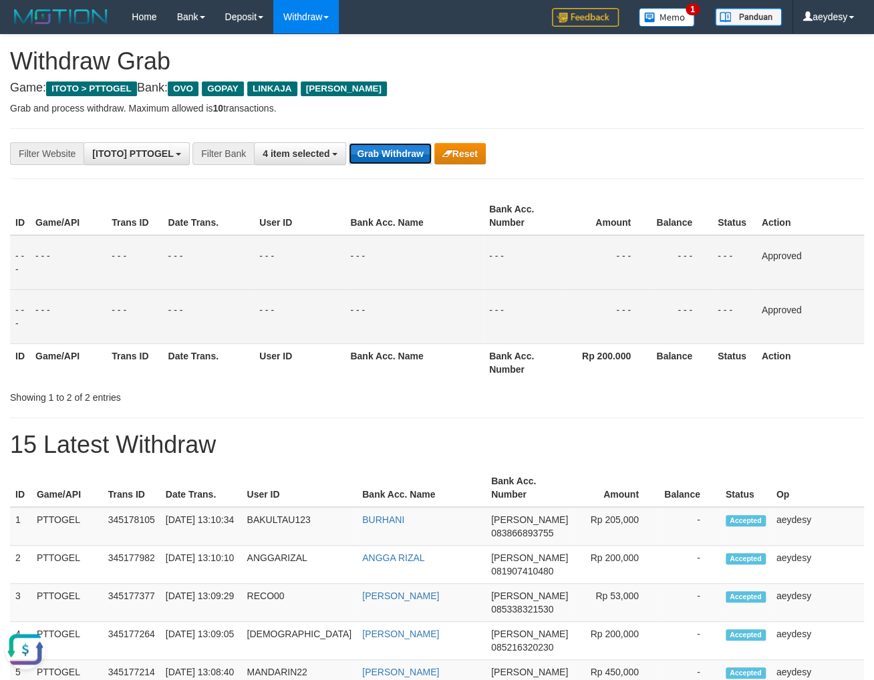
click at [396, 146] on button "Grab Withdraw" at bounding box center [390, 153] width 82 height 21
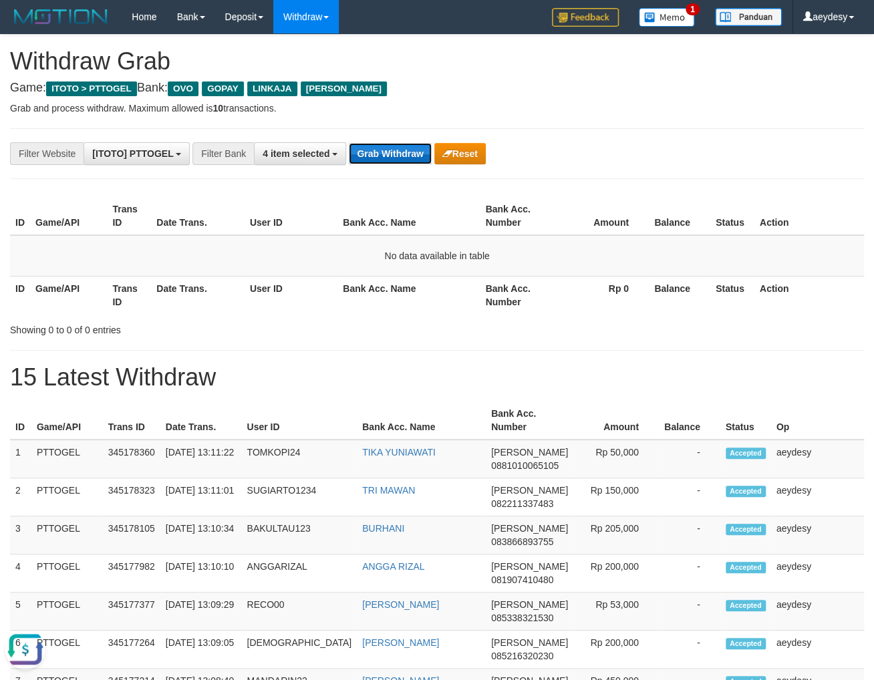
click at [406, 156] on button "Grab Withdraw" at bounding box center [390, 153] width 82 height 21
click at [402, 157] on button "Grab Withdraw" at bounding box center [390, 153] width 82 height 21
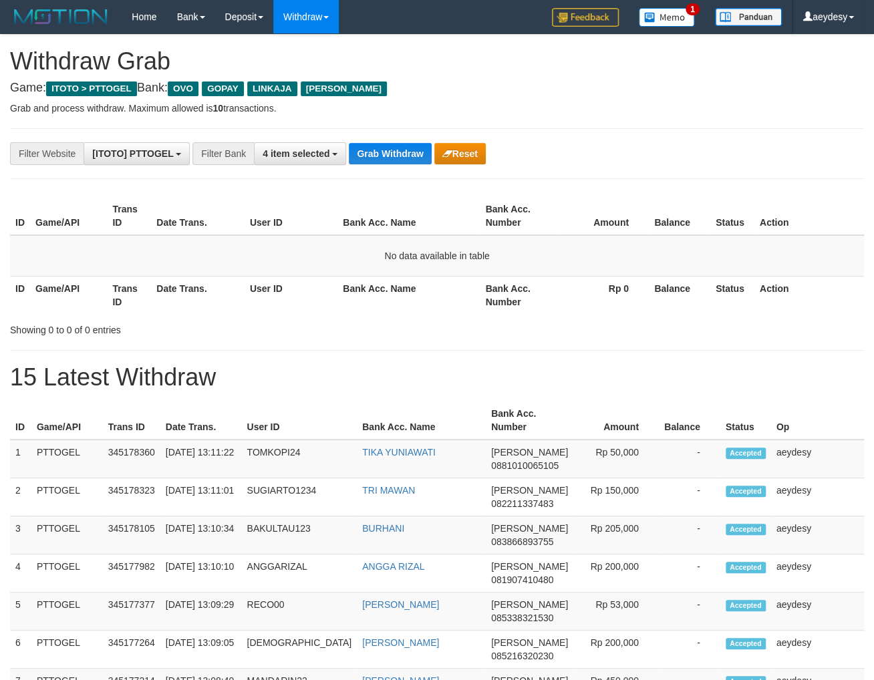
scroll to position [191, 0]
click at [402, 157] on button "Grab Withdraw" at bounding box center [390, 153] width 82 height 21
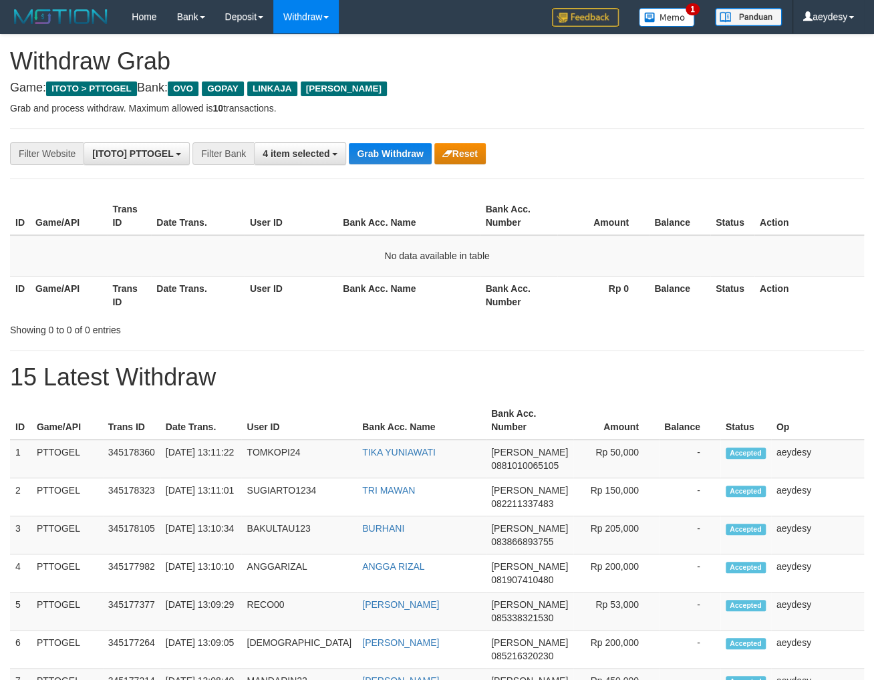
scroll to position [191, 0]
click at [402, 157] on button "Grab Withdraw" at bounding box center [390, 153] width 82 height 21
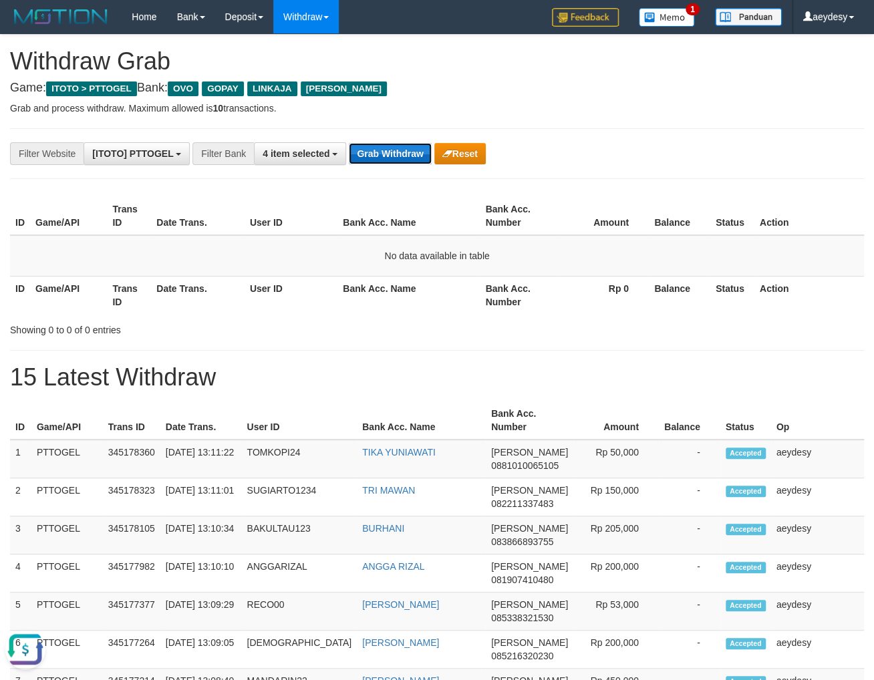
click at [385, 152] on button "Grab Withdraw" at bounding box center [390, 153] width 82 height 21
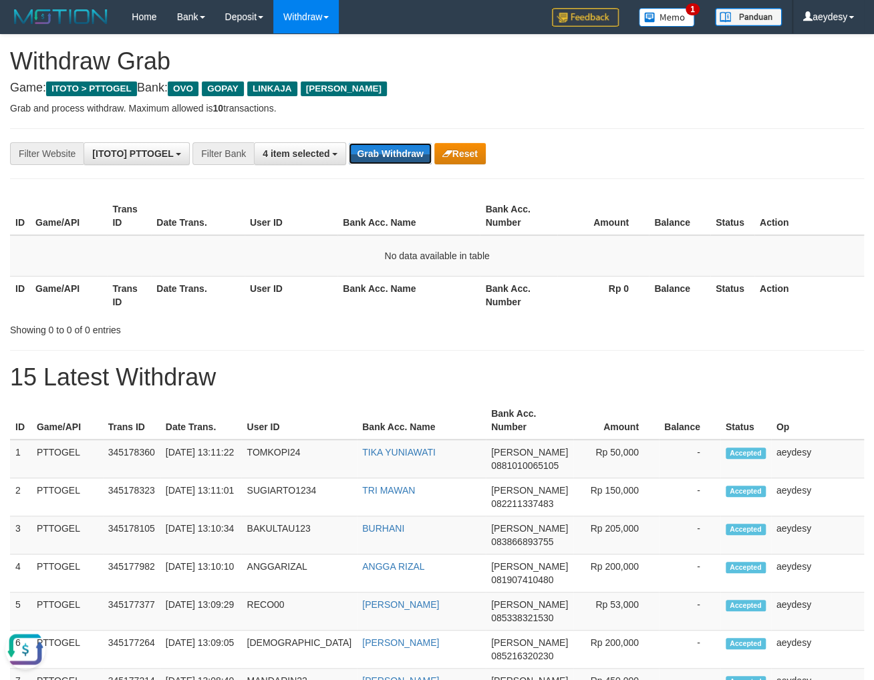
click at [385, 152] on button "Grab Withdraw" at bounding box center [390, 153] width 82 height 21
click at [401, 160] on button "Grab Withdraw" at bounding box center [390, 153] width 82 height 21
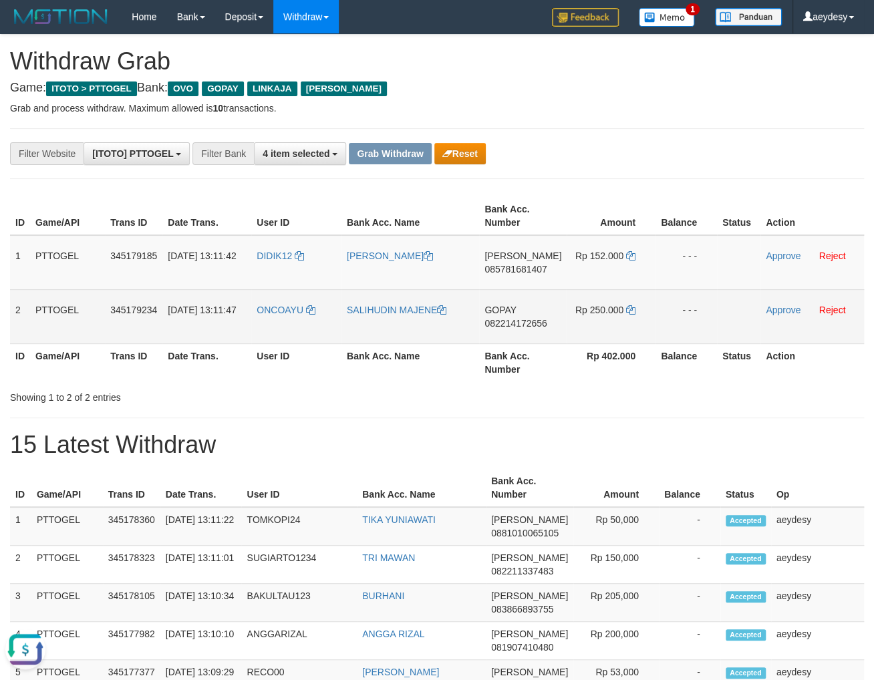
drag, startPoint x: 261, startPoint y: 281, endPoint x: 602, endPoint y: 333, distance: 344.7
click at [602, 333] on tbody "1 PTTOGEL 345179185 01/10/2025 13:11:42 DIDIK12 DIDIK SAPUTRA DANA 085781681407…" at bounding box center [437, 289] width 854 height 109
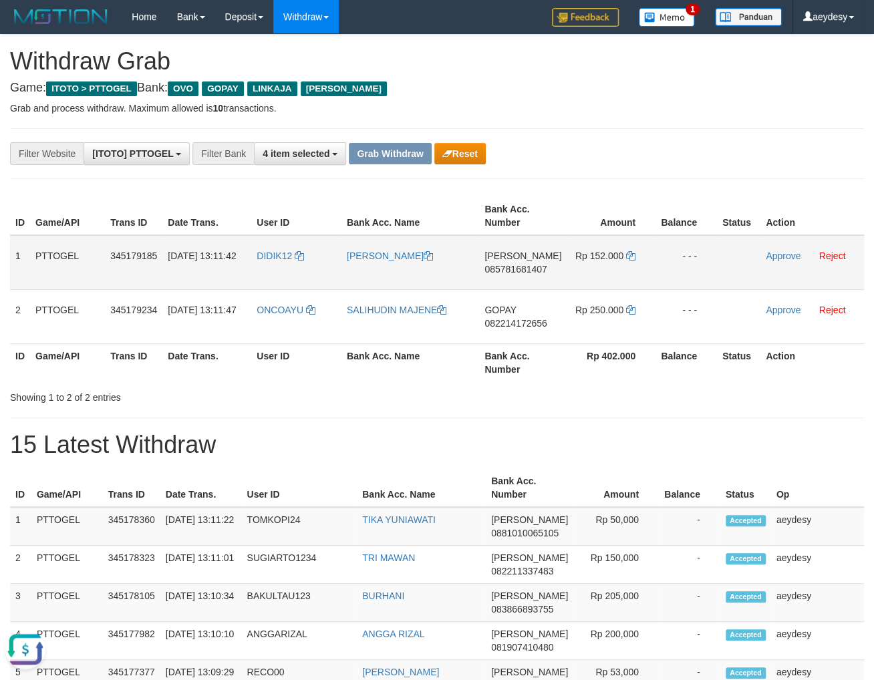
click at [524, 271] on span "085781681407" at bounding box center [515, 269] width 62 height 11
click at [626, 256] on icon at bounding box center [630, 255] width 9 height 9
click at [494, 271] on span "085781681407" at bounding box center [515, 269] width 62 height 11
click at [780, 255] on link "Approve" at bounding box center [783, 256] width 35 height 11
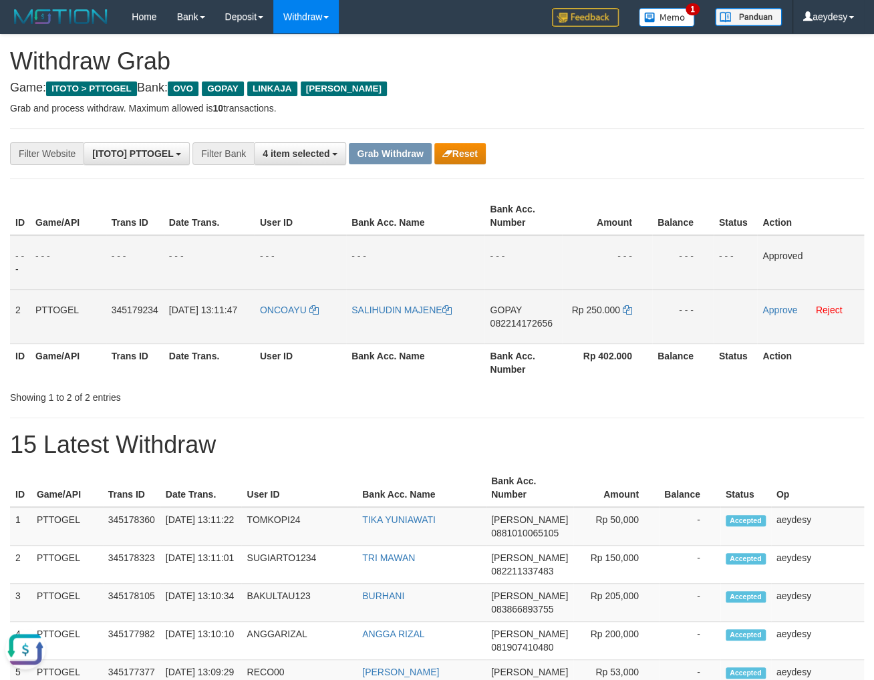
click at [516, 326] on span "082214172656" at bounding box center [521, 323] width 62 height 11
click at [518, 326] on span "082214172656" at bounding box center [521, 323] width 62 height 11
drag, startPoint x: 524, startPoint y: 326, endPoint x: 514, endPoint y: 326, distance: 10.0
click at [522, 326] on span "082214172656" at bounding box center [521, 323] width 62 height 11
click at [625, 307] on icon at bounding box center [627, 309] width 9 height 9
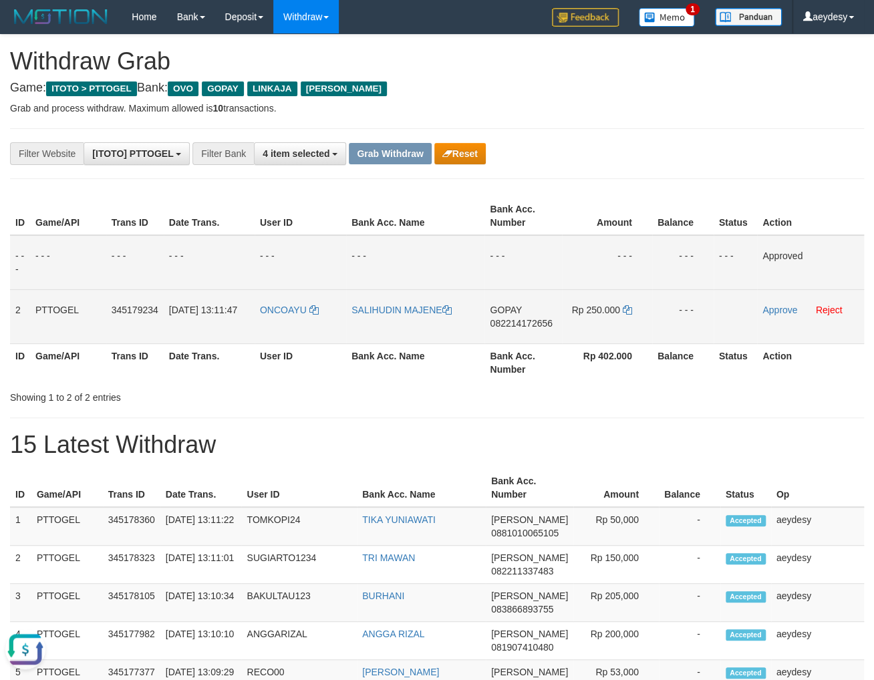
click at [522, 321] on span "082214172656" at bounding box center [521, 323] width 62 height 11
click at [786, 311] on link "Approve" at bounding box center [779, 310] width 35 height 11
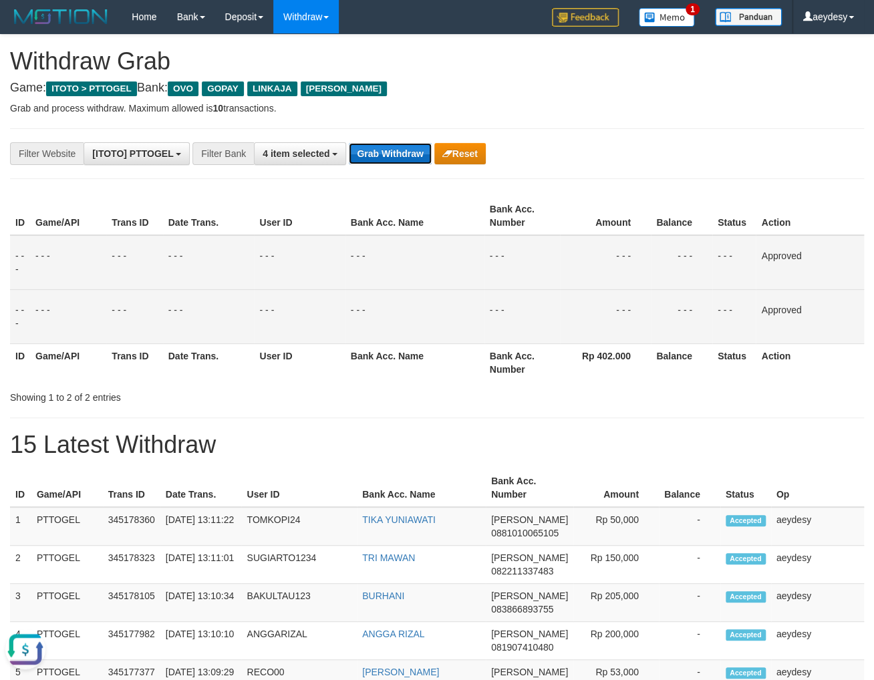
click at [412, 152] on button "Grab Withdraw" at bounding box center [390, 153] width 82 height 21
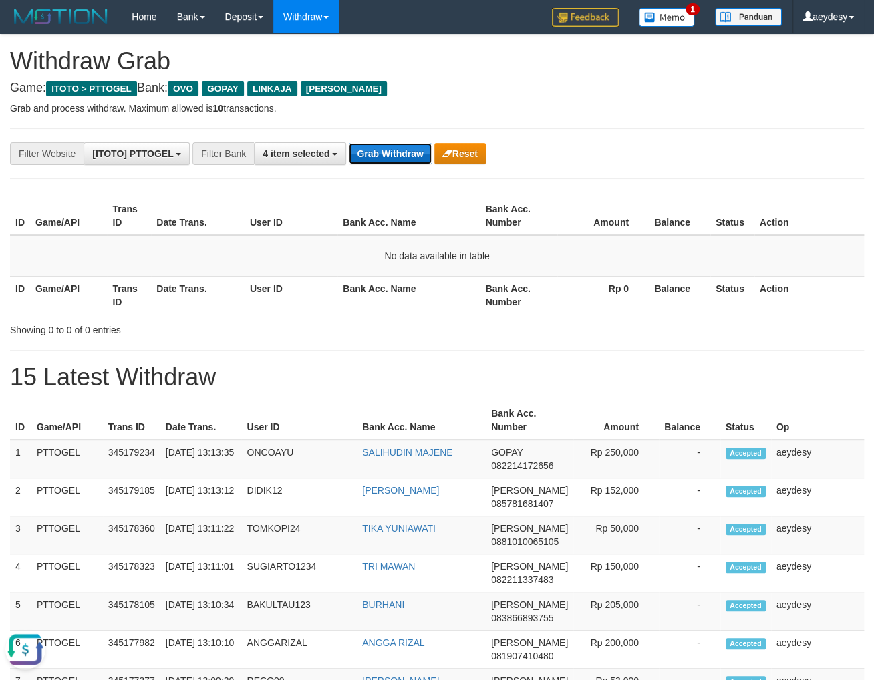
click at [379, 159] on button "Grab Withdraw" at bounding box center [390, 153] width 82 height 21
click at [69, 194] on div "ID Game/API Trans ID Date Trans. User ID Bank Acc. Name Bank Acc. Number Amount…" at bounding box center [437, 255] width 874 height 125
click at [391, 151] on button "Grab Withdraw" at bounding box center [390, 153] width 82 height 21
drag, startPoint x: 391, startPoint y: 151, endPoint x: 396, endPoint y: 145, distance: 8.0
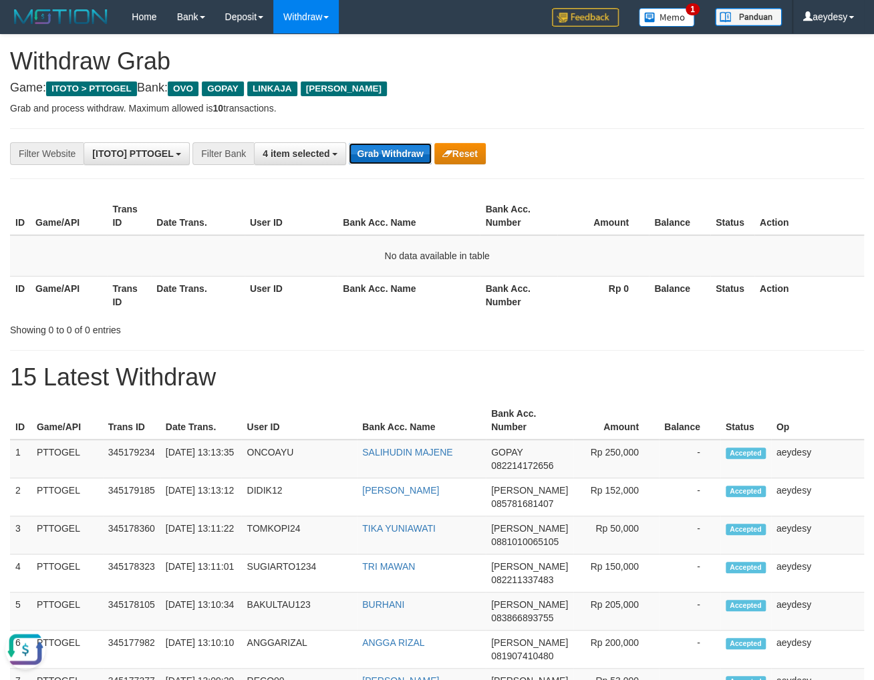
click at [392, 151] on button "Grab Withdraw" at bounding box center [390, 153] width 82 height 21
click at [392, 154] on button "Grab Withdraw" at bounding box center [390, 153] width 82 height 21
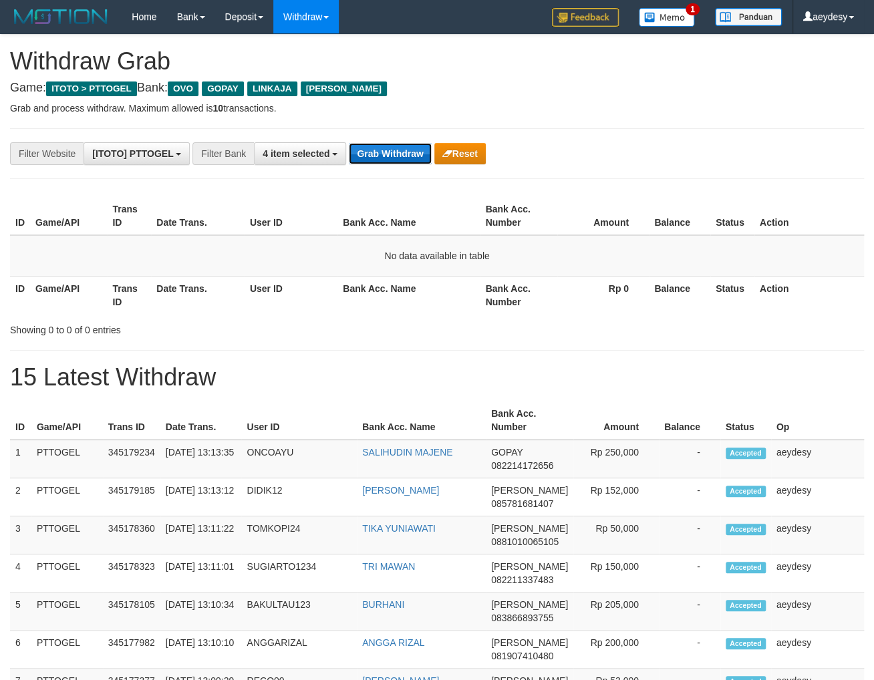
click at [392, 154] on button "Grab Withdraw" at bounding box center [390, 153] width 82 height 21
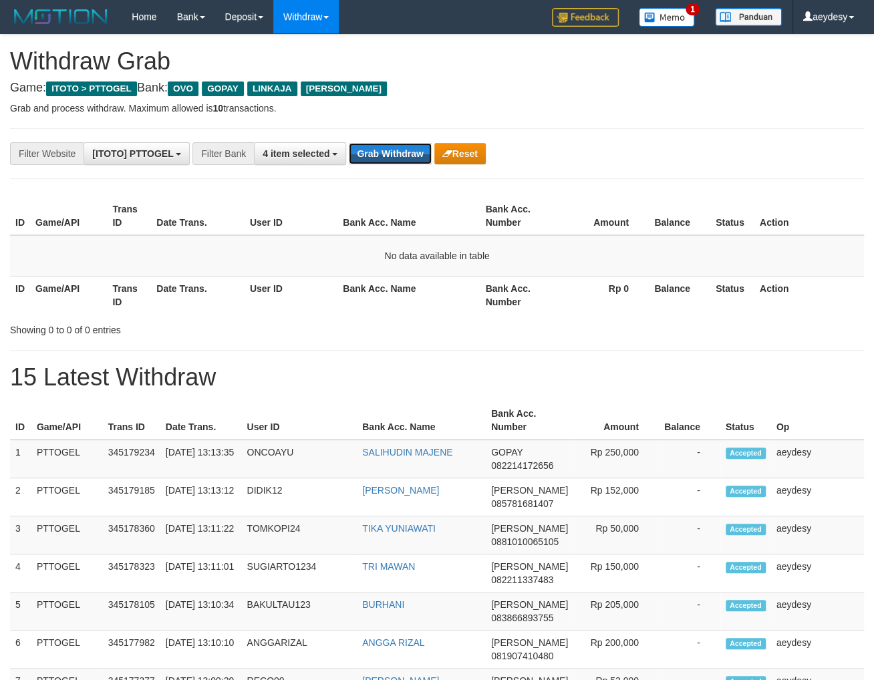
click at [392, 154] on button "Grab Withdraw" at bounding box center [390, 153] width 82 height 21
click at [407, 146] on button "Grab Withdraw" at bounding box center [390, 153] width 82 height 21
click at [410, 146] on button "Grab Withdraw" at bounding box center [390, 153] width 82 height 21
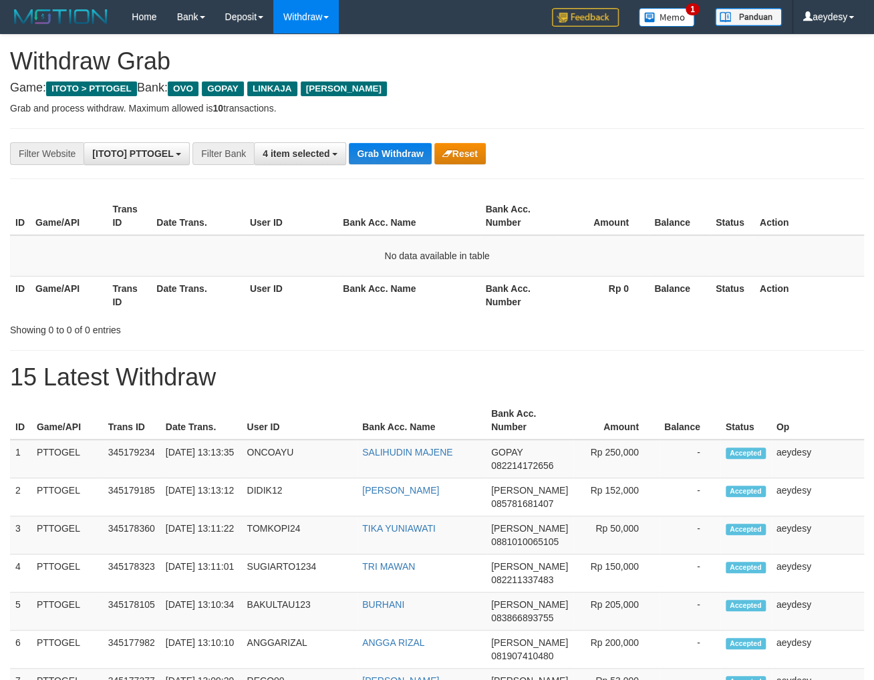
scroll to position [191, 0]
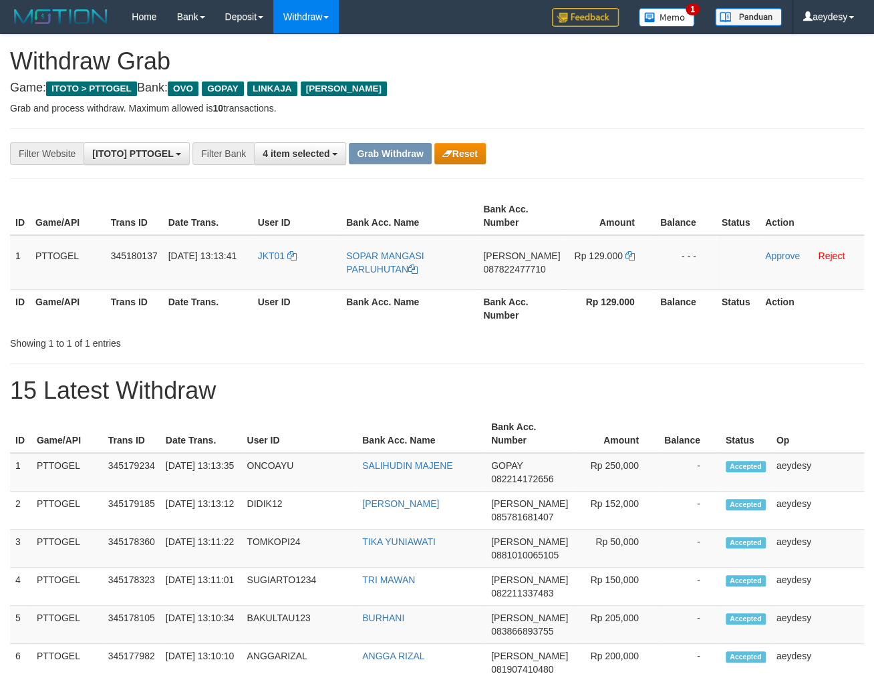
scroll to position [191, 0]
drag, startPoint x: 287, startPoint y: 275, endPoint x: 574, endPoint y: 279, distance: 287.3
click at [574, 279] on tr "1 PTTOGEL 345180137 01/10/2025 13:13:41 JKT01 SOPAR MANGASI PARLUHUTAN DANA 087…" at bounding box center [437, 262] width 854 height 55
click at [545, 268] on span "087822477710" at bounding box center [514, 269] width 62 height 11
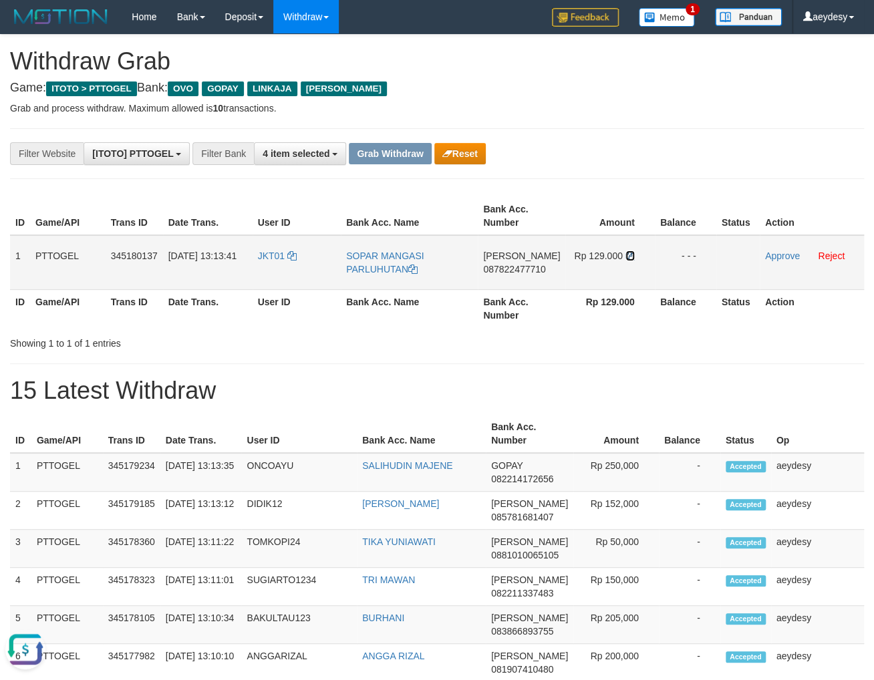
click at [631, 255] on icon at bounding box center [629, 255] width 9 height 9
click at [516, 273] on span "087822477710" at bounding box center [514, 269] width 62 height 11
click at [774, 255] on link "Approve" at bounding box center [782, 256] width 35 height 11
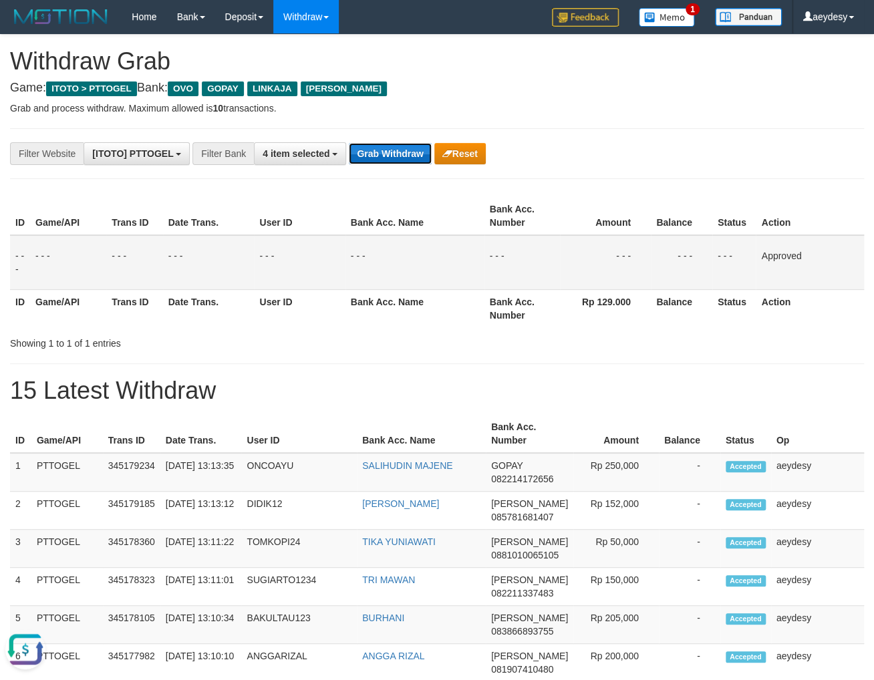
click at [399, 146] on button "Grab Withdraw" at bounding box center [390, 153] width 82 height 21
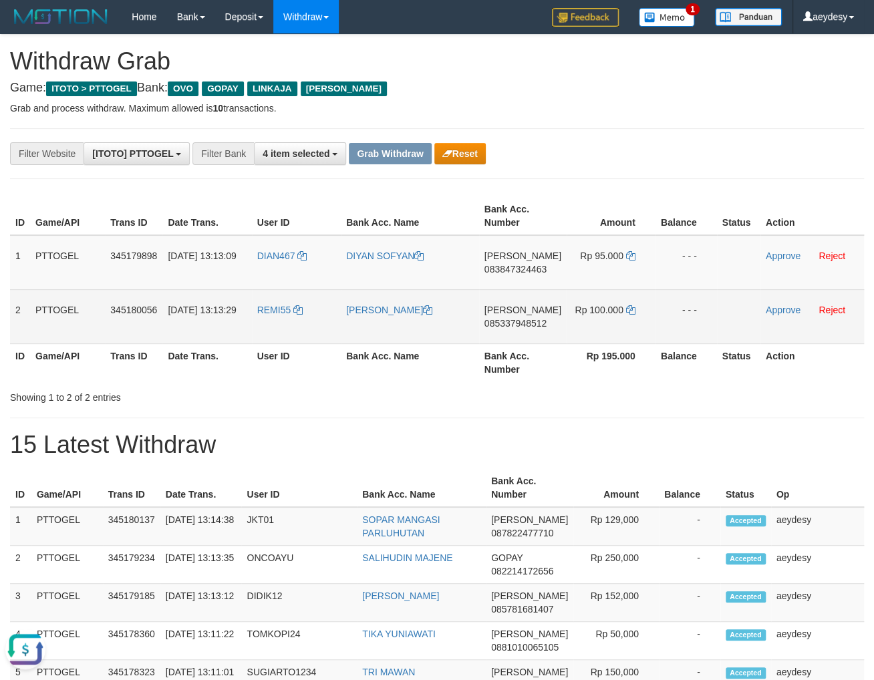
drag, startPoint x: 365, startPoint y: 274, endPoint x: 600, endPoint y: 317, distance: 238.5
click at [600, 317] on tbody "1 PTTOGEL 345179898 01/10/2025 13:13:09 DIAN467 DIYAN SOFYAN DANA 083847324463 …" at bounding box center [437, 289] width 854 height 109
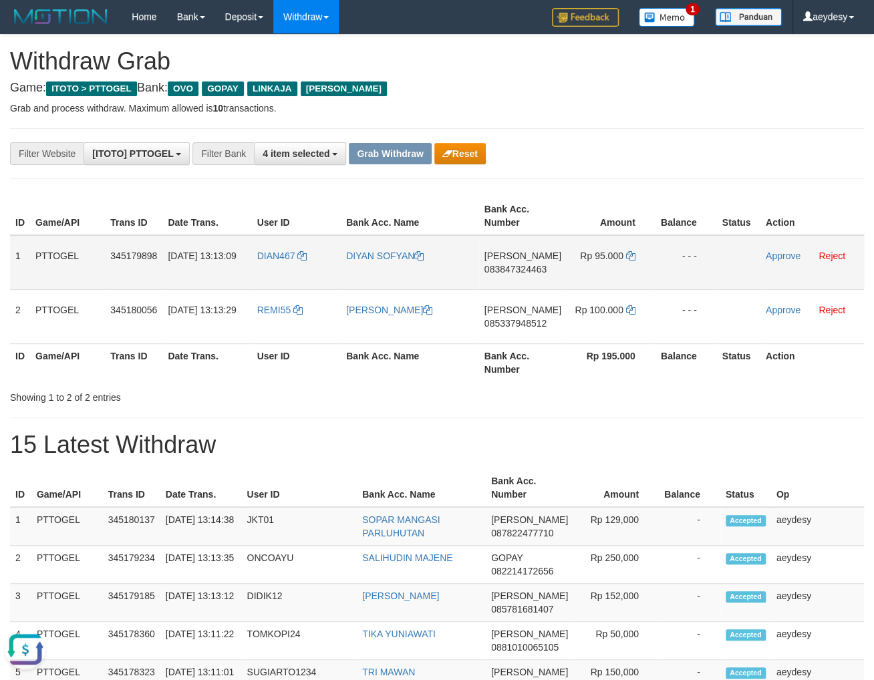
click at [538, 267] on span "083847324463" at bounding box center [515, 269] width 62 height 11
click at [626, 255] on icon at bounding box center [630, 255] width 9 height 9
click at [530, 270] on span "083847324463" at bounding box center [515, 269] width 62 height 11
click at [787, 258] on link "Approve" at bounding box center [783, 256] width 35 height 11
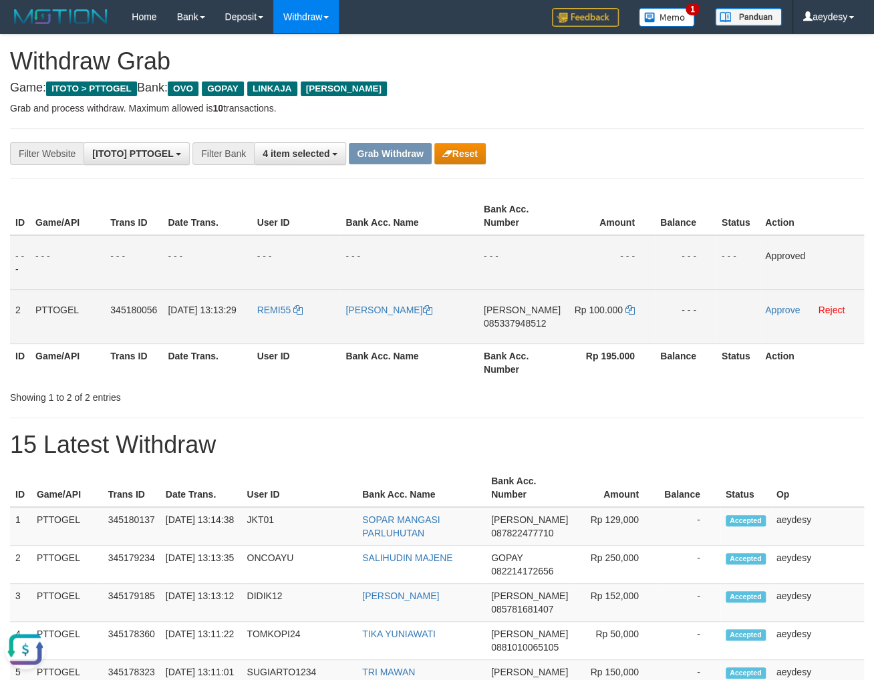
click at [532, 330] on td "DANA 085337948512" at bounding box center [522, 316] width 88 height 54
click at [532, 325] on span "085337948512" at bounding box center [515, 323] width 62 height 11
click at [536, 323] on span "085337948512" at bounding box center [515, 323] width 62 height 11
click at [504, 322] on span "085337948512" at bounding box center [515, 323] width 62 height 11
click at [526, 322] on span "085337948512" at bounding box center [515, 323] width 62 height 11
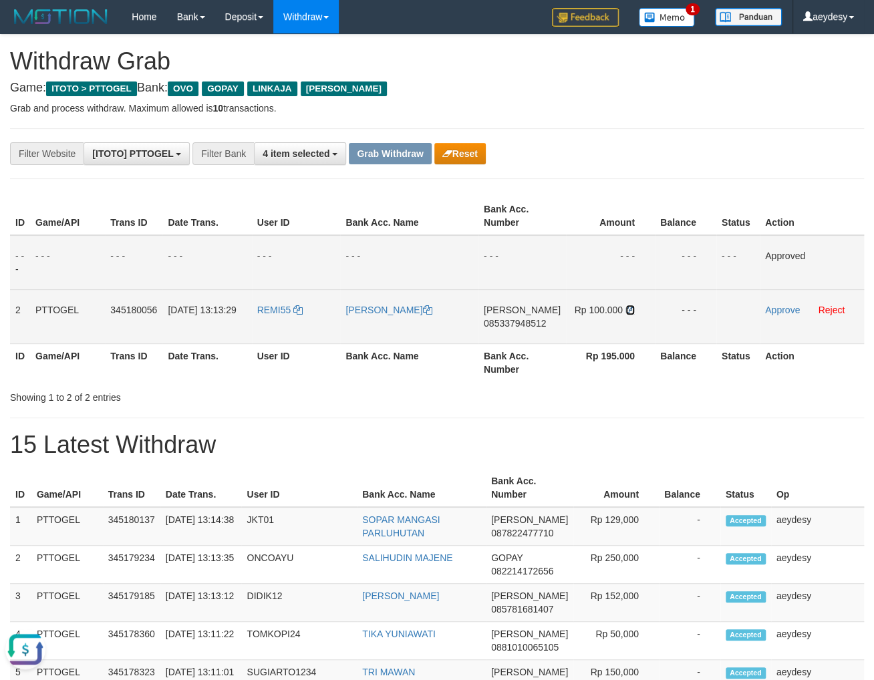
click at [626, 311] on icon at bounding box center [629, 309] width 9 height 9
click at [539, 324] on span "085337948512" at bounding box center [515, 323] width 62 height 11
click at [789, 309] on link "Approve" at bounding box center [782, 310] width 35 height 11
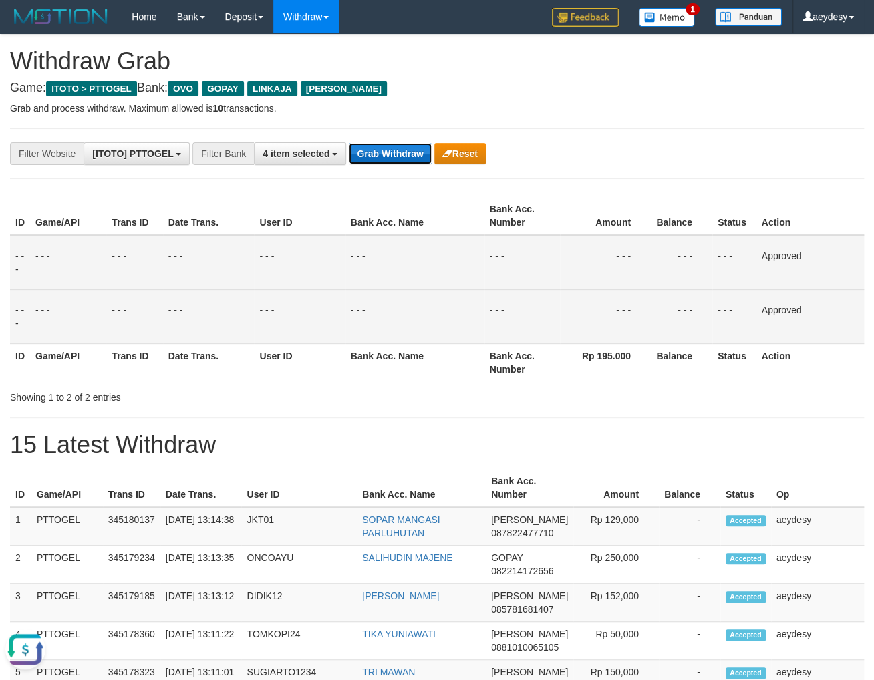
click at [389, 152] on button "Grab Withdraw" at bounding box center [390, 153] width 82 height 21
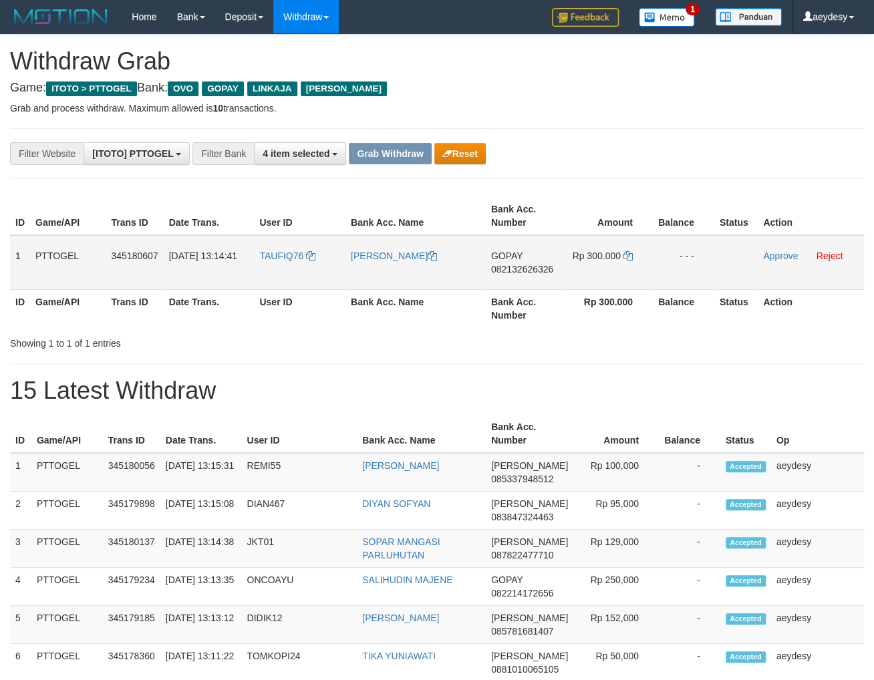
scroll to position [191, 0]
click at [540, 269] on span "082132626326" at bounding box center [522, 269] width 62 height 11
click at [530, 273] on span "082132626326" at bounding box center [522, 269] width 62 height 11
click at [530, 271] on span "082132626326" at bounding box center [522, 269] width 62 height 11
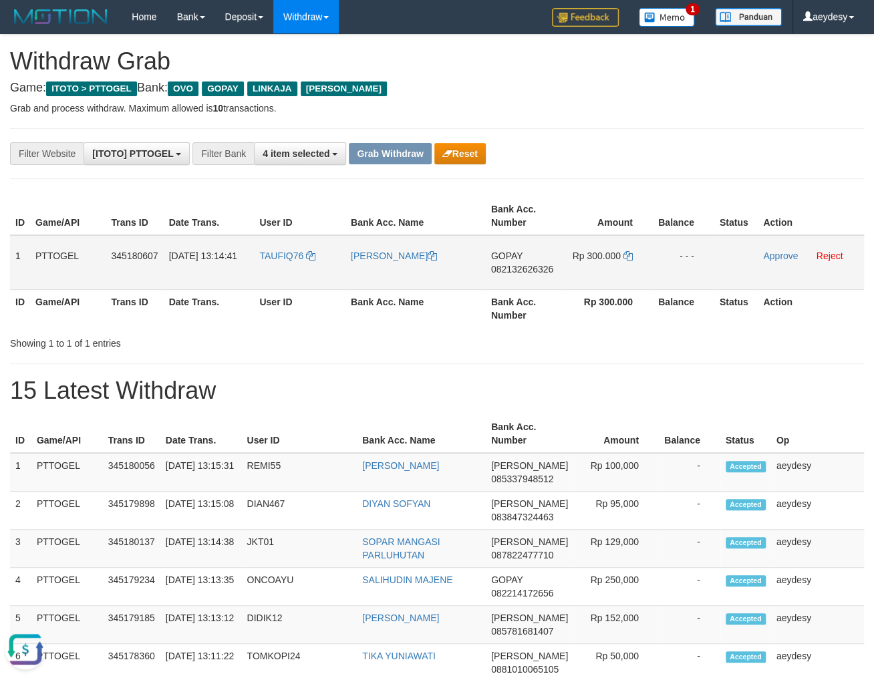
click at [532, 268] on span "082132626326" at bounding box center [522, 269] width 62 height 11
click at [628, 257] on icon at bounding box center [627, 255] width 9 height 9
click at [528, 267] on span "082132626326" at bounding box center [522, 269] width 62 height 11
drag, startPoint x: 319, startPoint y: 277, endPoint x: 618, endPoint y: 268, distance: 299.4
click at [618, 268] on tr "1 PTTOGEL 345180607 01/10/2025 13:14:41 TAUFIQ76 MOH TAUFIQ GOPAY 082132626326 …" at bounding box center [437, 262] width 854 height 55
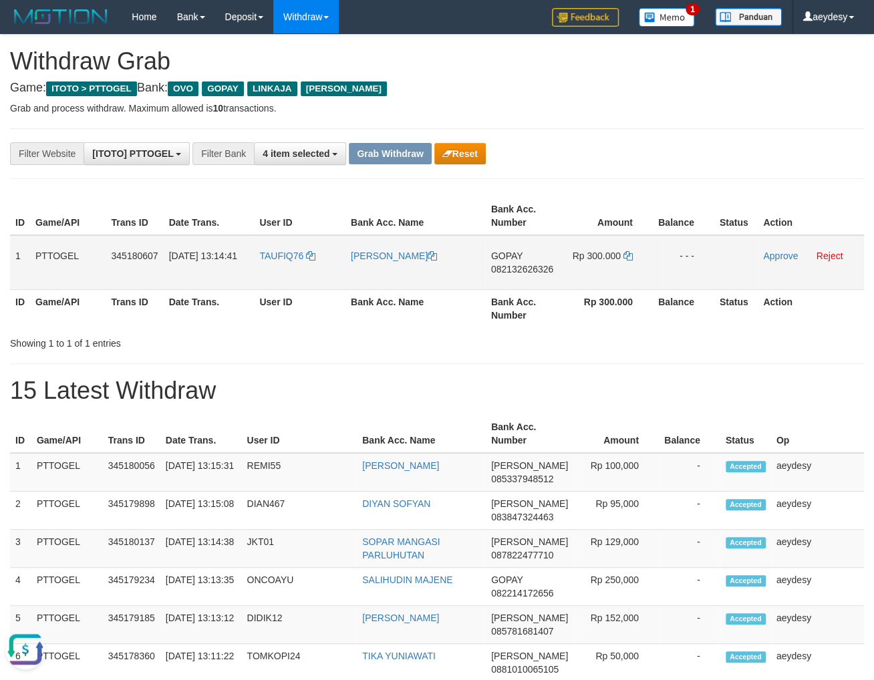
copy tr
click at [771, 255] on link "Approve" at bounding box center [780, 256] width 35 height 11
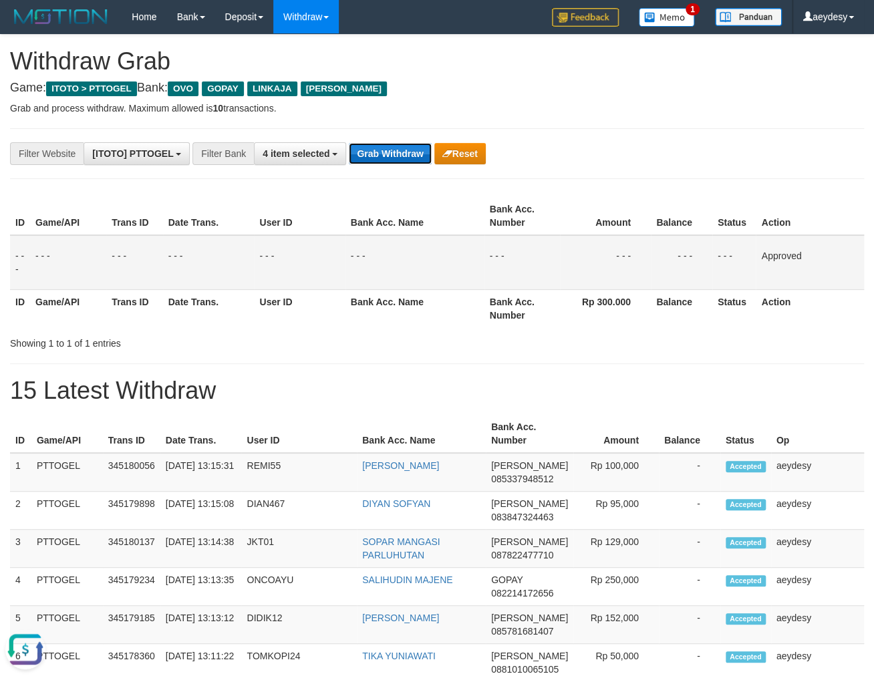
click at [392, 157] on button "Grab Withdraw" at bounding box center [390, 153] width 82 height 21
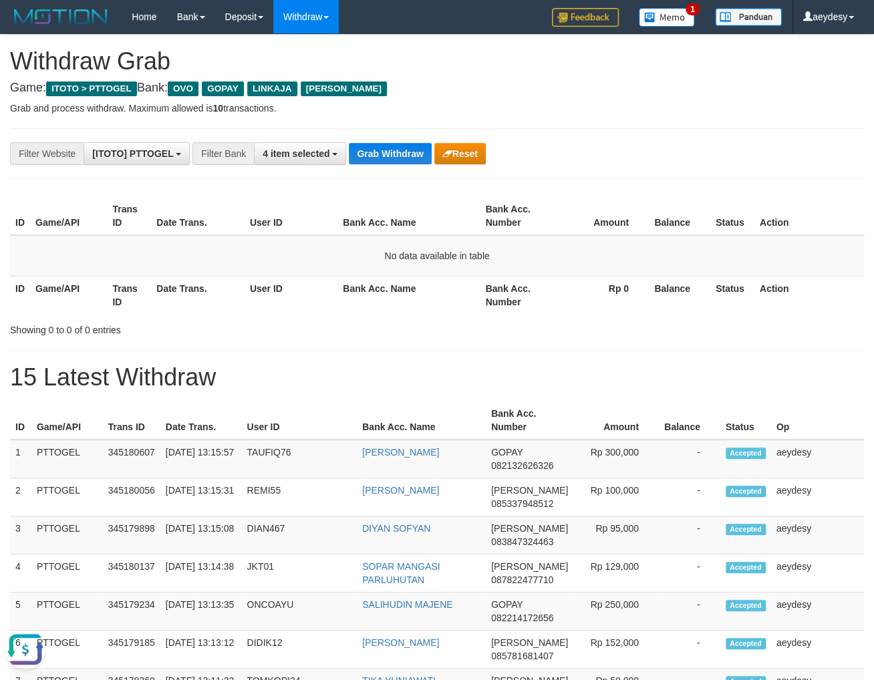
click at [406, 142] on div "**********" at bounding box center [364, 153] width 728 height 23
click at [403, 157] on button "Grab Withdraw" at bounding box center [390, 153] width 82 height 21
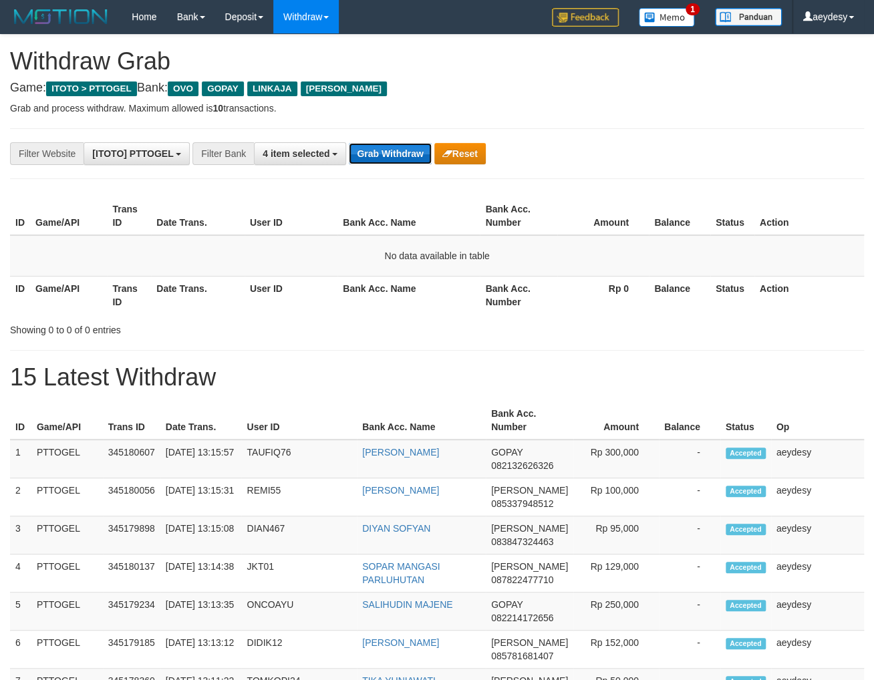
click at [406, 157] on button "Grab Withdraw" at bounding box center [390, 153] width 82 height 21
click at [409, 150] on button "Grab Withdraw" at bounding box center [390, 153] width 82 height 21
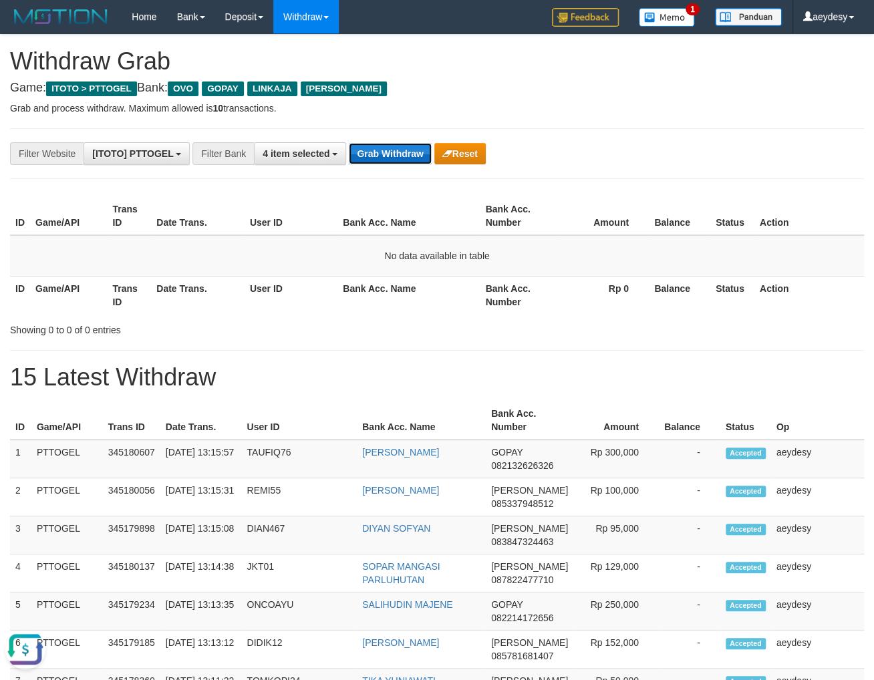
click at [390, 149] on button "Grab Withdraw" at bounding box center [390, 153] width 82 height 21
click at [390, 150] on button "Grab Withdraw" at bounding box center [390, 153] width 82 height 21
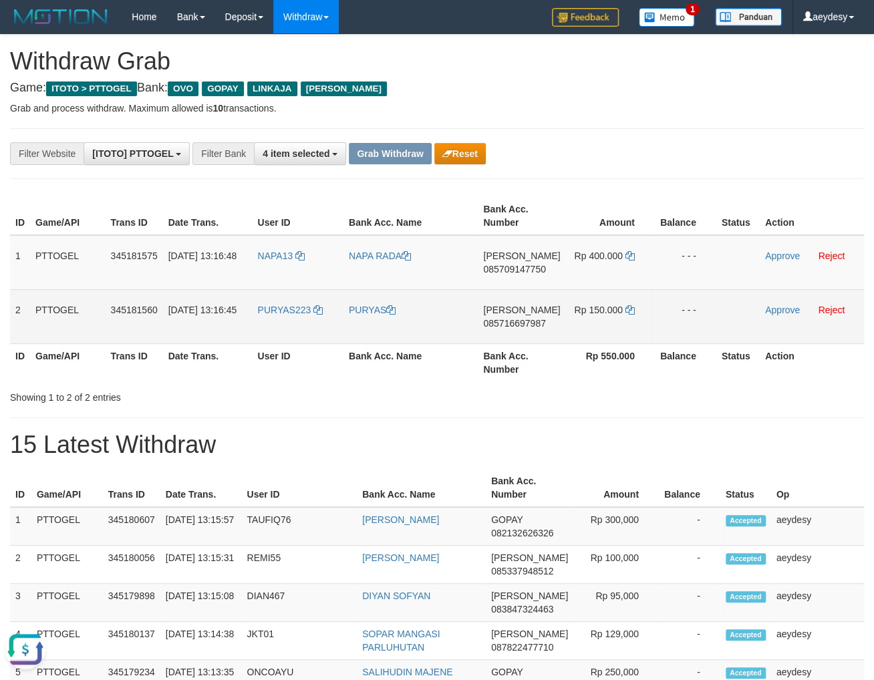
drag, startPoint x: 284, startPoint y: 288, endPoint x: 583, endPoint y: 331, distance: 301.8
click at [583, 331] on tbody "1 PTTOGEL 345181575 01/10/2025 13:16:48 NAPA13 NAPA RADA DANA 085709147750 Rp 4…" at bounding box center [437, 289] width 854 height 109
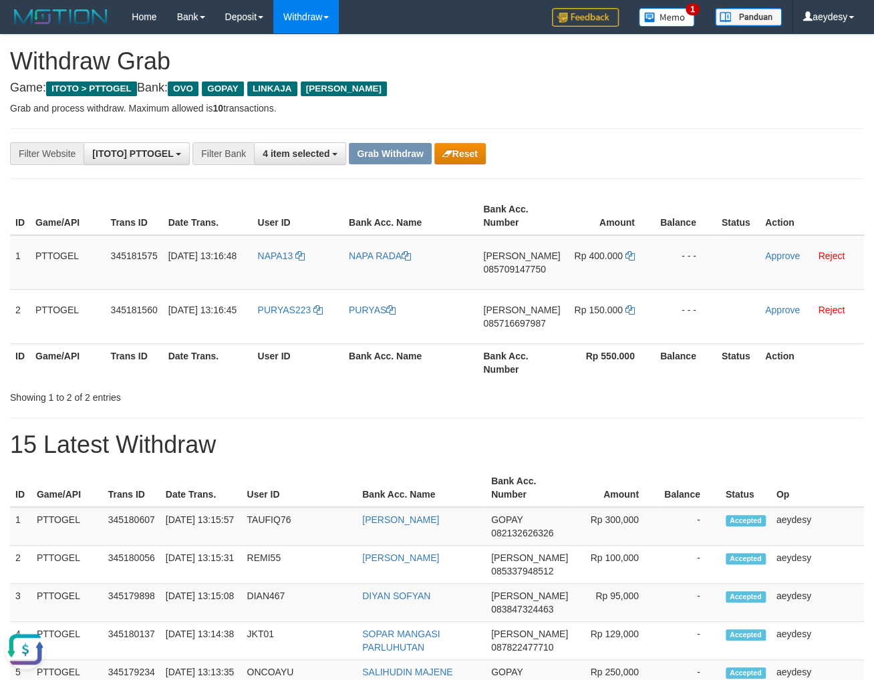
copy tr
click at [527, 270] on span "085709147750" at bounding box center [514, 269] width 62 height 11
copy tr
click at [628, 253] on icon at bounding box center [629, 255] width 9 height 9
click at [542, 271] on span "085709147750" at bounding box center [514, 269] width 62 height 11
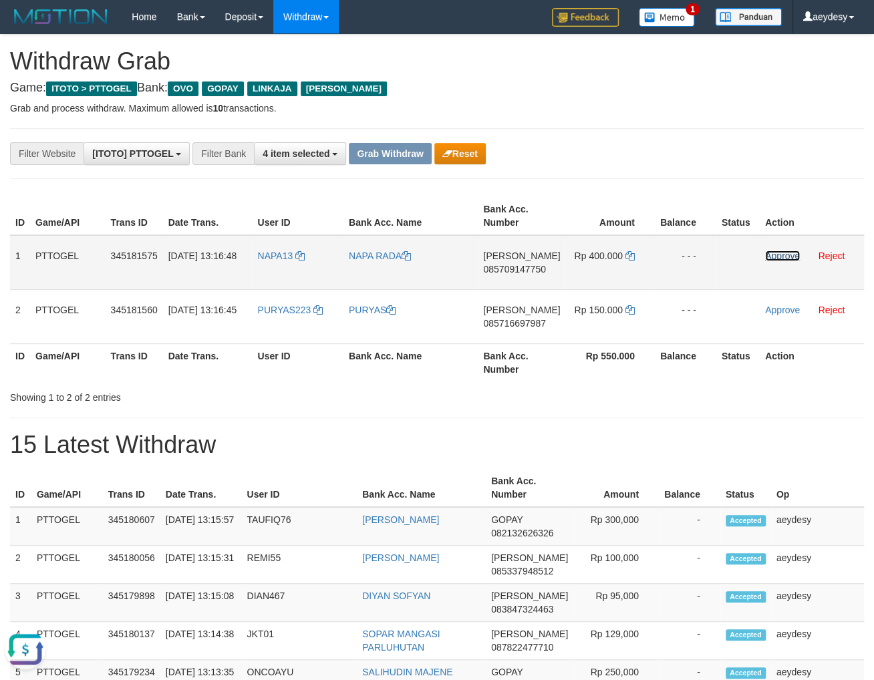
click at [778, 255] on link "Approve" at bounding box center [782, 256] width 35 height 11
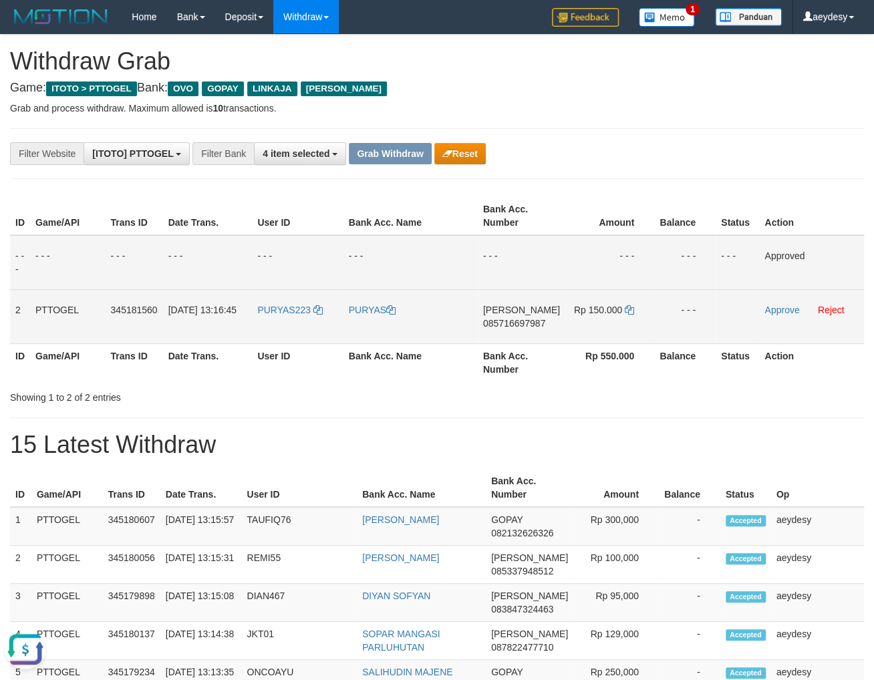
click at [545, 322] on span "085716697987" at bounding box center [514, 323] width 62 height 11
click at [536, 322] on span "085716697987" at bounding box center [514, 323] width 62 height 11
click at [532, 323] on span "085716697987" at bounding box center [514, 323] width 62 height 11
click at [629, 309] on icon at bounding box center [629, 309] width 9 height 9
click at [516, 325] on span "085716697987" at bounding box center [514, 323] width 62 height 11
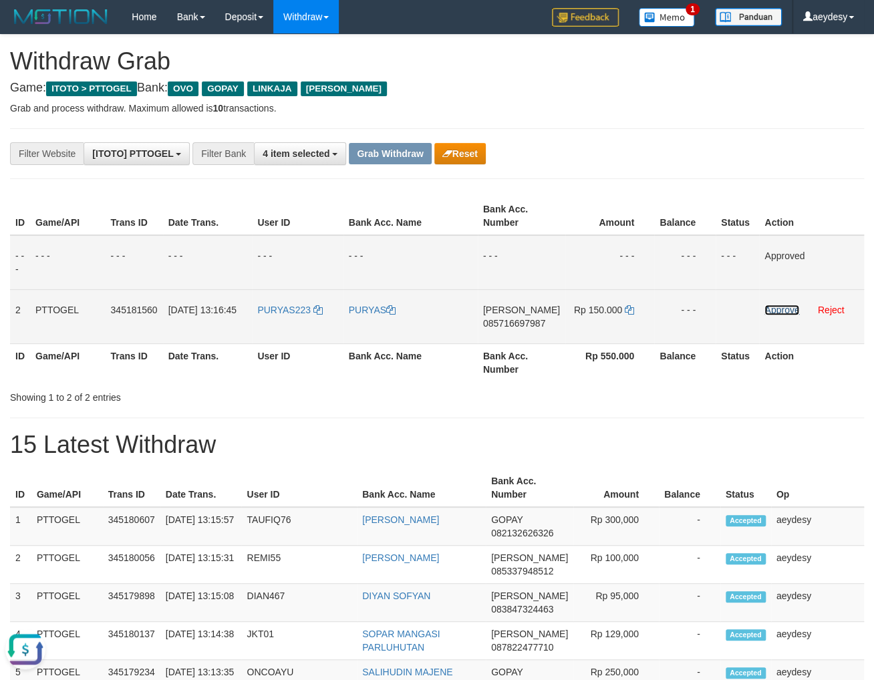
click at [766, 308] on link "Approve" at bounding box center [781, 310] width 35 height 11
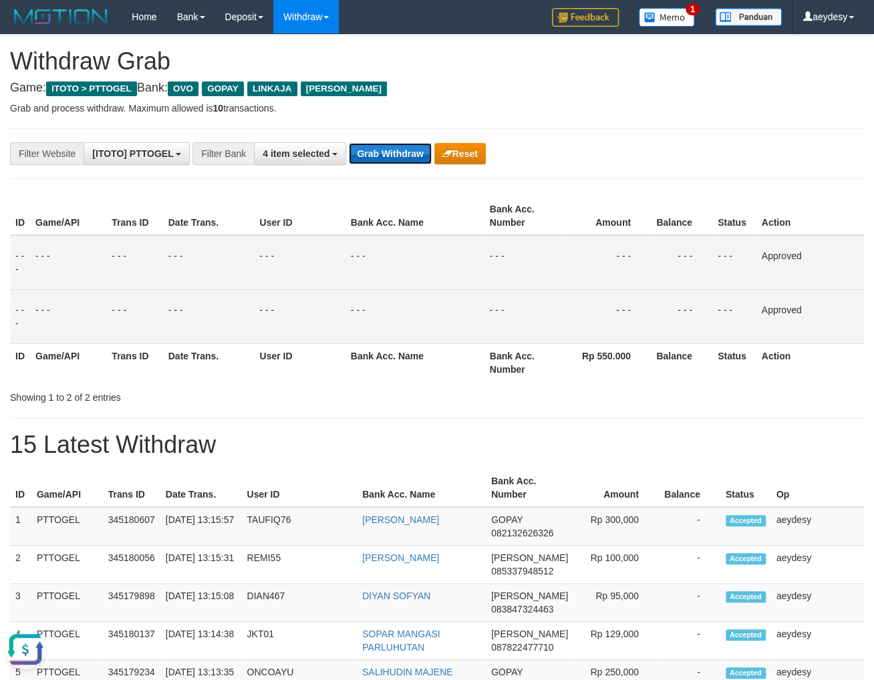
click at [379, 157] on button "Grab Withdraw" at bounding box center [390, 153] width 82 height 21
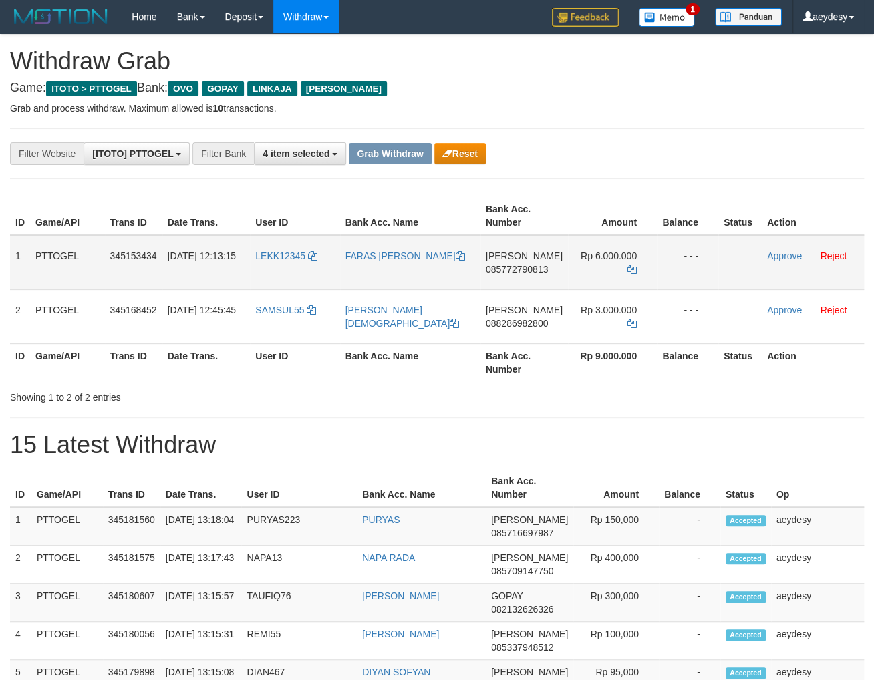
scroll to position [191, 0]
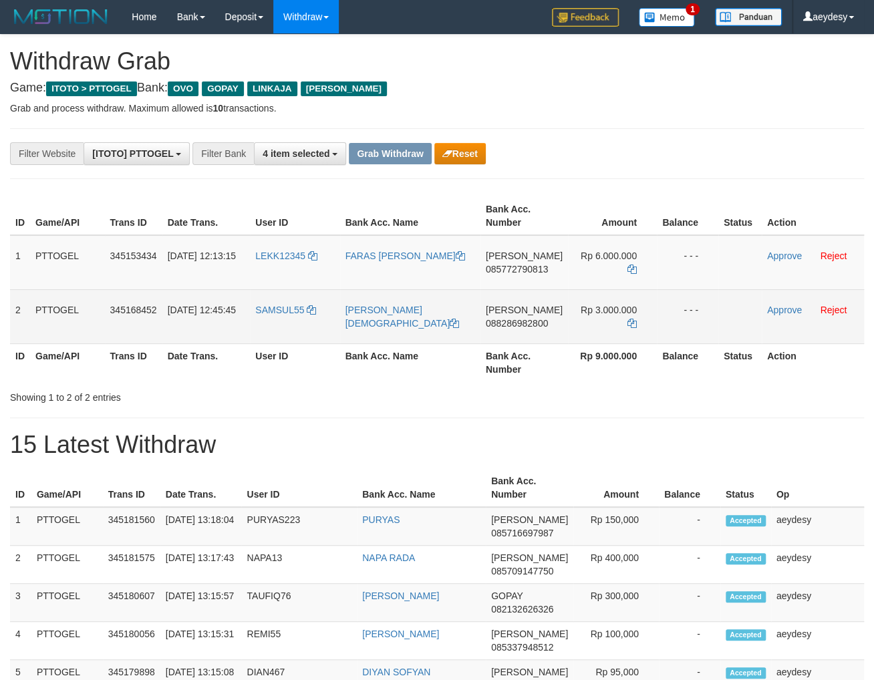
drag, startPoint x: 288, startPoint y: 277, endPoint x: 593, endPoint y: 319, distance: 307.6
click at [593, 319] on tbody "1 PTTOGEL 345153434 01/10/2025 12:13:15 LEKK12345 FARAS IRGIANSYAH DANA 0857727…" at bounding box center [437, 289] width 854 height 109
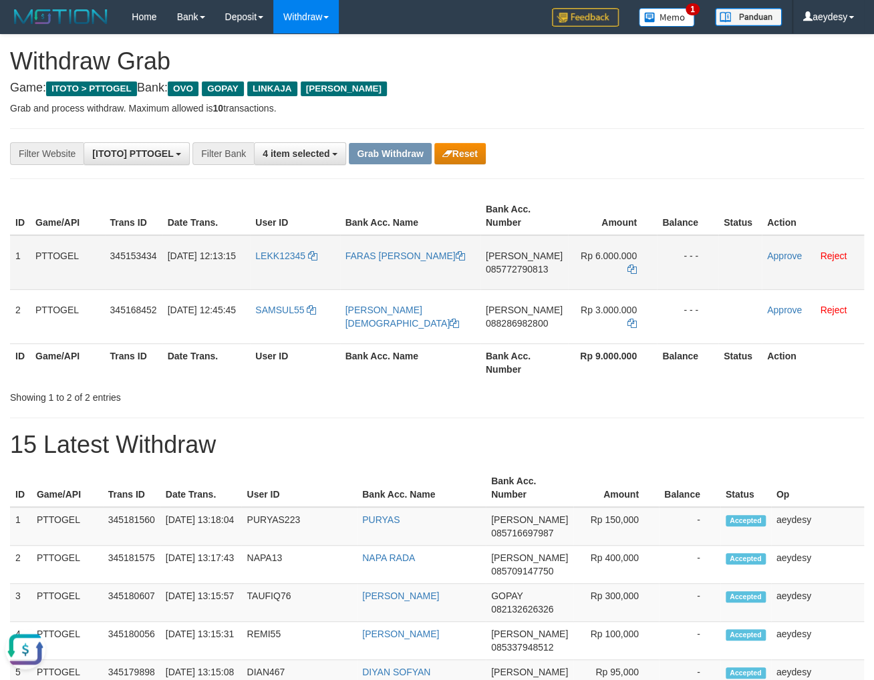
scroll to position [0, 0]
click at [461, 157] on button "Reset" at bounding box center [459, 153] width 51 height 21
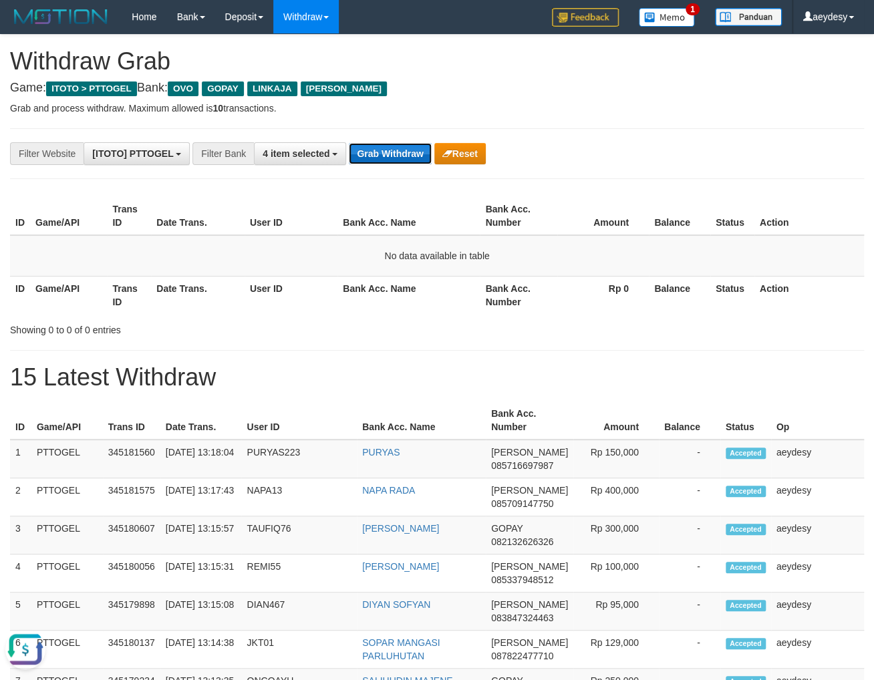
click at [387, 149] on button "Grab Withdraw" at bounding box center [390, 153] width 82 height 21
drag, startPoint x: 297, startPoint y: 339, endPoint x: 343, endPoint y: 180, distance: 165.7
click at [395, 160] on button "Grab Withdraw" at bounding box center [390, 153] width 82 height 21
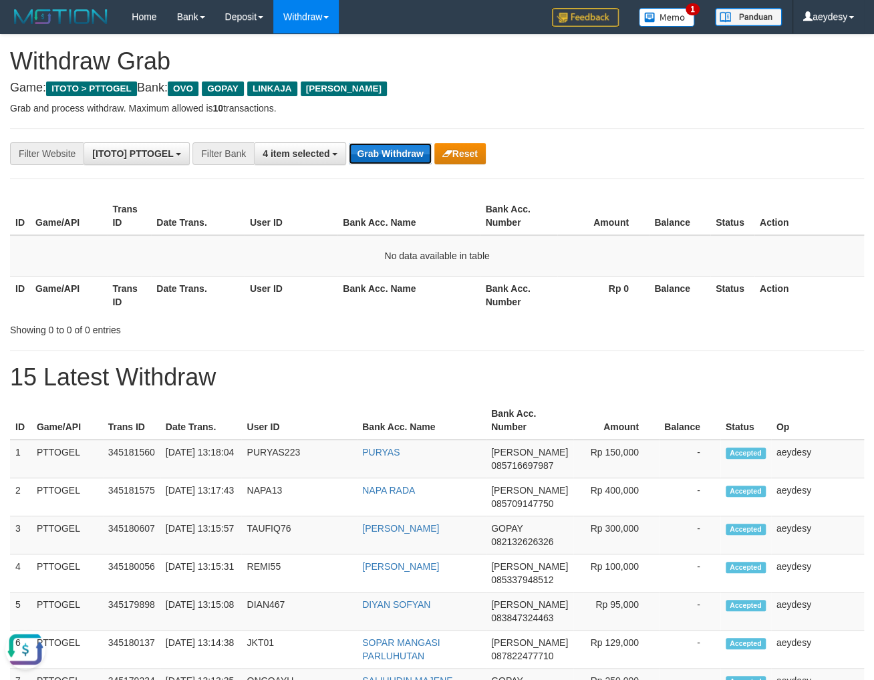
click at [395, 160] on button "Grab Withdraw" at bounding box center [390, 153] width 82 height 21
click at [88, 196] on div "ID Game/API Trans ID Date Trans. User ID Bank Acc. Name Bank Acc. Number Amount…" at bounding box center [437, 255] width 874 height 125
click at [377, 156] on button "Grab Withdraw" at bounding box center [390, 153] width 82 height 21
click at [410, 155] on button "Grab Withdraw" at bounding box center [390, 153] width 82 height 21
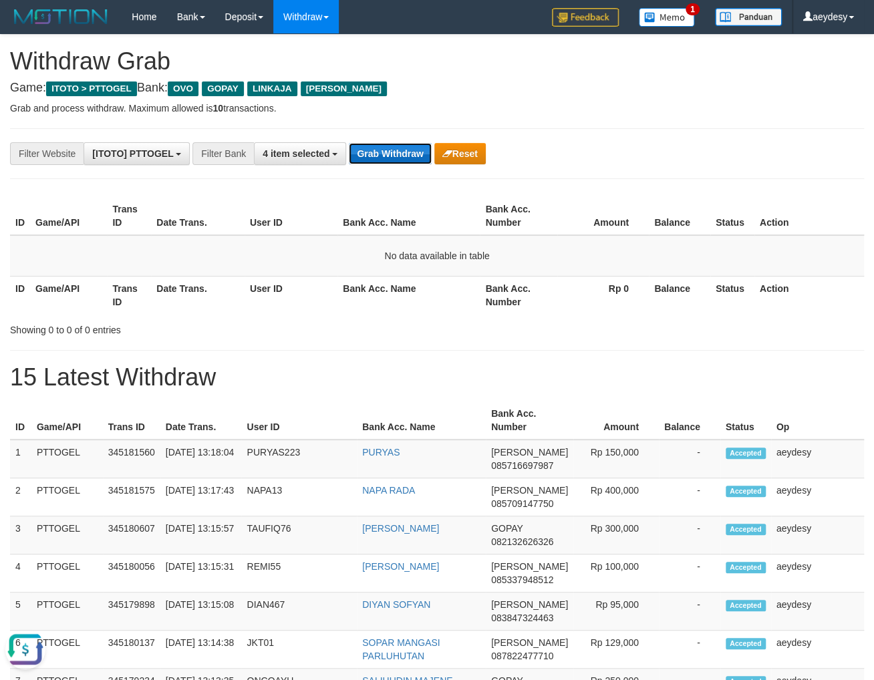
scroll to position [0, 0]
click at [379, 153] on button "Grab Withdraw" at bounding box center [390, 153] width 82 height 21
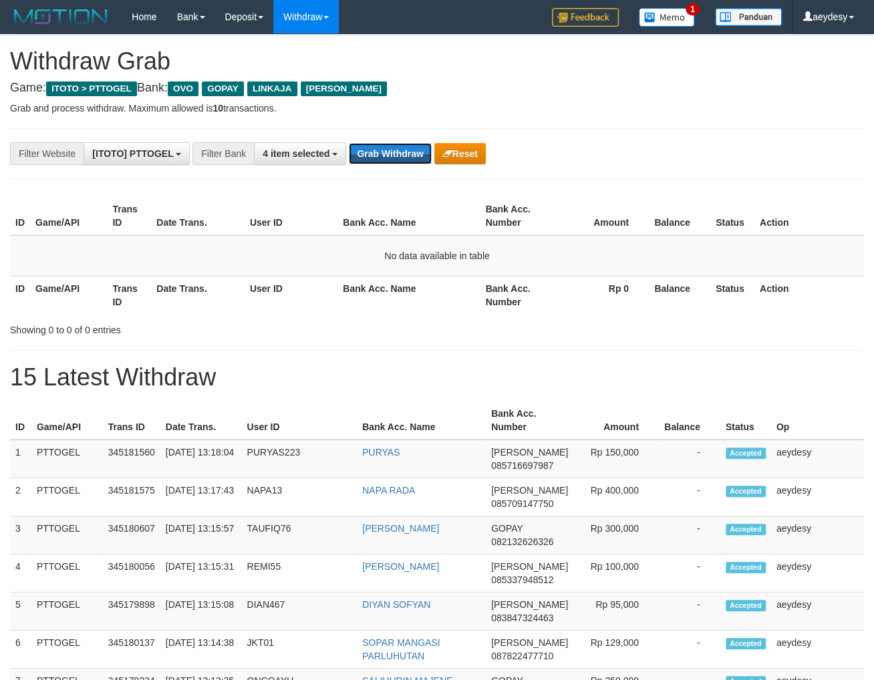
click at [379, 153] on button "Grab Withdraw" at bounding box center [390, 153] width 82 height 21
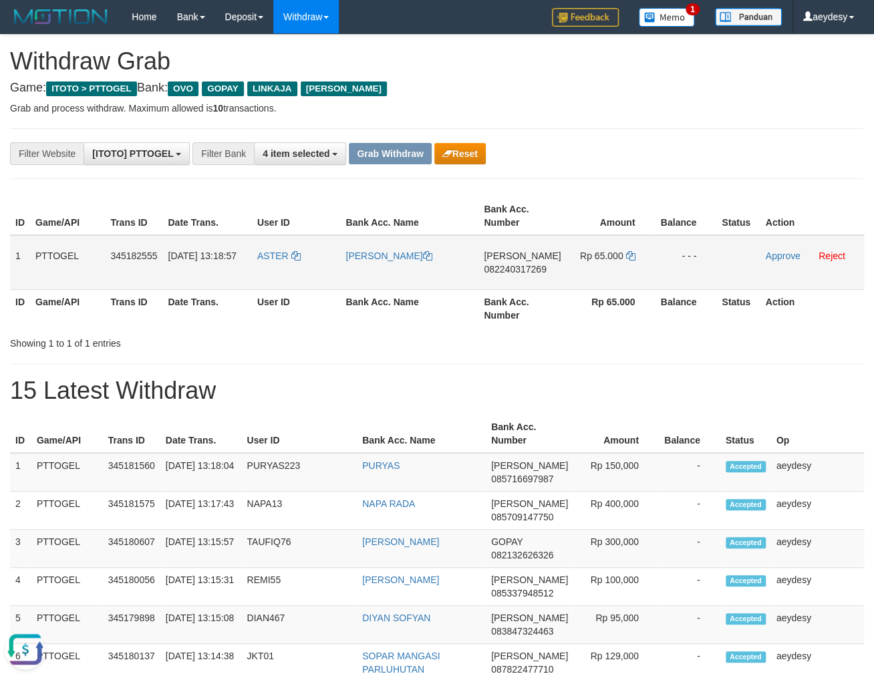
drag, startPoint x: 294, startPoint y: 267, endPoint x: 614, endPoint y: 271, distance: 320.0
click at [614, 271] on tr "1 PTTOGEL 345182555 01/10/2025 13:18:57 ASTER DEWI NURWENDAH DANA 082240317269 …" at bounding box center [437, 262] width 854 height 55
click at [526, 271] on span "082240317269" at bounding box center [515, 269] width 62 height 11
click at [625, 258] on icon at bounding box center [629, 255] width 9 height 9
click at [503, 267] on span "082240317269" at bounding box center [515, 269] width 62 height 11
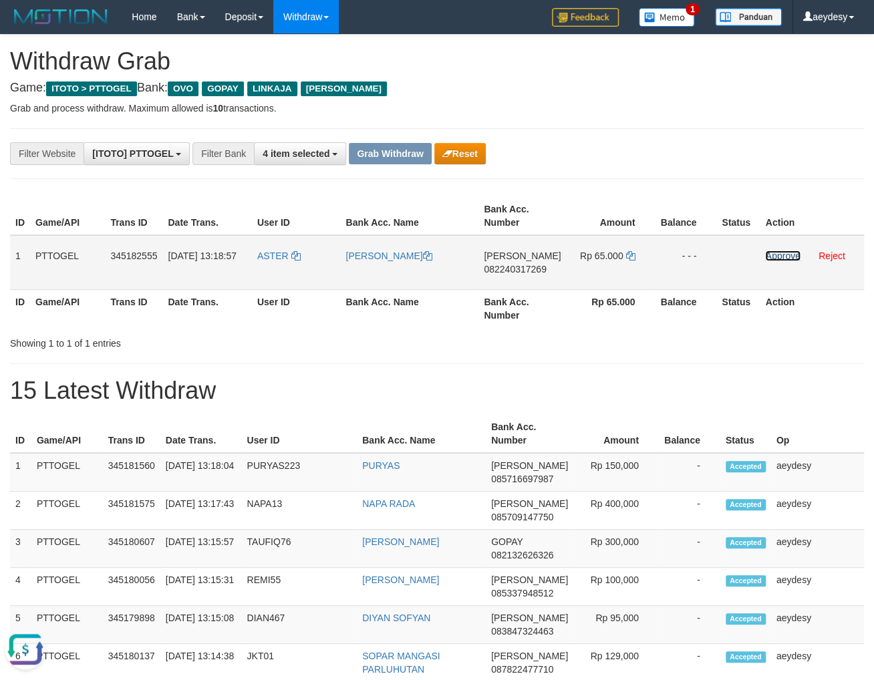
click at [778, 261] on link "Approve" at bounding box center [782, 256] width 35 height 11
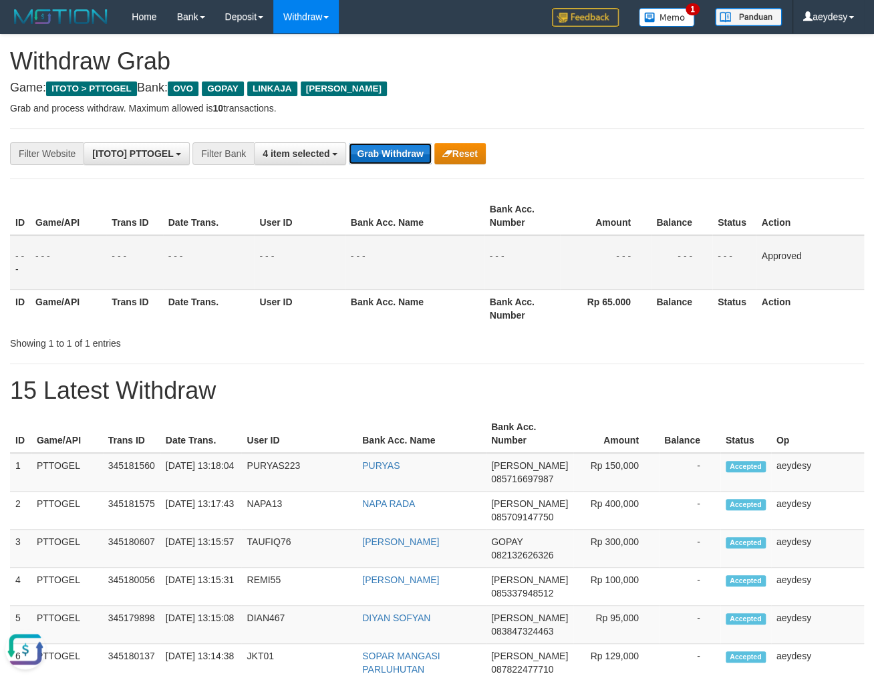
click at [399, 162] on button "Grab Withdraw" at bounding box center [390, 153] width 82 height 21
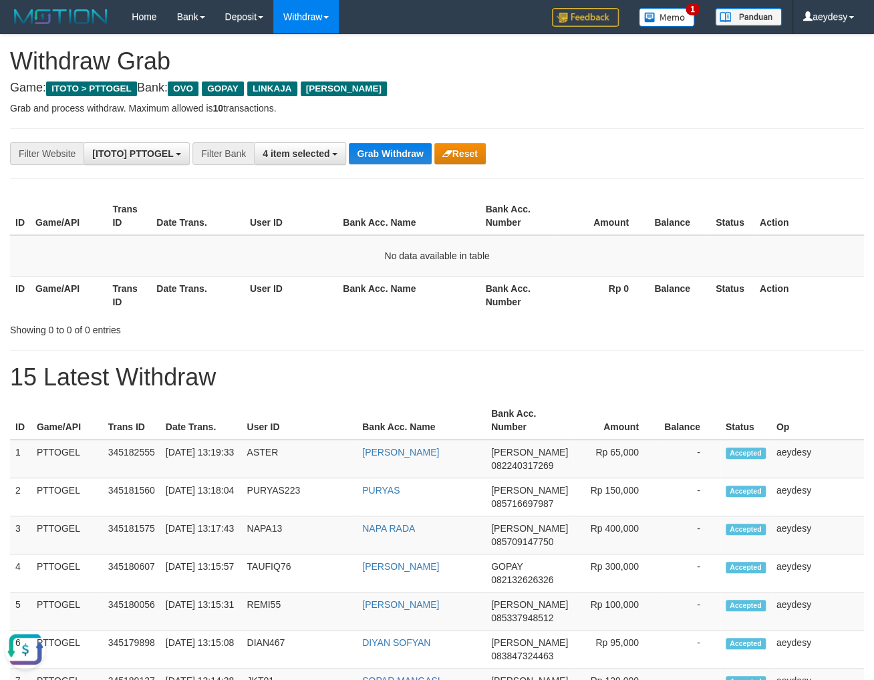
drag, startPoint x: 677, startPoint y: 132, endPoint x: 373, endPoint y: 43, distance: 316.7
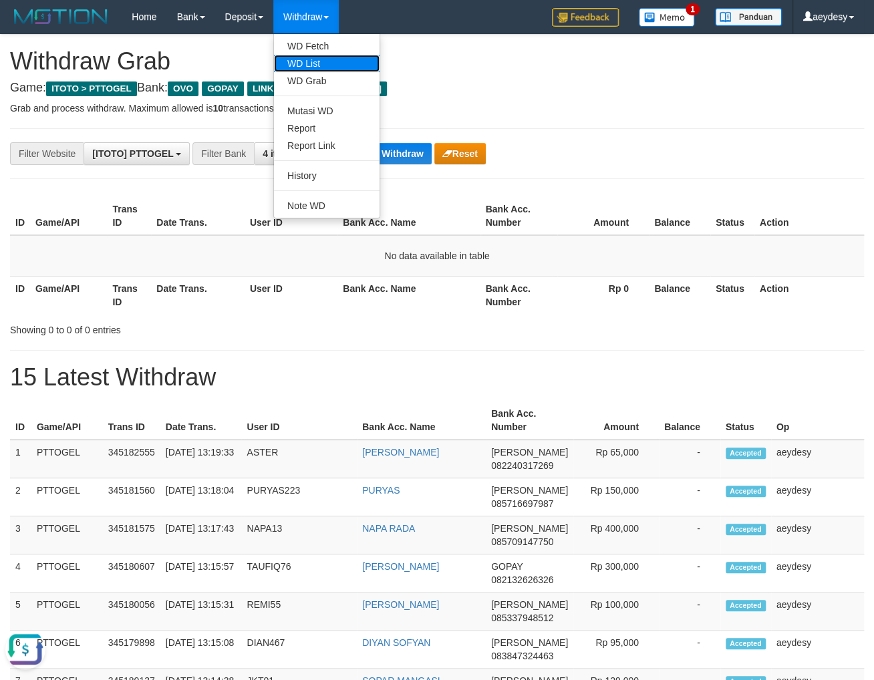
click at [311, 58] on link "WD List" at bounding box center [327, 63] width 106 height 17
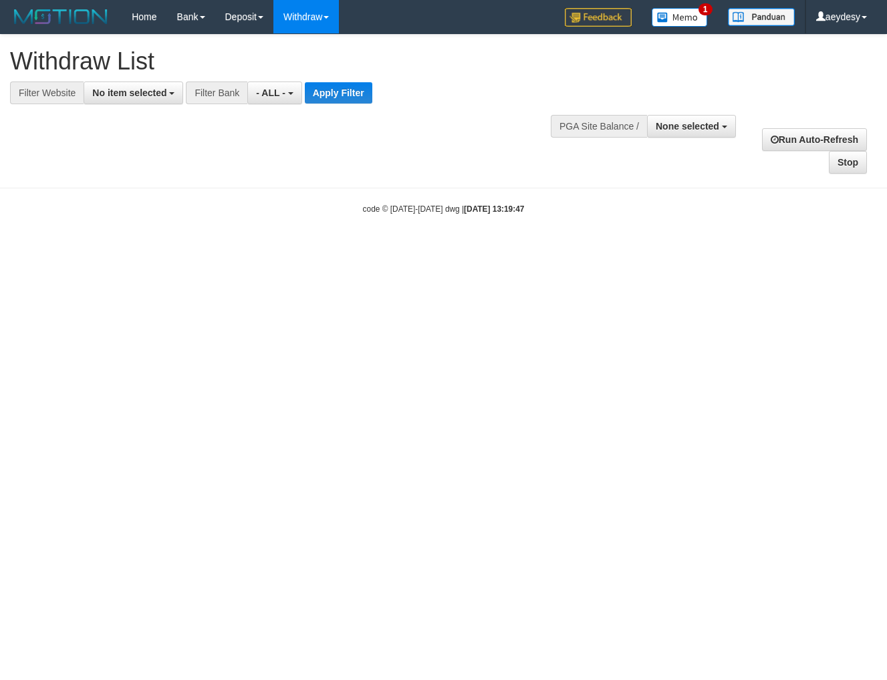
select select
click at [105, 100] on button "No item selected" at bounding box center [134, 93] width 100 height 23
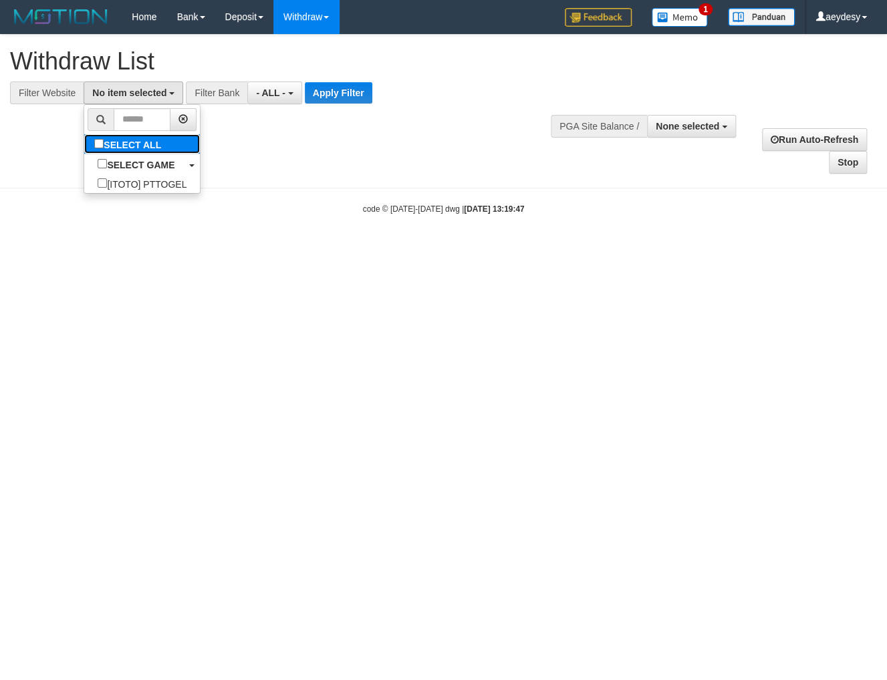
click at [84, 142] on label "SELECT ALL" at bounding box center [129, 143] width 90 height 19
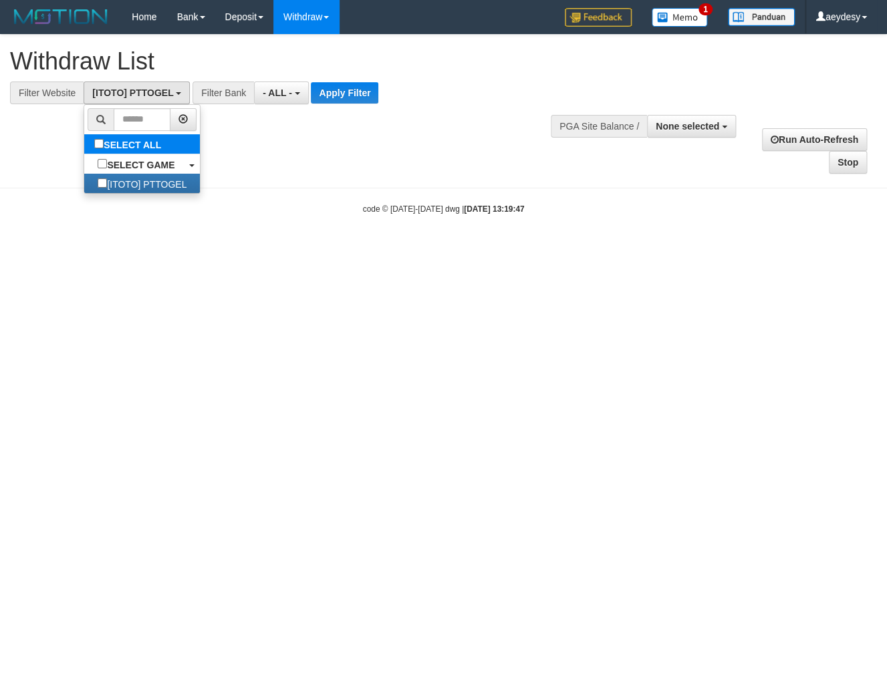
select select "***"
click at [292, 94] on span "- ALL -" at bounding box center [277, 93] width 29 height 11
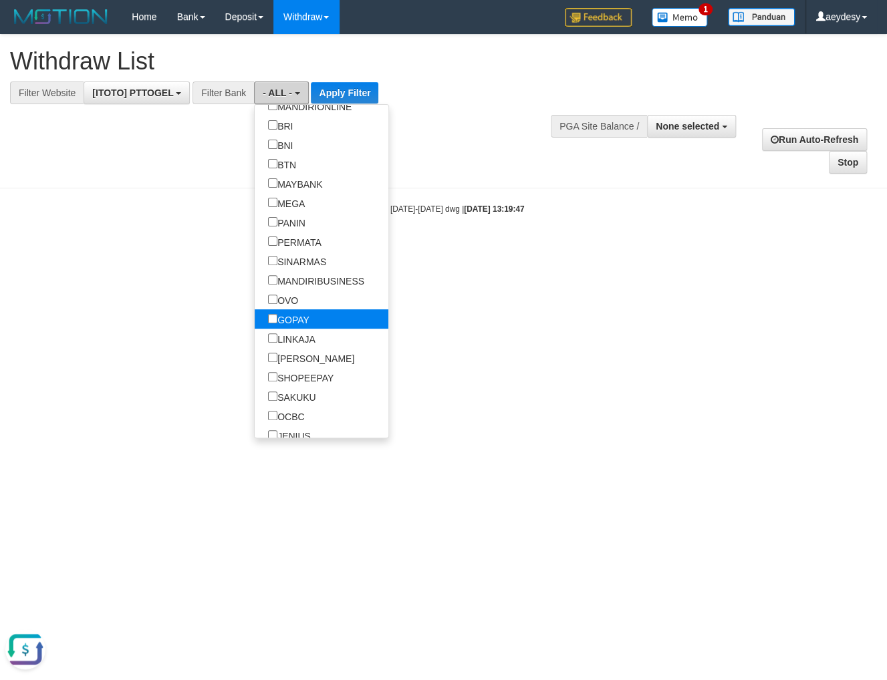
scroll to position [0, 0]
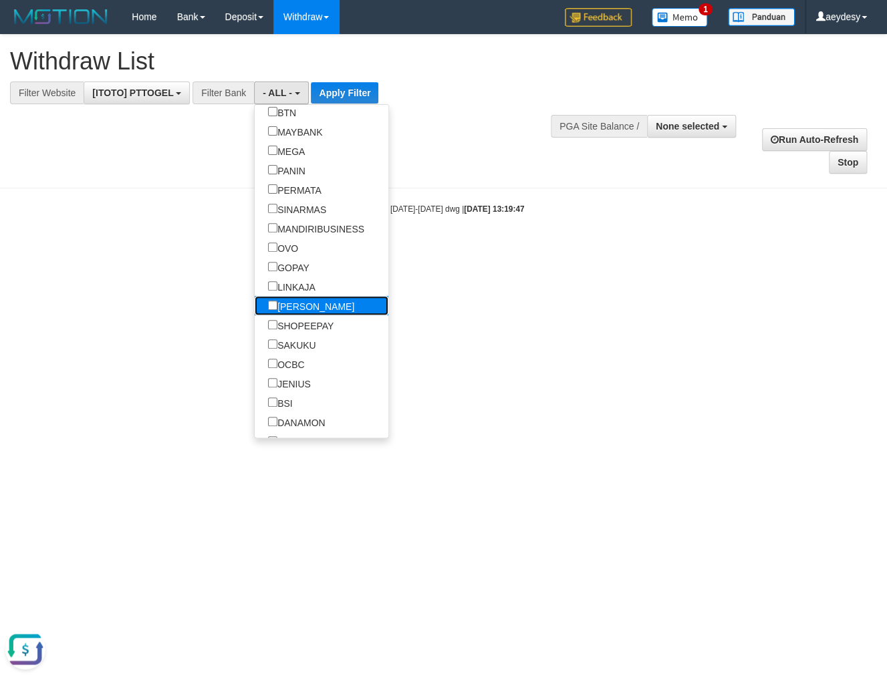
click at [255, 311] on label "[PERSON_NAME]" at bounding box center [311, 305] width 113 height 19
select select "****"
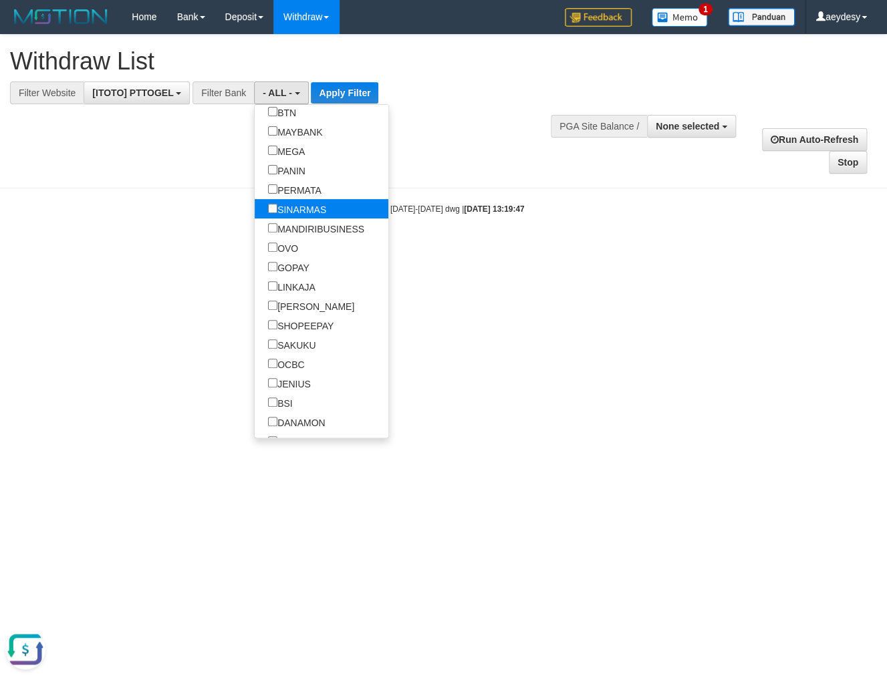
scroll to position [232, 0]
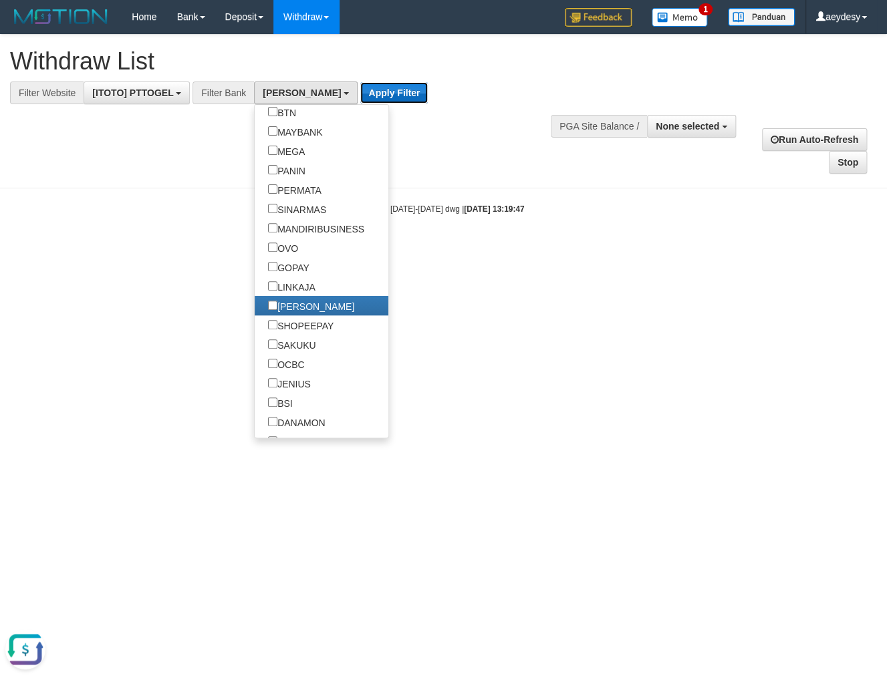
click at [360, 83] on button "Apply Filter" at bounding box center [393, 92] width 67 height 21
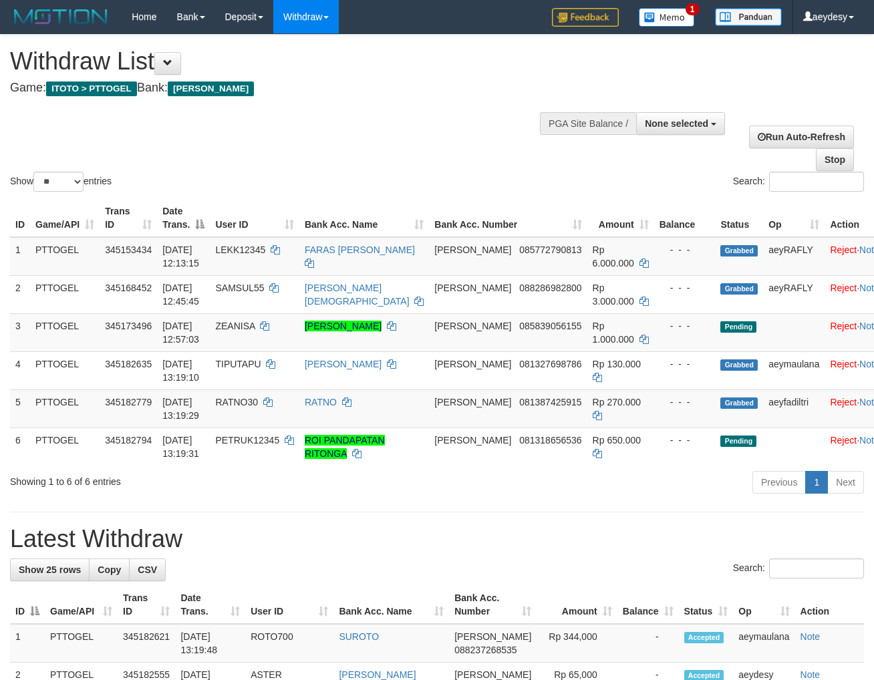
select select
select select "**"
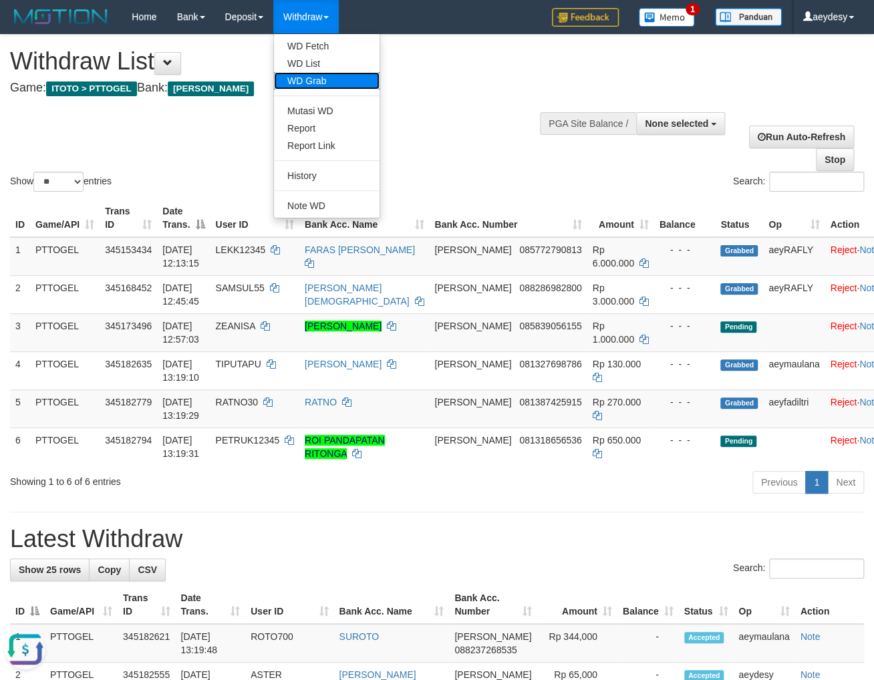
click at [319, 80] on link "WD Grab" at bounding box center [327, 80] width 106 height 17
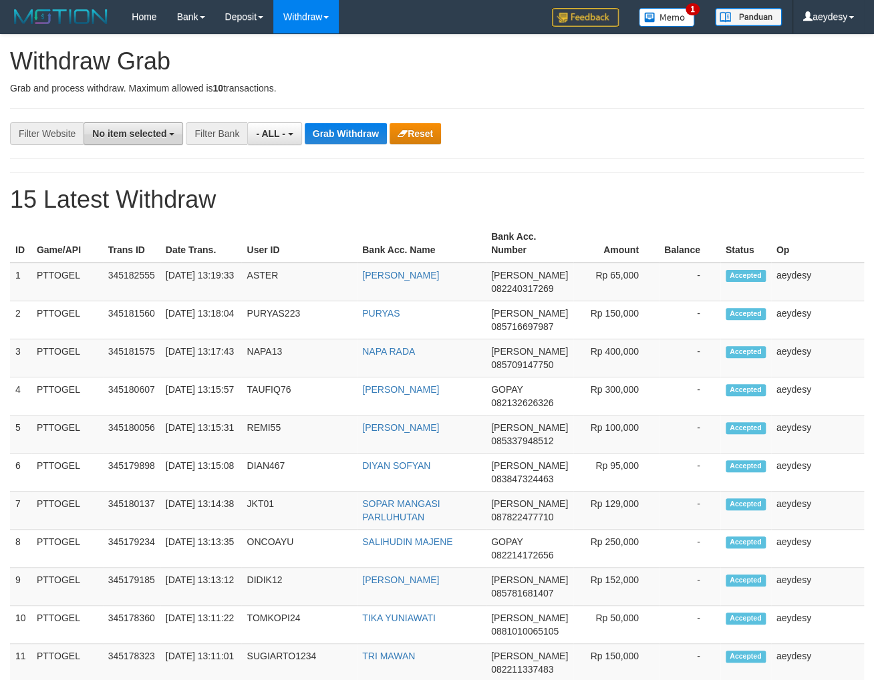
click at [128, 132] on span "No item selected" at bounding box center [129, 133] width 74 height 11
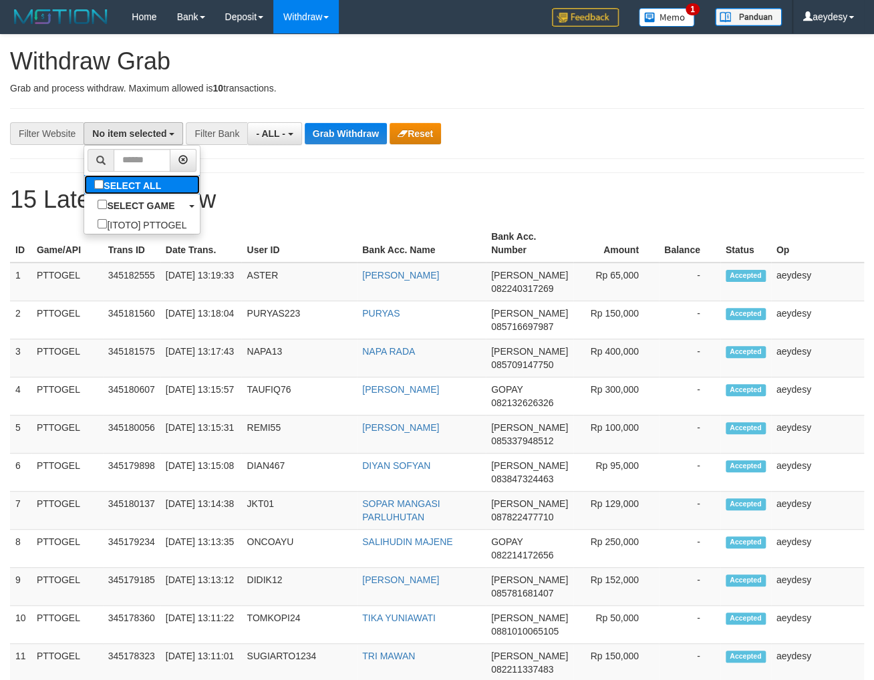
click at [84, 193] on label "SELECT ALL" at bounding box center [129, 184] width 90 height 19
select select "***"
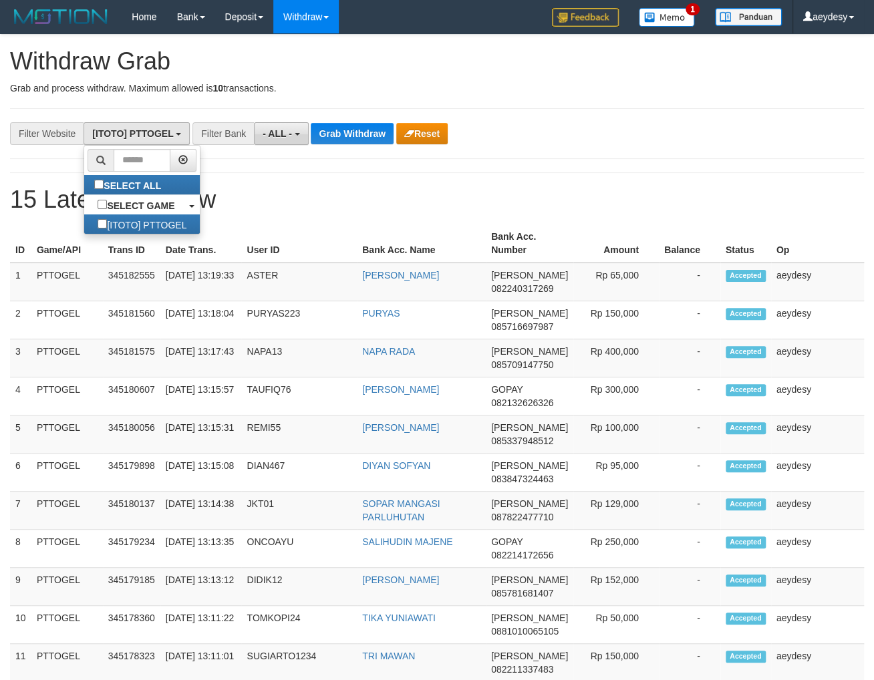
click at [297, 130] on button "- ALL -" at bounding box center [281, 133] width 54 height 23
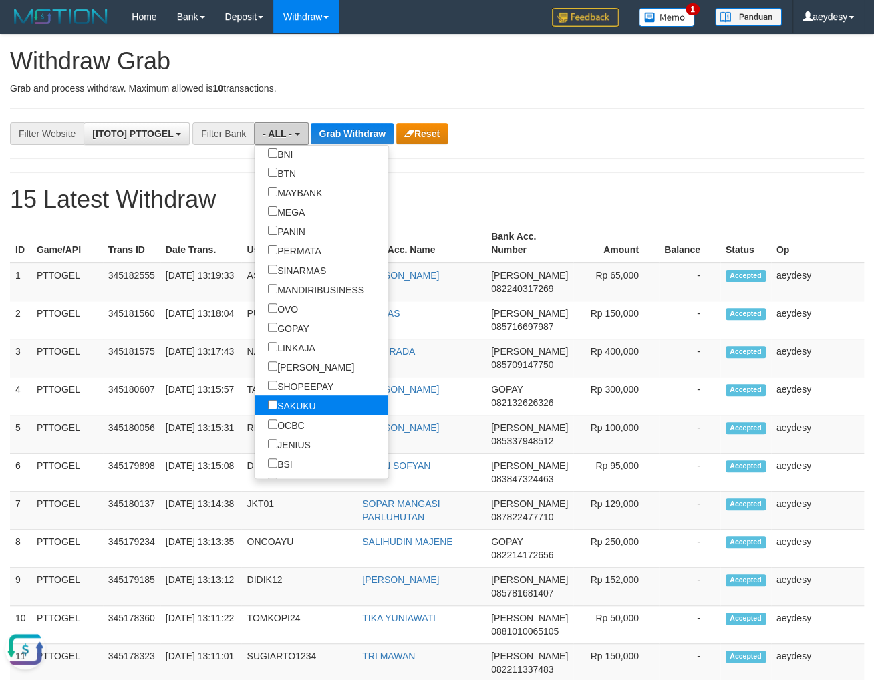
scroll to position [188, 0]
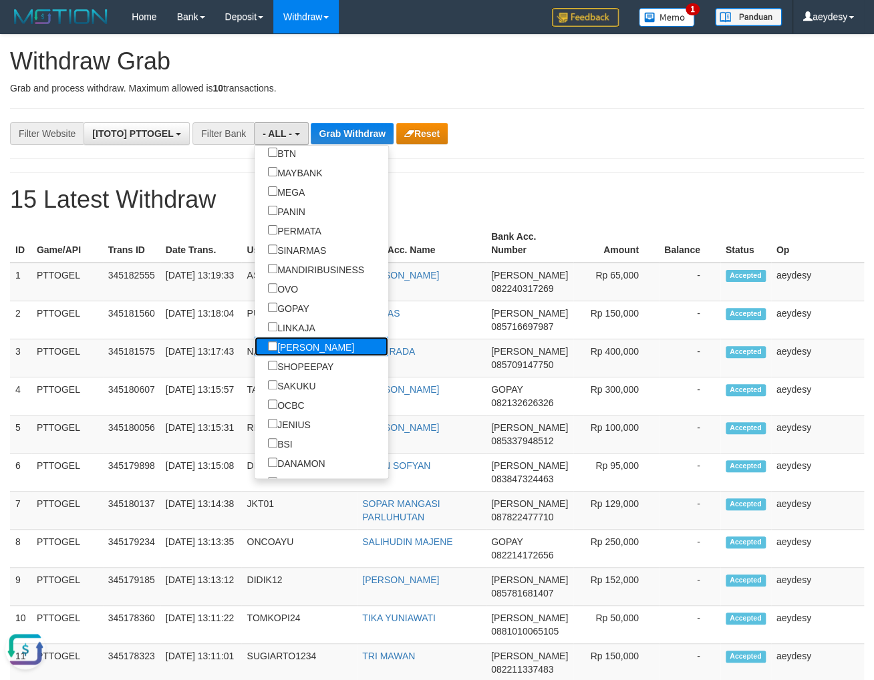
click at [255, 343] on label "[PERSON_NAME]" at bounding box center [311, 346] width 113 height 19
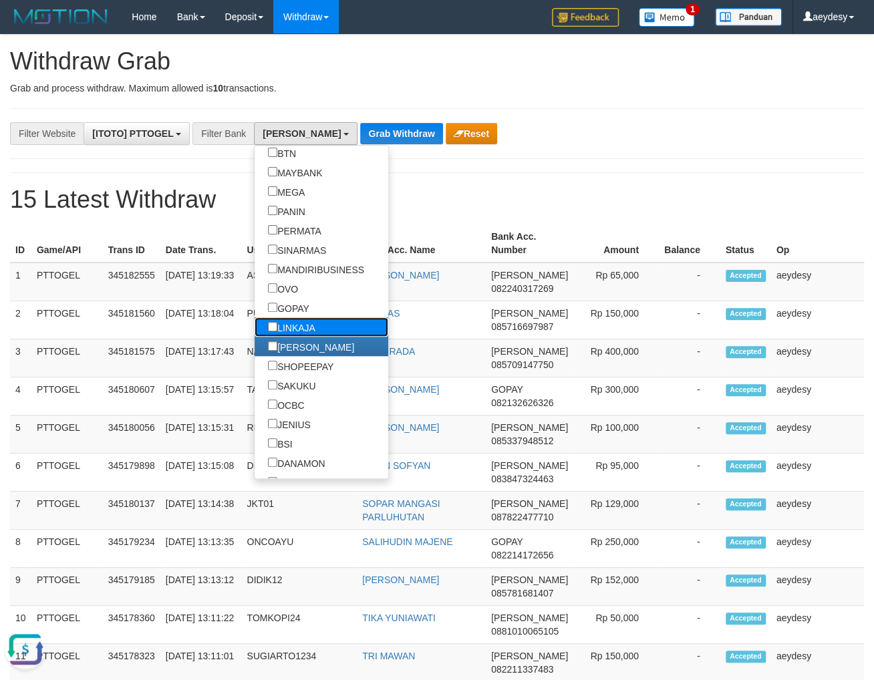
click at [255, 322] on label "LINKAJA" at bounding box center [292, 326] width 74 height 19
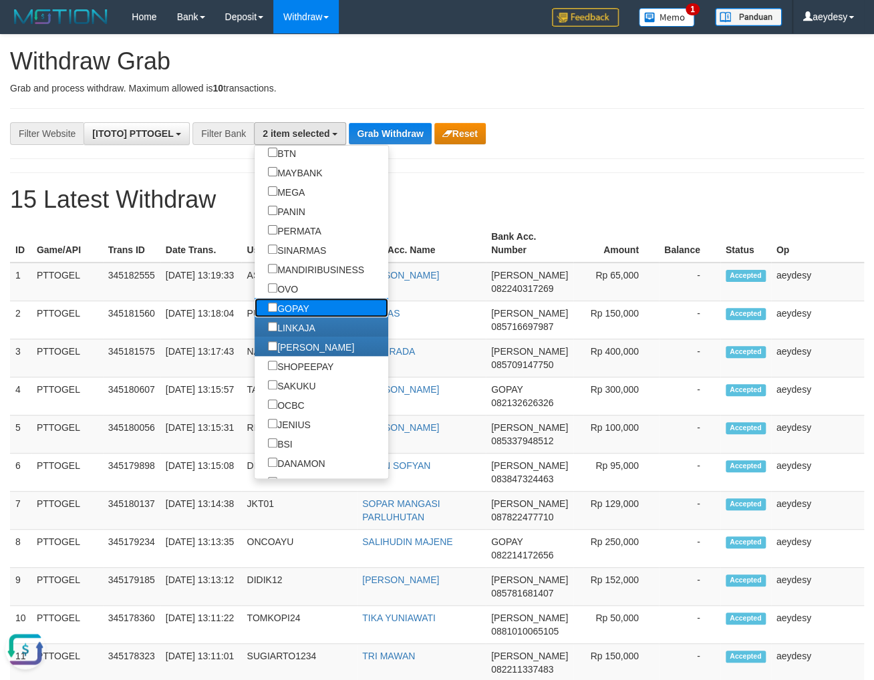
click at [255, 308] on label "GOPAY" at bounding box center [289, 307] width 68 height 19
click at [255, 294] on link "OVO" at bounding box center [322, 288] width 134 height 19
click at [255, 287] on label "OVO" at bounding box center [283, 288] width 57 height 19
select select "***"
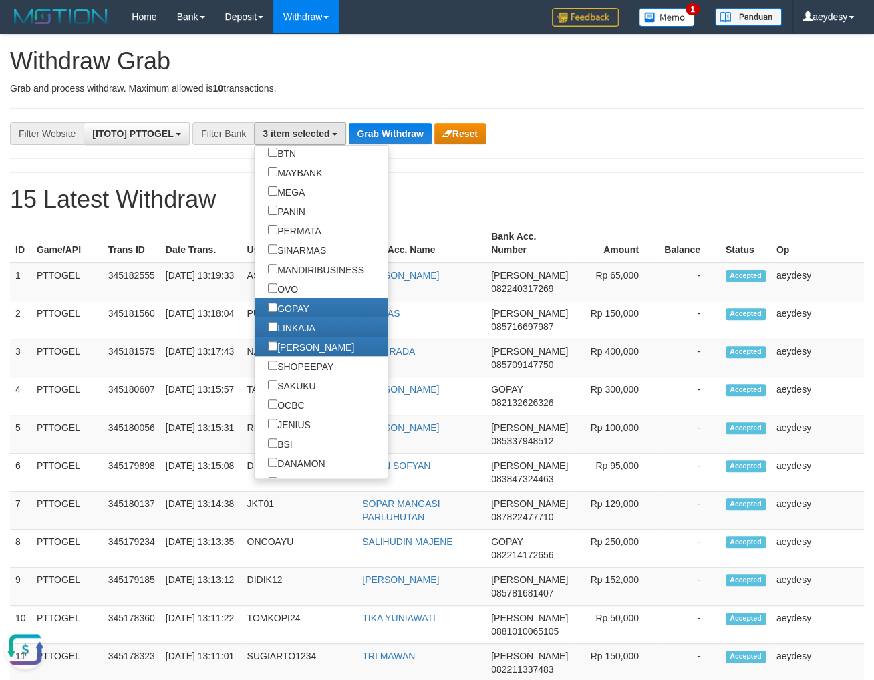
scroll to position [204, 0]
click at [410, 140] on button "Grab Withdraw" at bounding box center [390, 133] width 82 height 21
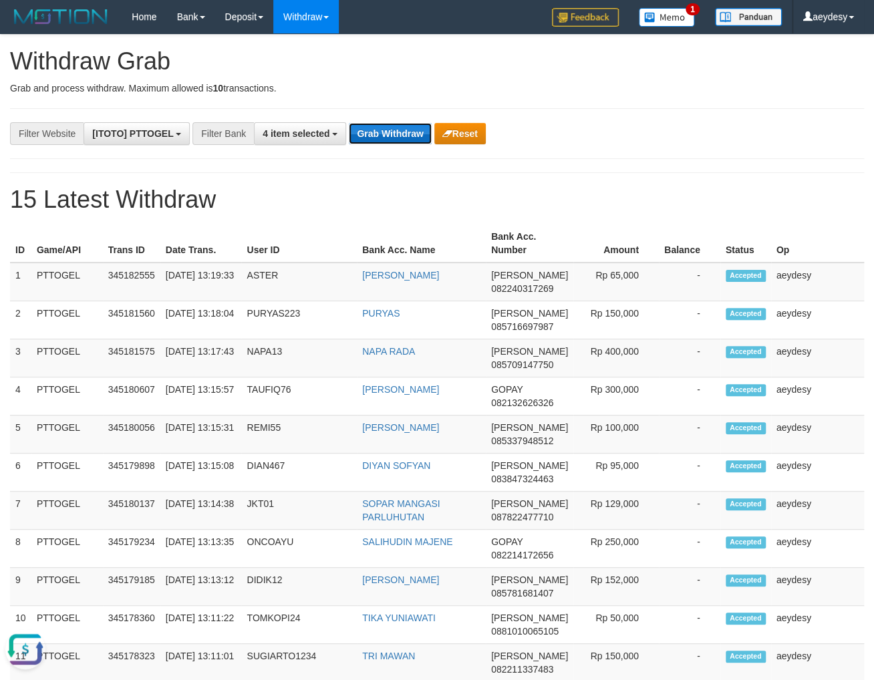
click at [410, 140] on button "Grab Withdraw" at bounding box center [390, 133] width 82 height 21
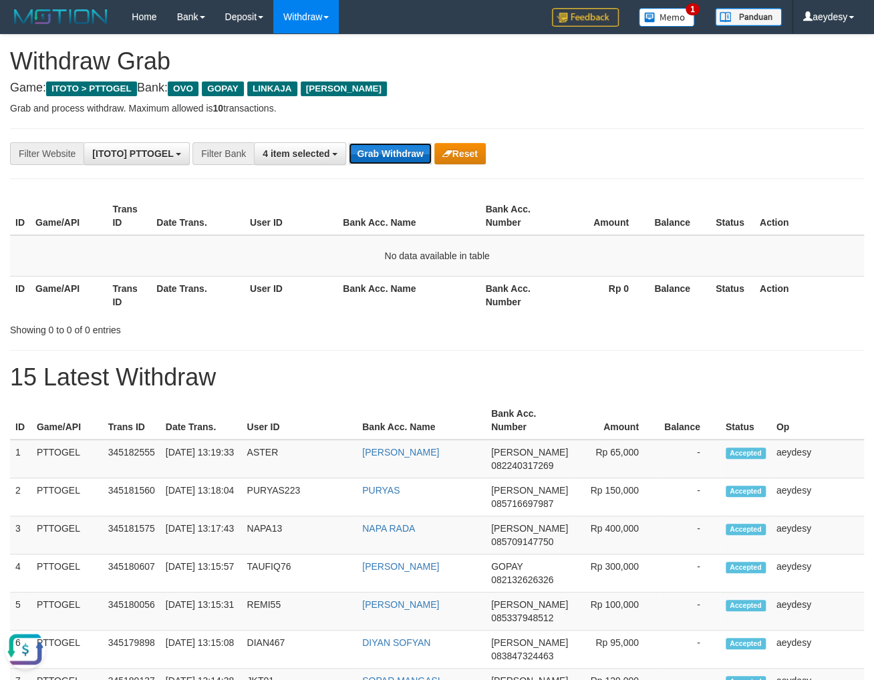
click at [404, 152] on button "Grab Withdraw" at bounding box center [390, 153] width 82 height 21
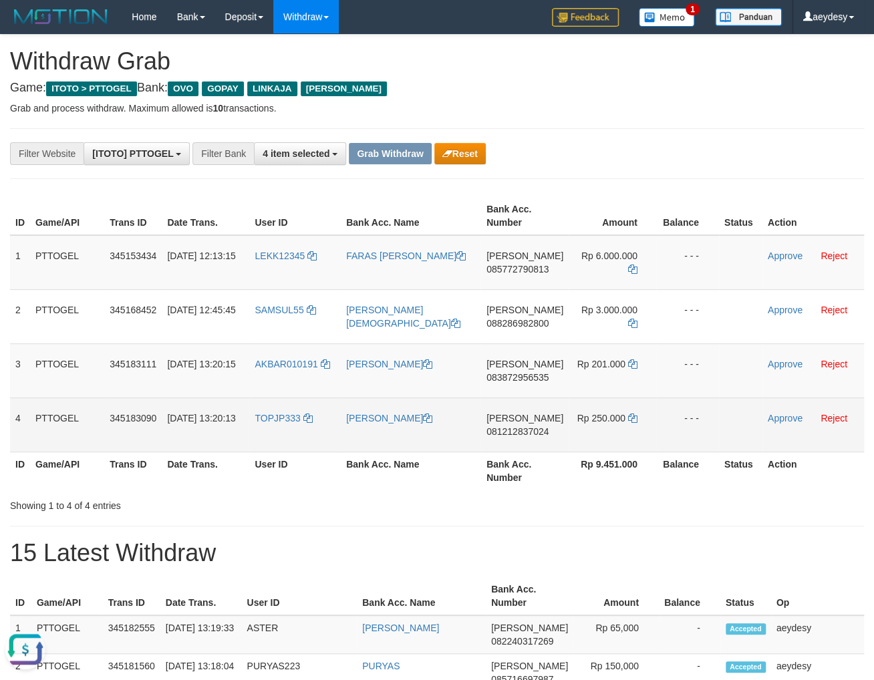
drag, startPoint x: 274, startPoint y: 273, endPoint x: 590, endPoint y: 424, distance: 350.2
click at [590, 424] on tbody "1 PTTOGEL 345153434 01/10/2025 12:13:15 LEKK12345 FARAS IRGIANSYAH DANA 0857727…" at bounding box center [437, 343] width 854 height 217
copy tr
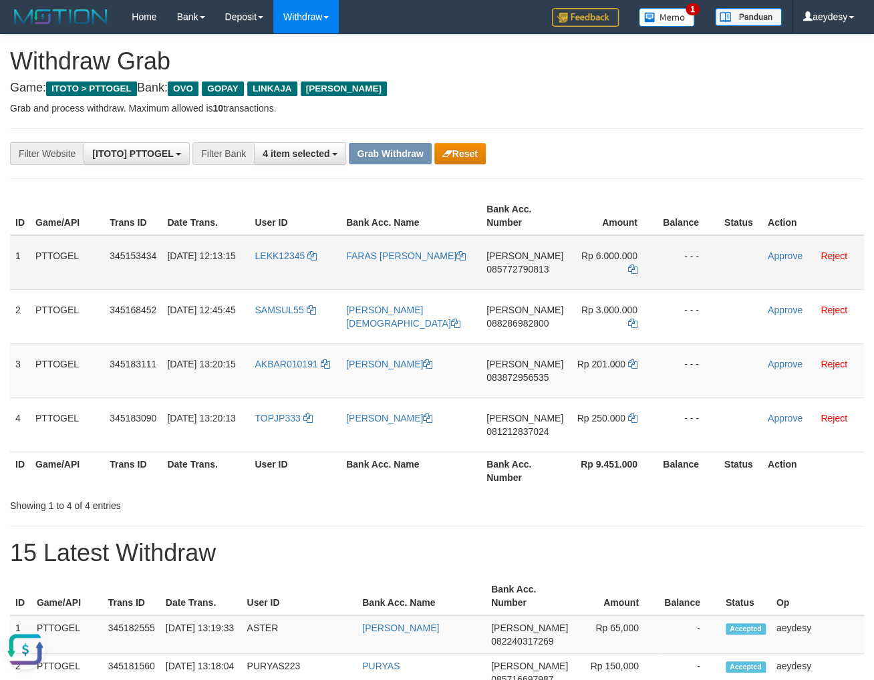
click at [542, 270] on span "085772790813" at bounding box center [517, 269] width 62 height 11
copy tr
drag, startPoint x: 631, startPoint y: 268, endPoint x: 212, endPoint y: 381, distance: 433.4
click at [631, 269] on icon at bounding box center [632, 269] width 9 height 9
click at [522, 265] on span "085772790813" at bounding box center [517, 269] width 62 height 11
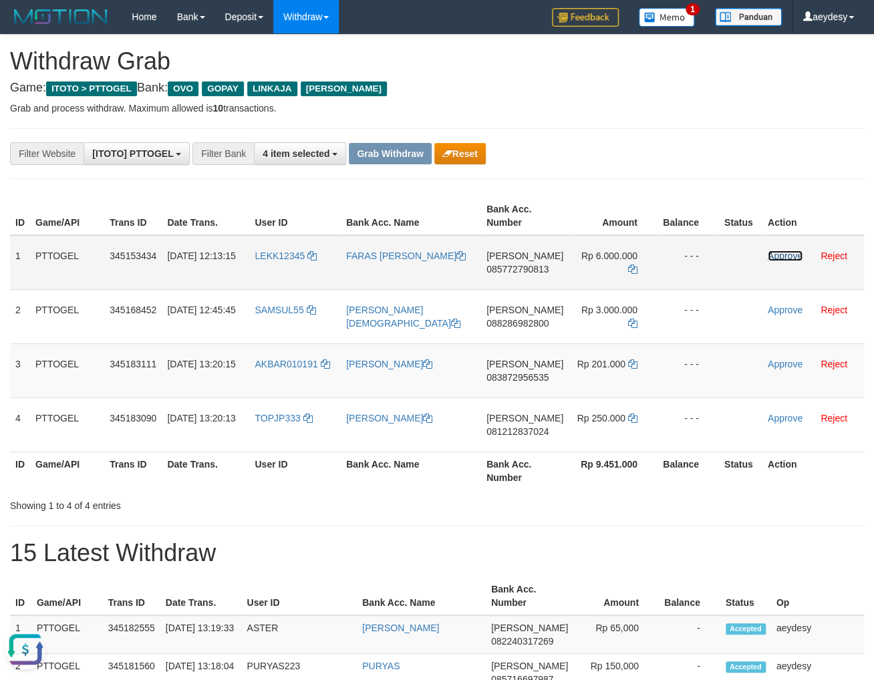
click at [776, 255] on link "Approve" at bounding box center [785, 256] width 35 height 11
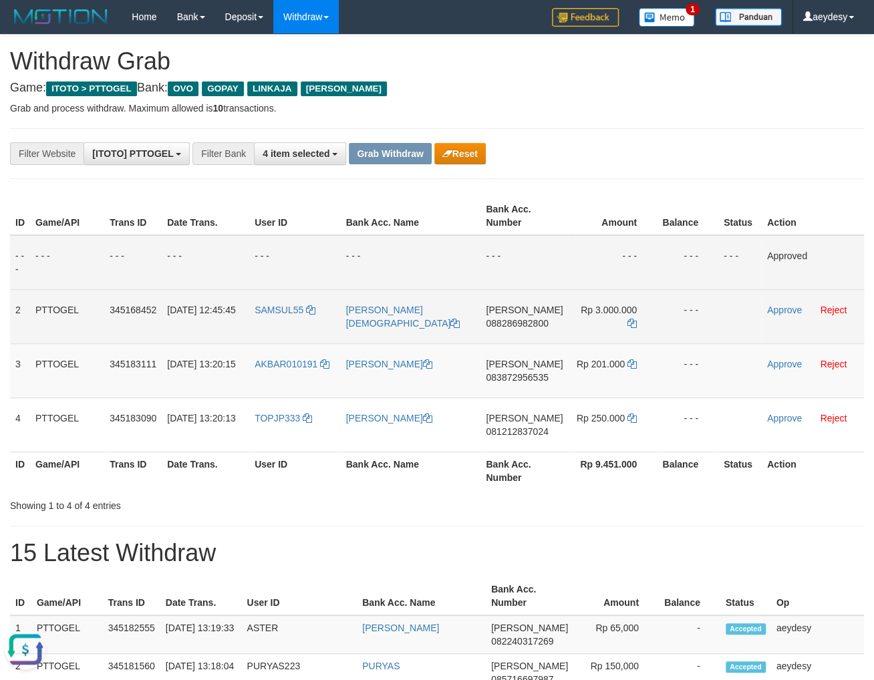
click at [540, 323] on span "088286982800" at bounding box center [517, 323] width 62 height 11
click at [628, 319] on icon at bounding box center [631, 323] width 9 height 9
click at [540, 319] on span "088286982800" at bounding box center [517, 323] width 62 height 11
click at [792, 315] on td "Approve Reject" at bounding box center [813, 316] width 102 height 54
click at [788, 308] on link "Approve" at bounding box center [784, 310] width 35 height 11
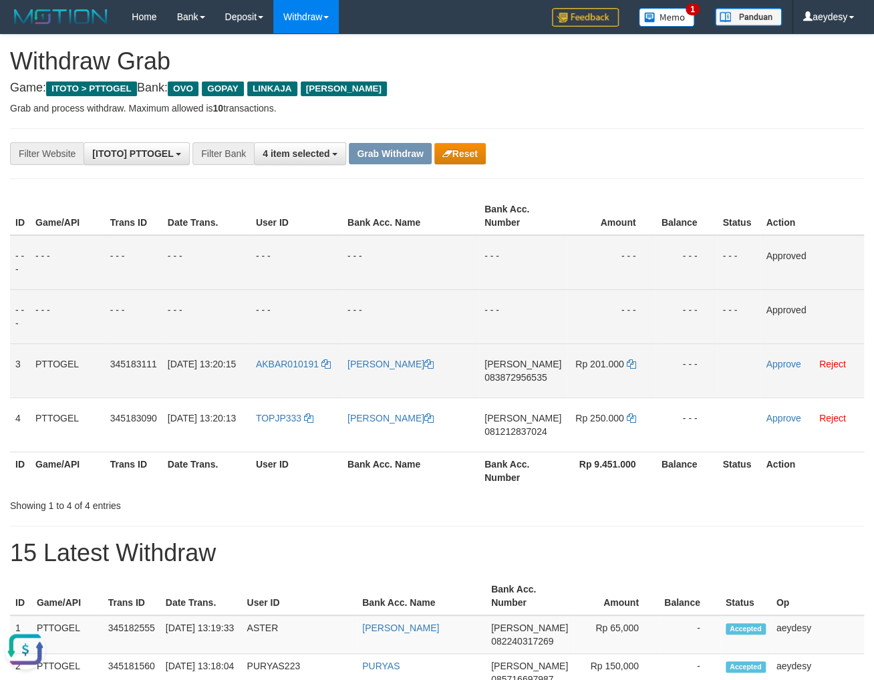
click at [538, 381] on span "083872956535" at bounding box center [515, 377] width 62 height 11
click at [538, 377] on span "083872956535" at bounding box center [515, 377] width 62 height 11
click at [629, 369] on link at bounding box center [630, 364] width 9 height 11
click at [504, 376] on span "083872956535" at bounding box center [515, 377] width 62 height 11
click at [766, 361] on link "Approve" at bounding box center [783, 364] width 35 height 11
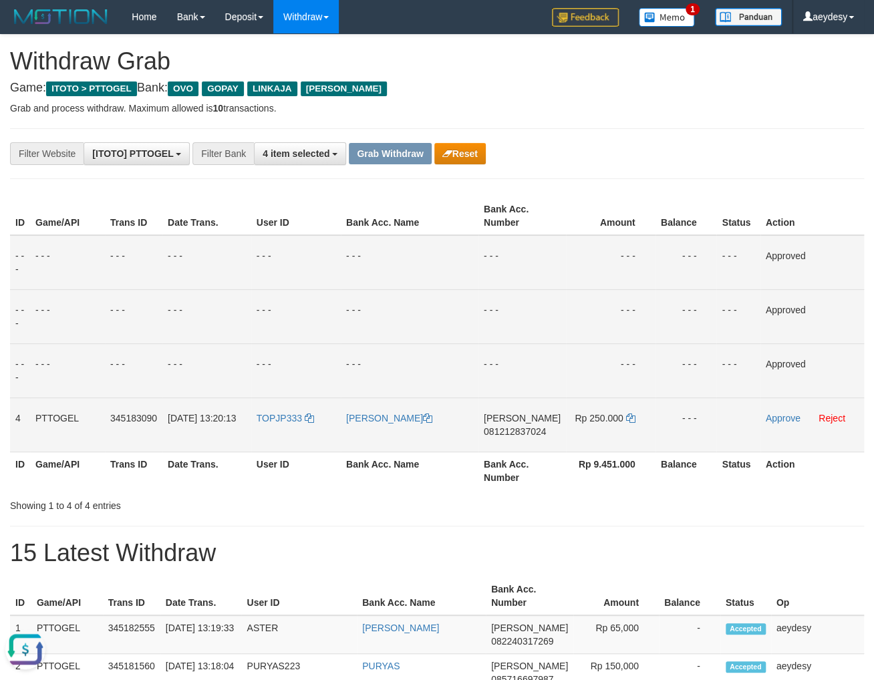
click at [526, 431] on span "081212837024" at bounding box center [515, 431] width 62 height 11
click at [631, 421] on icon at bounding box center [630, 418] width 9 height 9
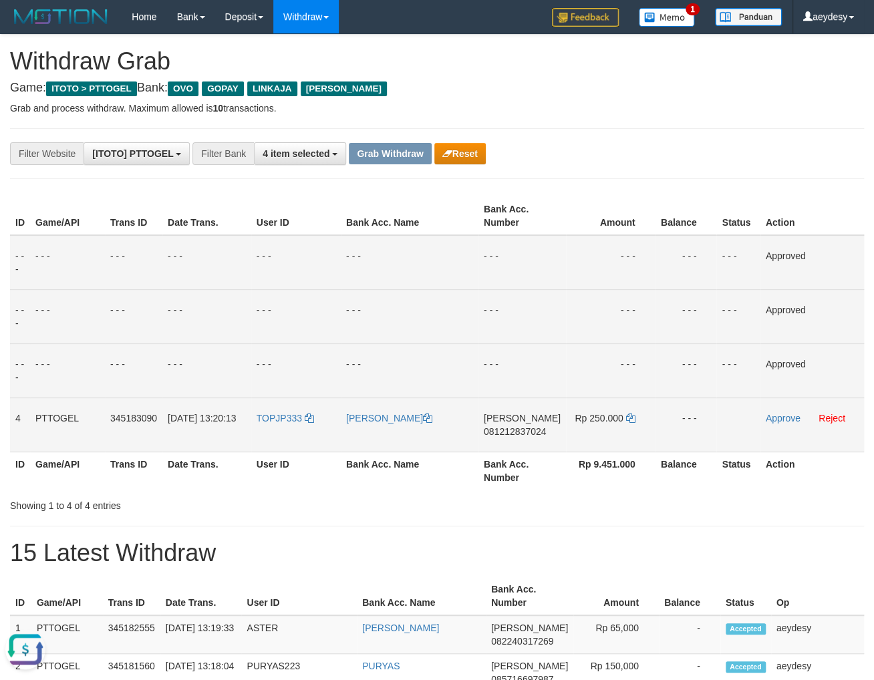
click at [508, 432] on span "081212837024" at bounding box center [515, 431] width 62 height 11
click at [788, 422] on link "Approve" at bounding box center [783, 418] width 35 height 11
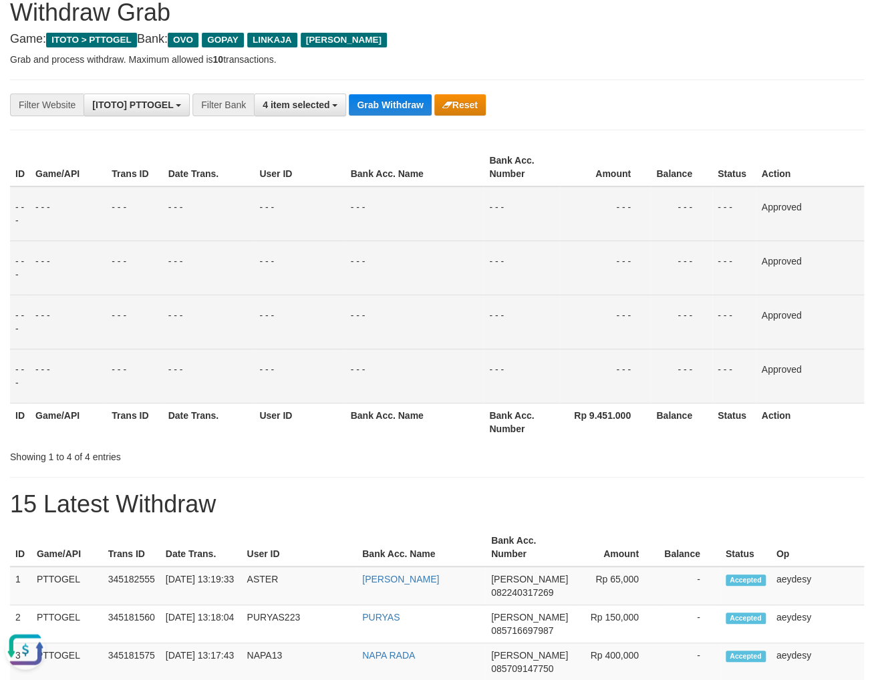
scroll to position [71, 0]
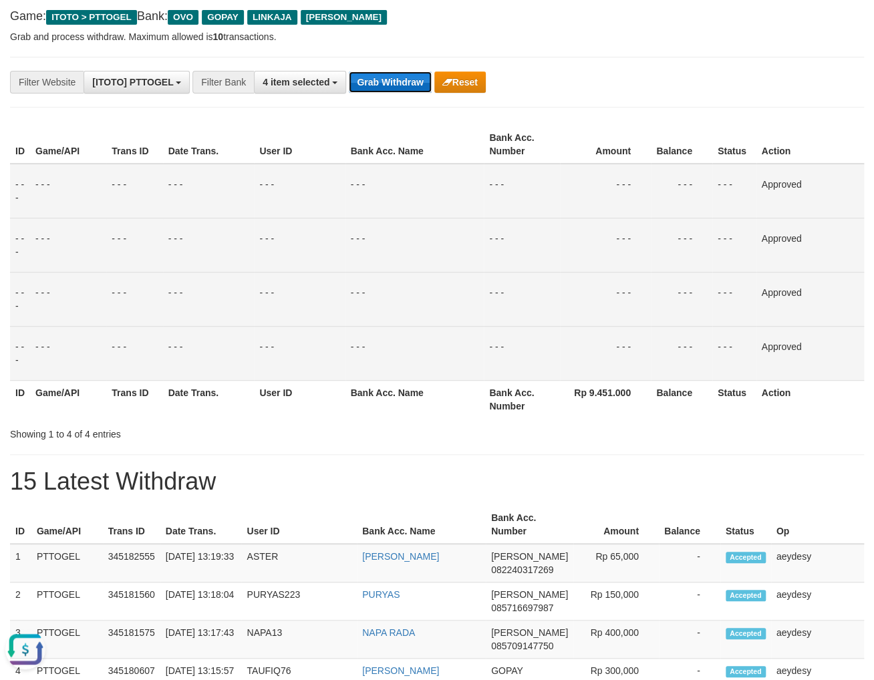
click at [414, 79] on button "Grab Withdraw" at bounding box center [390, 81] width 82 height 21
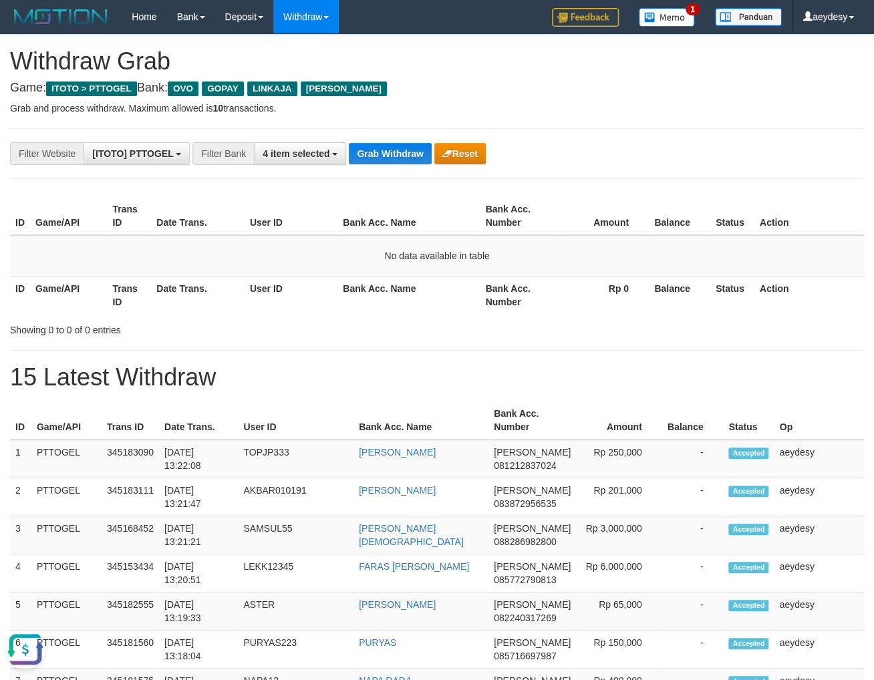
click at [398, 146] on button "Grab Withdraw" at bounding box center [390, 153] width 82 height 21
click at [392, 149] on button "Grab Withdraw" at bounding box center [390, 153] width 82 height 21
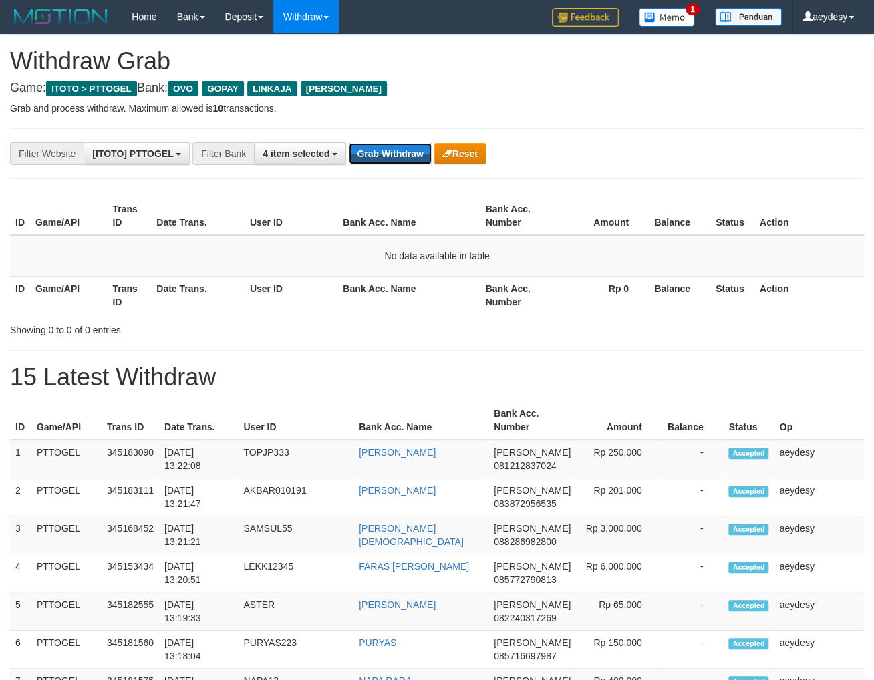
click at [392, 149] on button "Grab Withdraw" at bounding box center [390, 153] width 82 height 21
click at [363, 147] on div "**********" at bounding box center [364, 153] width 728 height 23
click at [405, 143] on button "Grab Withdraw" at bounding box center [390, 153] width 82 height 21
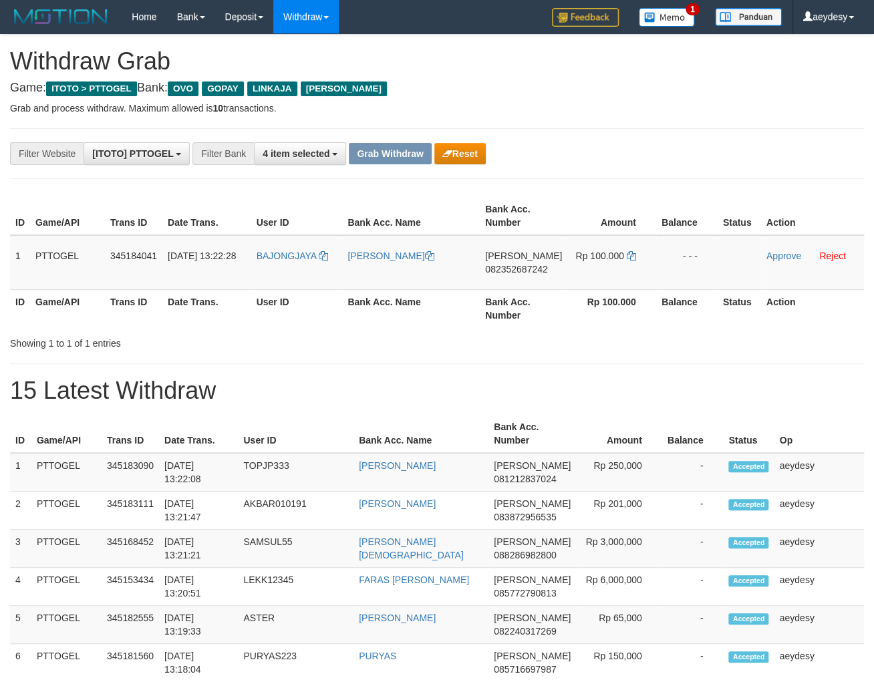
scroll to position [191, 0]
drag, startPoint x: 307, startPoint y: 277, endPoint x: 607, endPoint y: 279, distance: 300.6
click at [607, 279] on tr "1 PTTOGEL 345184041 01/10/2025 13:22:28 BAJONGJAYA HENDRO GUNAWAN DANA 08235268…" at bounding box center [437, 262] width 854 height 55
click at [539, 264] on span "082352687242" at bounding box center [516, 269] width 62 height 11
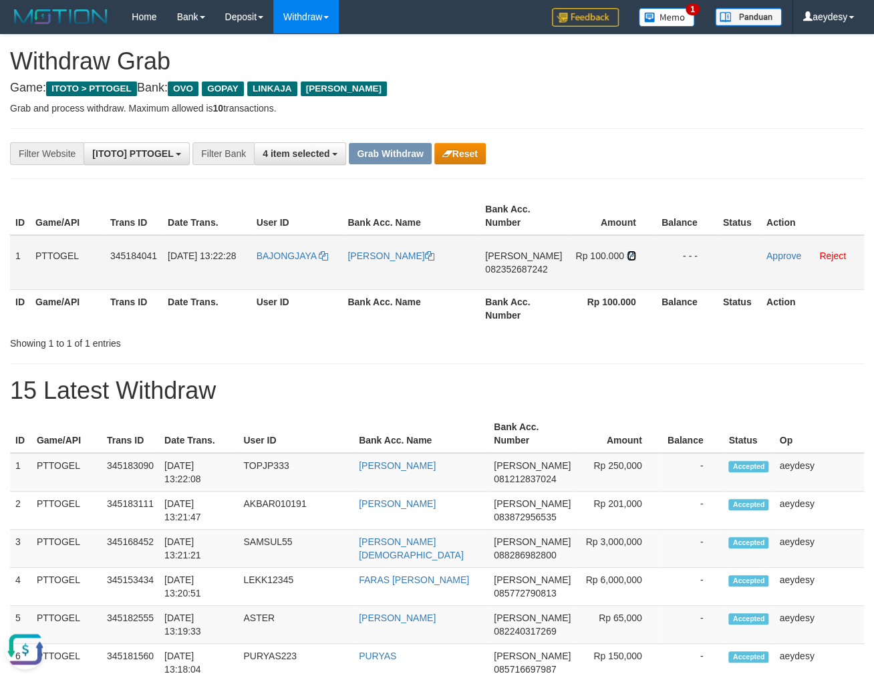
click at [627, 253] on icon at bounding box center [631, 255] width 9 height 9
click at [518, 271] on span "082352687242" at bounding box center [516, 269] width 62 height 11
copy span "082352687242"
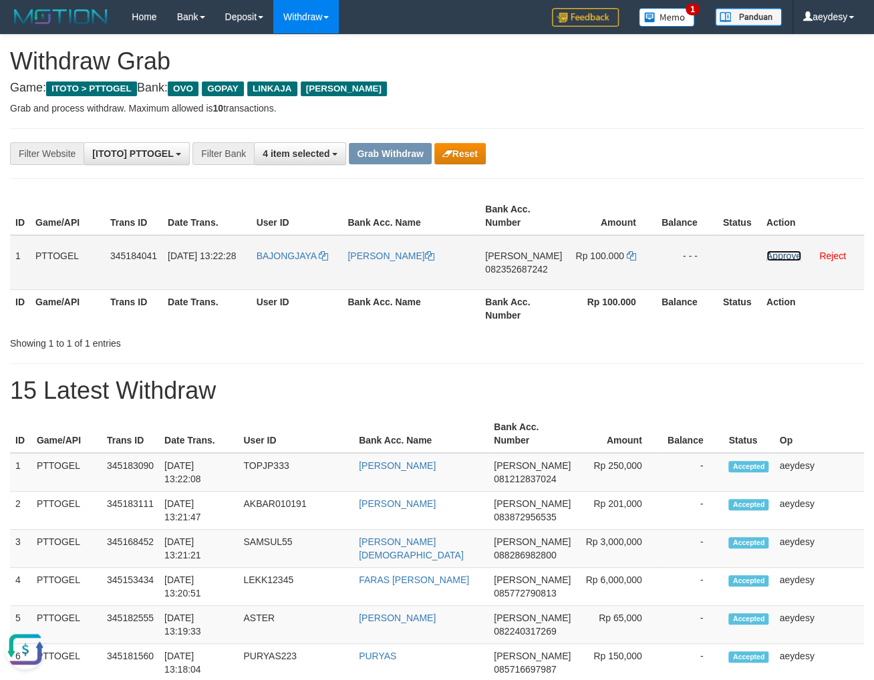
click at [788, 256] on link "Approve" at bounding box center [783, 256] width 35 height 11
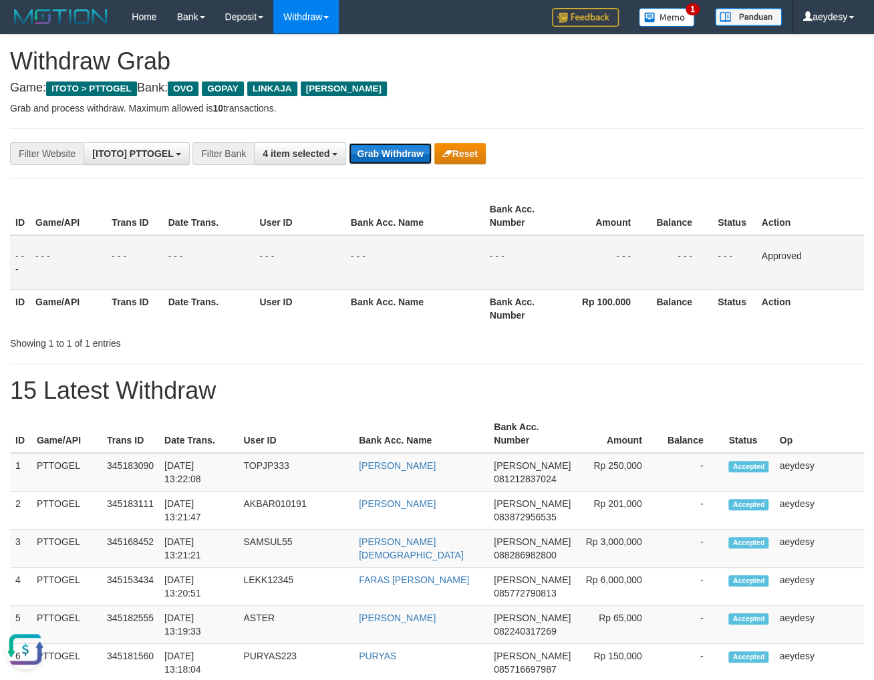
click at [371, 151] on button "Grab Withdraw" at bounding box center [390, 153] width 82 height 21
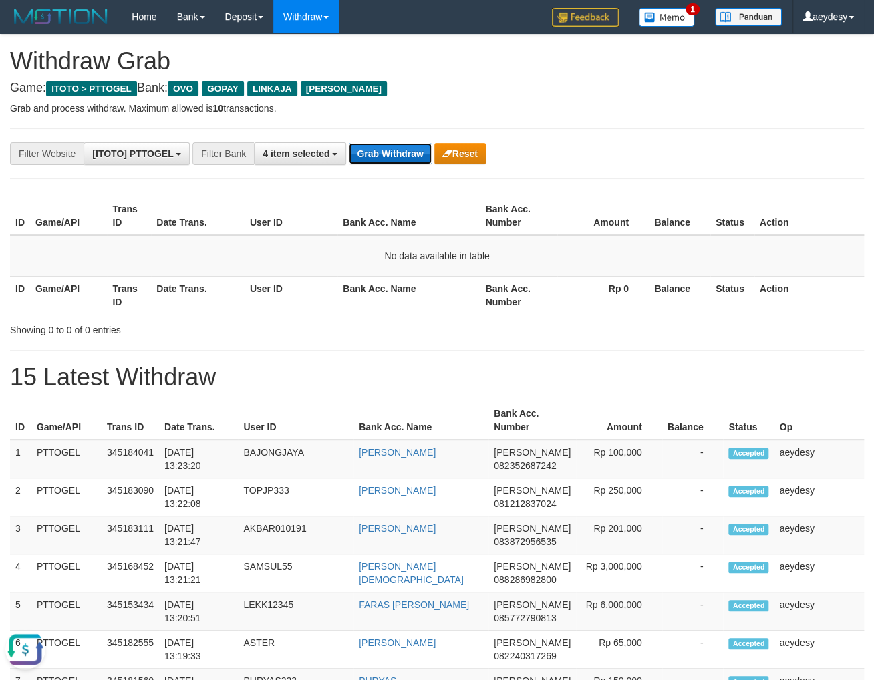
click at [385, 152] on button "Grab Withdraw" at bounding box center [390, 153] width 82 height 21
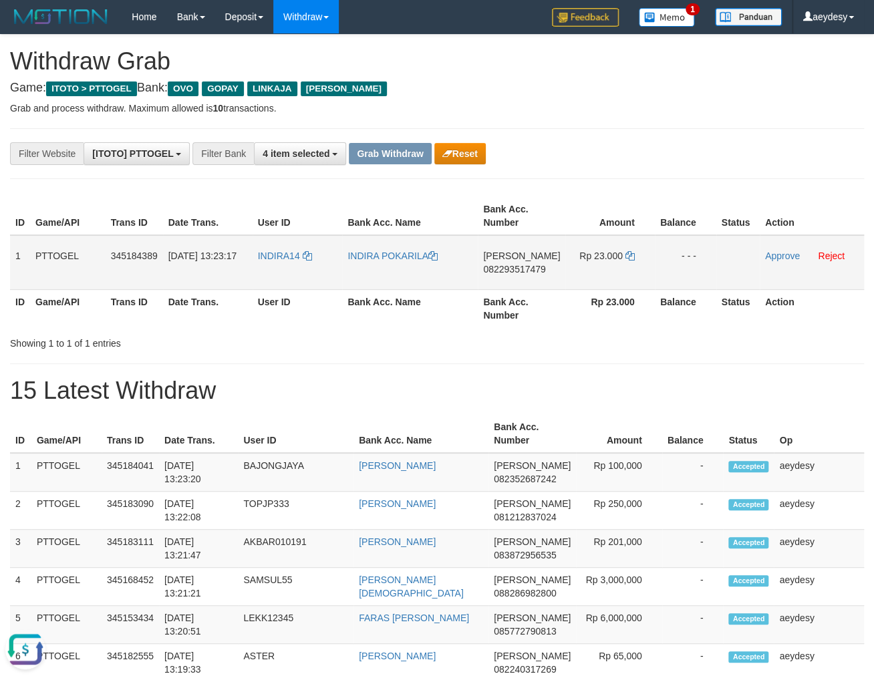
click at [506, 271] on span "082293517479" at bounding box center [514, 269] width 62 height 11
click at [627, 253] on icon at bounding box center [629, 255] width 9 height 9
click at [507, 277] on td "DANA 082293517479" at bounding box center [522, 262] width 88 height 55
click at [512, 271] on span "082293517479" at bounding box center [514, 269] width 62 height 11
drag, startPoint x: 301, startPoint y: 279, endPoint x: 614, endPoint y: 279, distance: 313.3
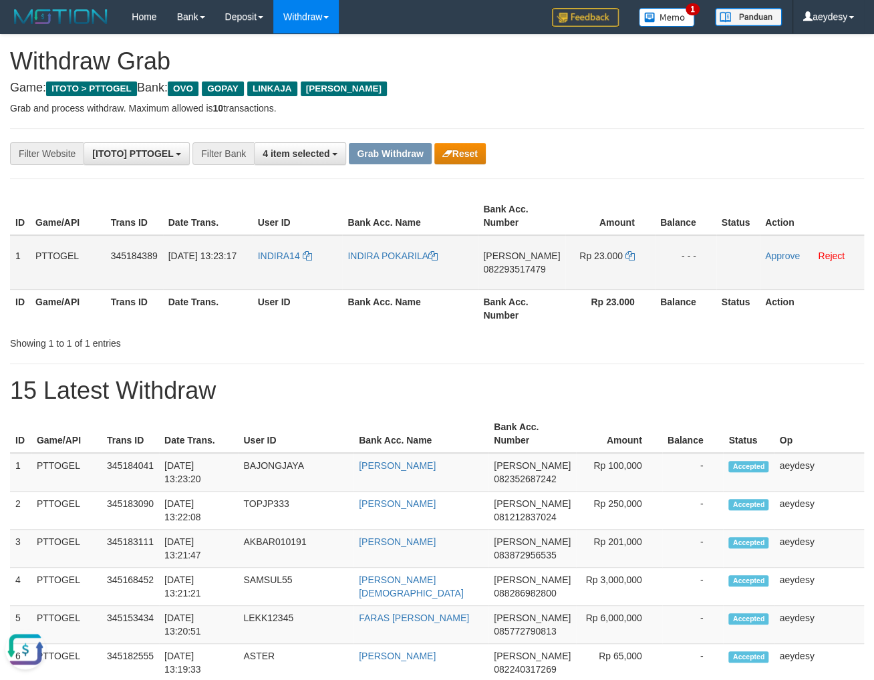
click at [614, 279] on tr "1 PTTOGEL 345184389 01/10/2025 13:23:17 INDIRA14 INDIRA POKARILA DANA 082293517…" at bounding box center [437, 262] width 854 height 55
copy tr
click at [784, 255] on link "Approve" at bounding box center [782, 256] width 35 height 11
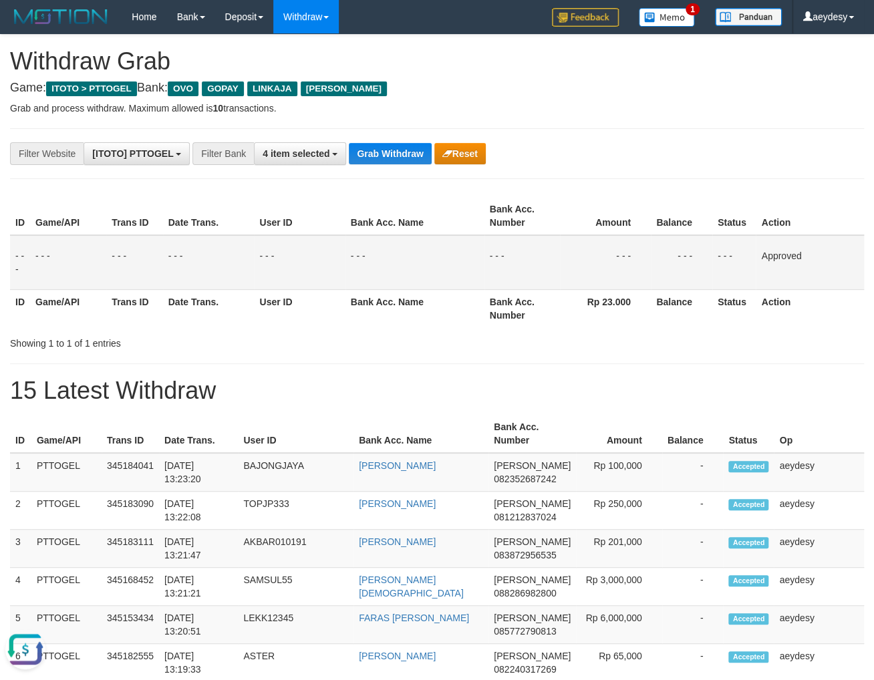
click at [568, 397] on h1 "15 Latest Withdraw" at bounding box center [437, 390] width 854 height 27
click at [404, 146] on button "Grab Withdraw" at bounding box center [390, 153] width 82 height 21
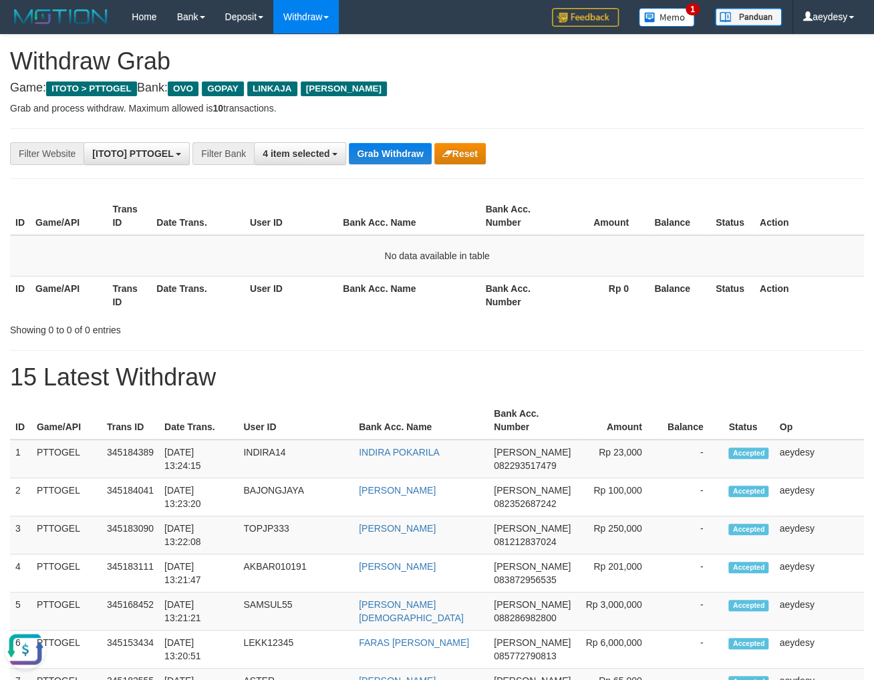
click at [85, 218] on th "Game/API" at bounding box center [68, 216] width 77 height 38
click at [415, 153] on button "Grab Withdraw" at bounding box center [390, 153] width 82 height 21
